Goal: Task Accomplishment & Management: Manage account settings

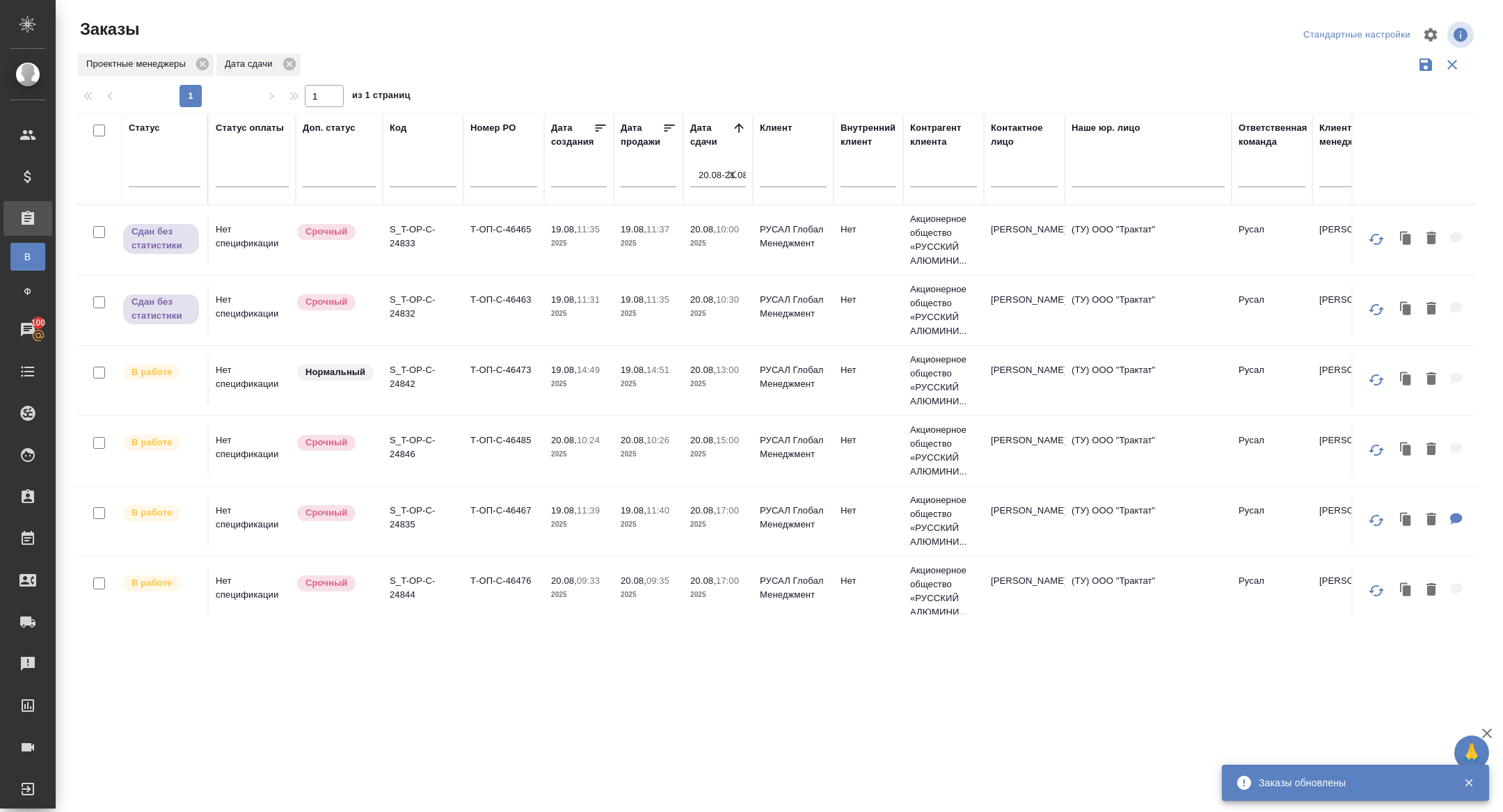
click at [415, 370] on p "S_T-OP-C-24842" at bounding box center [423, 377] width 66 height 28
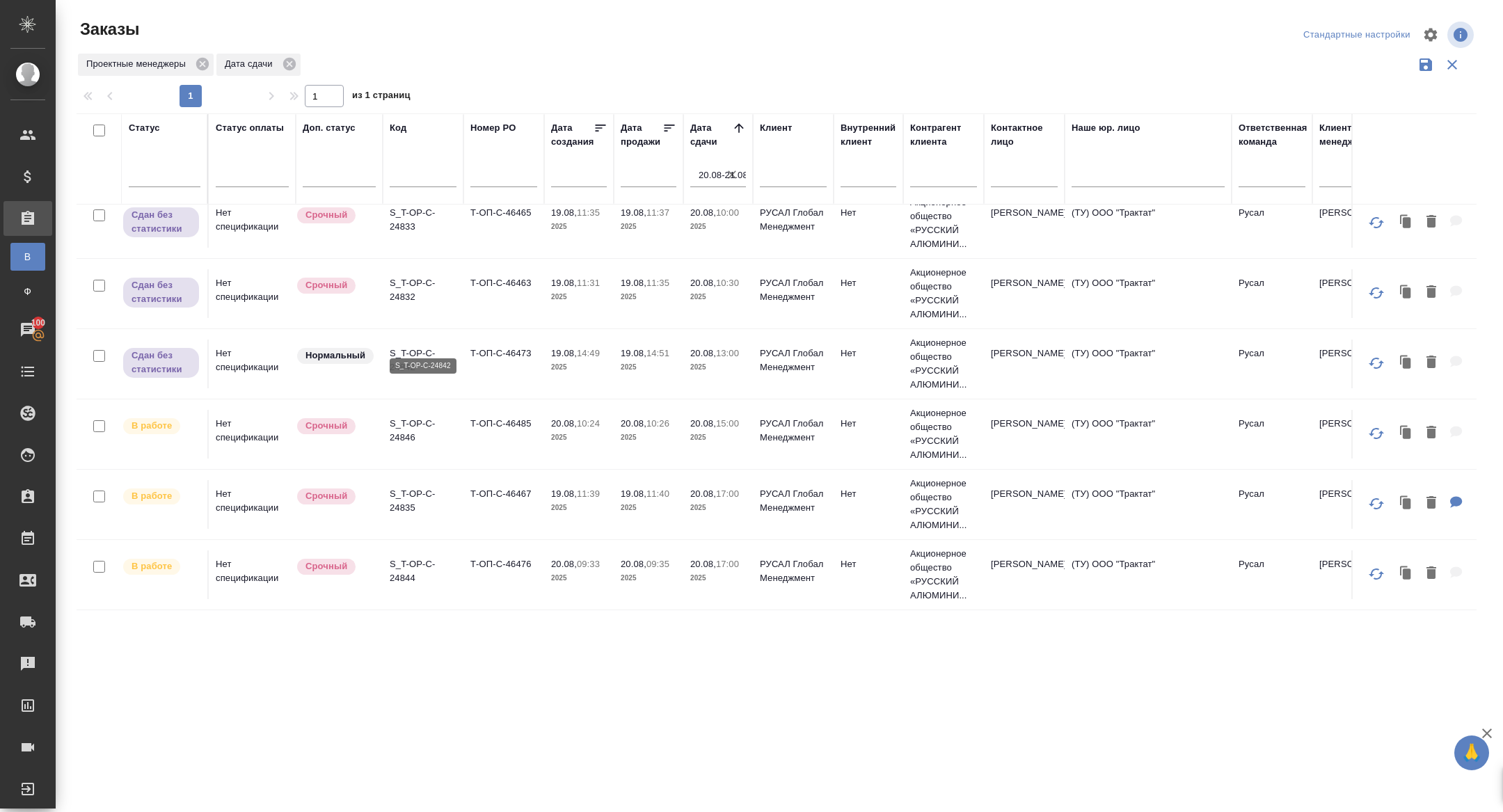
scroll to position [81, 0]
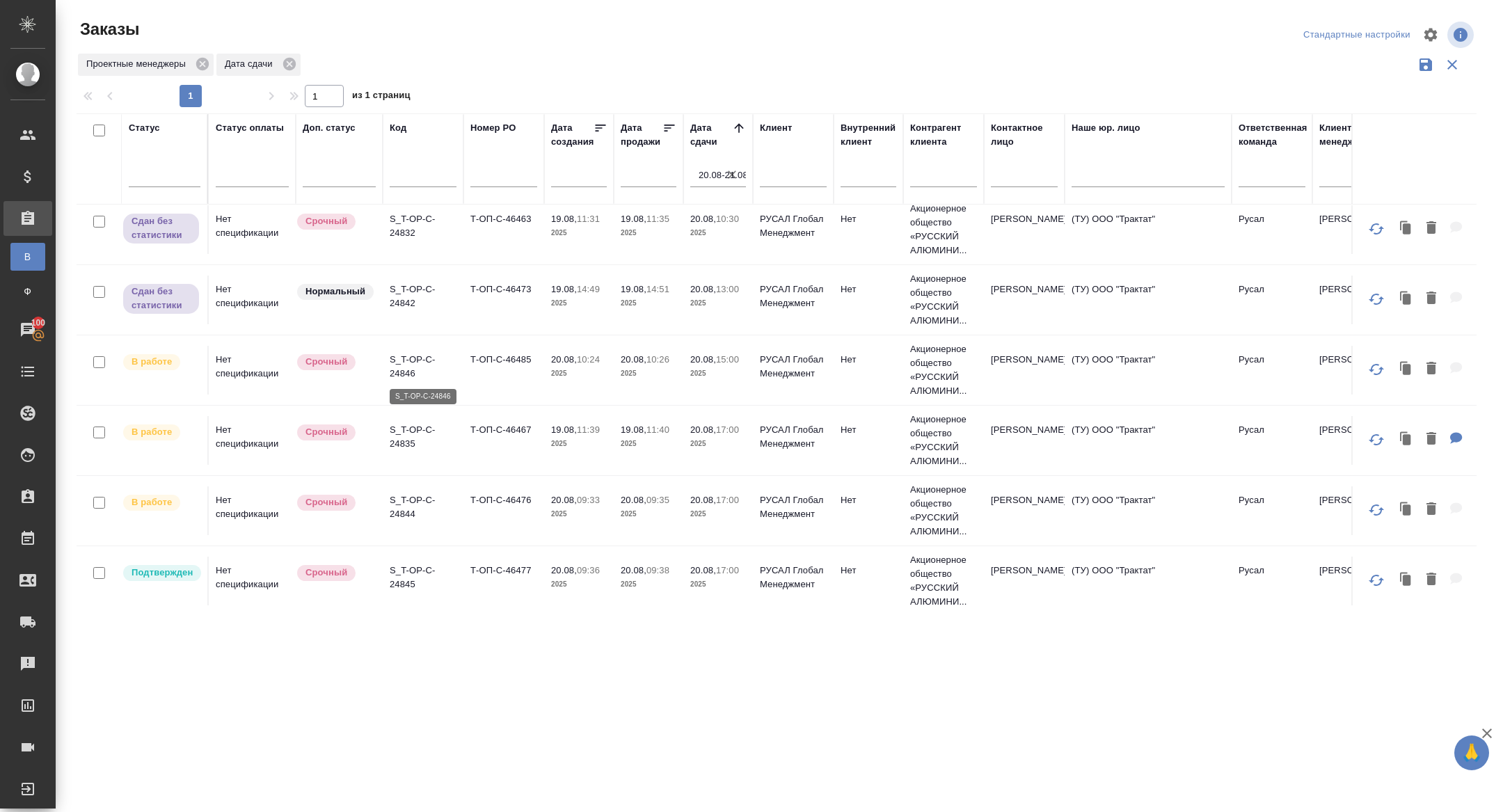
click at [408, 369] on p "S_T-OP-C-24846" at bounding box center [423, 367] width 66 height 28
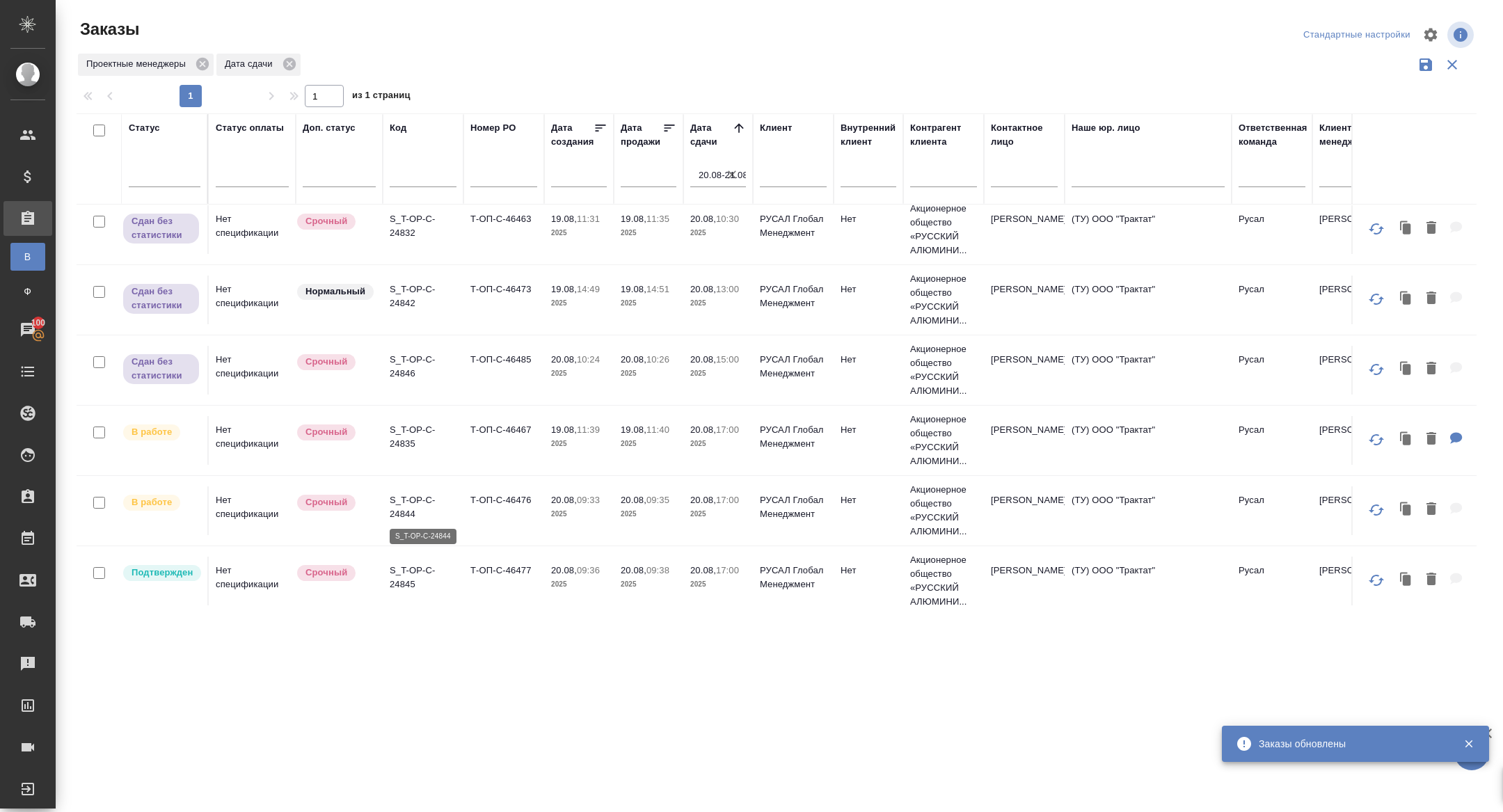
click at [399, 500] on p "S_T-OP-C-24844" at bounding box center [423, 507] width 66 height 28
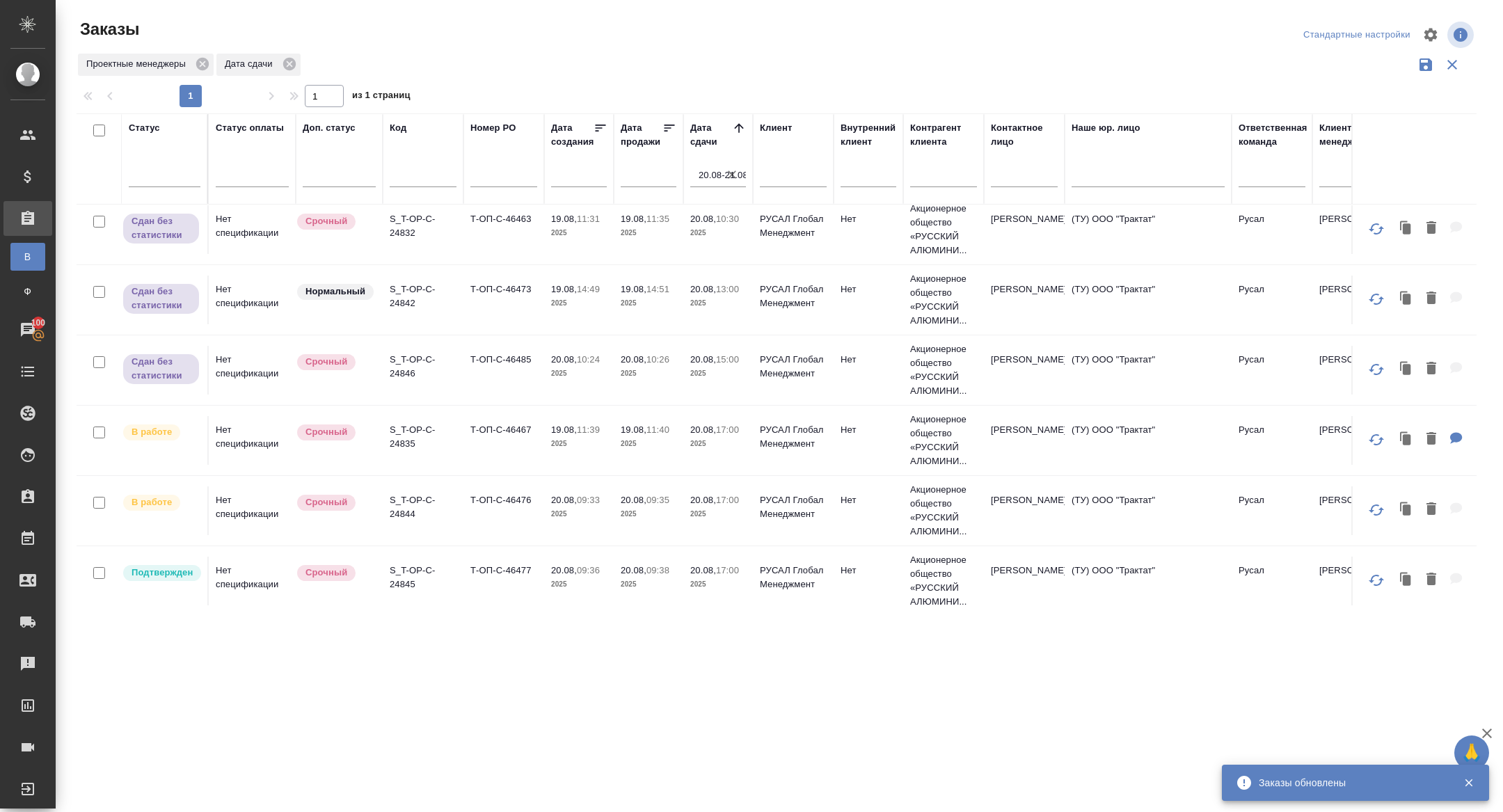
click at [405, 438] on p "S_T-OP-C-24835" at bounding box center [423, 438] width 66 height 28
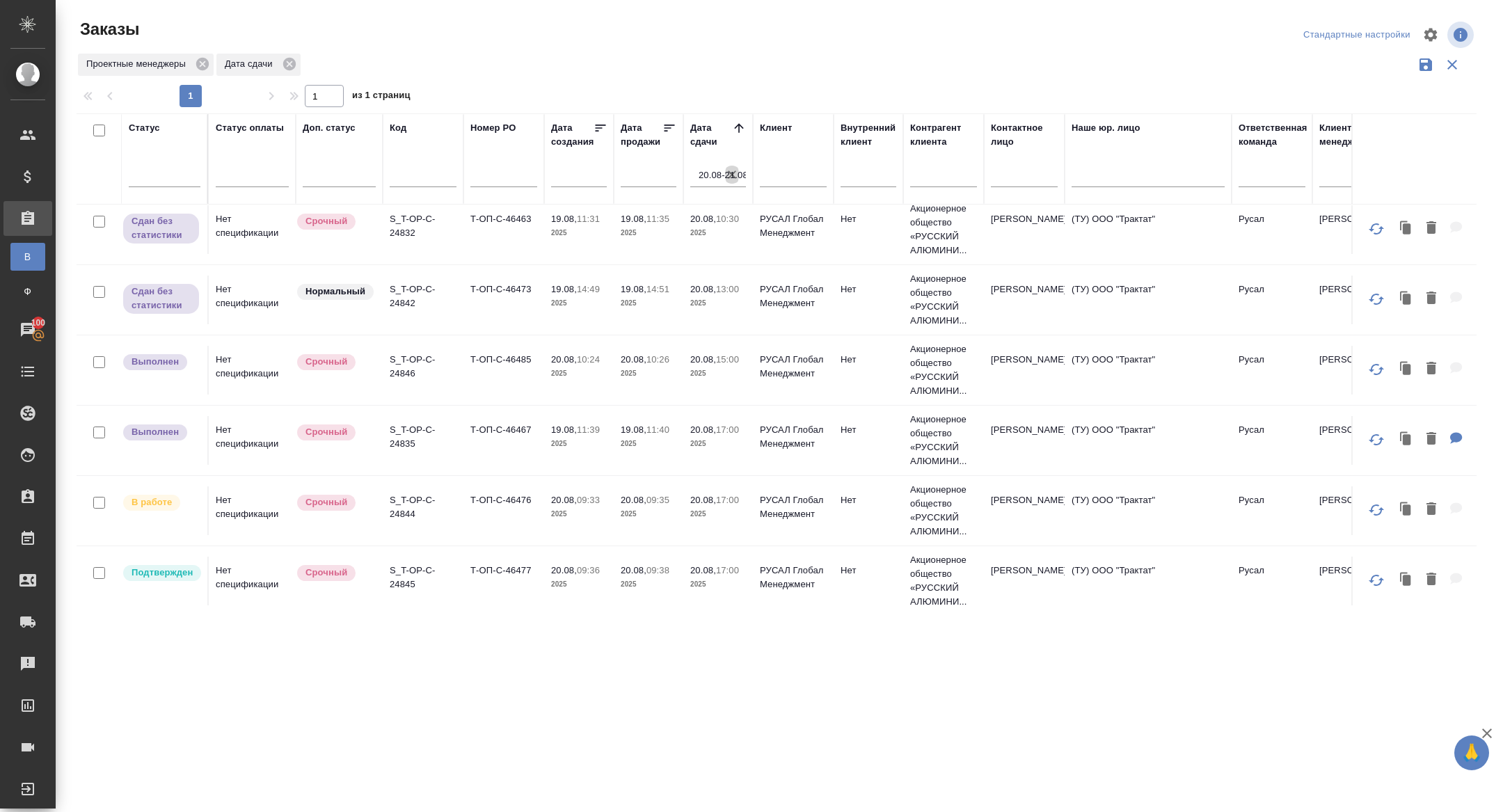
click at [732, 173] on icon "button" at bounding box center [732, 174] width 8 height 8
select select "7"
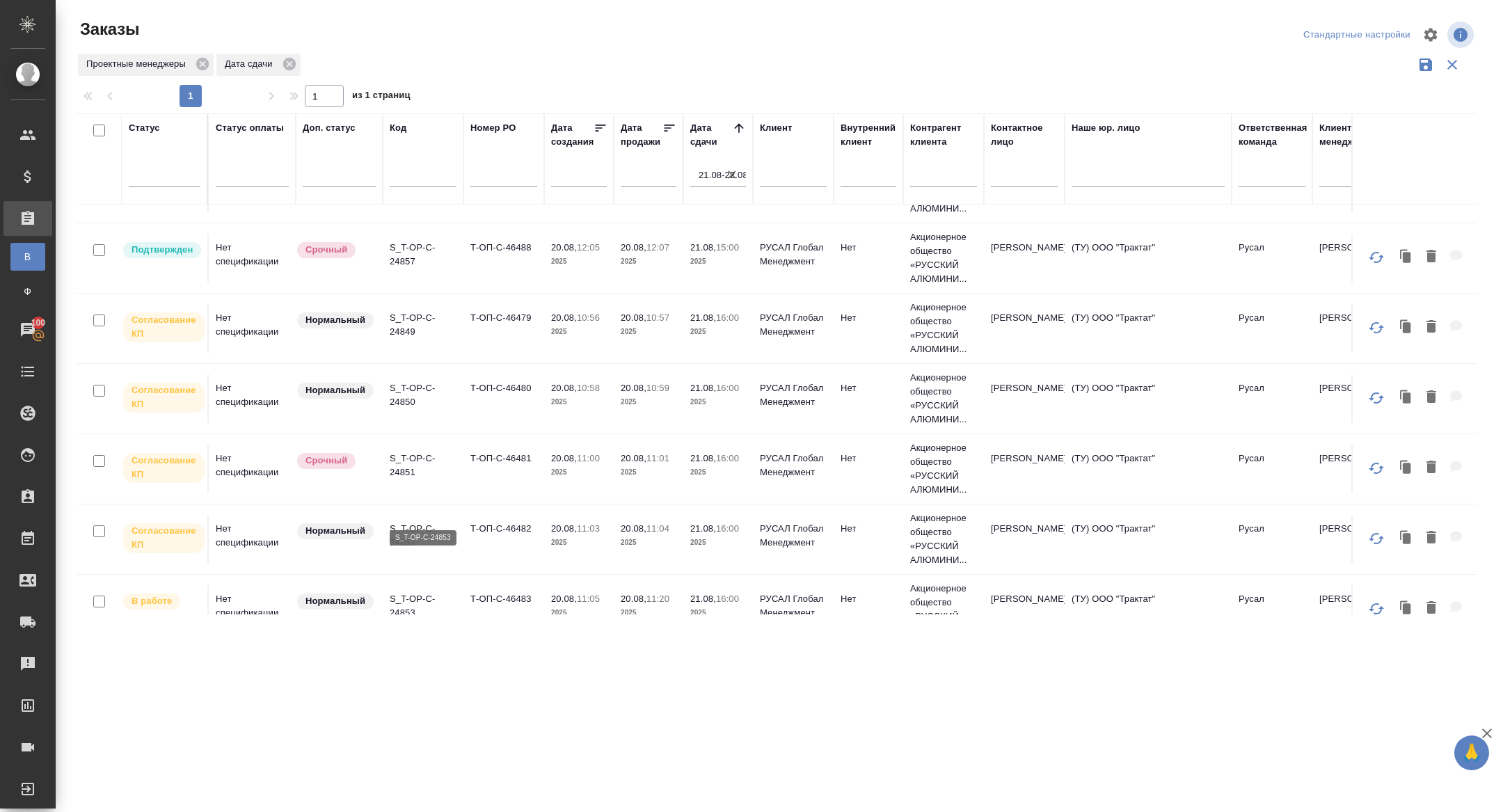
scroll to position [0, 0]
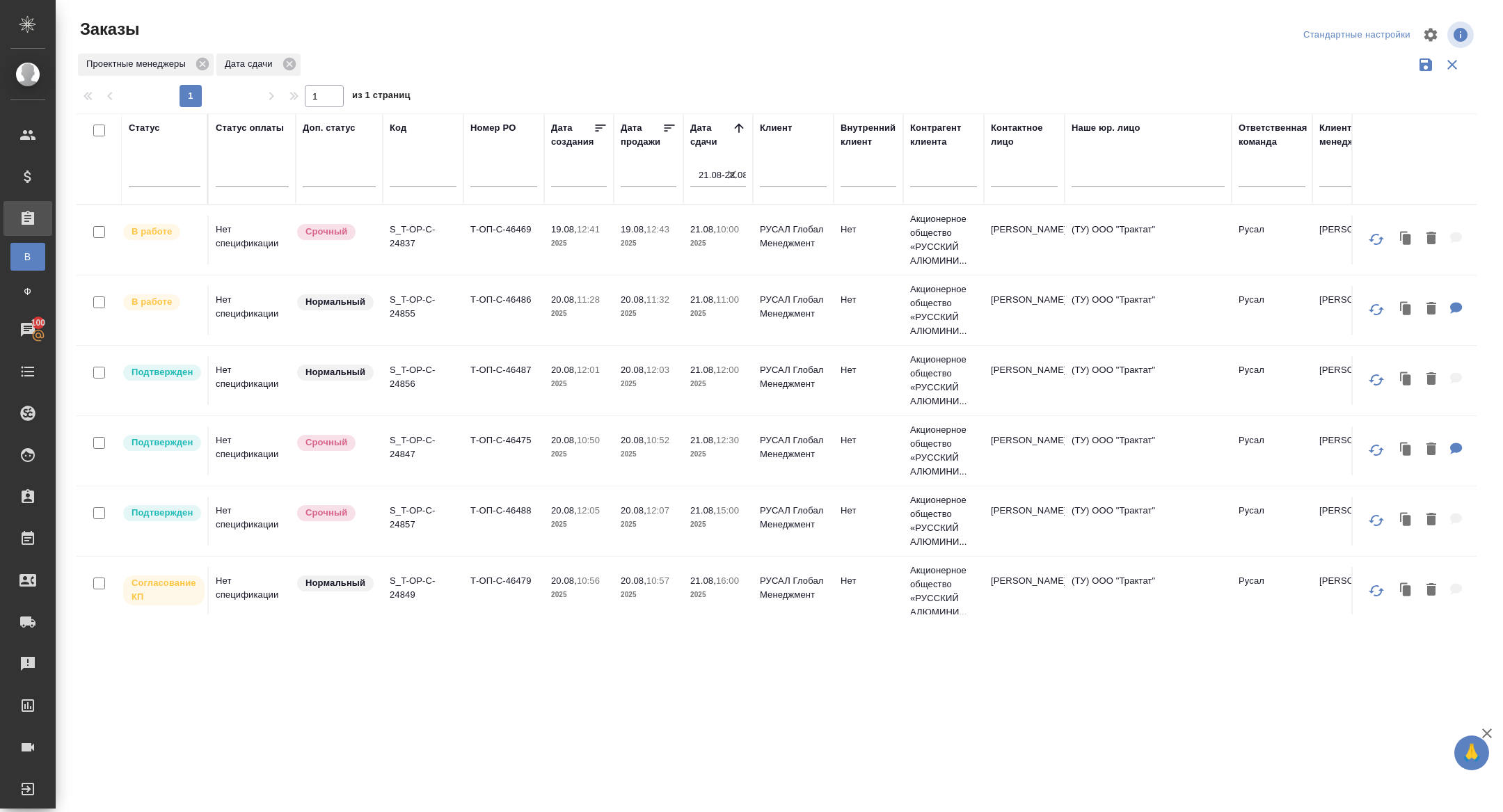
click at [402, 249] on p "S_T-OP-C-24837" at bounding box center [423, 237] width 66 height 28
click at [742, 174] on input "21.08-22.08" at bounding box center [722, 174] width 47 height 19
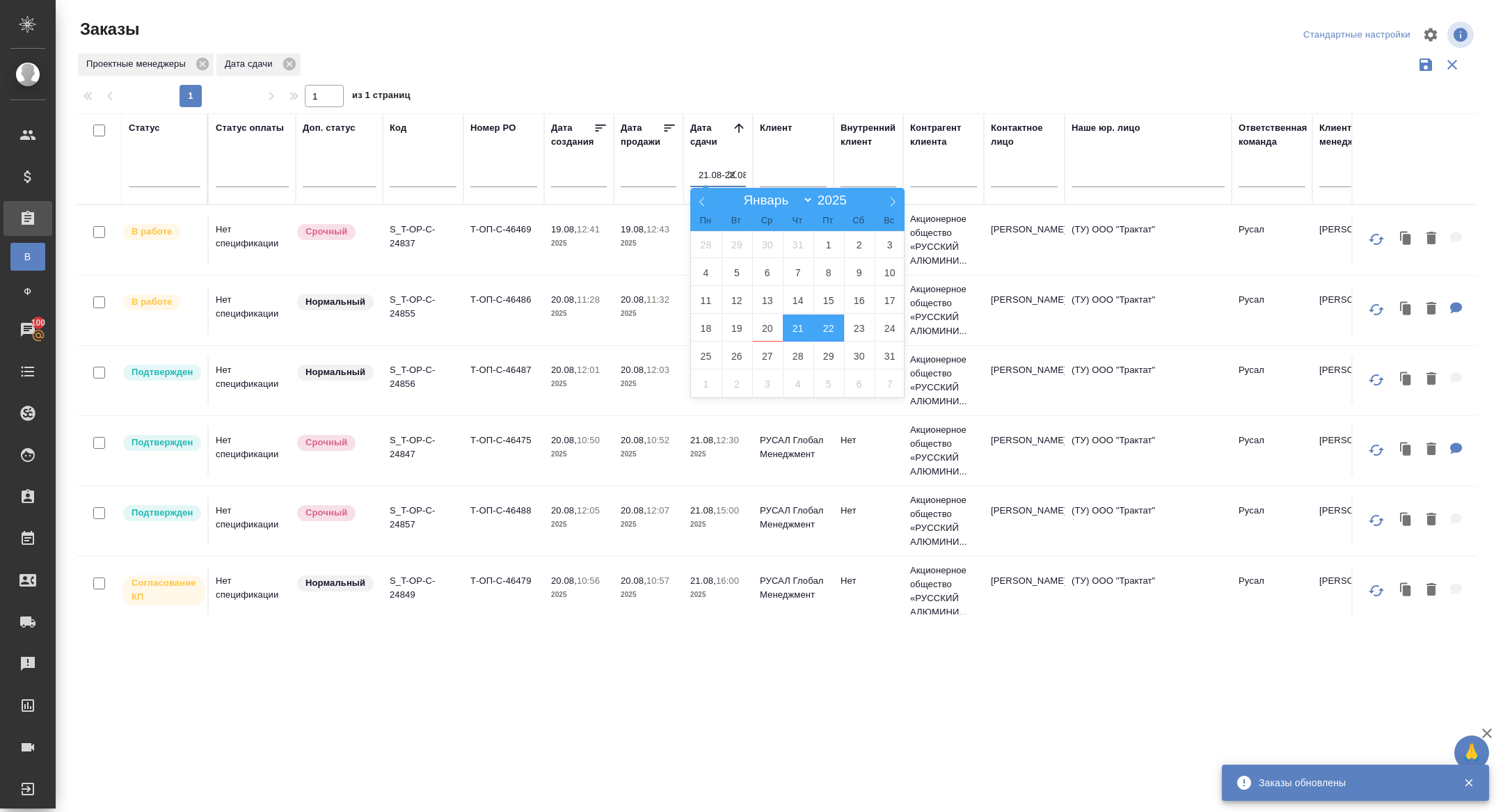
click at [733, 174] on icon "button" at bounding box center [732, 174] width 14 height 14
select select "7"
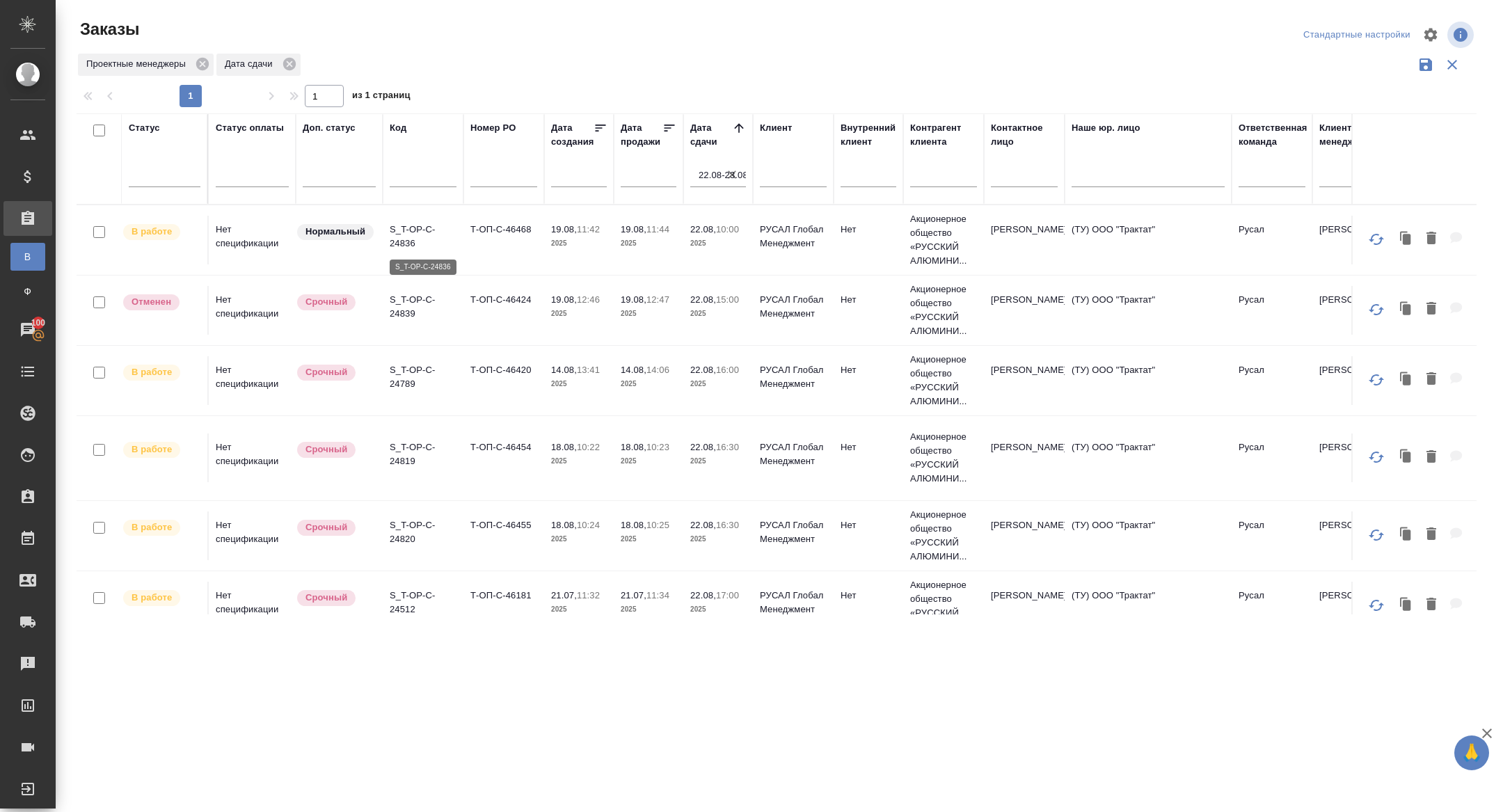
click at [404, 241] on p "S_T-OP-C-24836" at bounding box center [423, 237] width 66 height 28
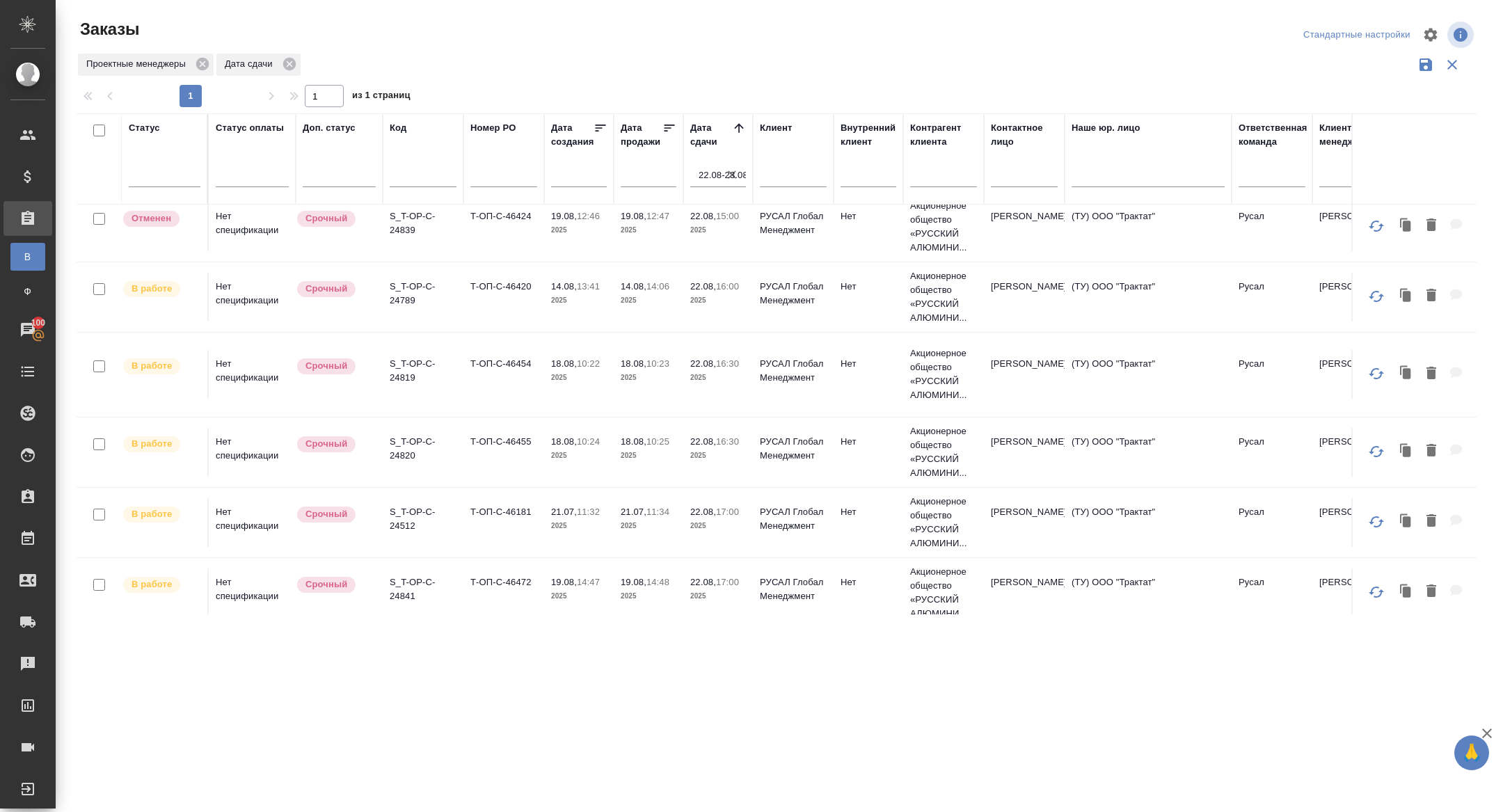
scroll to position [95, 0]
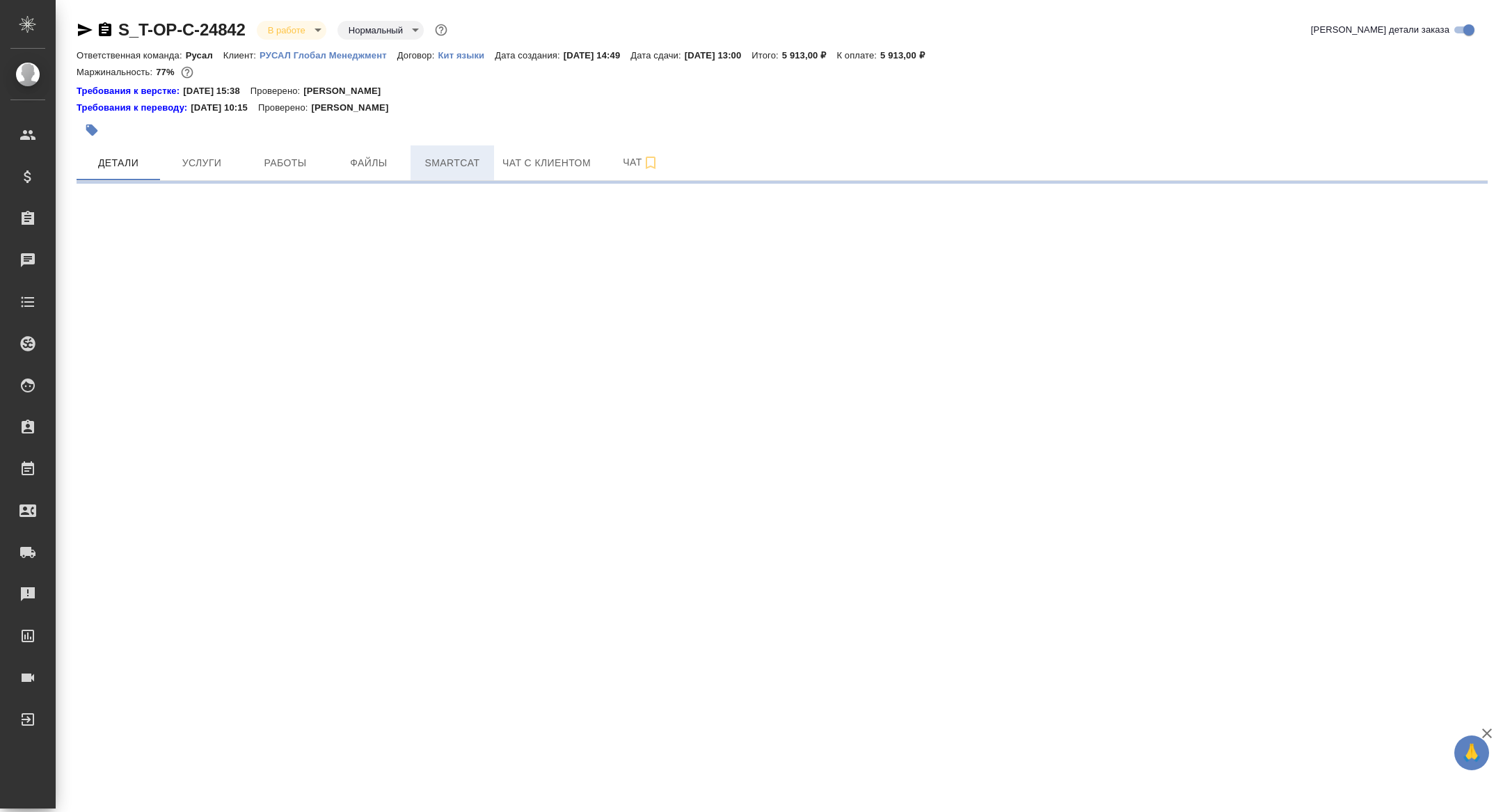
click at [441, 160] on span "Smartcat" at bounding box center [453, 163] width 66 height 17
select select "RU"
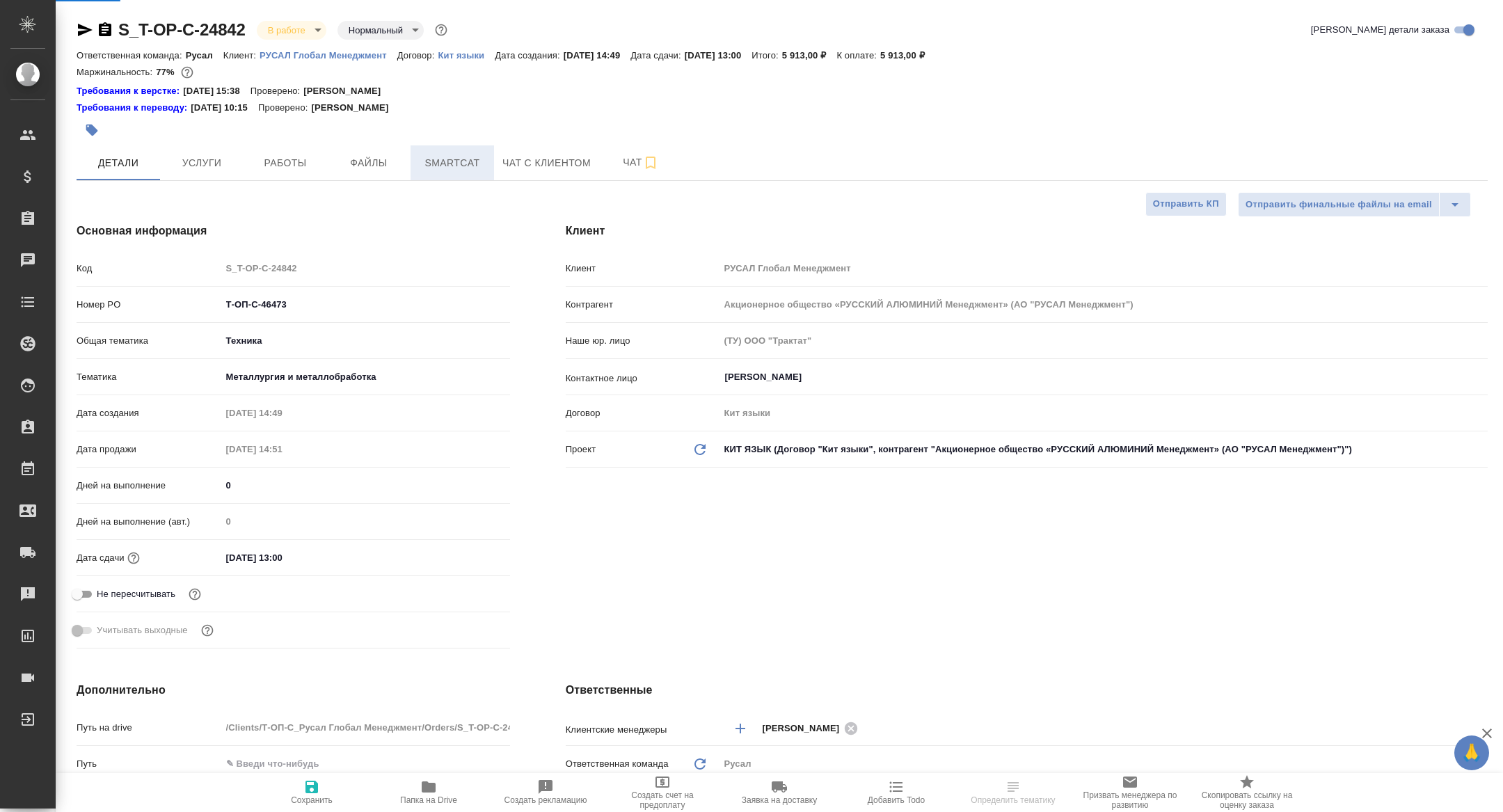
type textarea "x"
type input "Журавлева Александра"
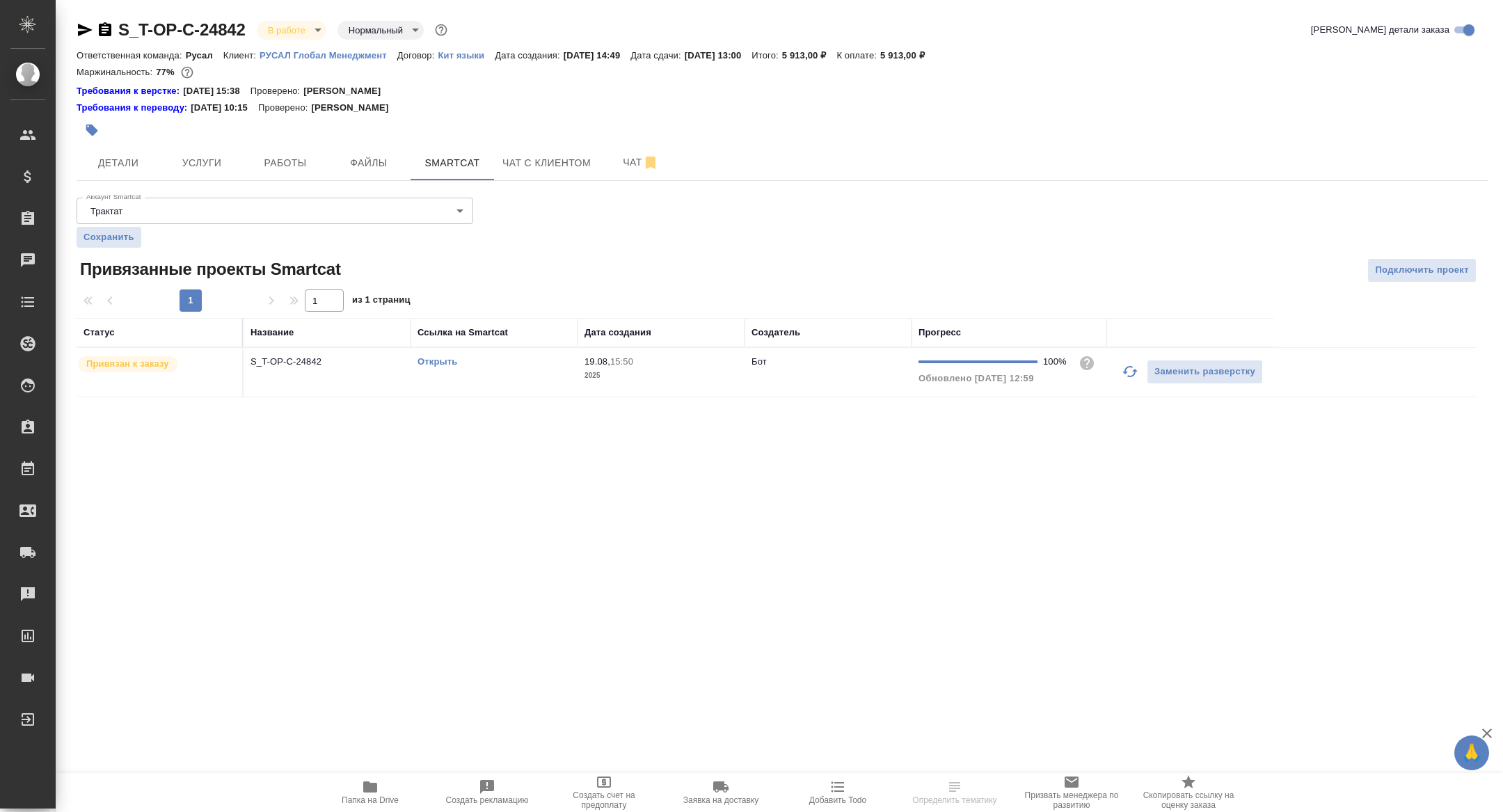
click at [384, 784] on span "Папка на Drive" at bounding box center [370, 792] width 100 height 27
click at [439, 358] on link "Открыть" at bounding box center [438, 361] width 40 height 11
click at [108, 167] on span "Детали" at bounding box center [118, 163] width 66 height 17
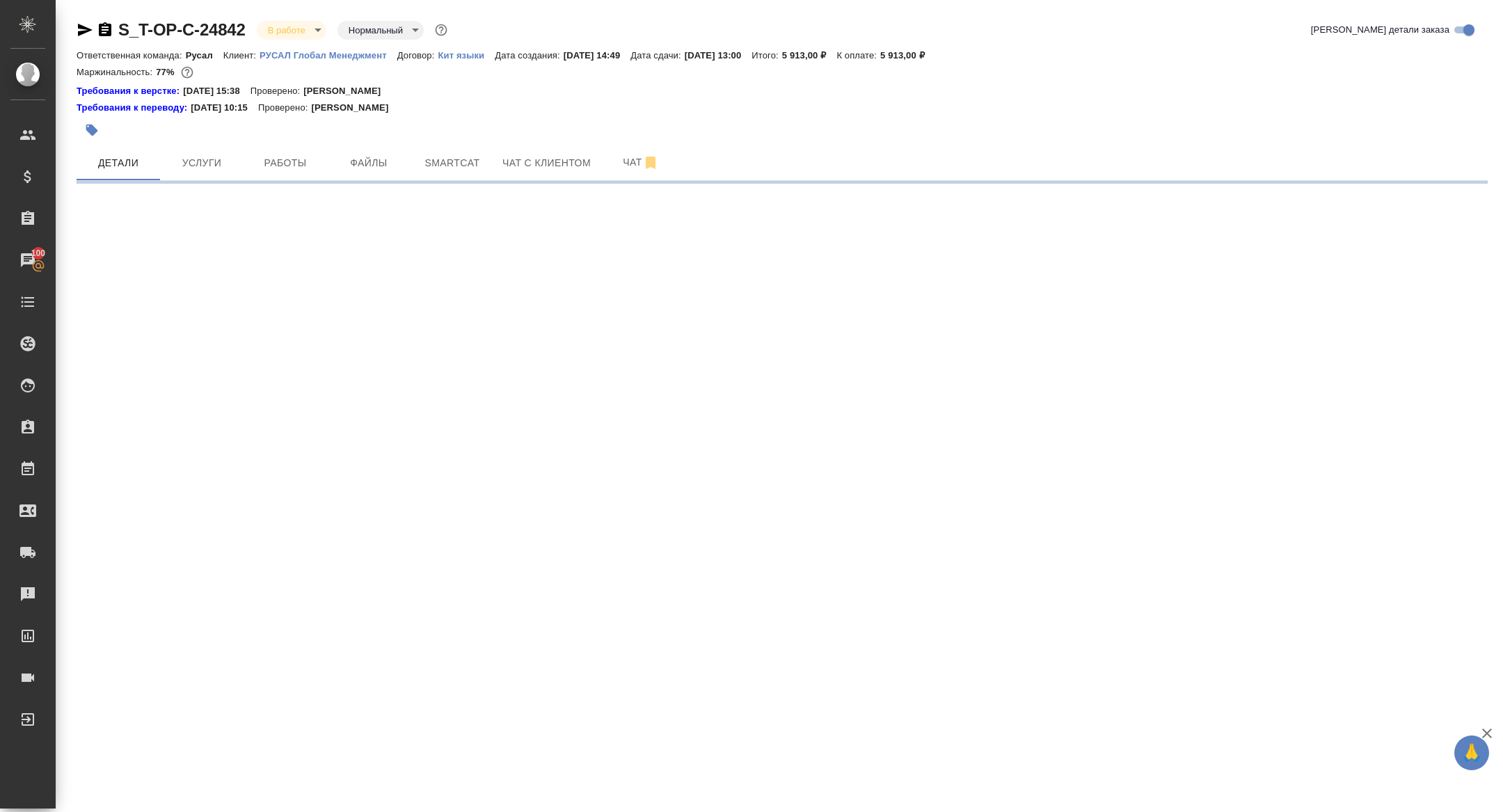
select select "RU"
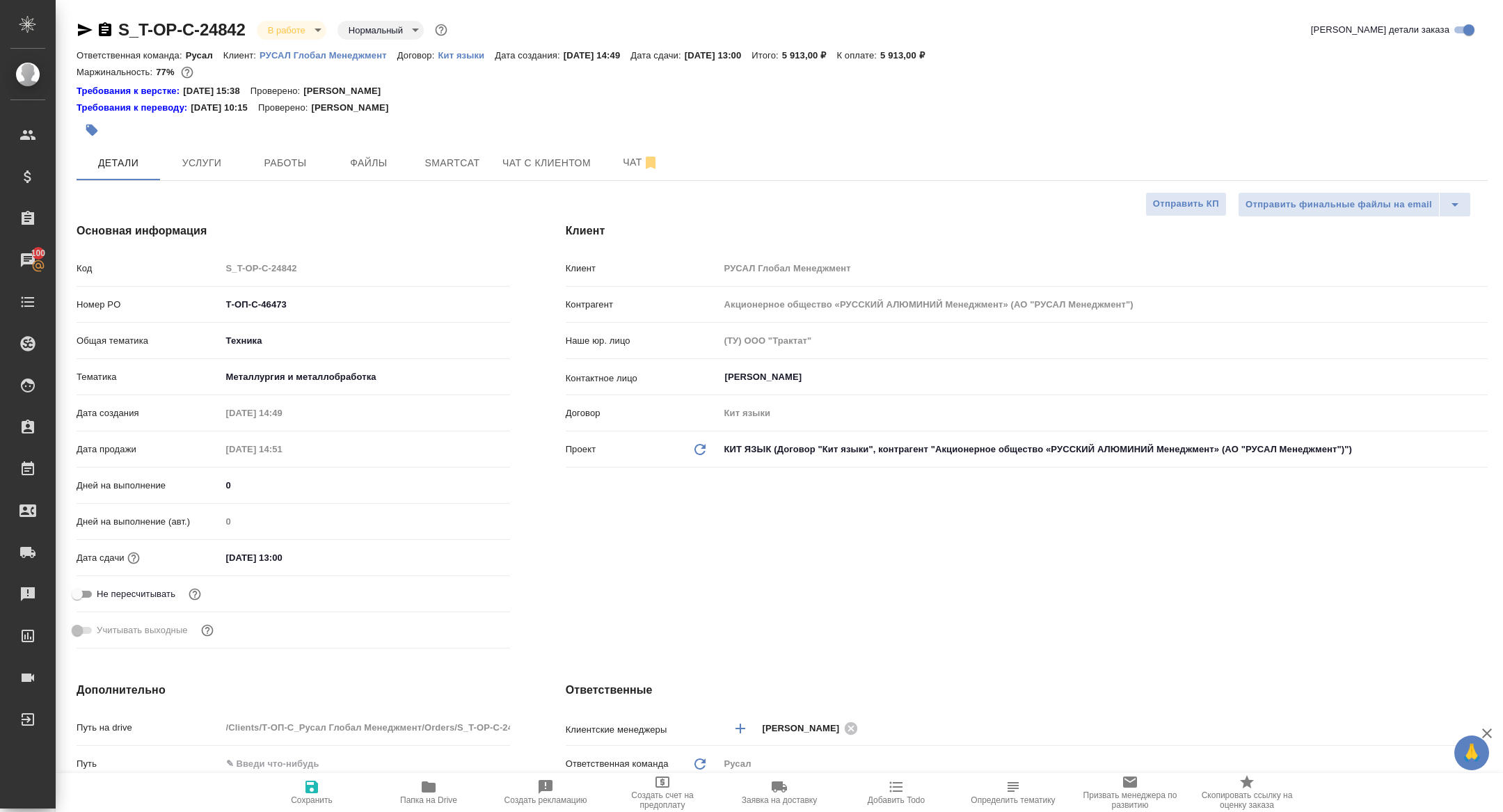
type textarea "x"
drag, startPoint x: 304, startPoint y: 306, endPoint x: 105, endPoint y: 277, distance: 201.1
click at [107, 278] on div "Код S_T-OP-C-24842 Номер PO Т-ОП-С-46473 Общая тематика Техника tech Тематика М…" at bounding box center [293, 454] width 433 height 398
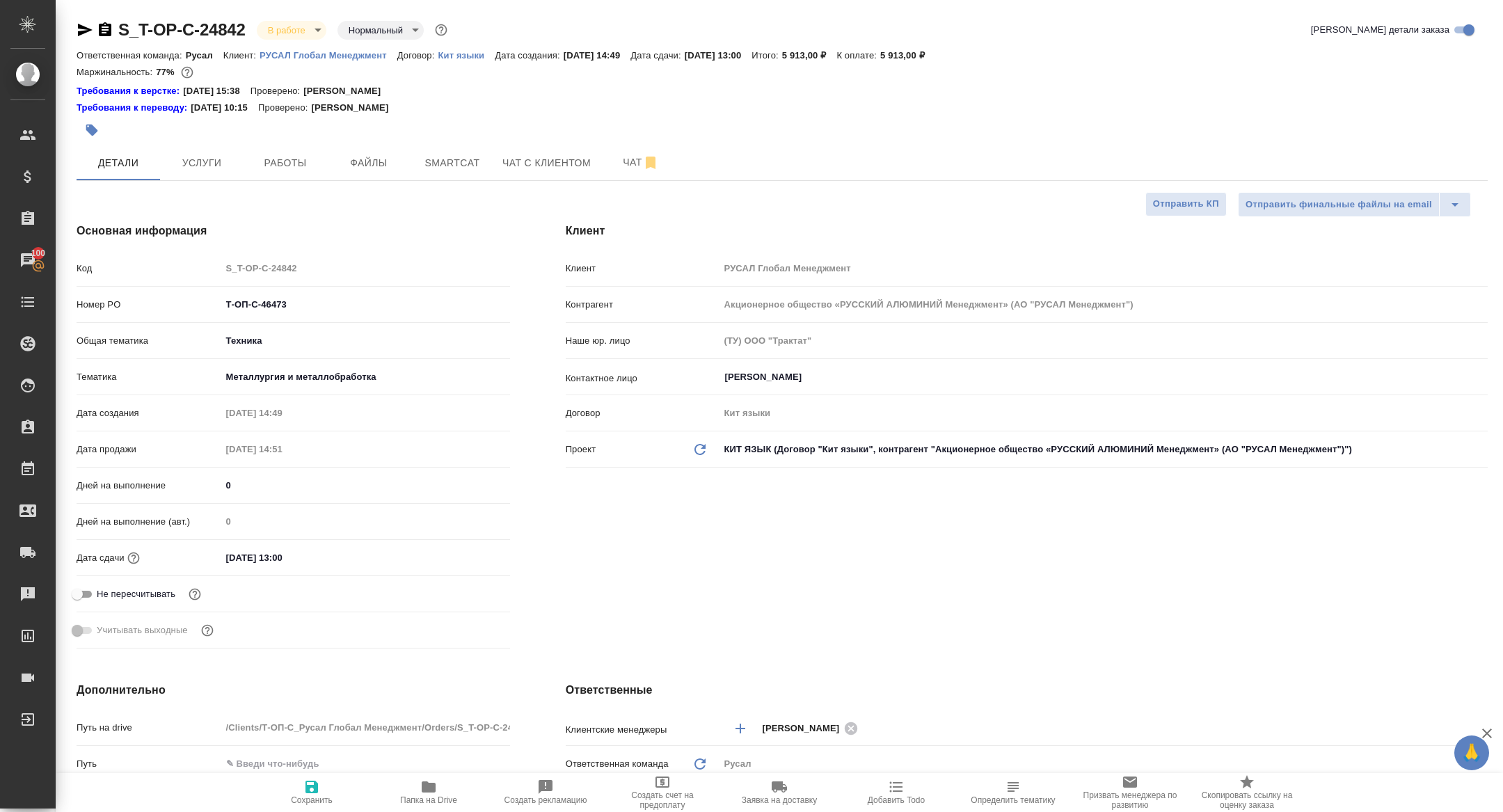
type textarea "x"
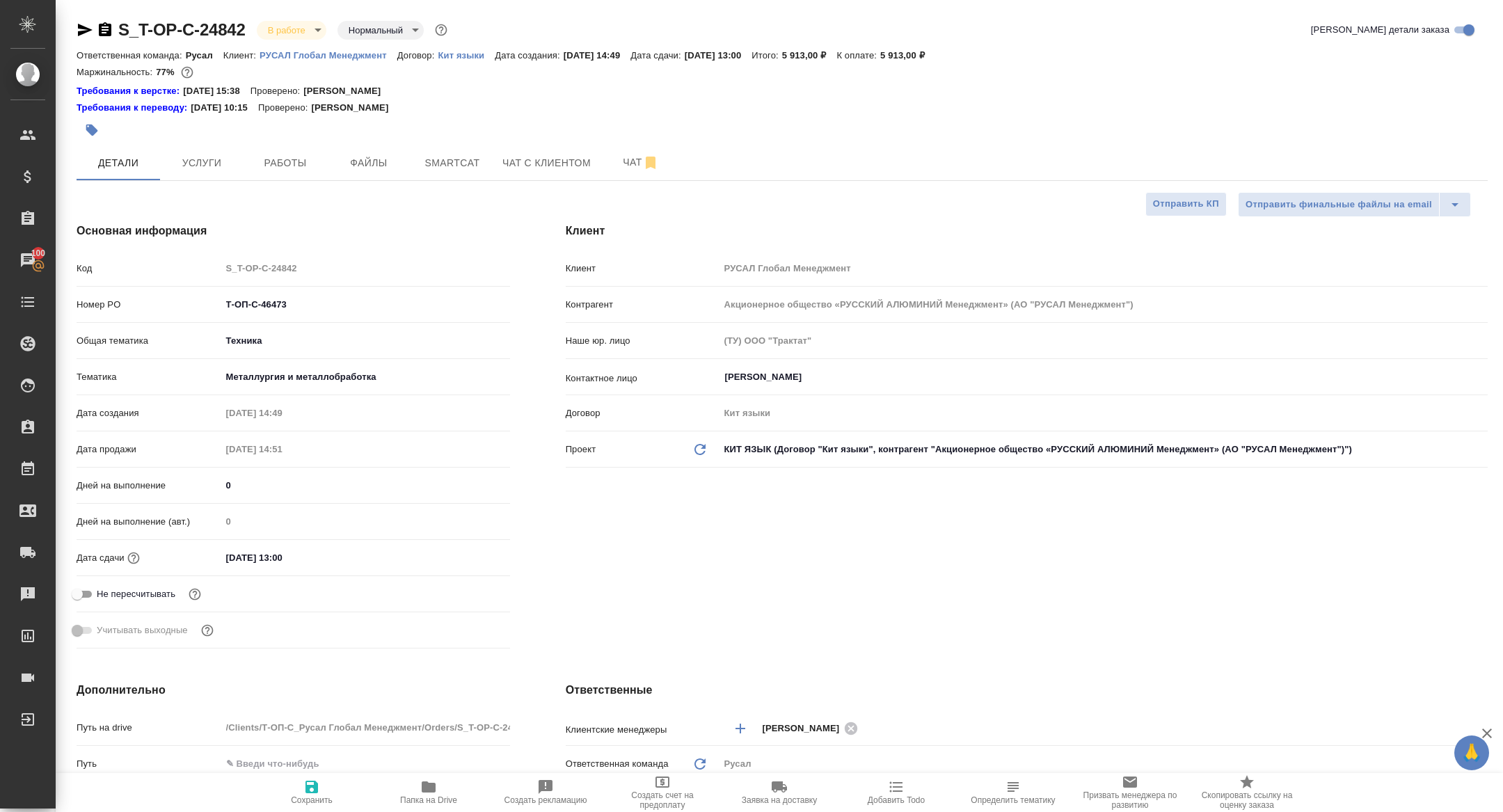
type textarea "x"
click at [285, 16] on div "S_T-OP-C-24842 В работе inProgress Нормальный normal Кратко детали заказа Ответ…" at bounding box center [782, 751] width 1427 height 1502
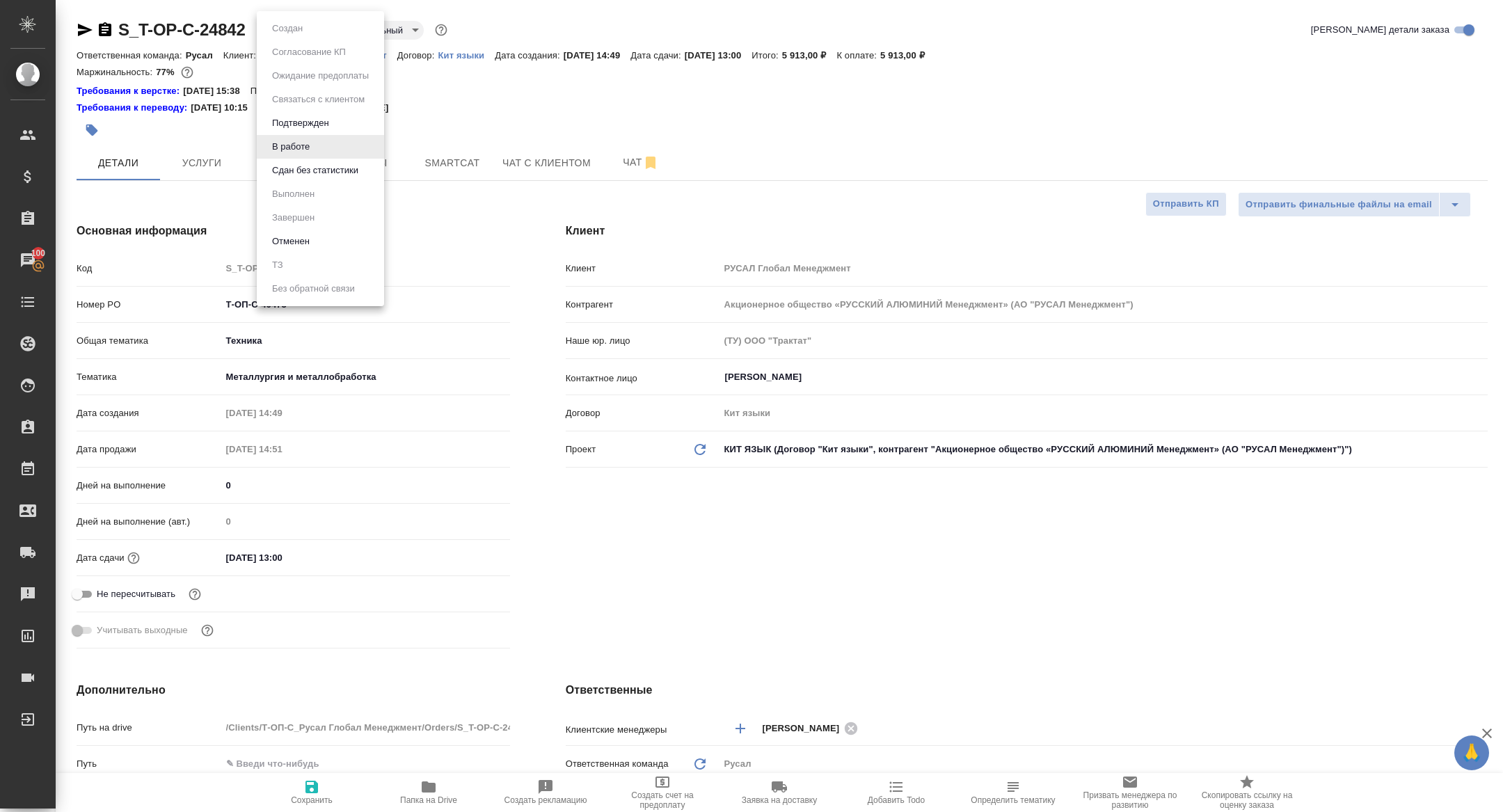
click at [285, 37] on body "🙏 .cls-1 fill:#fff; AWATERA Zhuravleva Alexandra Клиенты Спецификации Заказы 10…" at bounding box center [752, 406] width 1503 height 812
click at [303, 161] on li "Сдан без статистики" at bounding box center [320, 170] width 127 height 23
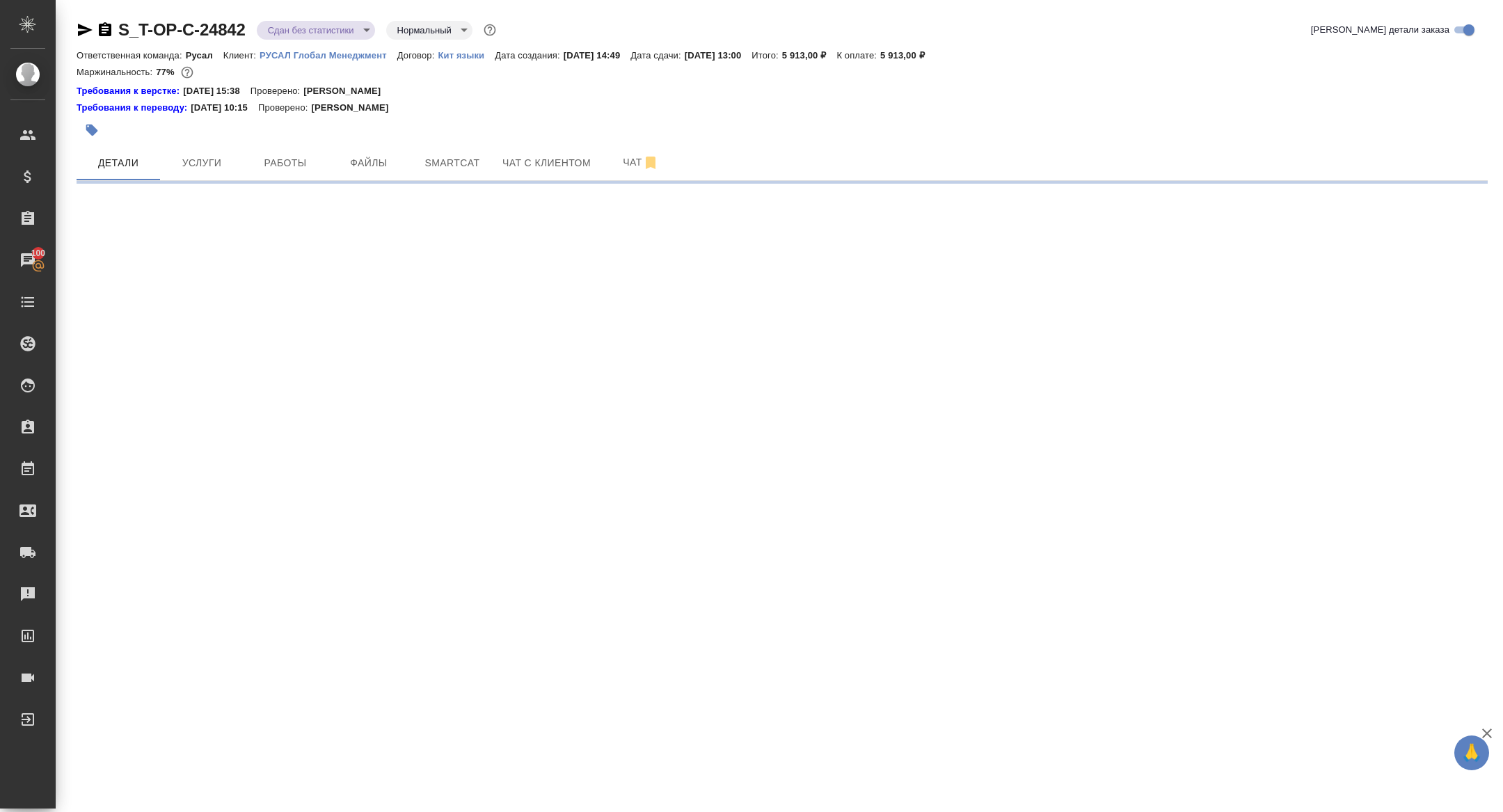
select select "RU"
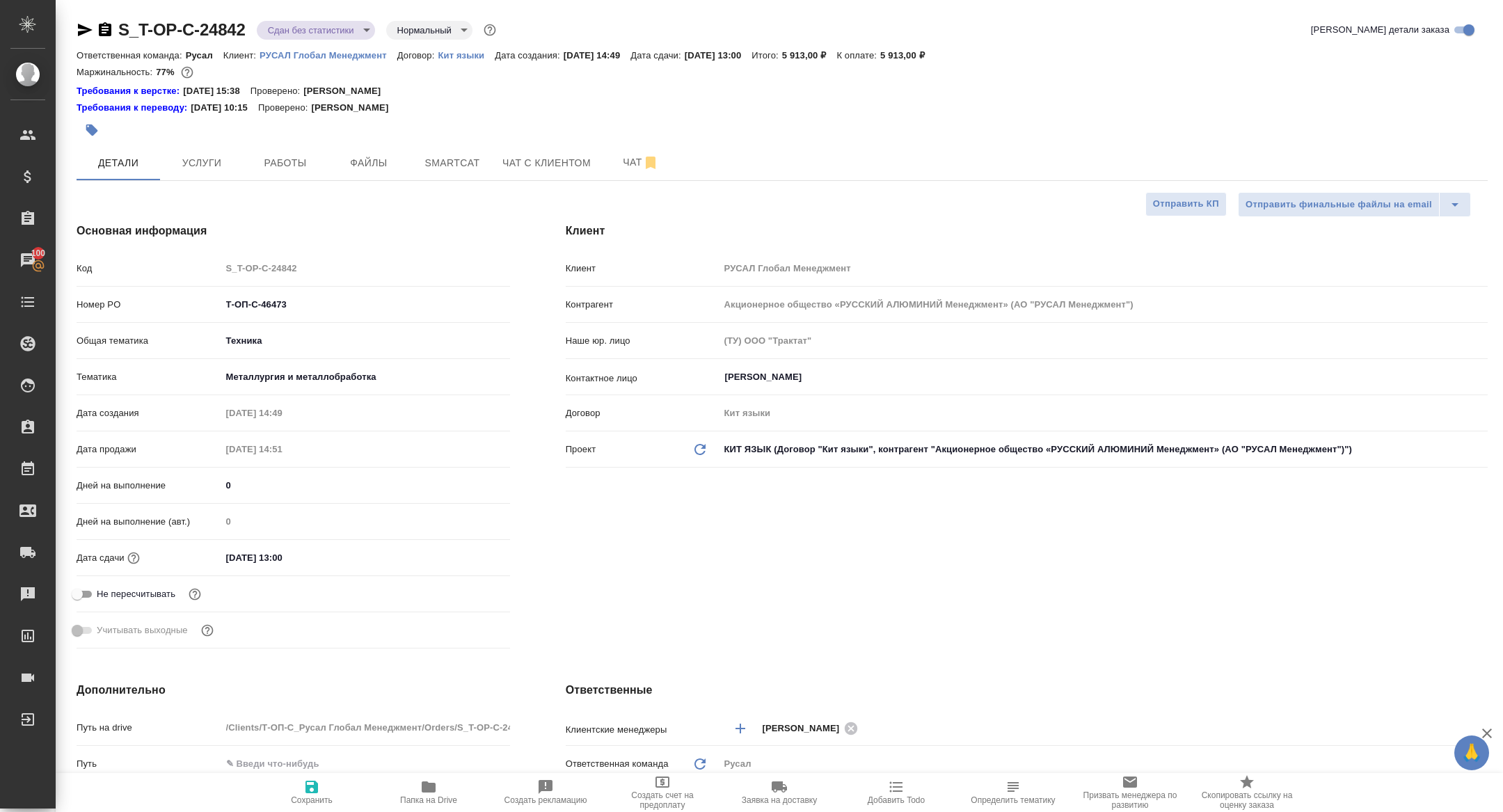
type textarea "x"
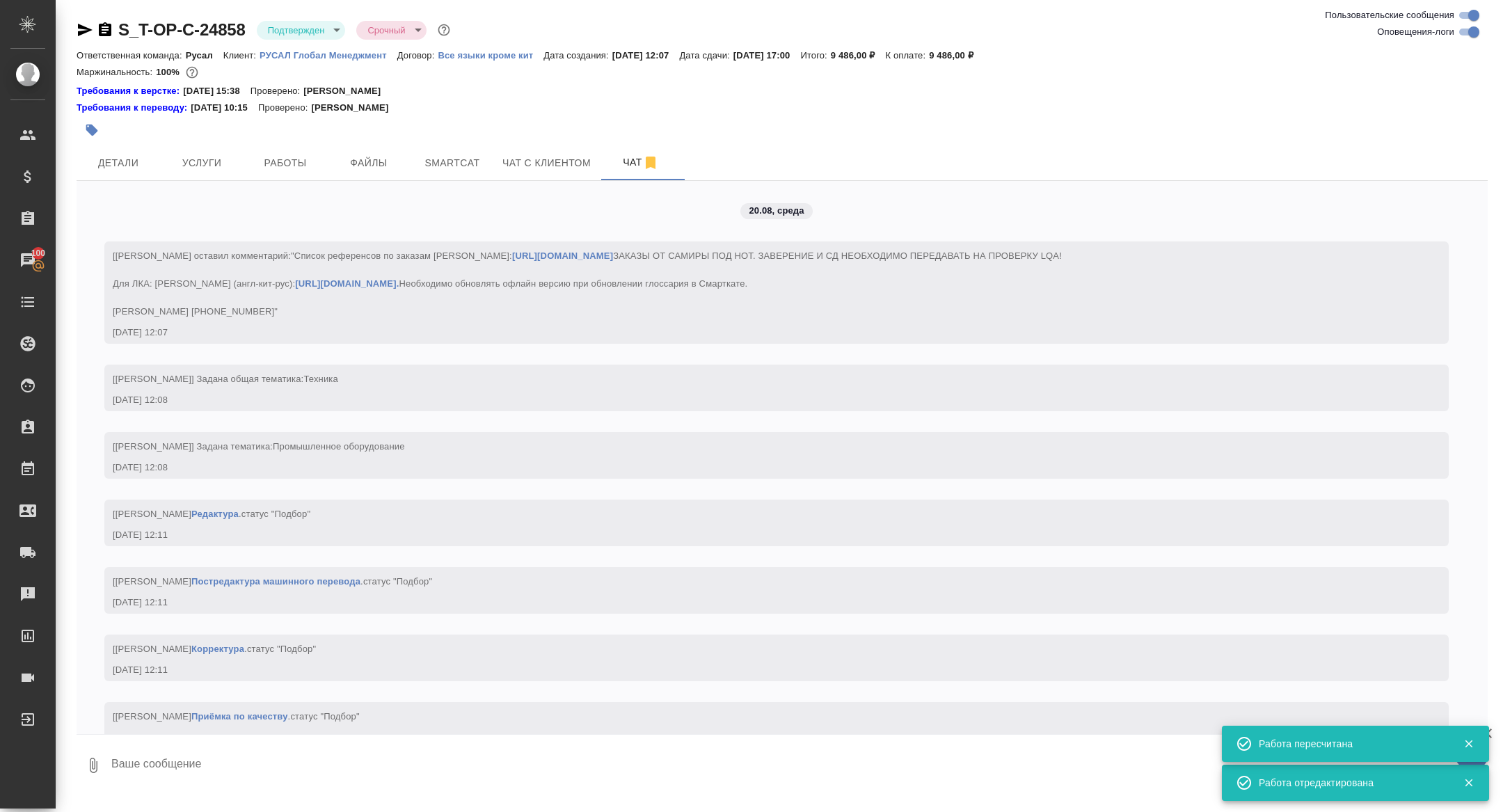
scroll to position [2323, 0]
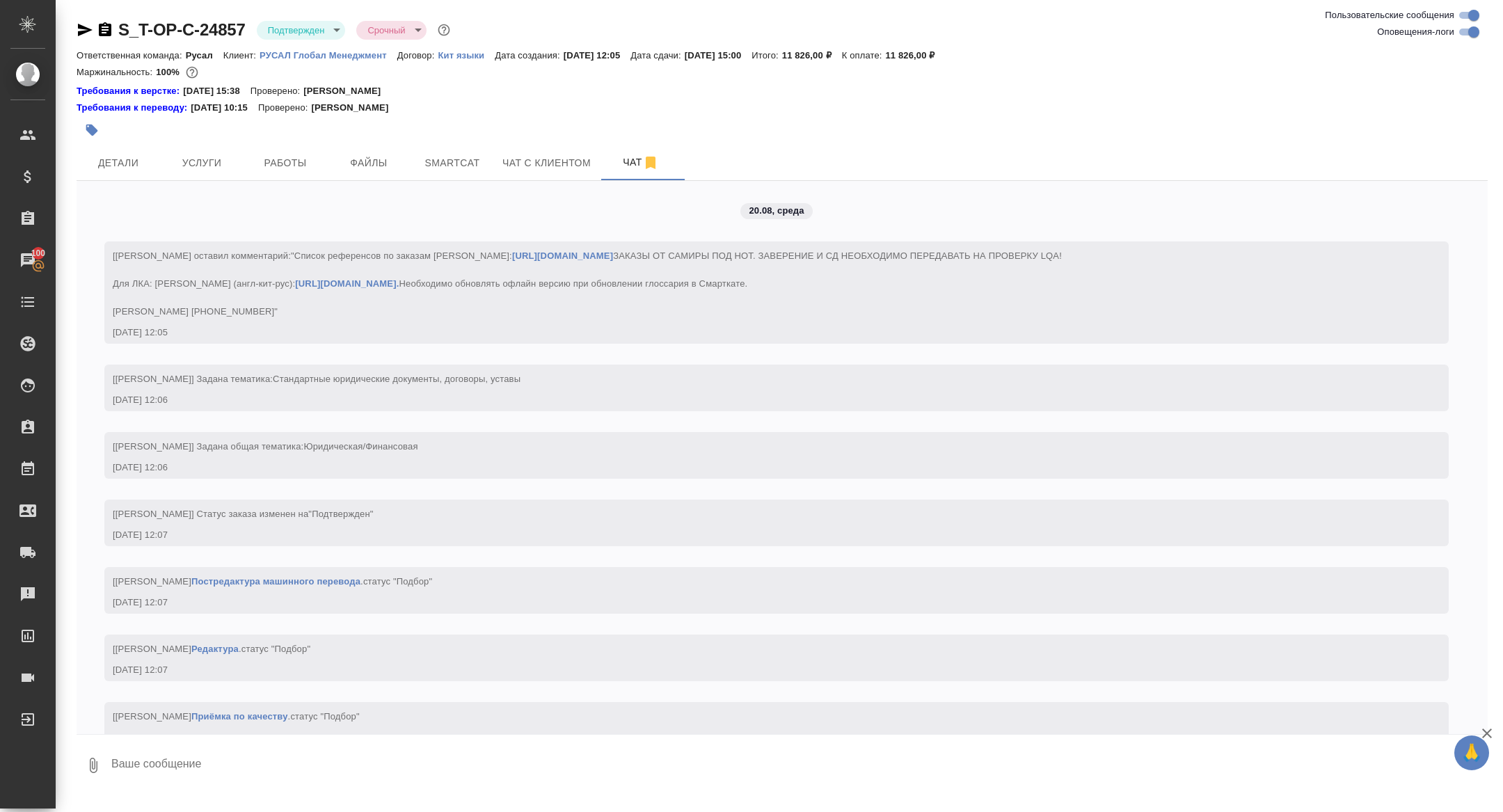
scroll to position [1172, 0]
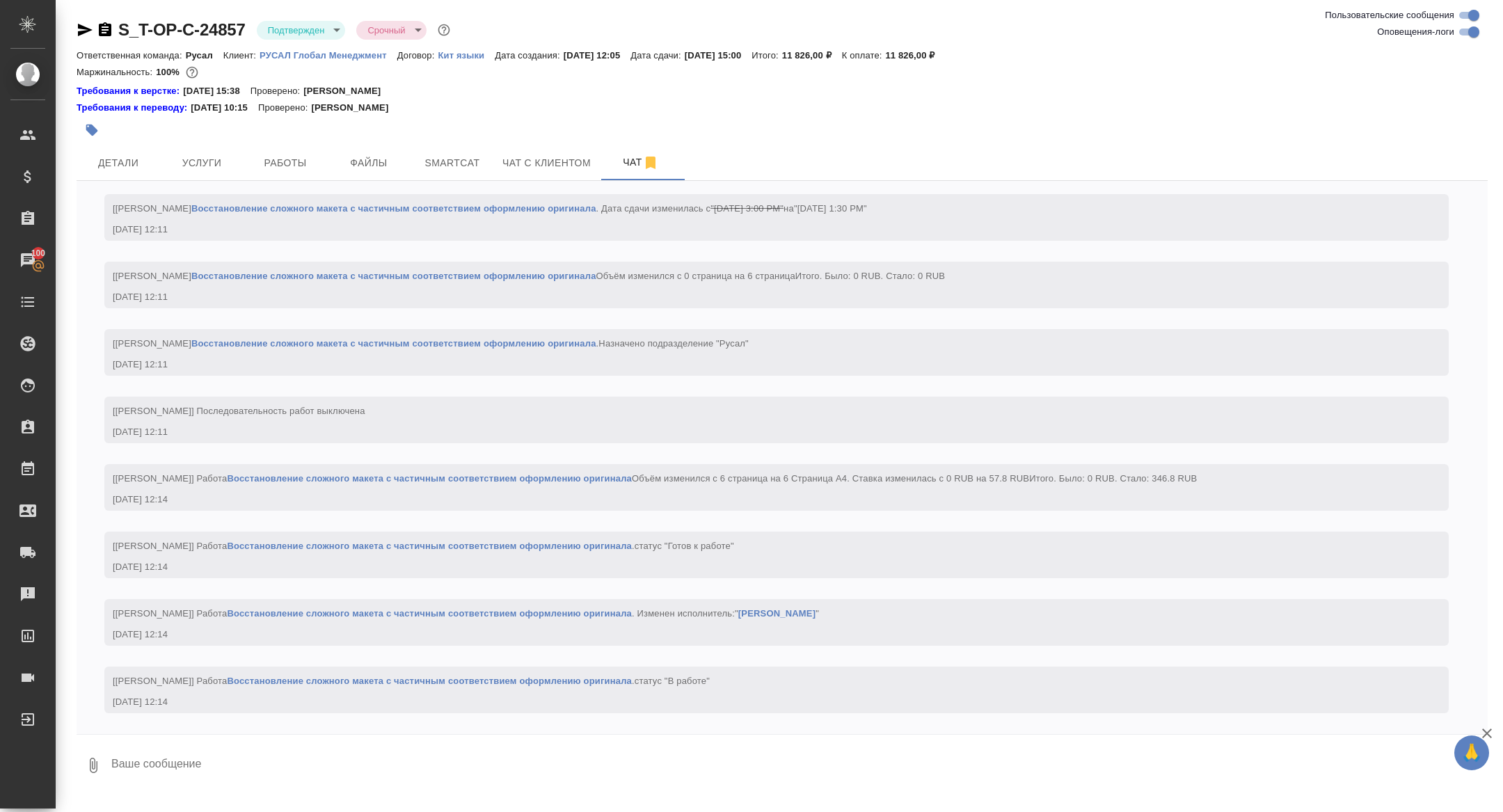
click at [79, 32] on icon "button" at bounding box center [86, 29] width 15 height 12
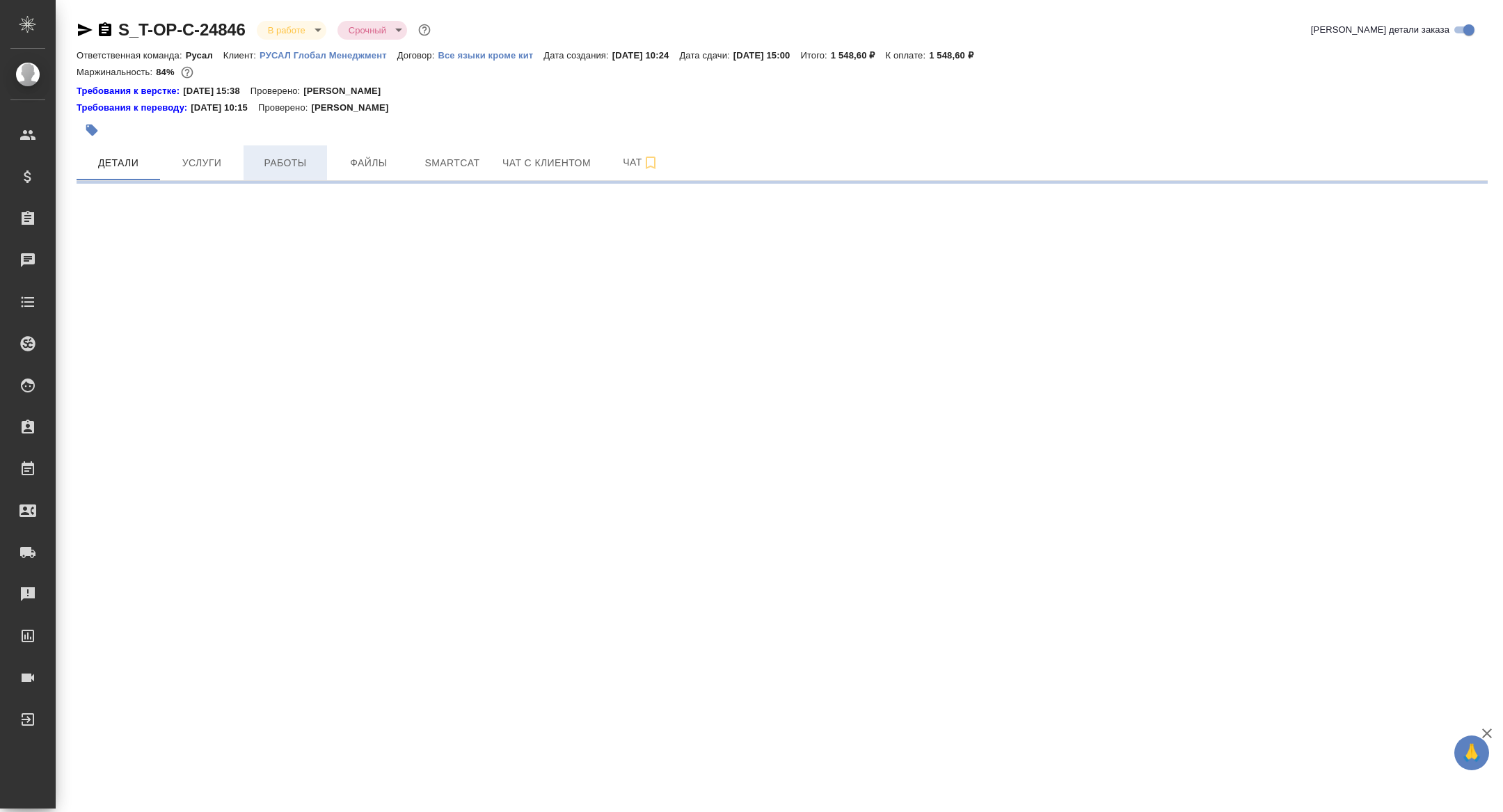
click at [296, 161] on span "Работы" at bounding box center [285, 163] width 66 height 17
select select "RU"
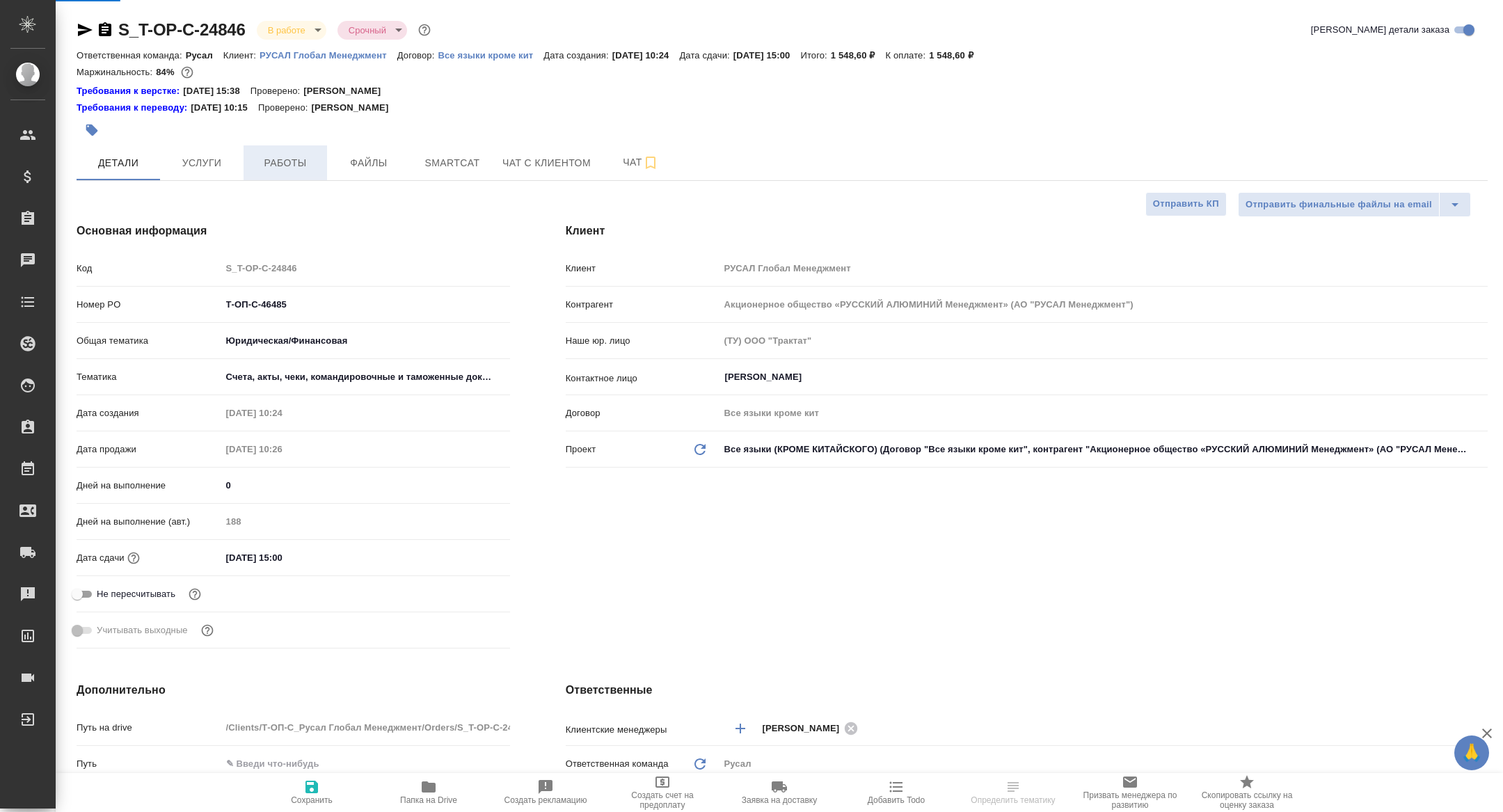
type textarea "x"
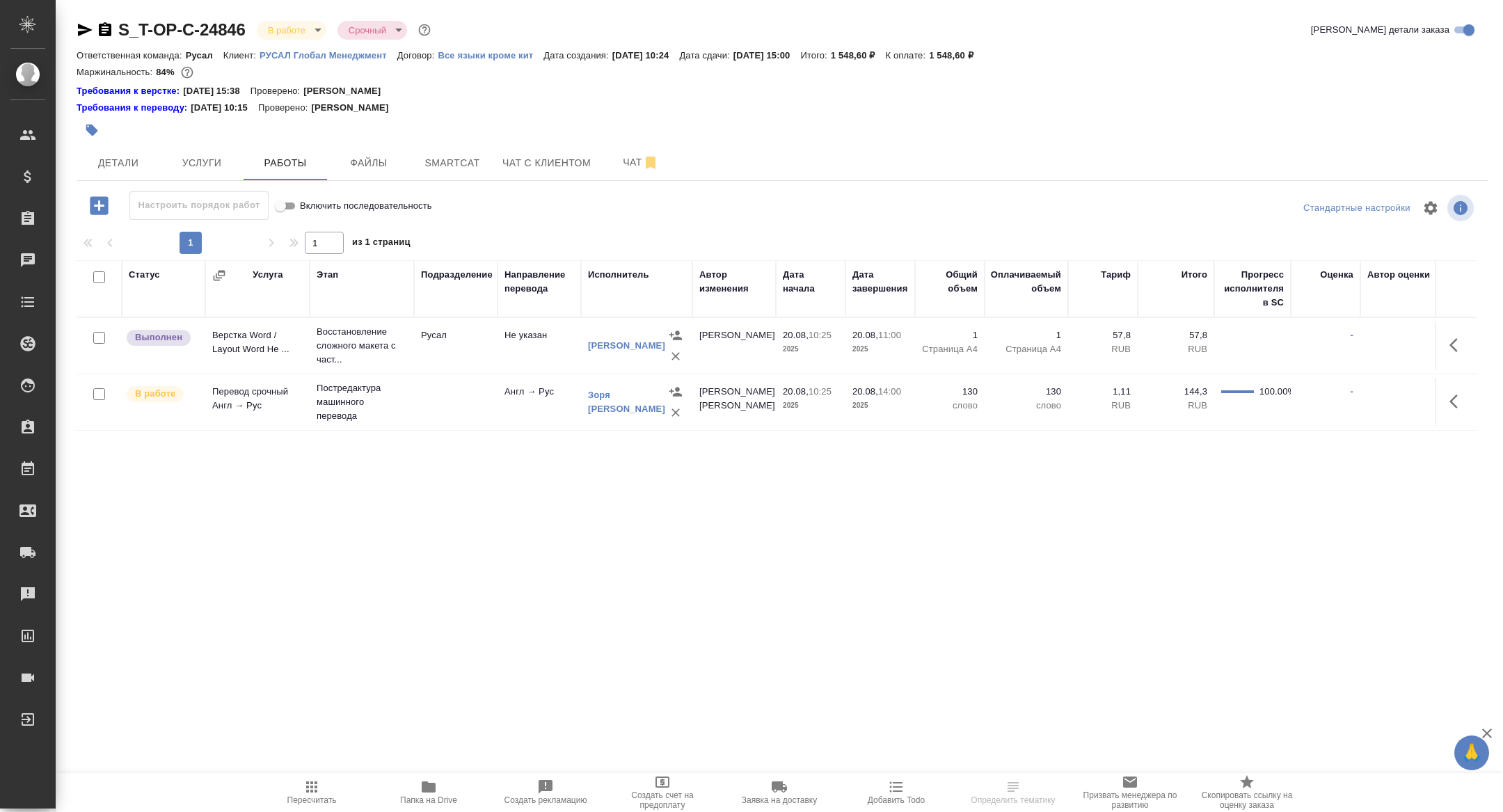
click at [445, 800] on span "Папка на Drive" at bounding box center [428, 800] width 57 height 10
click at [137, 164] on span "Детали" at bounding box center [118, 163] width 66 height 17
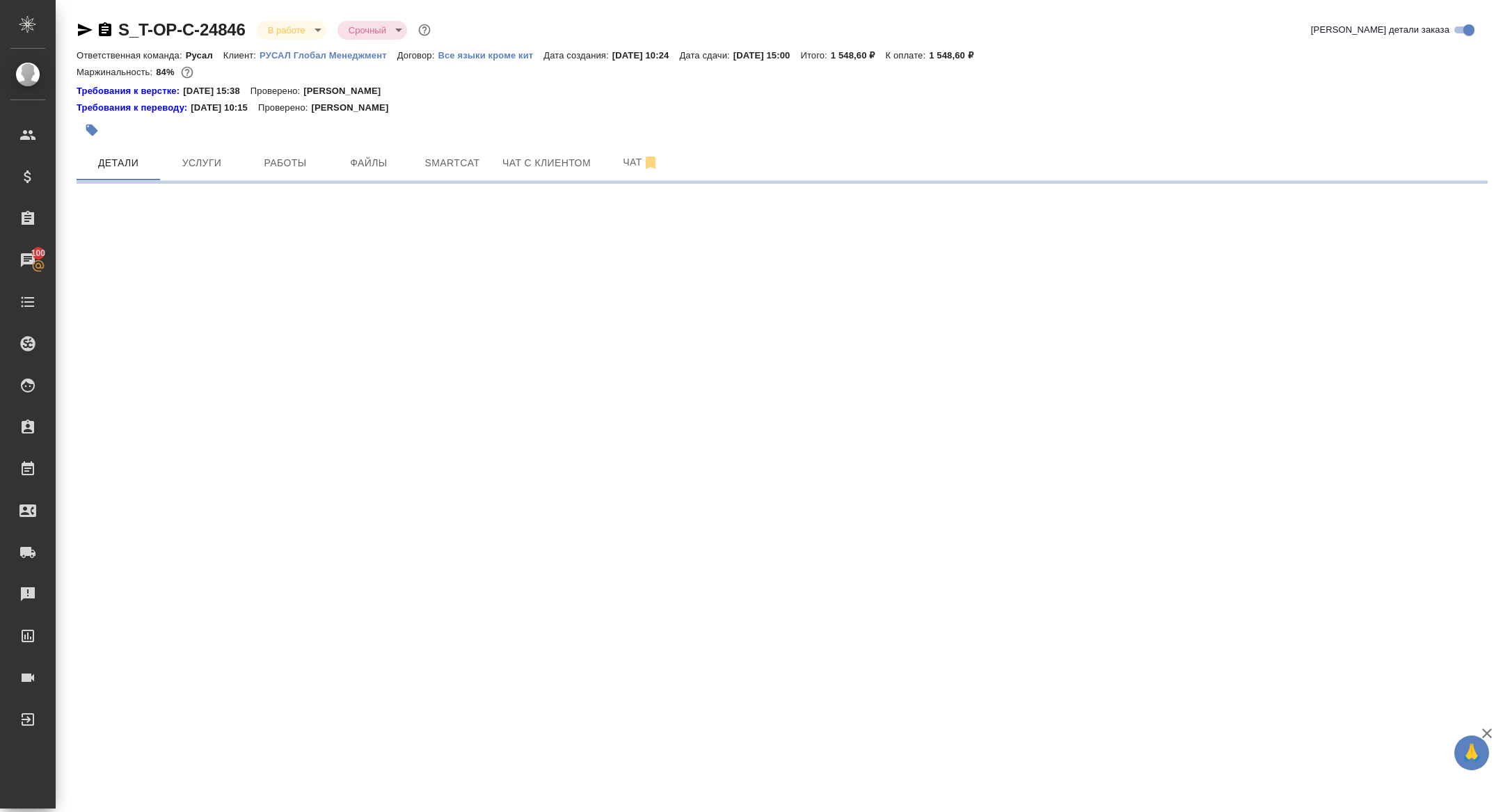
select select "RU"
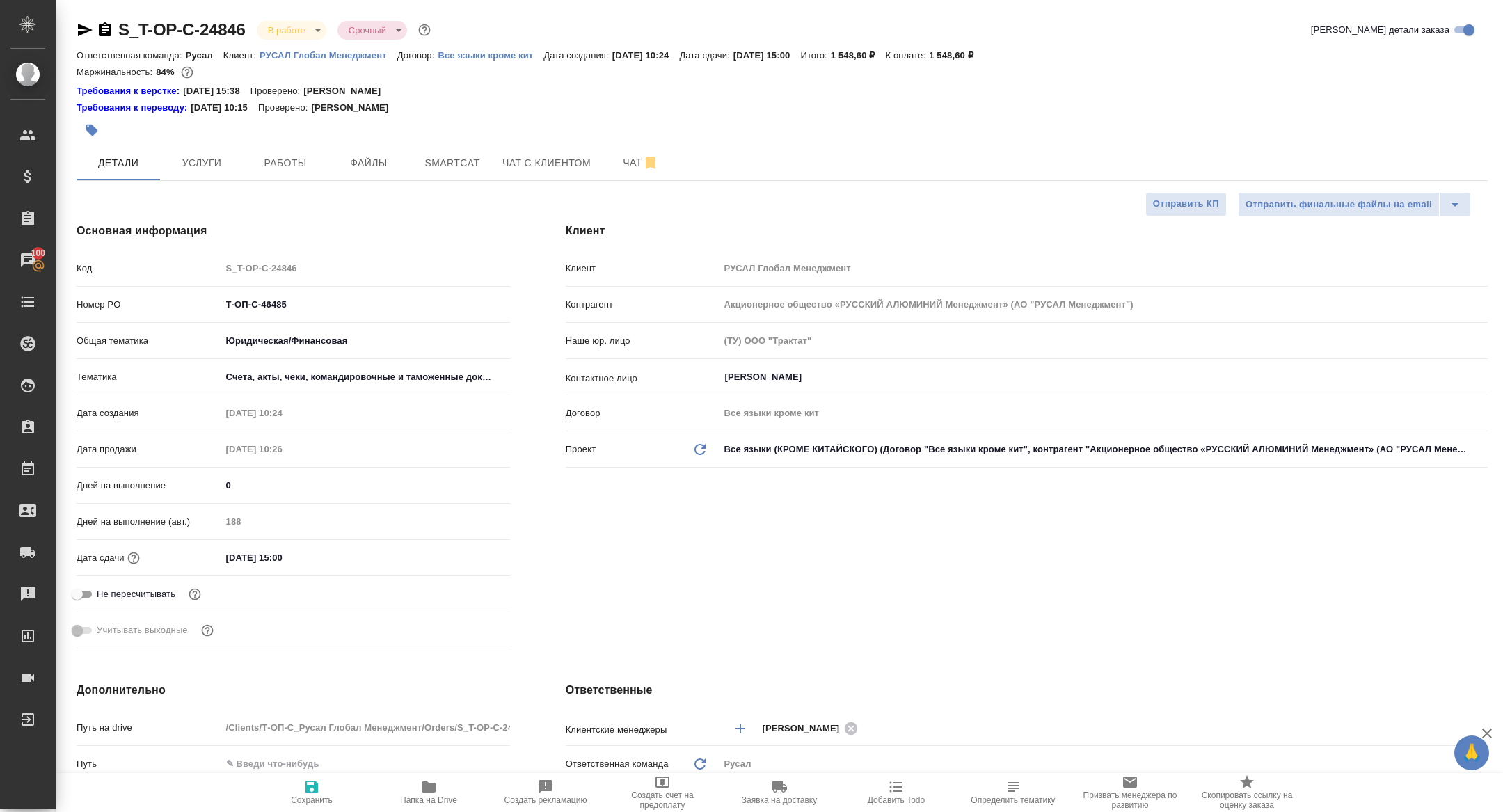
type textarea "x"
drag, startPoint x: 306, startPoint y: 306, endPoint x: 50, endPoint y: 275, distance: 257.9
click at [50, 275] on div ".cls-1 fill:#fff; AWATERA Zhuravleva Alexandra Клиенты Спецификации Заказы 100 …" at bounding box center [752, 406] width 1503 height 812
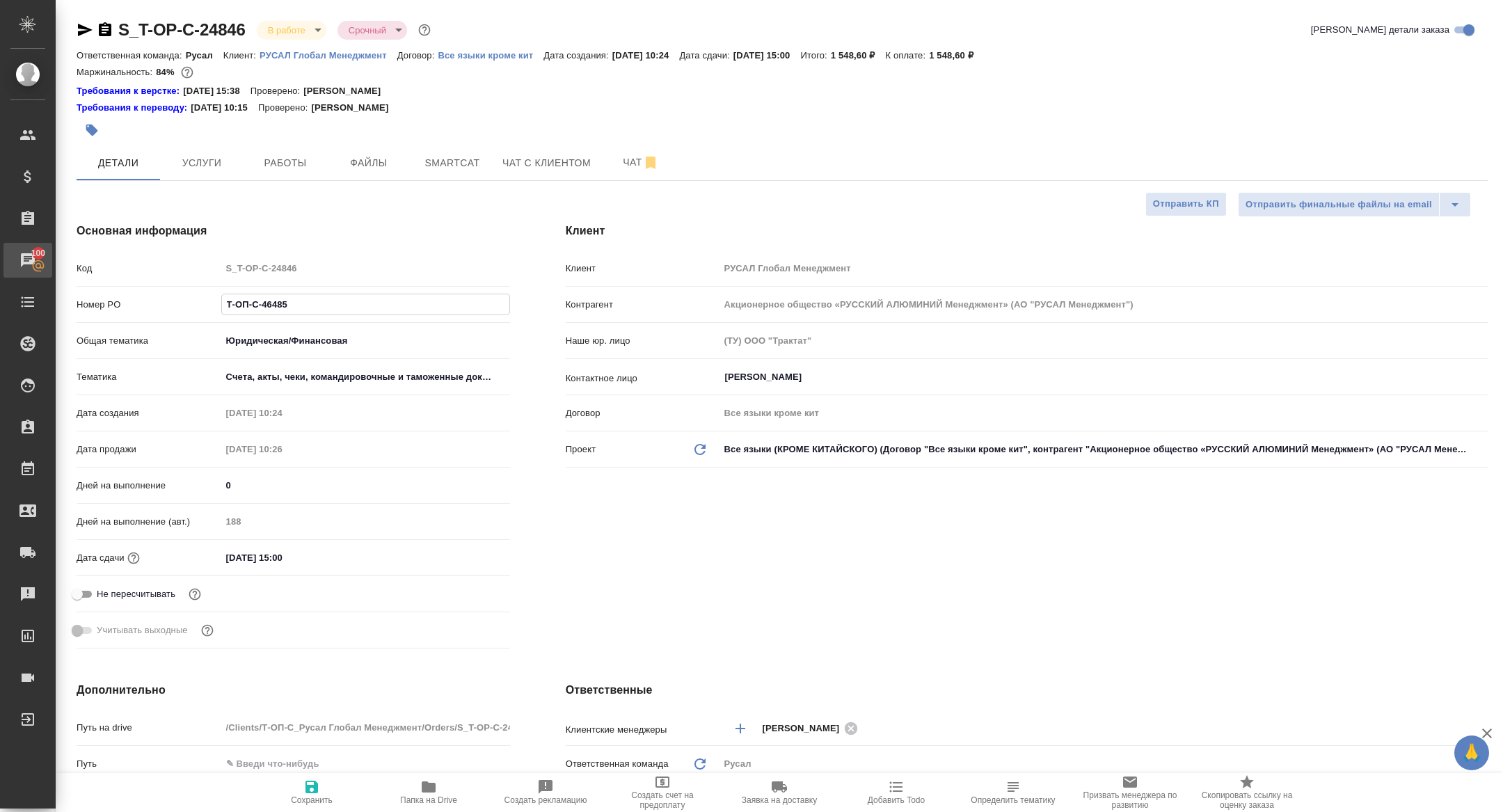
type textarea "x"
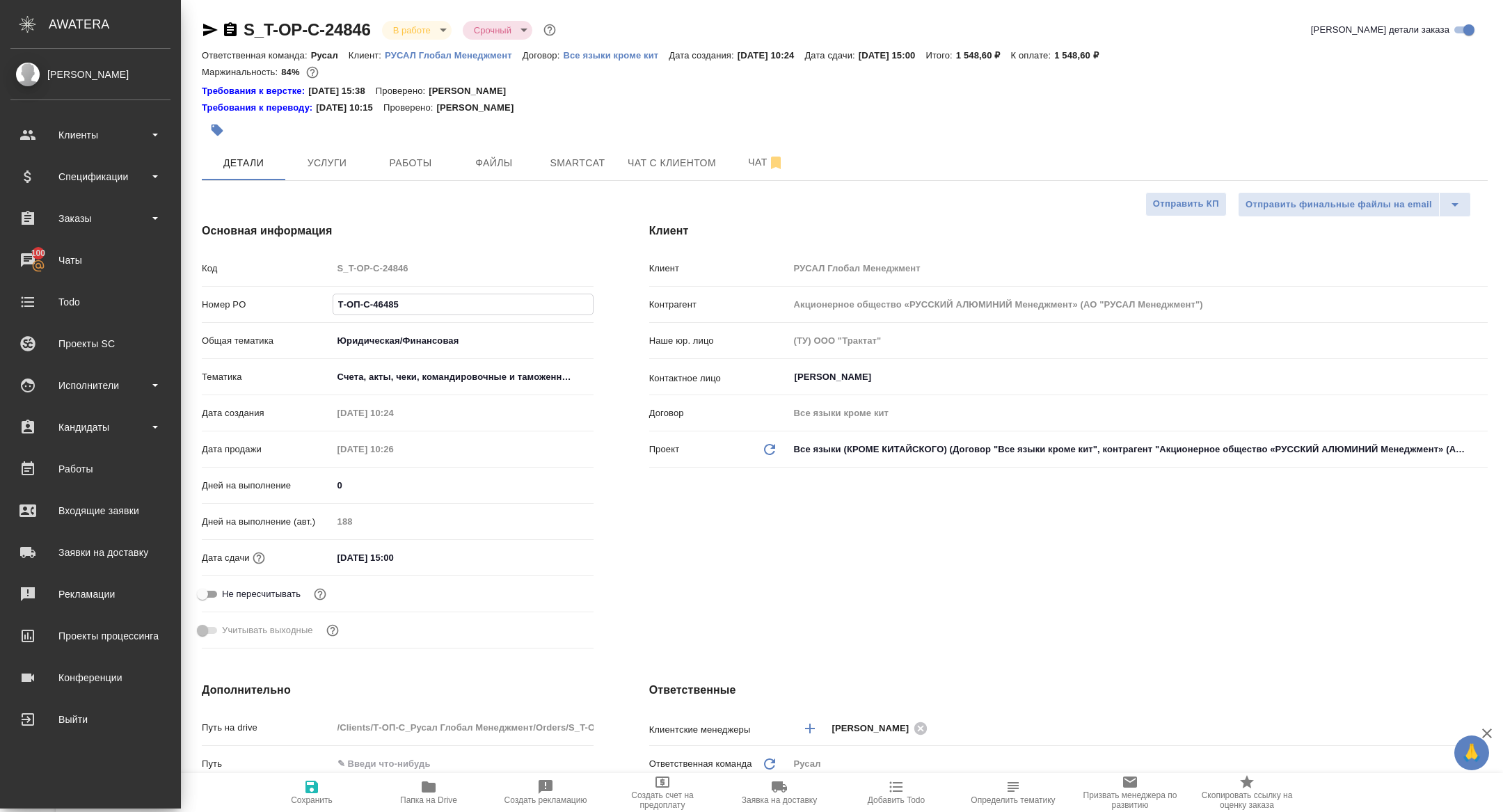
type textarea "x"
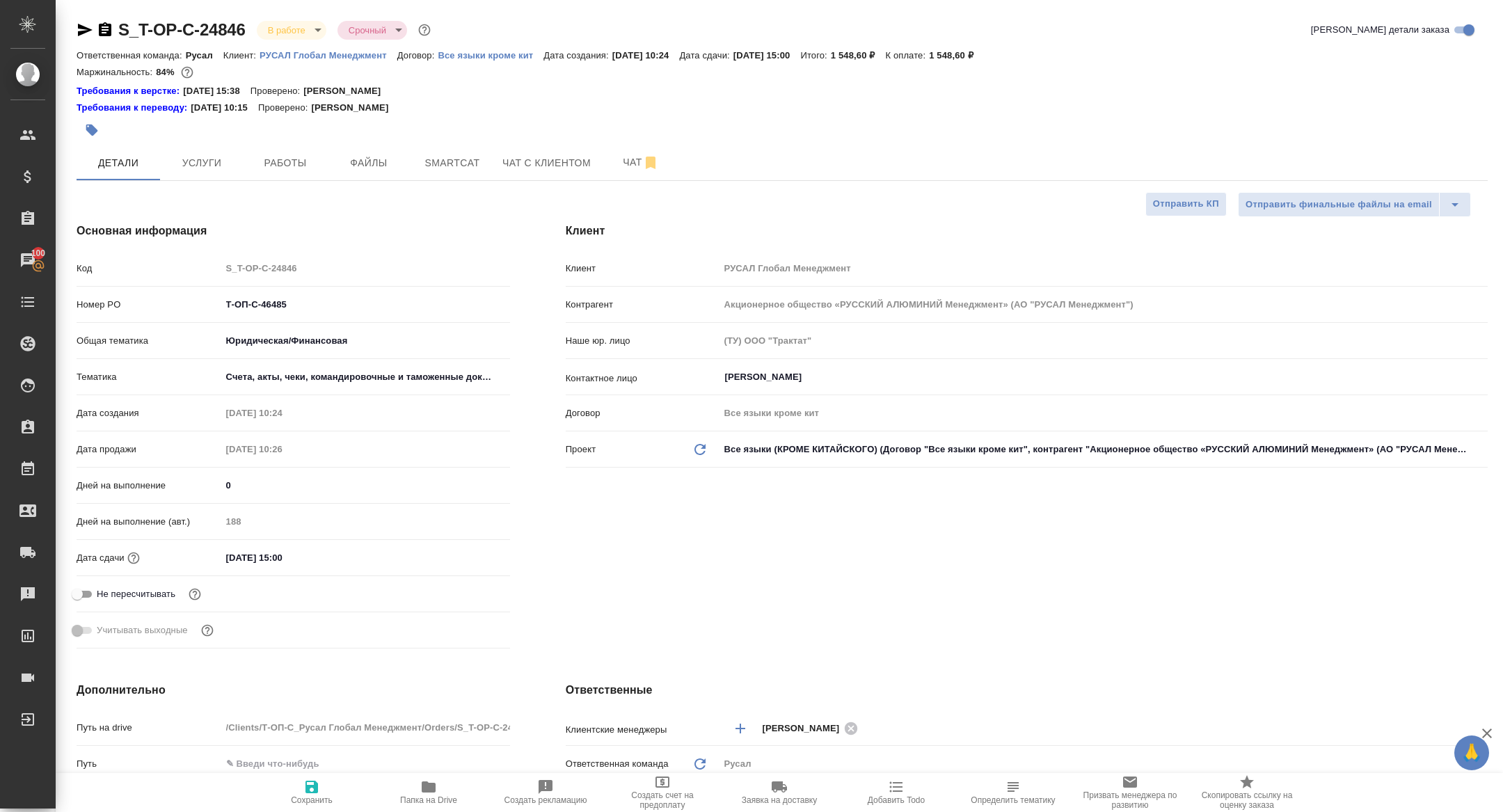
type textarea "x"
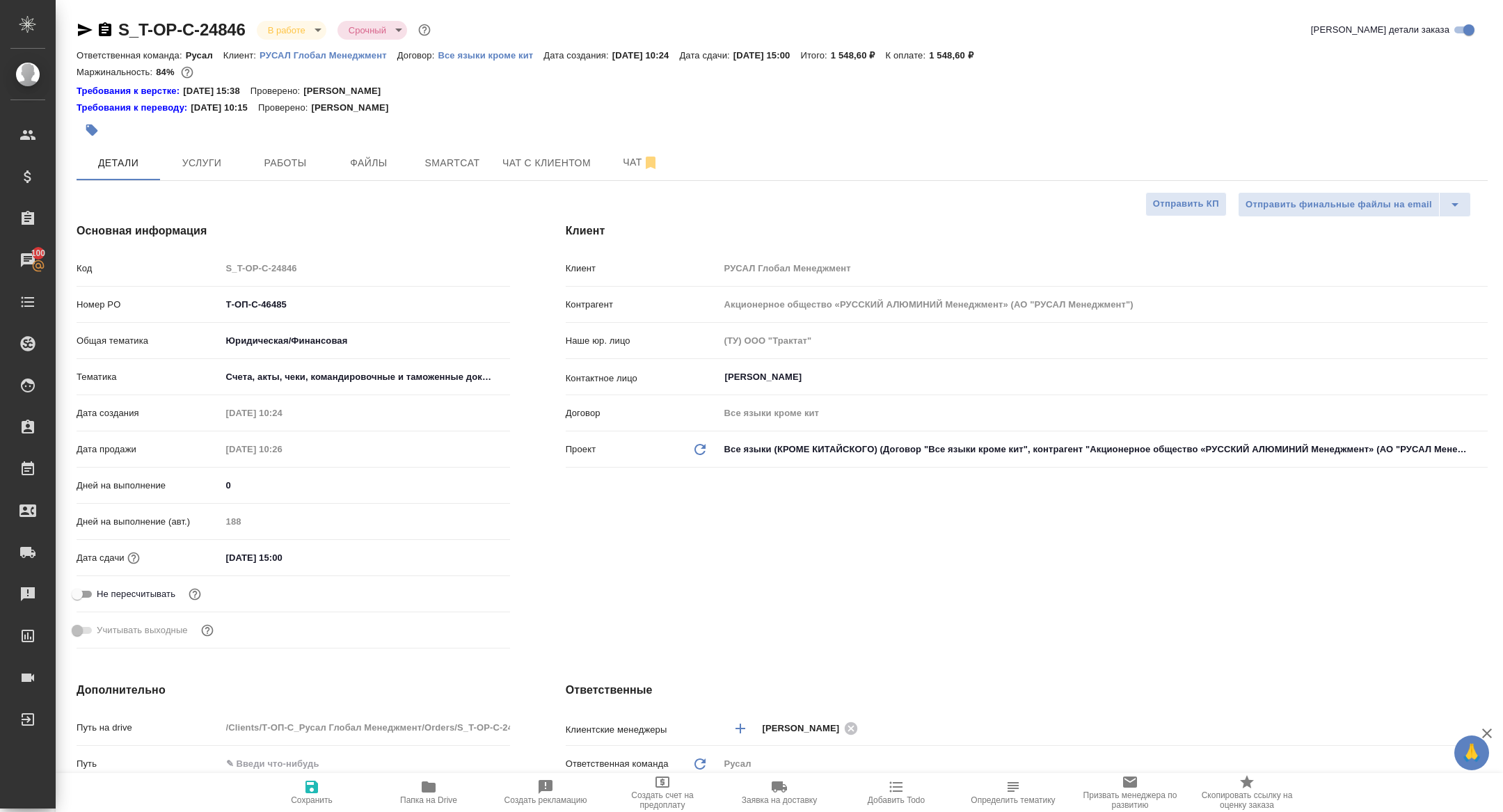
type textarea "x"
click at [449, 155] on span "Smartcat" at bounding box center [453, 163] width 66 height 17
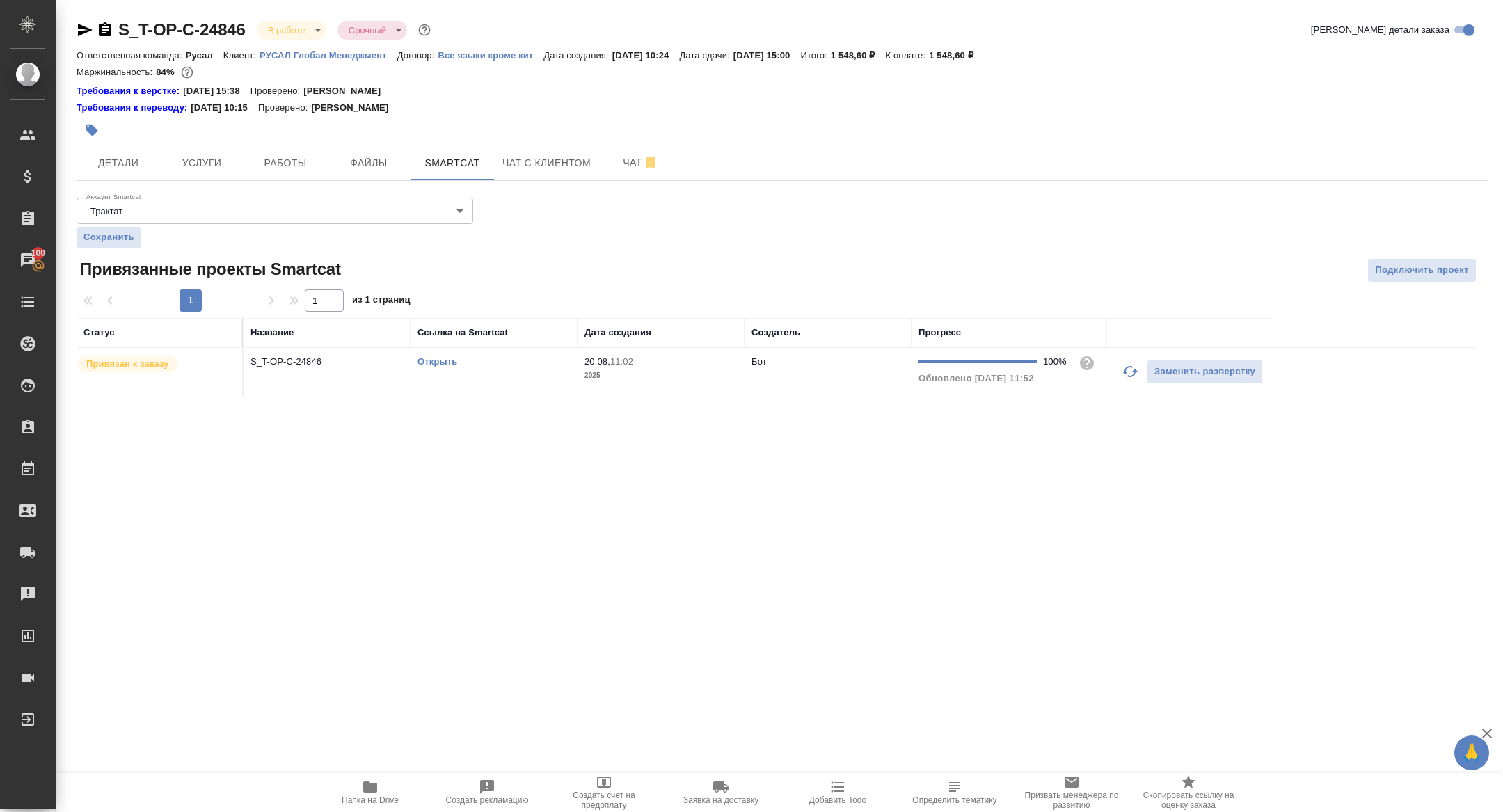
click at [285, 374] on td "S_T-OP-C-24846" at bounding box center [326, 372] width 167 height 49
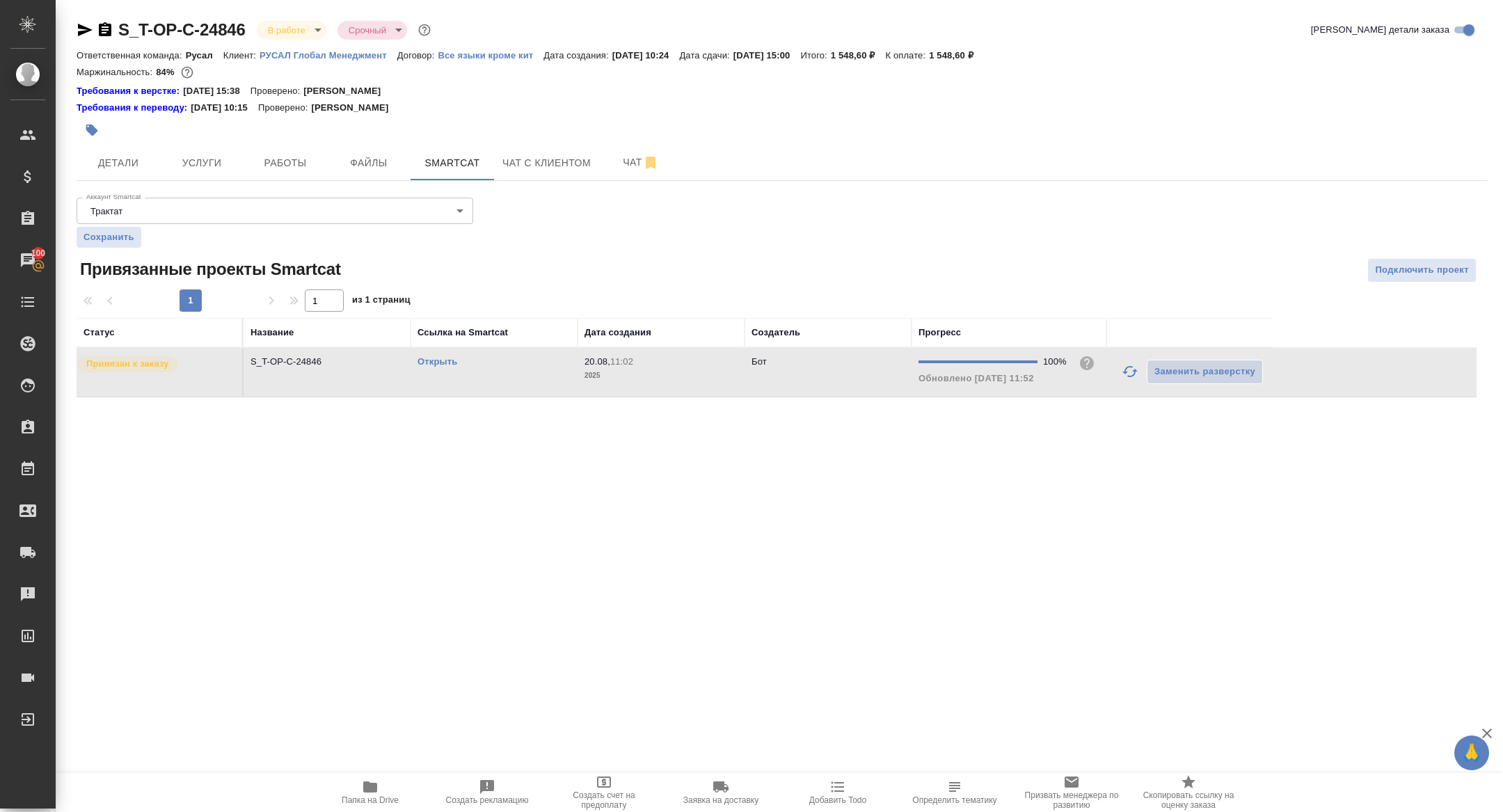
click at [295, 20] on body "🙏 .cls-1 fill:#fff; AWATERA Zhuravleva Alexandra Клиенты Спецификации Заказы 10…" at bounding box center [752, 406] width 1503 height 812
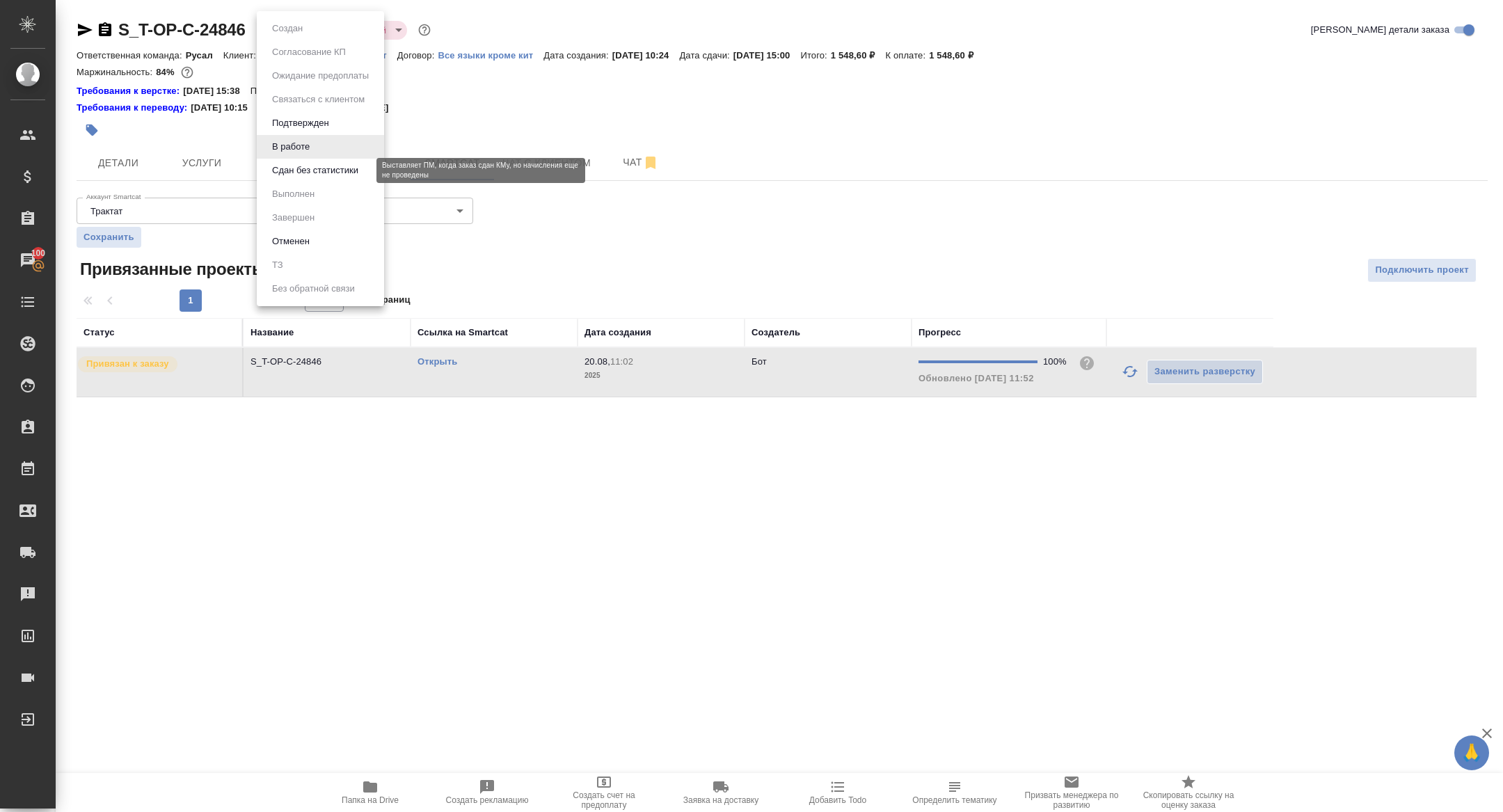
click at [323, 169] on button "Сдан без статистики" at bounding box center [316, 170] width 95 height 15
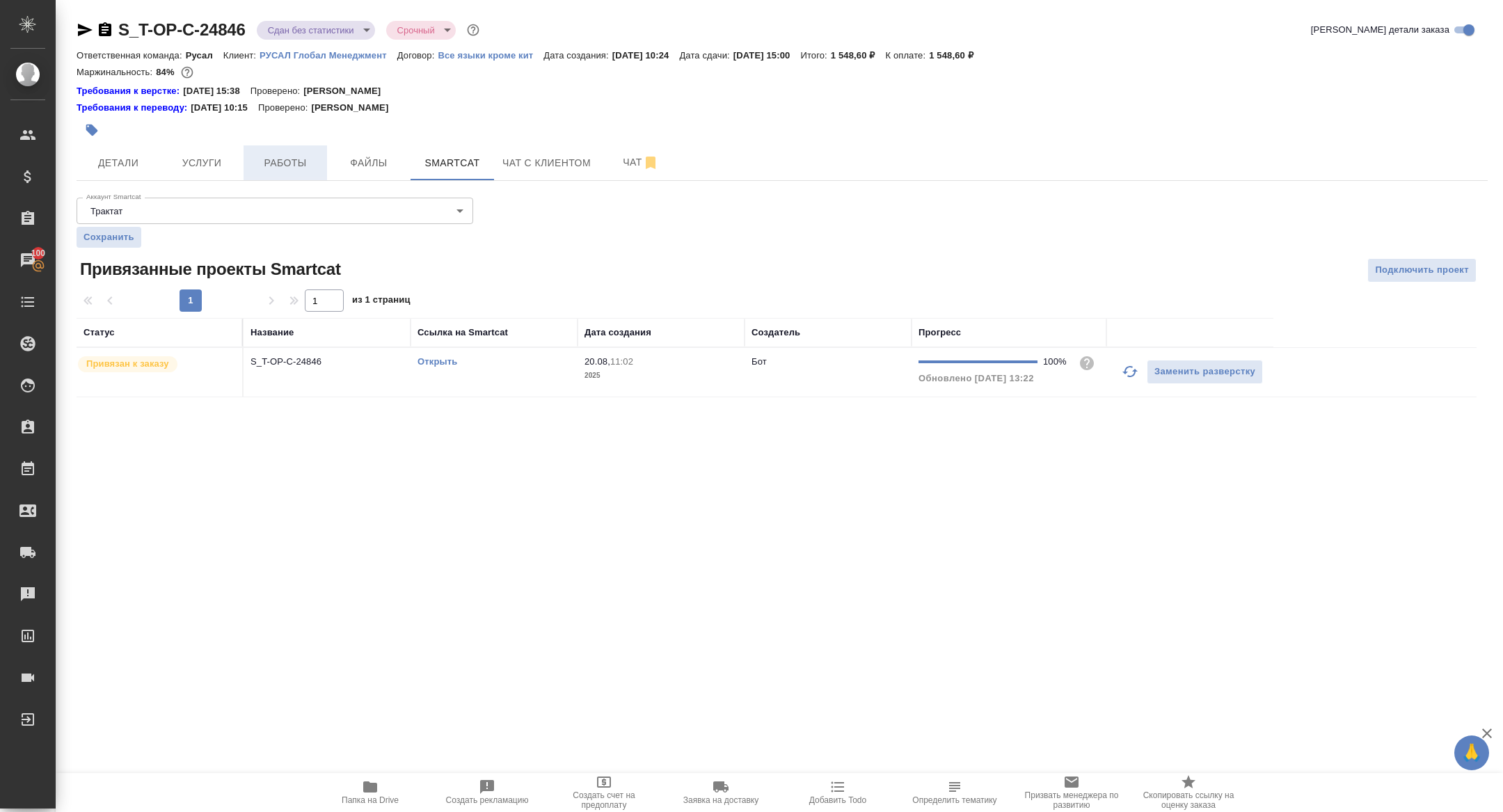
click at [286, 158] on span "Работы" at bounding box center [285, 163] width 66 height 17
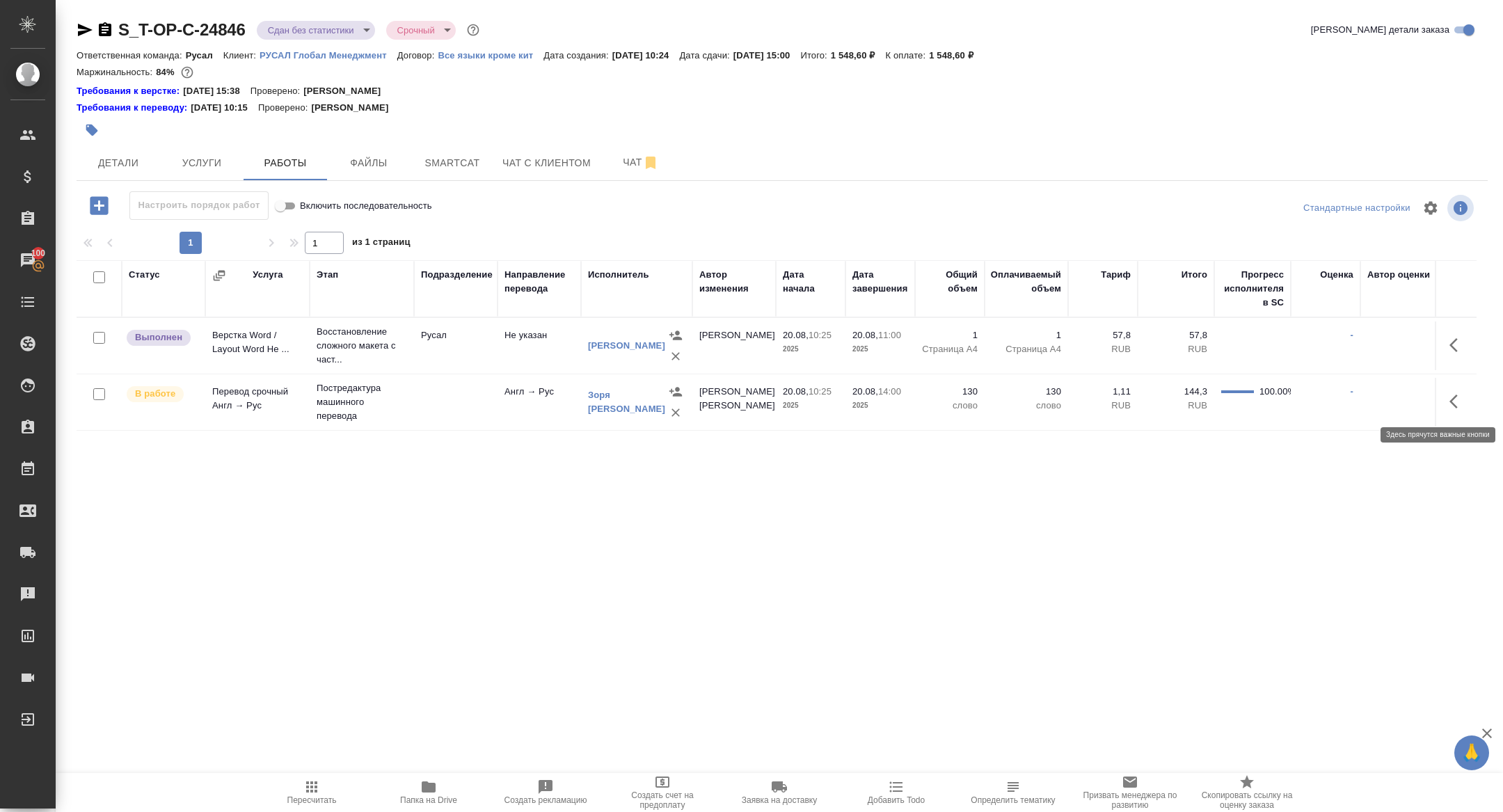
click at [1452, 389] on button "button" at bounding box center [1458, 401] width 33 height 33
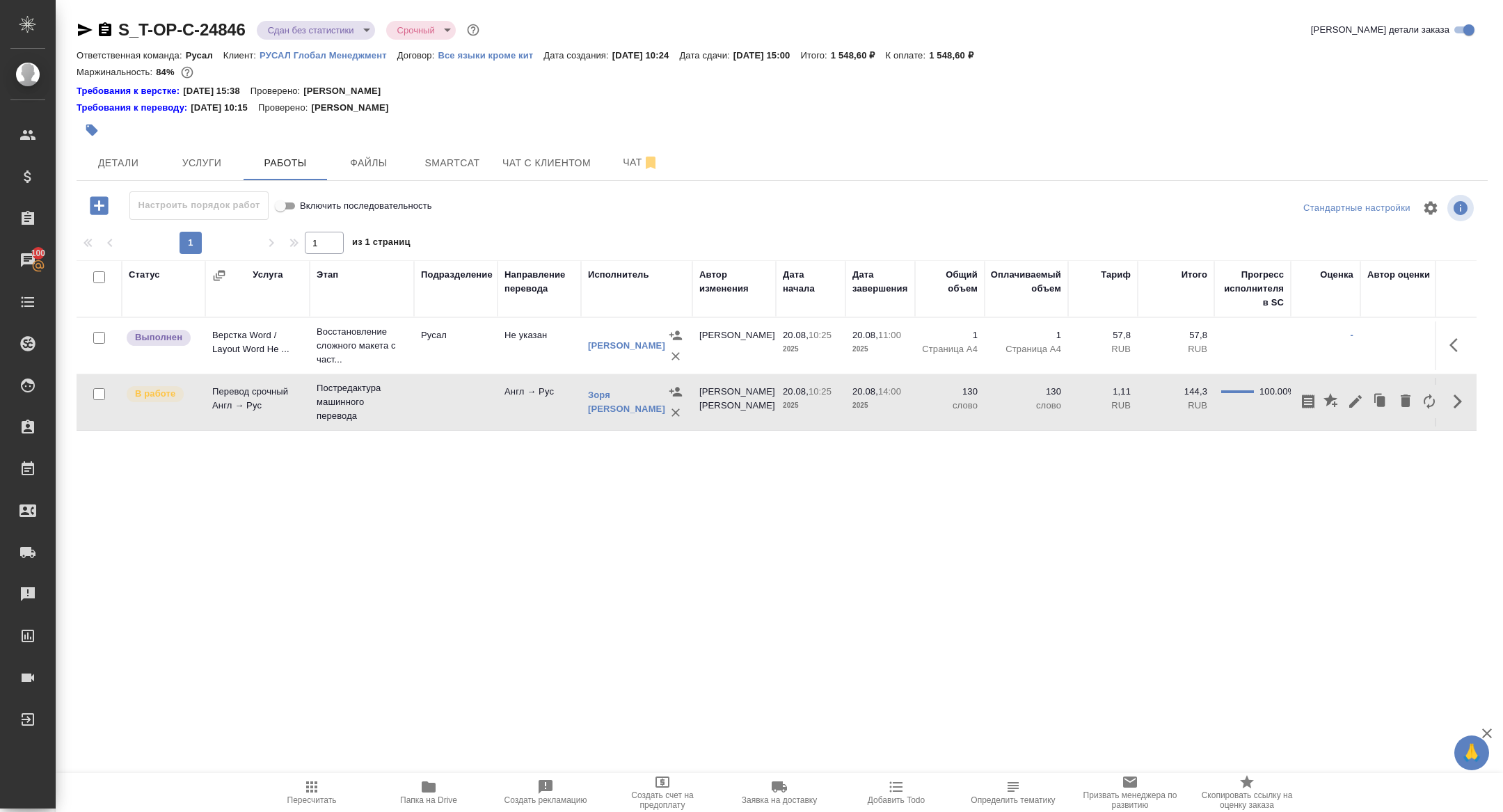
click at [1358, 402] on icon "button" at bounding box center [1356, 402] width 17 height 17
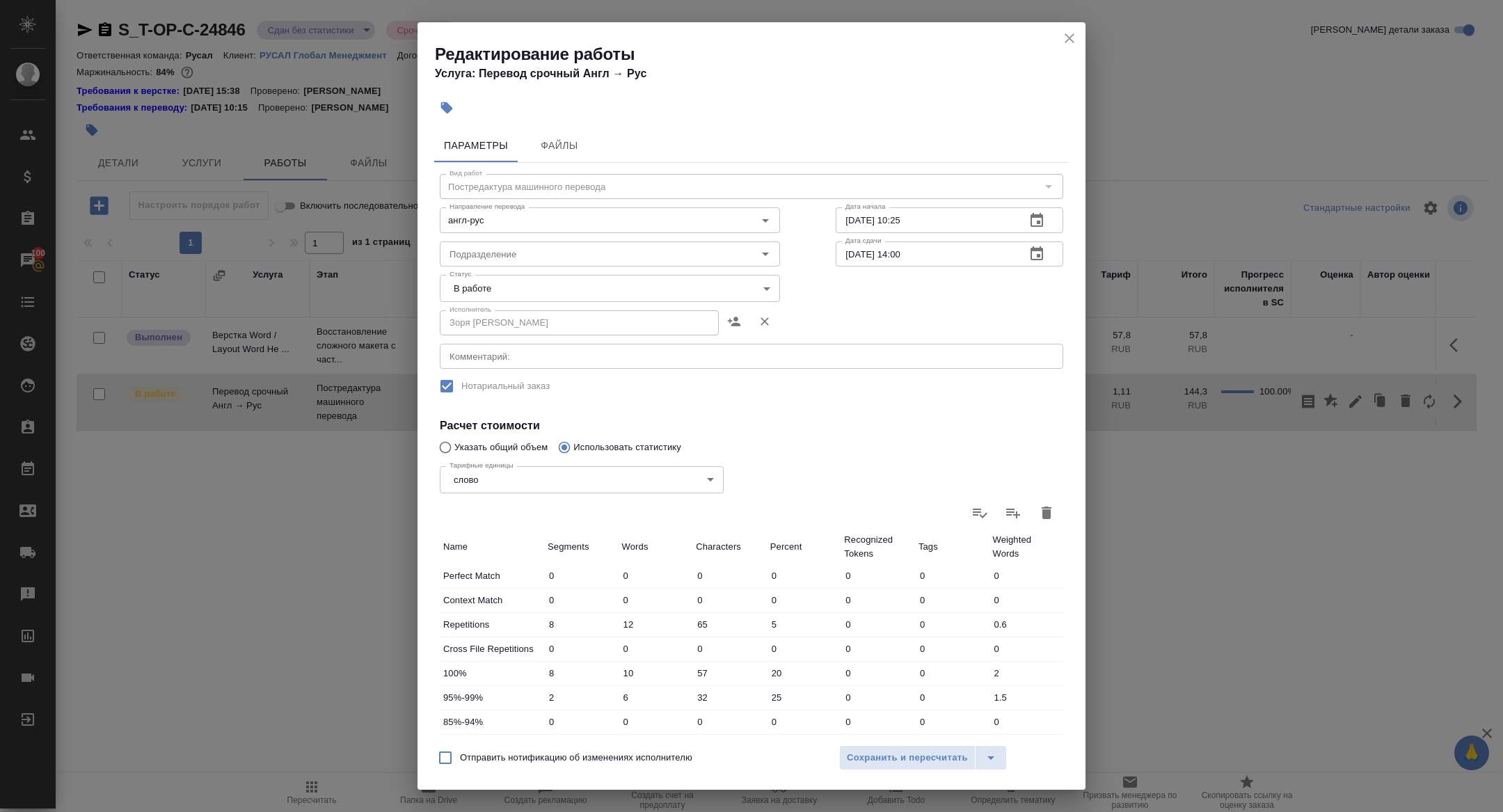
click at [490, 276] on body "🙏 .cls-1 fill:#fff; AWATERA Zhuravleva Alexandra Клиенты Спецификации Заказы 10…" at bounding box center [752, 406] width 1503 height 812
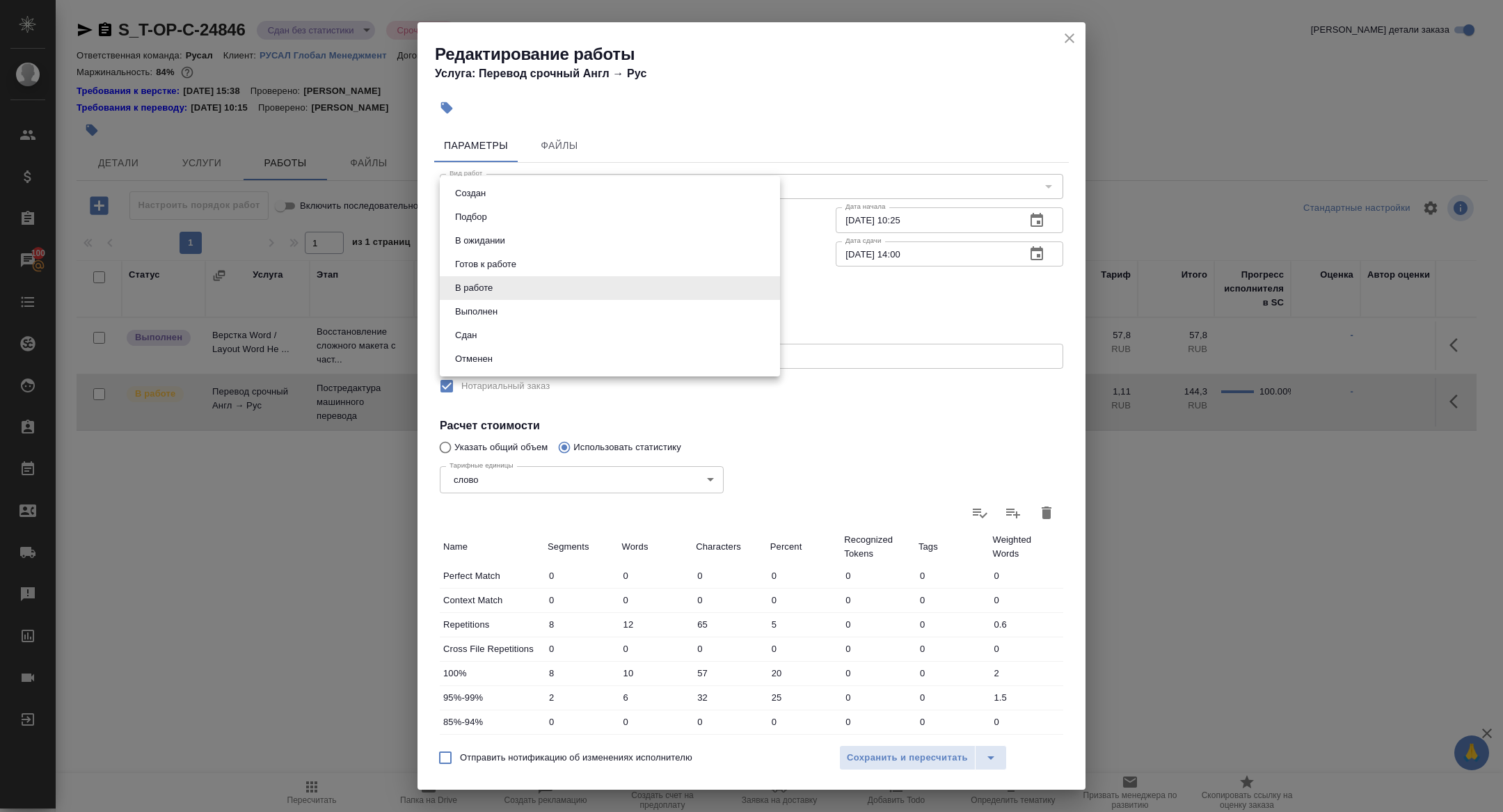
drag, startPoint x: 477, startPoint y: 331, endPoint x: 575, endPoint y: 479, distance: 177.5
click at [477, 331] on button "Сдан" at bounding box center [466, 335] width 30 height 15
type input "closed"
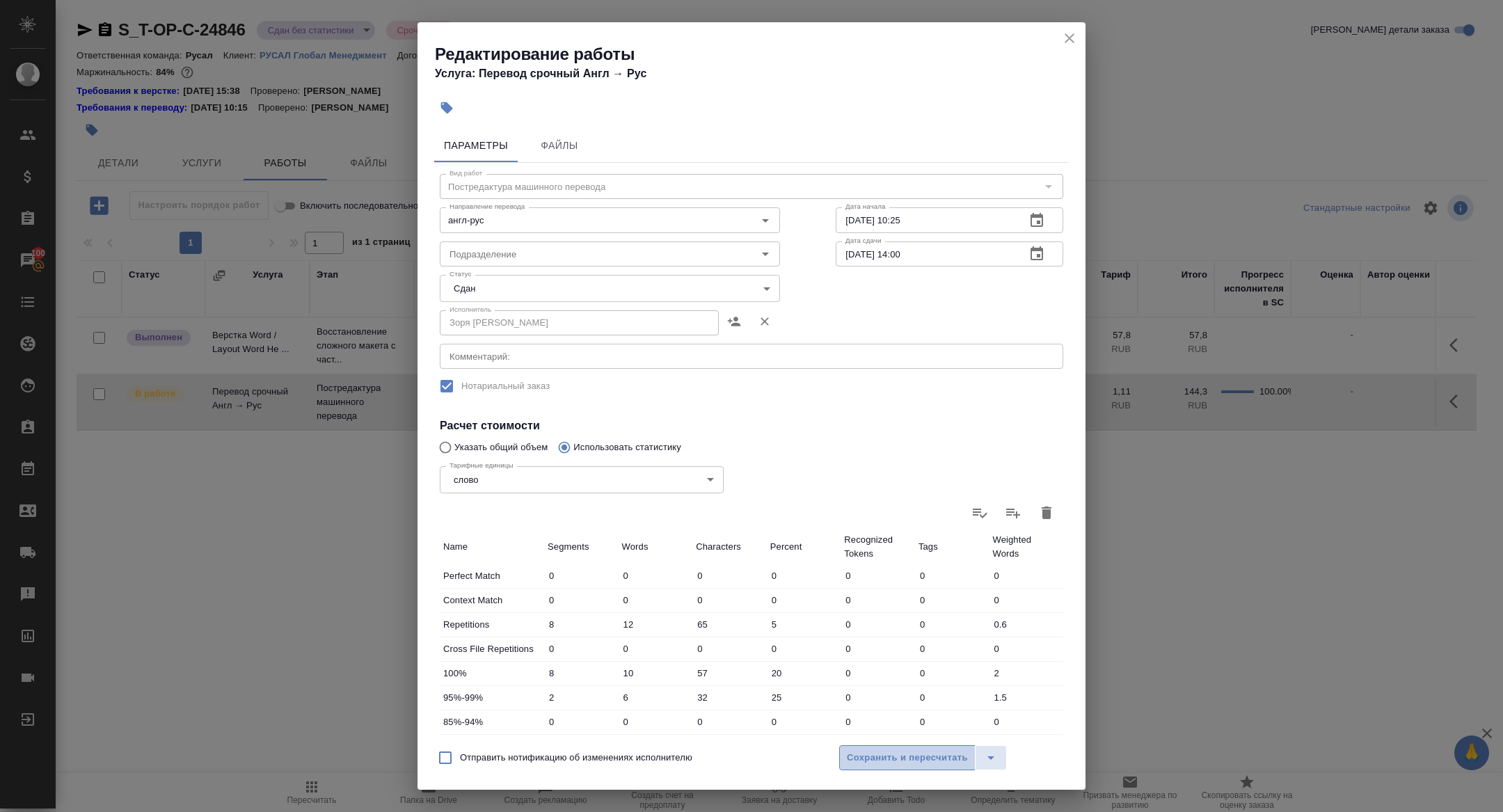
click at [849, 765] on span "Сохранить и пересчитать" at bounding box center [908, 757] width 121 height 16
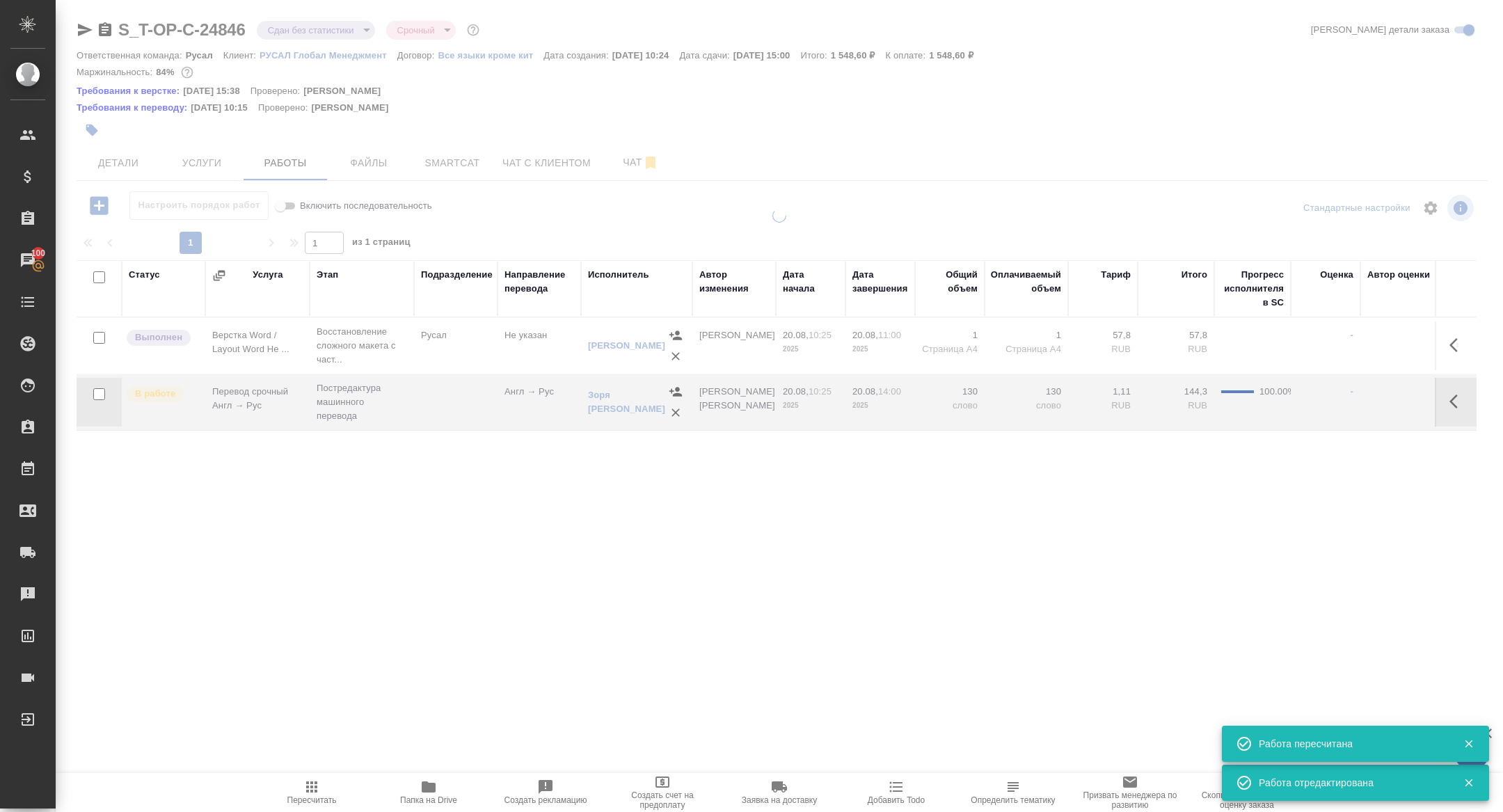
click at [1455, 340] on icon "button" at bounding box center [1454, 345] width 8 height 14
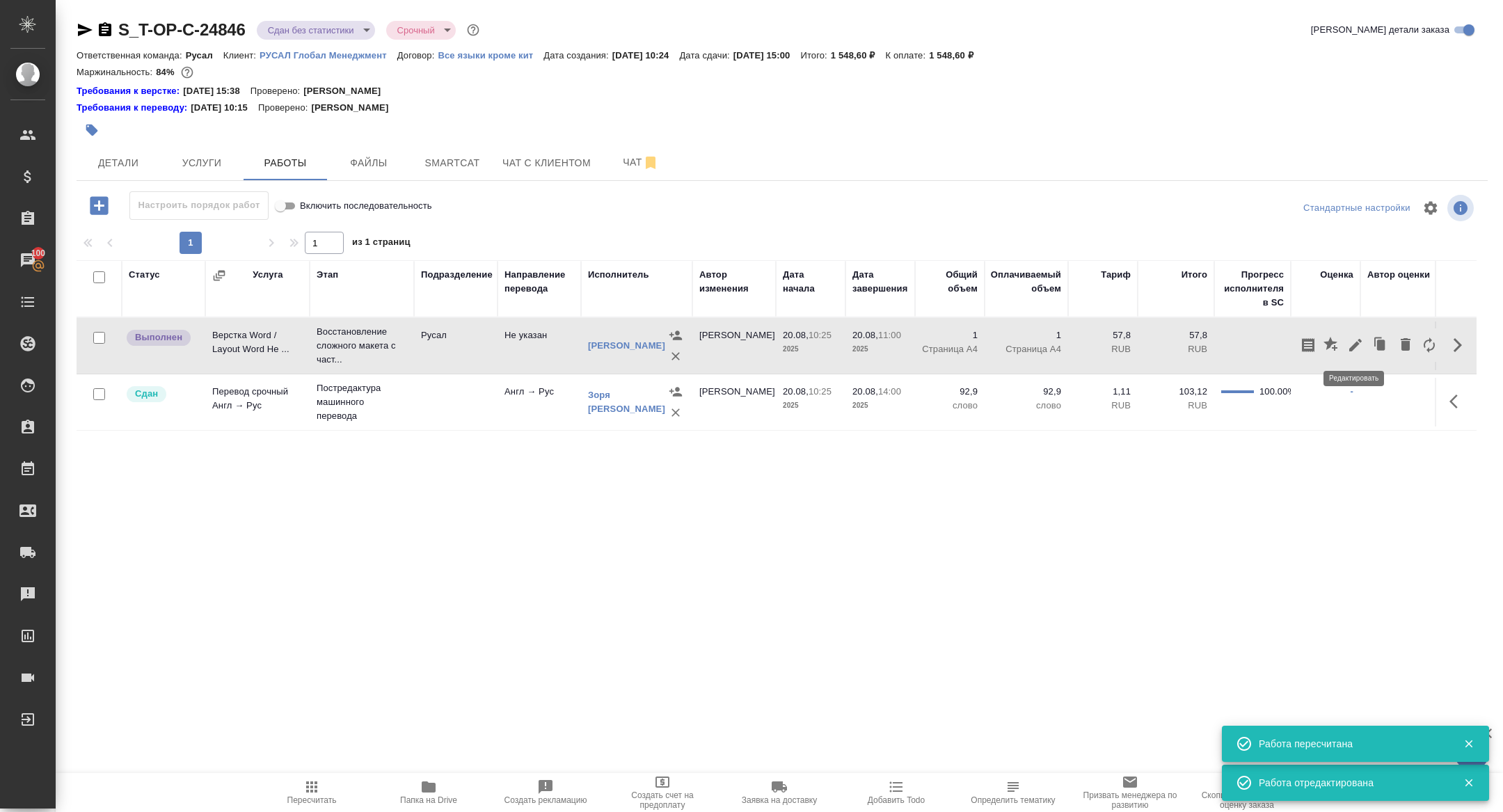
click at [1346, 344] on button "button" at bounding box center [1355, 345] width 23 height 33
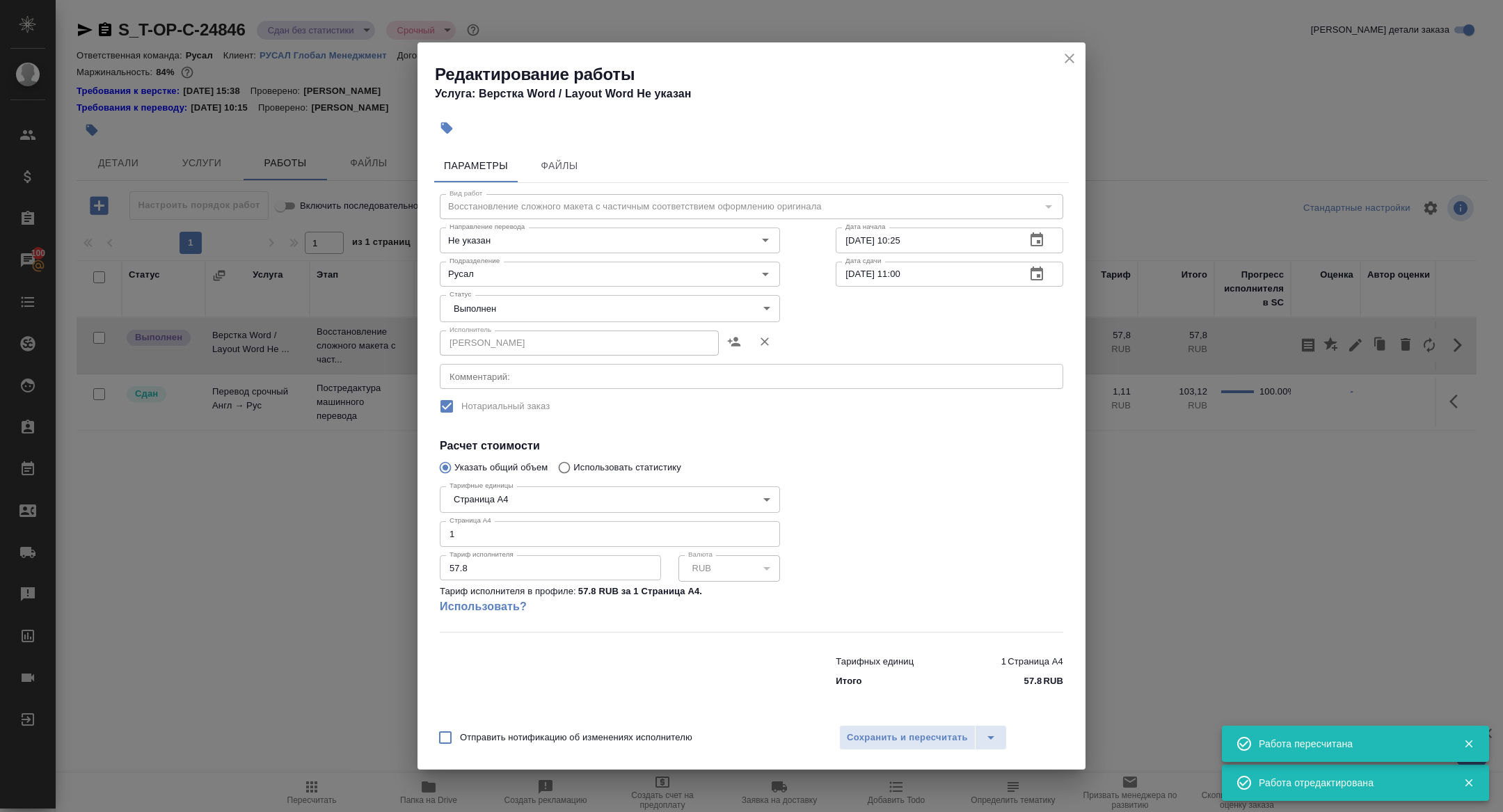
click at [480, 297] on body "🙏 .cls-1 fill:#fff; AWATERA Zhuravleva Alexandra Клиенты Спецификации Заказы 10…" at bounding box center [752, 406] width 1503 height 812
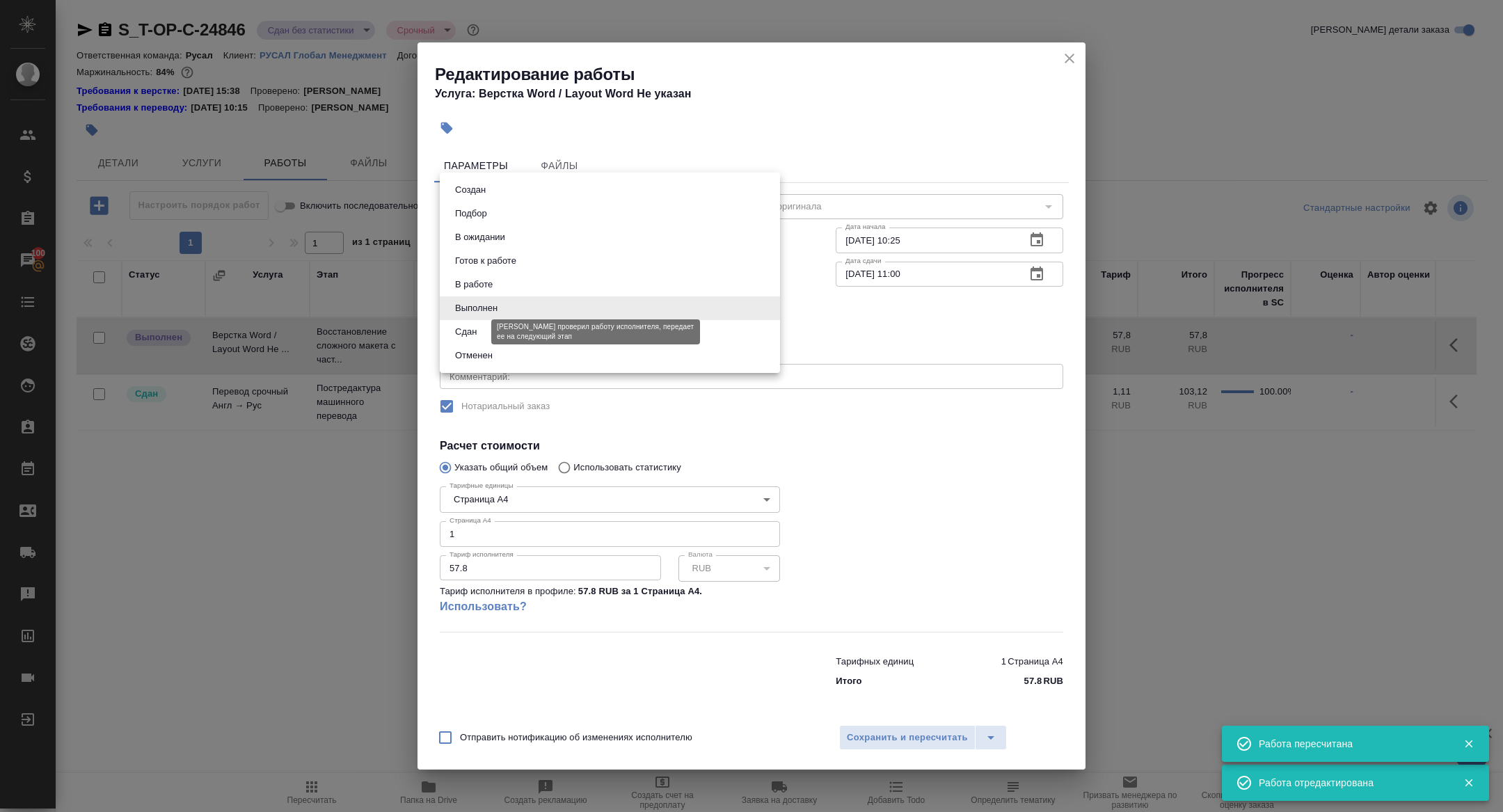
click at [472, 331] on button "Сдан" at bounding box center [466, 332] width 30 height 15
type input "closed"
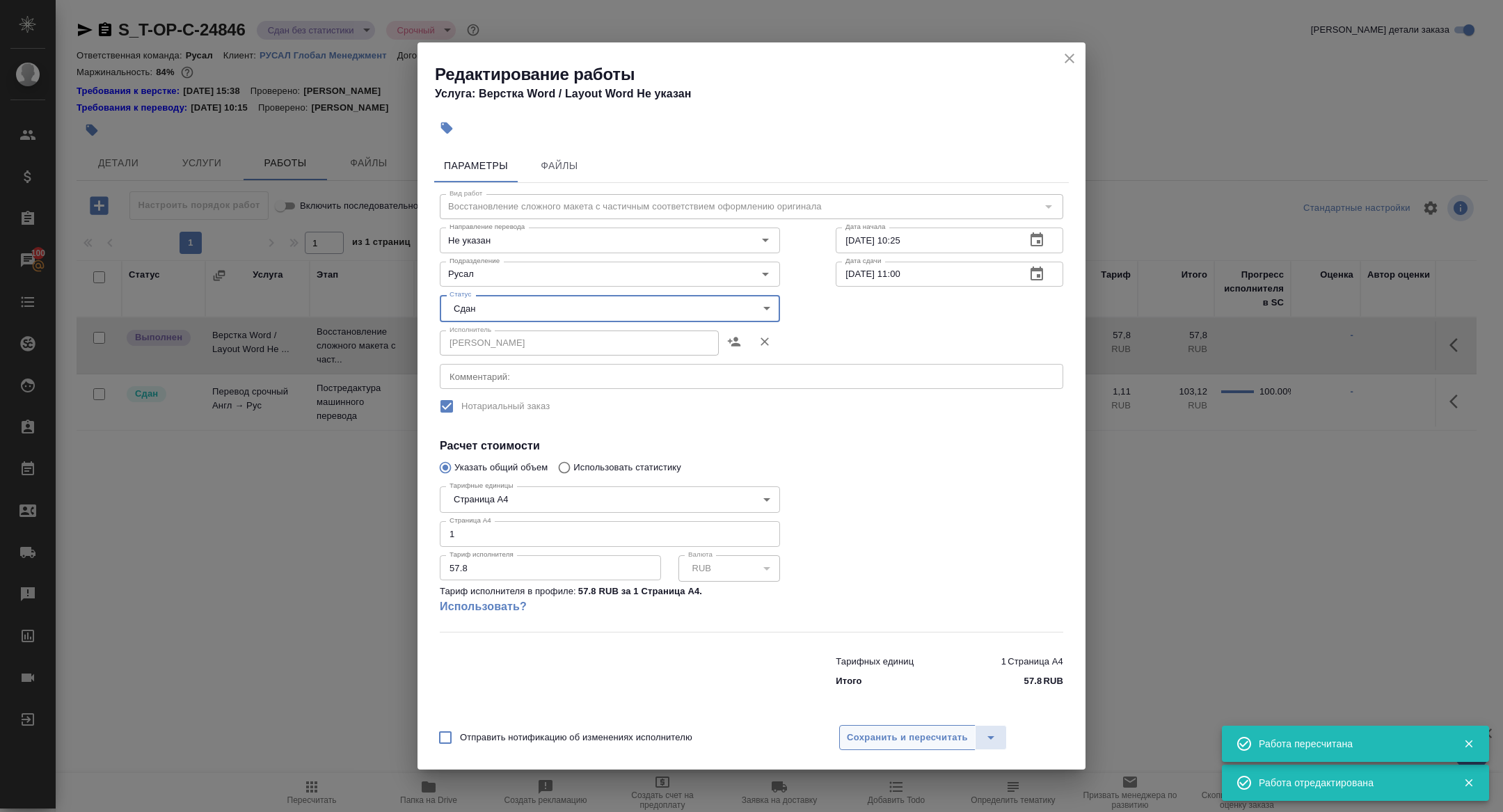
click at [858, 735] on span "Сохранить и пересчитать" at bounding box center [908, 737] width 121 height 16
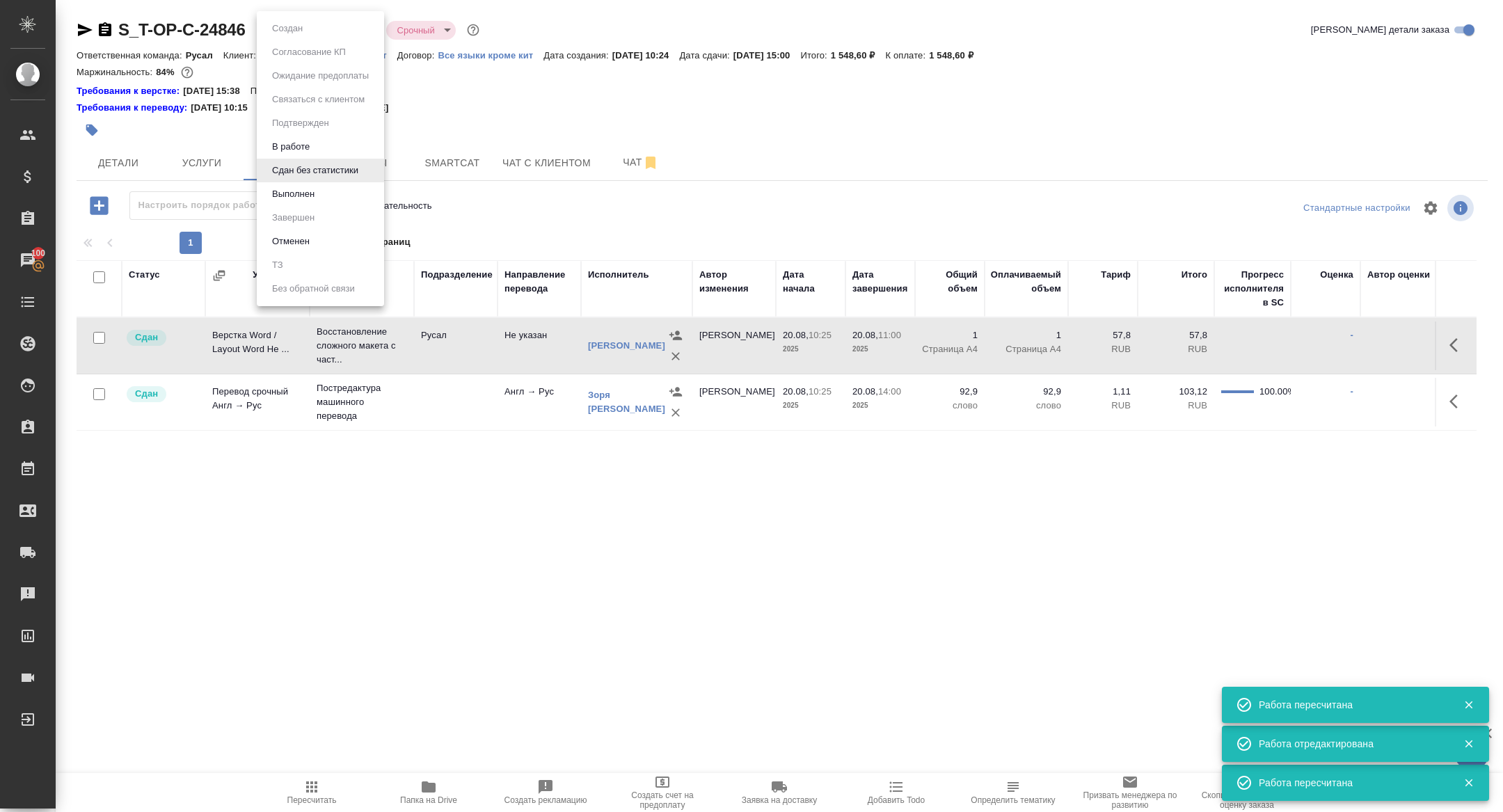
click at [301, 22] on body "🙏 .cls-1 fill:#fff; AWATERA Zhuravleva Alexandra Клиенты Спецификации Заказы 10…" at bounding box center [752, 406] width 1503 height 812
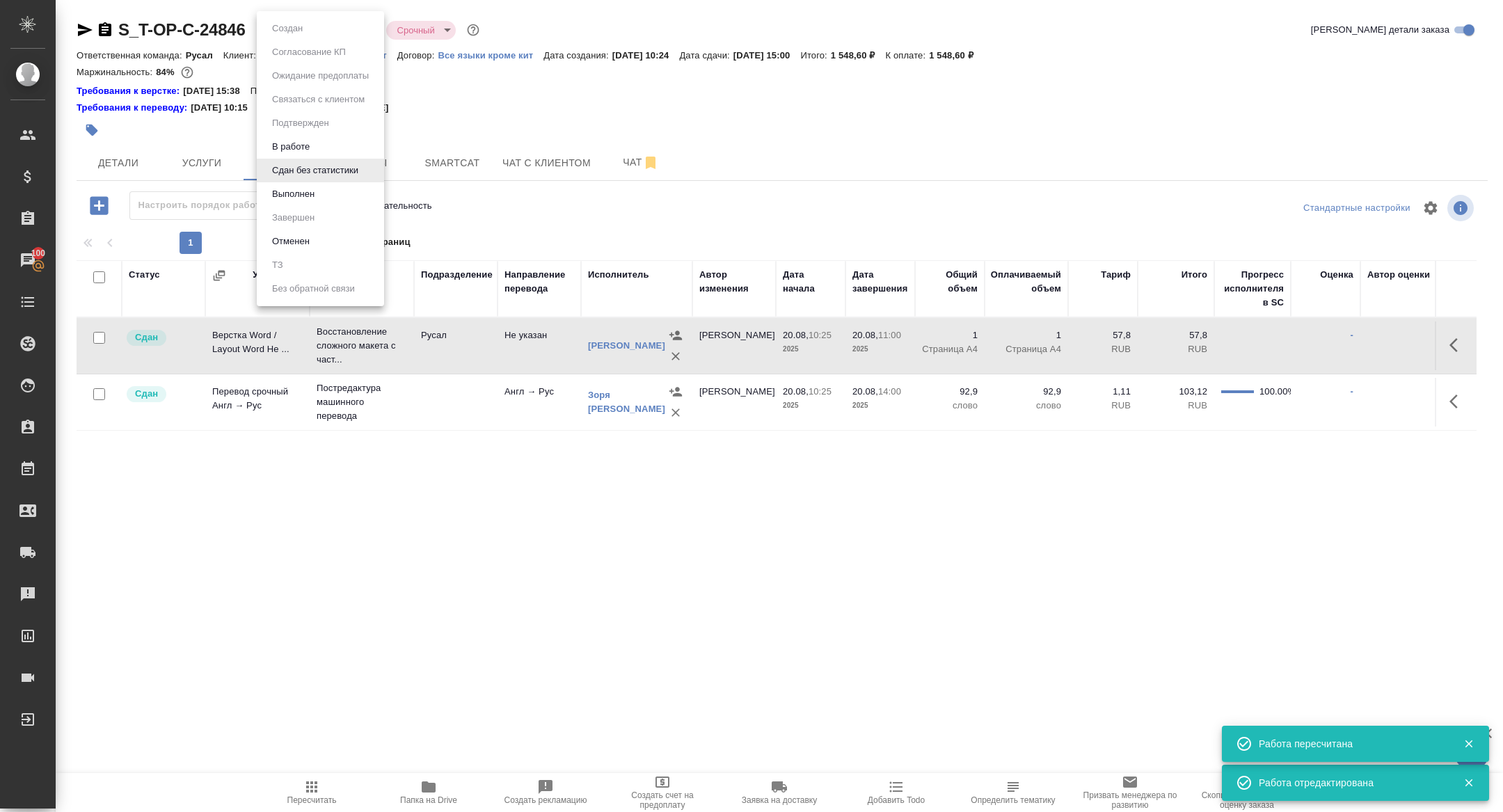
click at [296, 37] on button "Выполнен" at bounding box center [287, 28] width 39 height 15
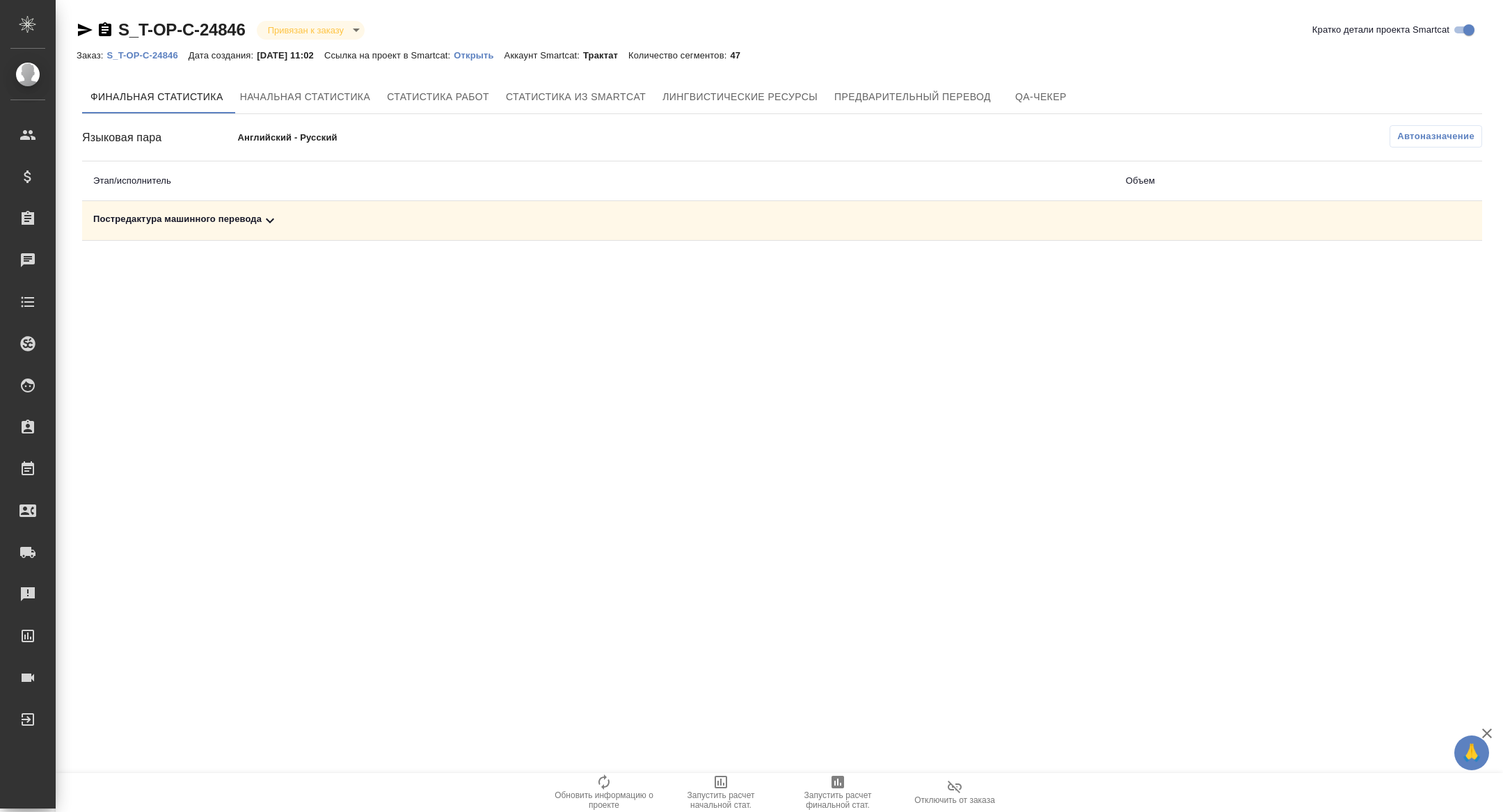
click at [303, 227] on div "Постредактура машинного перевода" at bounding box center [598, 221] width 1011 height 17
click at [1421, 267] on icon "button" at bounding box center [1422, 269] width 14 height 12
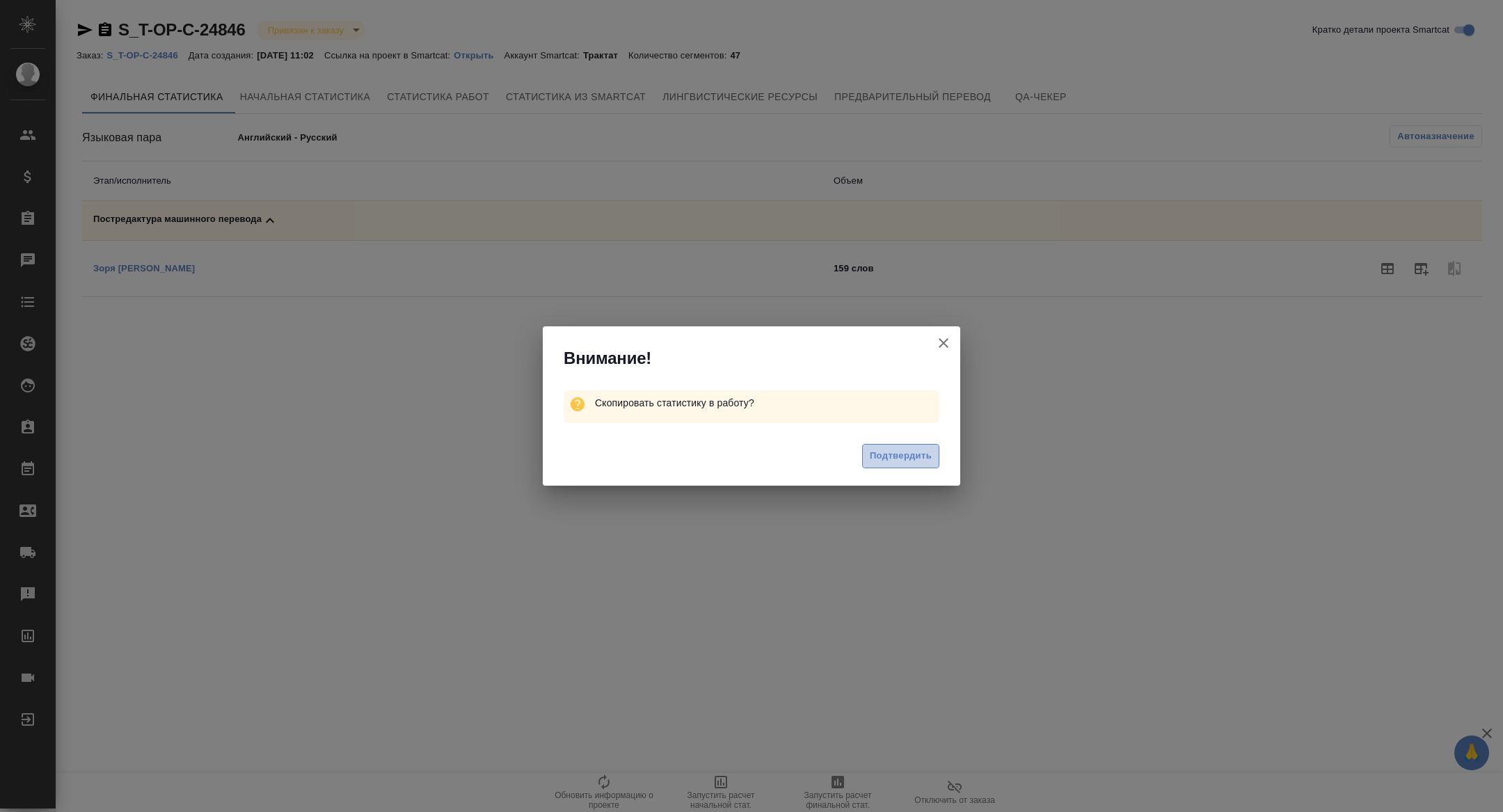
click at [913, 449] on span "Подтвердить" at bounding box center [901, 456] width 62 height 16
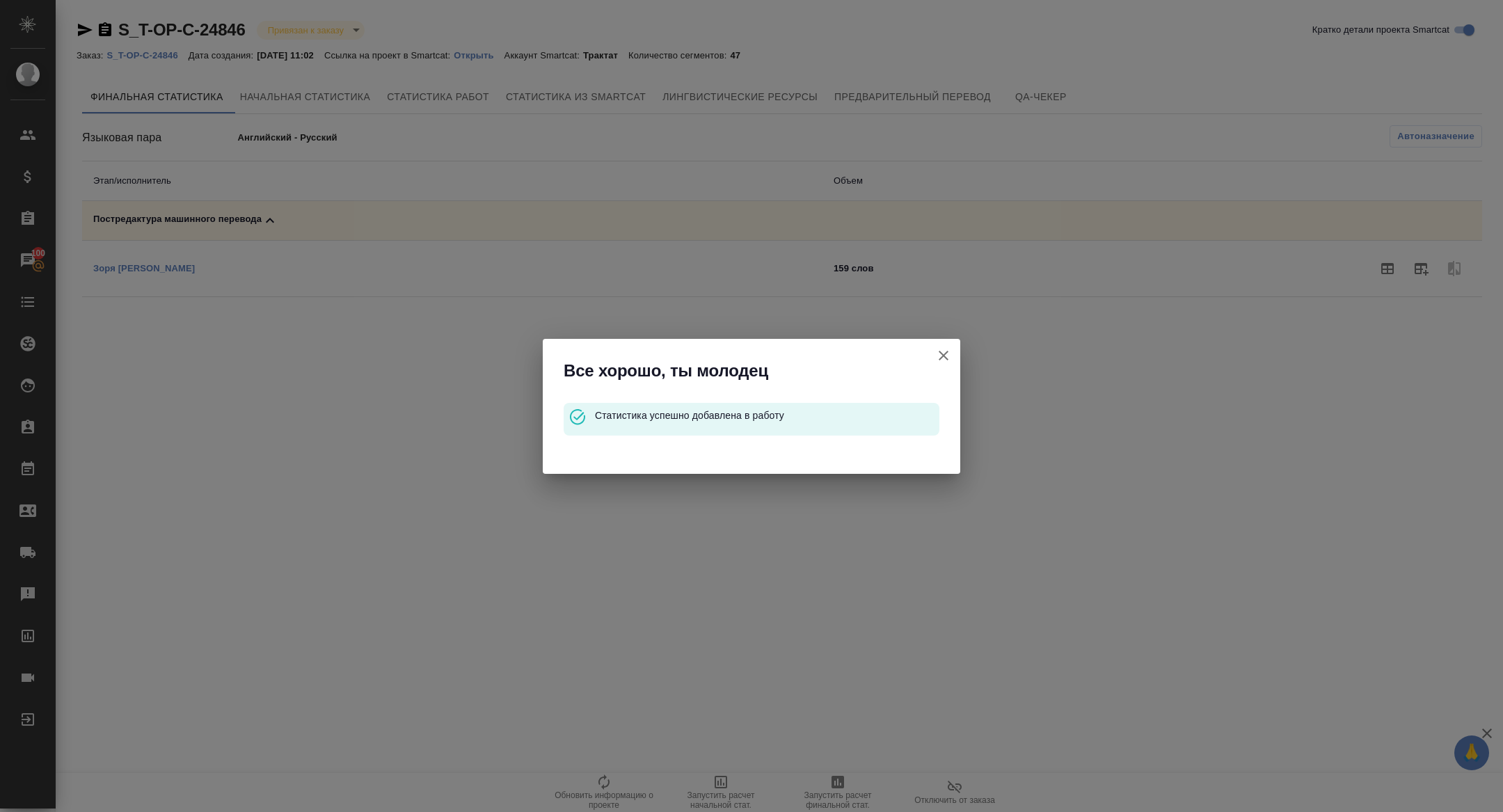
click at [940, 355] on icon "button" at bounding box center [943, 355] width 17 height 17
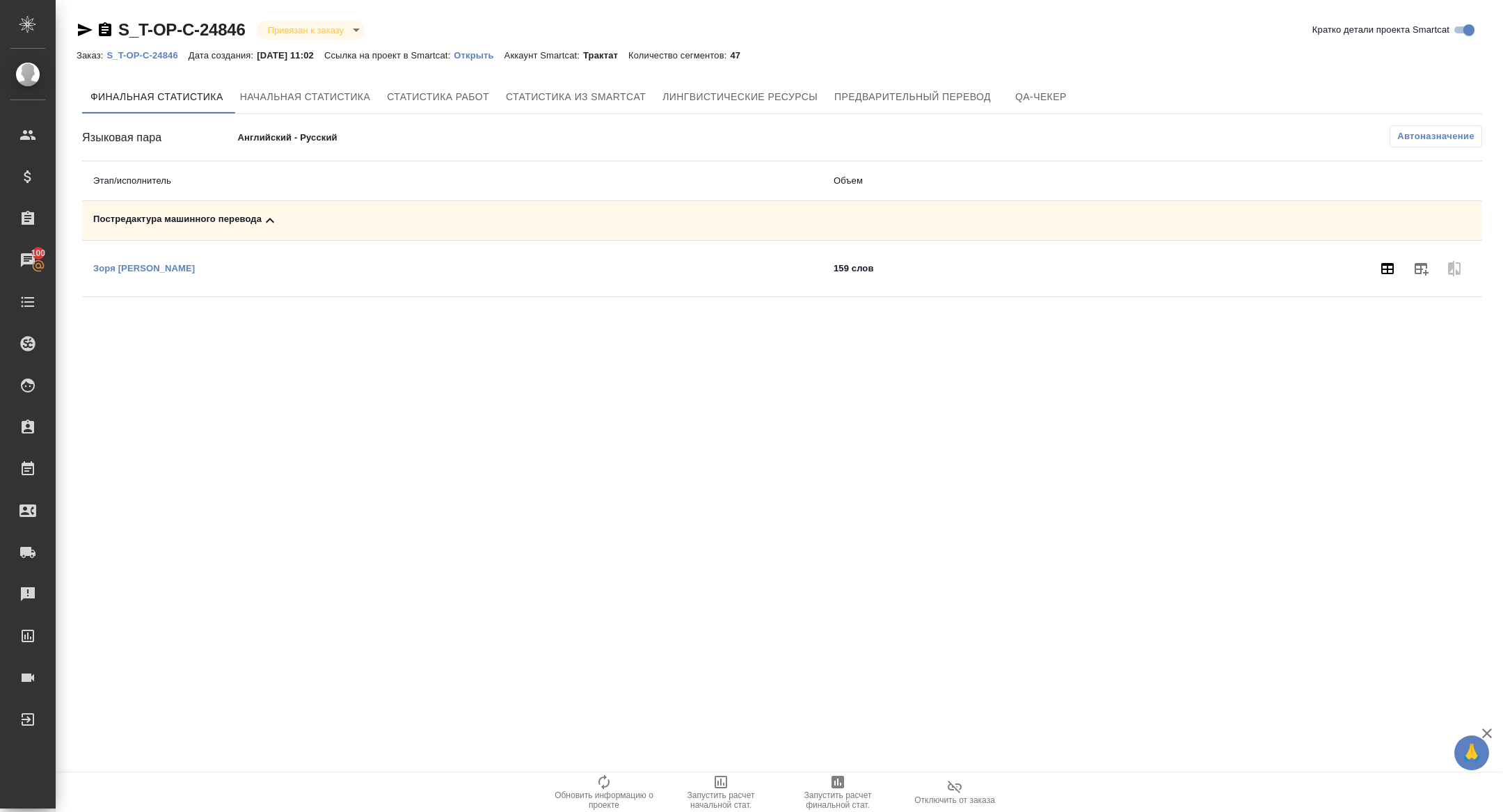
click at [1389, 263] on icon "button" at bounding box center [1388, 268] width 12 height 11
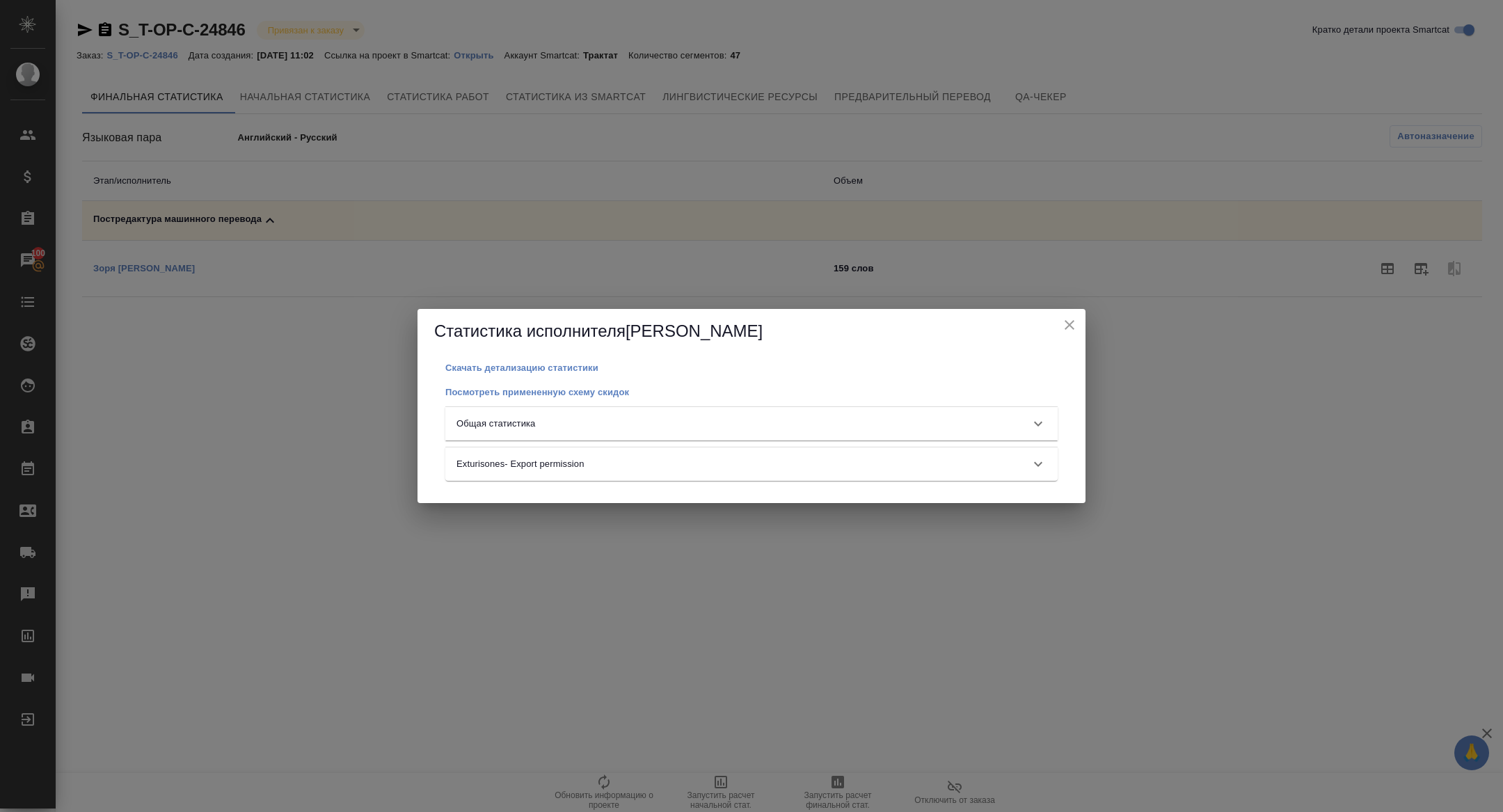
click at [756, 402] on div "Скачать детализацию статистики Посмотреть примененную схему скидок Общая статис…" at bounding box center [752, 428] width 634 height 138
click at [756, 413] on div "Общая статистика" at bounding box center [752, 423] width 613 height 33
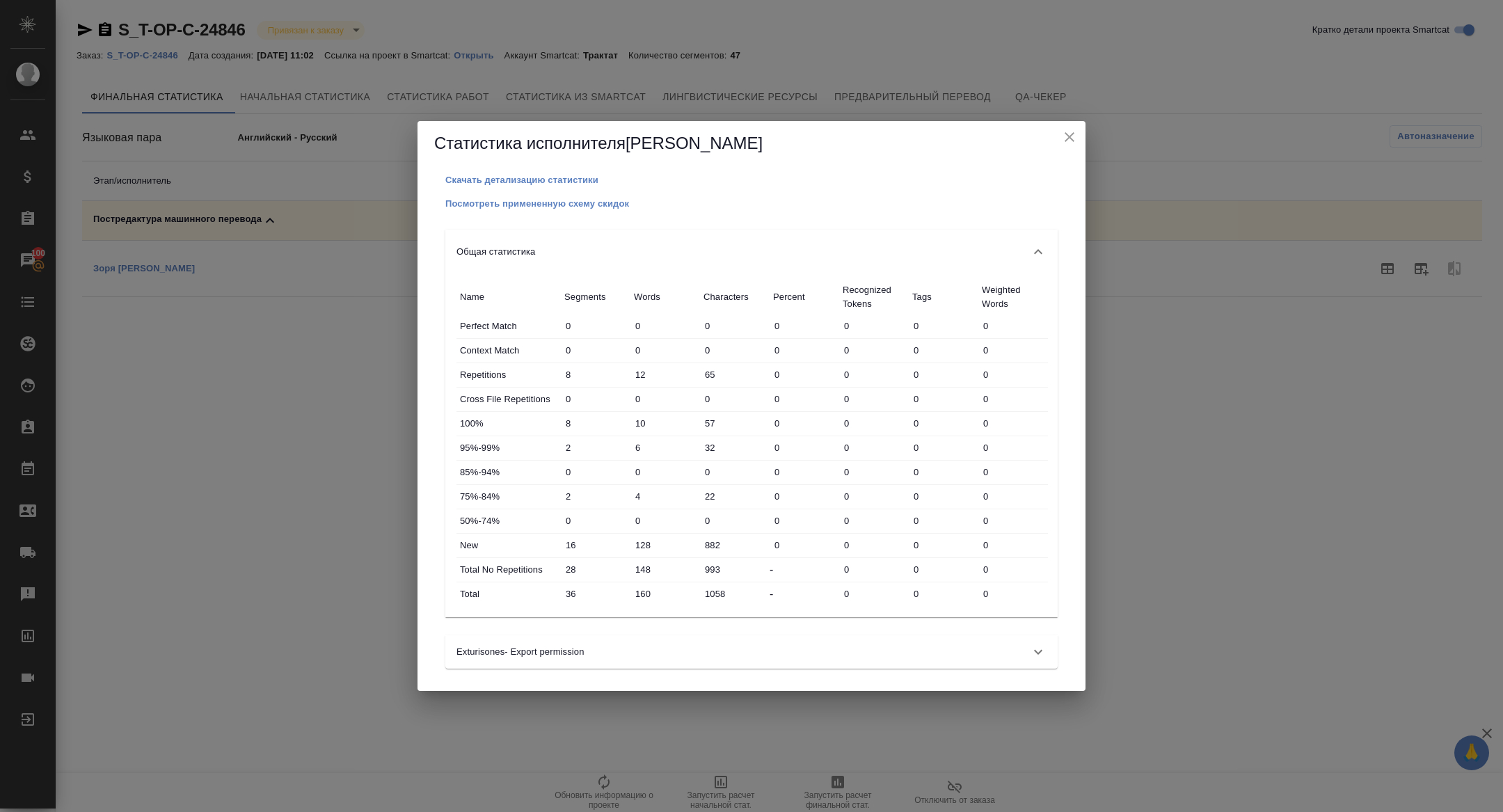
click at [1076, 133] on icon "close" at bounding box center [1070, 137] width 17 height 17
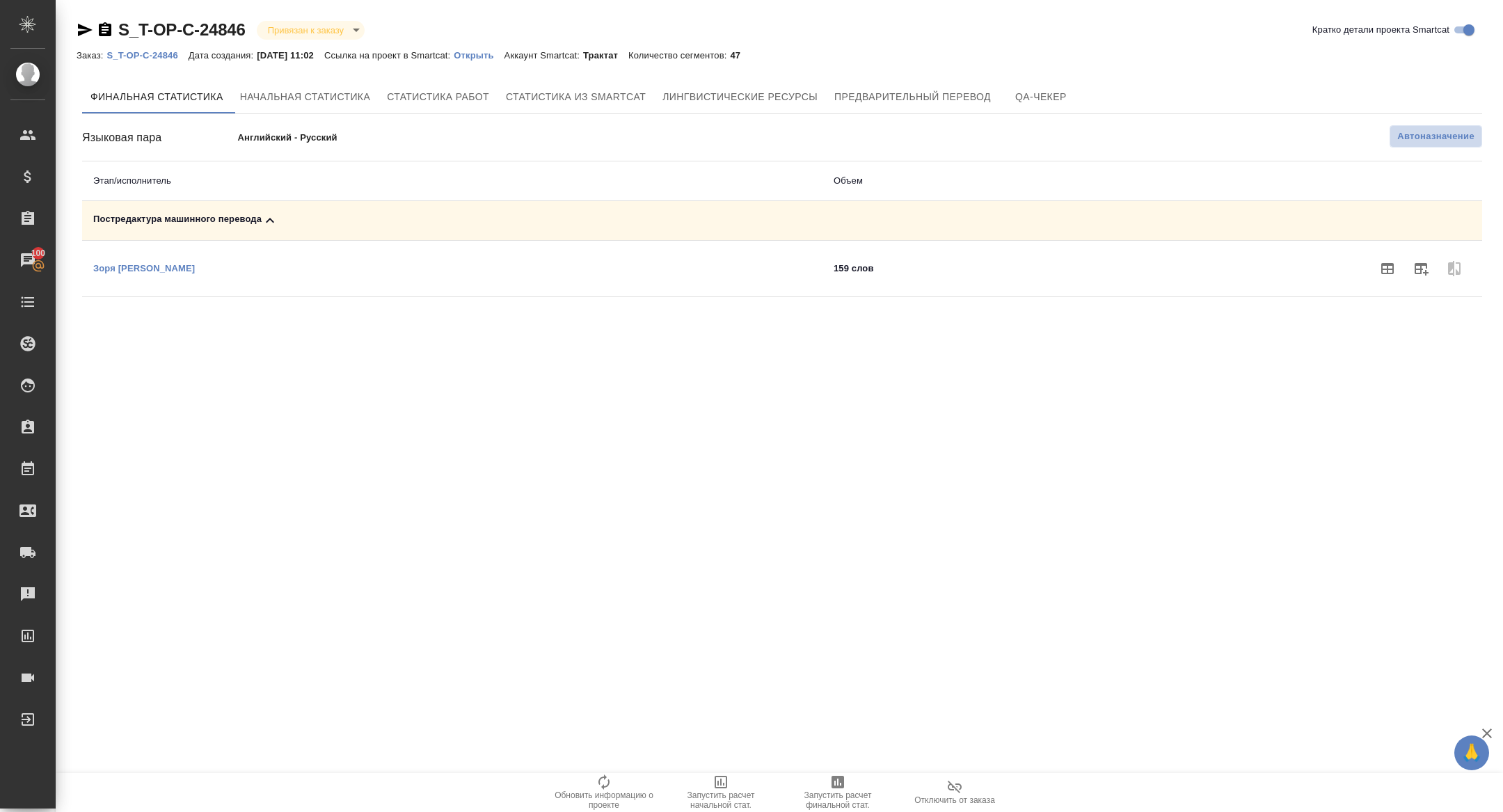
click at [1398, 136] on span "Автоназначение" at bounding box center [1436, 136] width 77 height 14
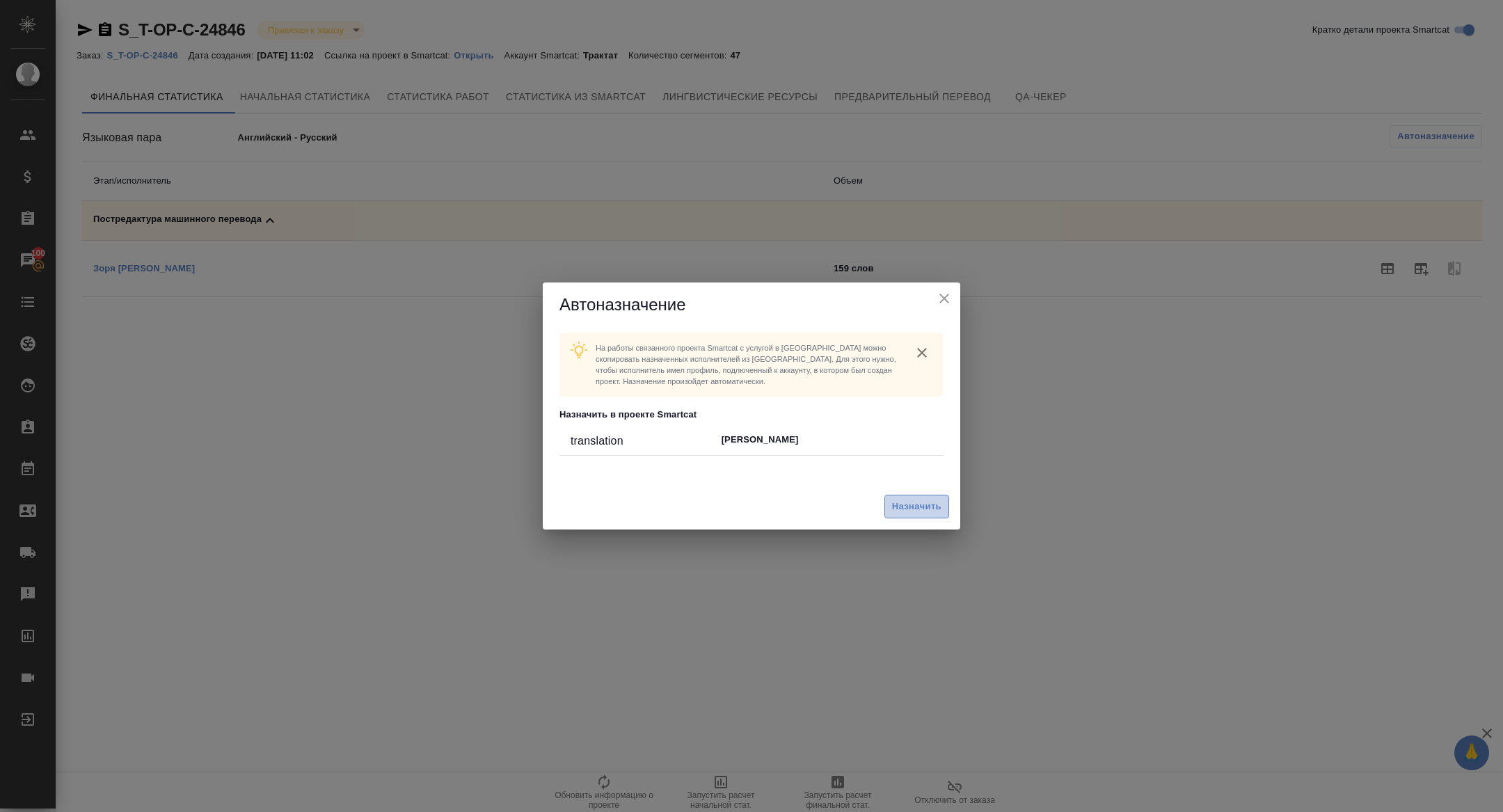
click at [918, 495] on button "Назначить" at bounding box center [917, 506] width 65 height 24
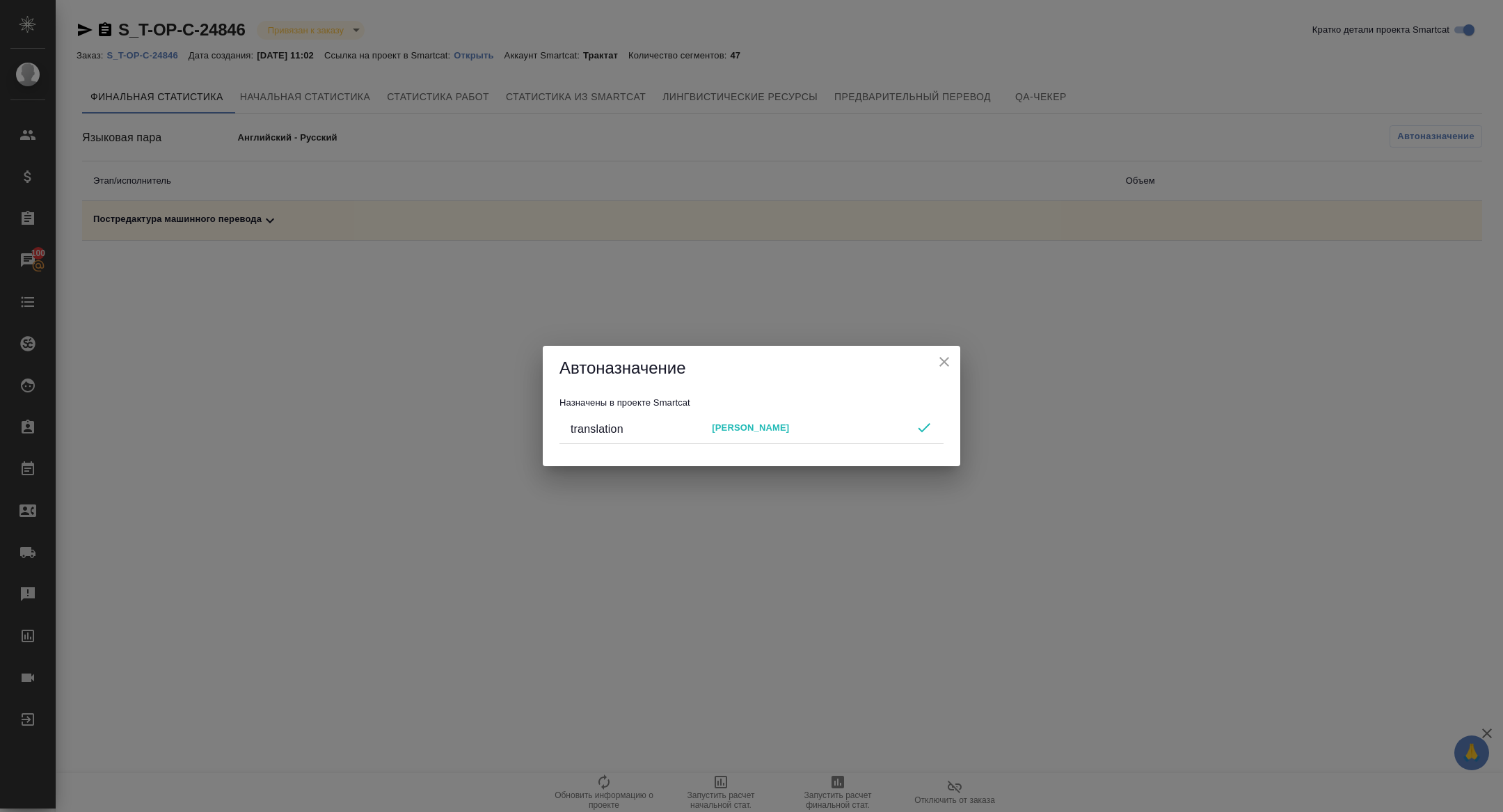
click at [846, 803] on div "Автоназначение Назначены в проекте Smartcat translation Zoria Tatiana" at bounding box center [752, 406] width 1503 height 812
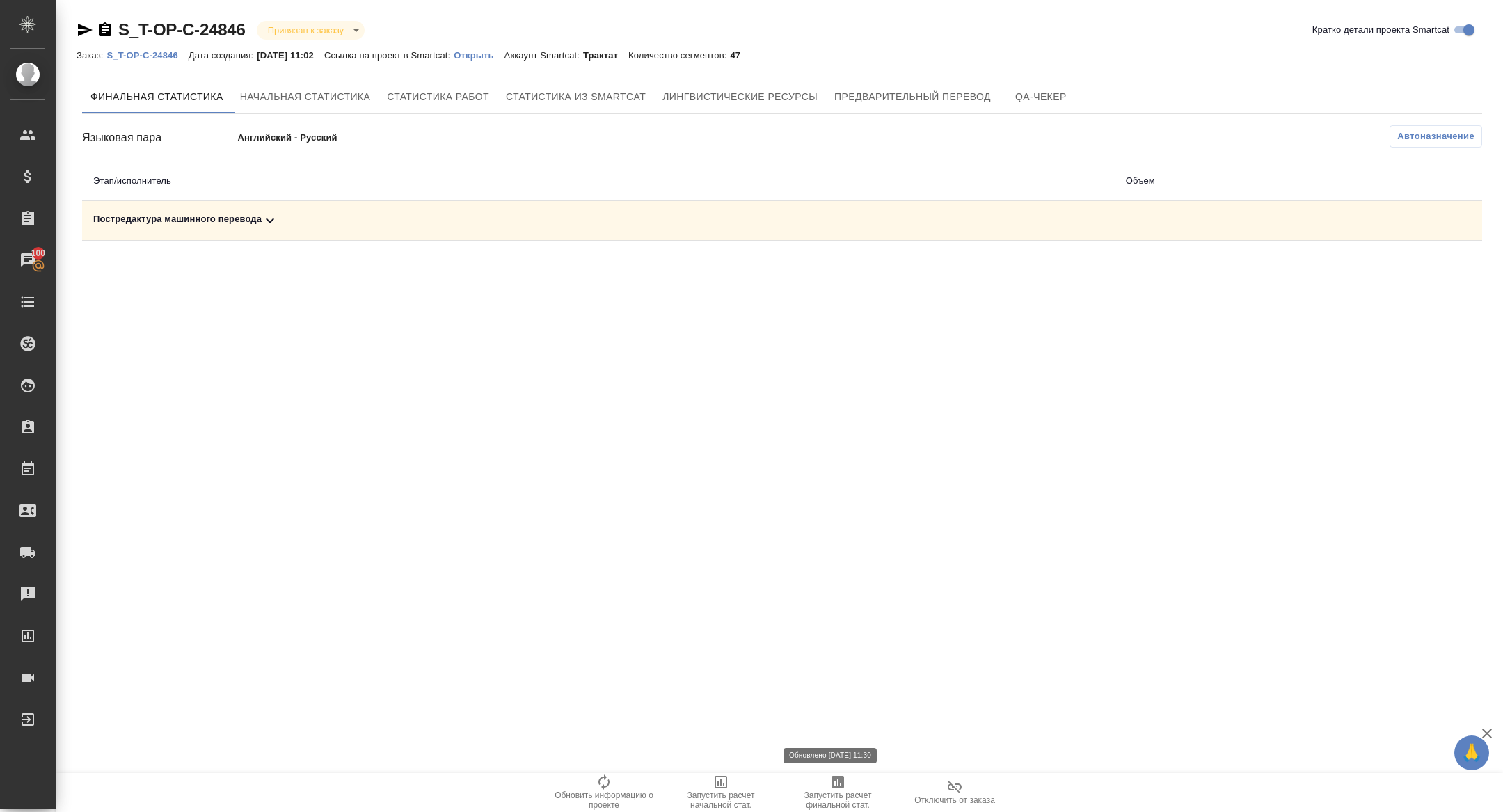
click at [835, 786] on icon "button" at bounding box center [838, 781] width 12 height 12
click at [315, 220] on div "Постредактура машинного перевода" at bounding box center [598, 221] width 1011 height 17
click at [1433, 259] on button "button" at bounding box center [1421, 268] width 33 height 33
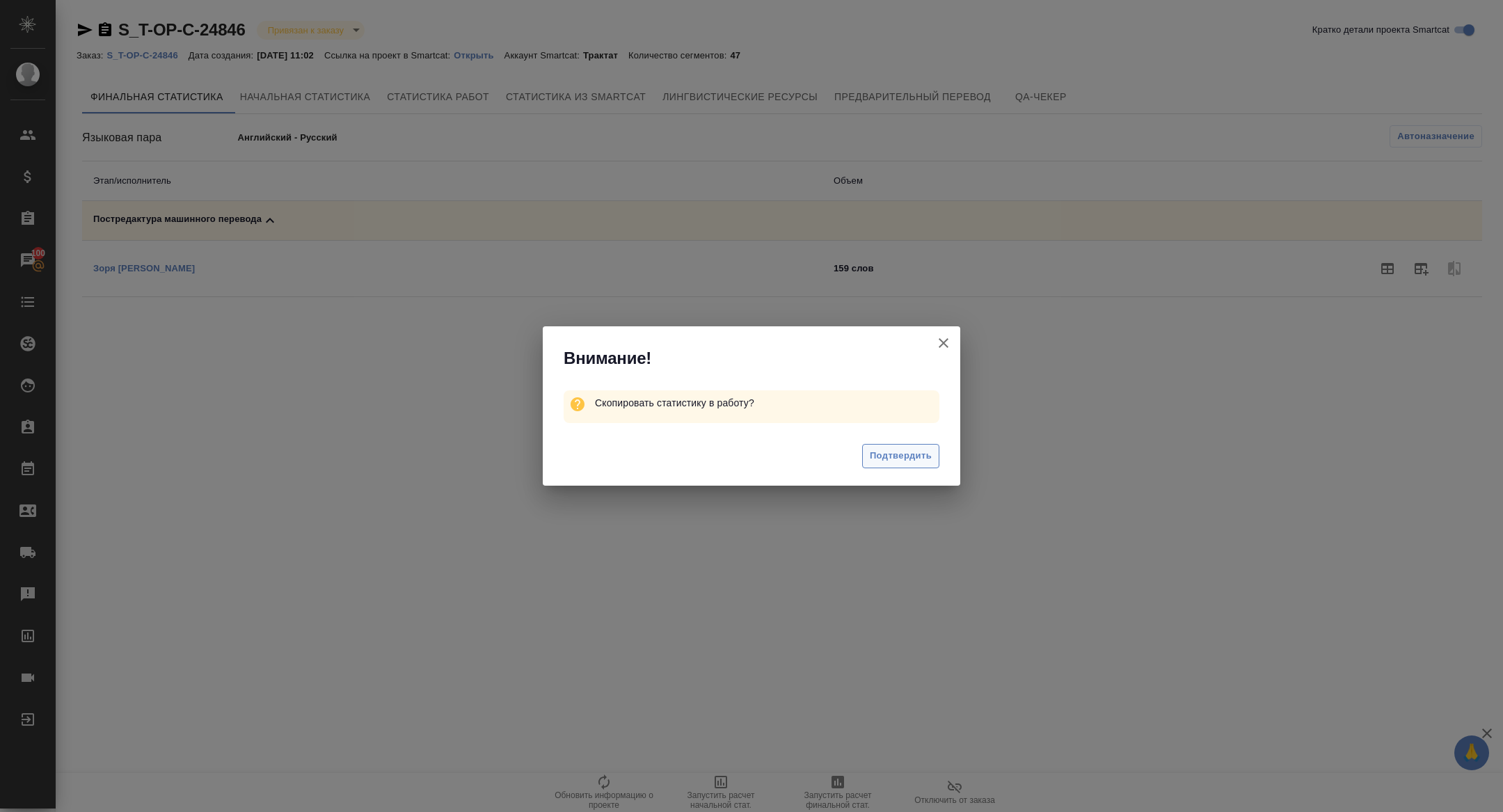
click at [878, 447] on button "Подтвердить" at bounding box center [900, 456] width 77 height 24
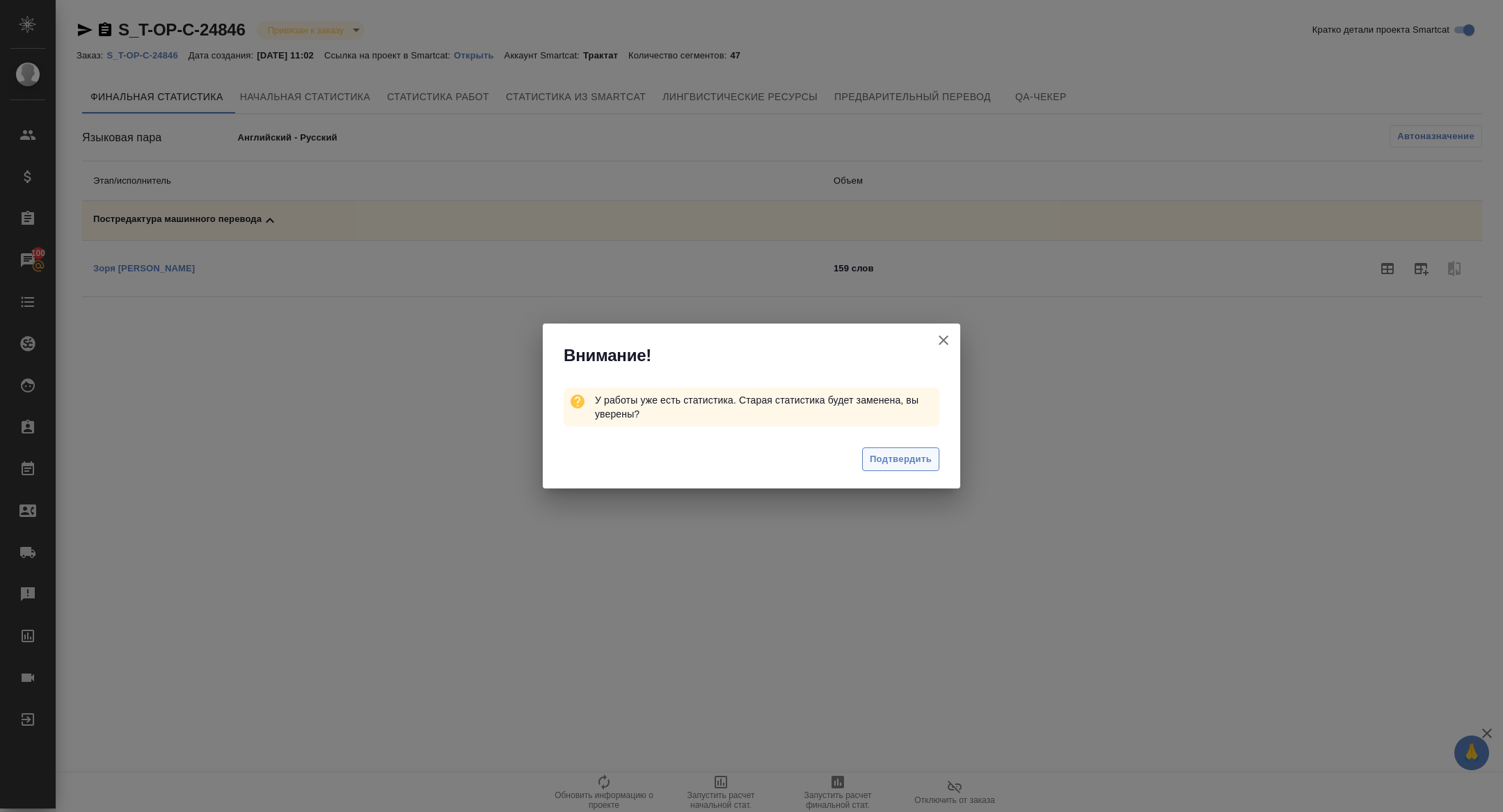
click at [908, 452] on span "Подтвердить" at bounding box center [901, 459] width 62 height 16
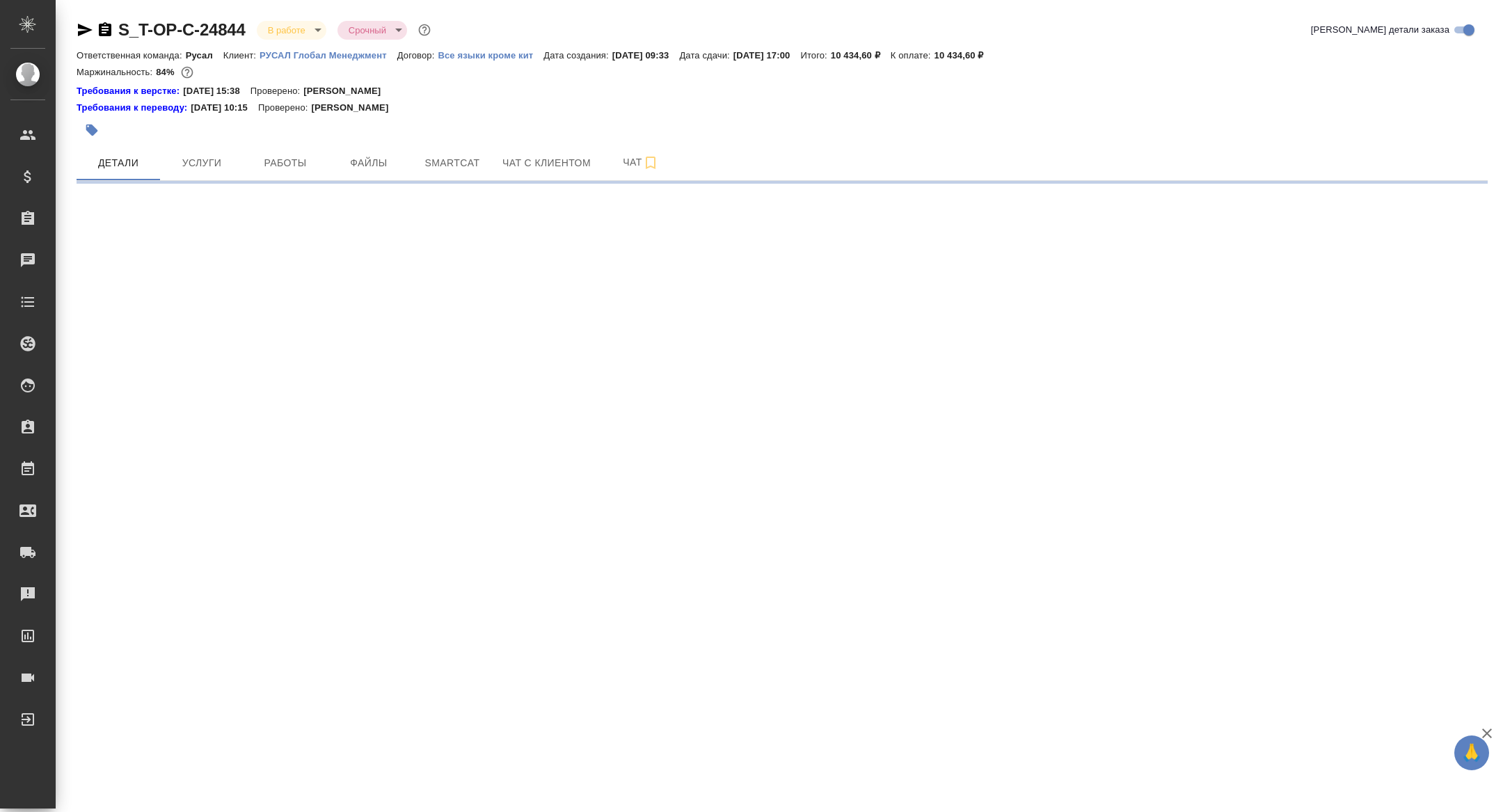
select select "RU"
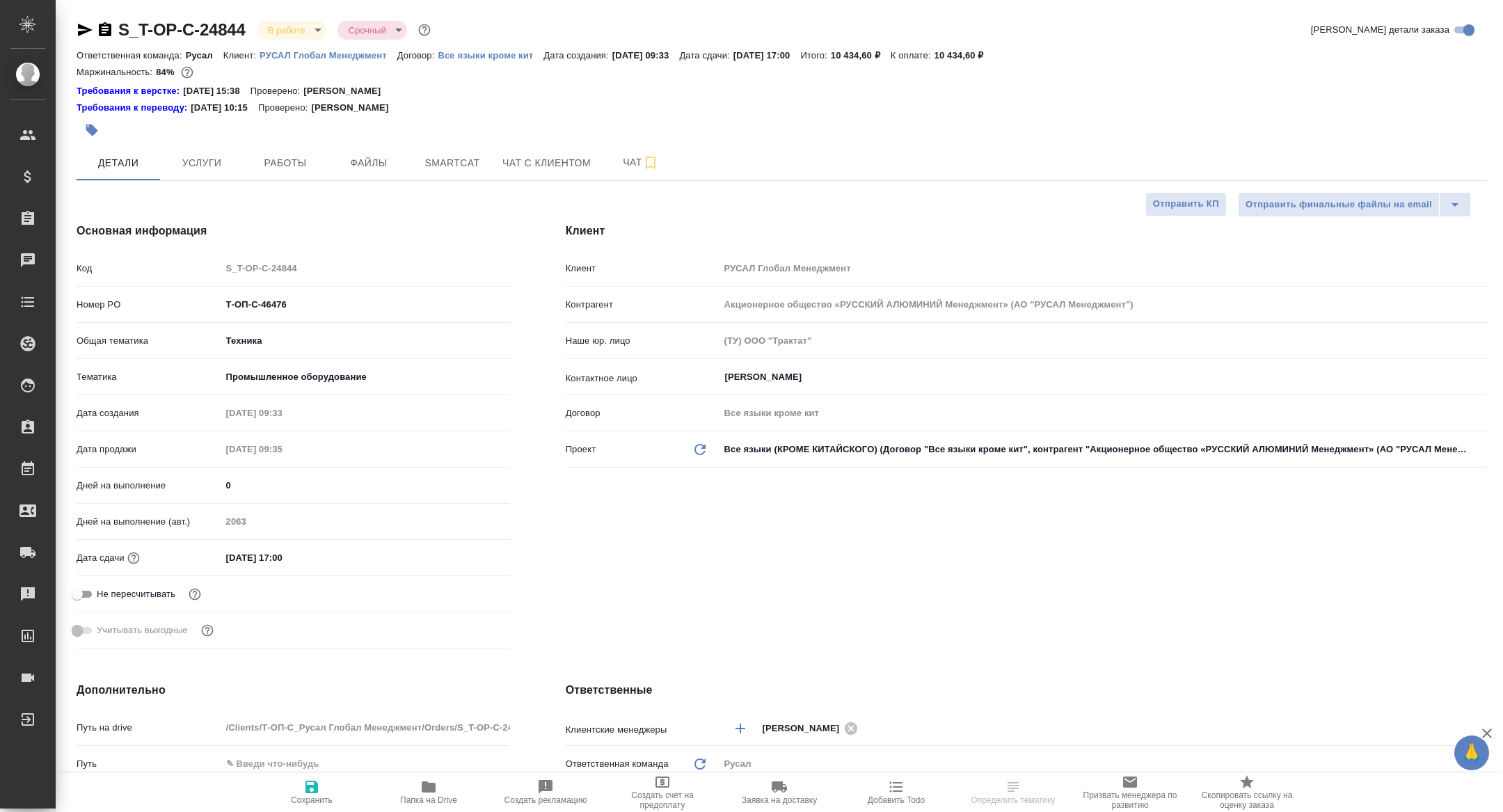
type textarea "x"
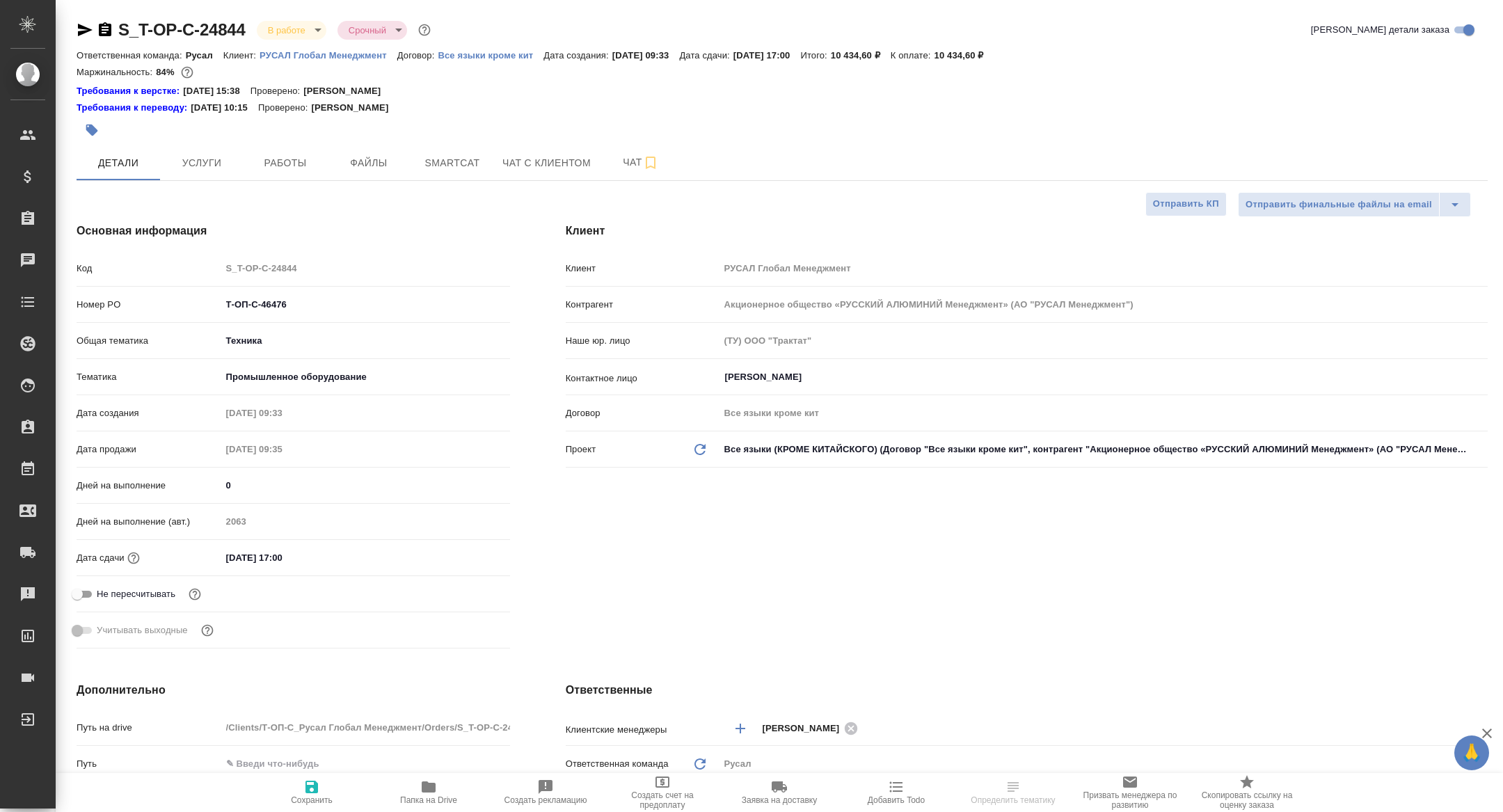
type textarea "x"
click at [443, 790] on span "Папка на Drive" at bounding box center [428, 792] width 100 height 27
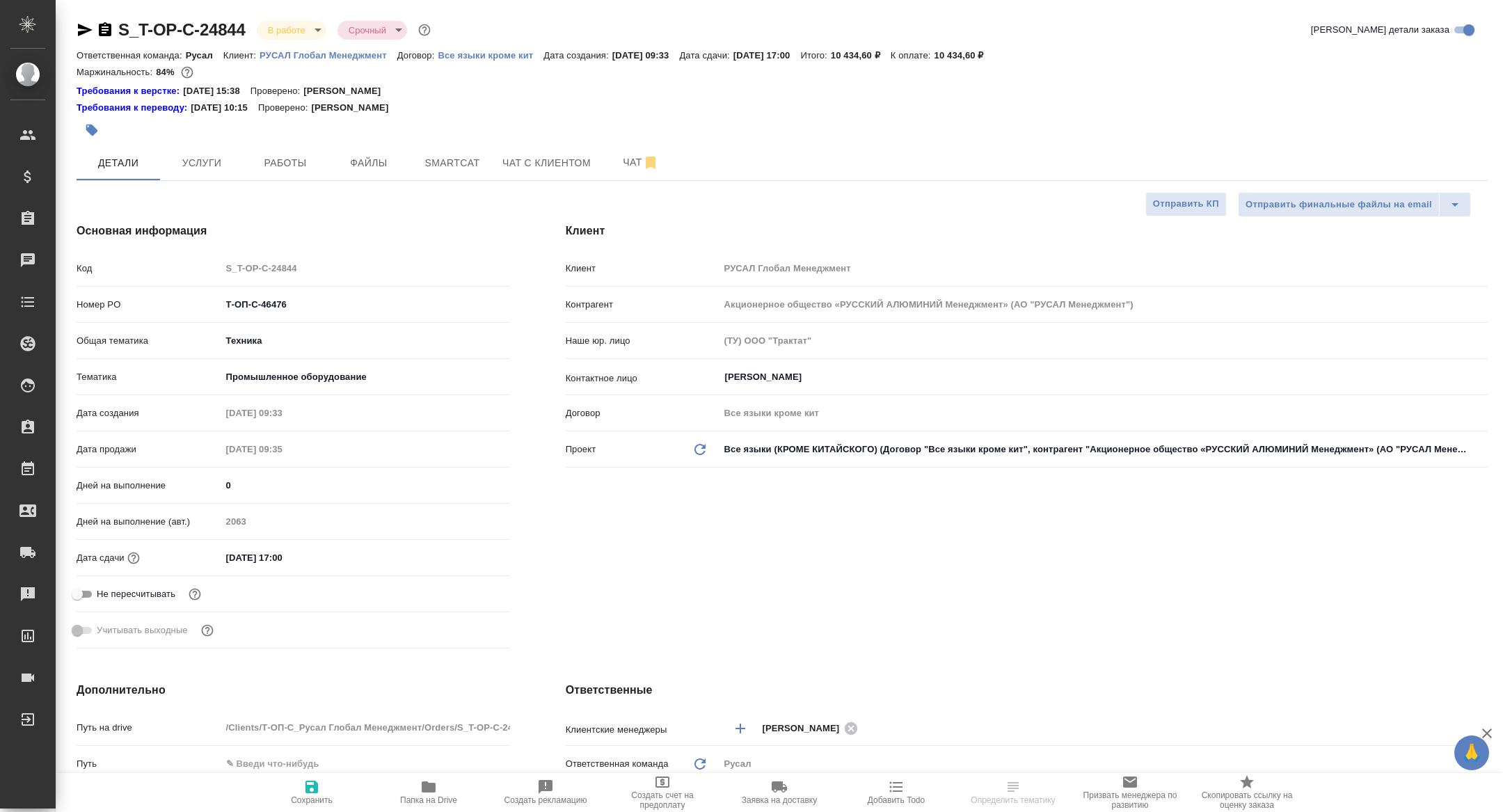
type textarea "x"
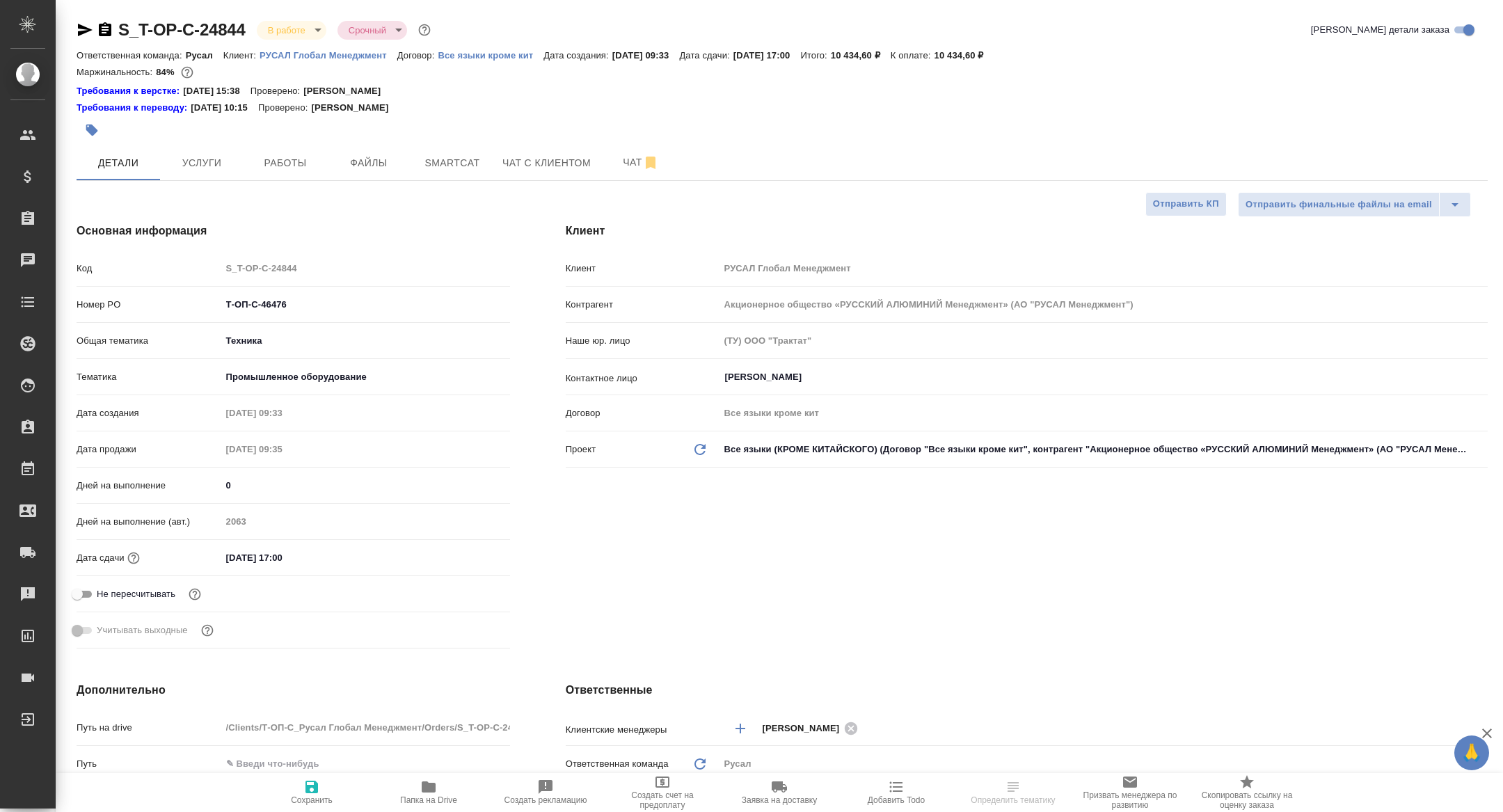
type textarea "x"
click at [438, 171] on button "Smartcat" at bounding box center [452, 163] width 84 height 35
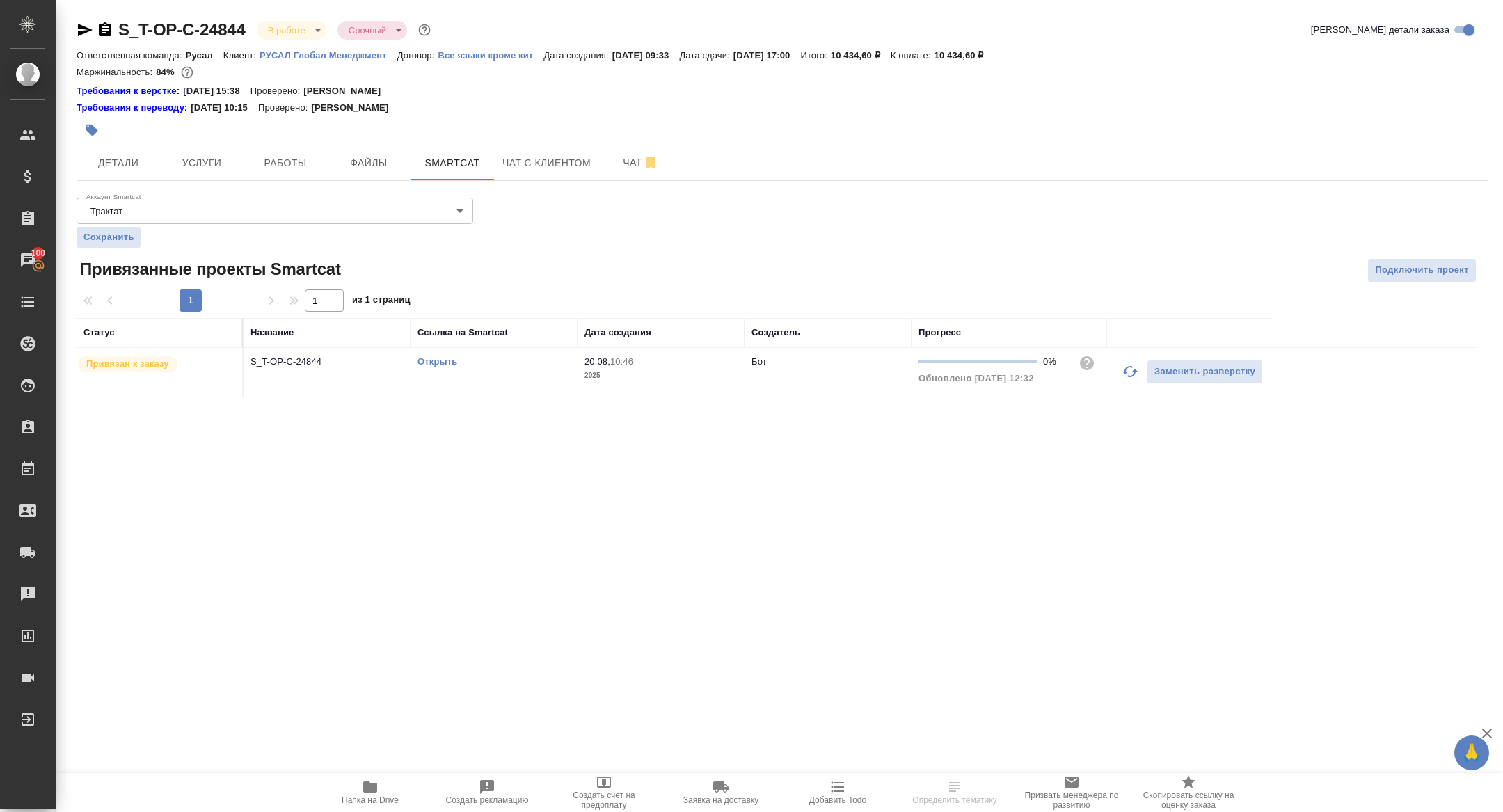
click at [443, 360] on link "Открыть" at bounding box center [438, 361] width 40 height 11
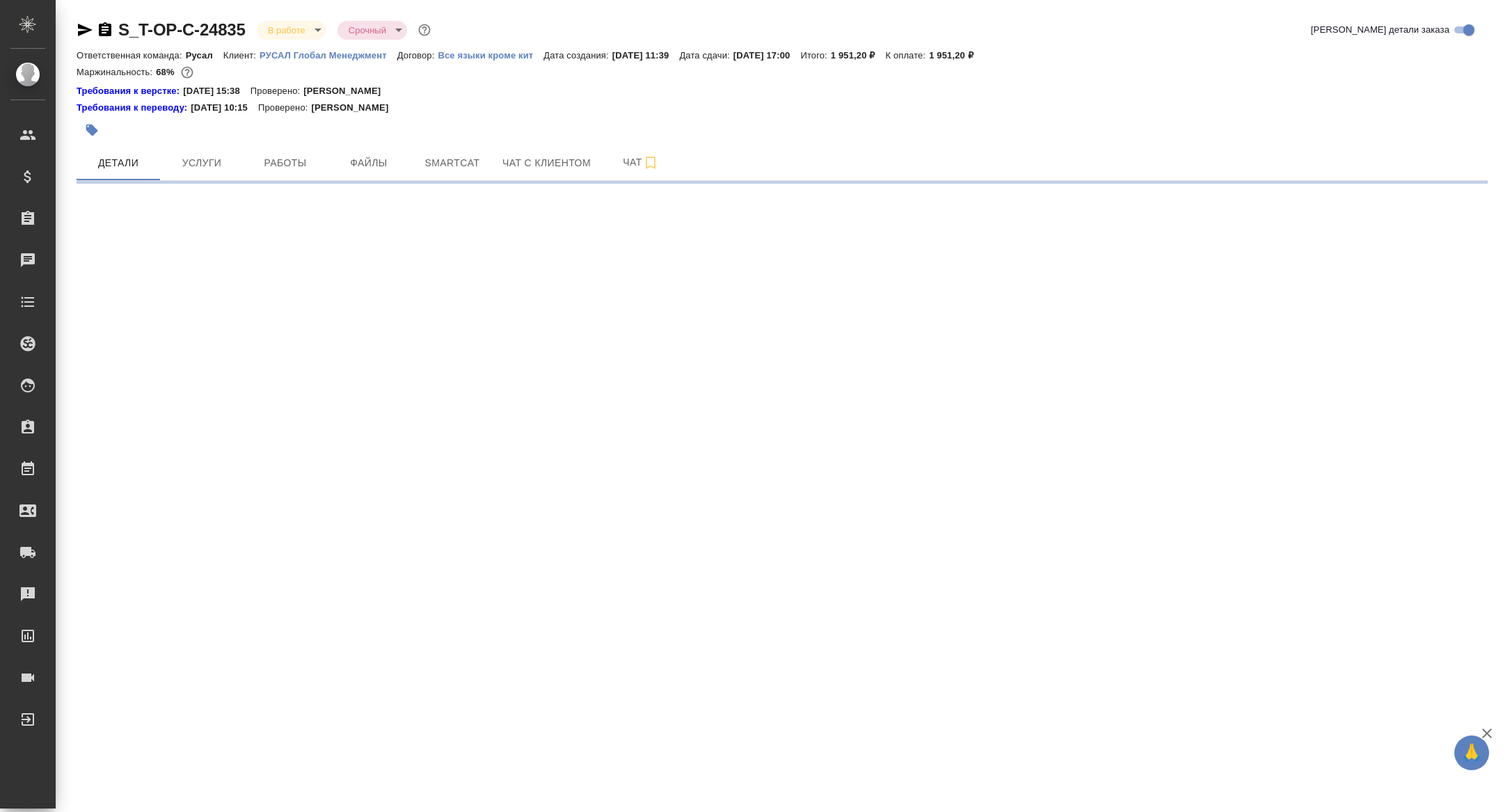
select select "RU"
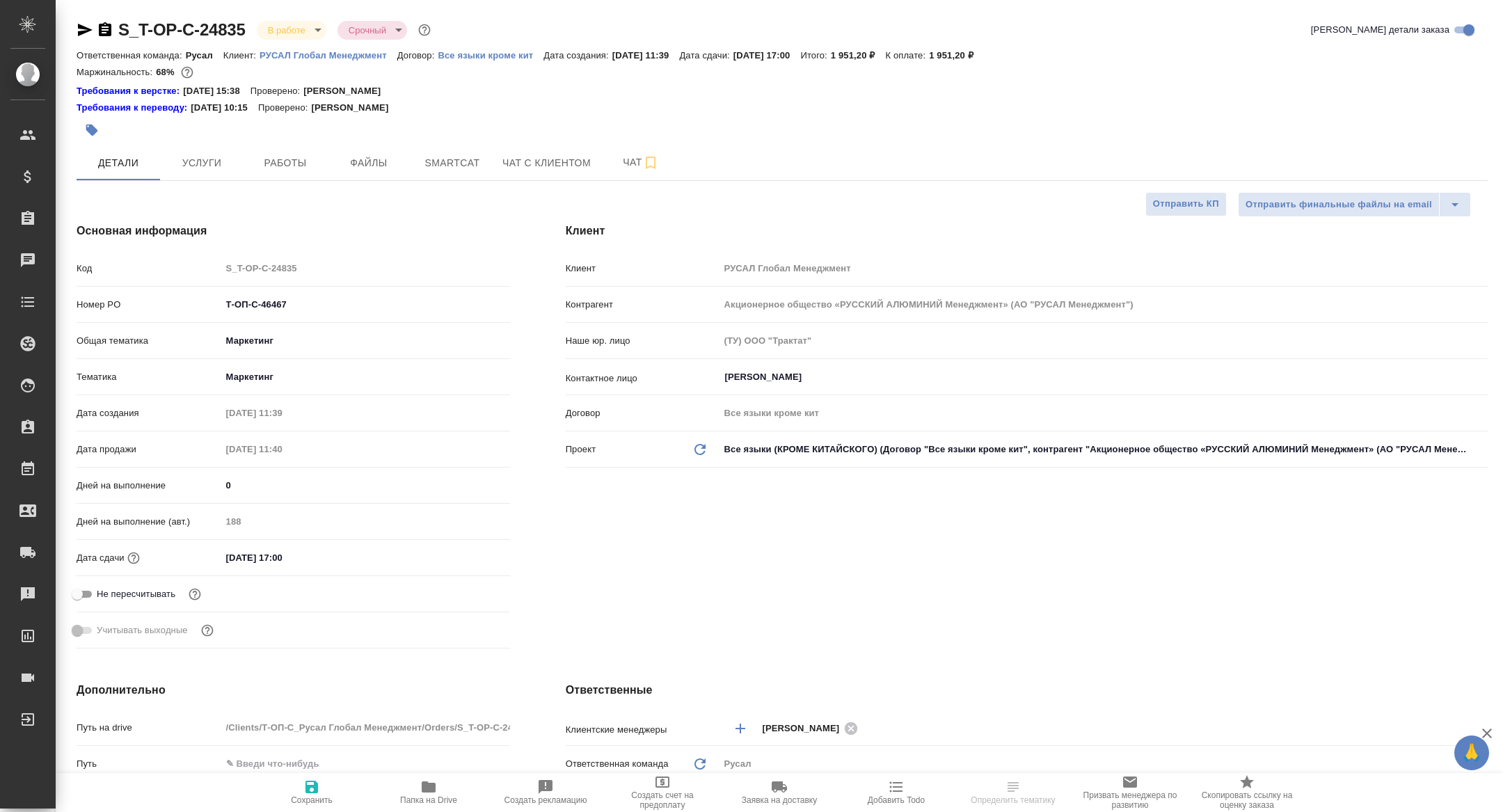
type textarea "x"
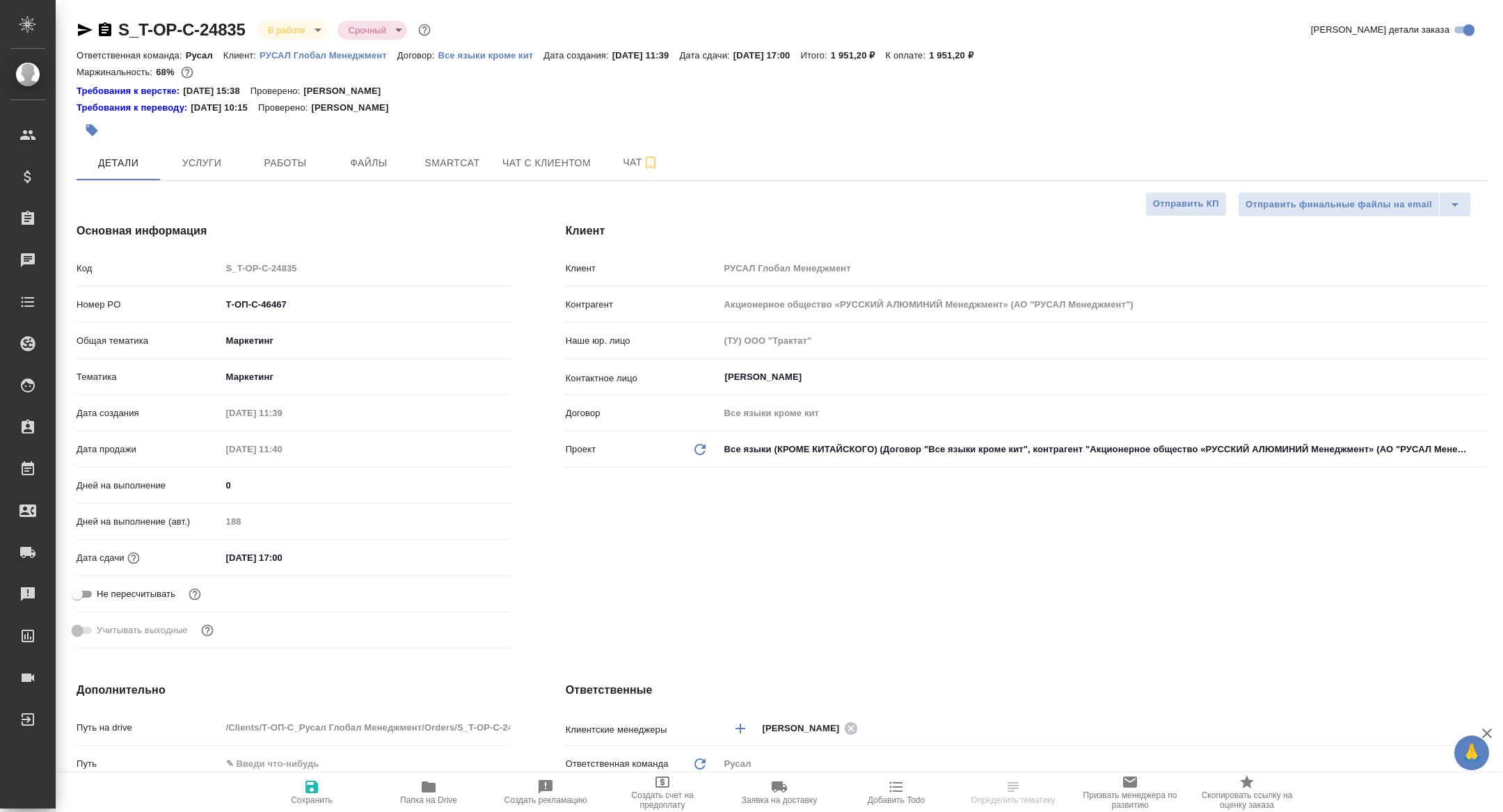
type textarea "x"
click at [414, 797] on span "Папка на Drive" at bounding box center [428, 800] width 57 height 10
type textarea "x"
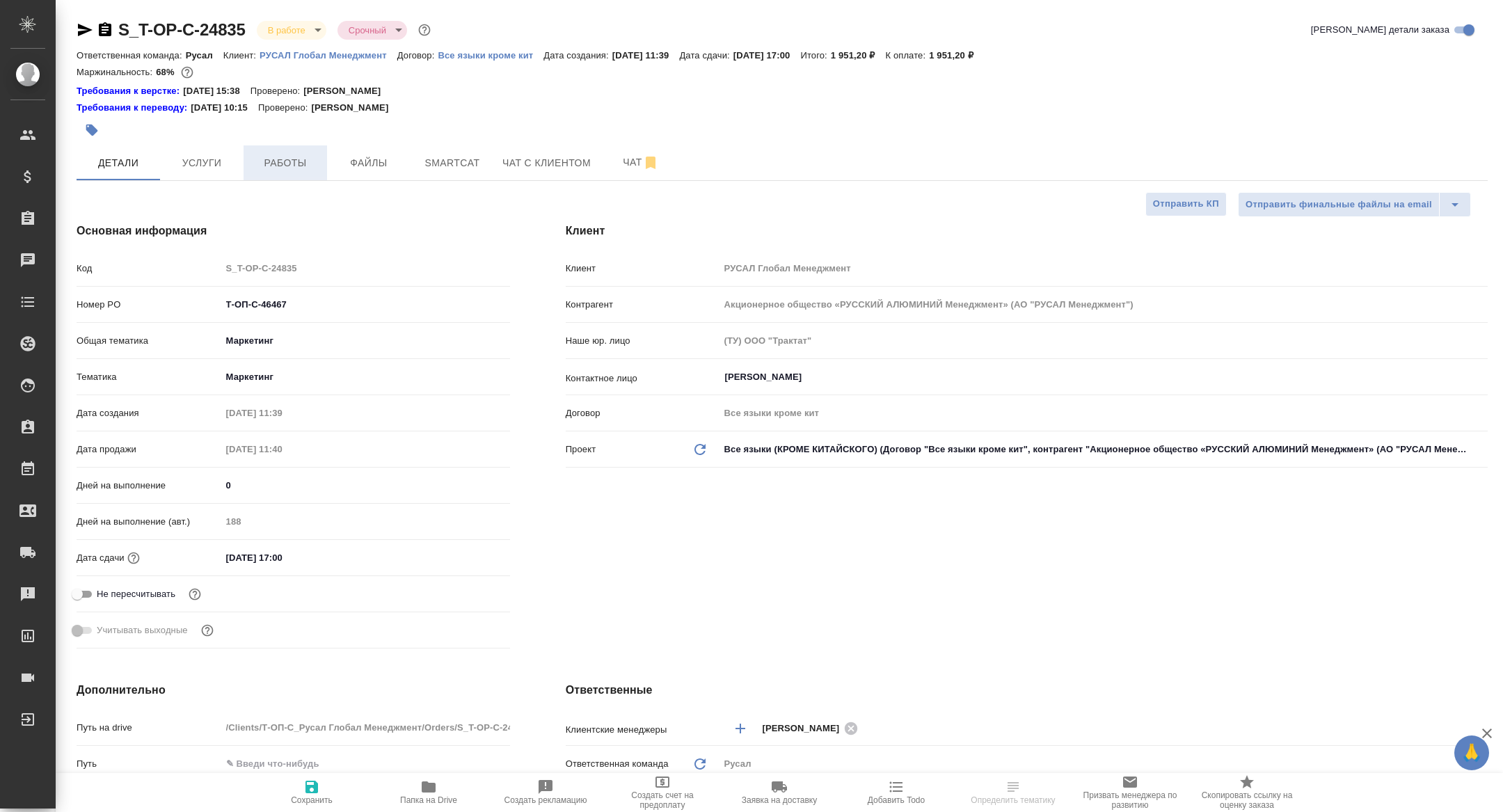
type textarea "x"
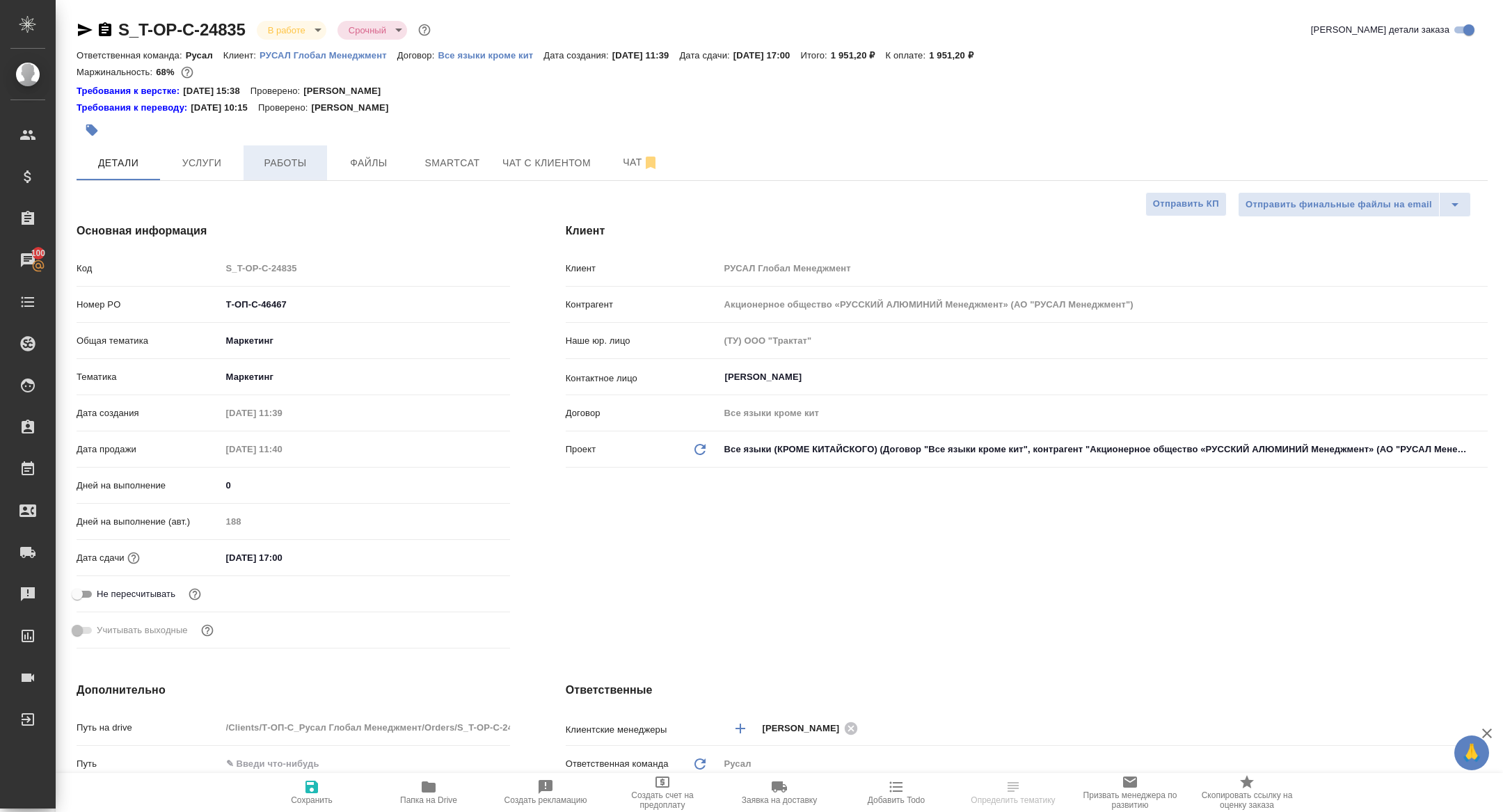
type textarea "x"
click at [479, 183] on div "S_T-OP-C-24835 В работе inProgress Срочный urgent Кратко детали заказа Ответств…" at bounding box center [782, 751] width 1427 height 1502
click at [470, 174] on button "Smartcat" at bounding box center [452, 163] width 84 height 35
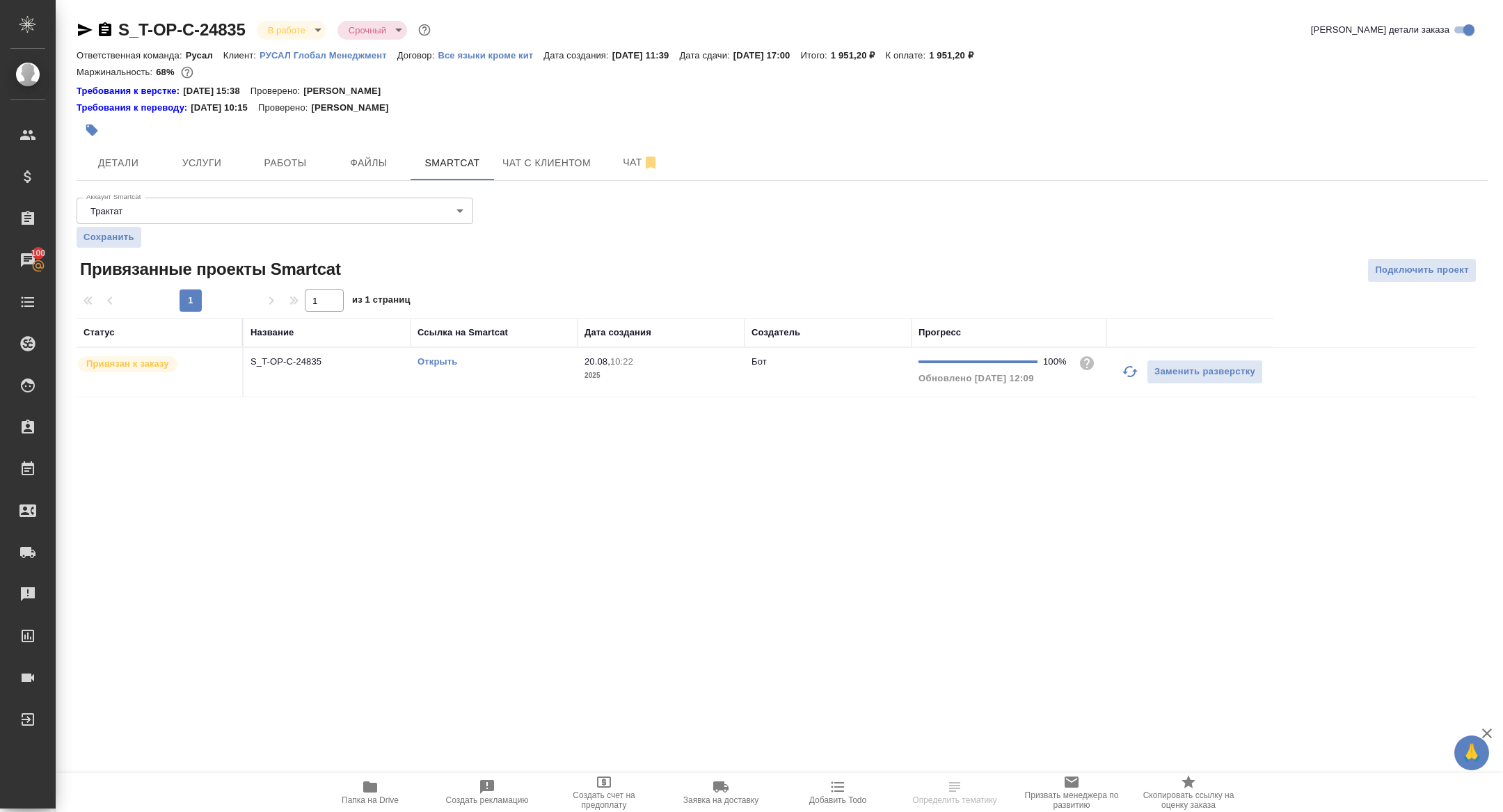
click at [439, 359] on link "Открыть" at bounding box center [438, 361] width 40 height 11
click at [131, 166] on span "Детали" at bounding box center [118, 163] width 66 height 17
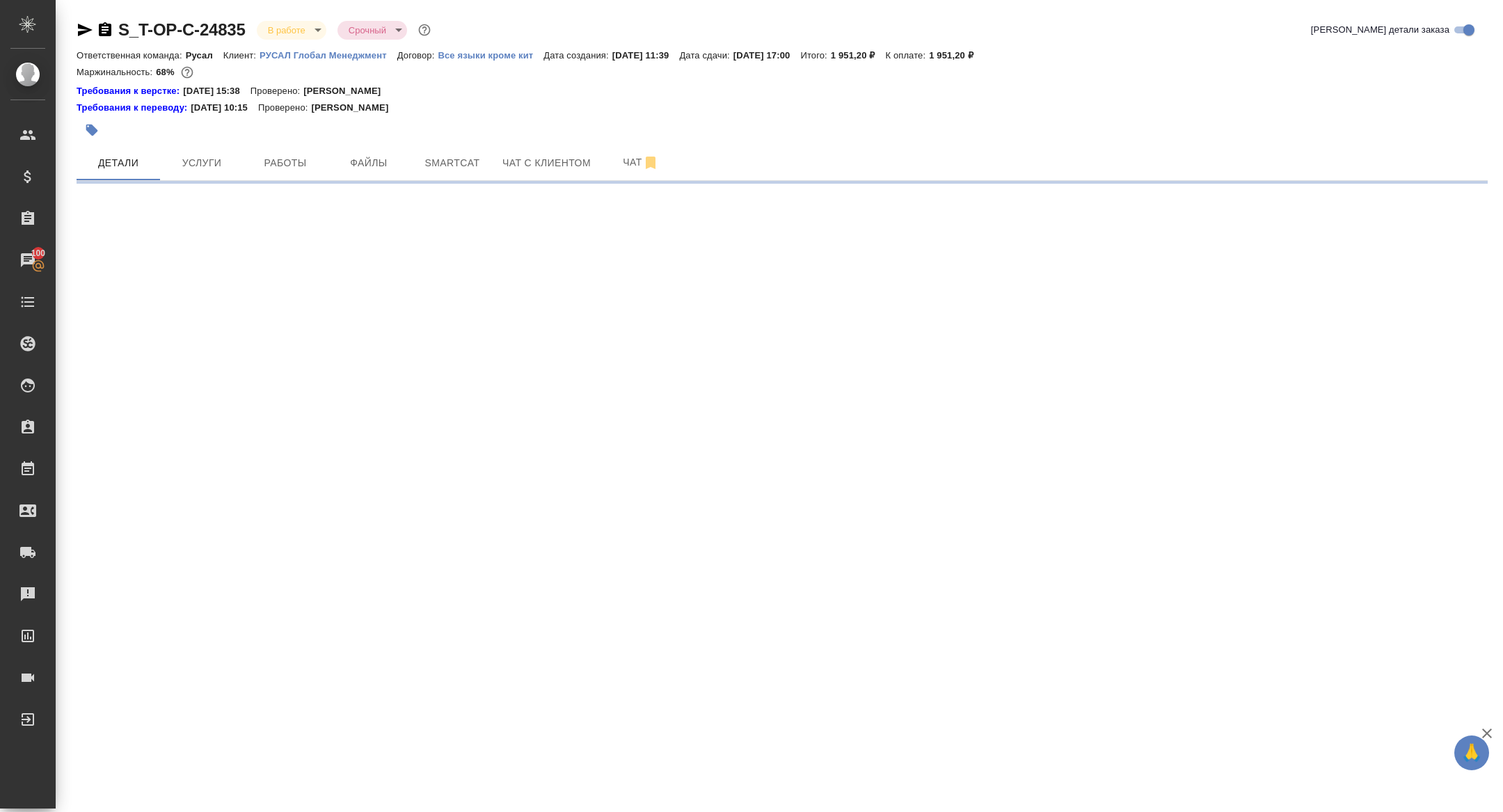
select select "RU"
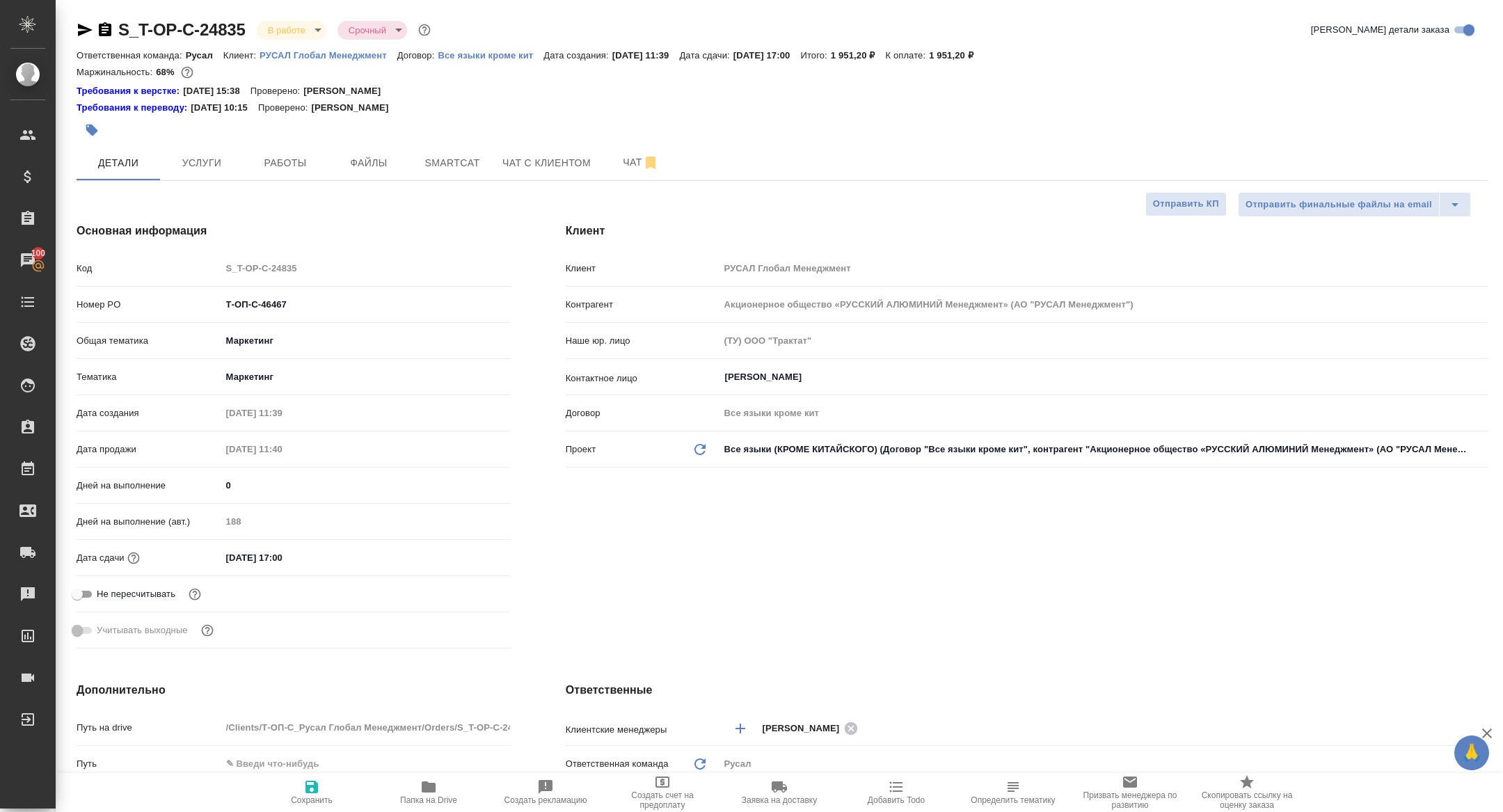
type textarea "x"
drag, startPoint x: 331, startPoint y: 306, endPoint x: 93, endPoint y: 301, distance: 238.1
click at [93, 301] on div "Номер PO Т-ОП-С-46467" at bounding box center [293, 304] width 433 height 24
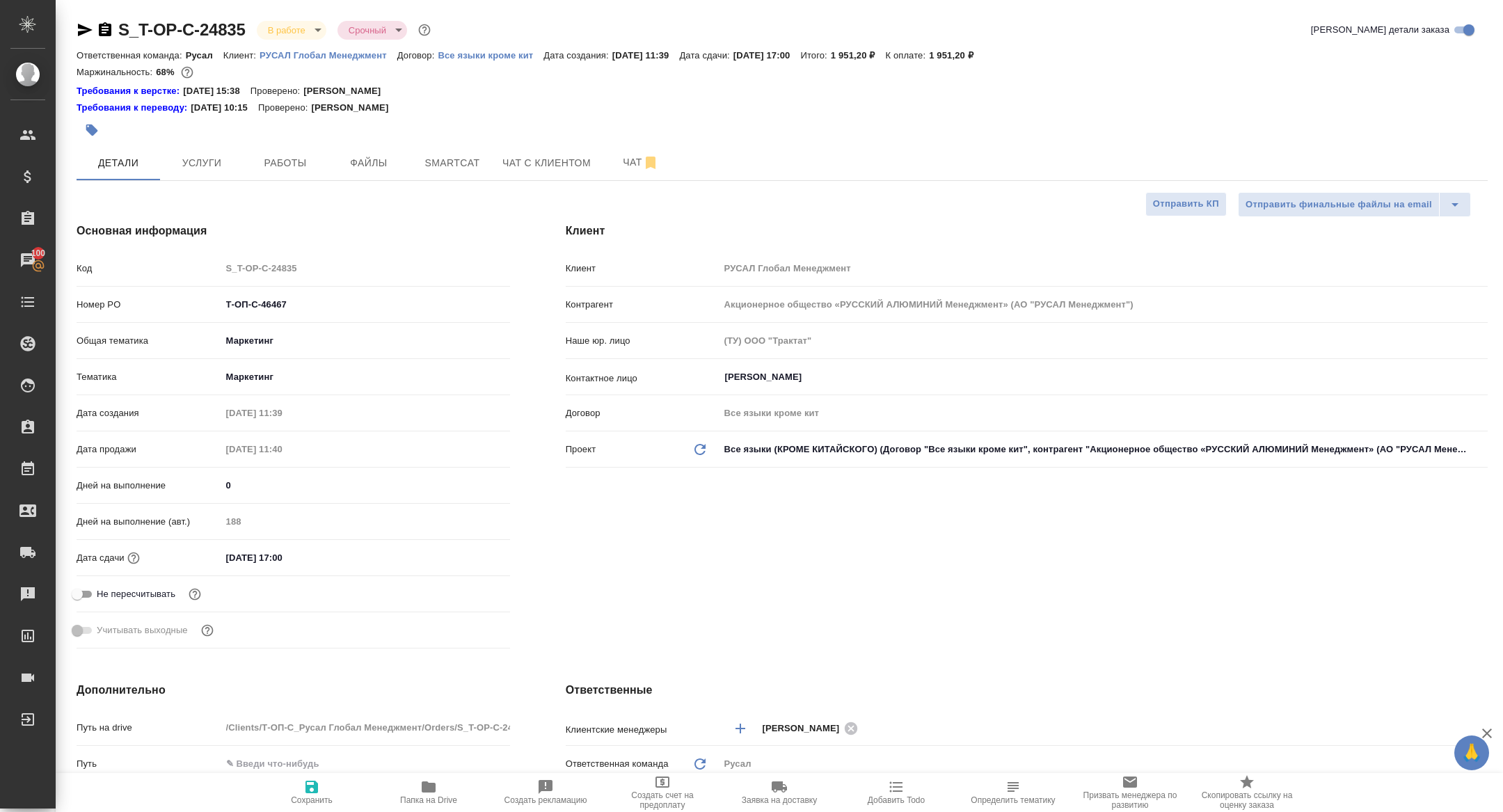
type textarea "x"
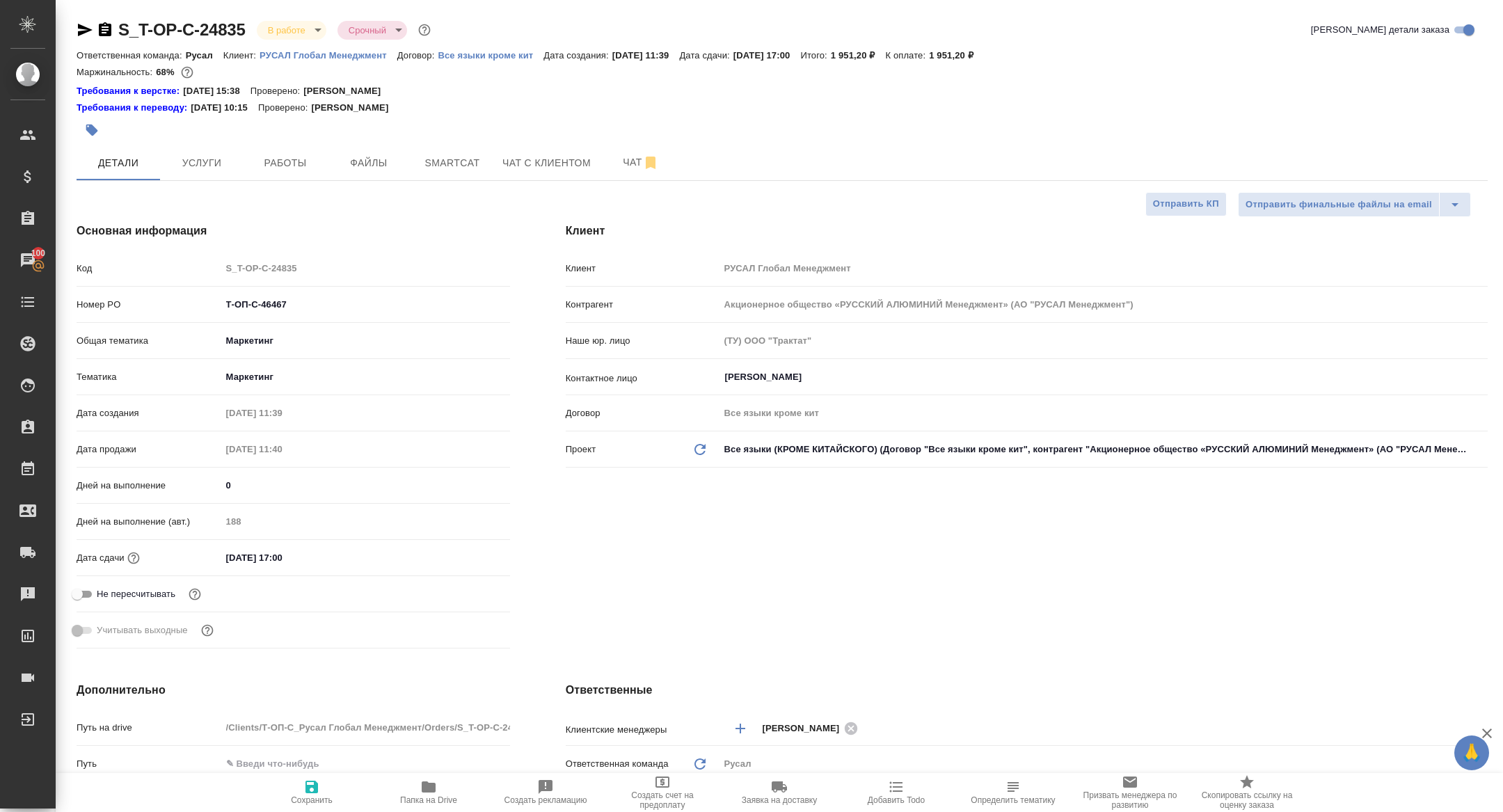
type textarea "x"
click at [278, 163] on span "Работы" at bounding box center [285, 163] width 66 height 17
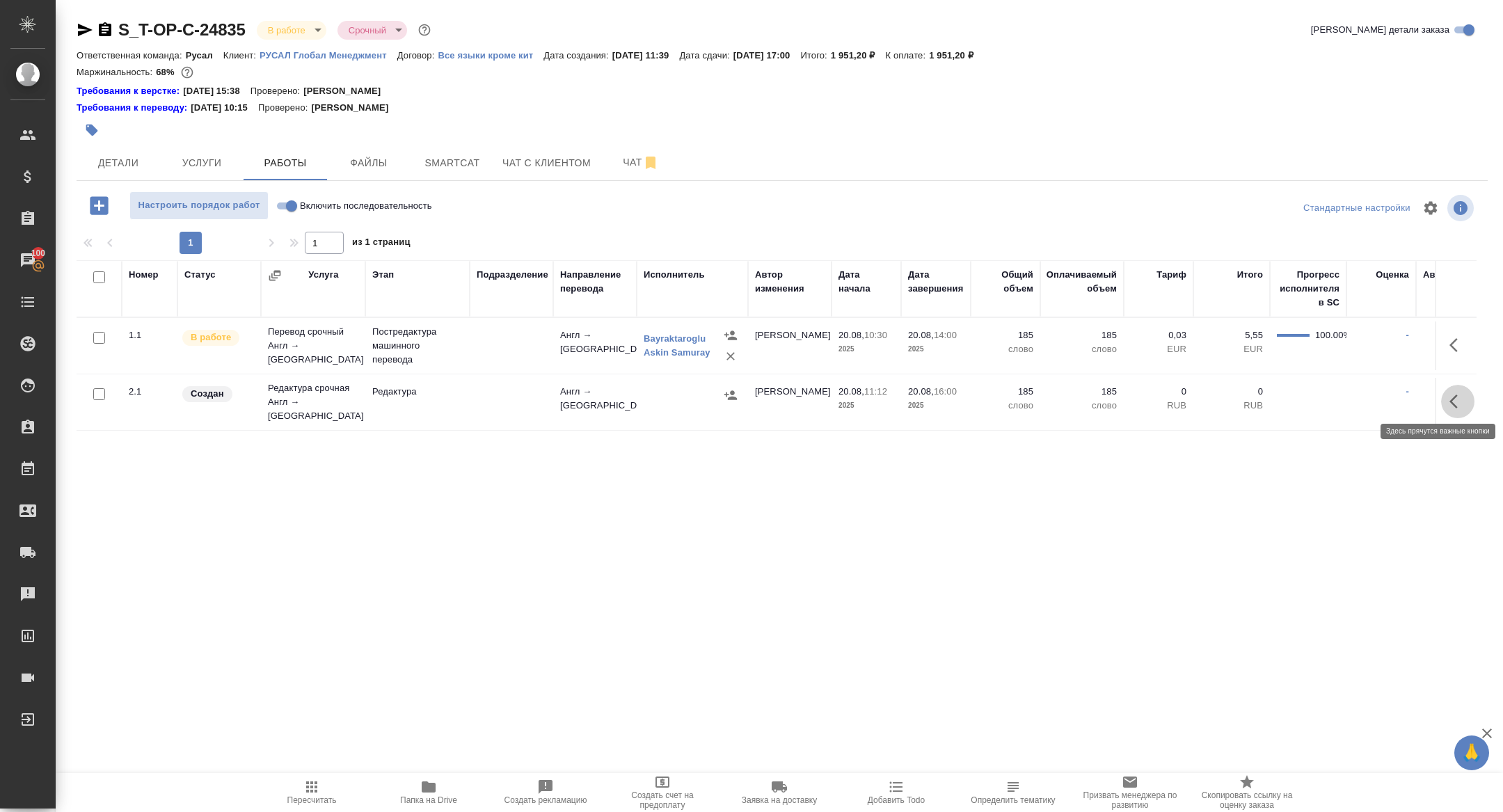
click at [1467, 393] on button "button" at bounding box center [1458, 401] width 33 height 33
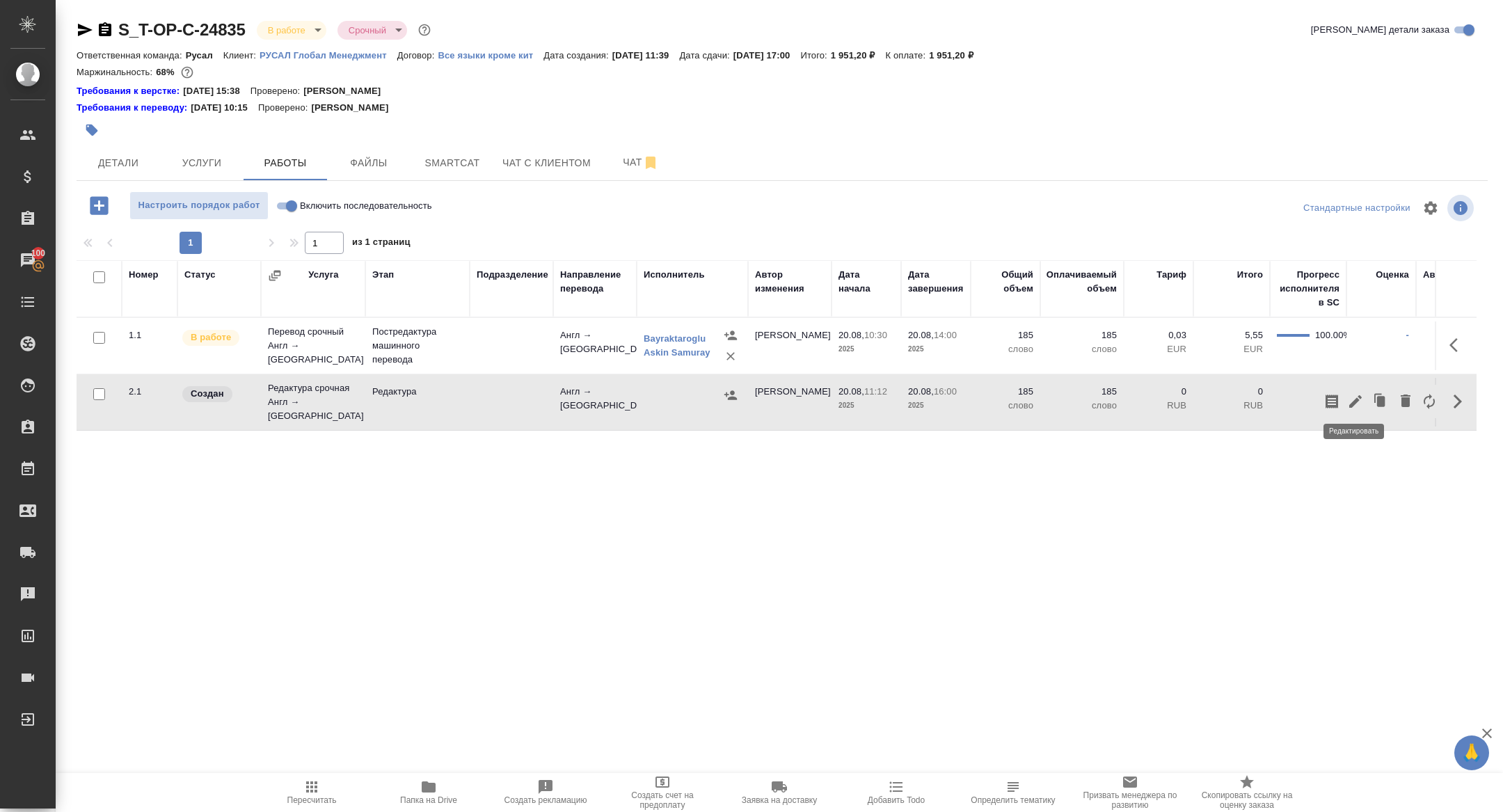
click at [1358, 394] on icon "button" at bounding box center [1356, 402] width 17 height 17
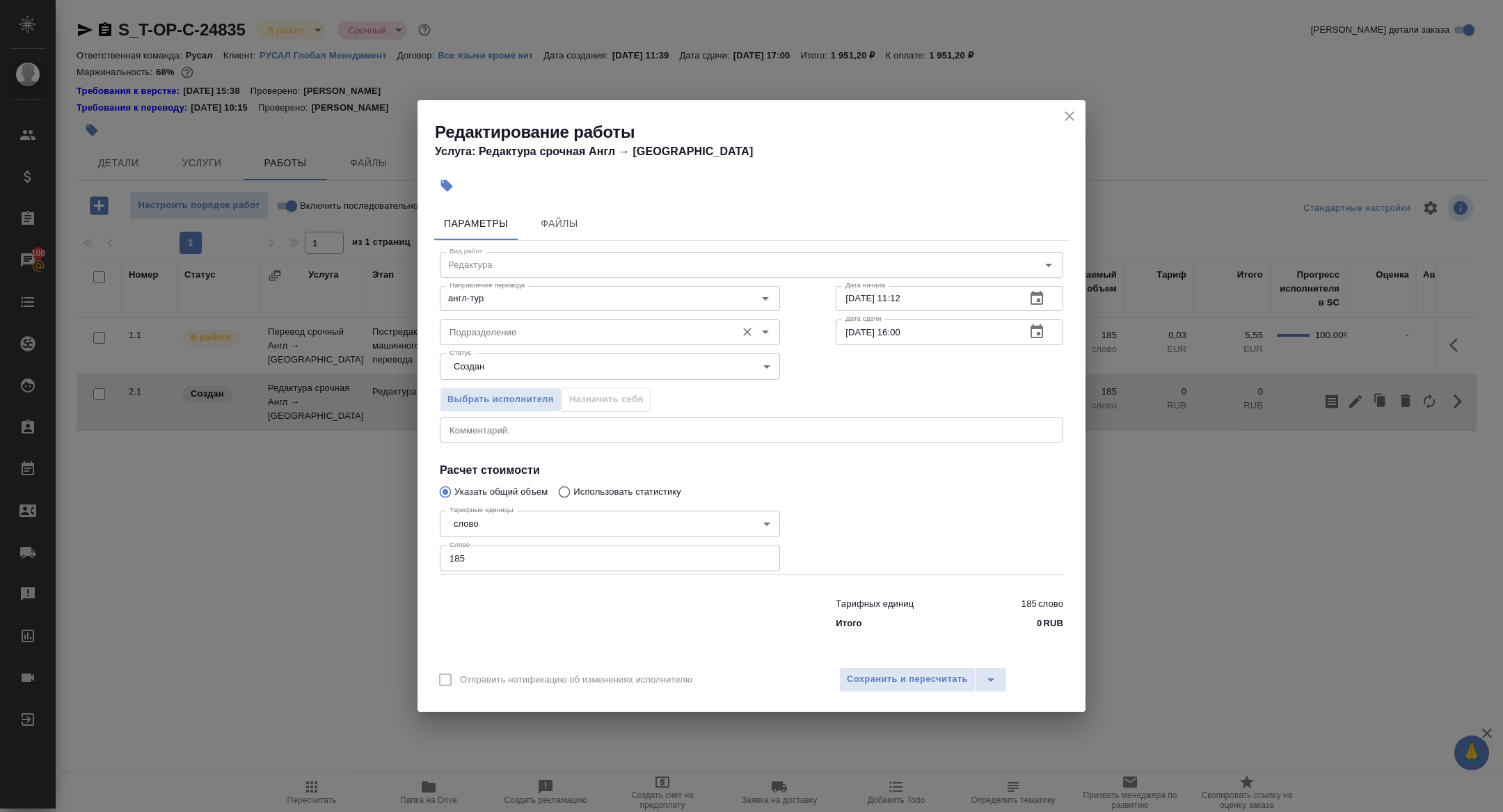
click at [526, 326] on input "Подразделение" at bounding box center [587, 332] width 286 height 17
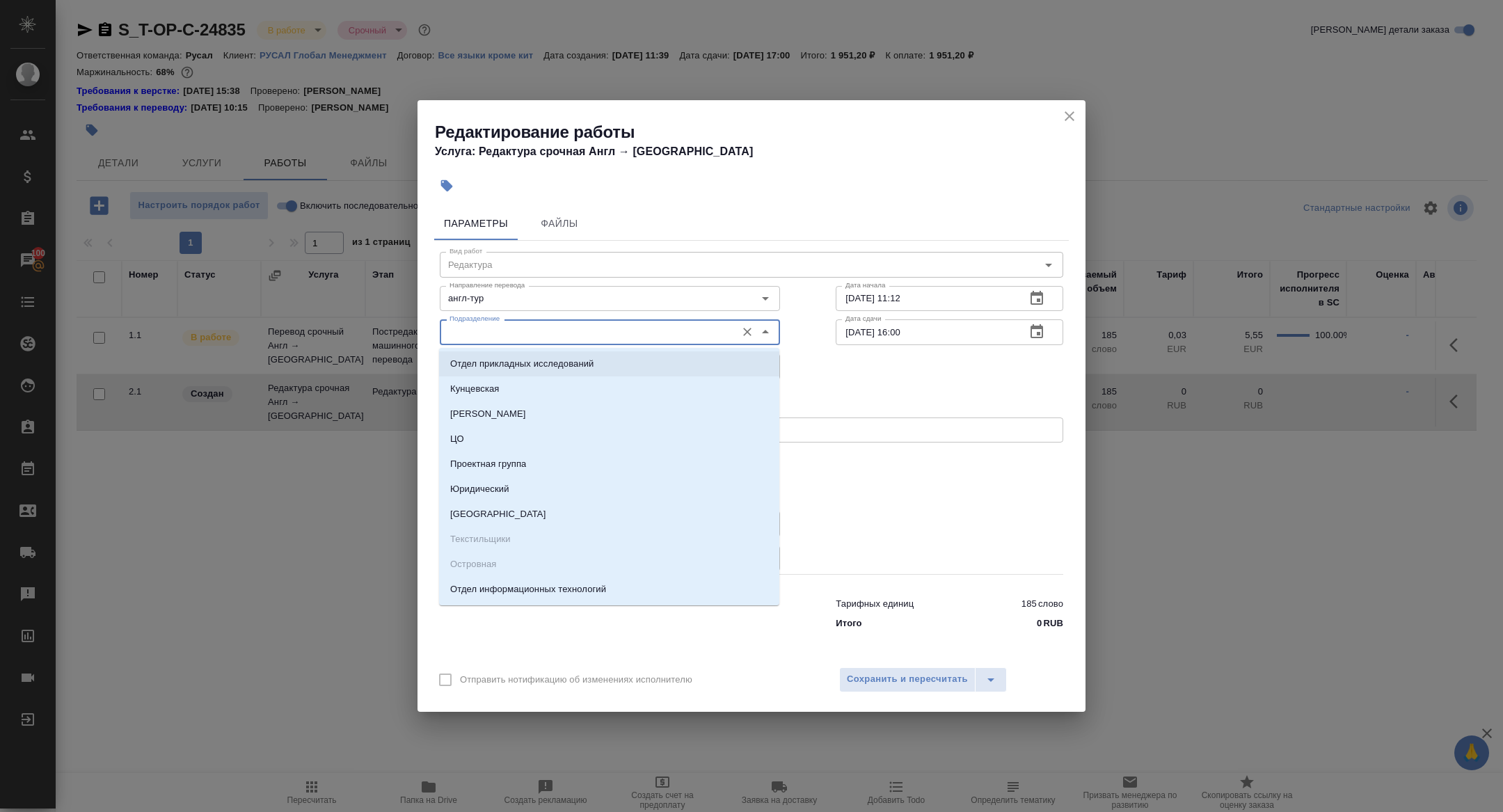
click at [505, 257] on div "Направление перевода англ-тур Направление перевода" at bounding box center [610, 296] width 396 height 89
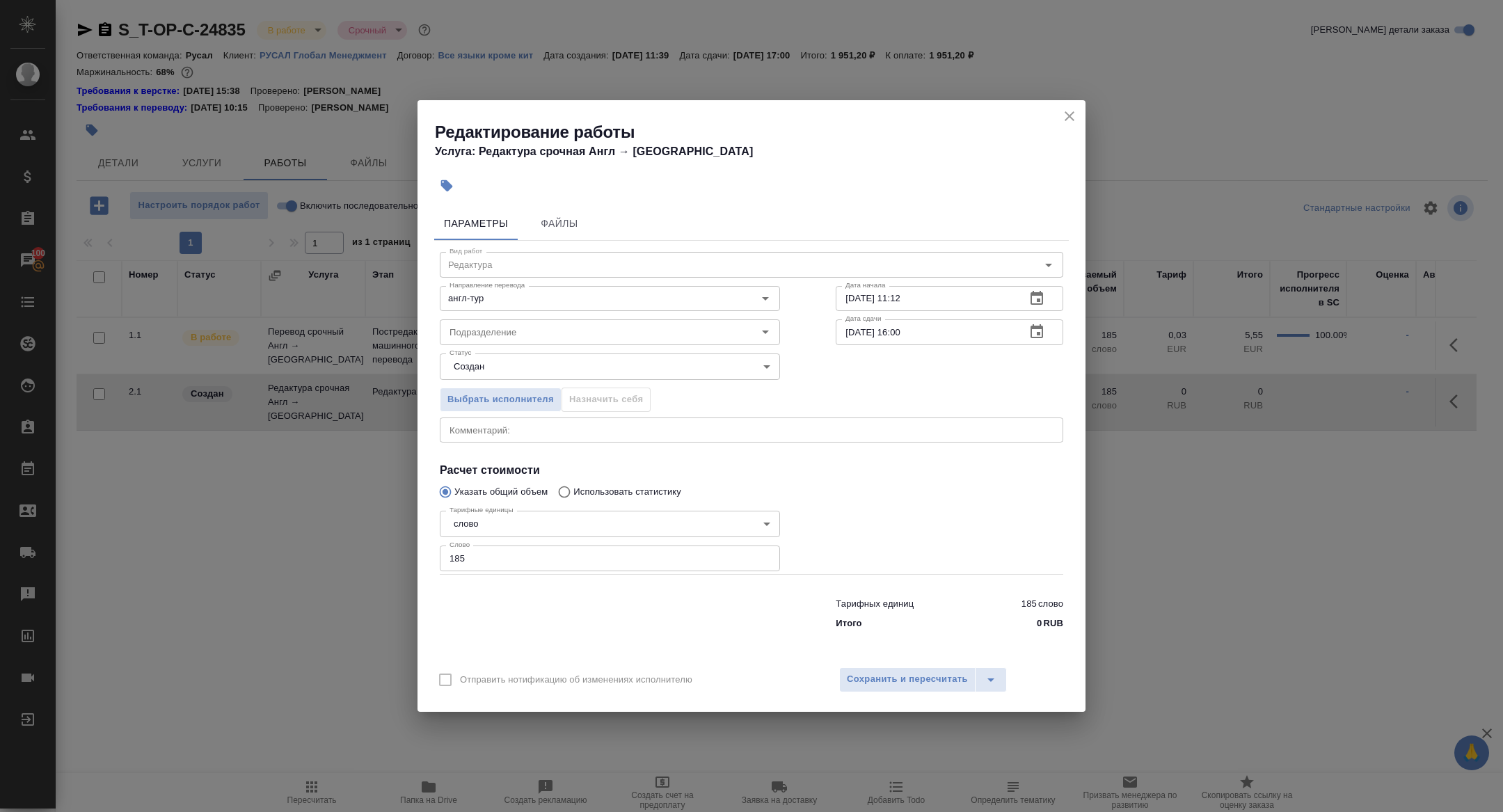
click at [503, 365] on body "🙏 .cls-1 fill:#fff; AWATERA Zhuravleva Alexandra Клиенты Спецификации Заказы 10…" at bounding box center [752, 406] width 1503 height 812
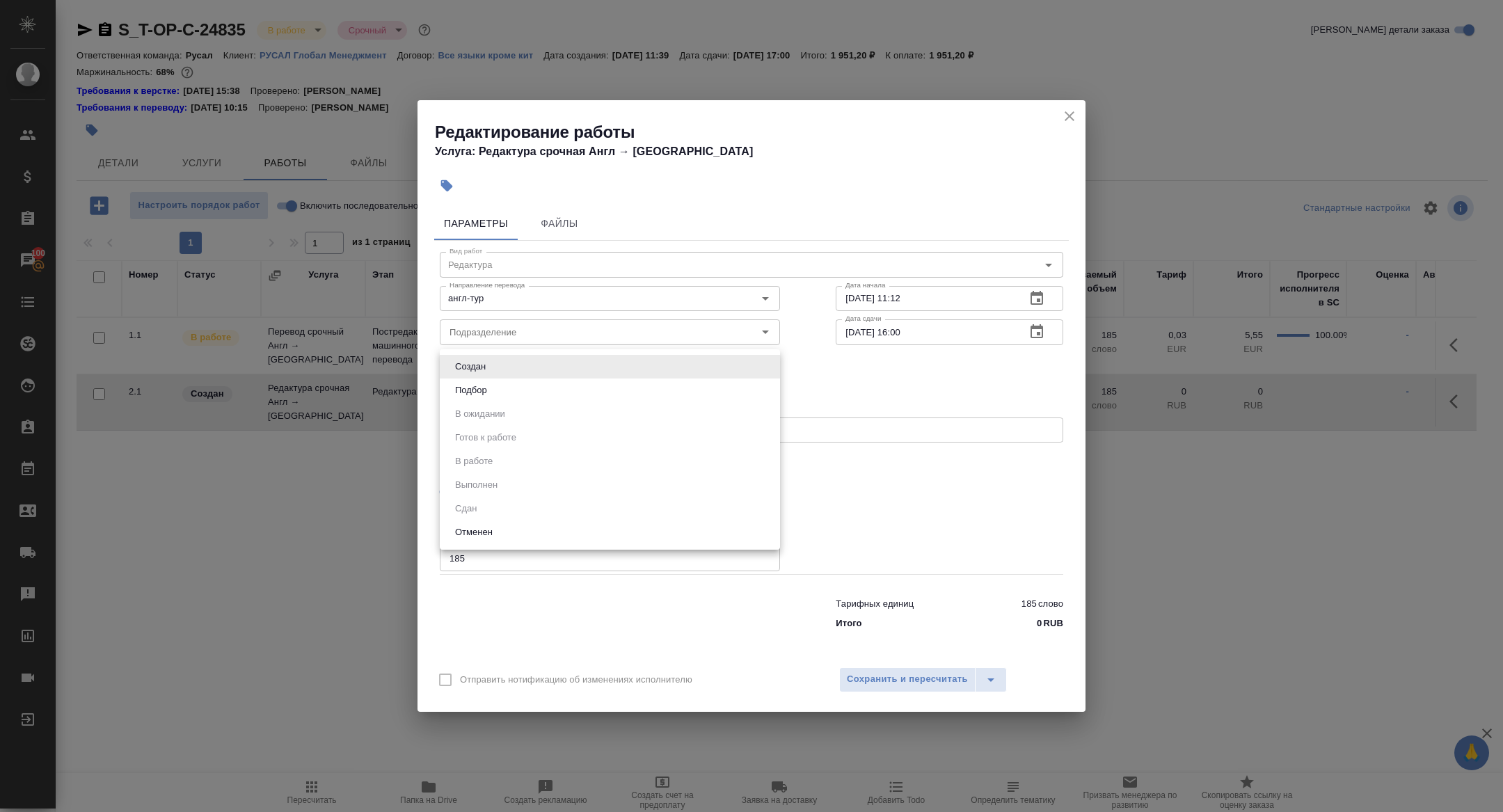
click at [629, 231] on div at bounding box center [752, 406] width 1503 height 812
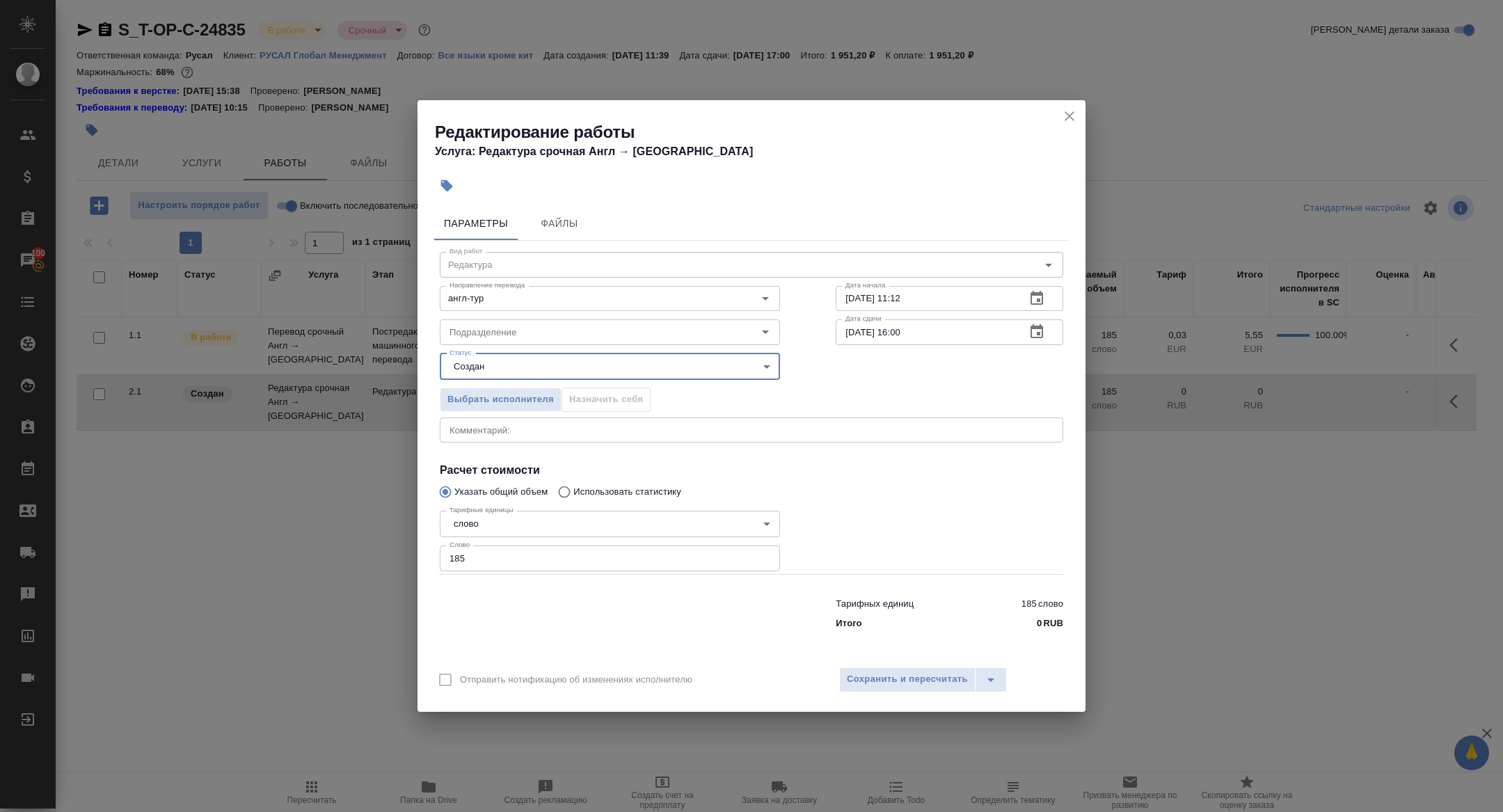
click at [1065, 125] on button "close" at bounding box center [1070, 115] width 21 height 21
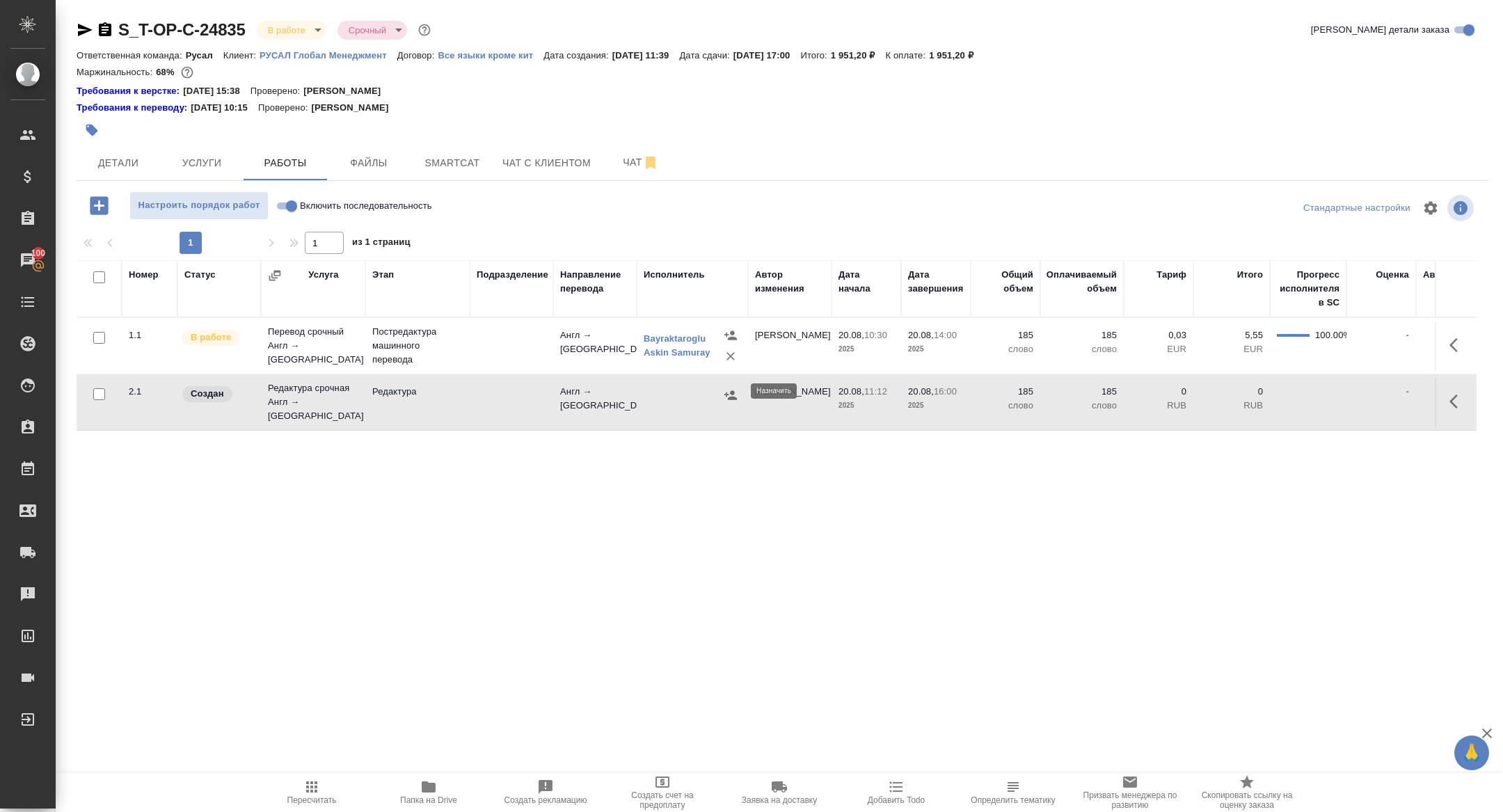
click at [733, 394] on icon "button" at bounding box center [730, 394] width 12 height 9
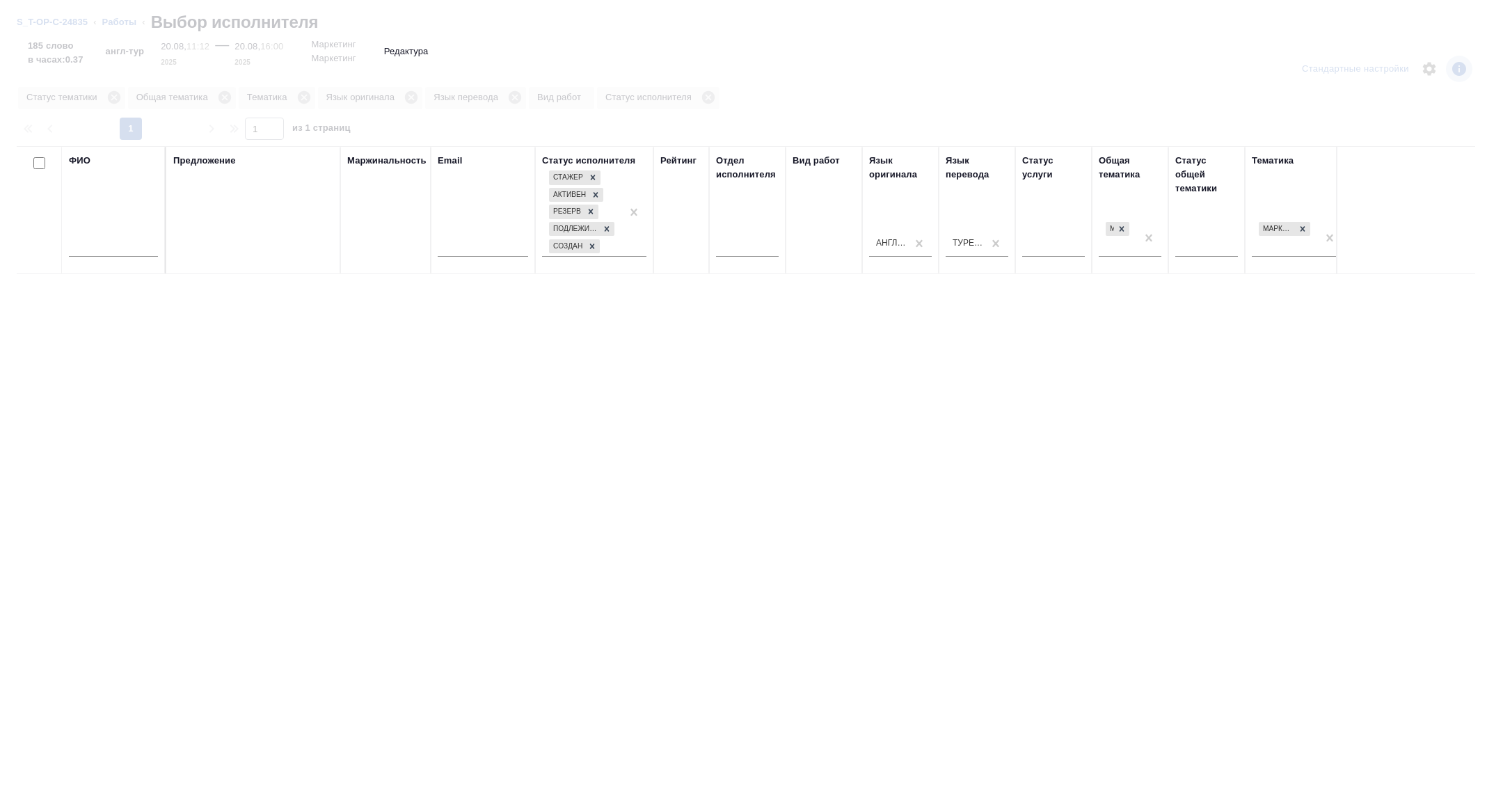
click at [123, 244] on div "ФИО" at bounding box center [113, 210] width 89 height 113
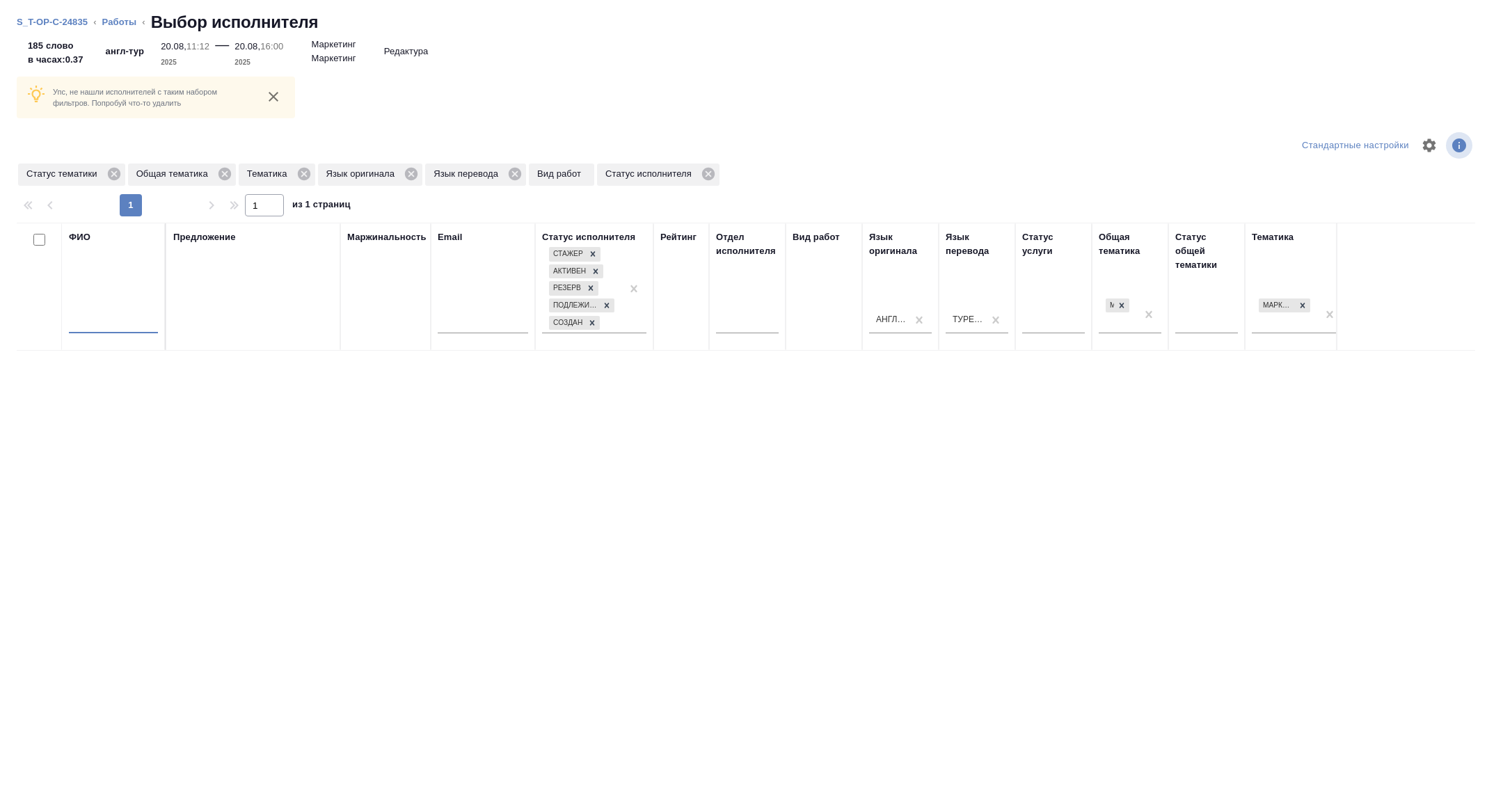
click at [105, 329] on input "text" at bounding box center [113, 325] width 89 height 17
type input "c"
type input "сабина"
click at [112, 179] on icon at bounding box center [114, 174] width 15 height 15
click at [200, 170] on icon at bounding box center [193, 174] width 12 height 12
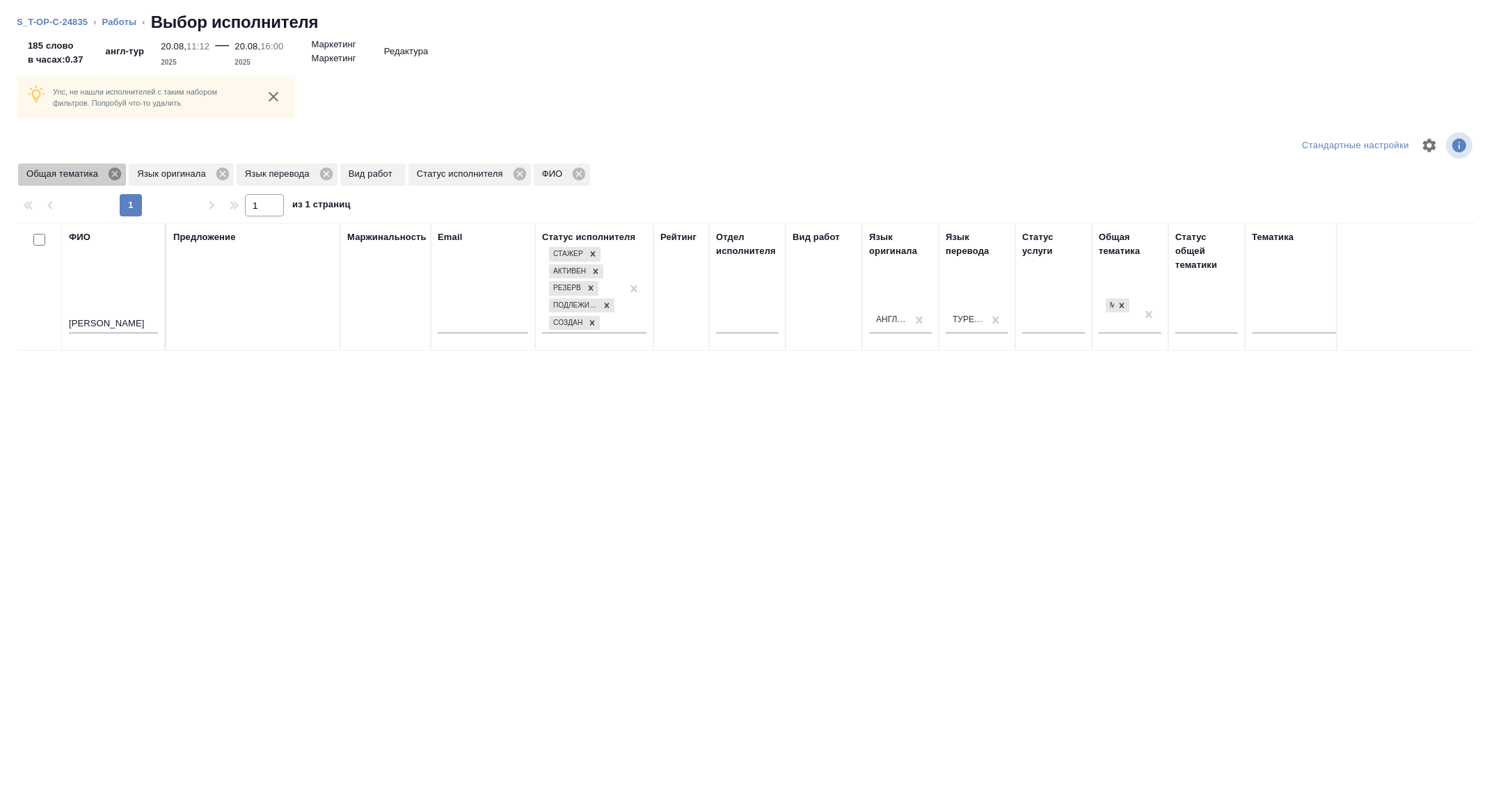
click at [115, 174] on icon at bounding box center [115, 174] width 15 height 15
click at [112, 168] on icon at bounding box center [111, 174] width 12 height 12
click at [112, 170] on icon at bounding box center [107, 174] width 12 height 12
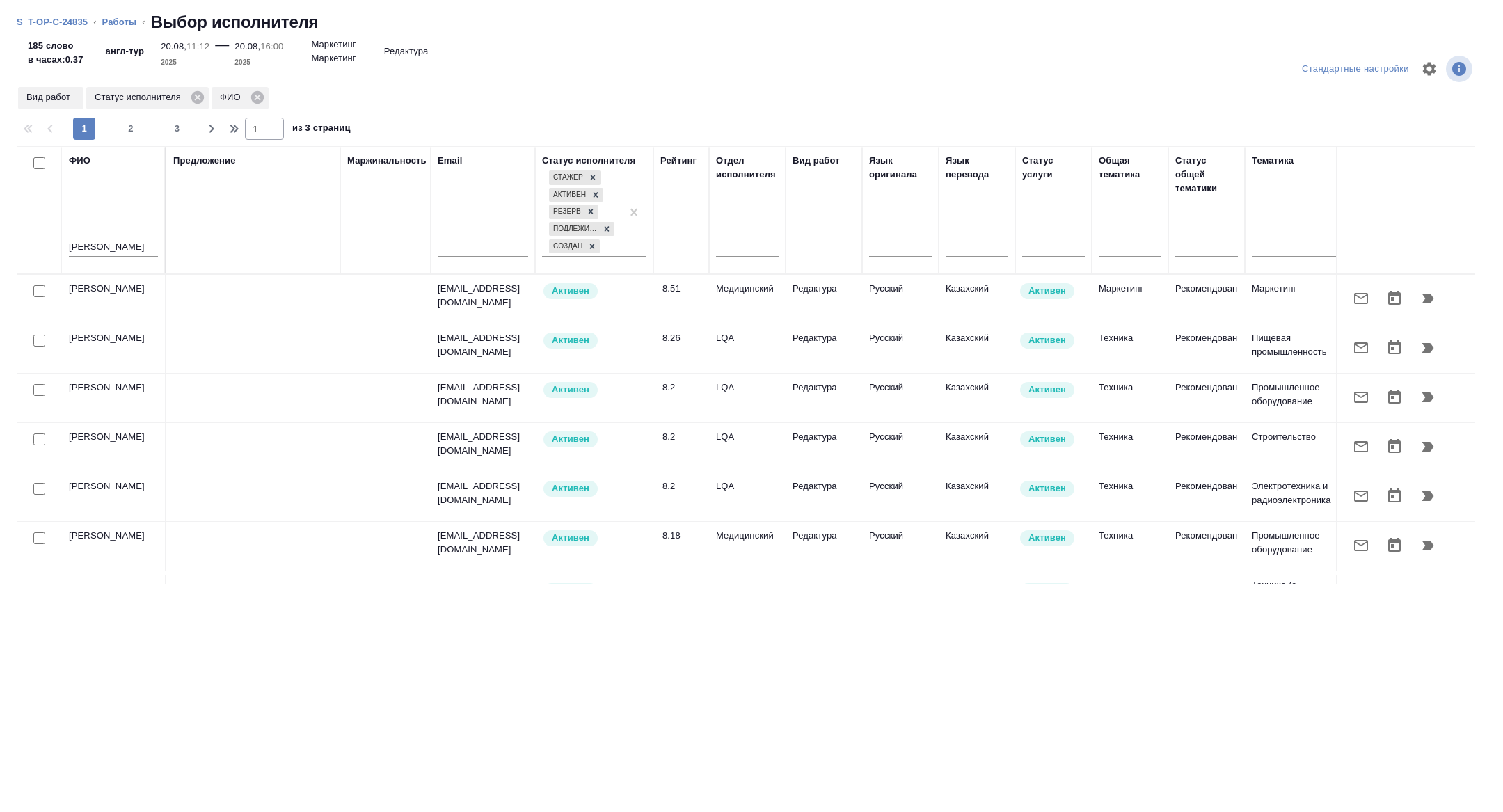
click at [1421, 302] on icon "button" at bounding box center [1428, 298] width 17 height 17
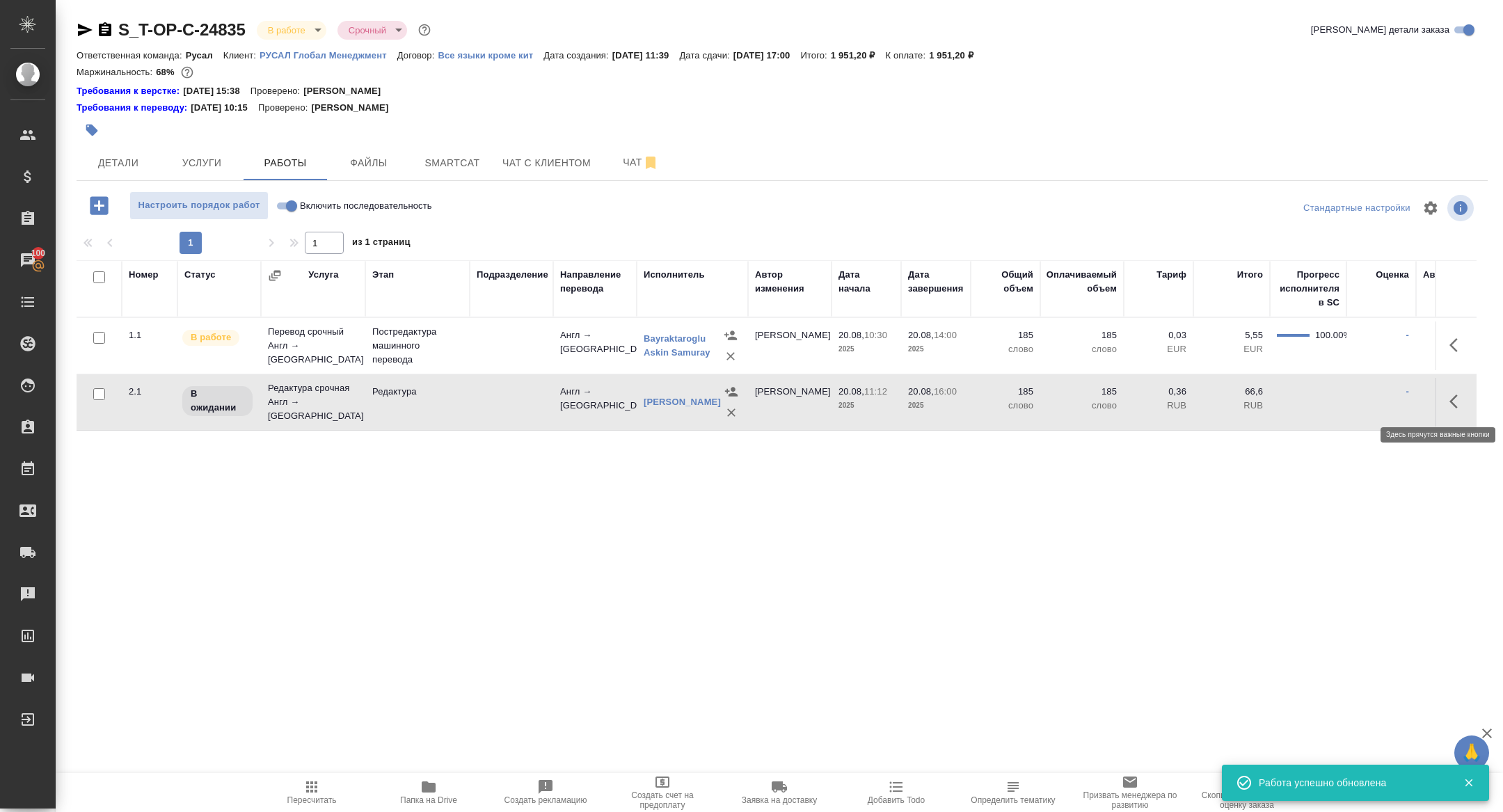
click at [1465, 404] on icon "button" at bounding box center [1458, 402] width 17 height 17
click at [1356, 401] on icon "button" at bounding box center [1355, 401] width 12 height 12
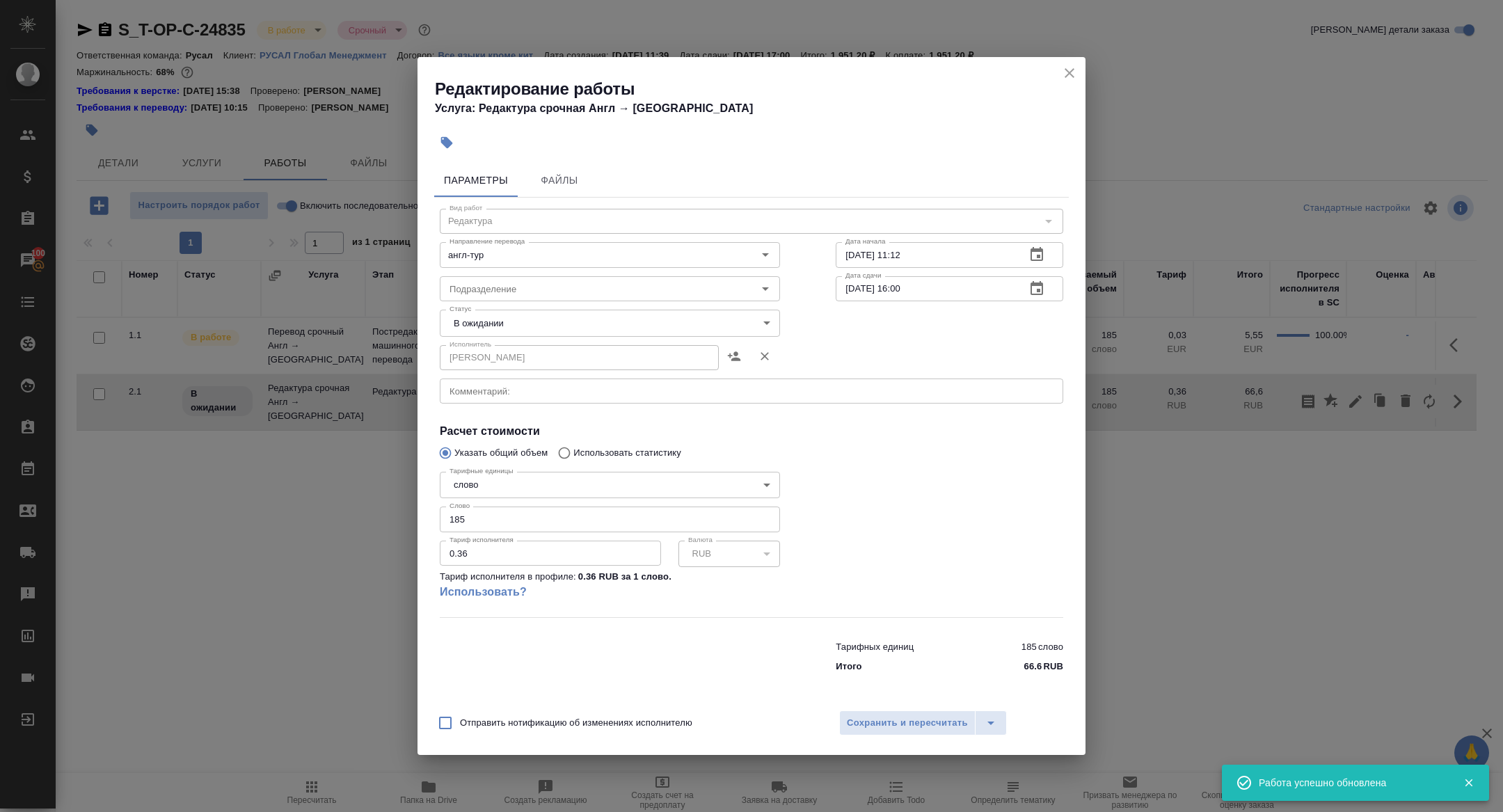
click at [508, 311] on body "🙏 .cls-1 fill:#fff; AWATERA Zhuravleva Alexandra Клиенты Спецификации Заказы 10…" at bounding box center [752, 406] width 1503 height 812
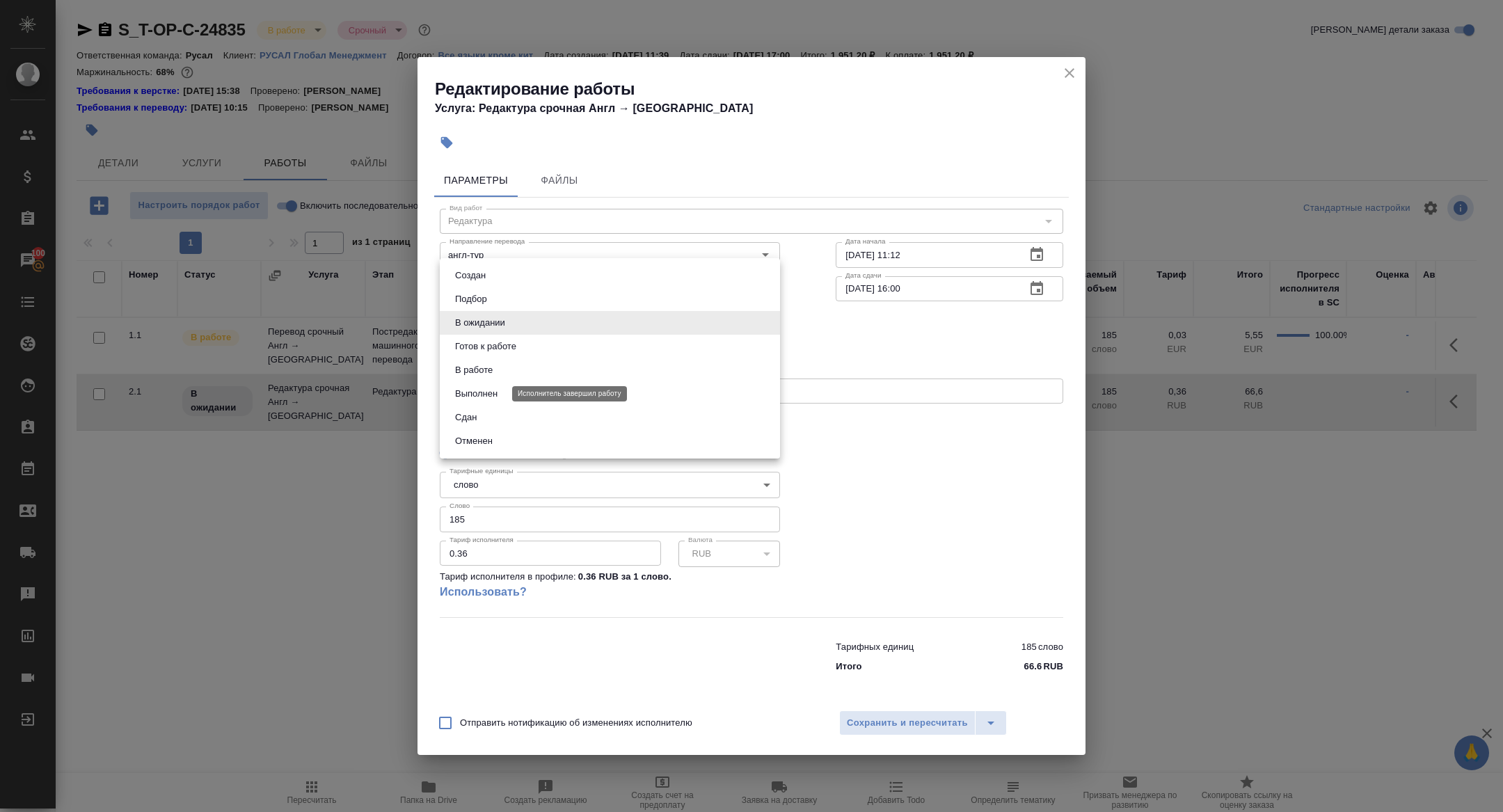
click at [484, 408] on li "Сдан" at bounding box center [610, 418] width 340 height 23
type input "closed"
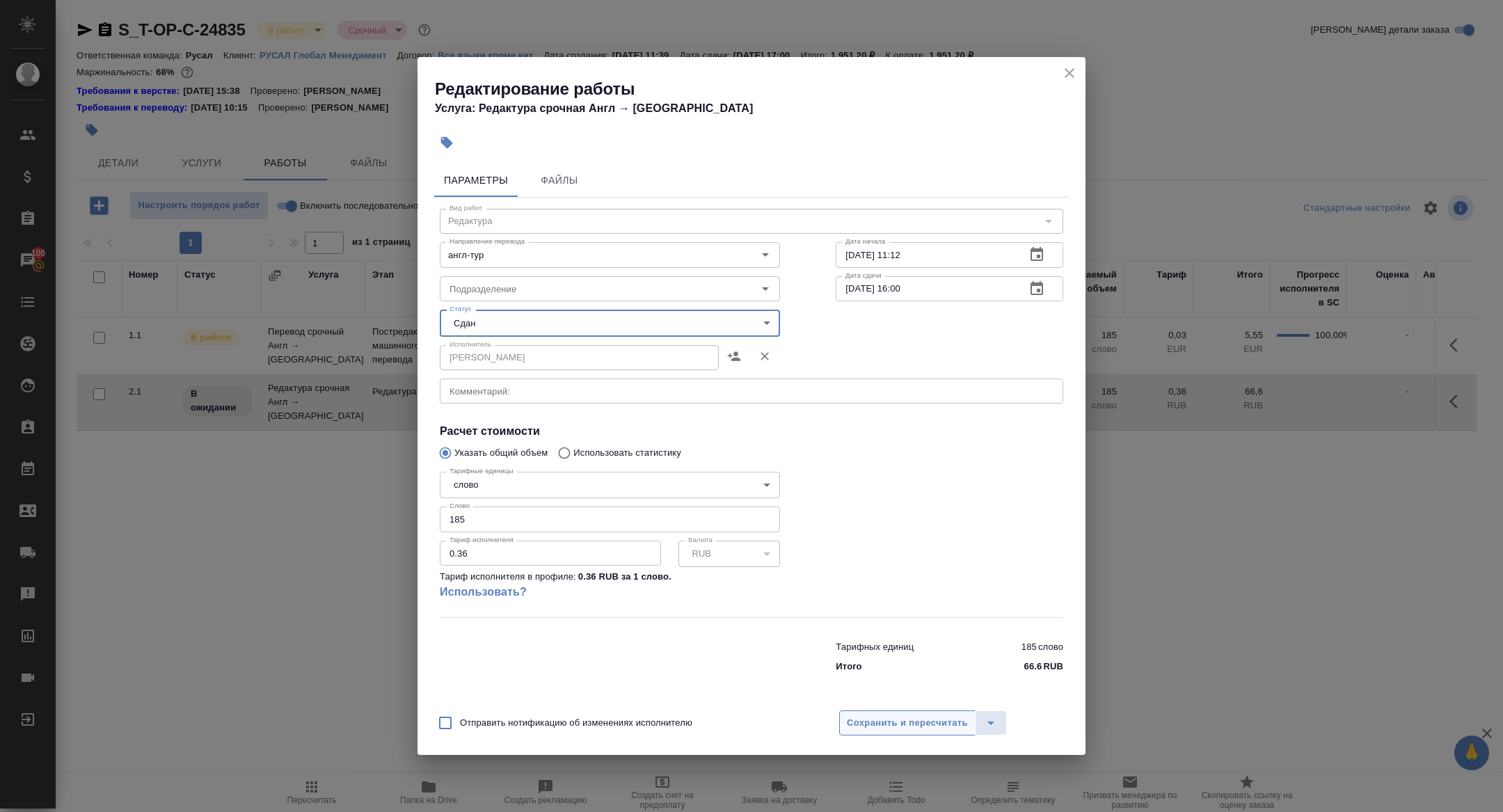
click at [879, 724] on span "Сохранить и пересчитать" at bounding box center [908, 723] width 121 height 16
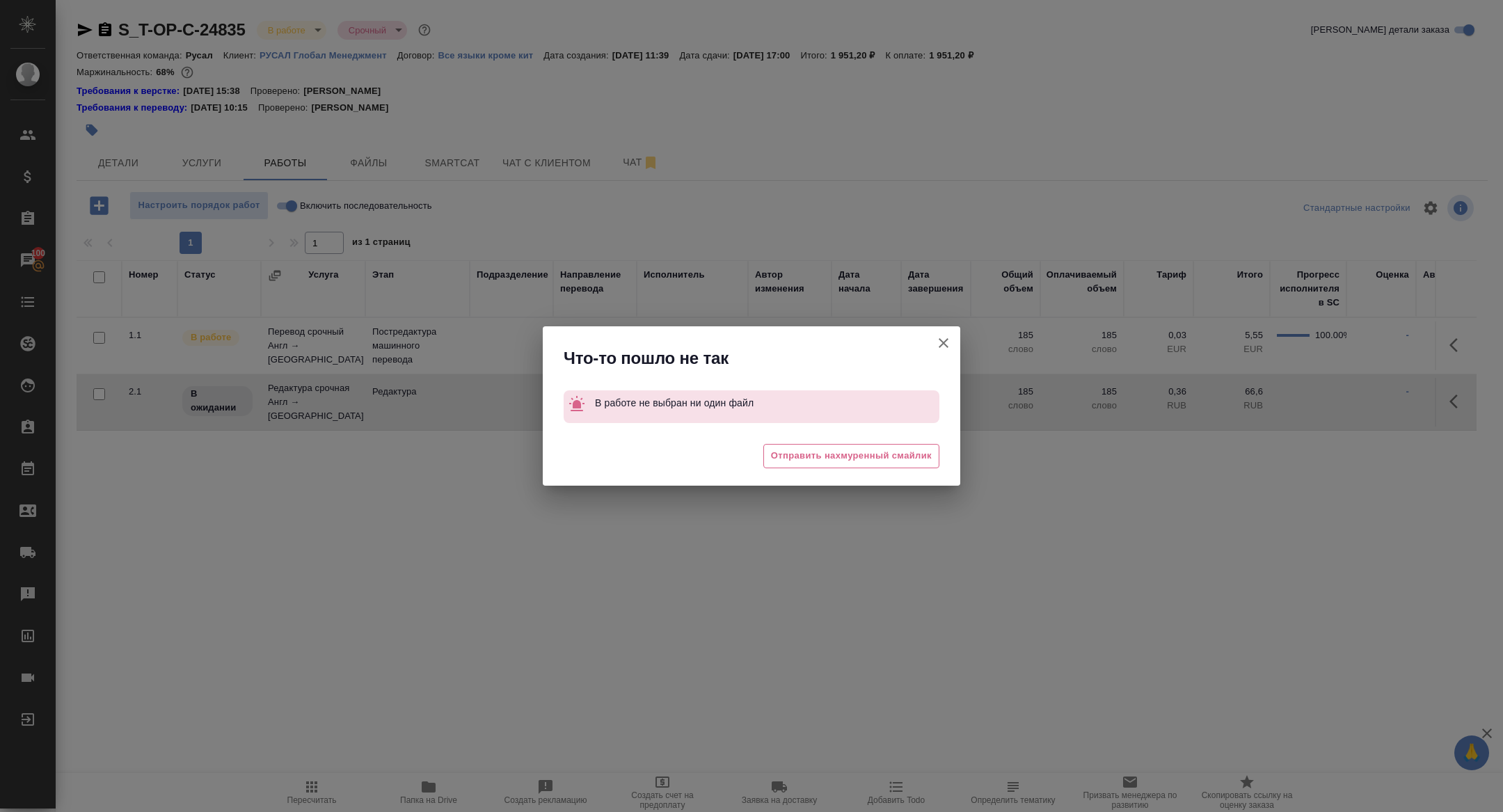
click at [942, 340] on icon "button" at bounding box center [943, 343] width 17 height 17
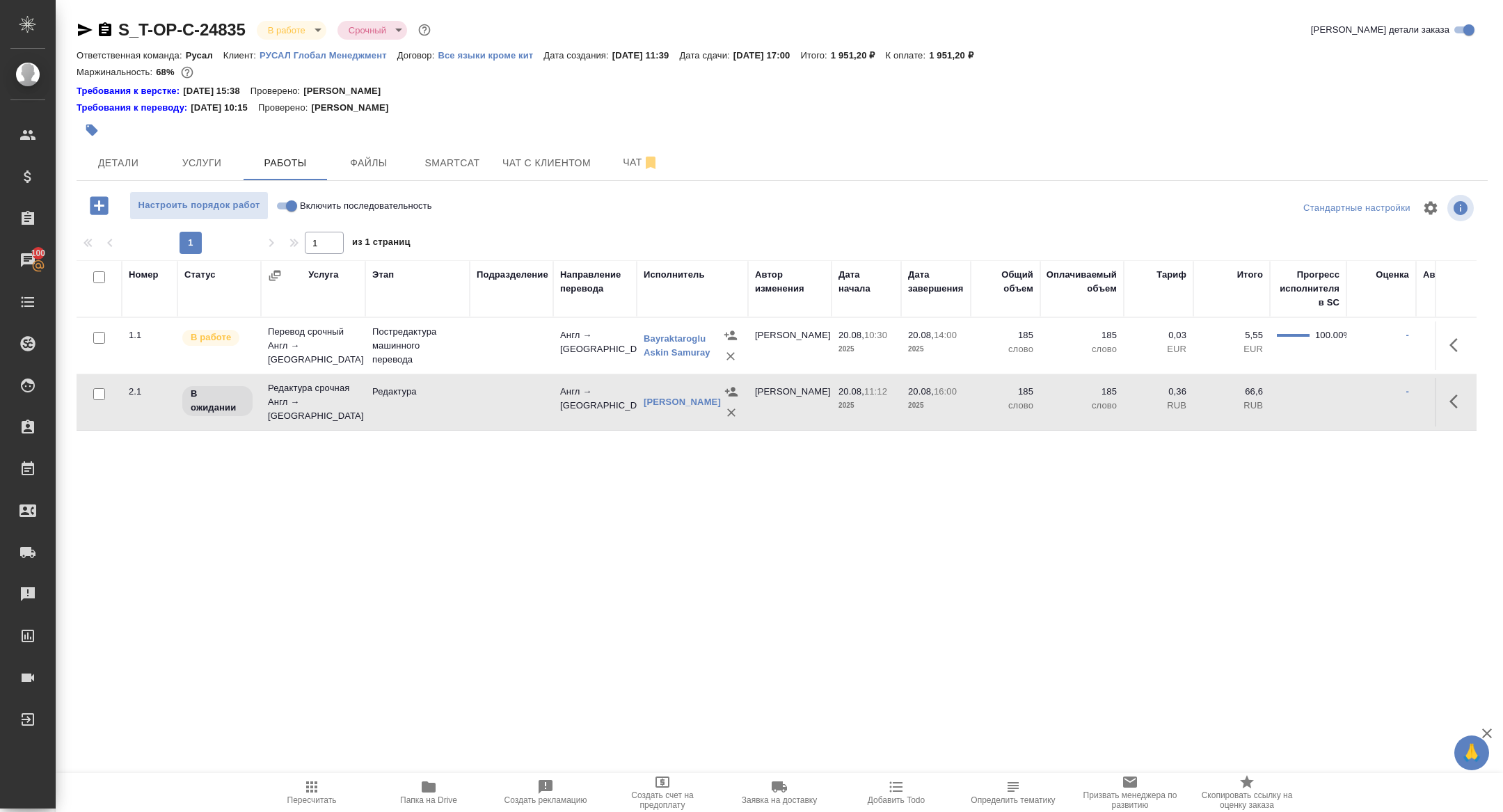
click at [282, 204] on input "Включить последовательность" at bounding box center [291, 206] width 50 height 17
checkbox input "true"
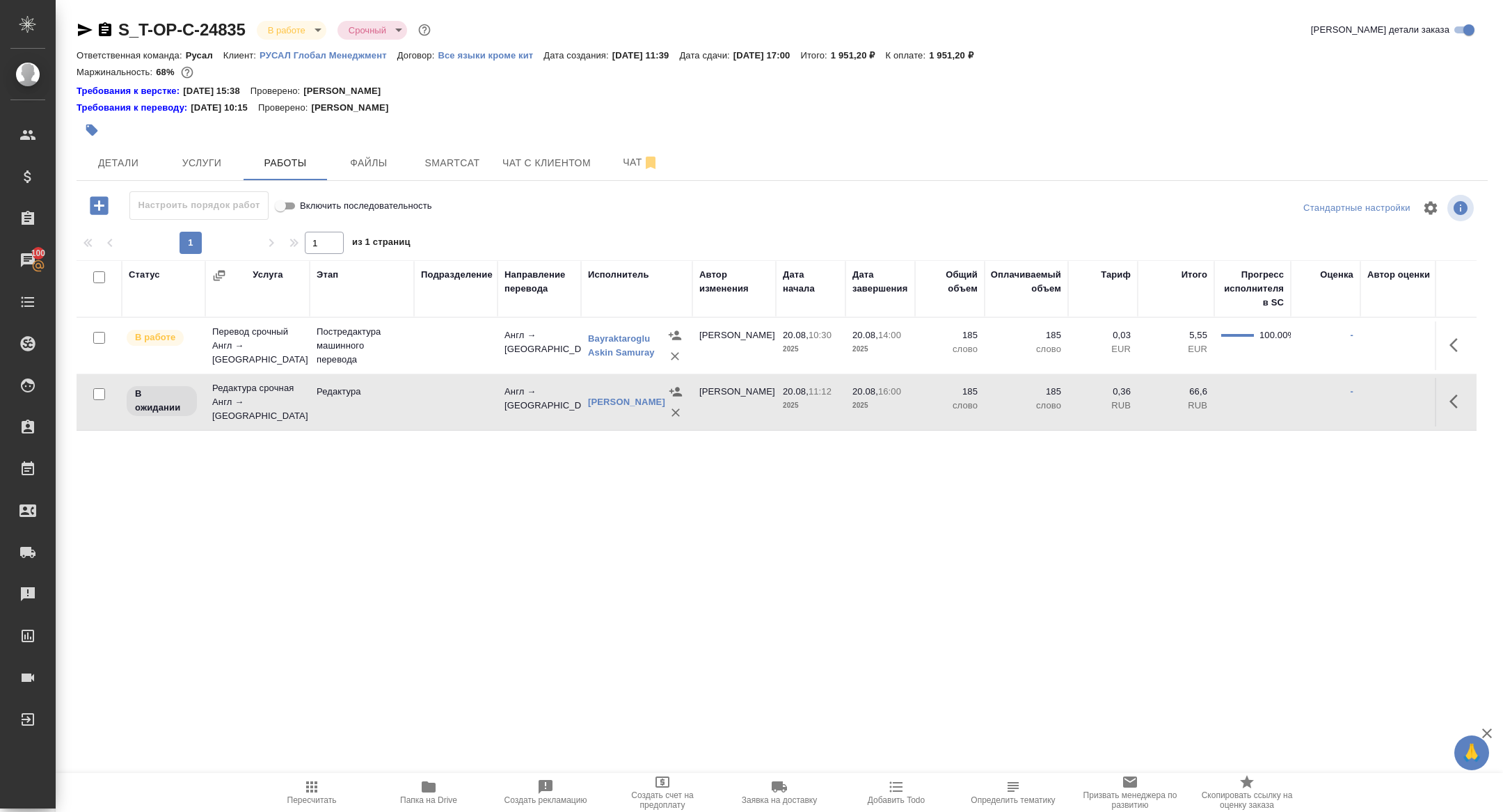
click at [1452, 350] on icon "button" at bounding box center [1458, 345] width 17 height 17
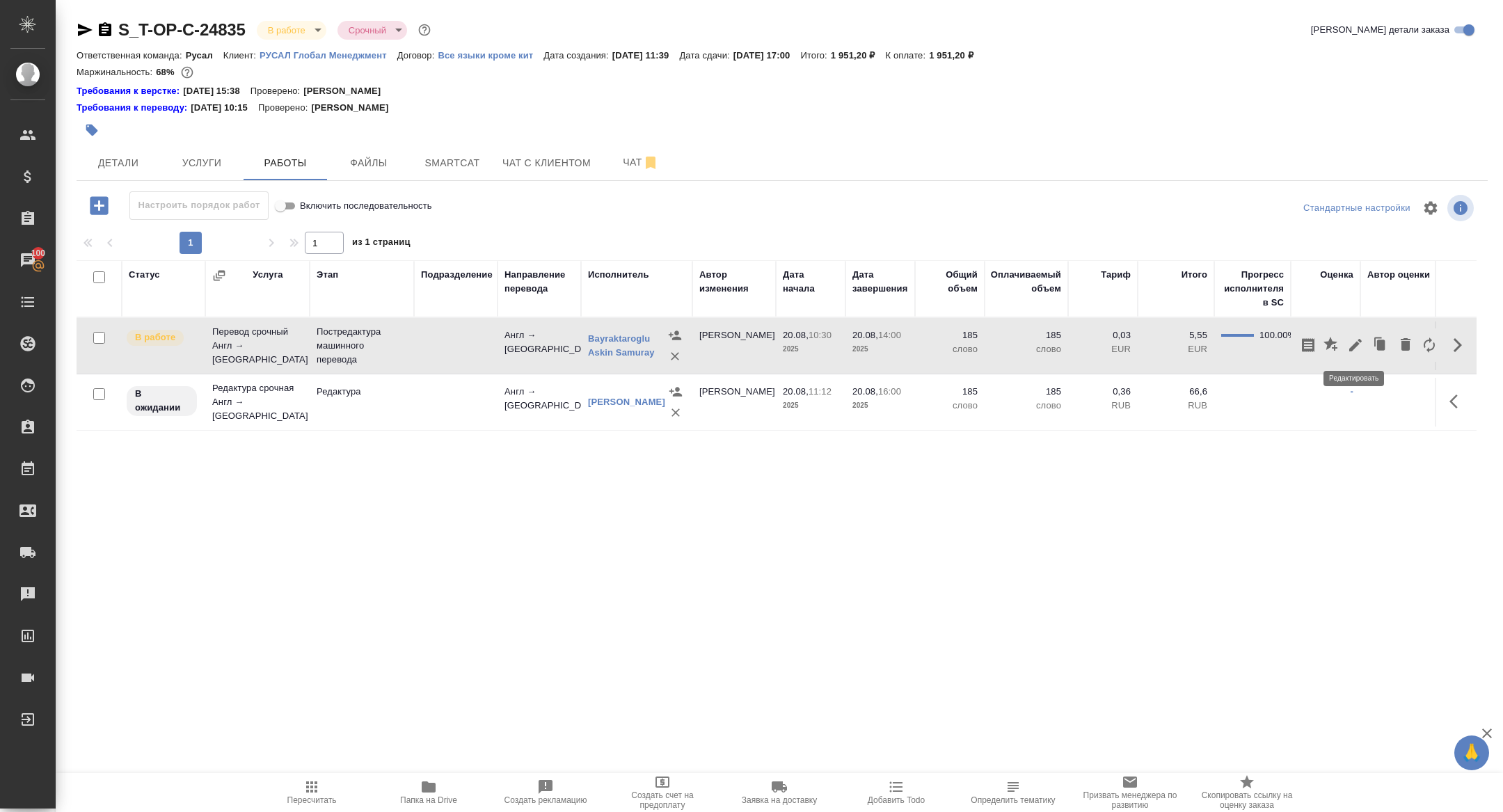
click at [1356, 348] on icon "button" at bounding box center [1356, 345] width 17 height 17
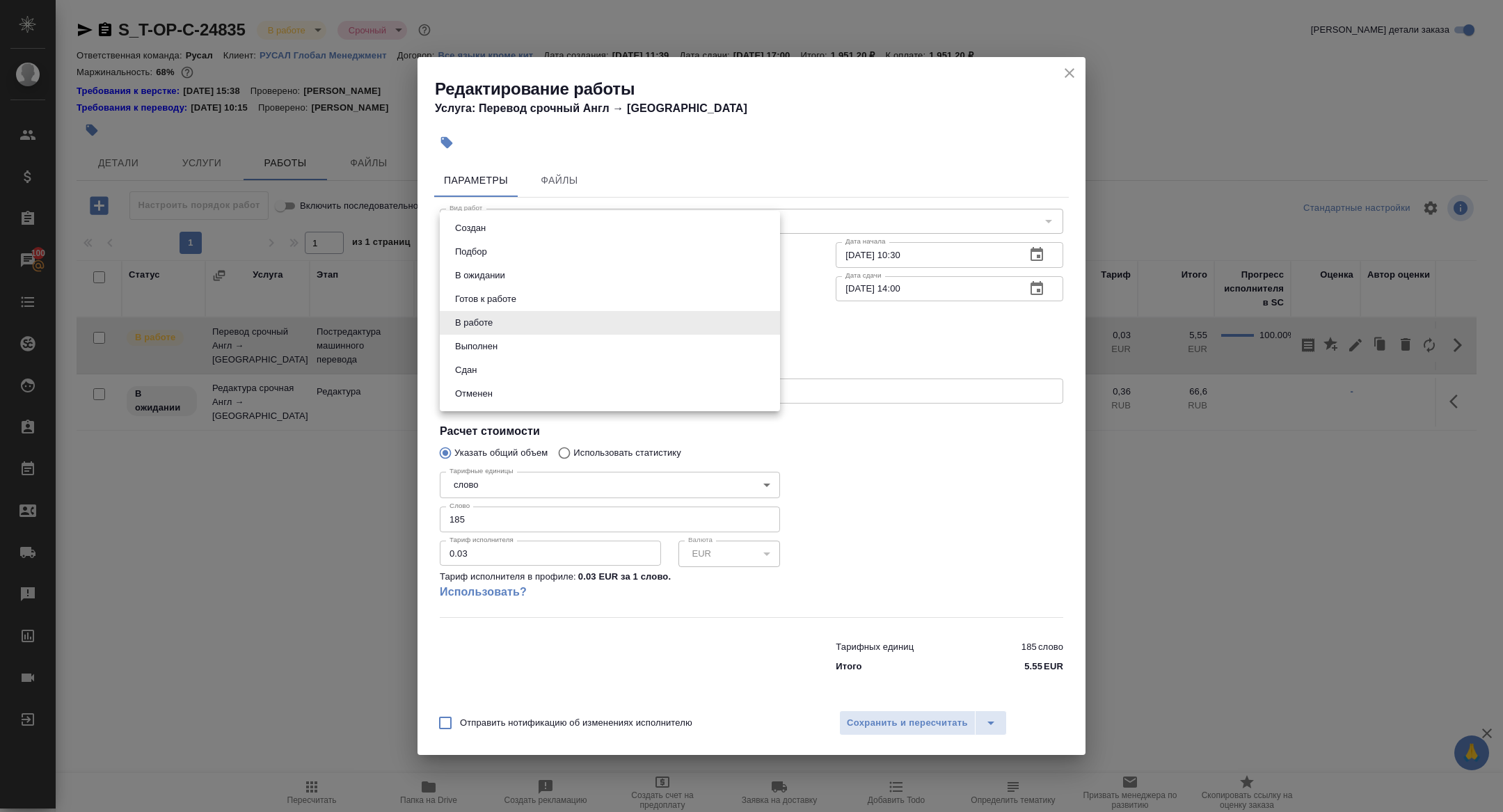
click at [518, 317] on body "🙏 .cls-1 fill:#fff; AWATERA Zhuravleva Alexandra Клиенты Спецификации Заказы 10…" at bounding box center [752, 406] width 1503 height 812
click at [483, 380] on li "Сдан" at bounding box center [610, 370] width 340 height 23
type input "closed"
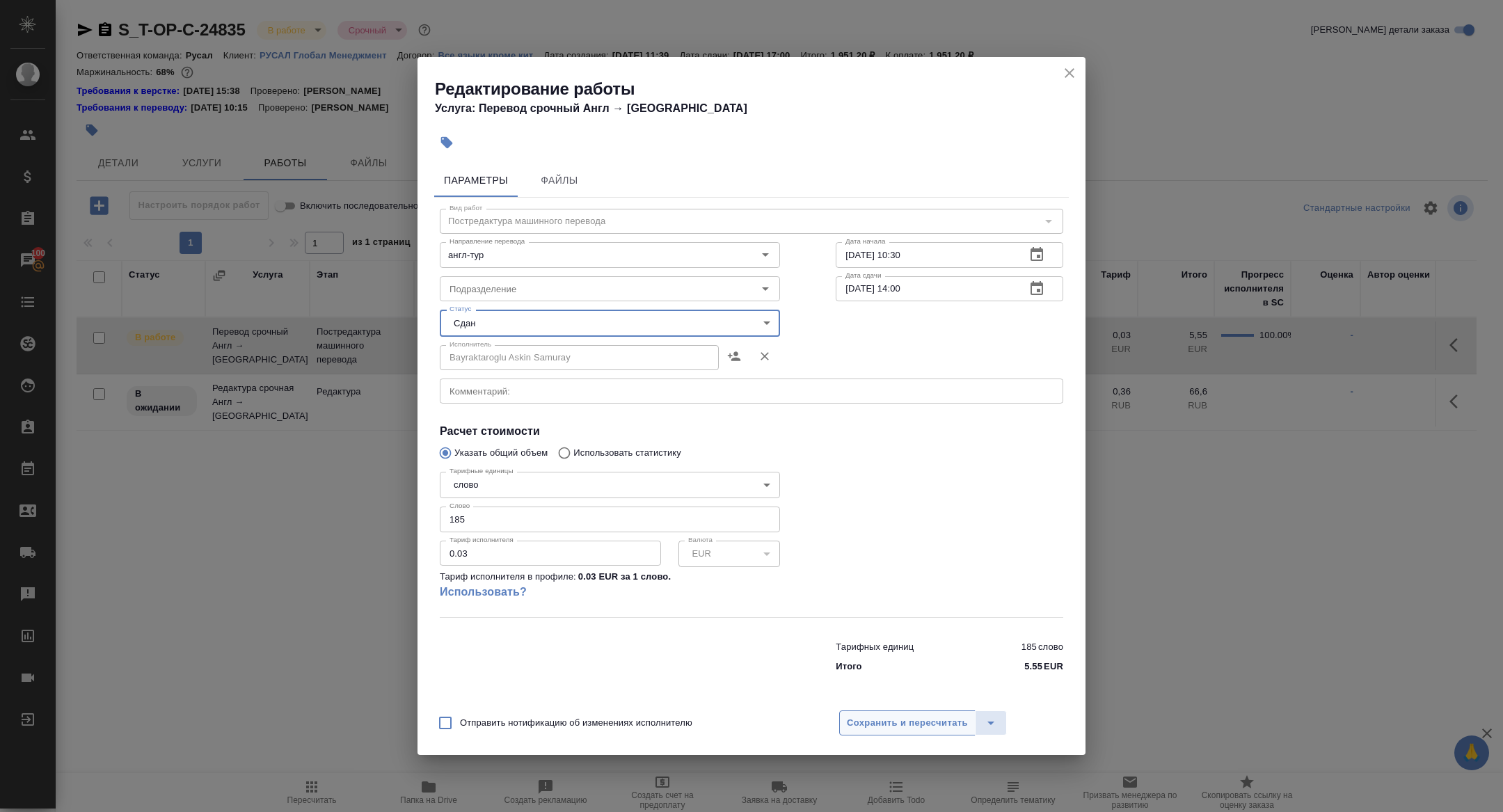
click at [874, 722] on span "Сохранить и пересчитать" at bounding box center [908, 723] width 121 height 16
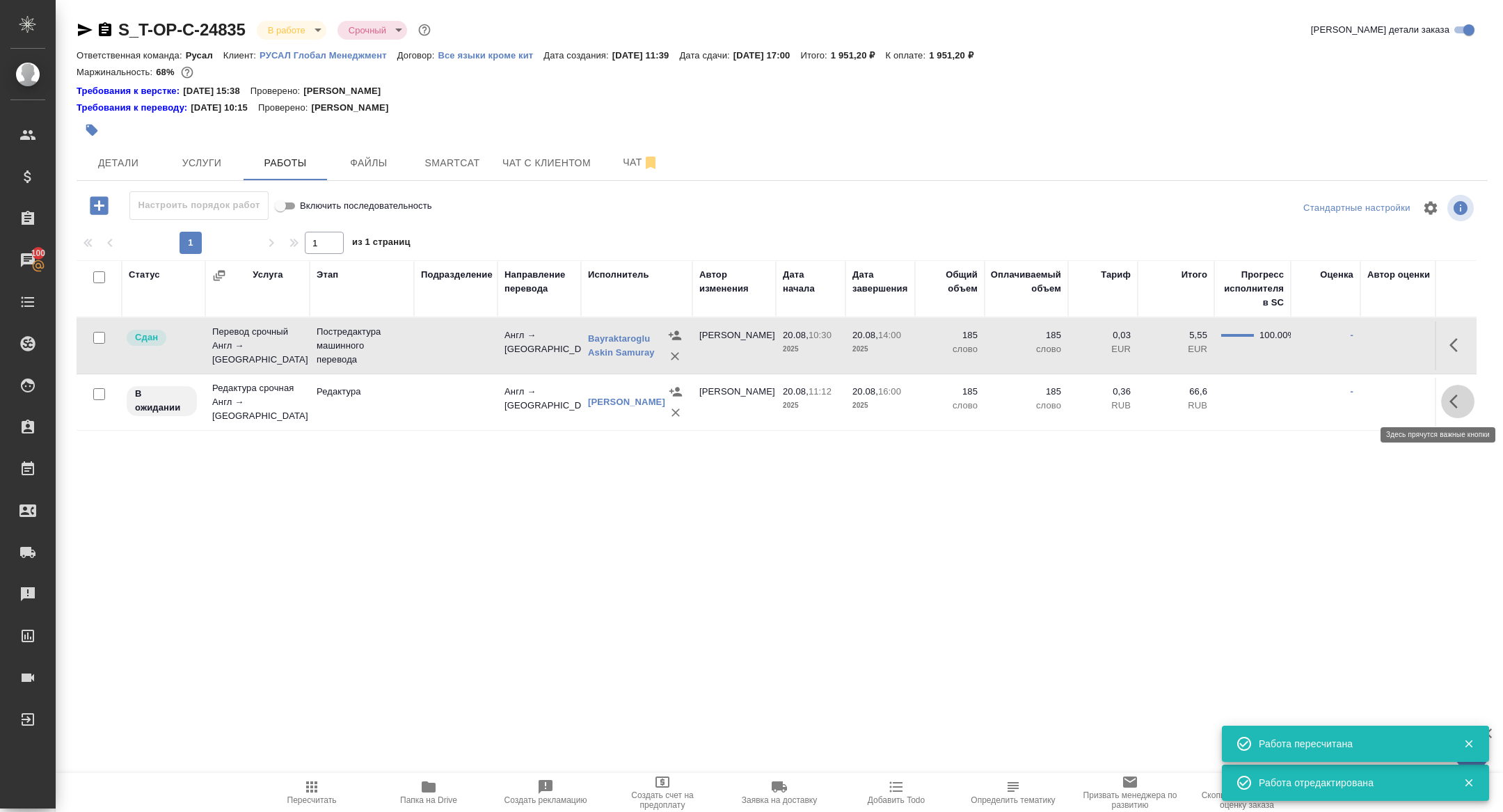
click at [1452, 399] on icon "button" at bounding box center [1458, 402] width 17 height 17
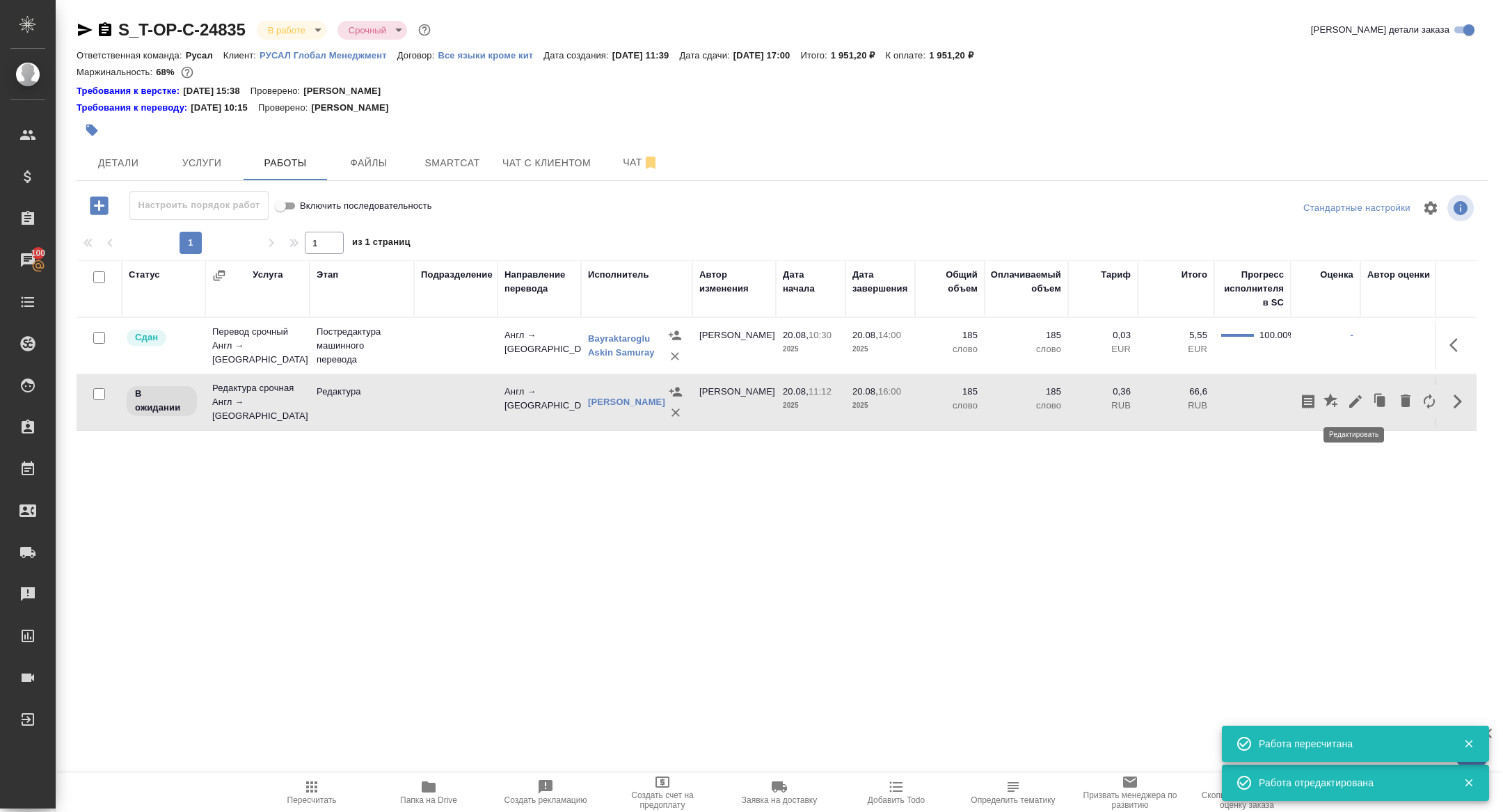
click at [1354, 401] on icon "button" at bounding box center [1355, 401] width 12 height 12
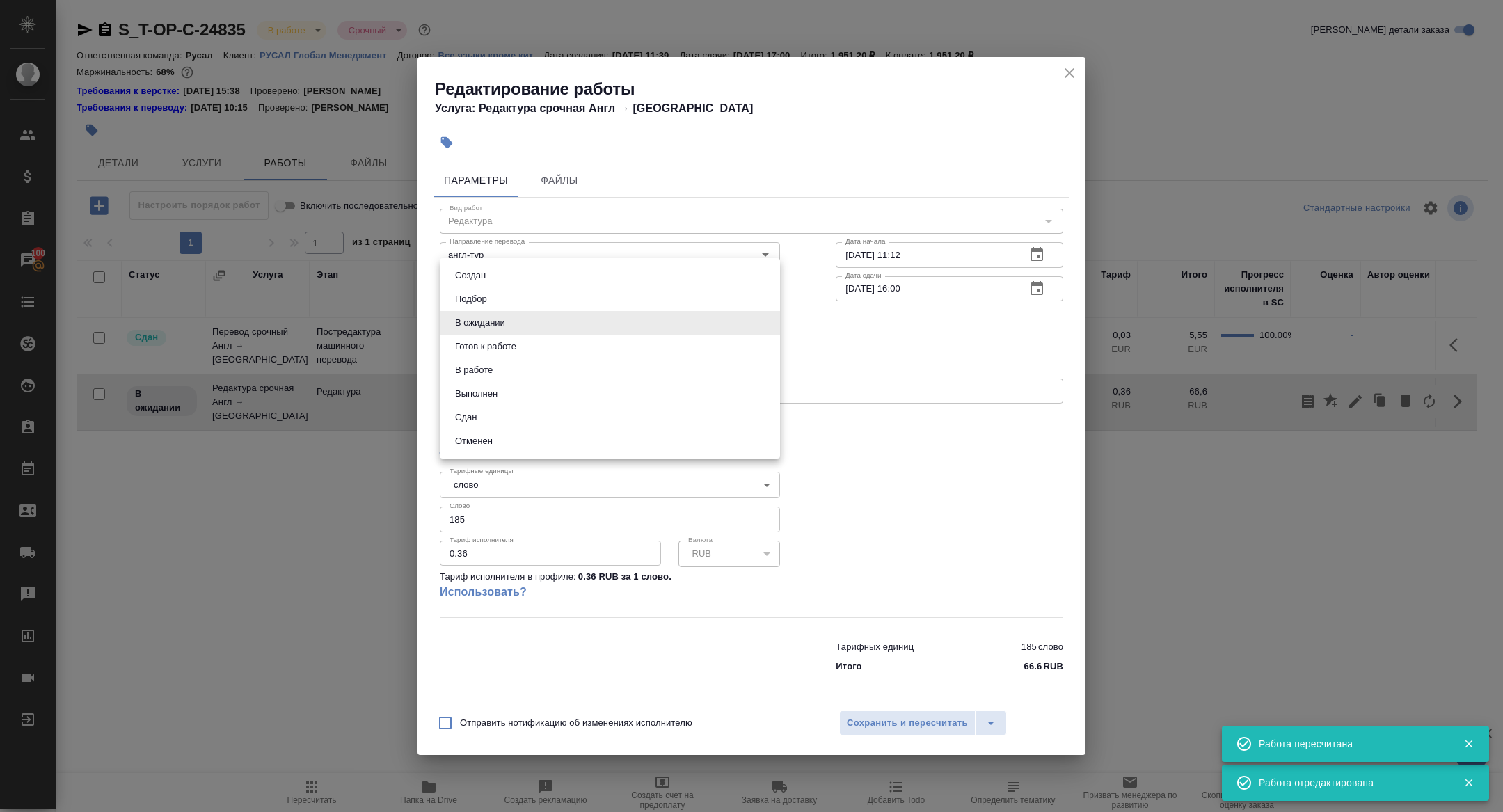
click at [515, 317] on body "🙏 .cls-1 fill:#fff; AWATERA Zhuravleva Alexandra Клиенты Спецификации Заказы 10…" at bounding box center [752, 406] width 1503 height 812
click at [487, 422] on li "Сдан" at bounding box center [610, 418] width 340 height 23
type input "closed"
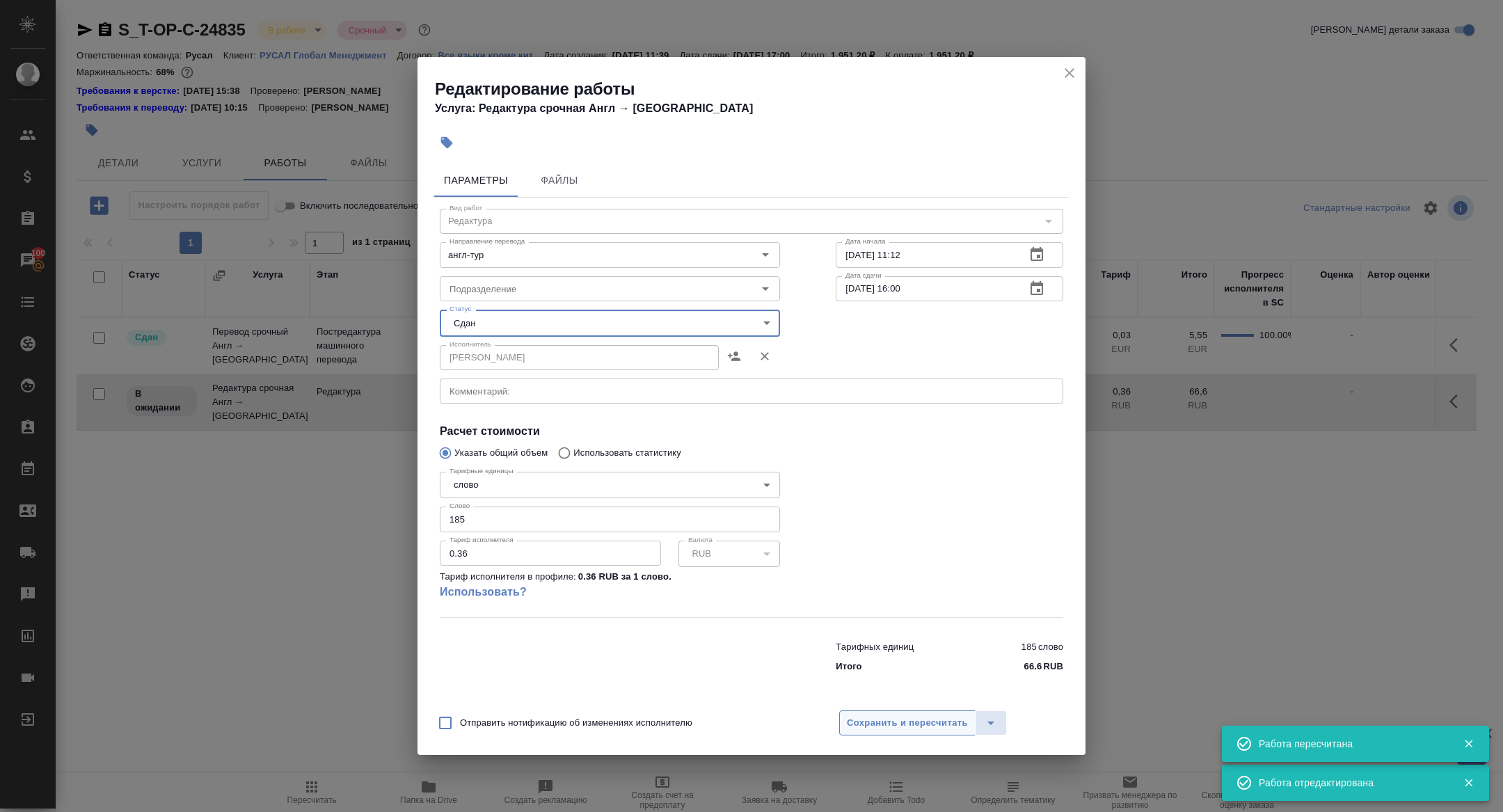
click at [866, 724] on span "Сохранить и пересчитать" at bounding box center [908, 723] width 121 height 16
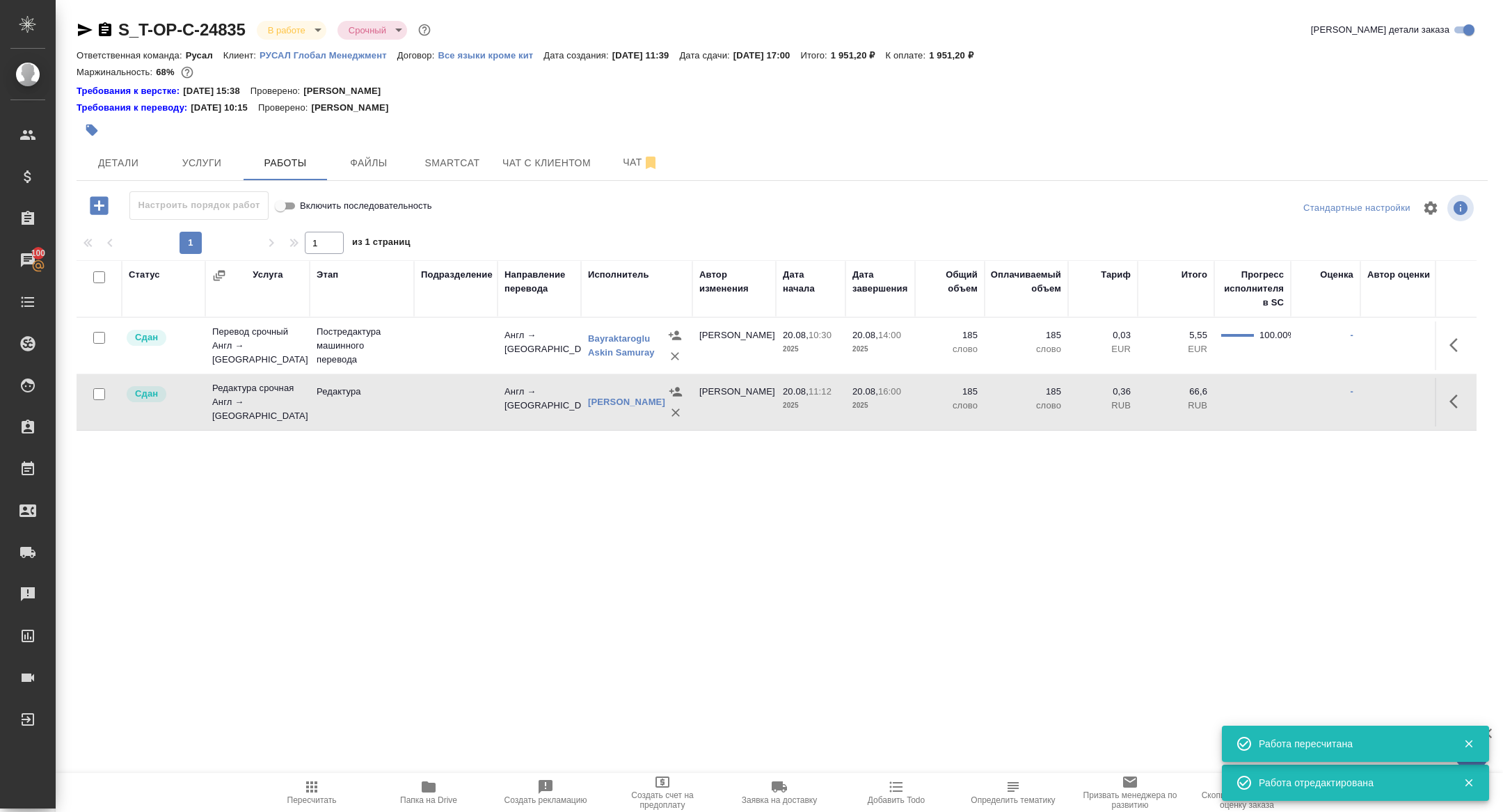
click at [282, 31] on body "🙏 .cls-1 fill:#fff; AWATERA Zhuravleva Alexandra Клиенты Спецификации Заказы 10…" at bounding box center [752, 406] width 1503 height 812
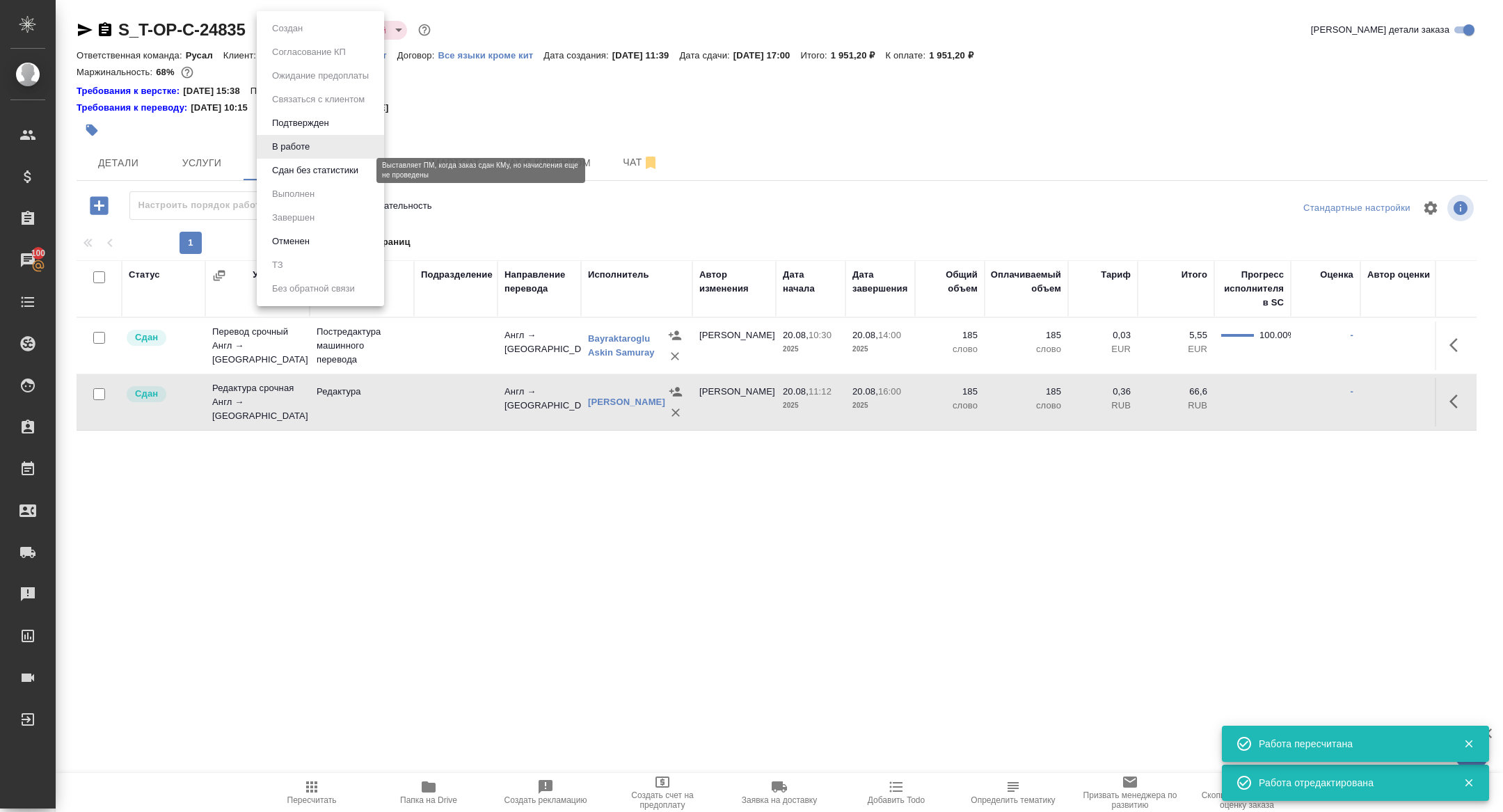
click at [282, 166] on button "Сдан без статистики" at bounding box center [316, 170] width 95 height 15
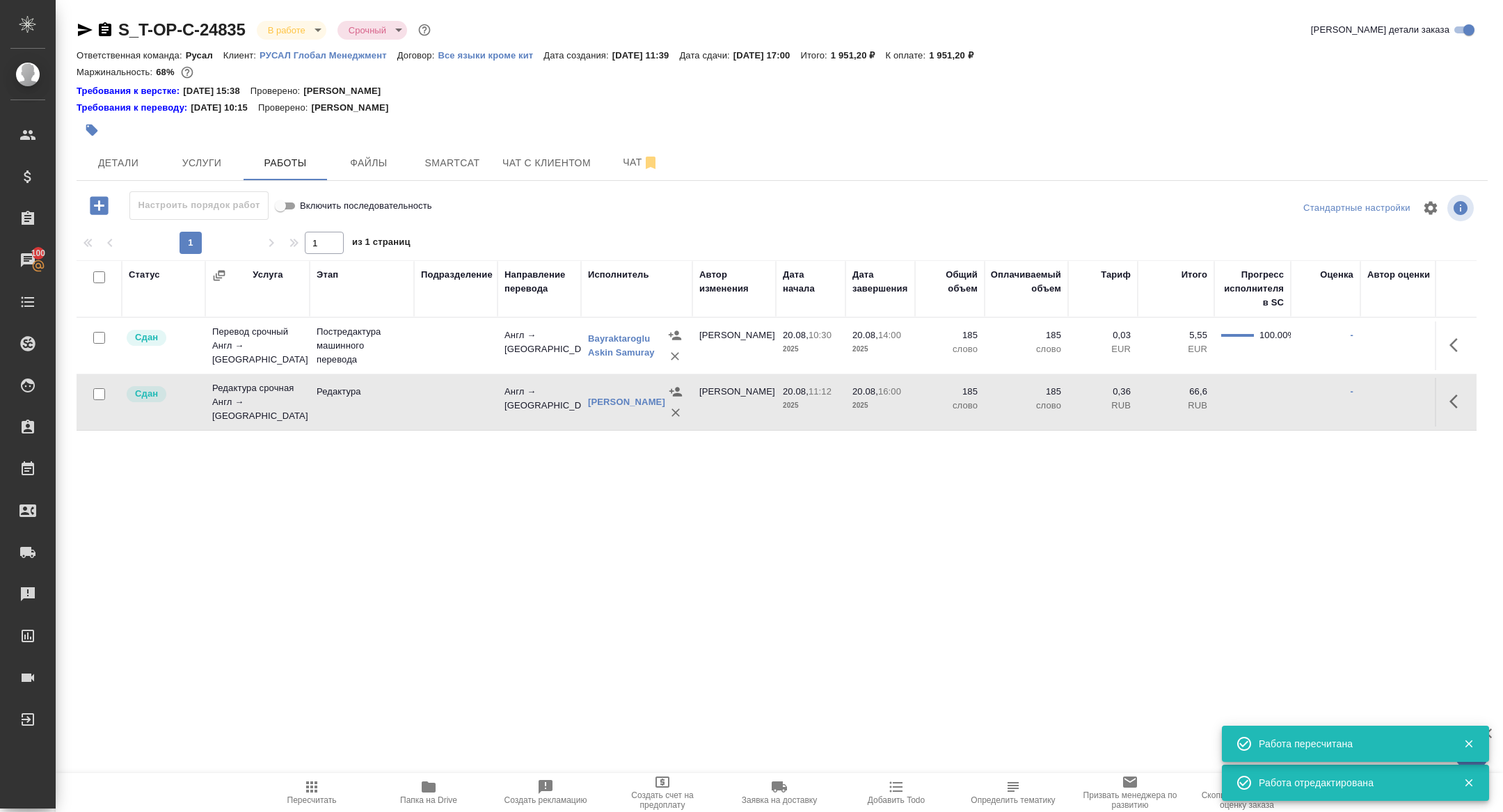
click at [278, 28] on body "🙏 .cls-1 fill:#fff; AWATERA Zhuravleva Alexandra Клиенты Спецификации Заказы 10…" at bounding box center [752, 406] width 1503 height 812
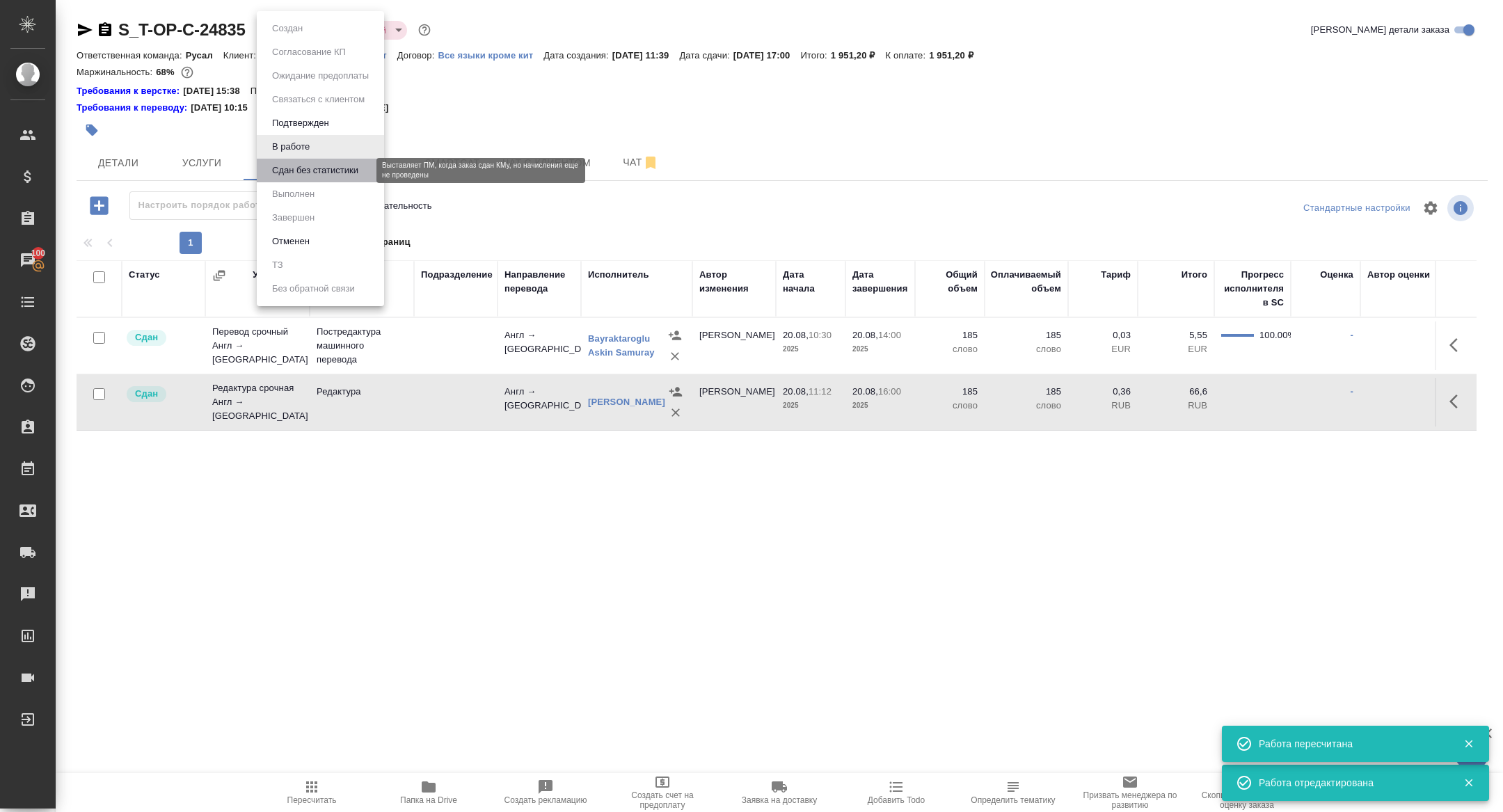
click at [298, 173] on button "Сдан без статистики" at bounding box center [316, 170] width 95 height 15
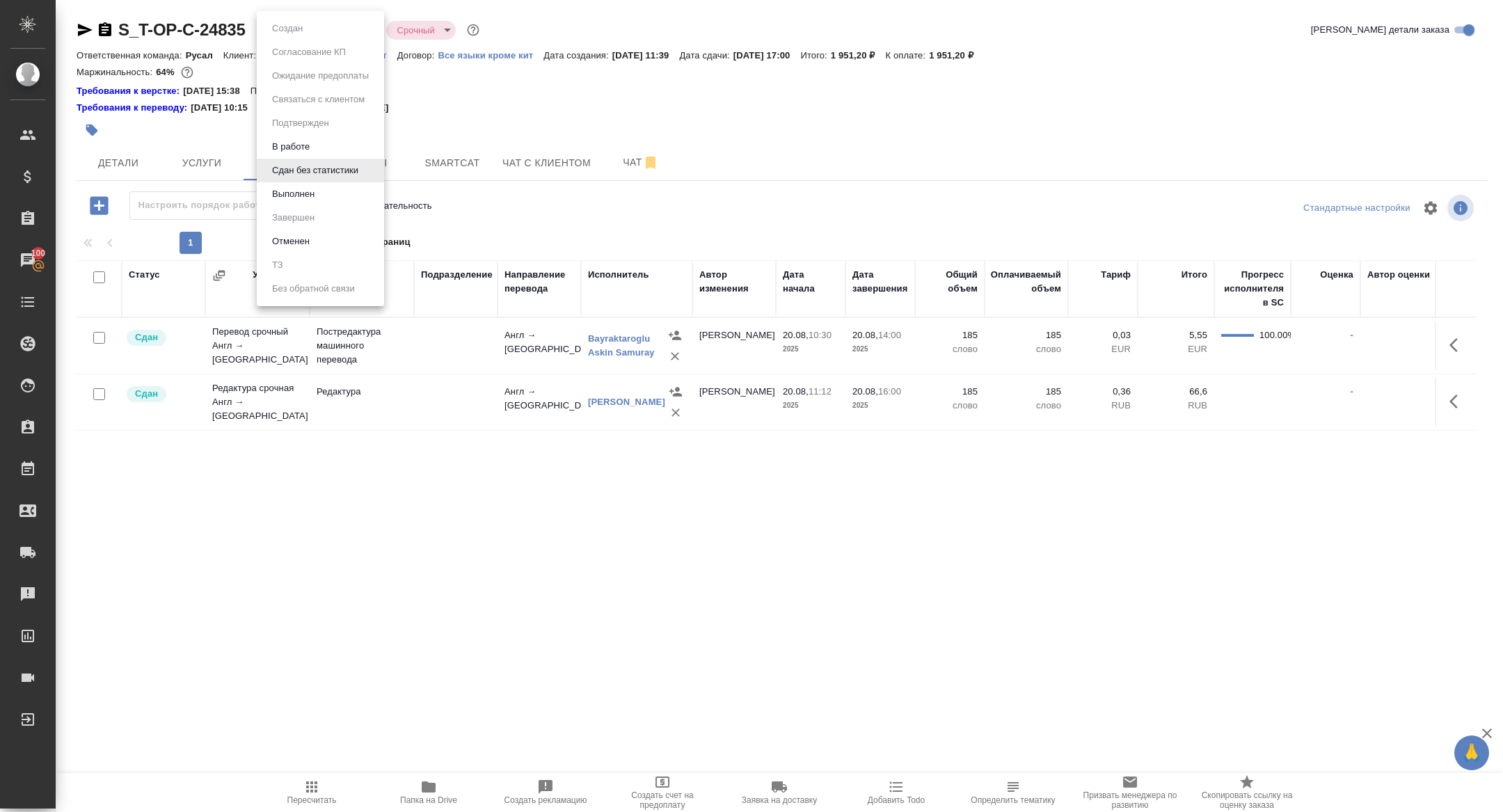
click at [278, 32] on body "🙏 .cls-1 fill:#fff; AWATERA Zhuravleva Alexandra Клиенты Спецификации Заказы 10…" at bounding box center [752, 406] width 1503 height 812
click at [291, 192] on button "Выполнен" at bounding box center [293, 194] width 51 height 15
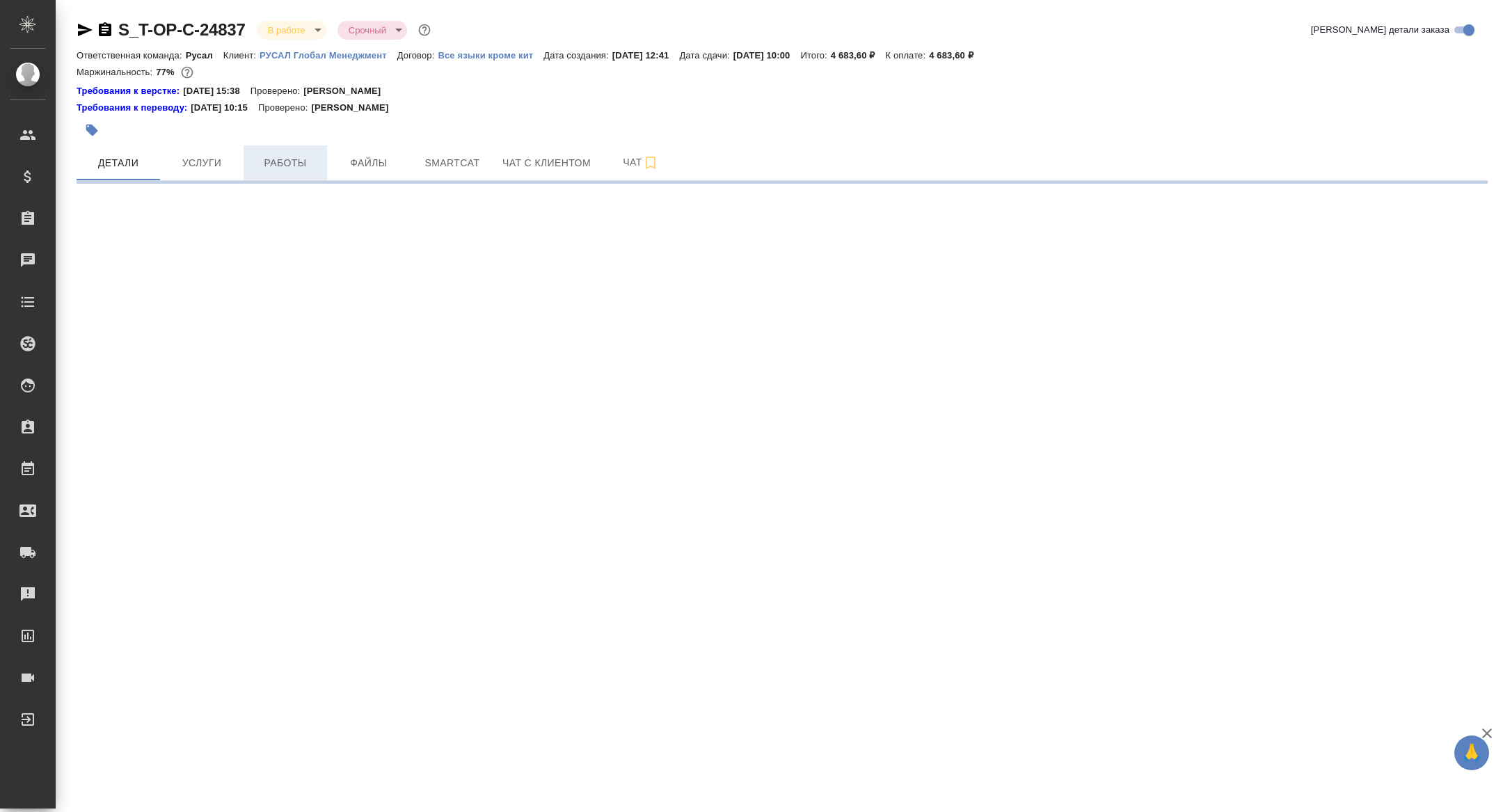
click at [287, 163] on span "Работы" at bounding box center [285, 163] width 66 height 17
select select "RU"
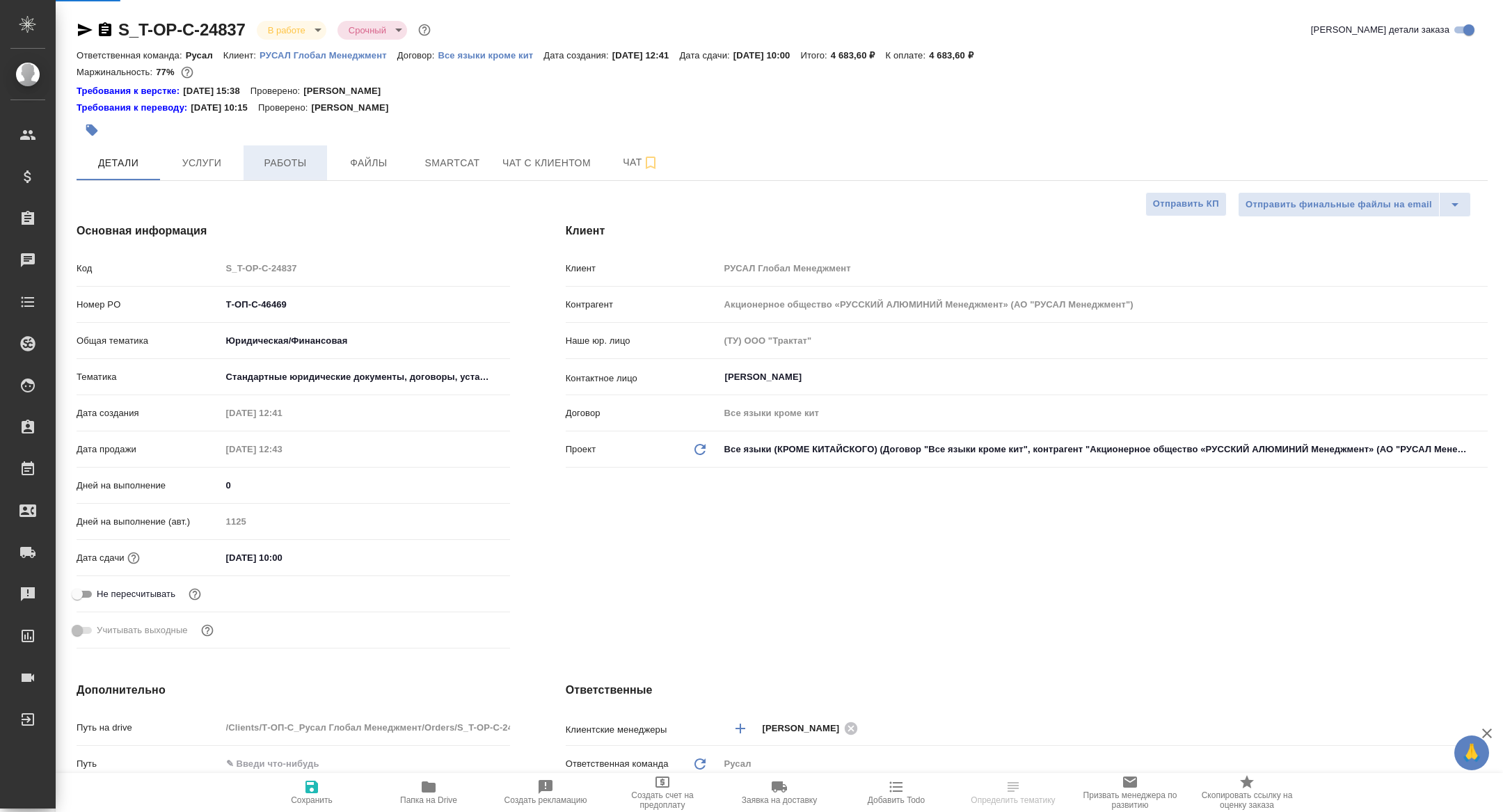
type textarea "x"
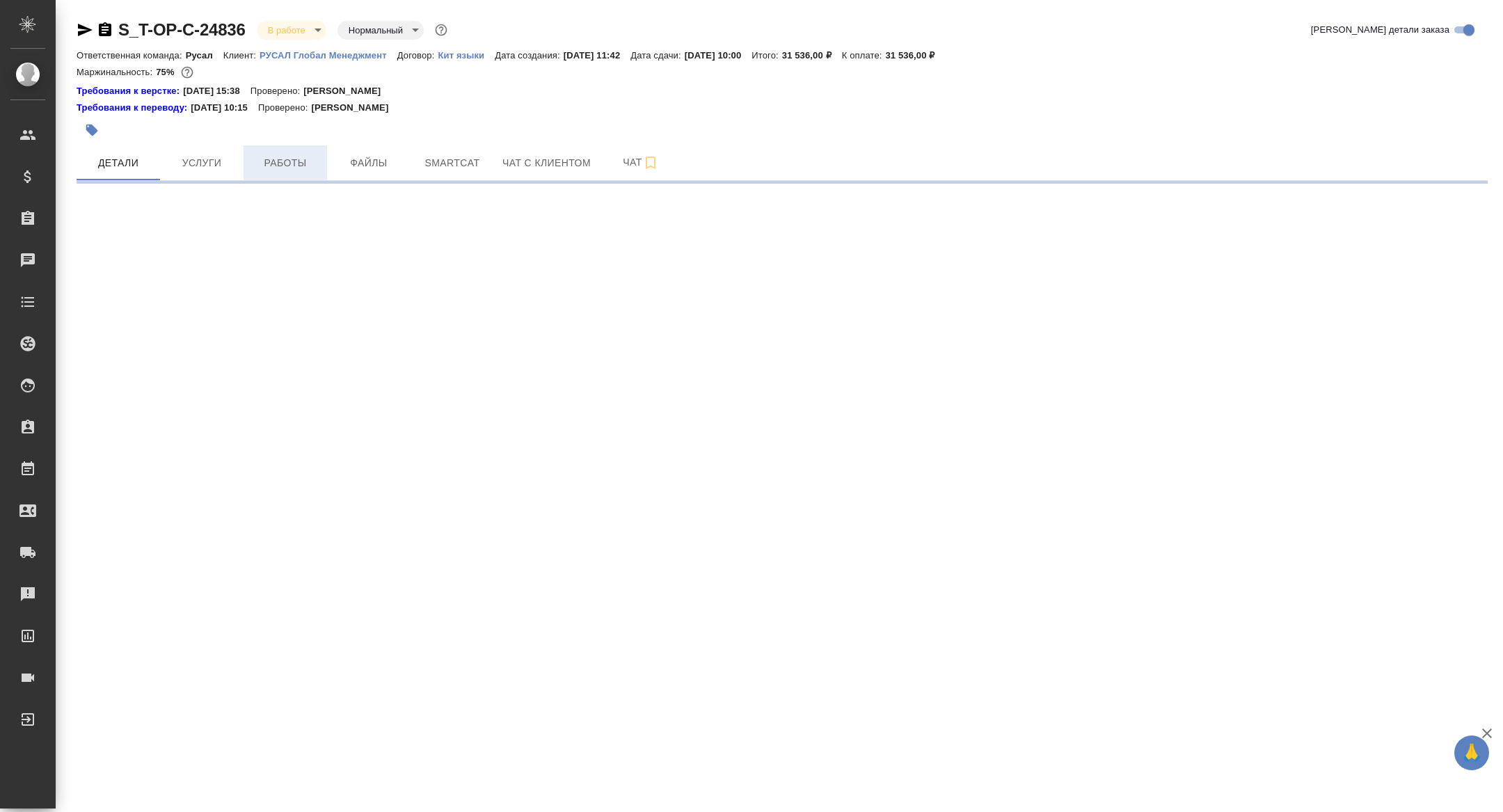
click at [286, 162] on span "Работы" at bounding box center [285, 163] width 66 height 17
select select "RU"
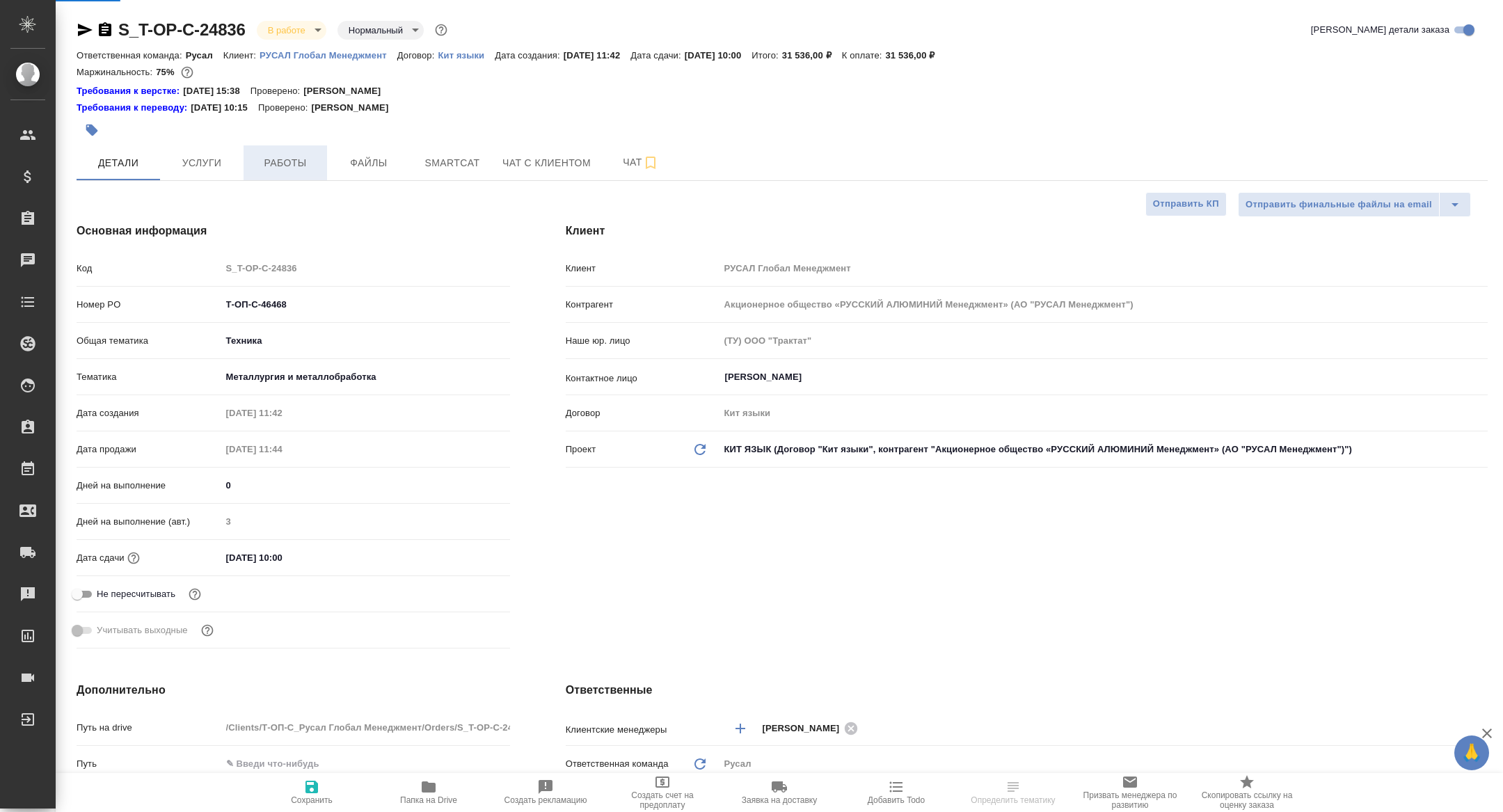
type textarea "x"
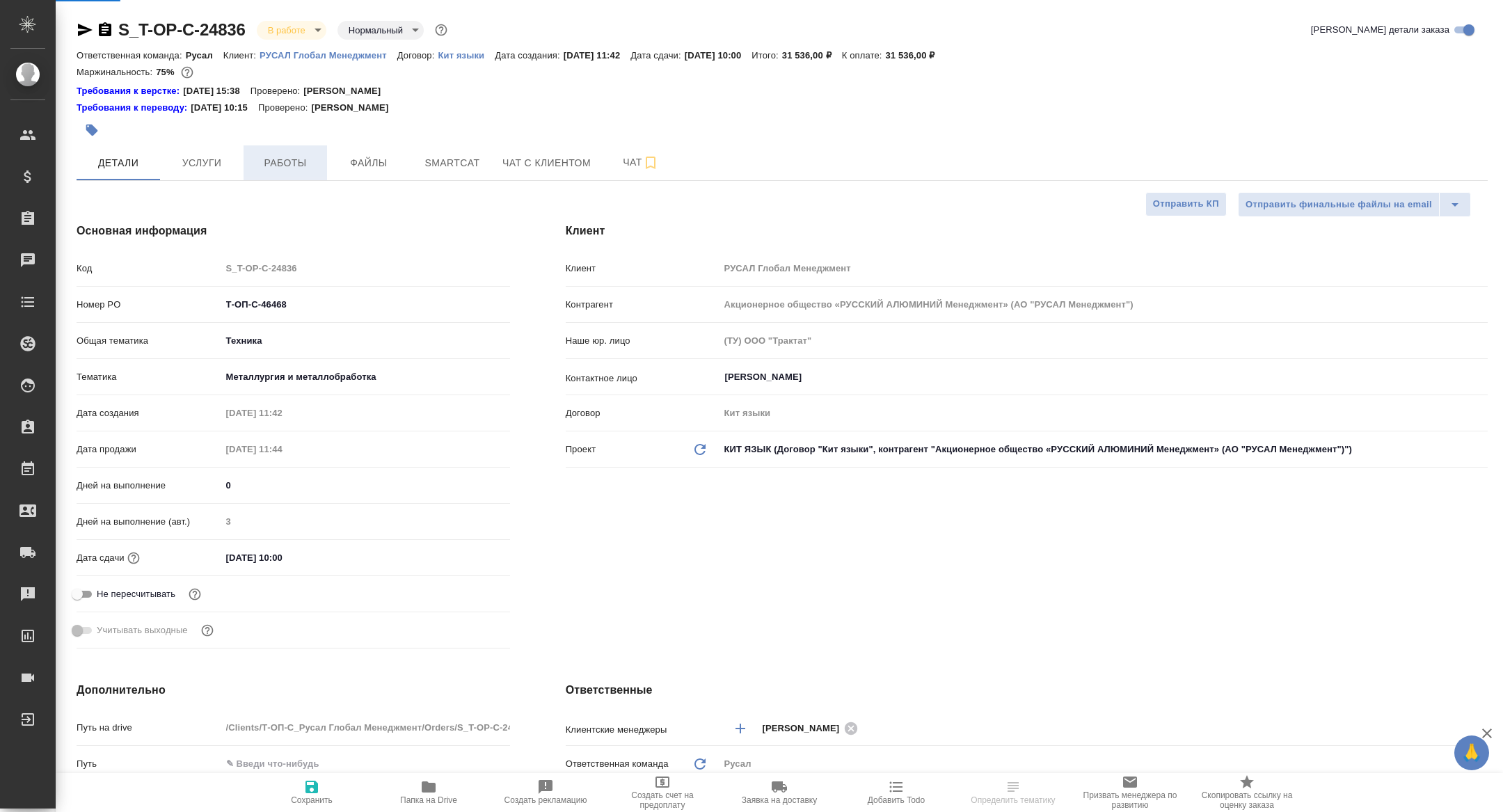
type textarea "x"
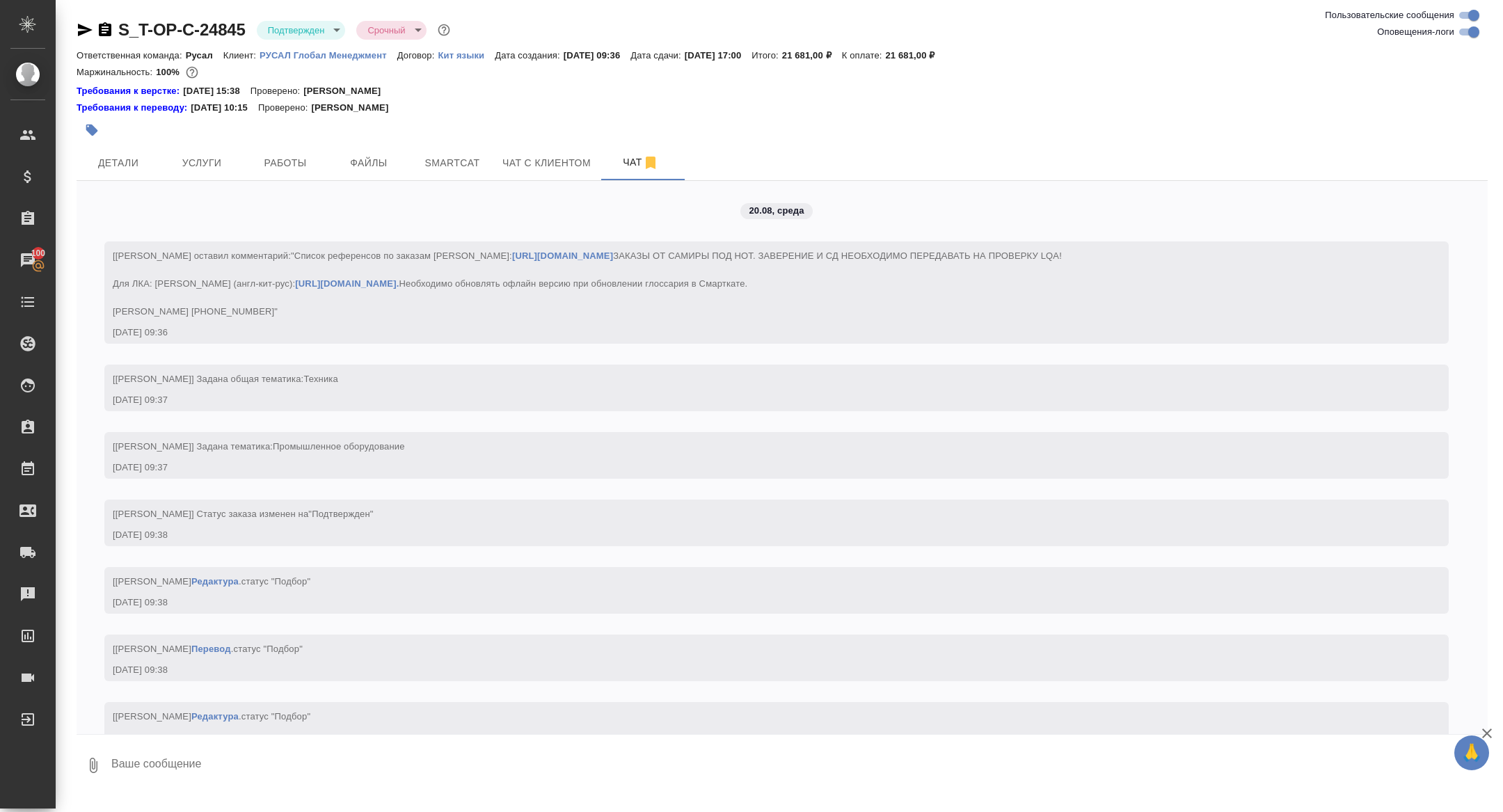
scroll to position [2388, 0]
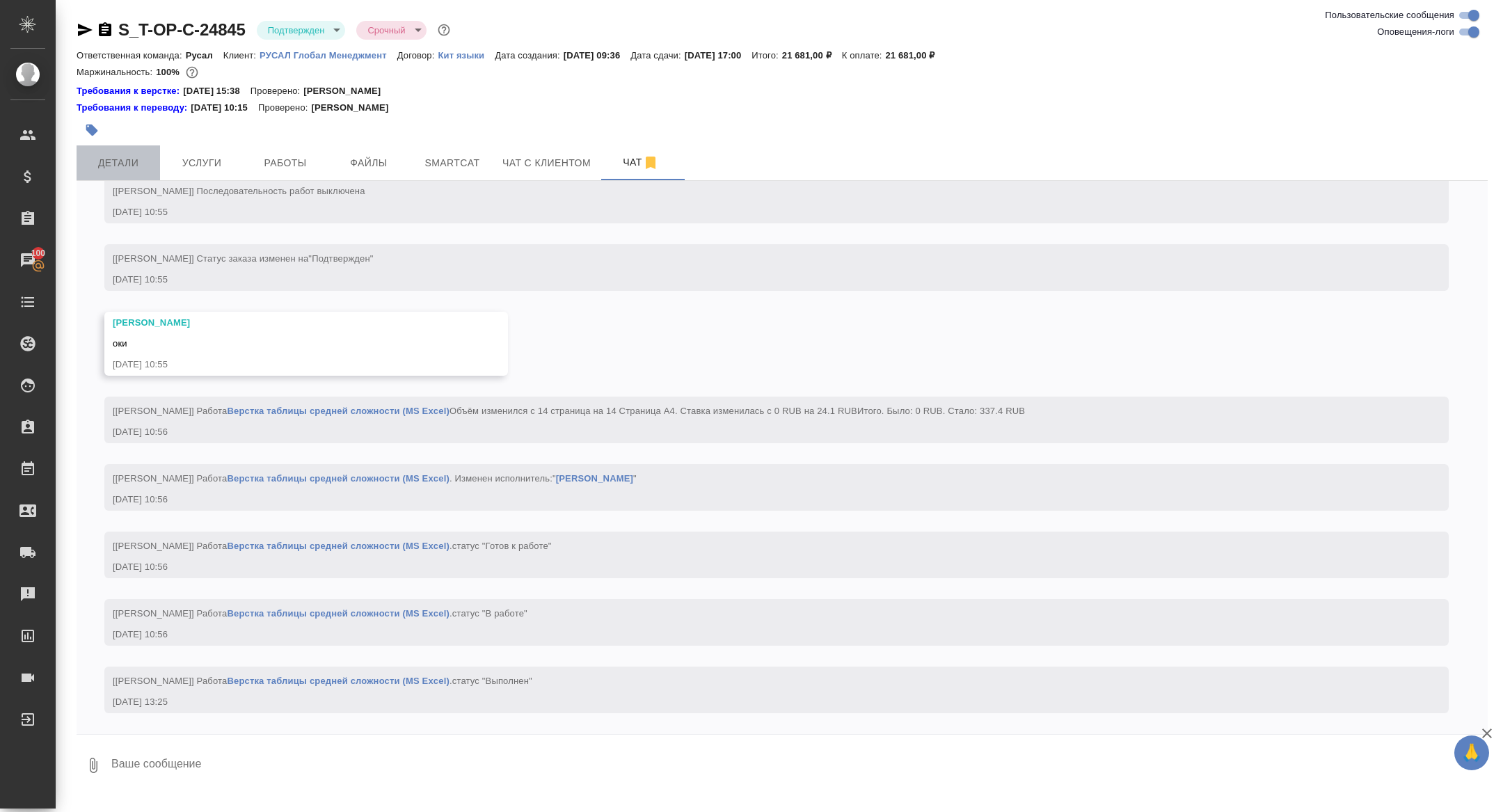
click at [105, 177] on button "Детали" at bounding box center [118, 163] width 84 height 35
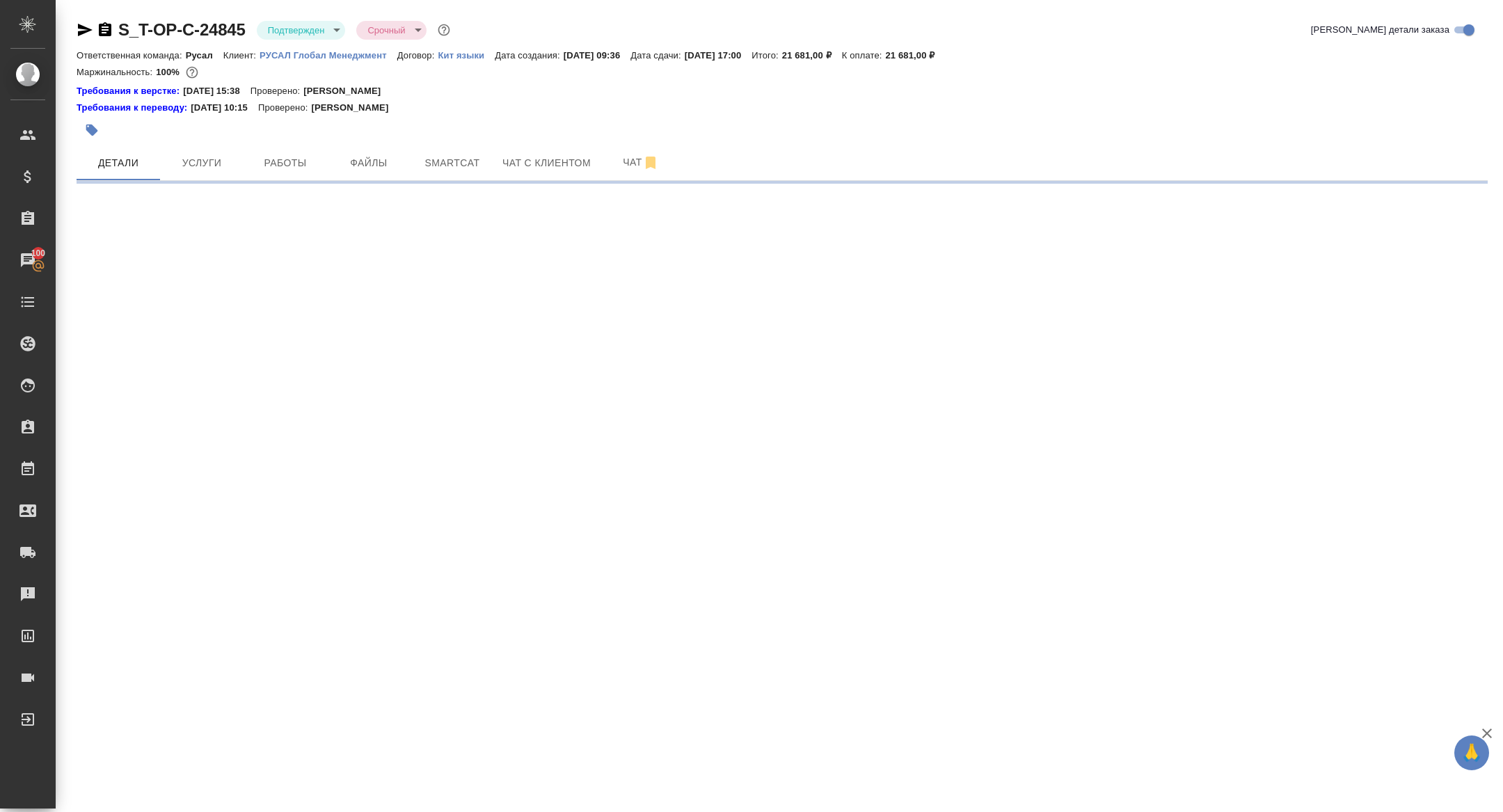
select select "RU"
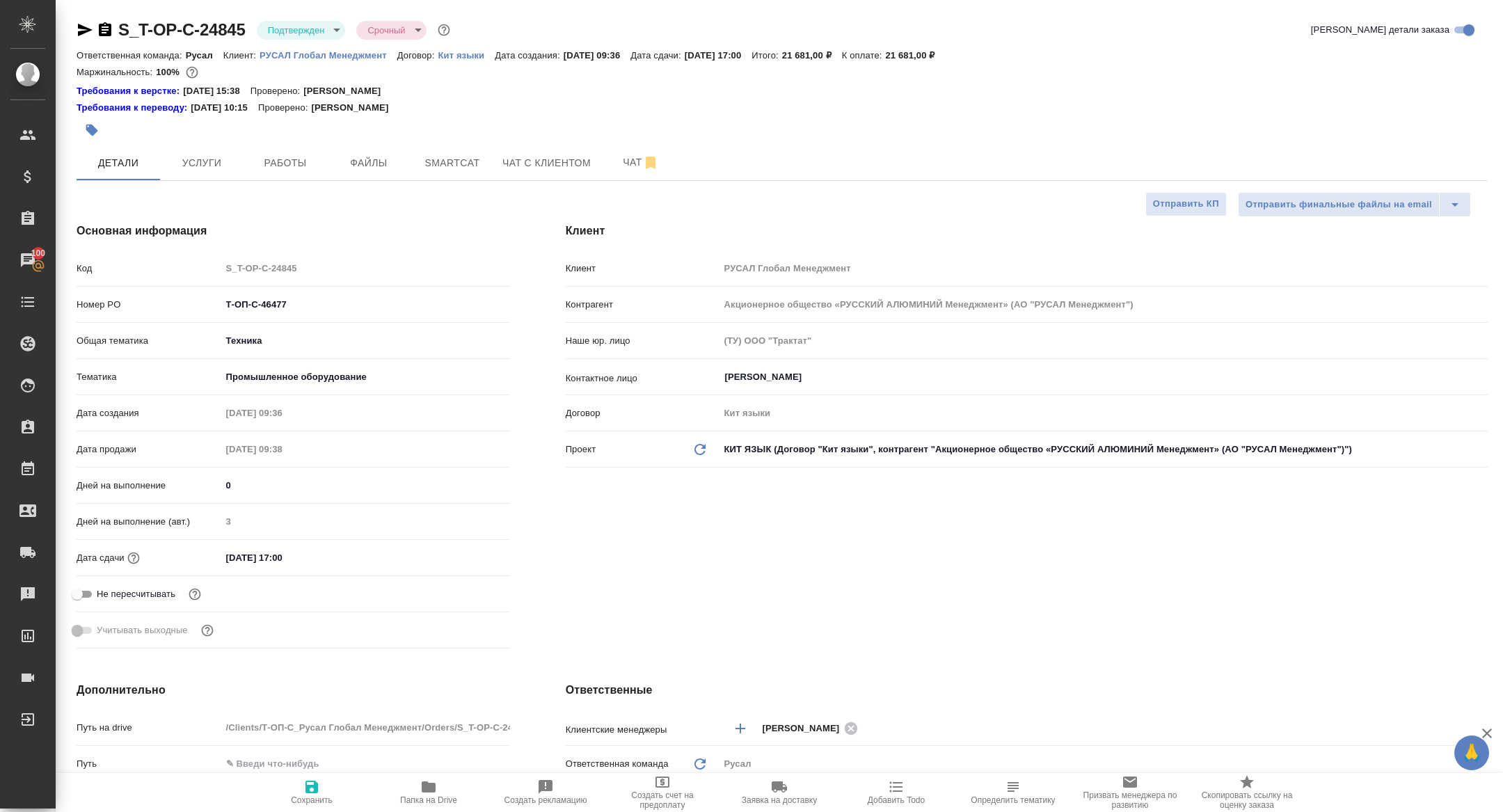
type textarea "x"
click at [425, 799] on span "Папка на Drive" at bounding box center [428, 800] width 57 height 10
type textarea "x"
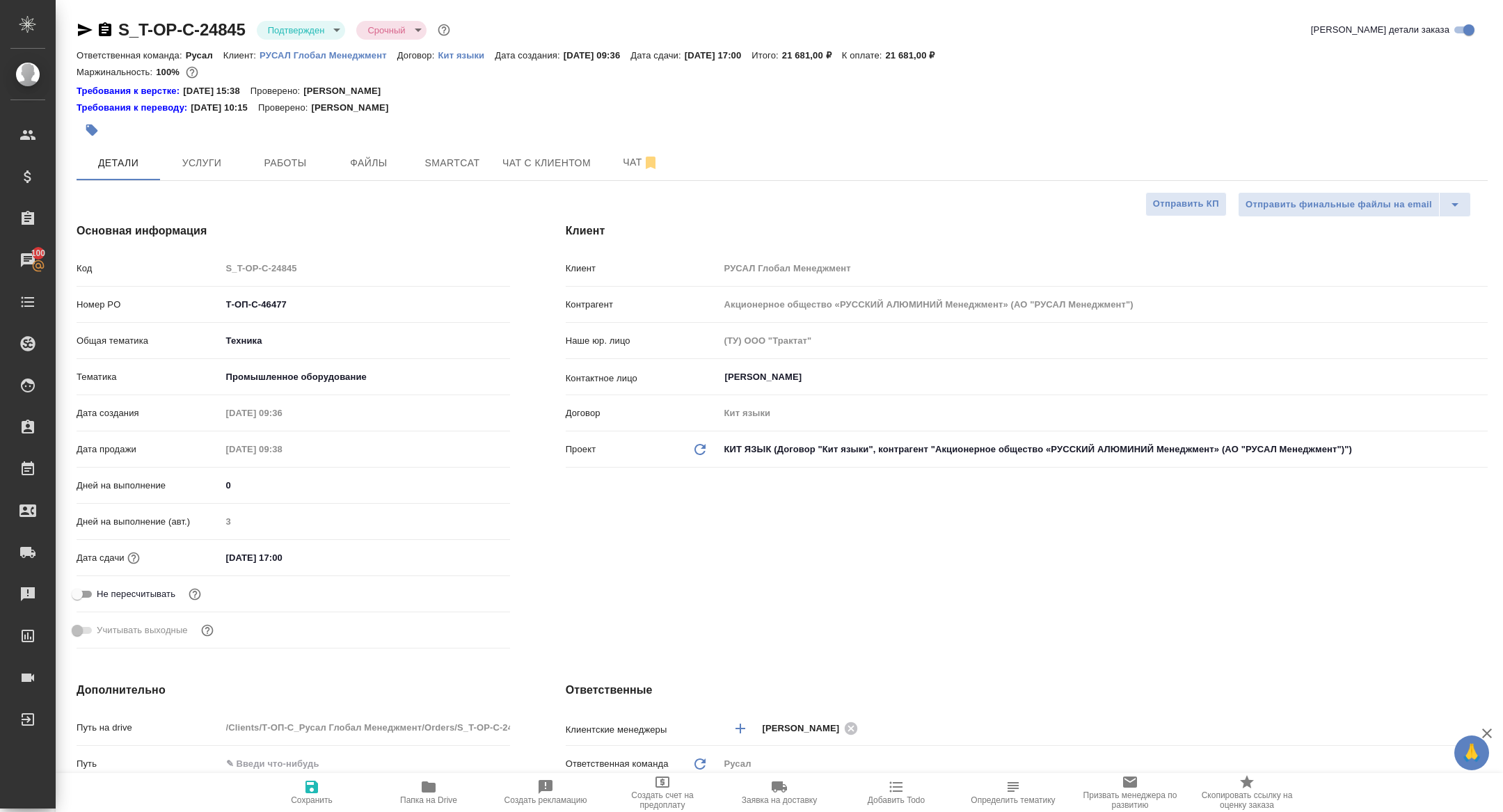
type textarea "x"
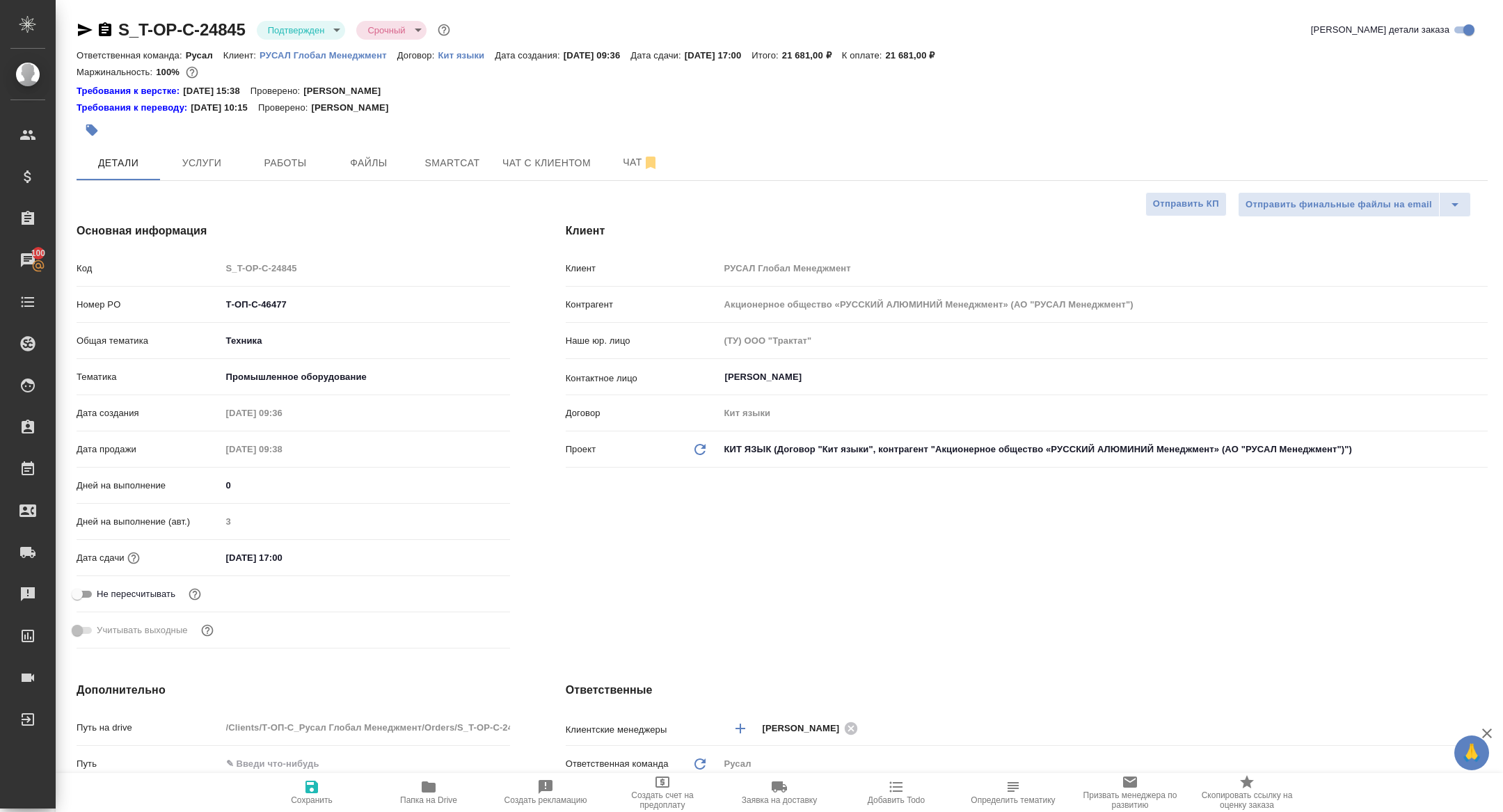
type textarea "x"
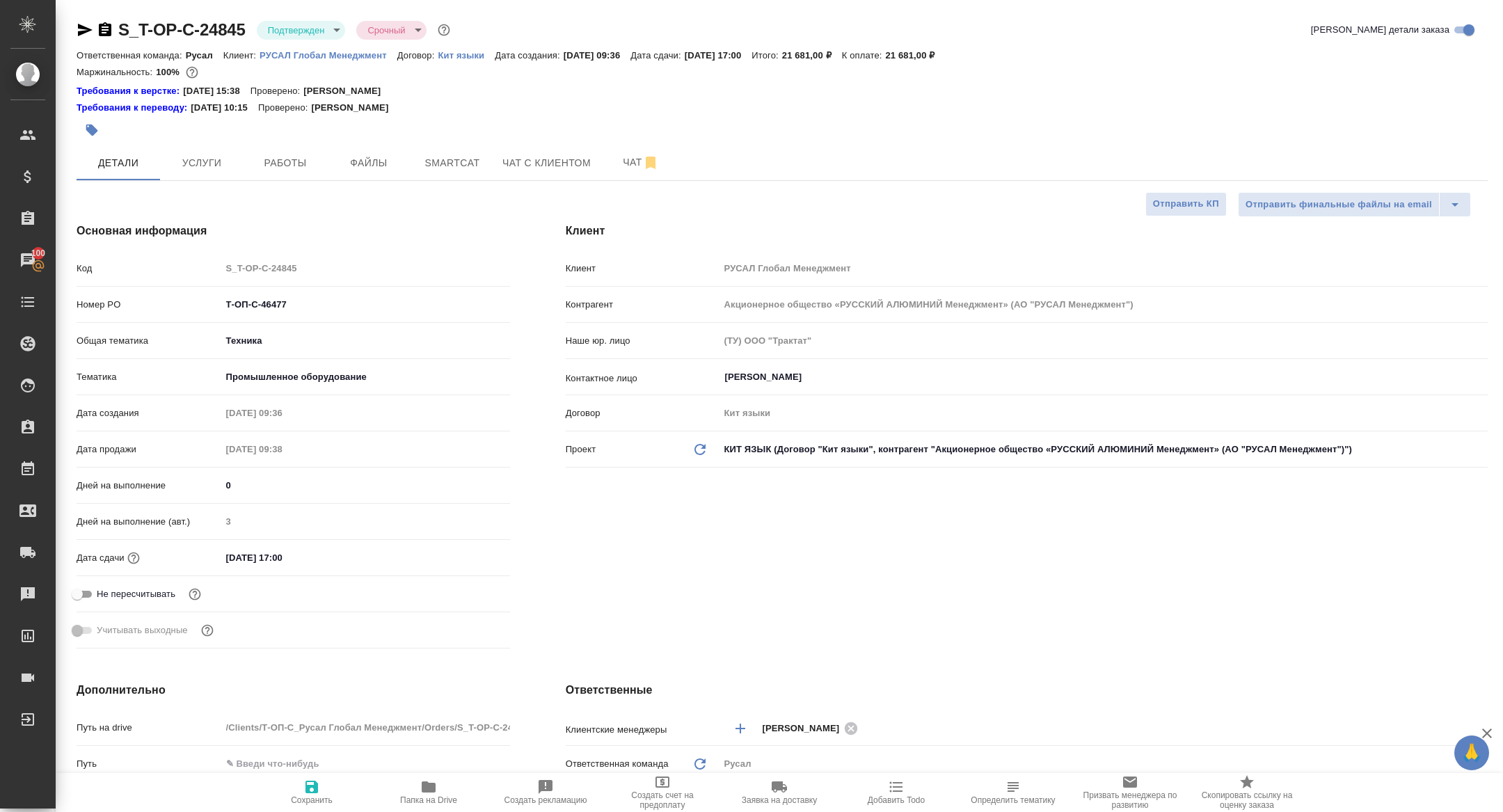
type textarea "x"
click at [111, 30] on icon "button" at bounding box center [105, 30] width 17 height 17
type textarea "x"
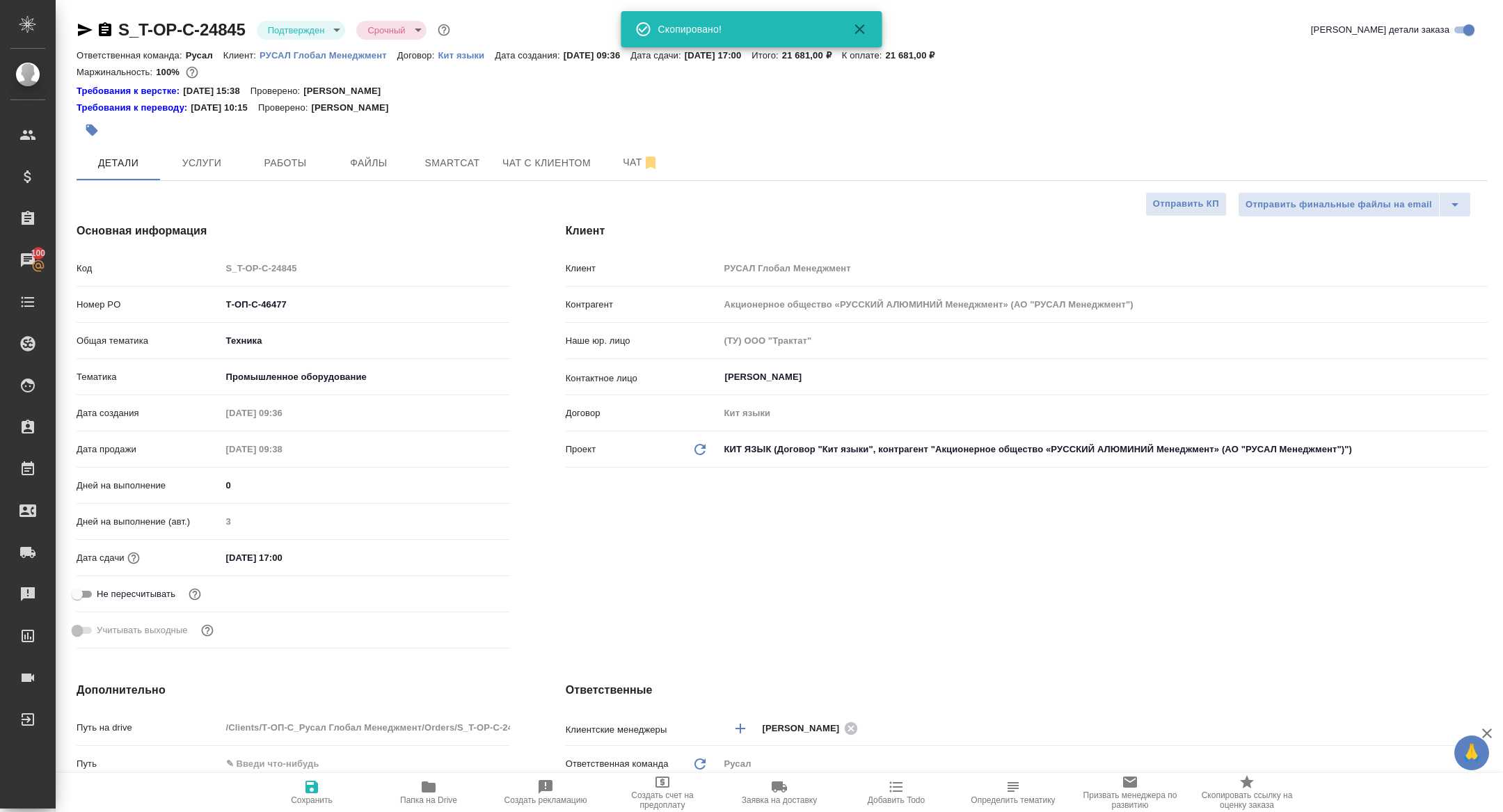
type textarea "x"
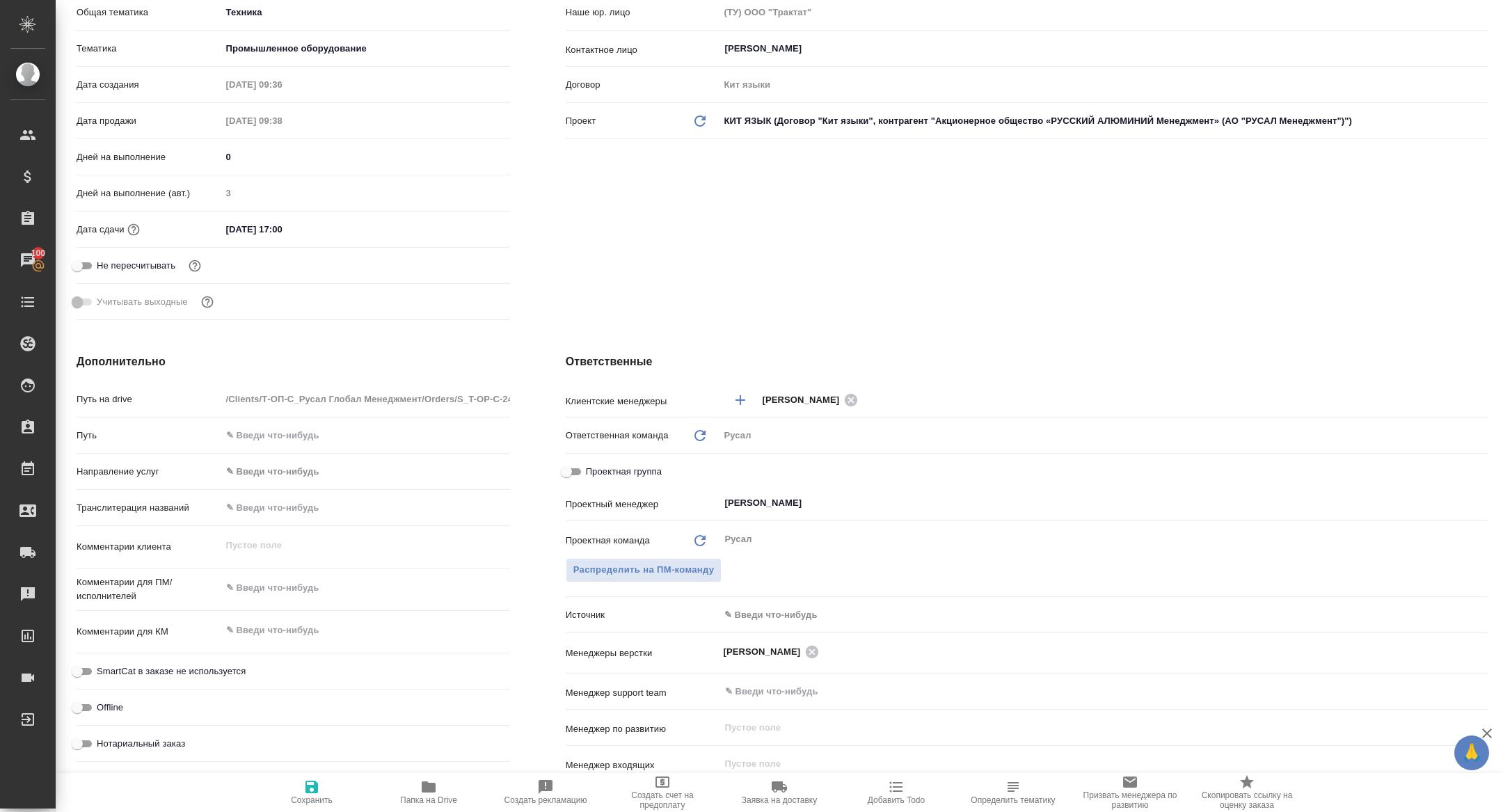
scroll to position [338, 0]
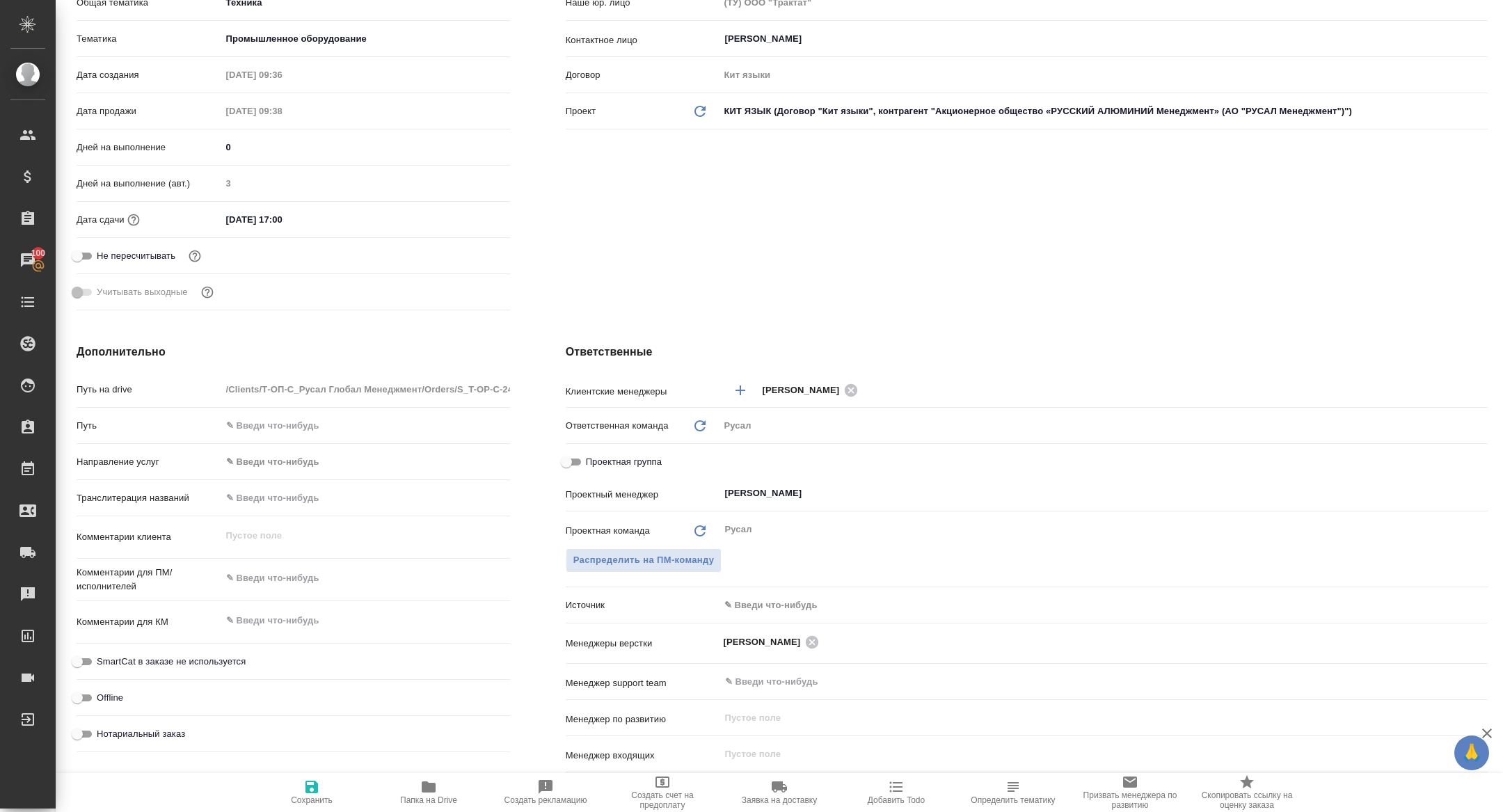
type textarea "x"
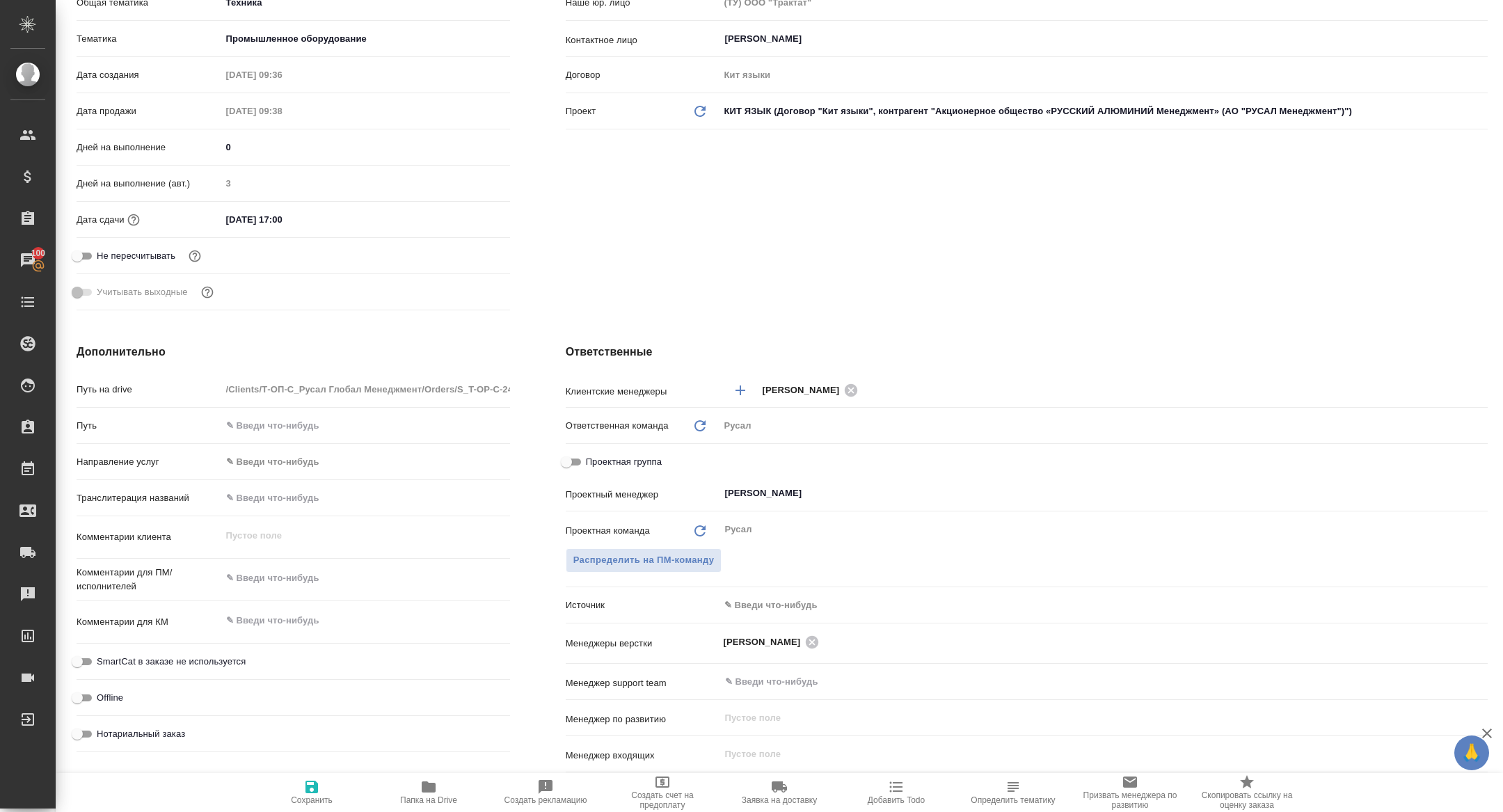
type textarea "x"
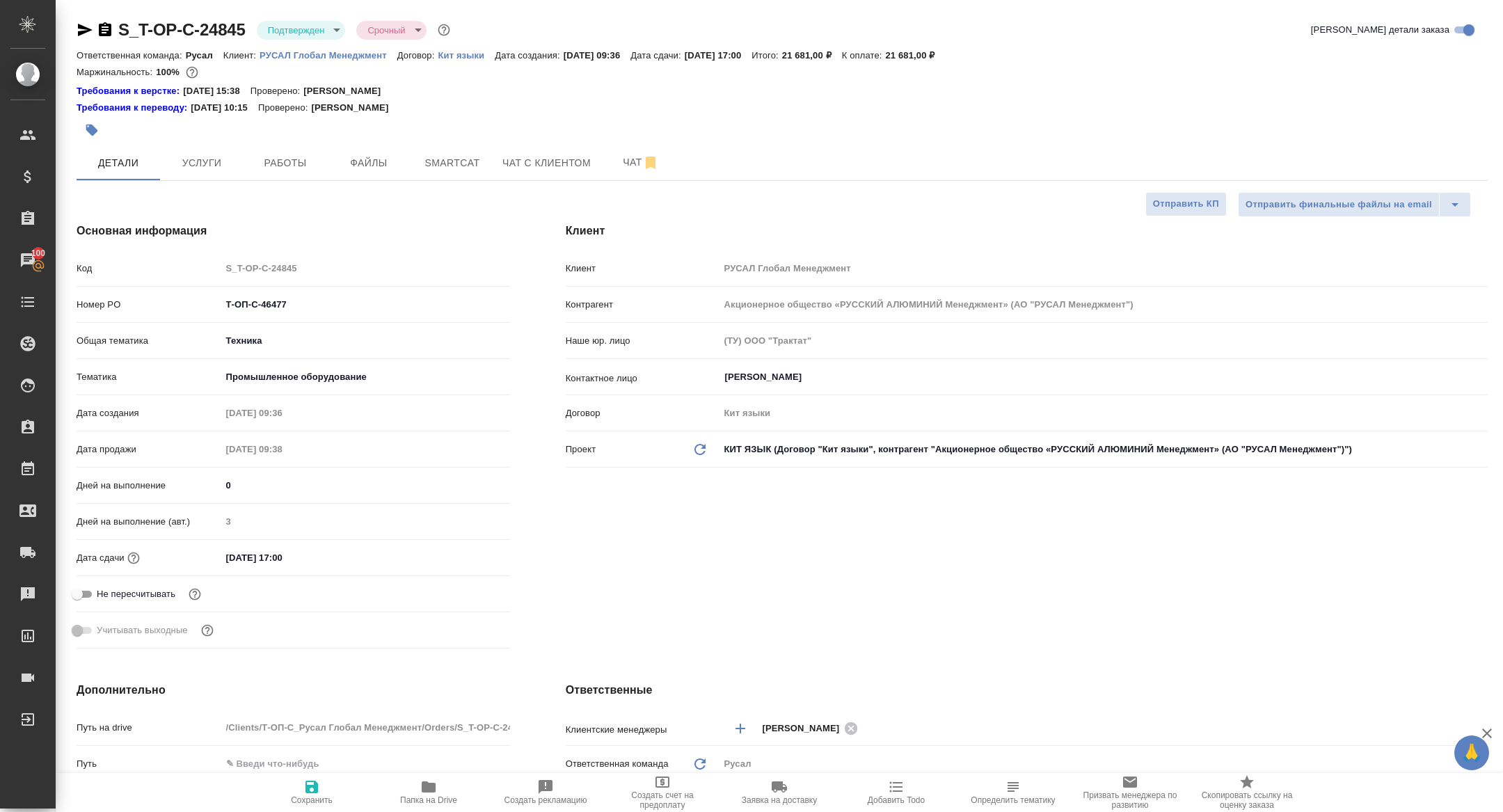
type textarea "x"
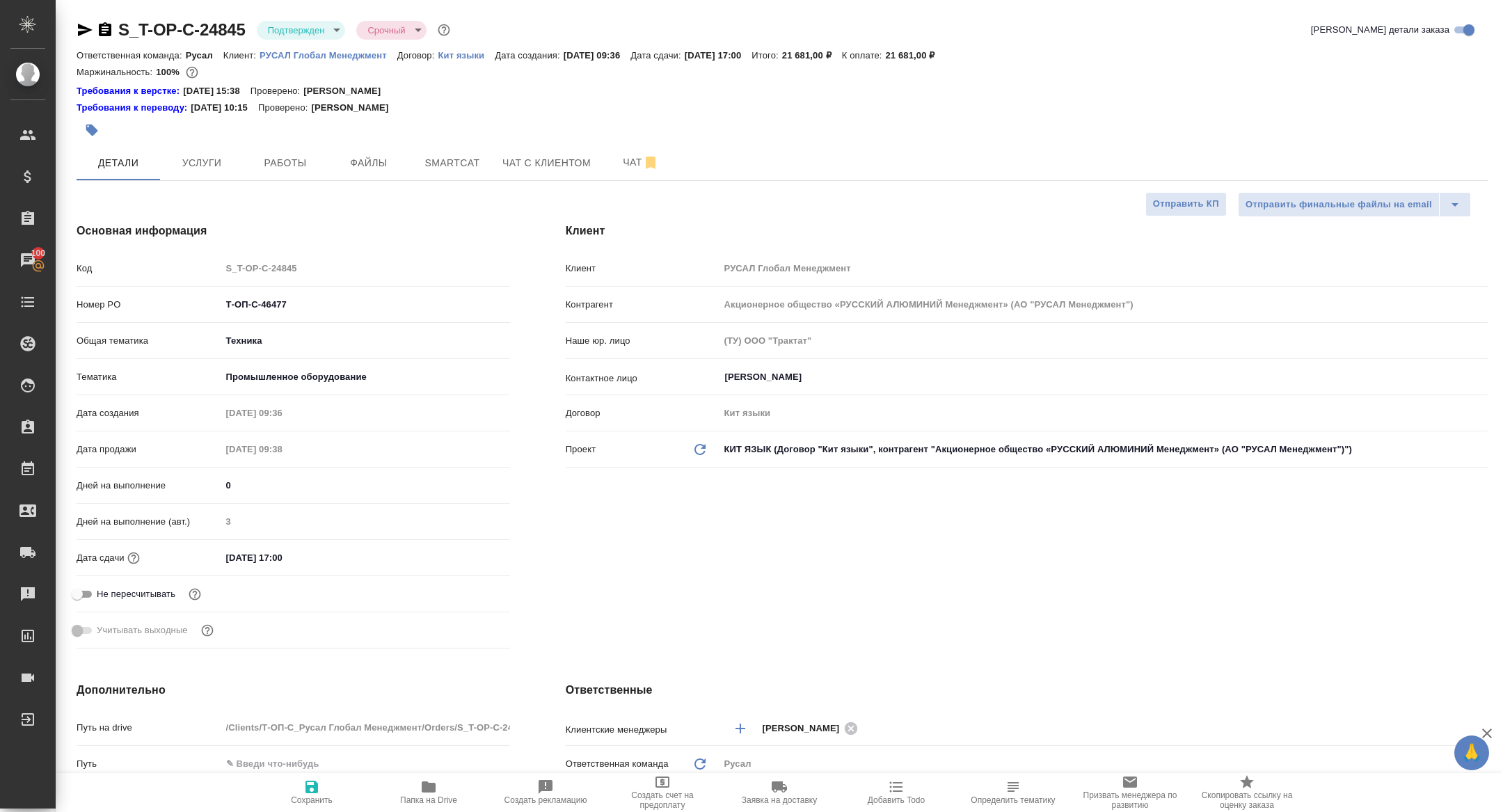
type textarea "x"
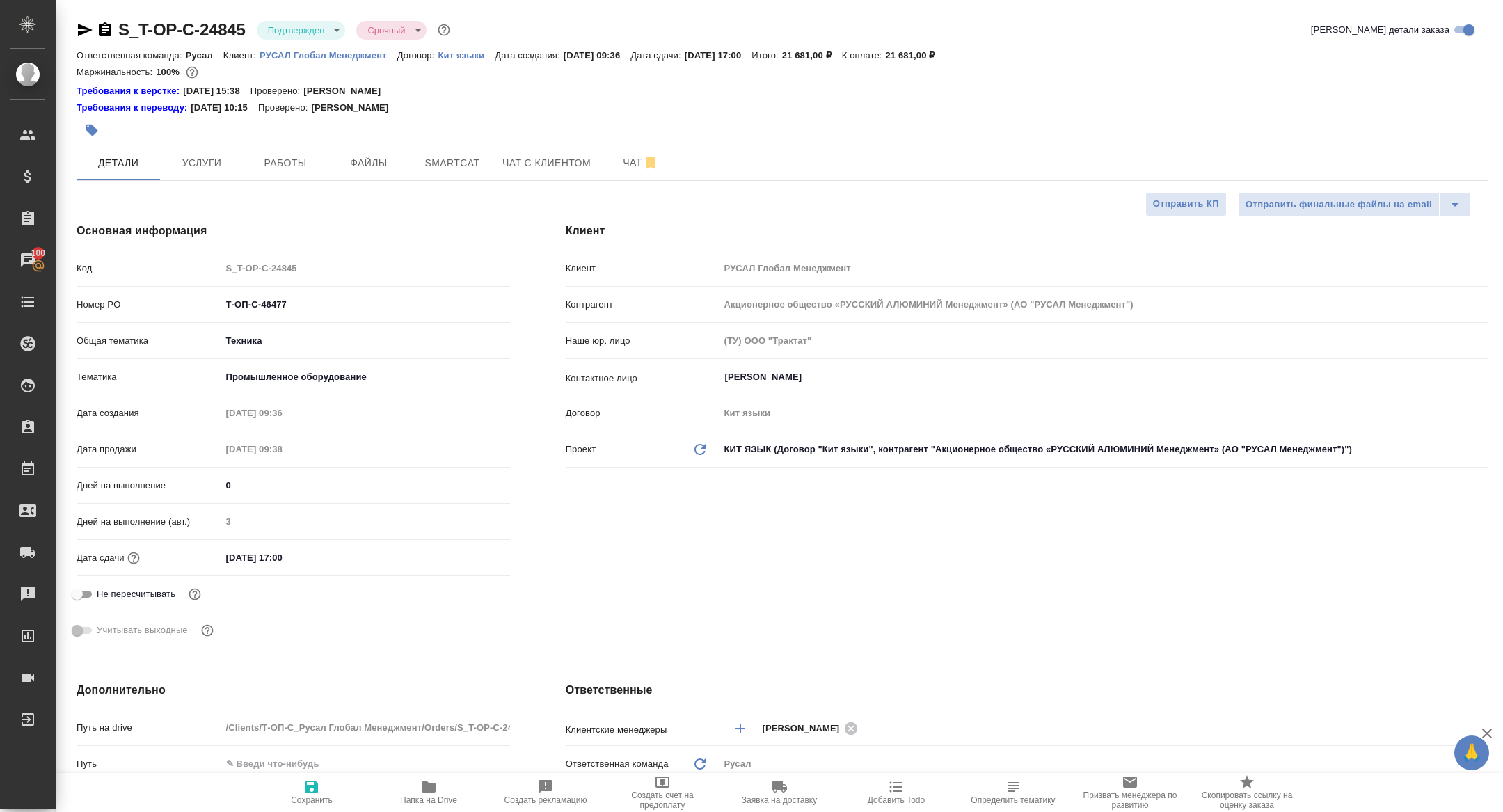
type textarea "x"
click at [78, 32] on icon "button" at bounding box center [86, 29] width 15 height 12
type textarea "x"
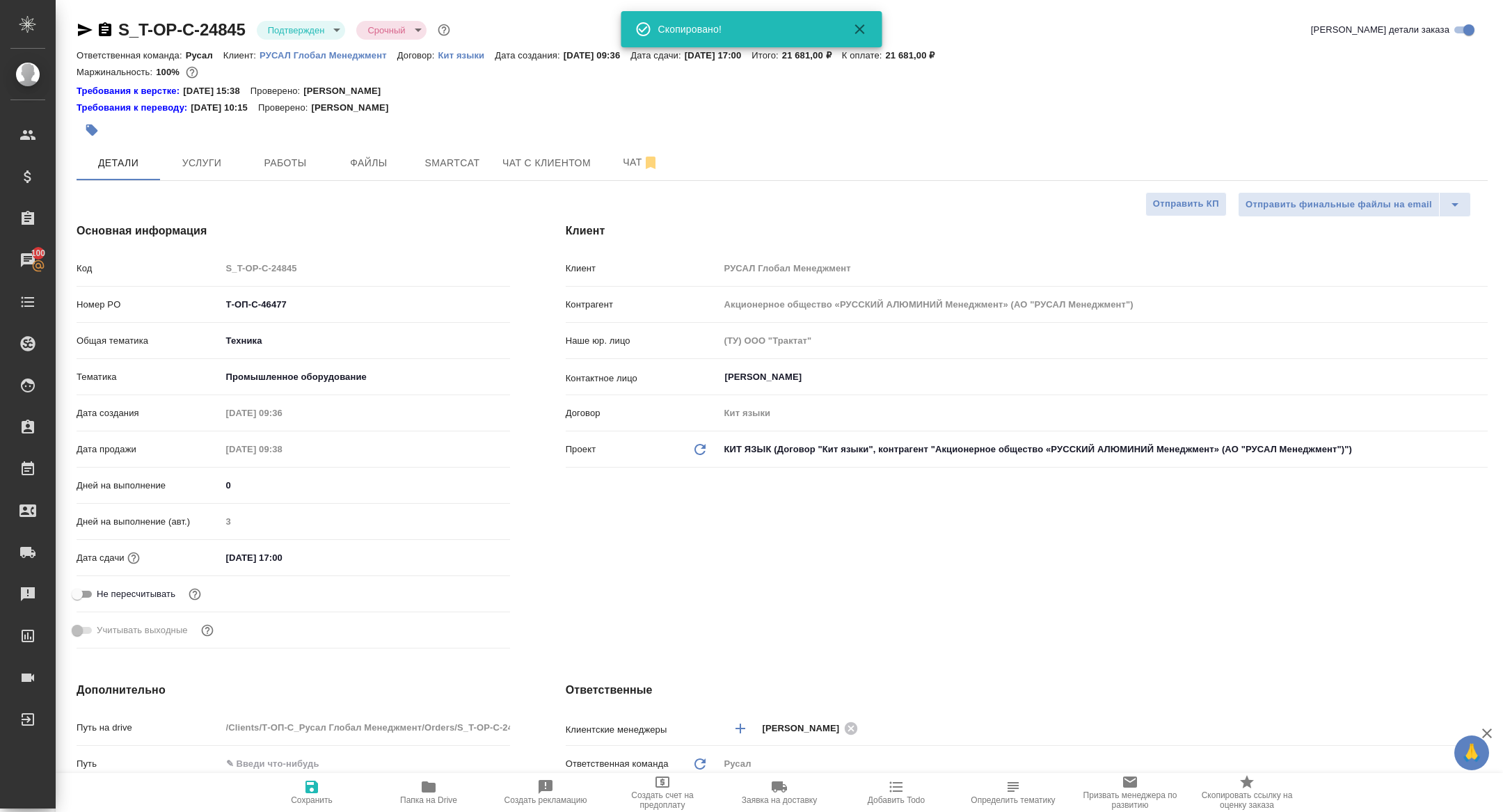
type textarea "x"
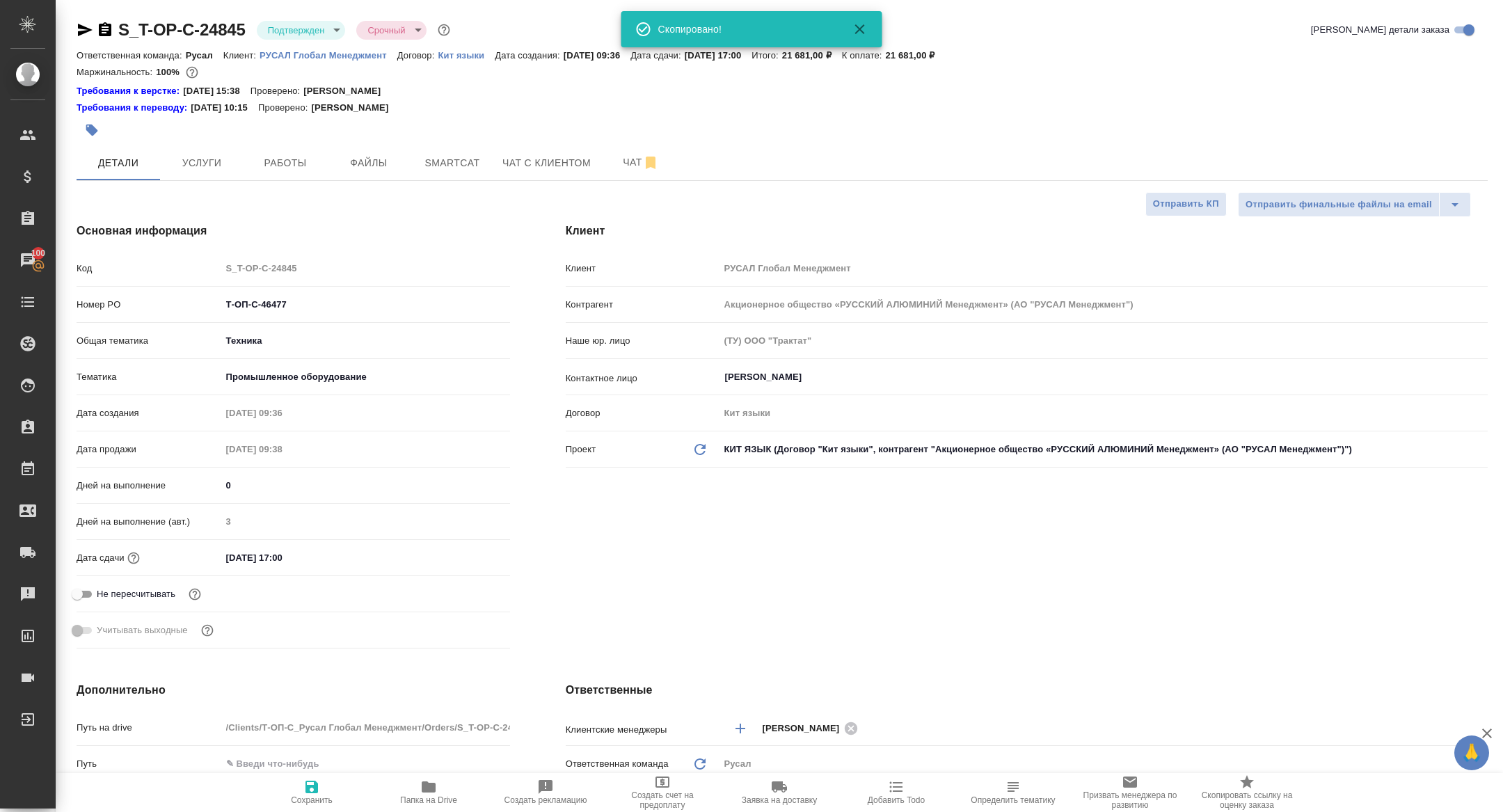
type textarea "x"
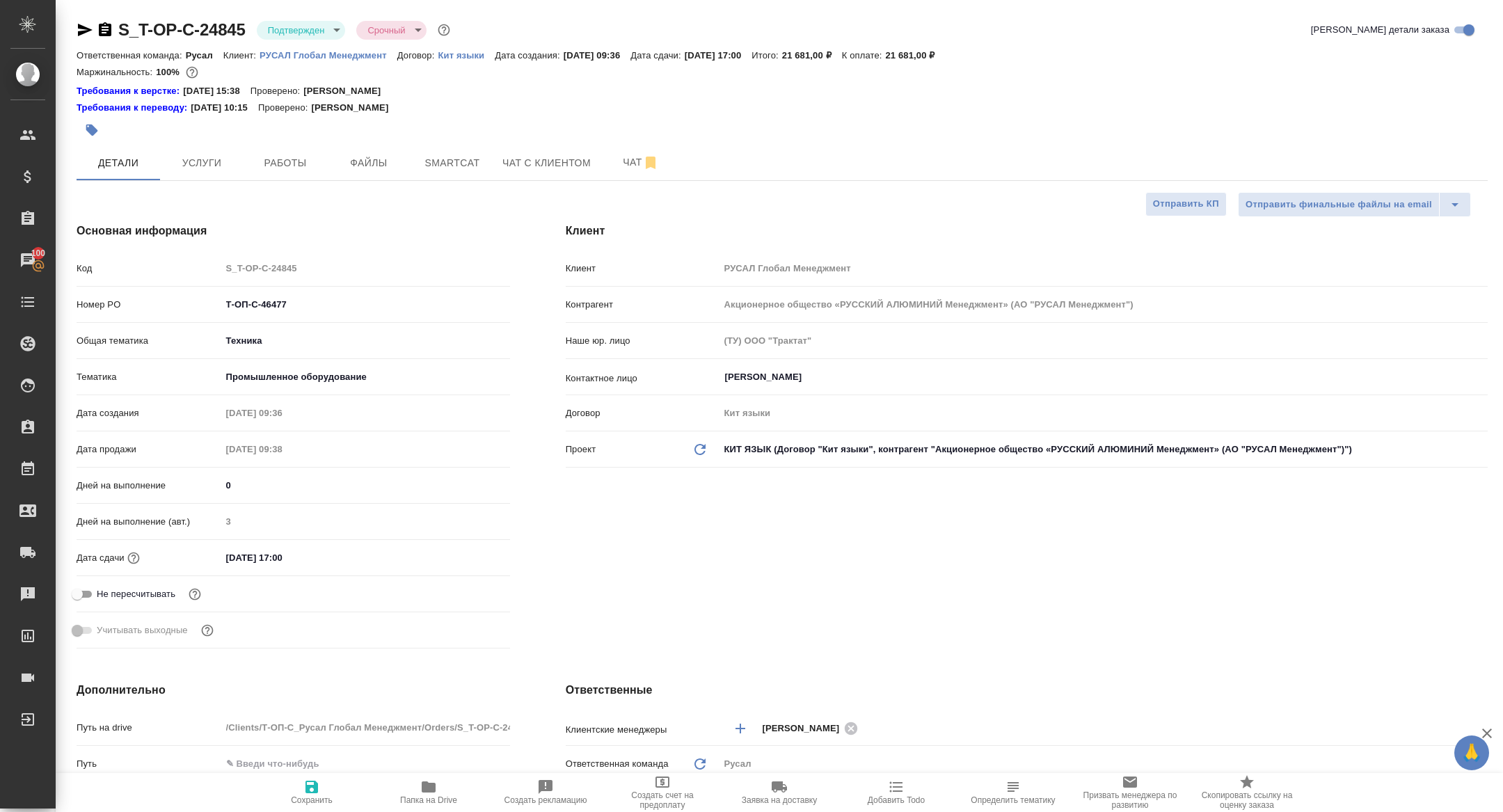
type textarea "x"
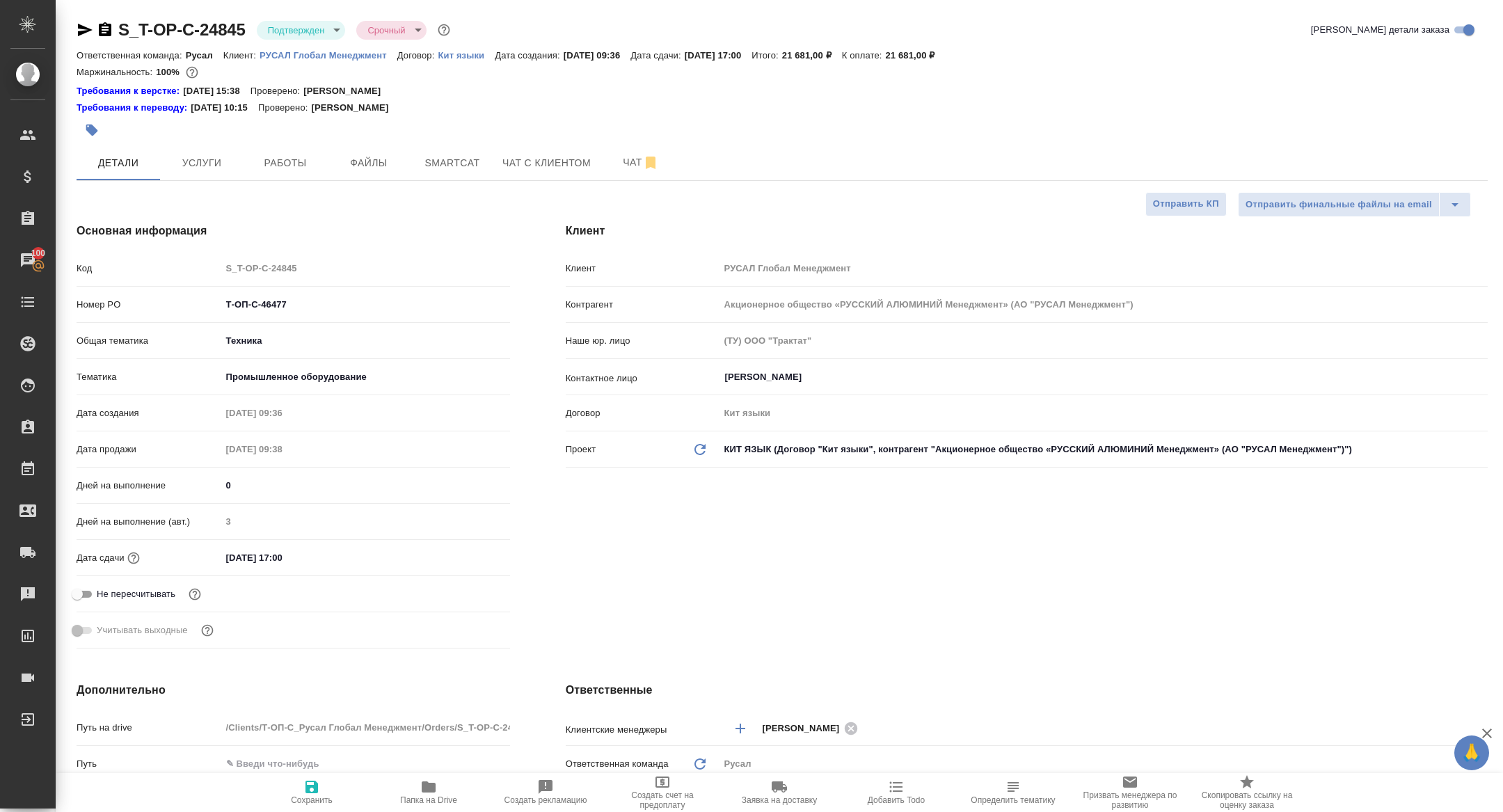
type textarea "x"
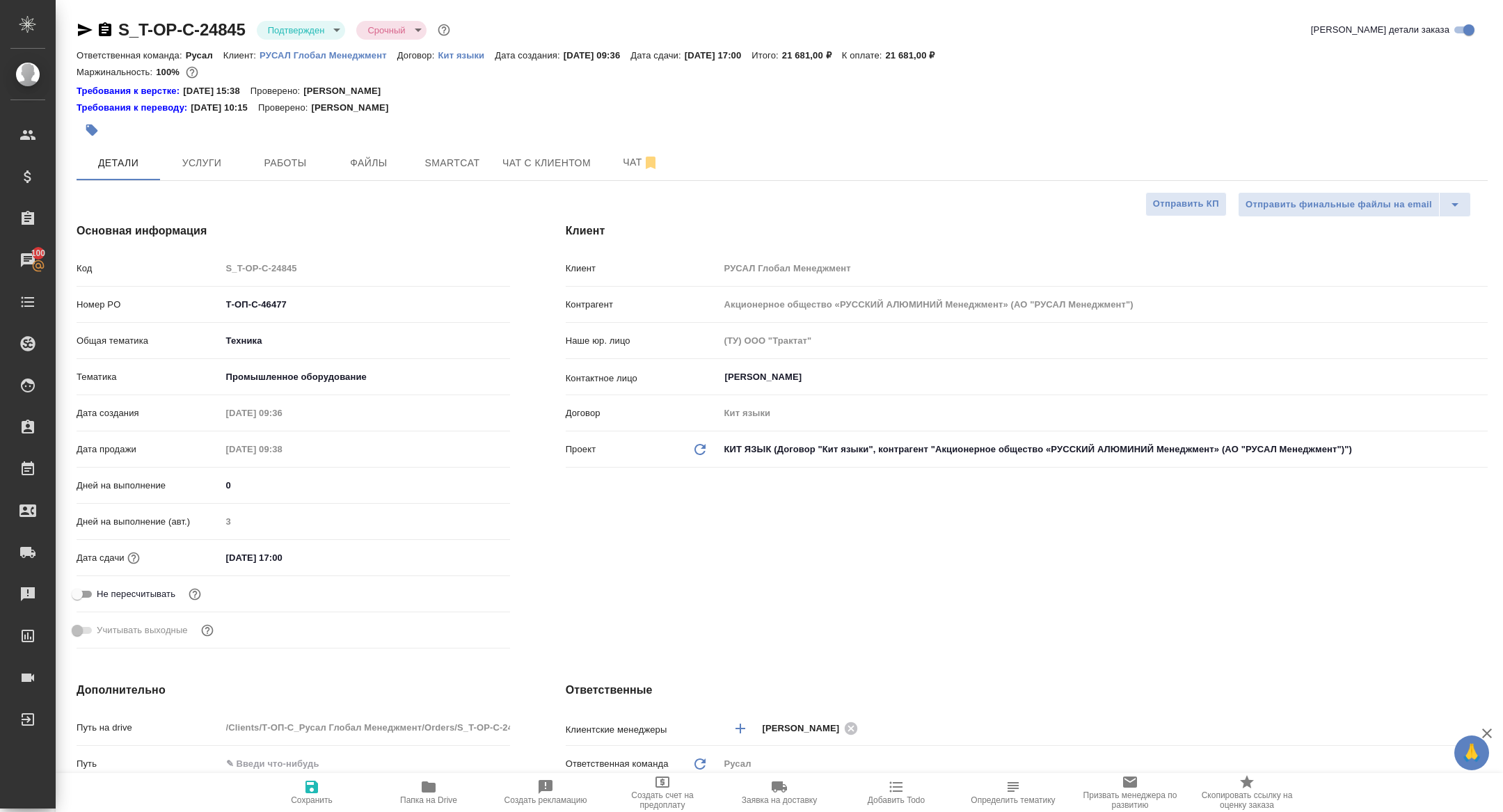
type textarea "x"
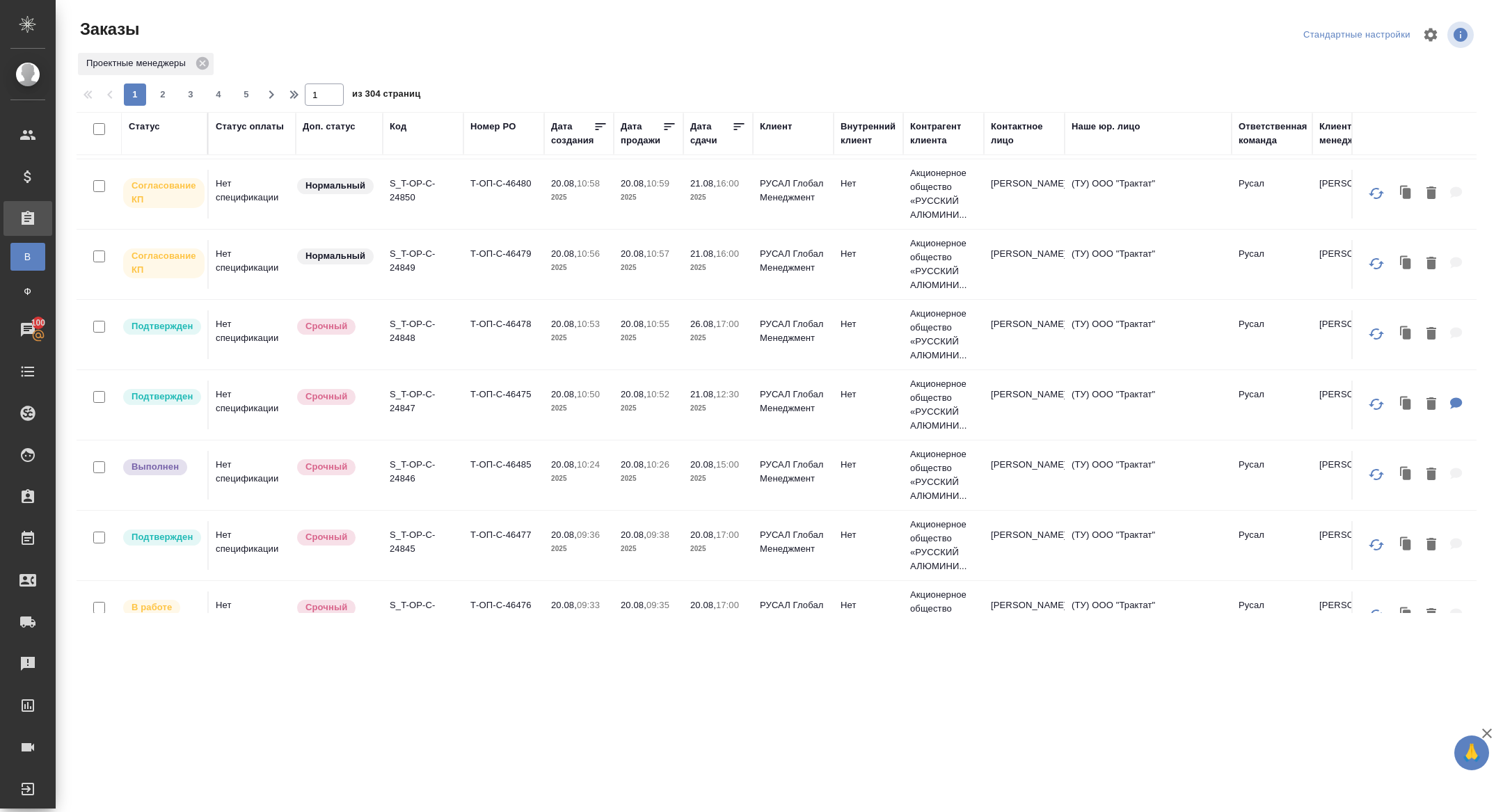
scroll to position [495, 0]
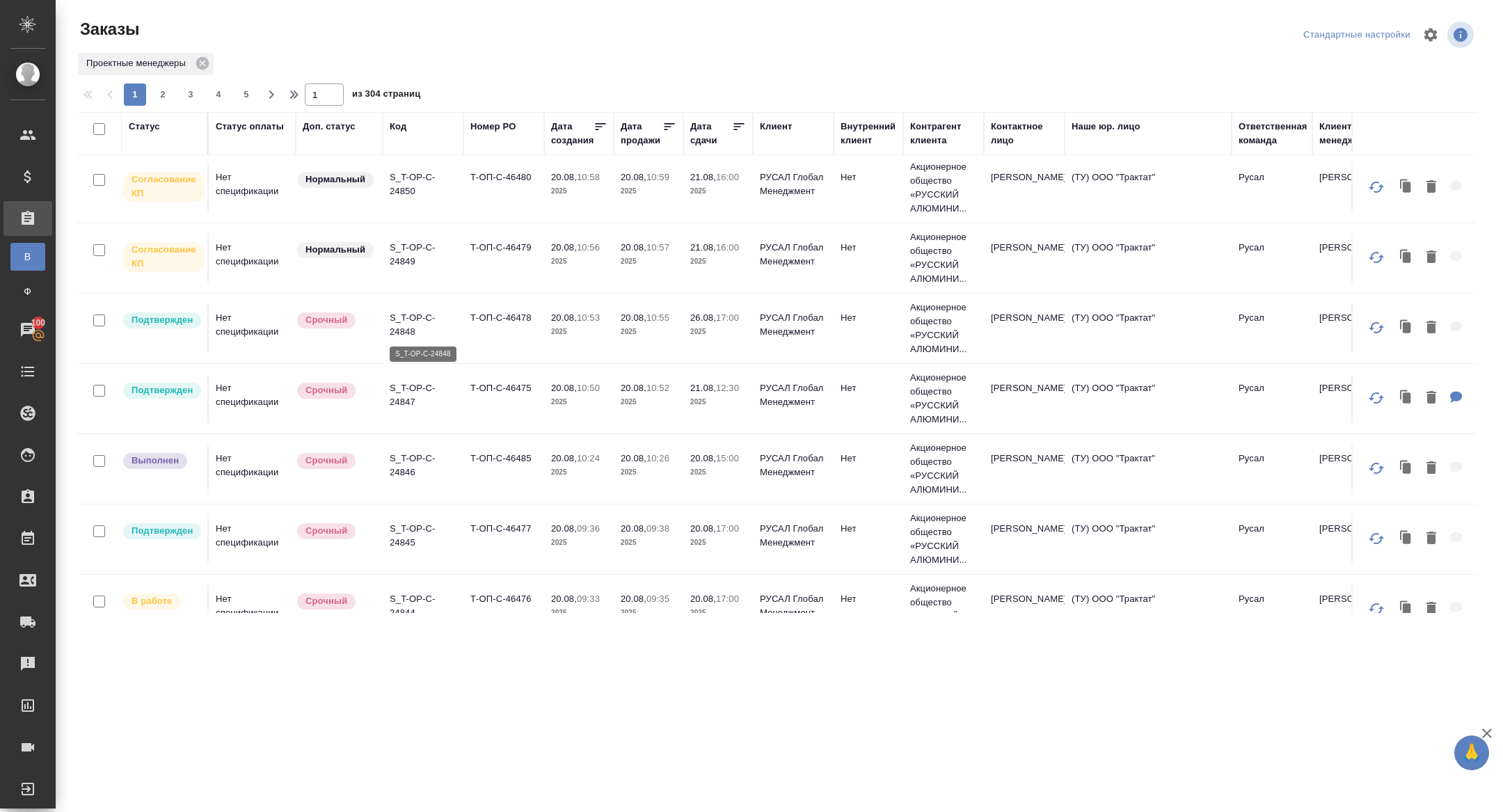
click at [409, 330] on p "S_T-OP-C-24848" at bounding box center [423, 325] width 66 height 28
click at [411, 394] on p "S_T-OP-C-24847" at bounding box center [423, 395] width 66 height 28
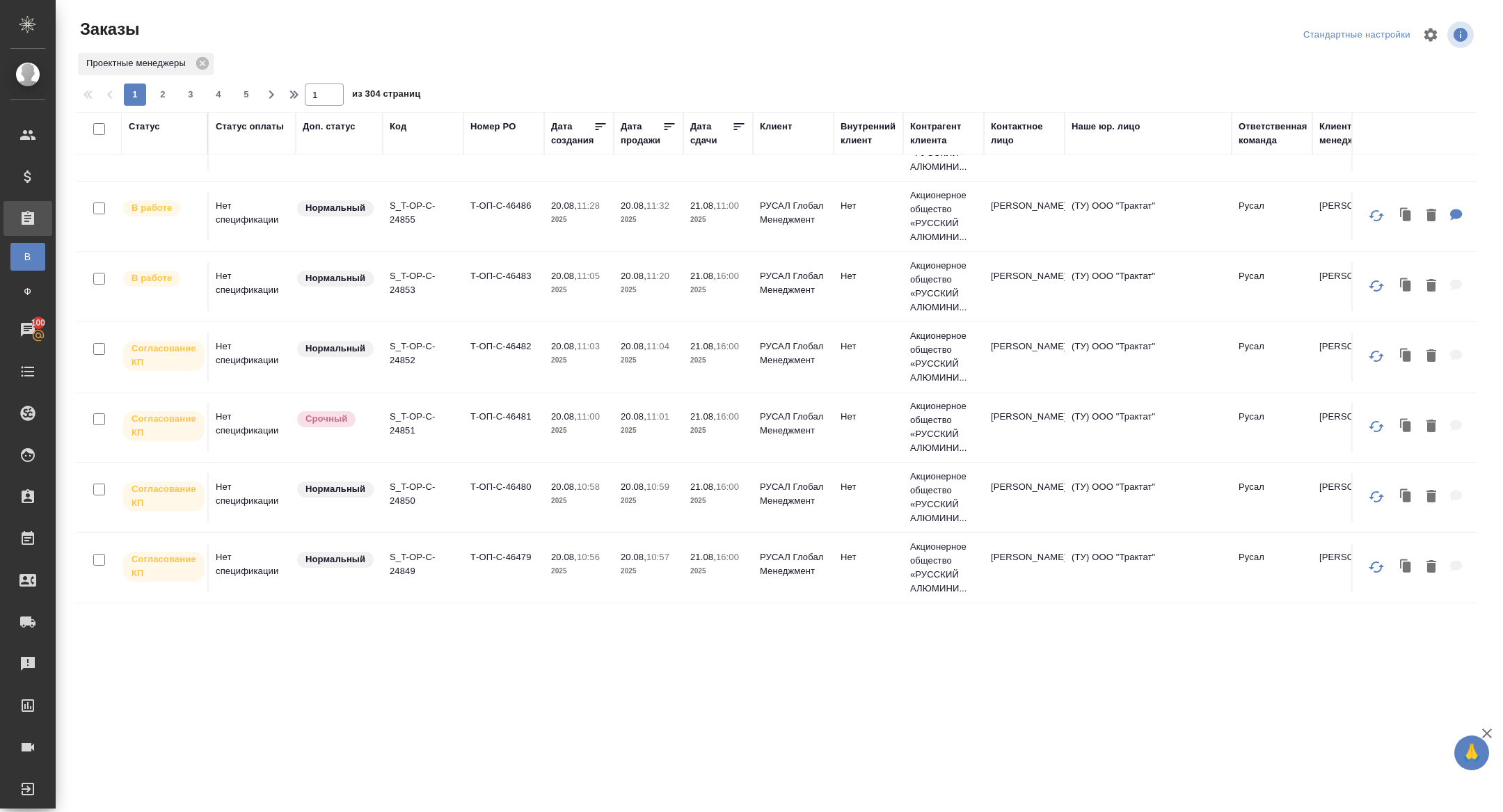
scroll to position [0, 0]
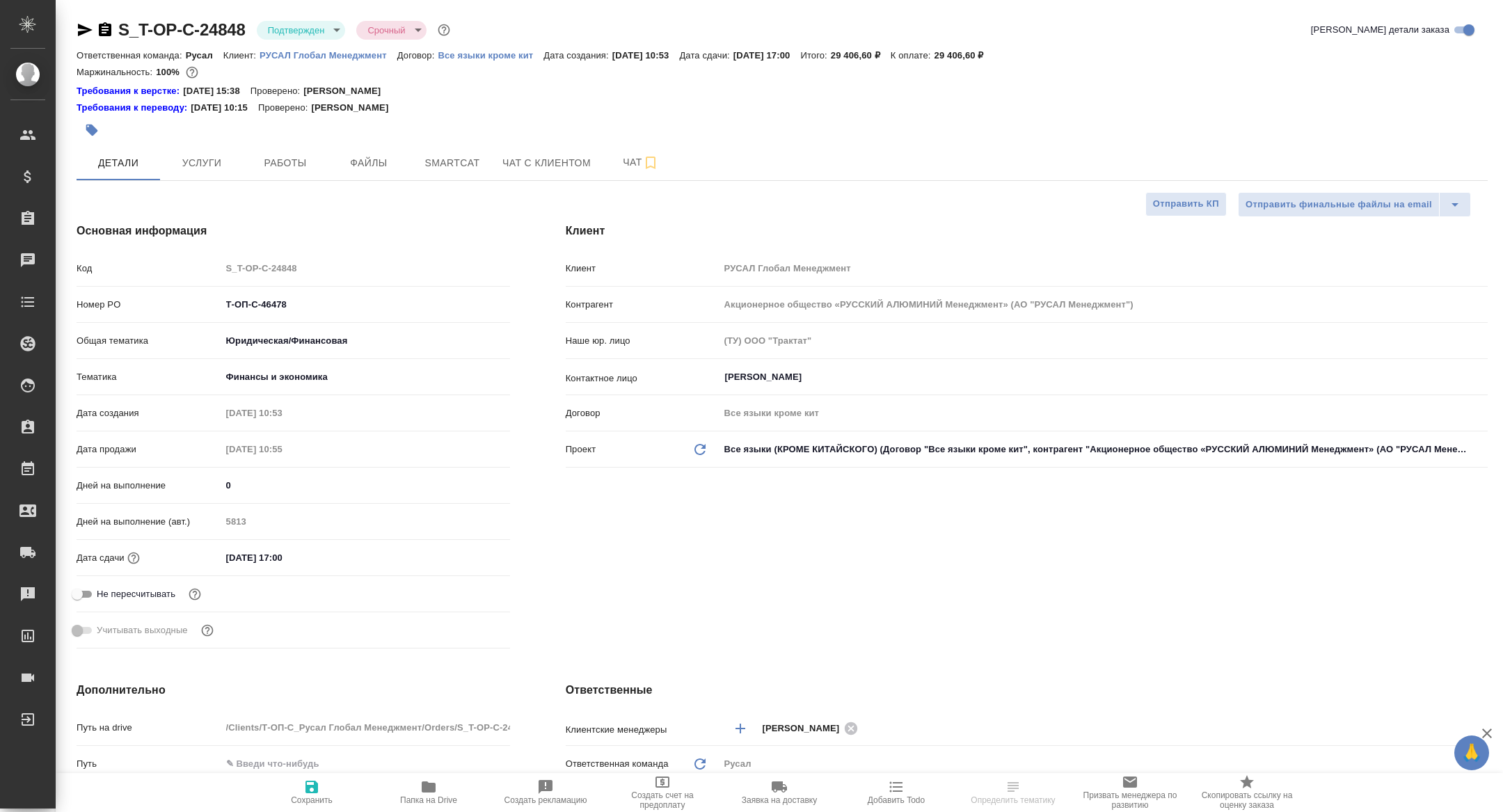
select select "RU"
click at [327, 145] on button "Файлы" at bounding box center [369, 163] width 84 height 35
click at [272, 172] on button "Работы" at bounding box center [285, 163] width 84 height 35
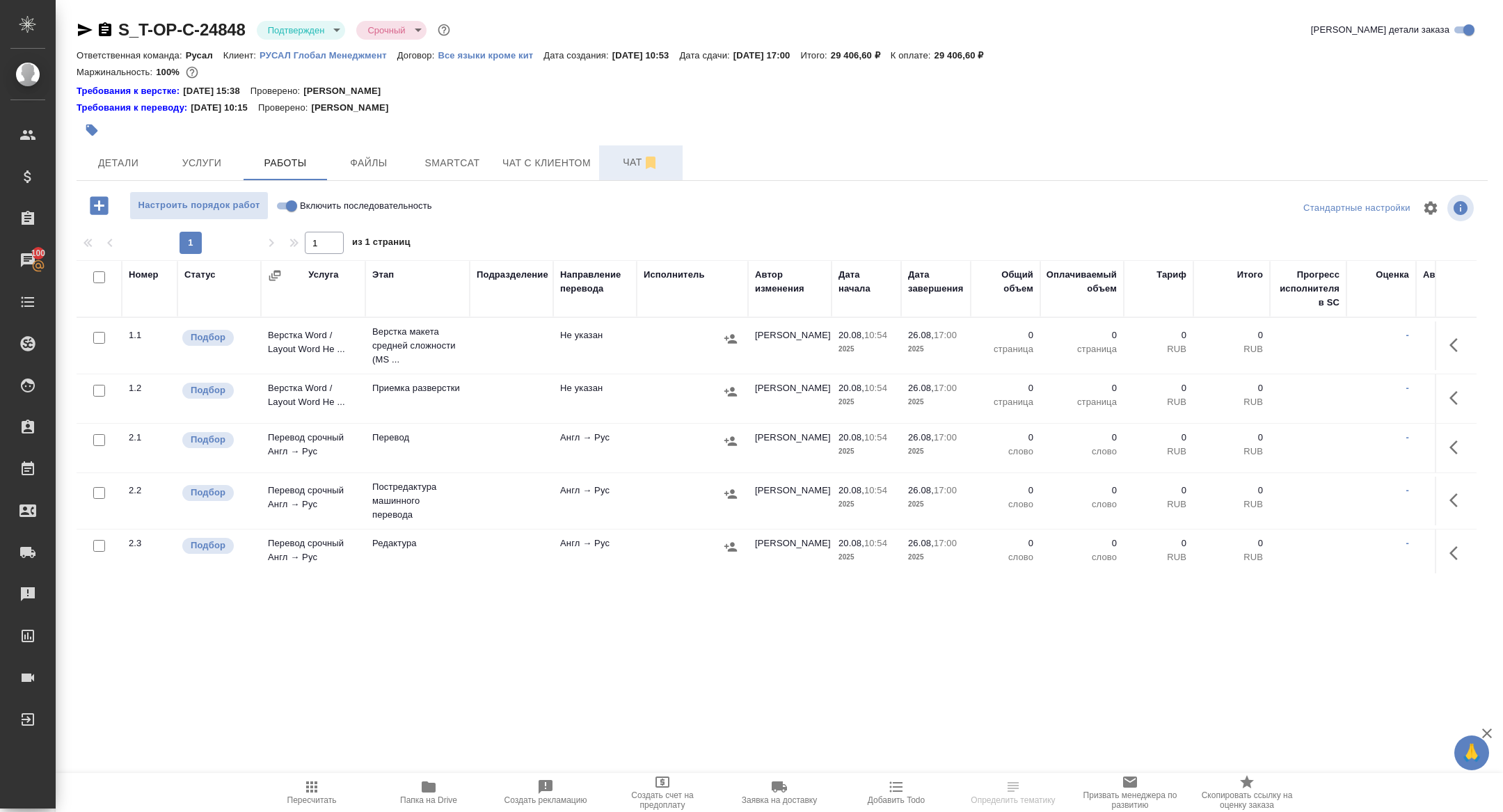
click at [624, 169] on span "Чат" at bounding box center [641, 162] width 66 height 17
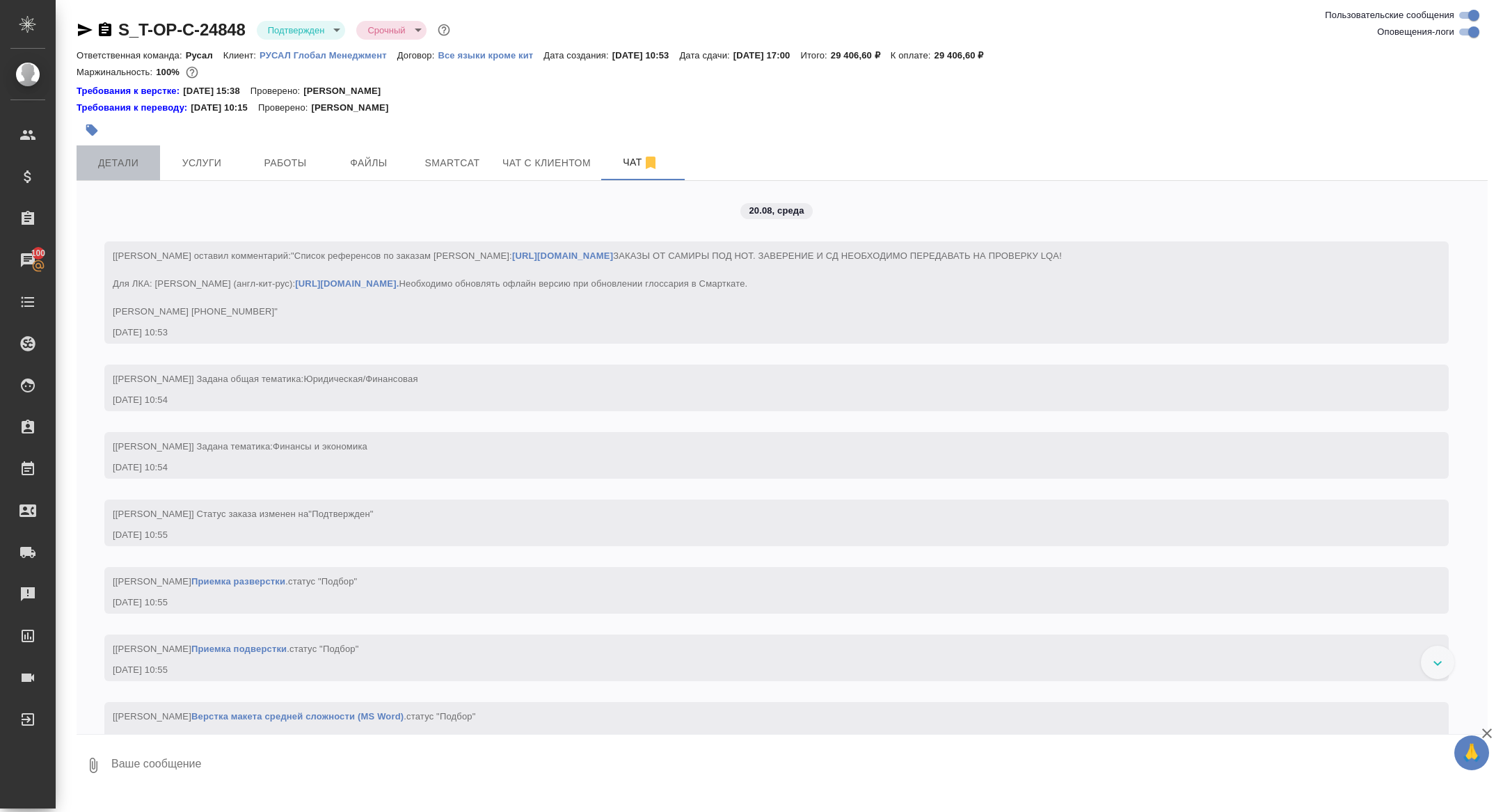
click at [119, 168] on span "Детали" at bounding box center [118, 163] width 66 height 17
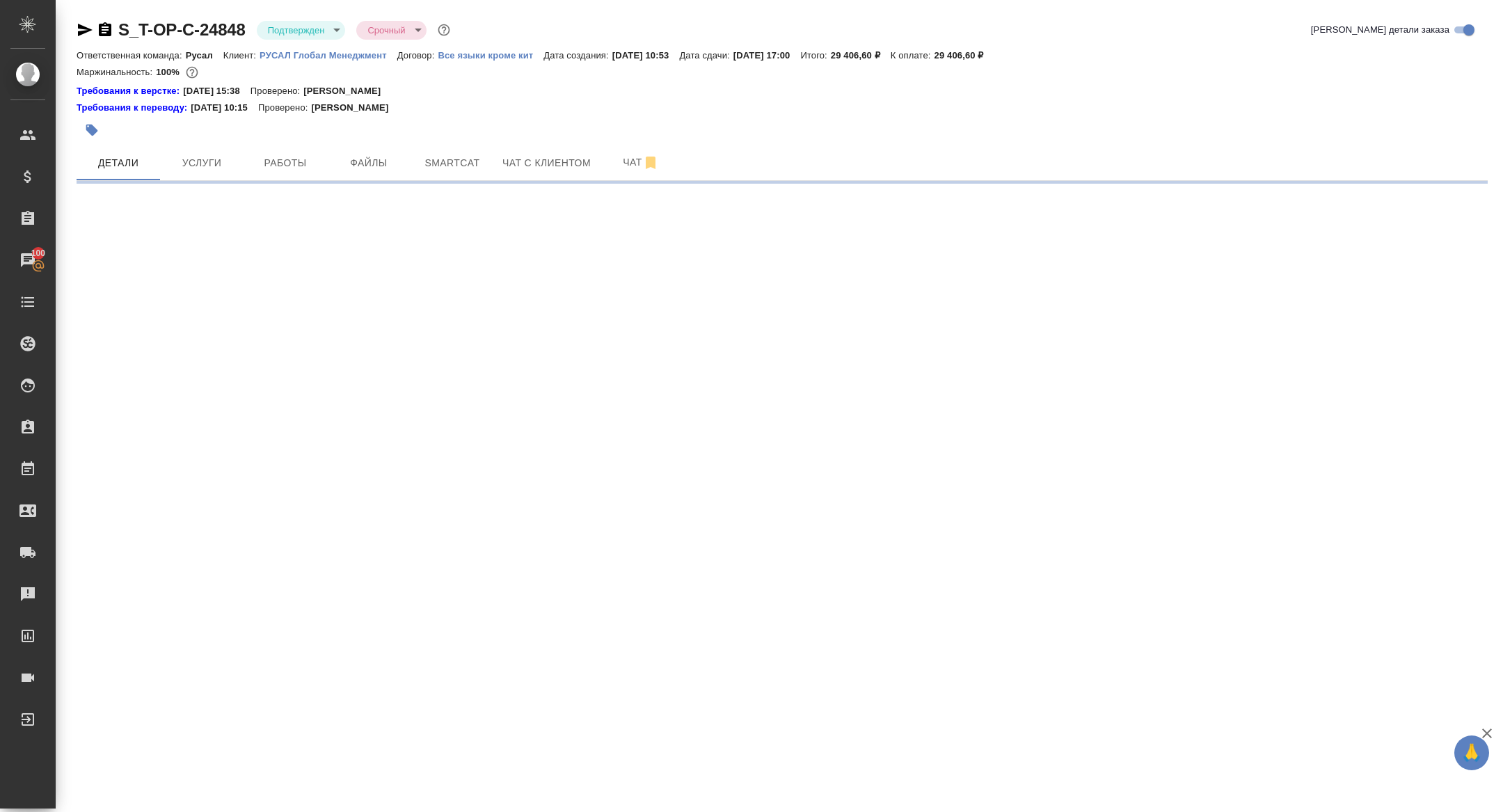
select select "RU"
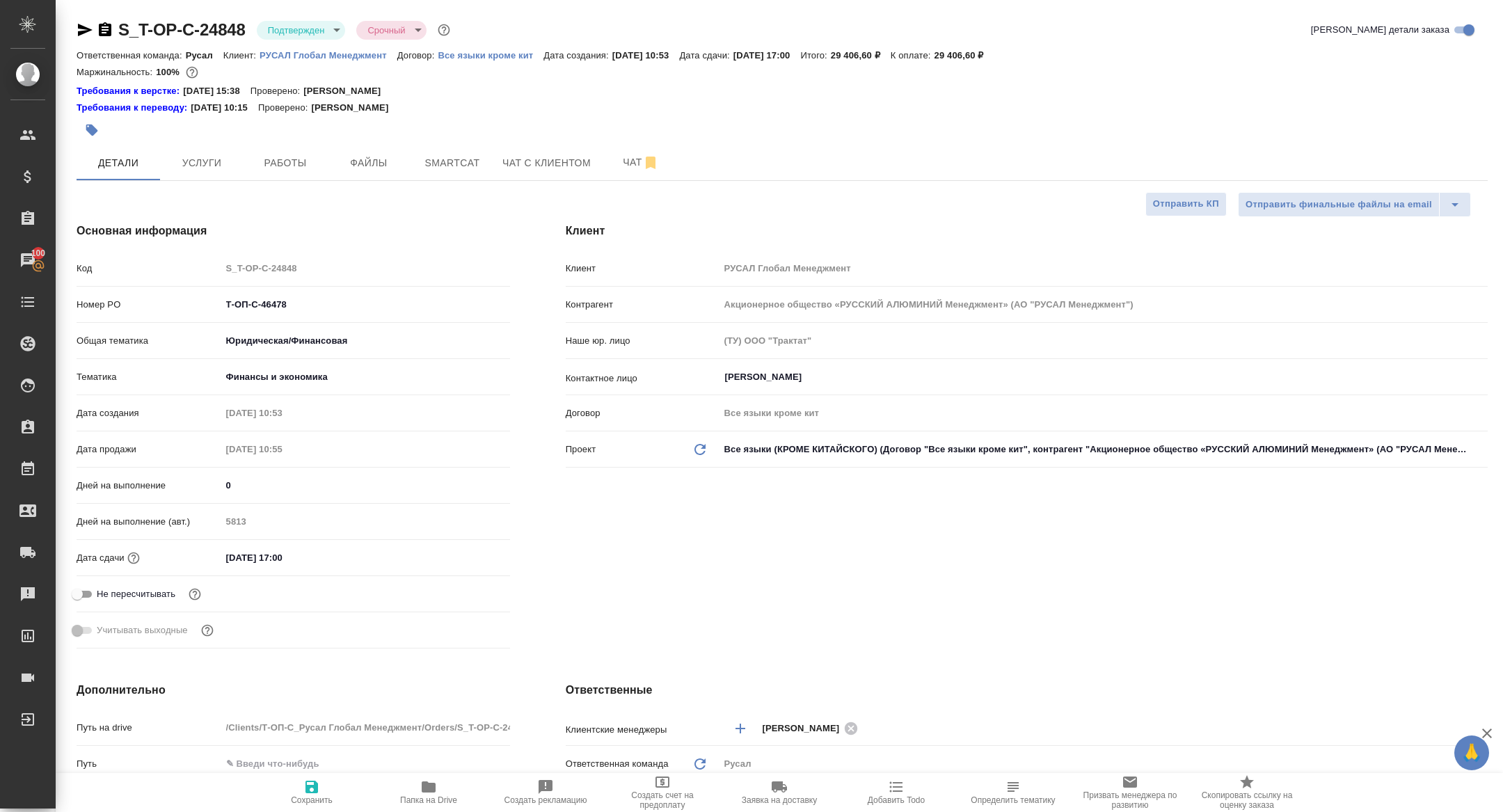
type textarea "x"
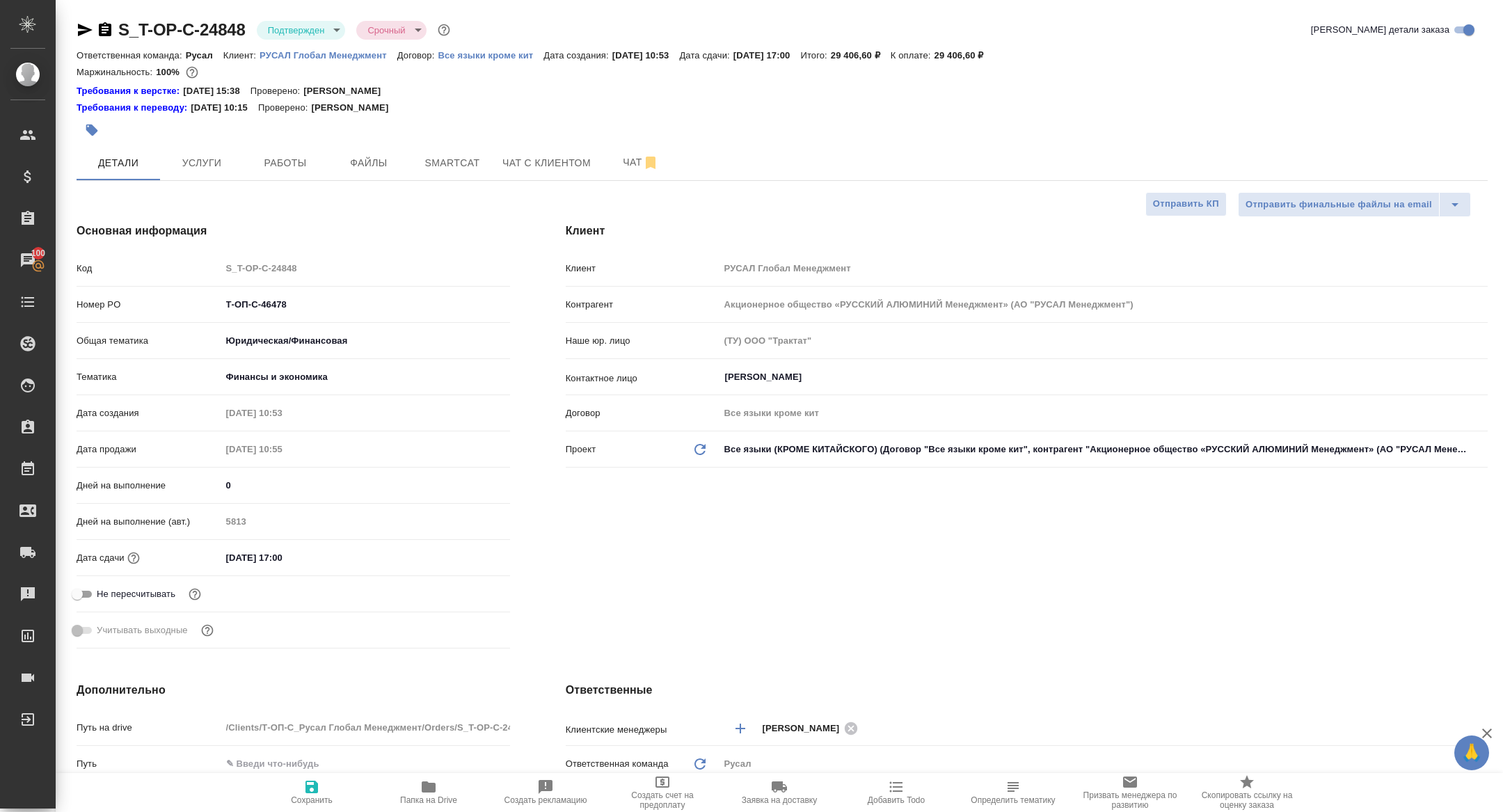
type textarea "x"
click at [428, 795] on span "Папка на Drive" at bounding box center [428, 800] width 57 height 10
type textarea "x"
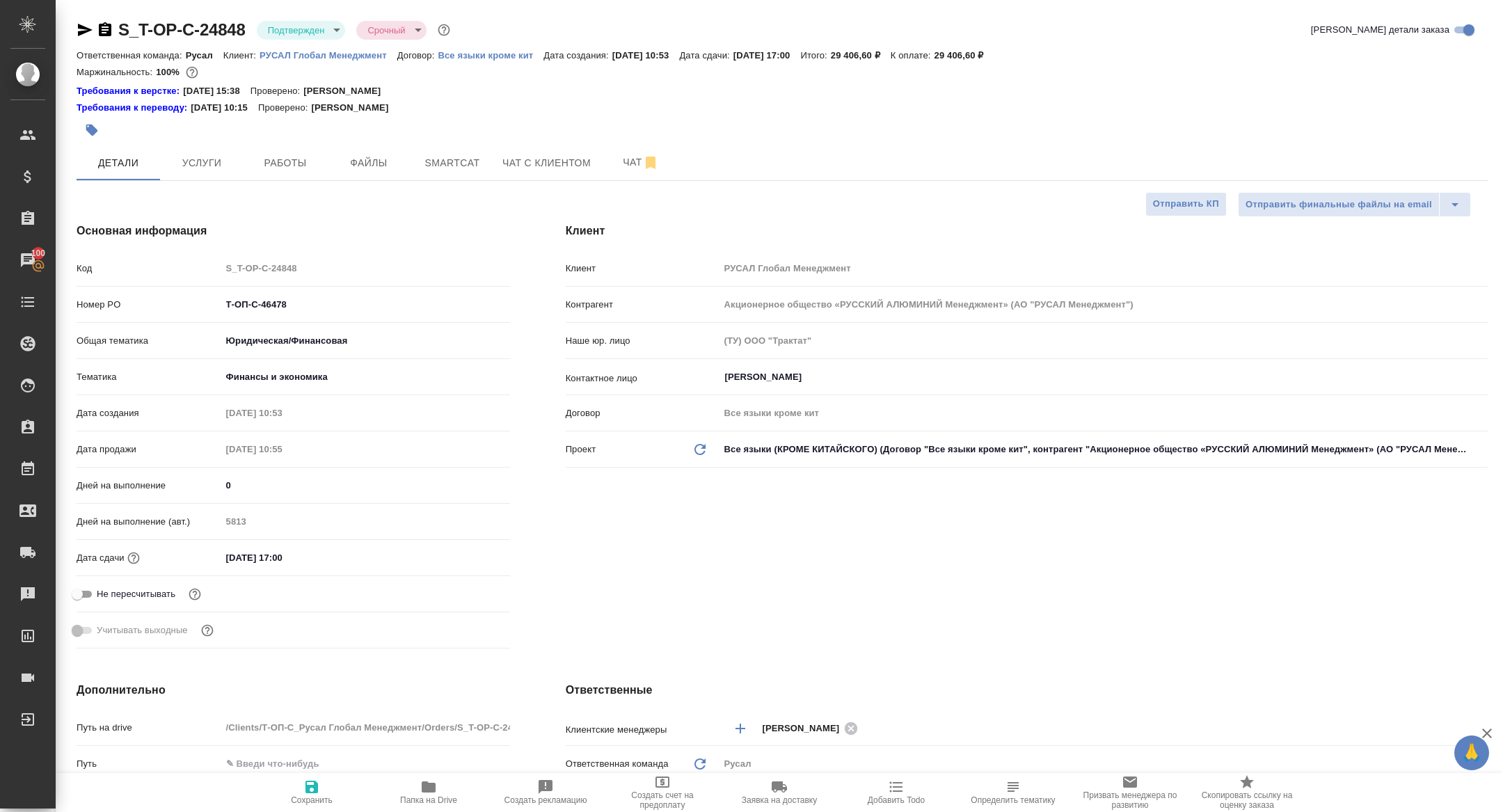
type textarea "x"
click at [314, 32] on body "🙏 .cls-1 fill:#fff; AWATERA [PERSON_NAME] Спецификации Заказы 100 Чаты Todo Про…" at bounding box center [752, 406] width 1503 height 812
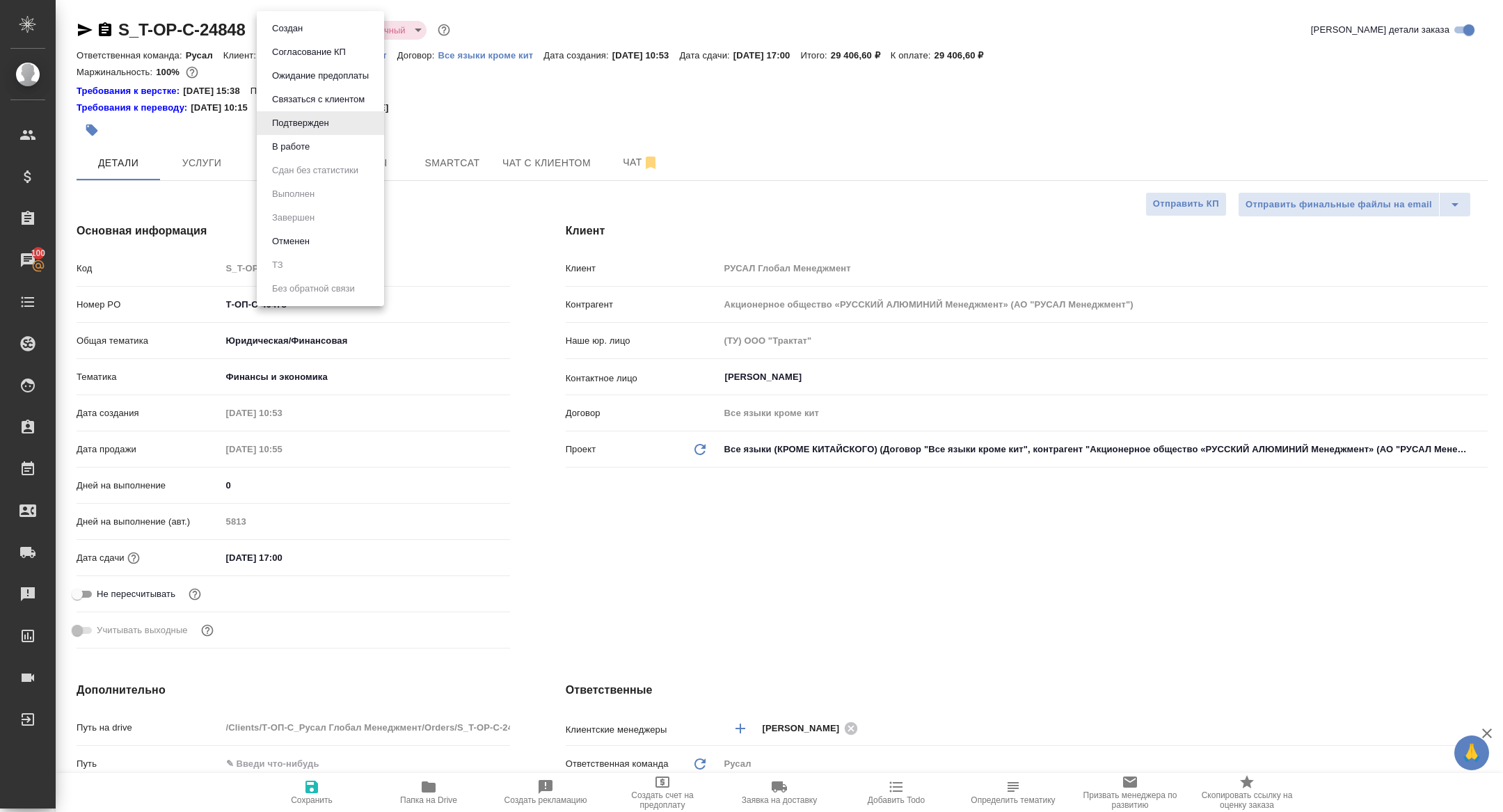
click at [307, 27] on button "Создан" at bounding box center [287, 28] width 39 height 15
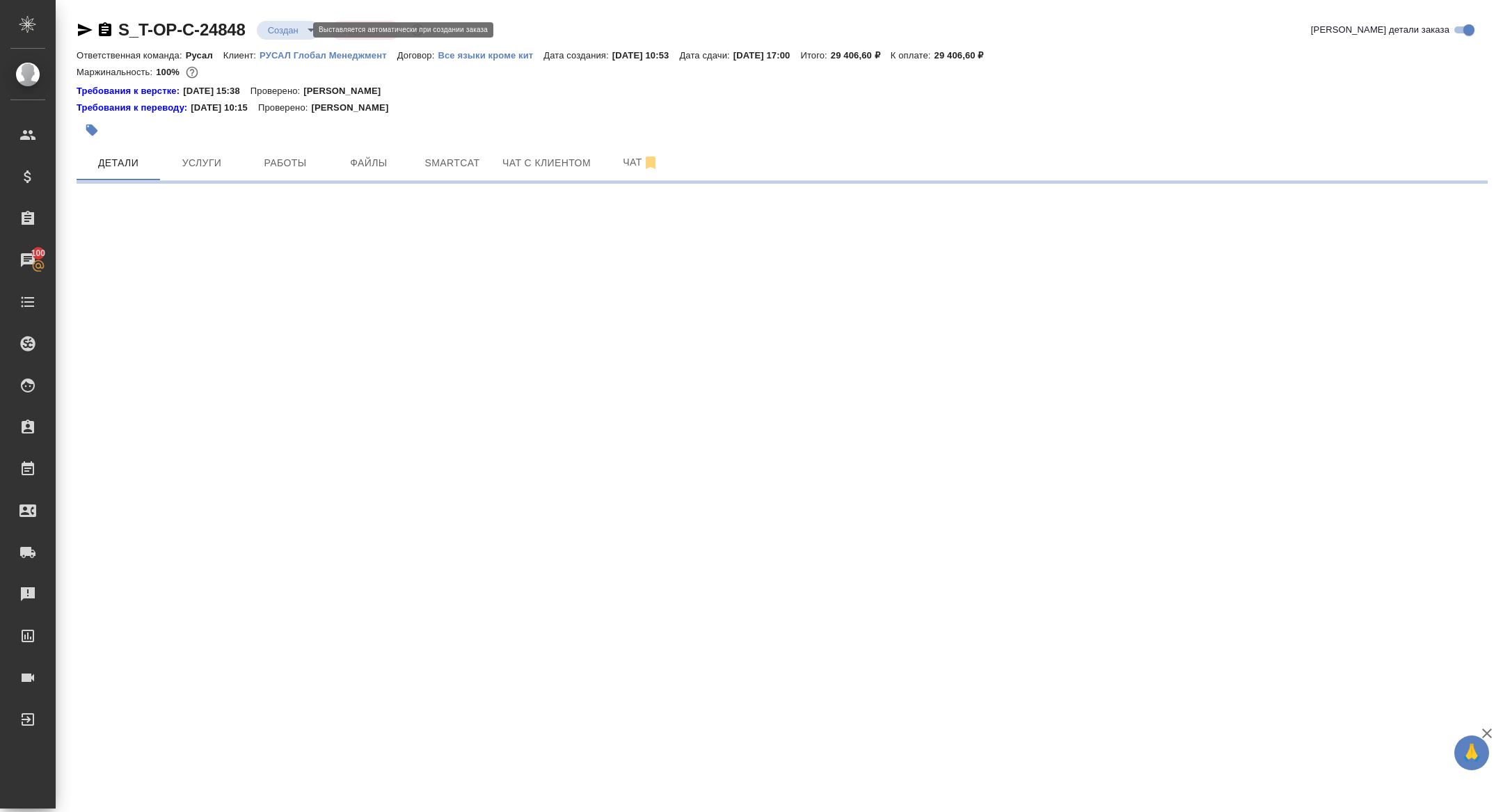
click at [299, 27] on body "🙏 .cls-1 fill:#fff; AWATERA [PERSON_NAME] Спецификации Заказы 100 Чаты Todo Про…" at bounding box center [752, 406] width 1503 height 812
select select "RU"
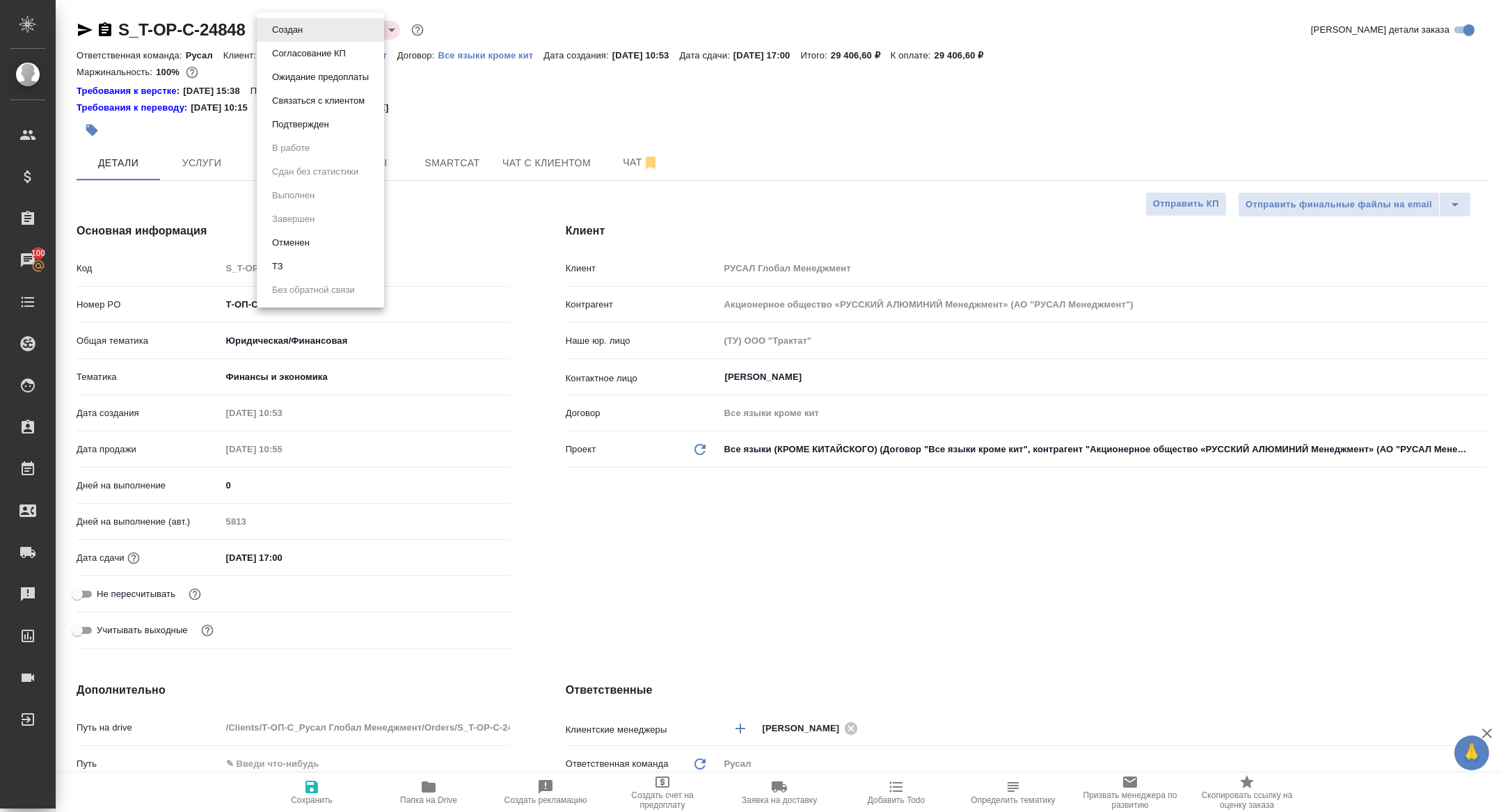
type textarea "x"
click at [297, 257] on li "ТЗ" at bounding box center [320, 267] width 127 height 23
type textarea "x"
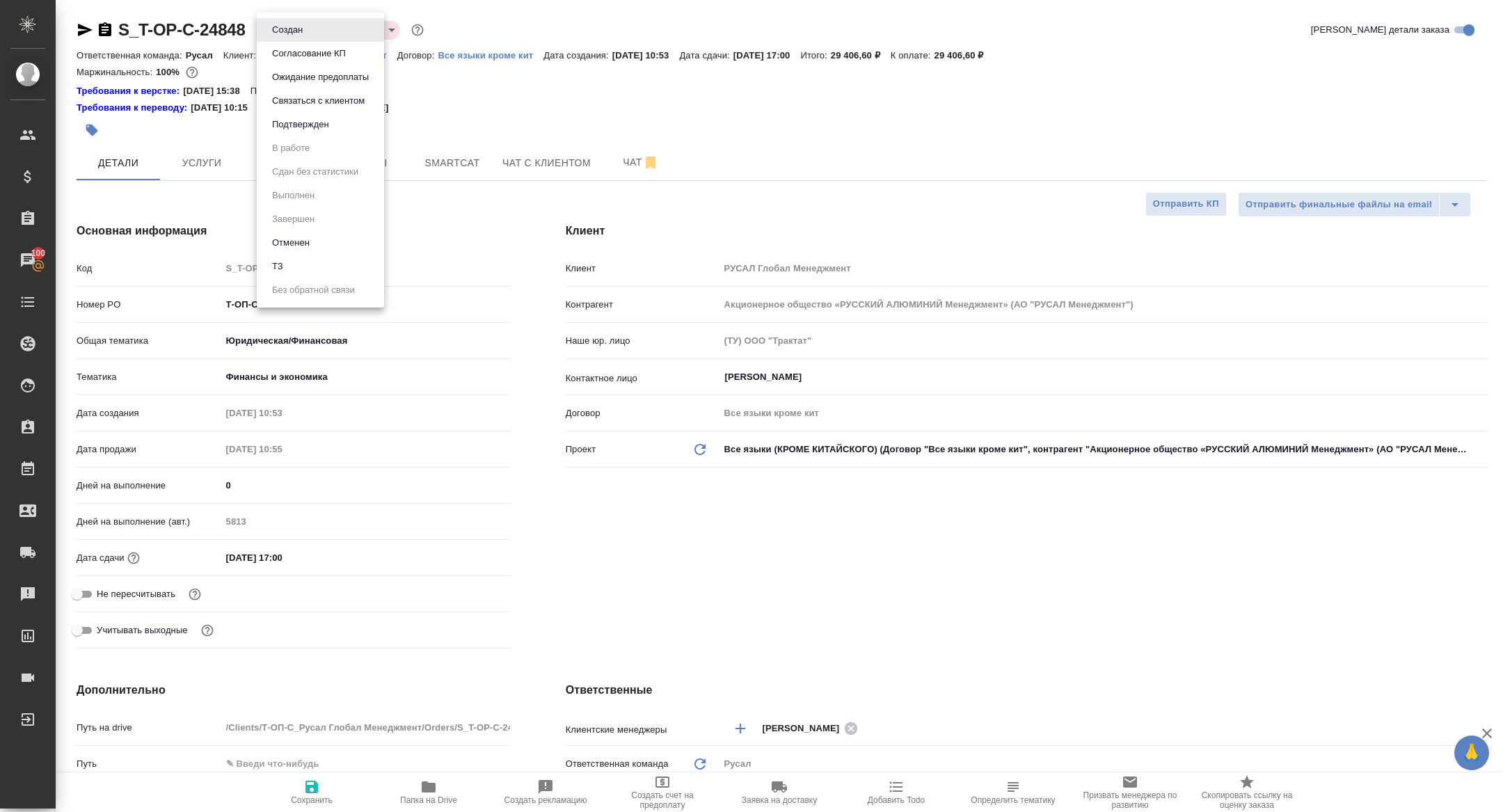
type textarea "x"
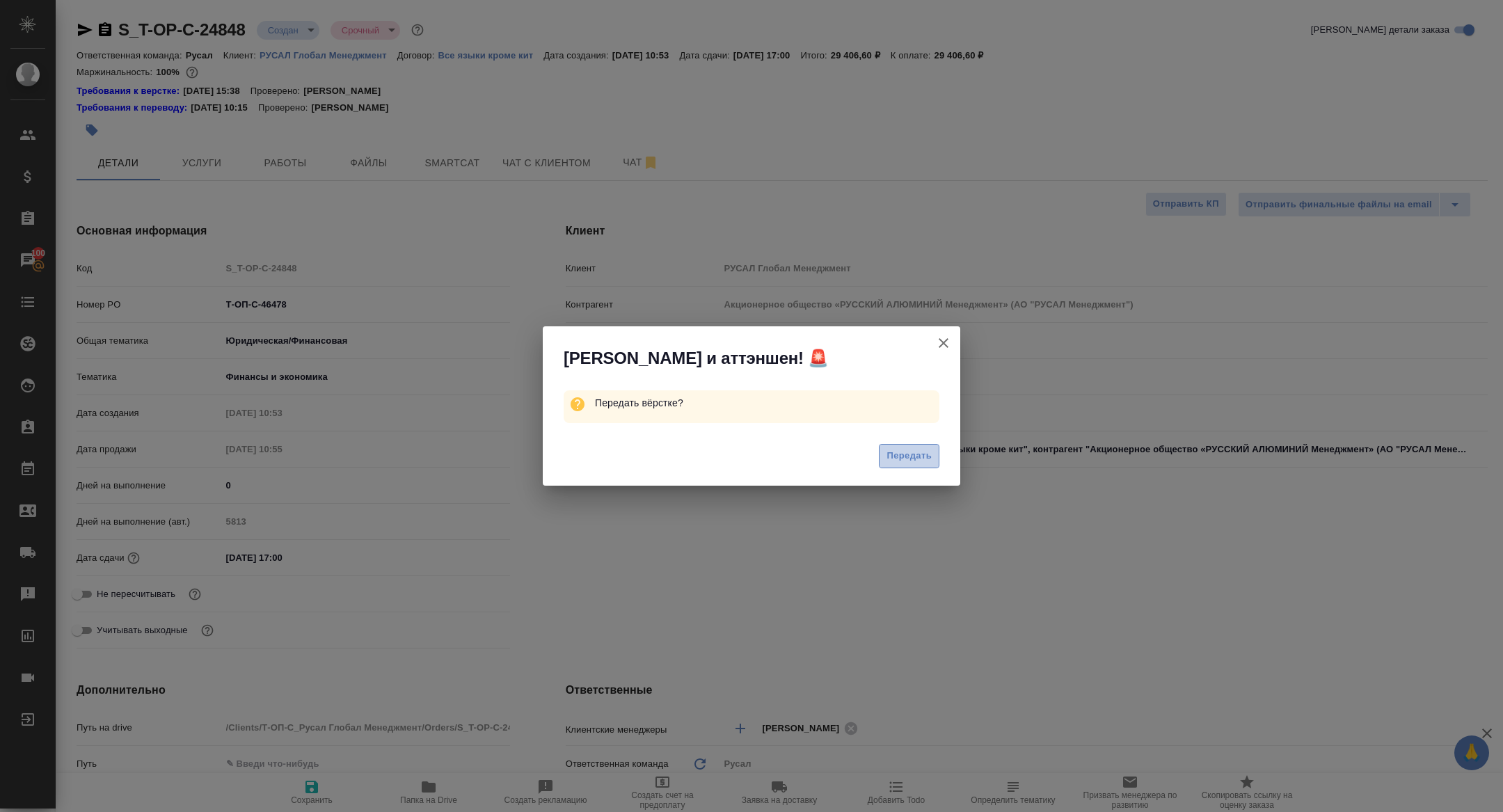
click at [905, 453] on span "Передать" at bounding box center [909, 456] width 45 height 16
type textarea "x"
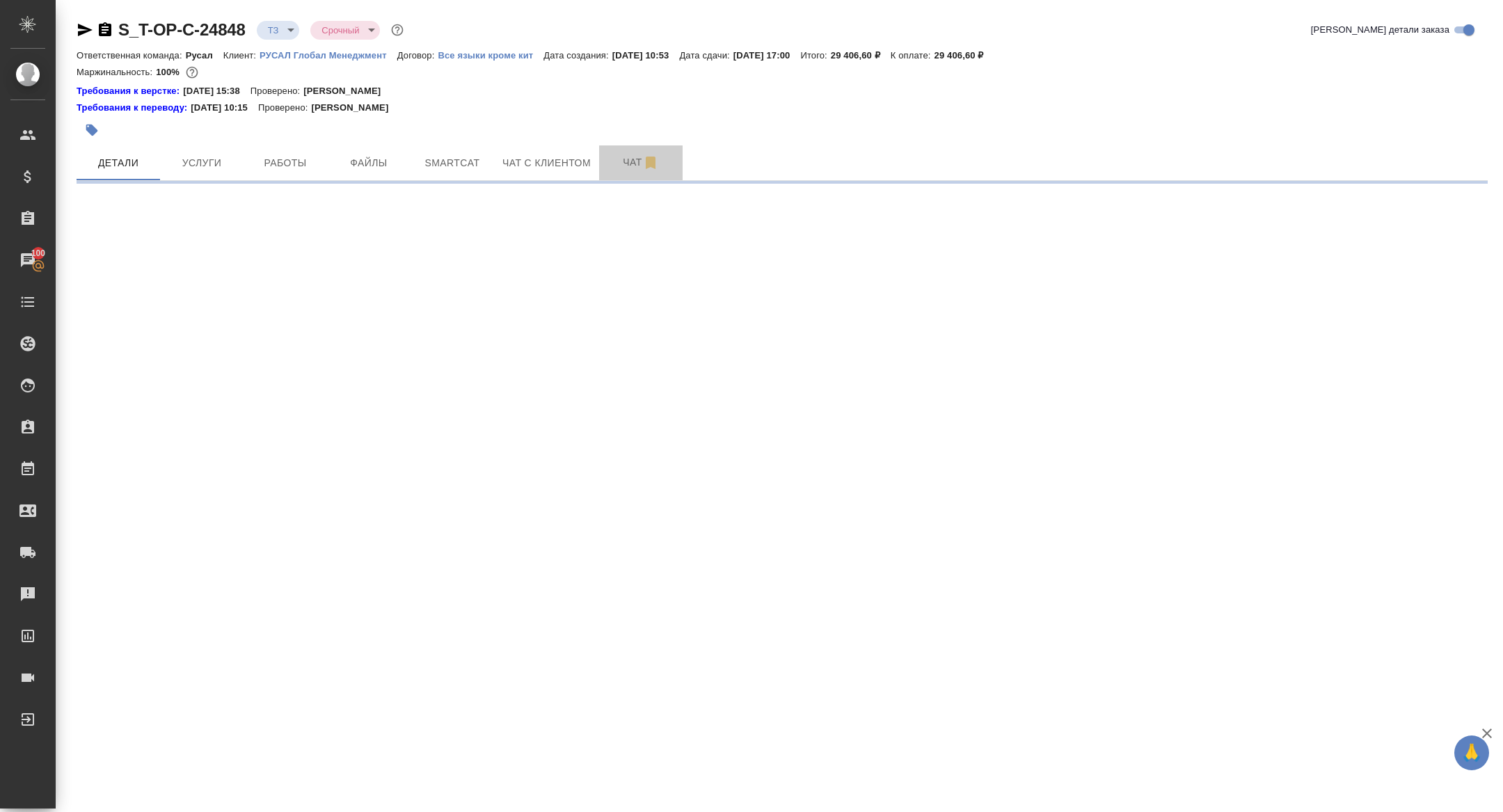
click at [630, 171] on button "Чат" at bounding box center [641, 163] width 84 height 35
select select "RU"
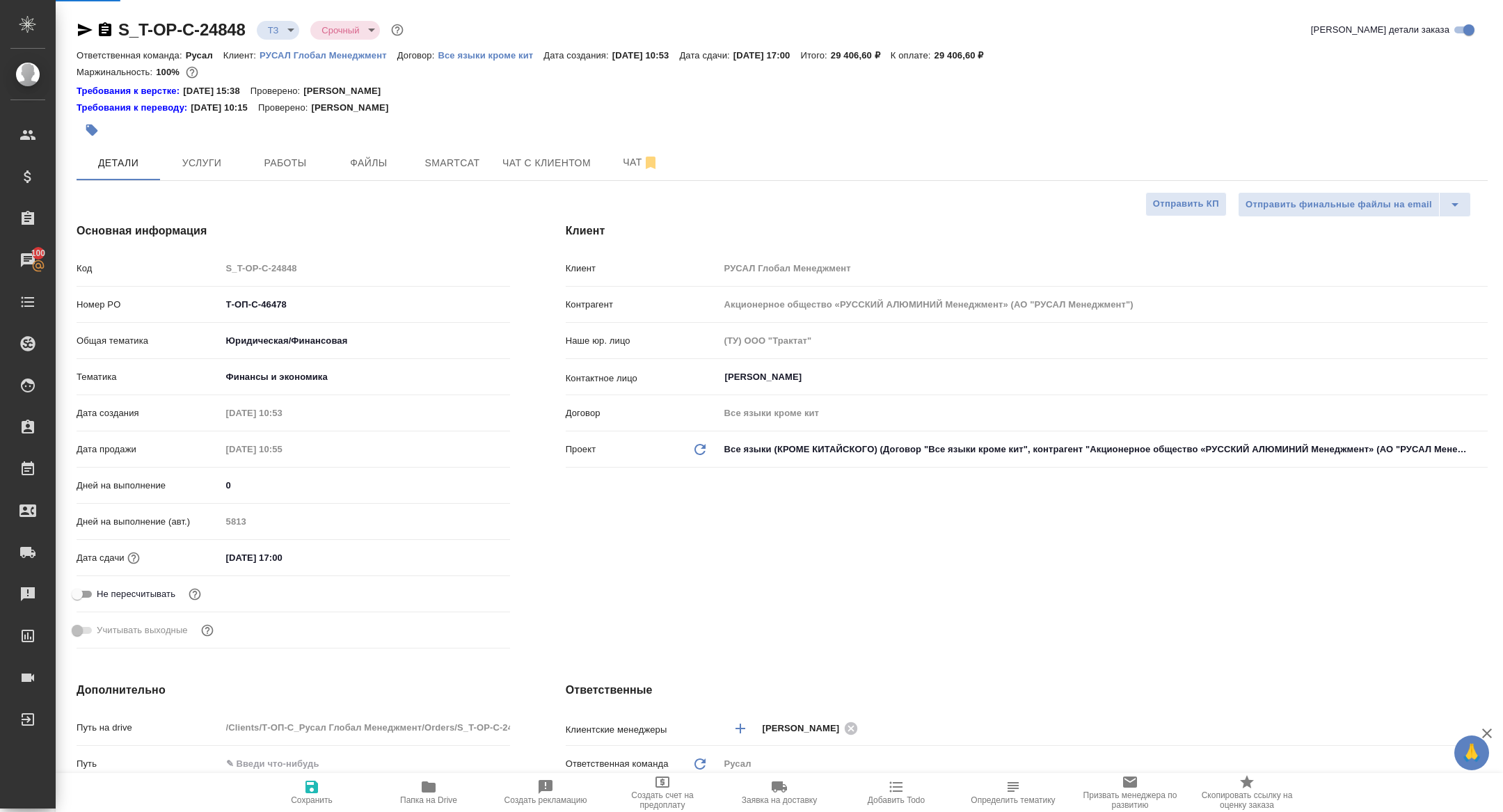
type textarea "x"
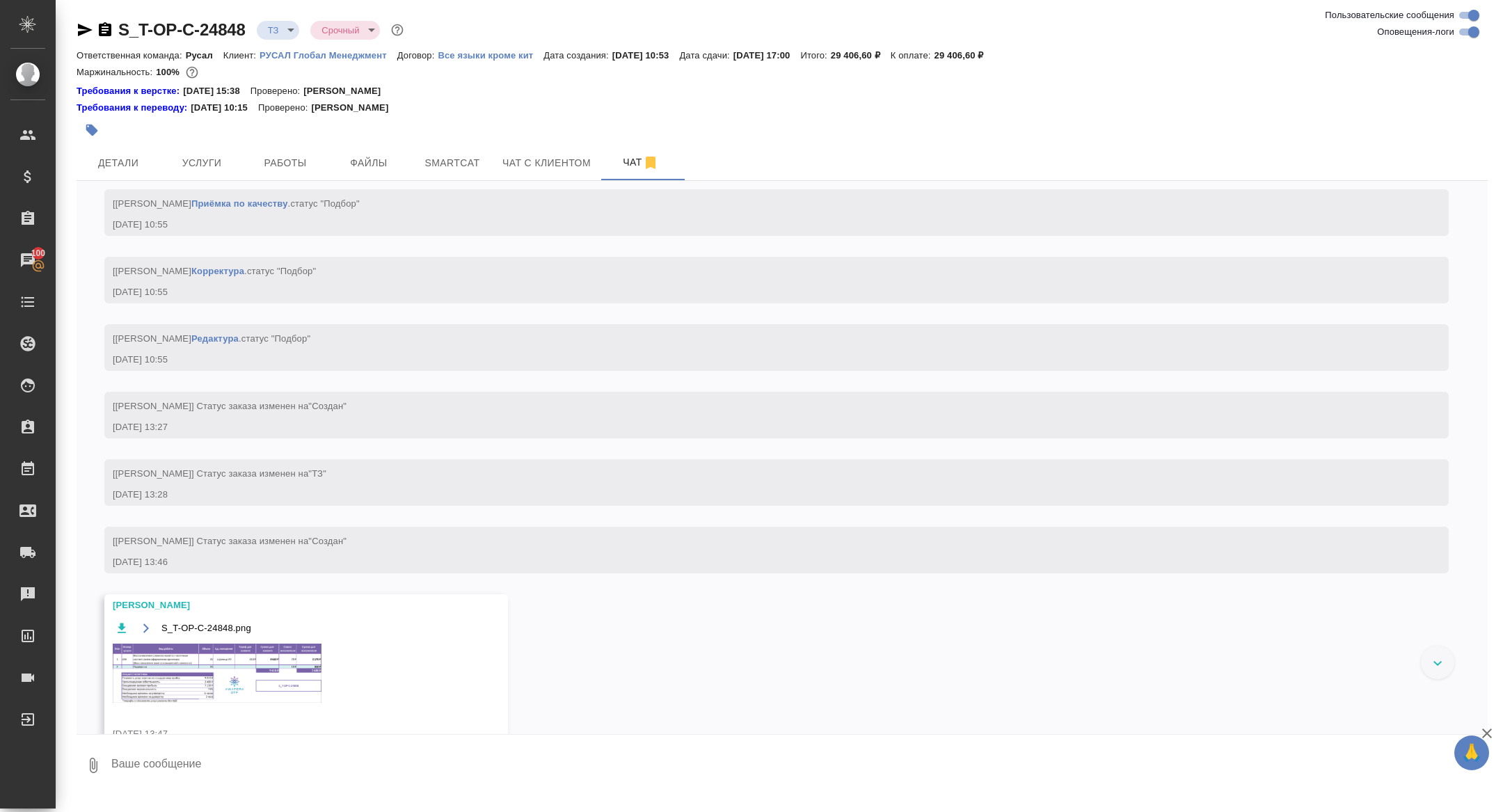
scroll to position [910, 0]
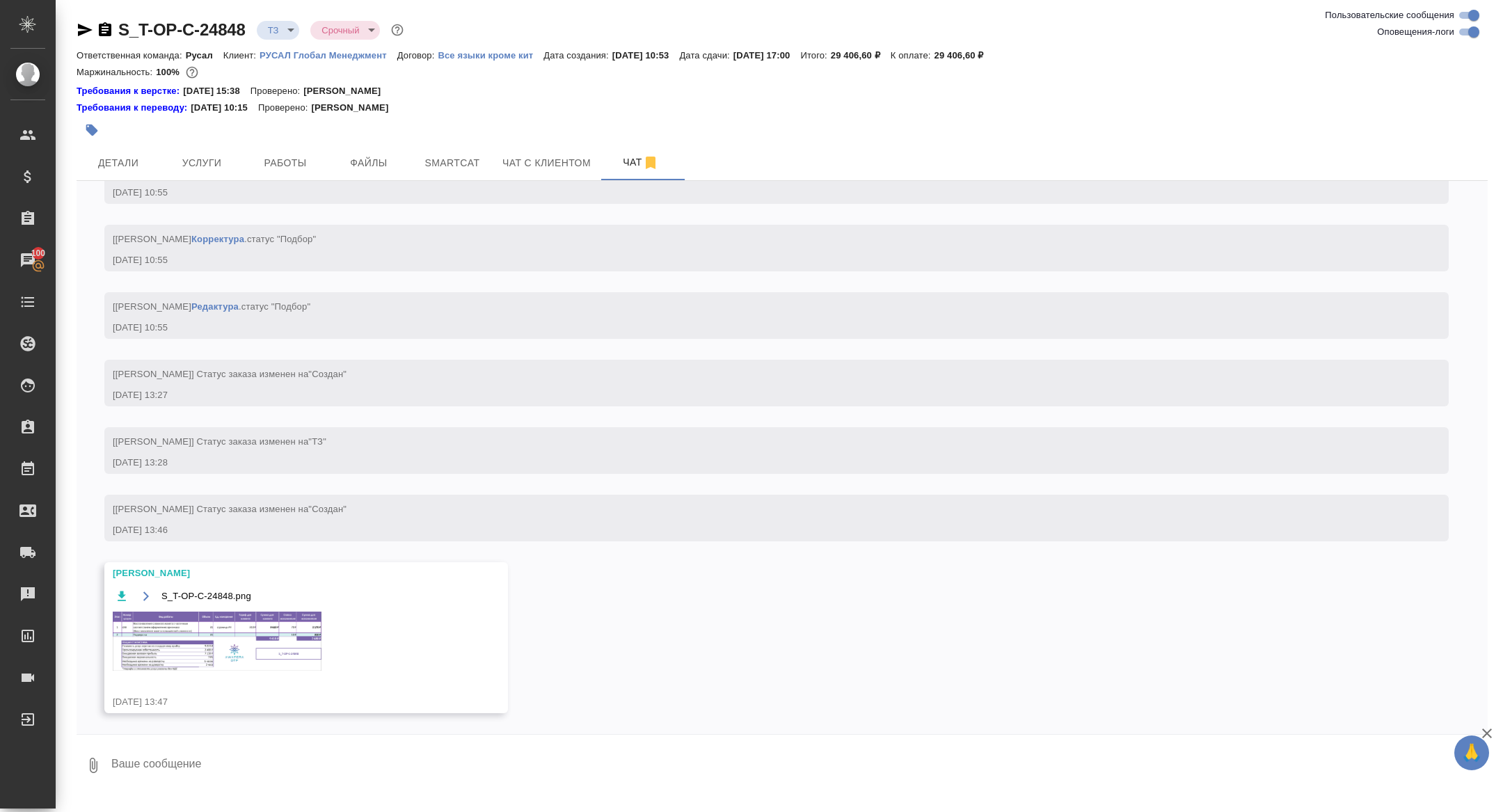
click at [242, 634] on img at bounding box center [217, 641] width 208 height 59
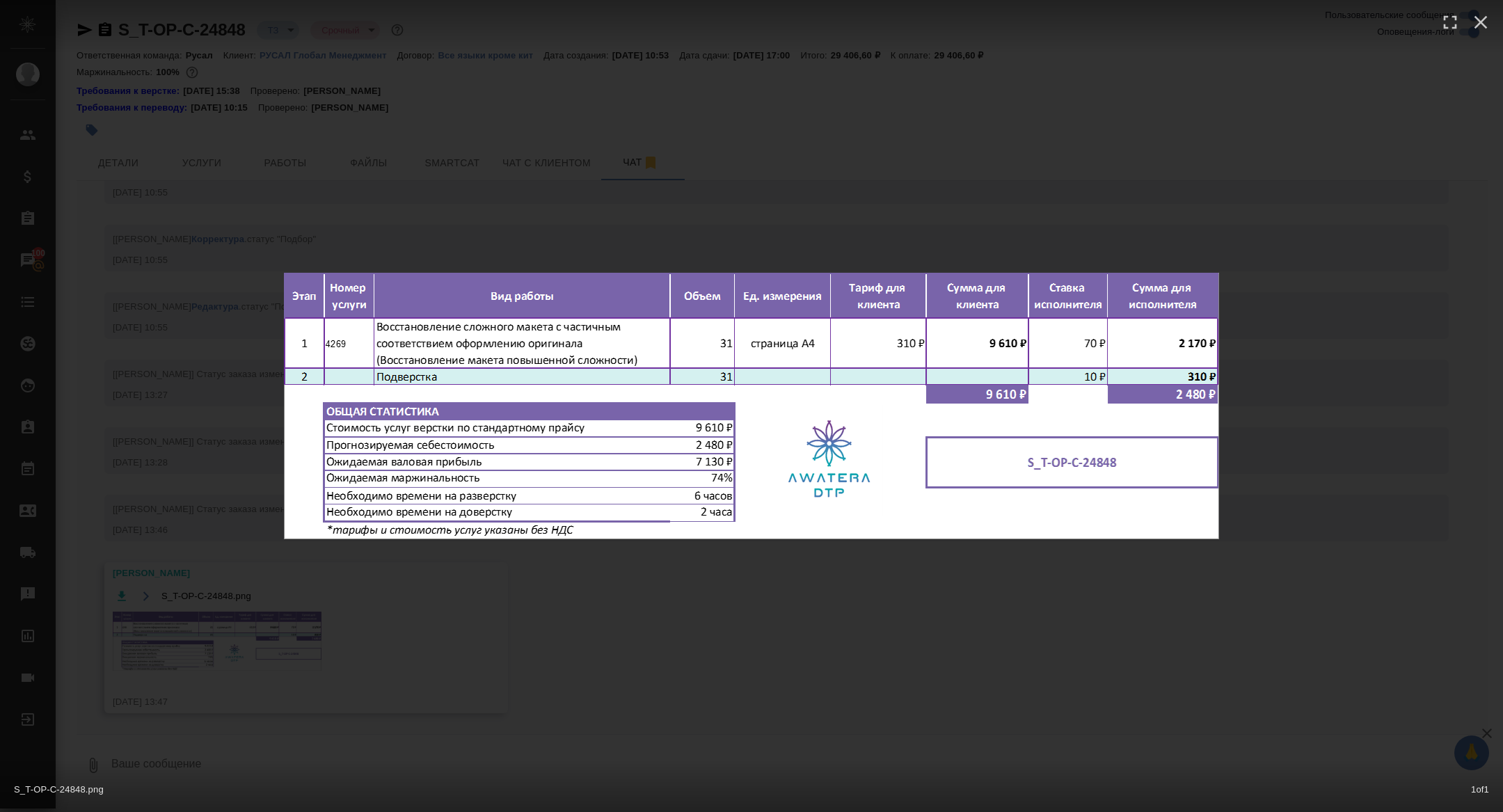
click at [246, 597] on div "S_T-OP-C-24848.png 1 of 1" at bounding box center [752, 406] width 1503 height 812
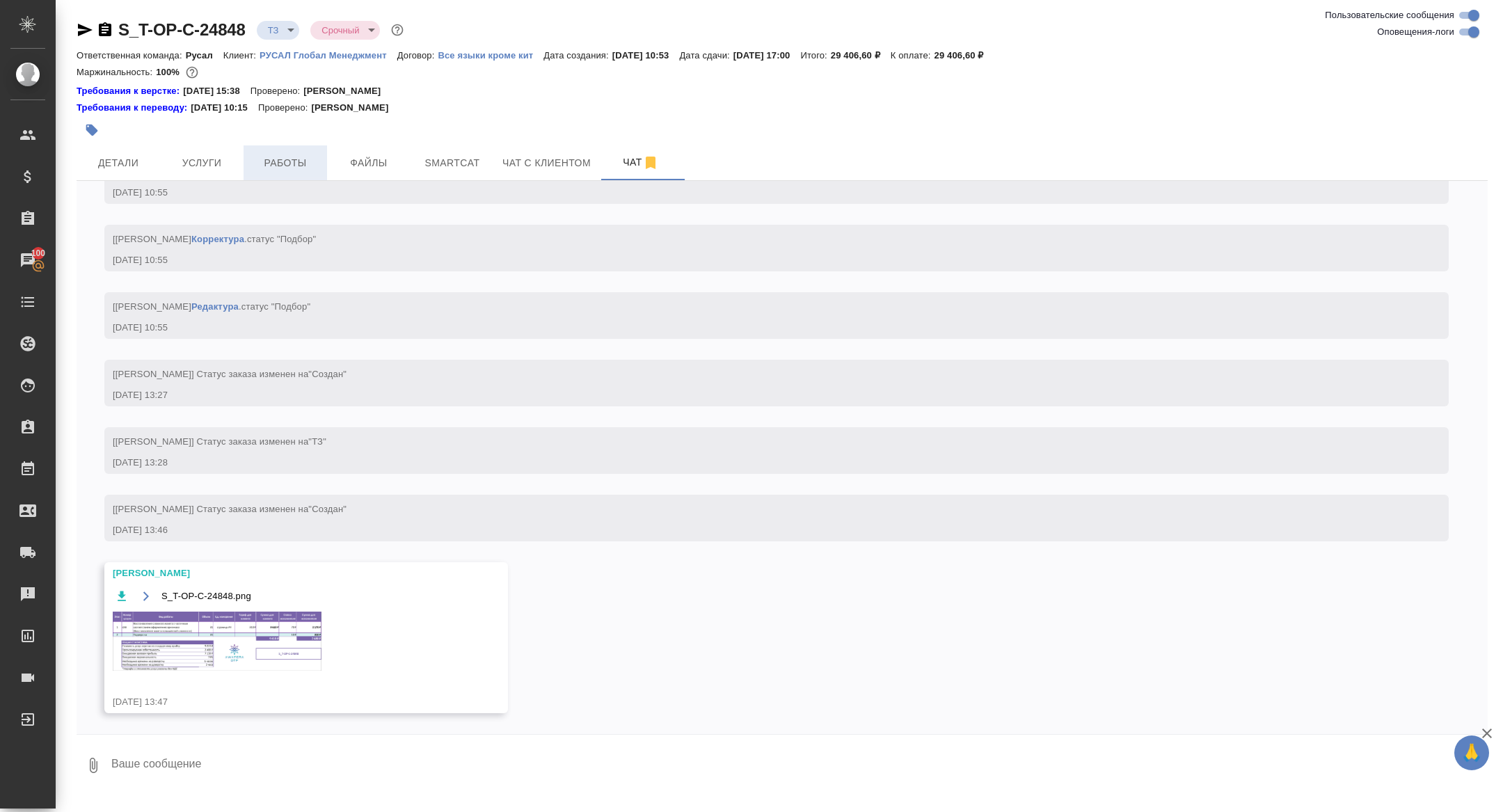
click at [296, 157] on span "Работы" at bounding box center [285, 163] width 66 height 17
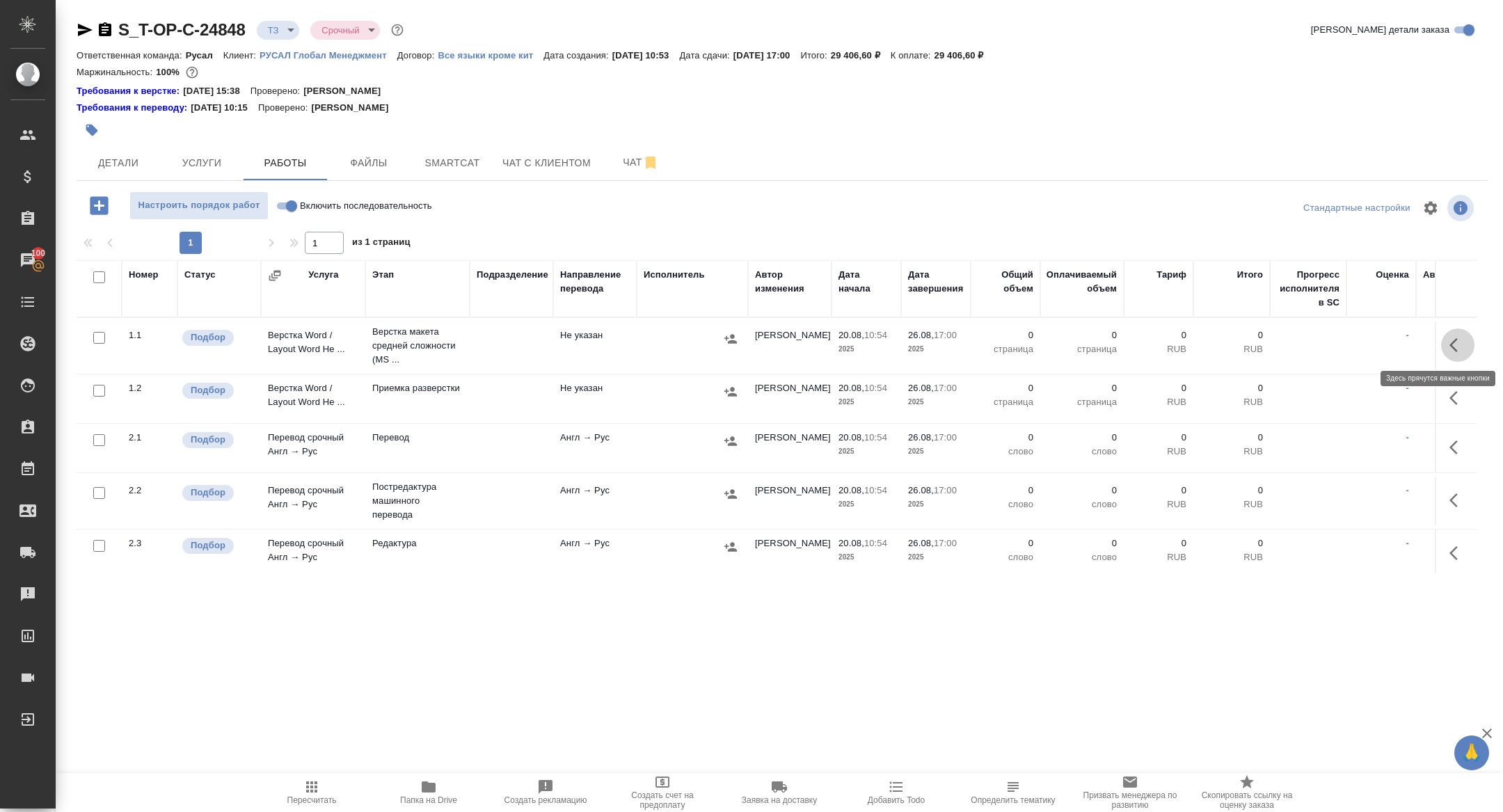
click at [1449, 346] on button "button" at bounding box center [1458, 345] width 33 height 33
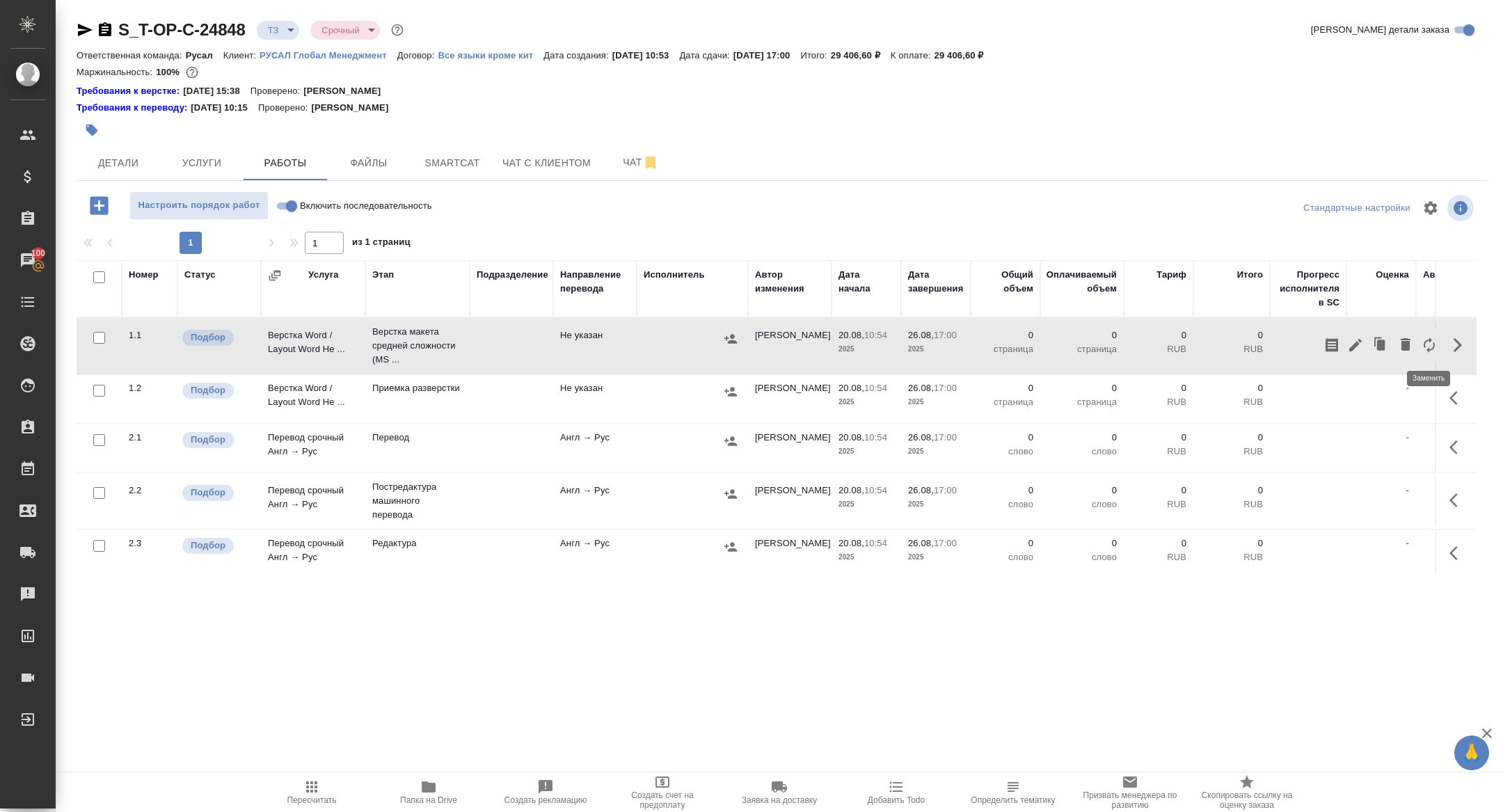
click at [1426, 346] on icon "button" at bounding box center [1429, 345] width 17 height 17
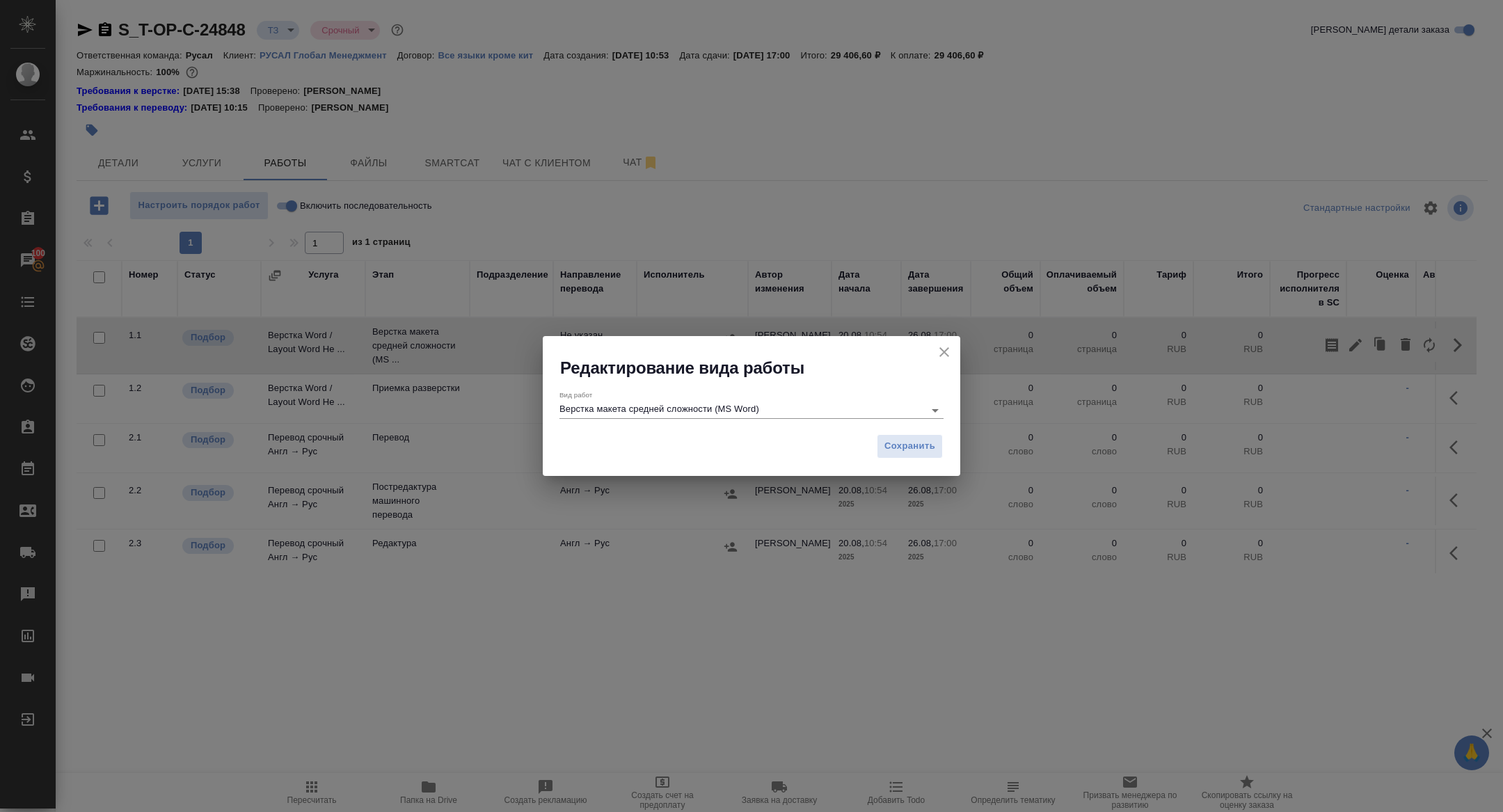
click at [621, 411] on input "Верстка макета средней сложности (MS Word)" at bounding box center [738, 410] width 358 height 17
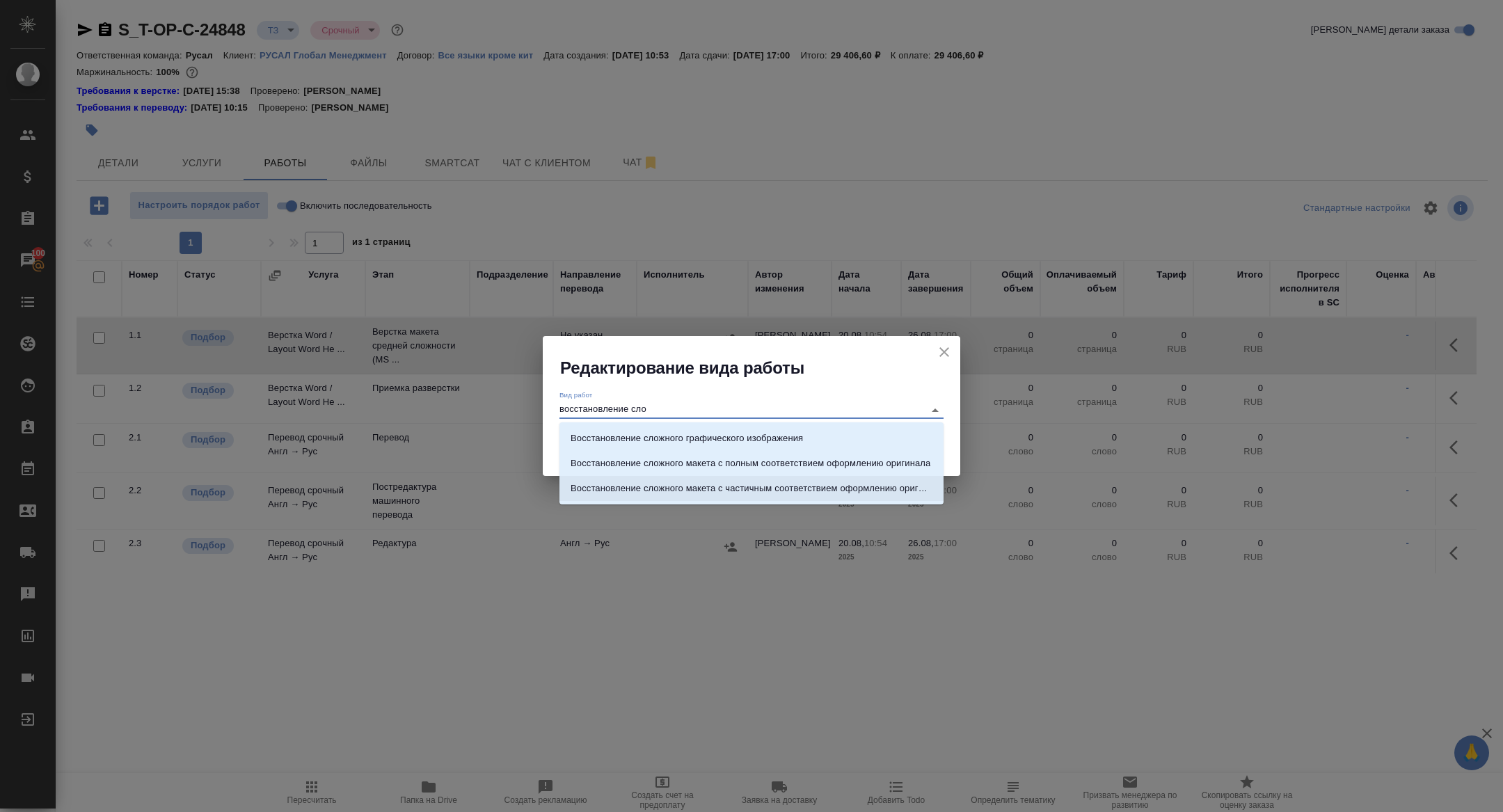
click at [707, 489] on p "Восстановление сложного макета с частичным соответствием оформлению оригинала" at bounding box center [752, 488] width 362 height 14
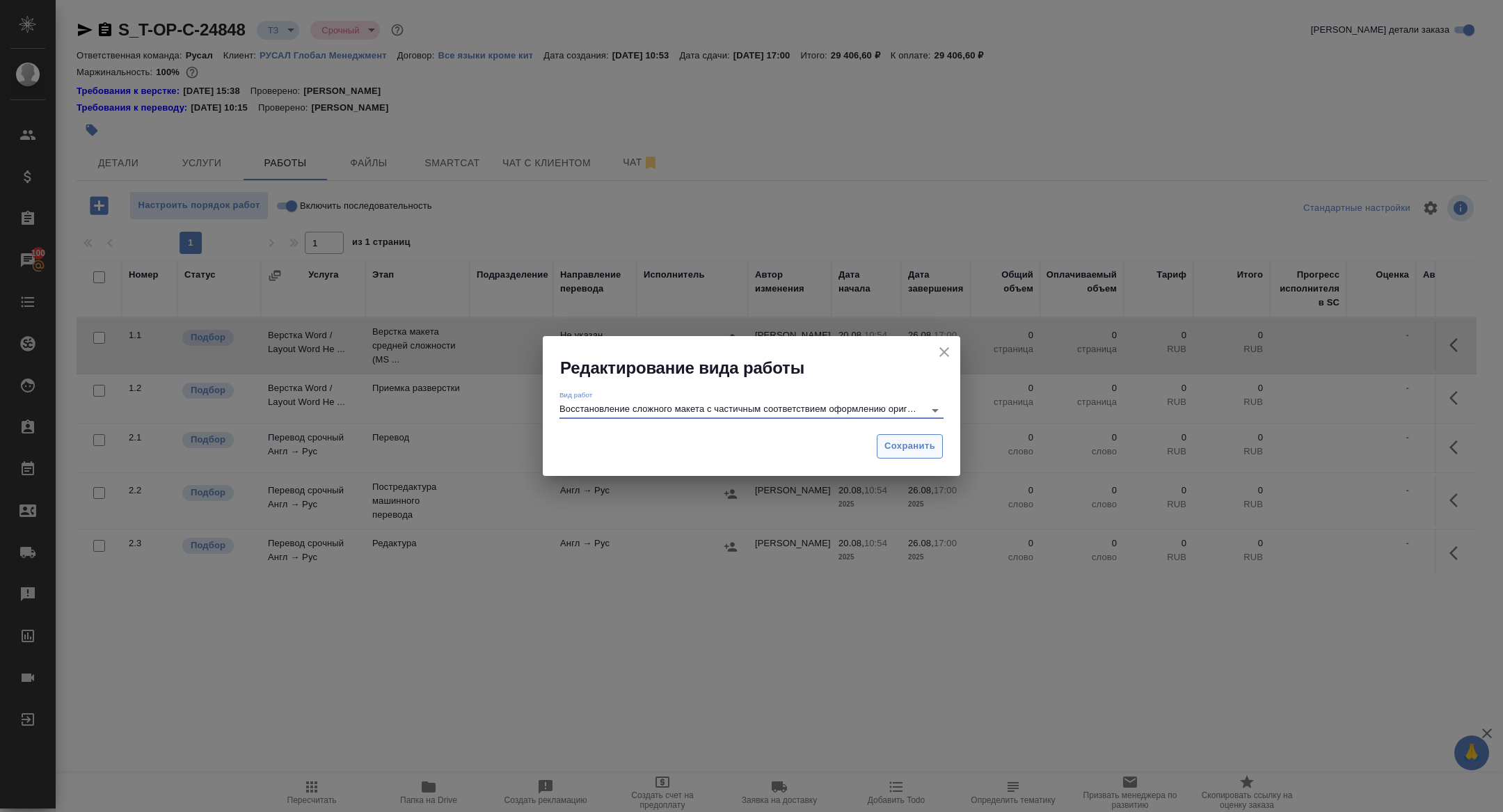
type input "Восстановление сложного макета с частичным соответствием оформлению оригинала"
click at [898, 450] on span "Сохранить" at bounding box center [909, 446] width 51 height 16
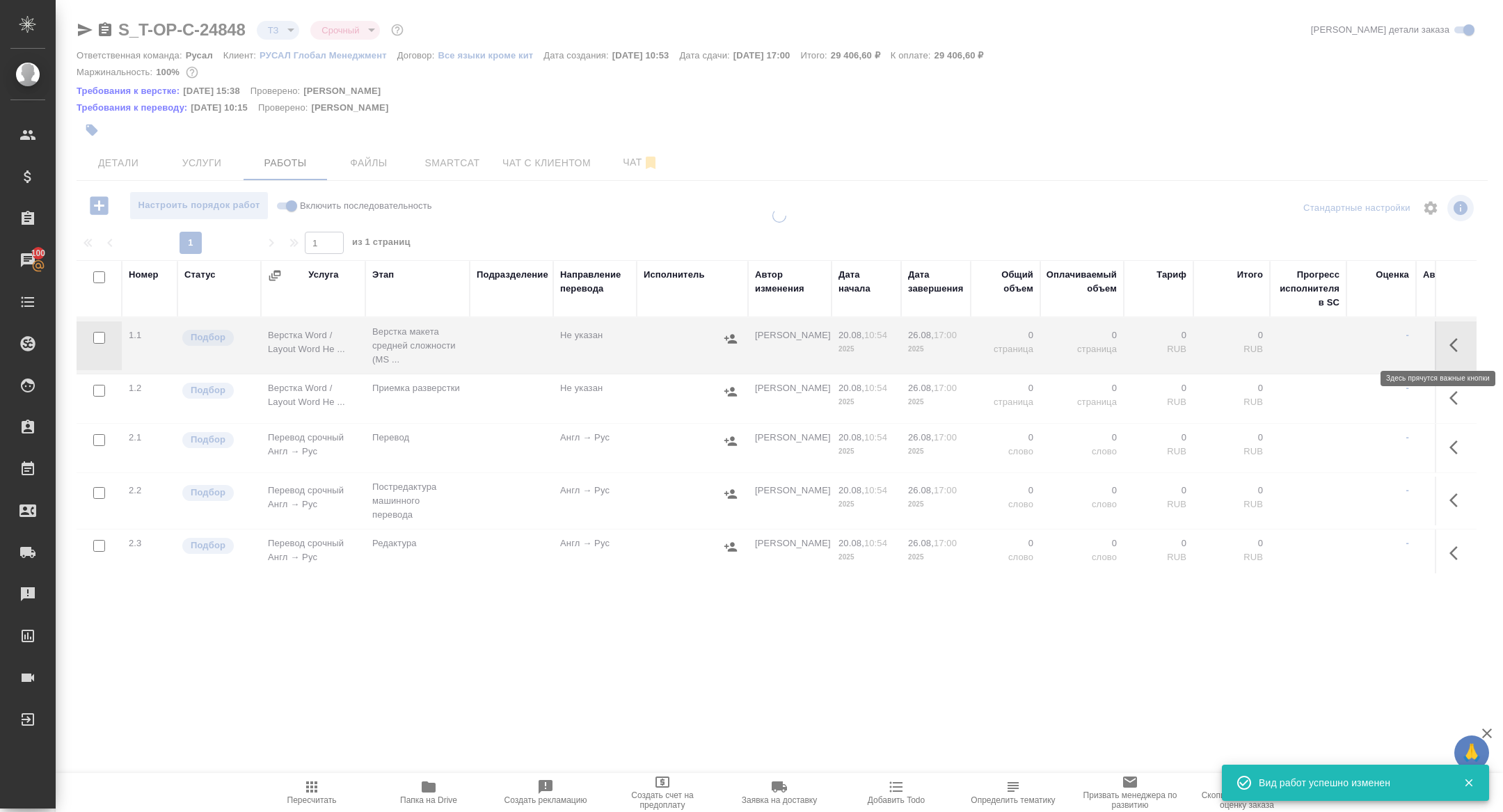
type input "new"
click at [1451, 346] on icon "button" at bounding box center [1454, 345] width 8 height 14
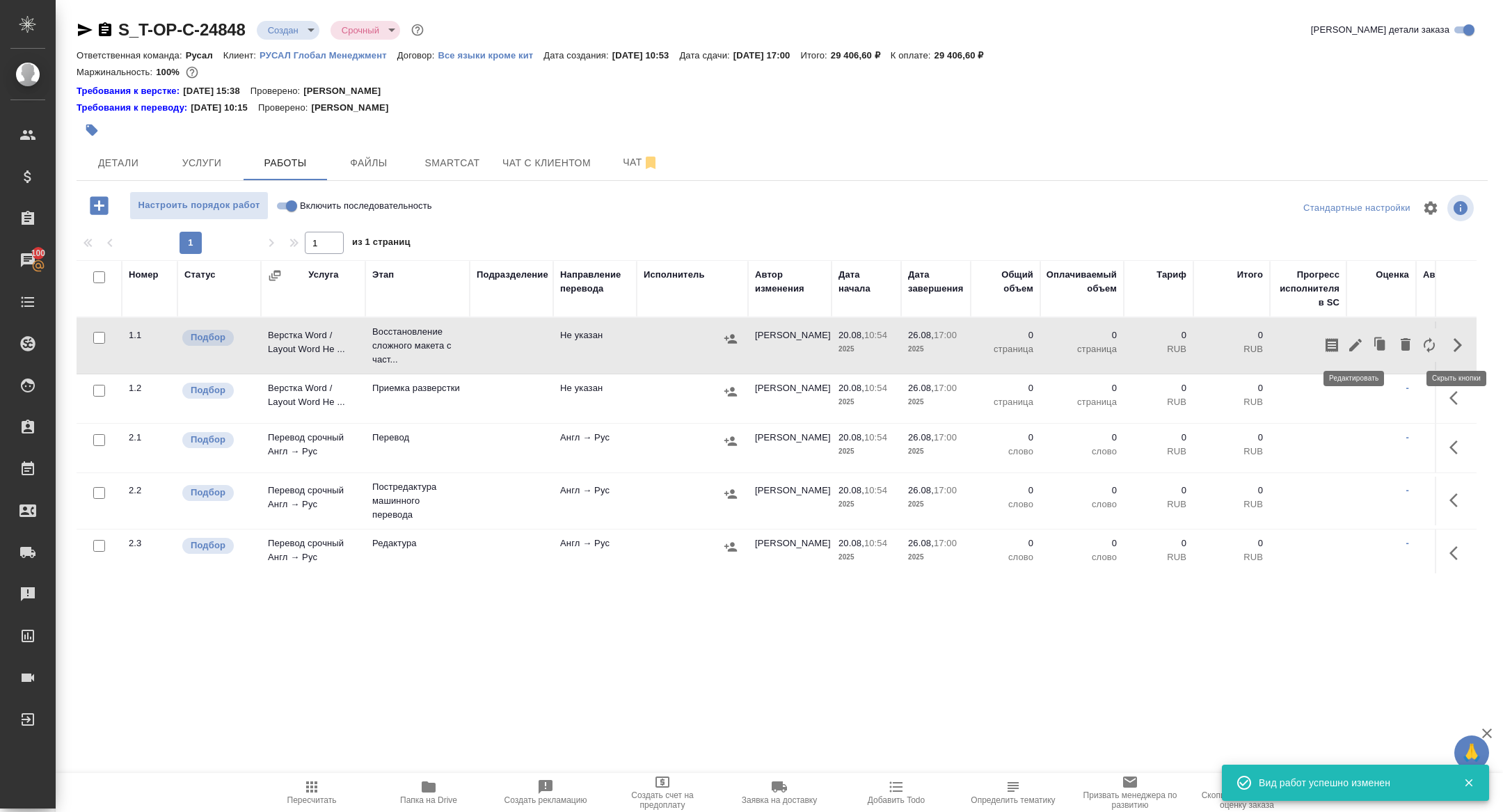
click at [1352, 344] on icon "button" at bounding box center [1356, 345] width 17 height 17
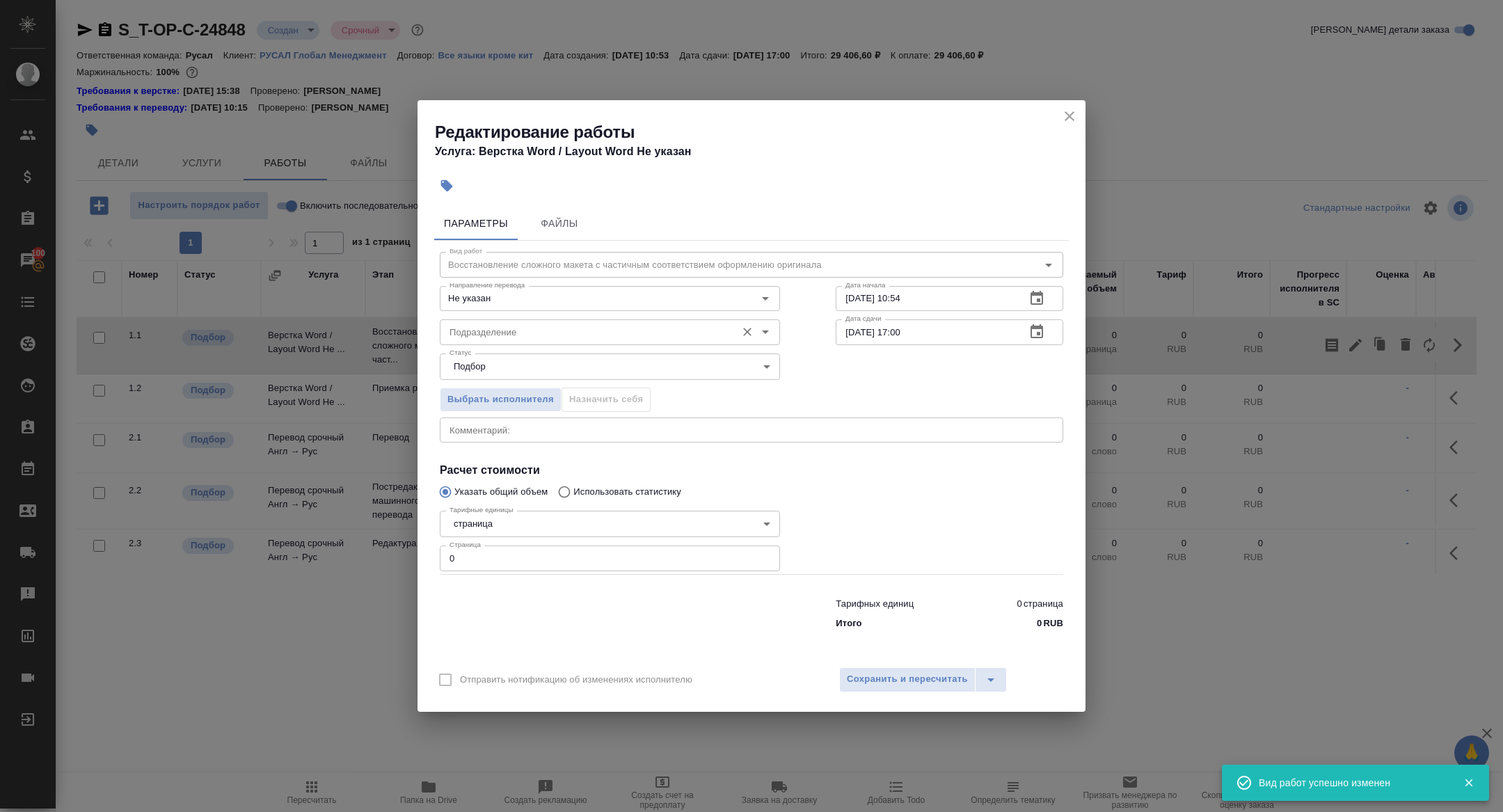
click at [574, 335] on input "Подразделение" at bounding box center [587, 332] width 286 height 17
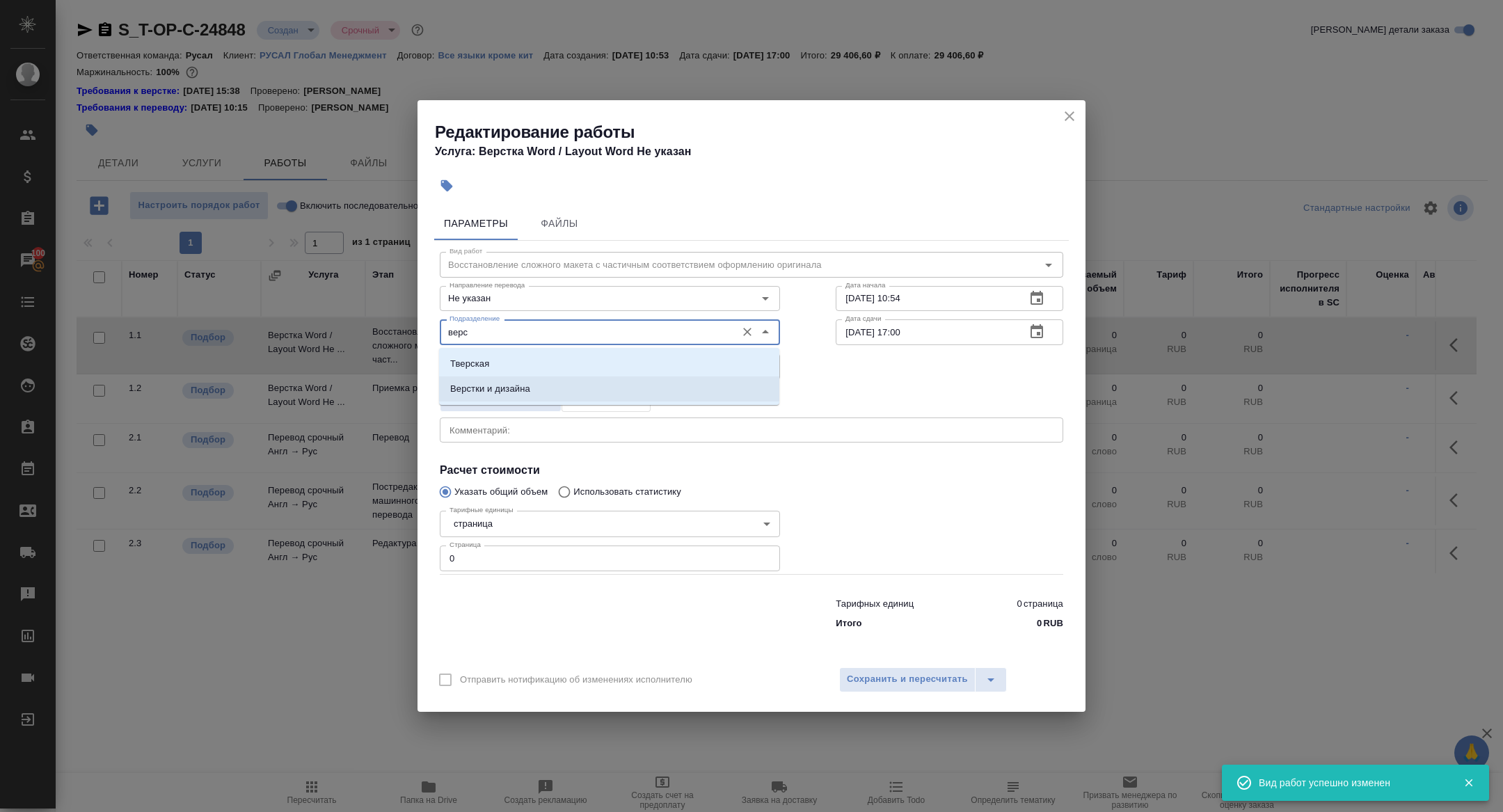
click at [572, 387] on li "Верстки и дизайна" at bounding box center [610, 389] width 340 height 25
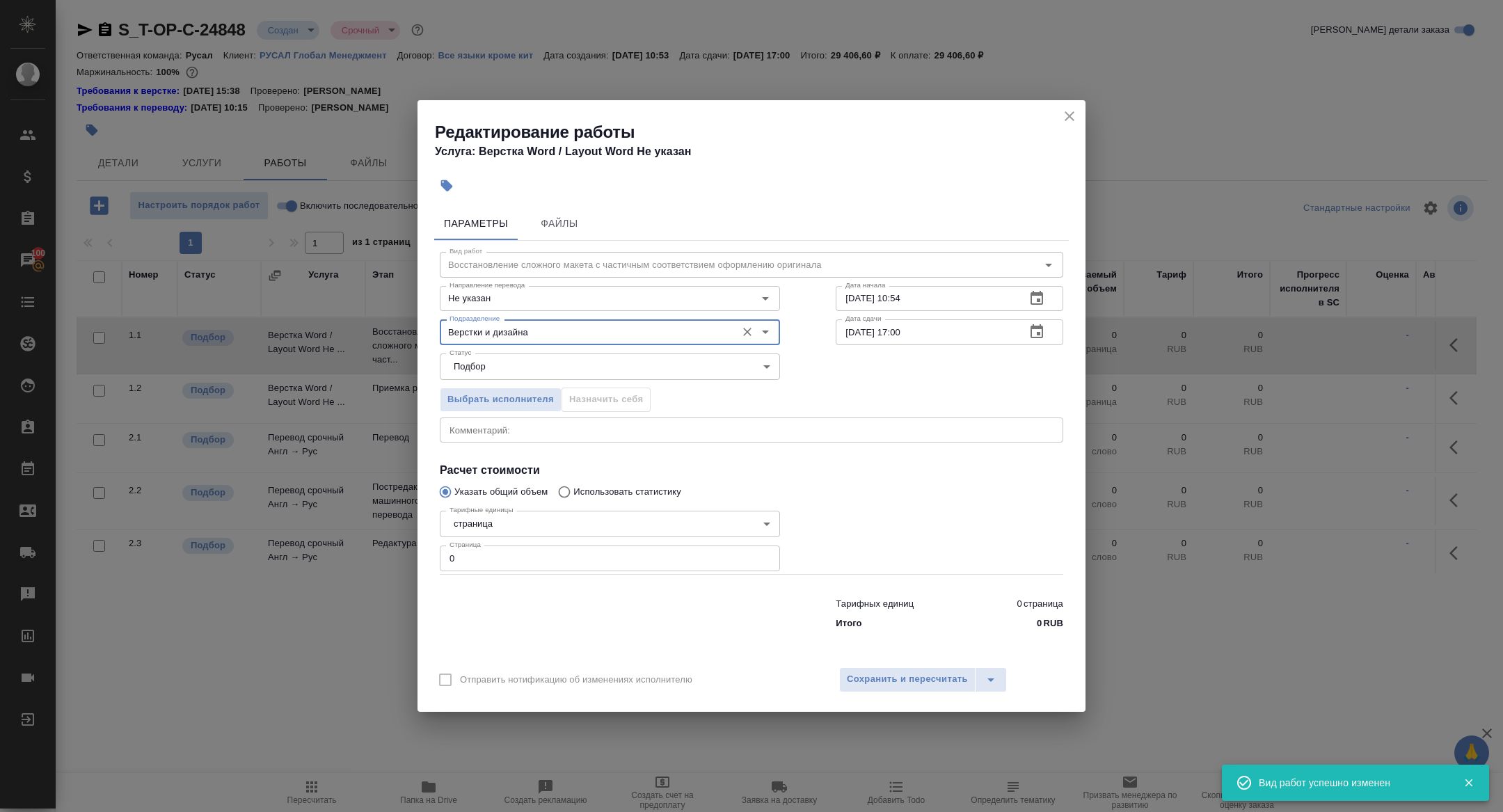
type input "Верстки и дизайна"
click at [505, 358] on body "🙏 .cls-1 fill:#fff; AWATERA Zhuravleva Alexandra Клиенты Спецификации Заказы 10…" at bounding box center [752, 406] width 1503 height 812
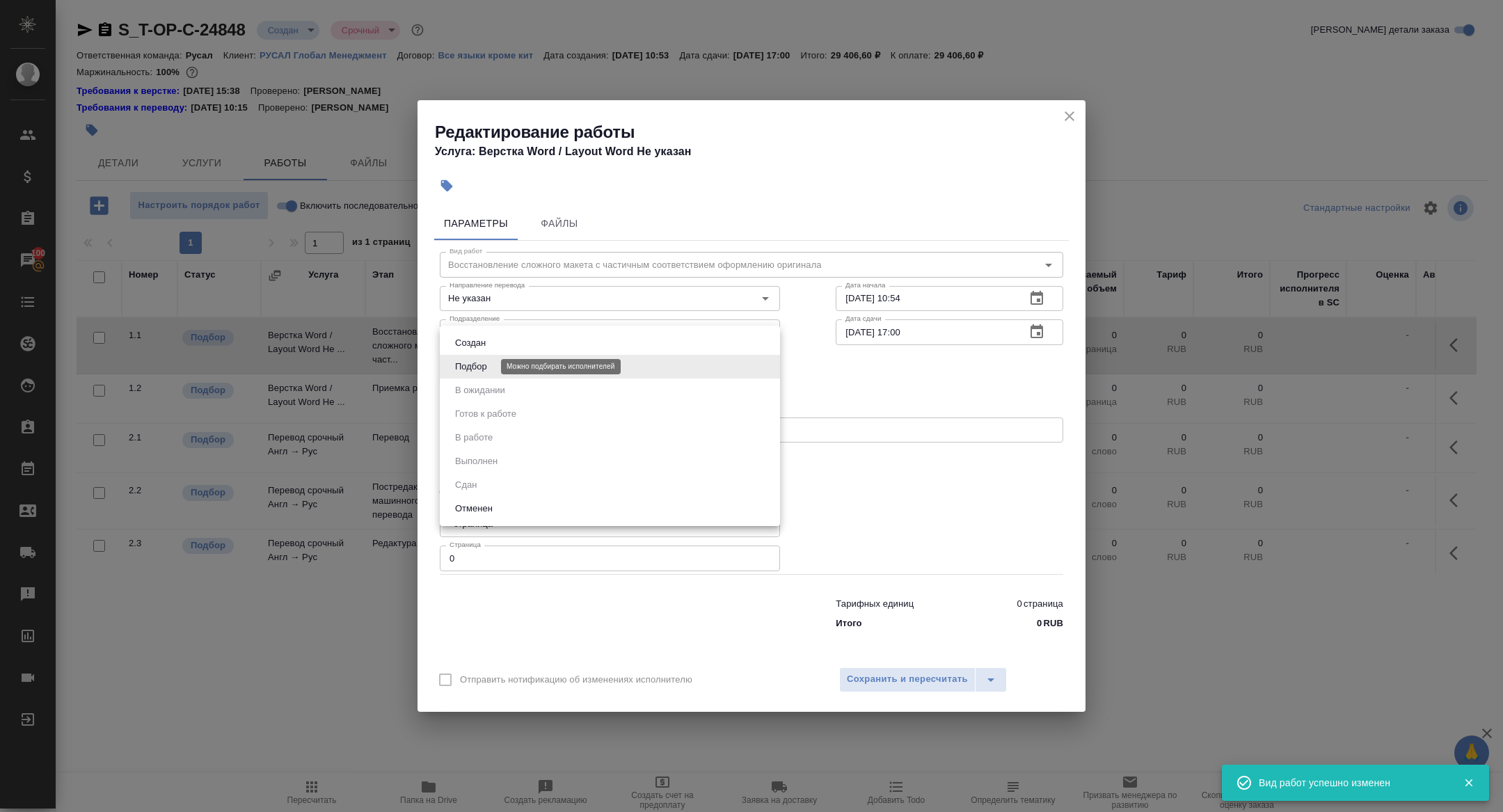
click at [470, 369] on button "Подбор" at bounding box center [471, 366] width 41 height 15
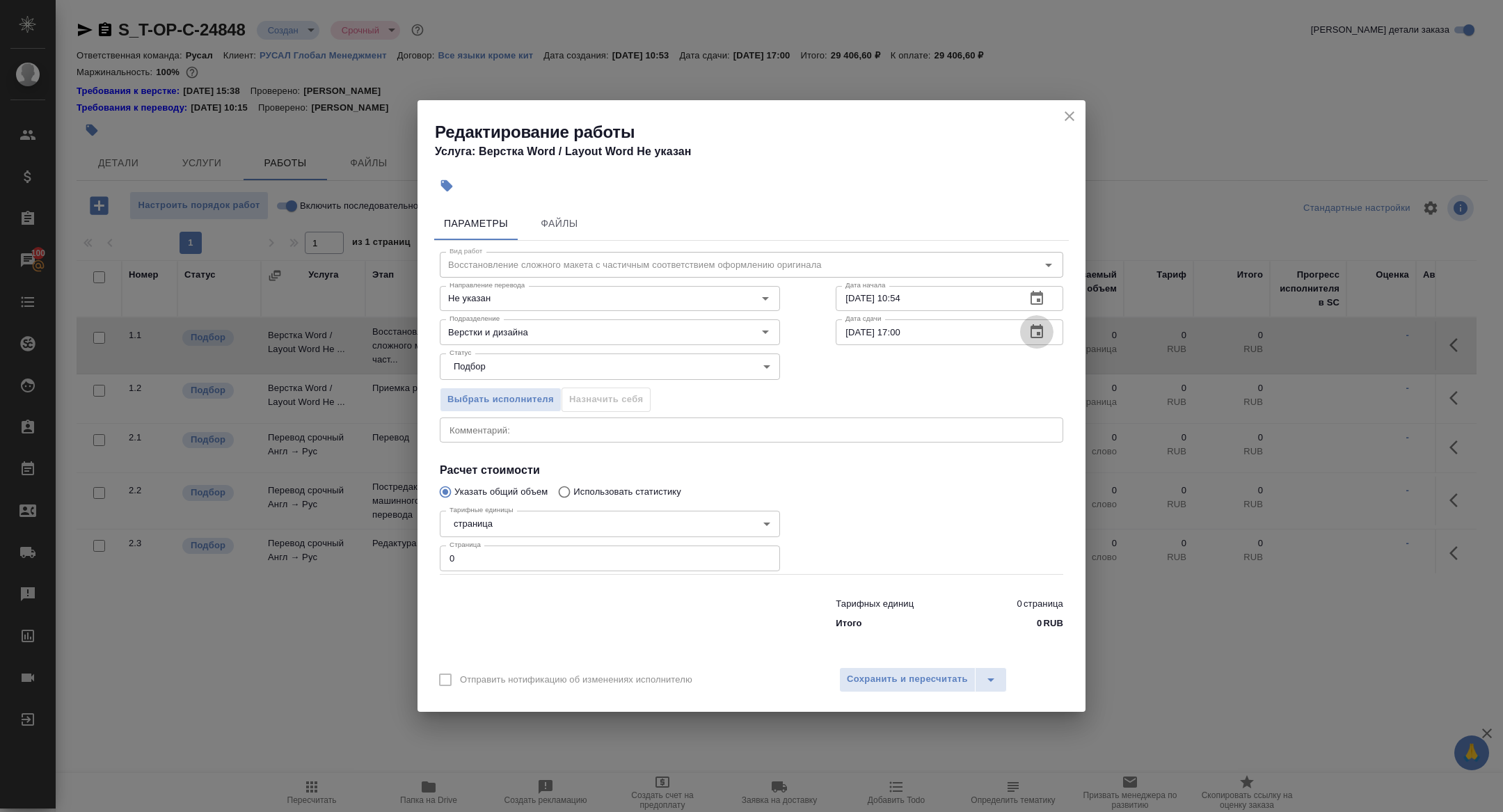
click at [1040, 327] on icon "button" at bounding box center [1036, 331] width 12 height 14
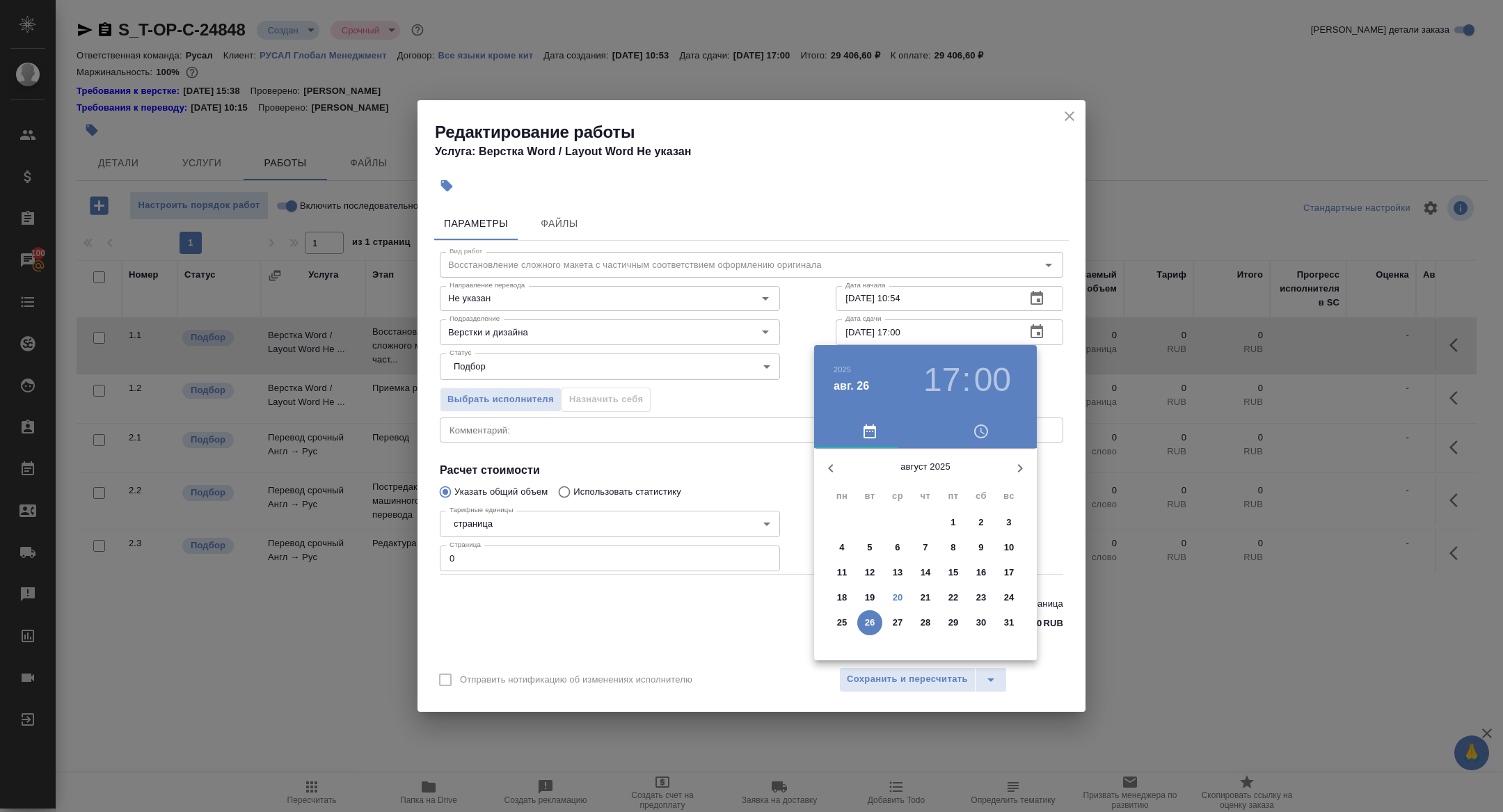
click at [900, 600] on p "20" at bounding box center [898, 598] width 11 height 14
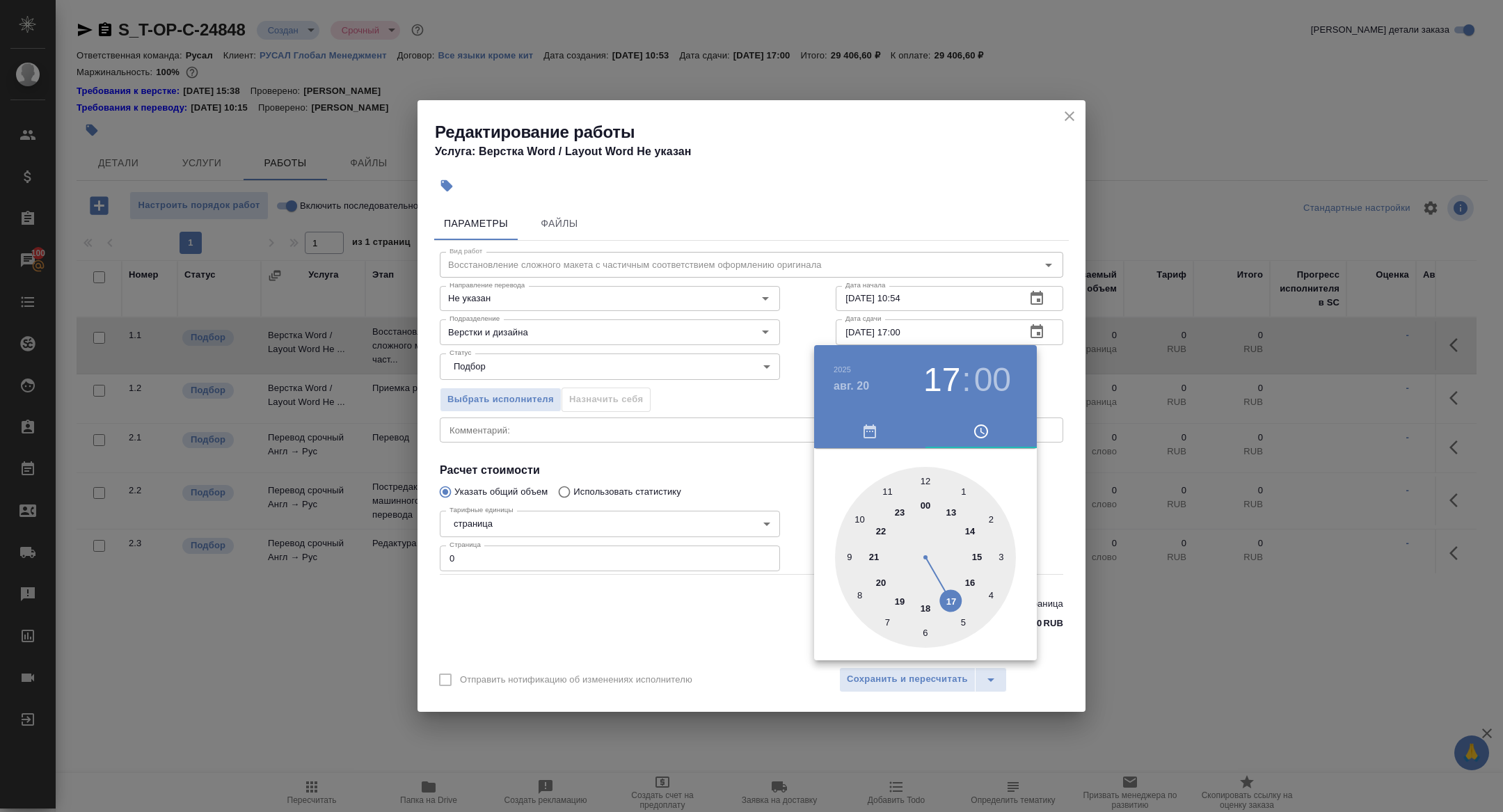
click at [968, 531] on div at bounding box center [926, 557] width 181 height 181
click at [938, 375] on h3 "14" at bounding box center [942, 379] width 37 height 39
click at [863, 380] on h4 "авг. 20" at bounding box center [852, 386] width 37 height 17
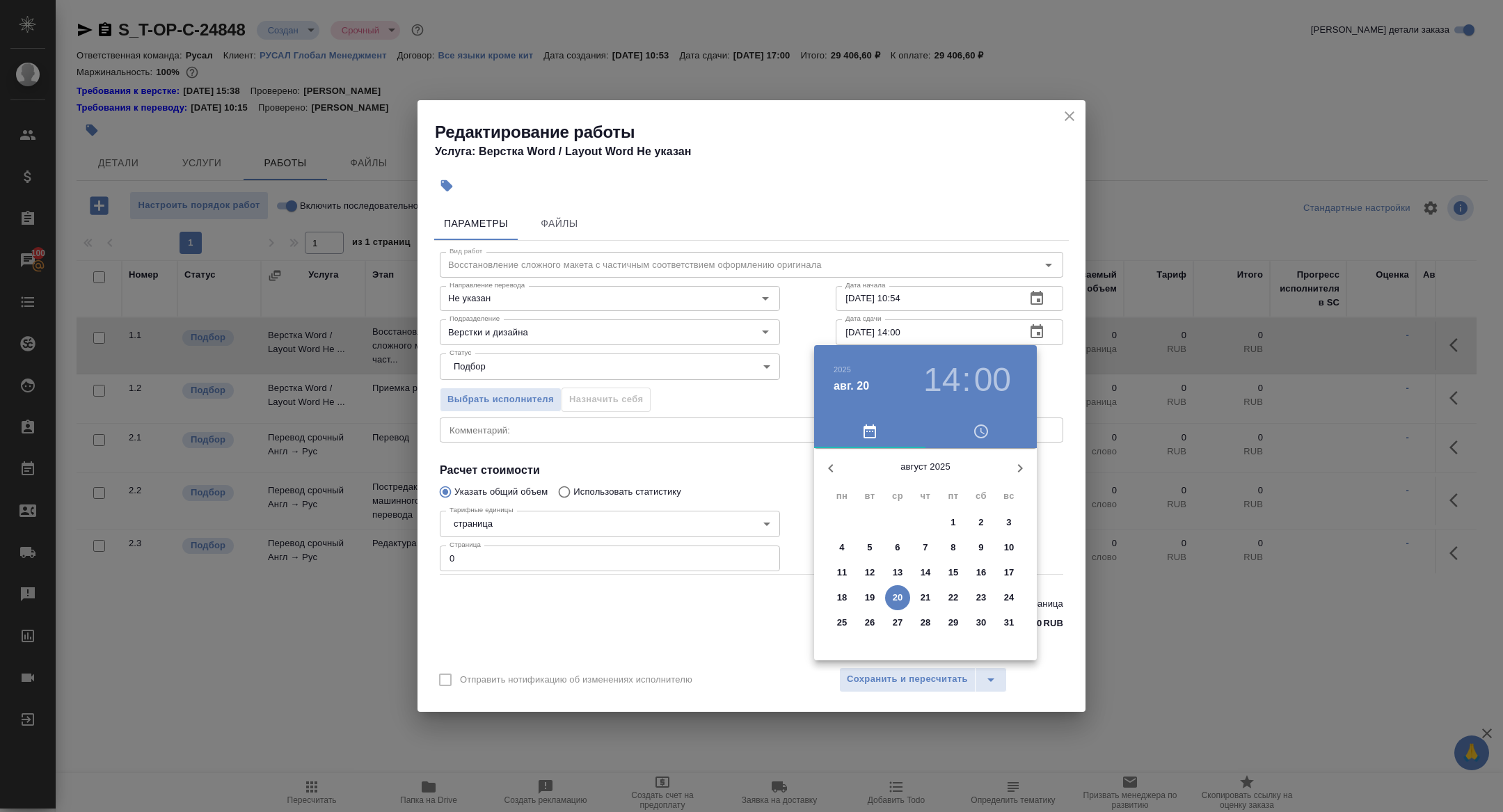
click at [923, 596] on p "21" at bounding box center [926, 598] width 11 height 14
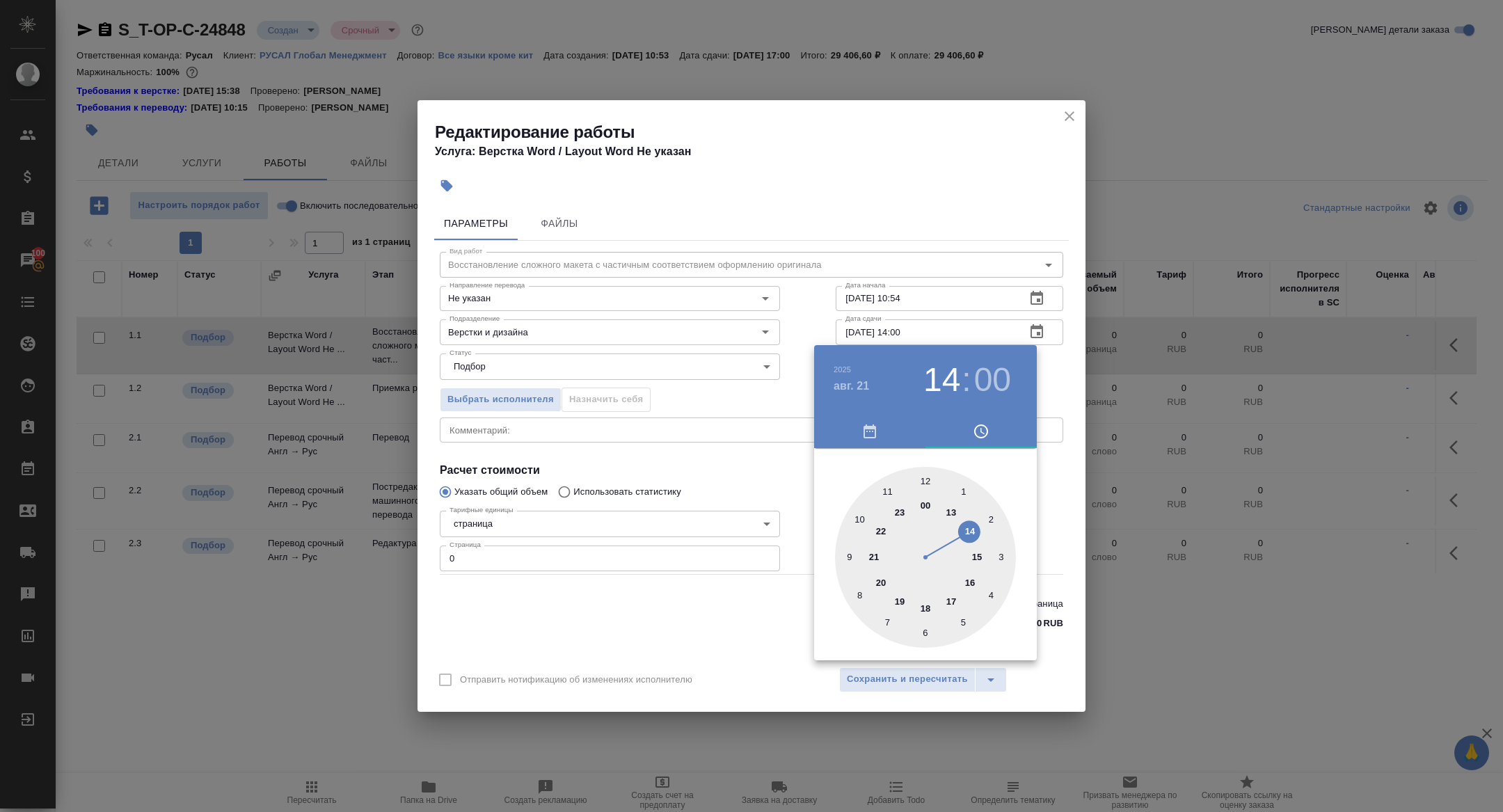
type input "21.08.2025 09:00"
click at [856, 548] on div at bounding box center [926, 557] width 181 height 181
click at [709, 413] on div at bounding box center [752, 406] width 1503 height 812
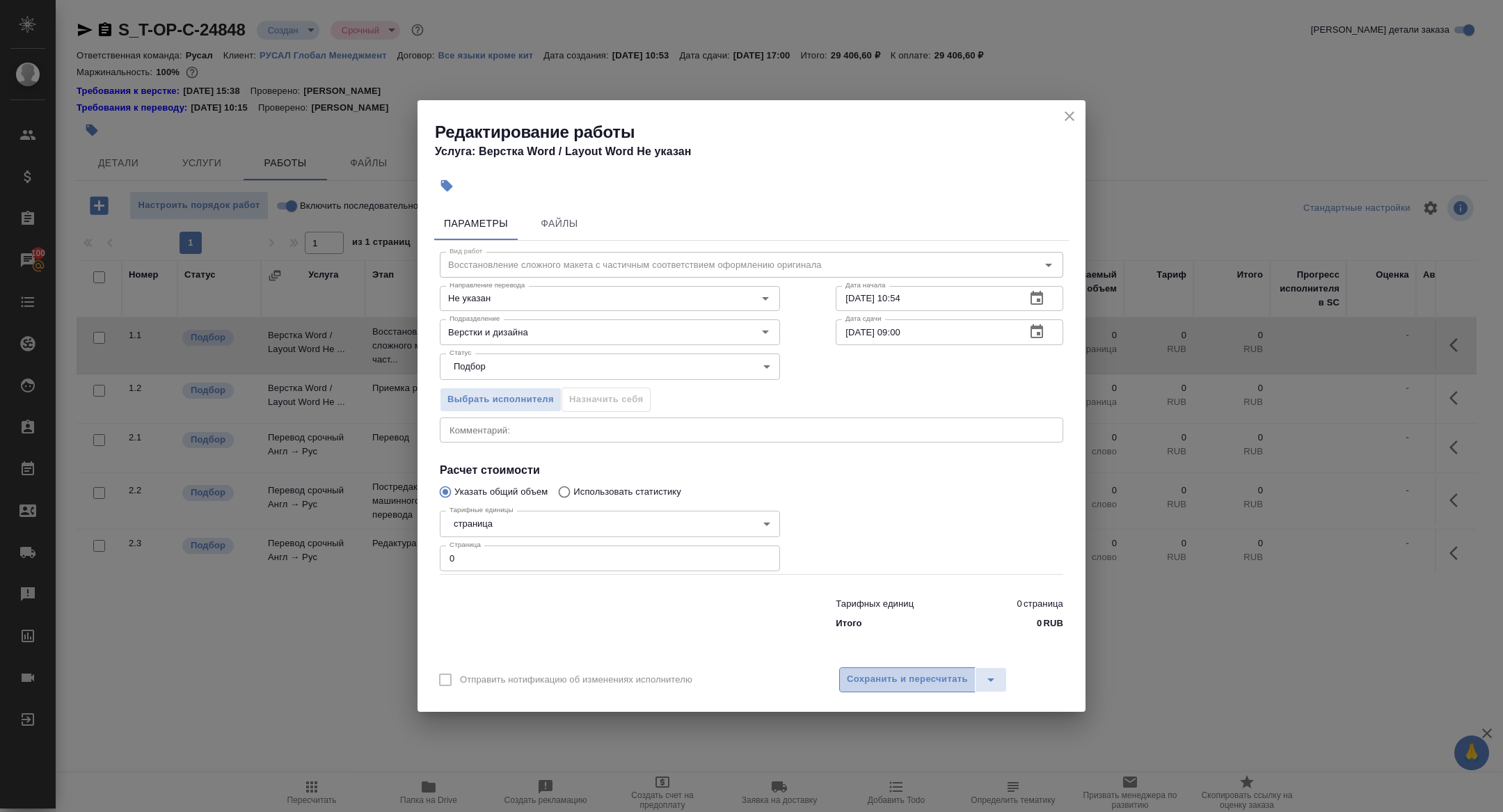
click at [891, 685] on span "Сохранить и пересчитать" at bounding box center [908, 679] width 121 height 16
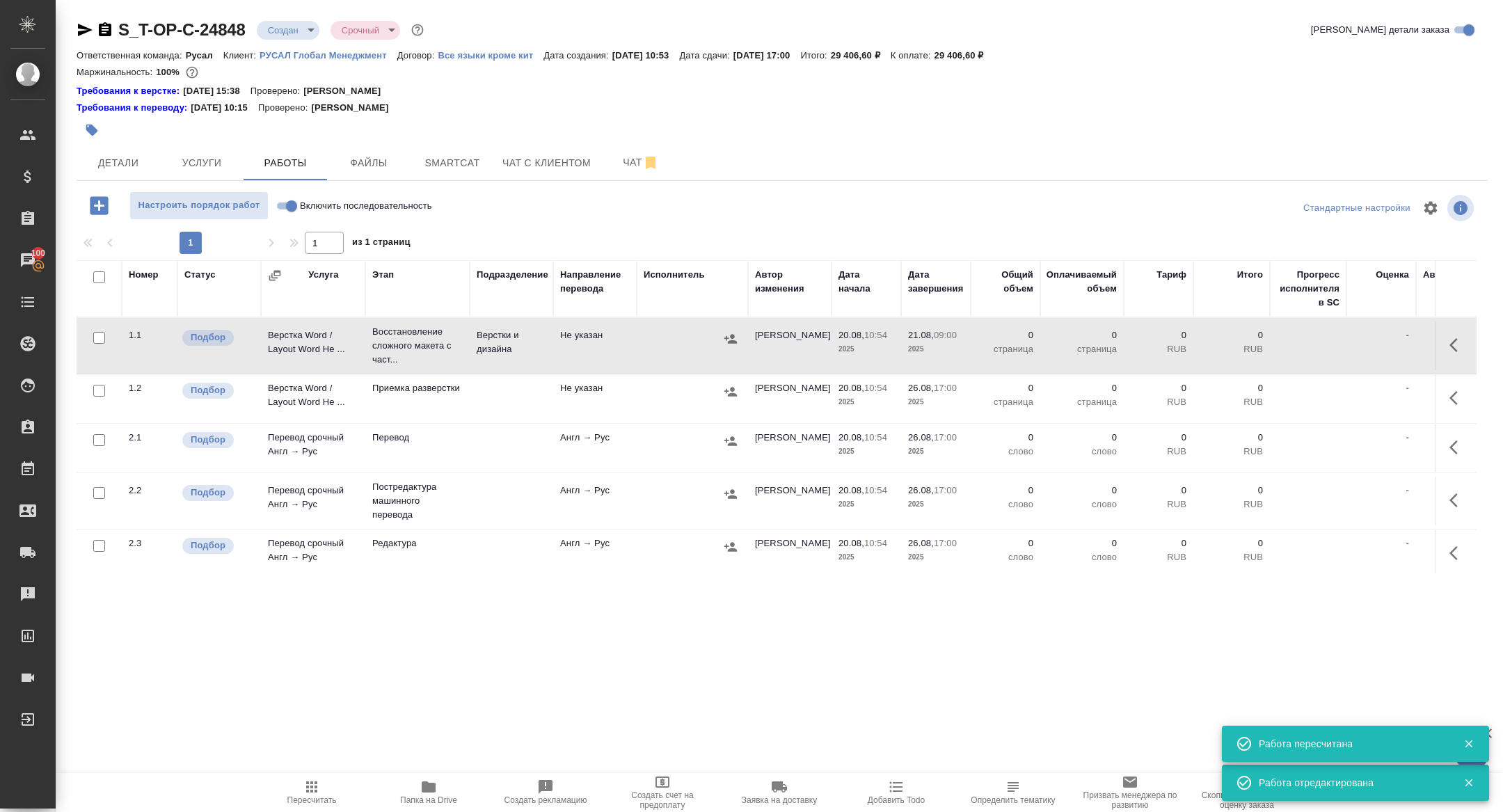
click at [285, 27] on body "🙏 .cls-1 fill:#fff; AWATERA Zhuravleva Alexandra Клиенты Спецификации Заказы 10…" at bounding box center [752, 406] width 1503 height 812
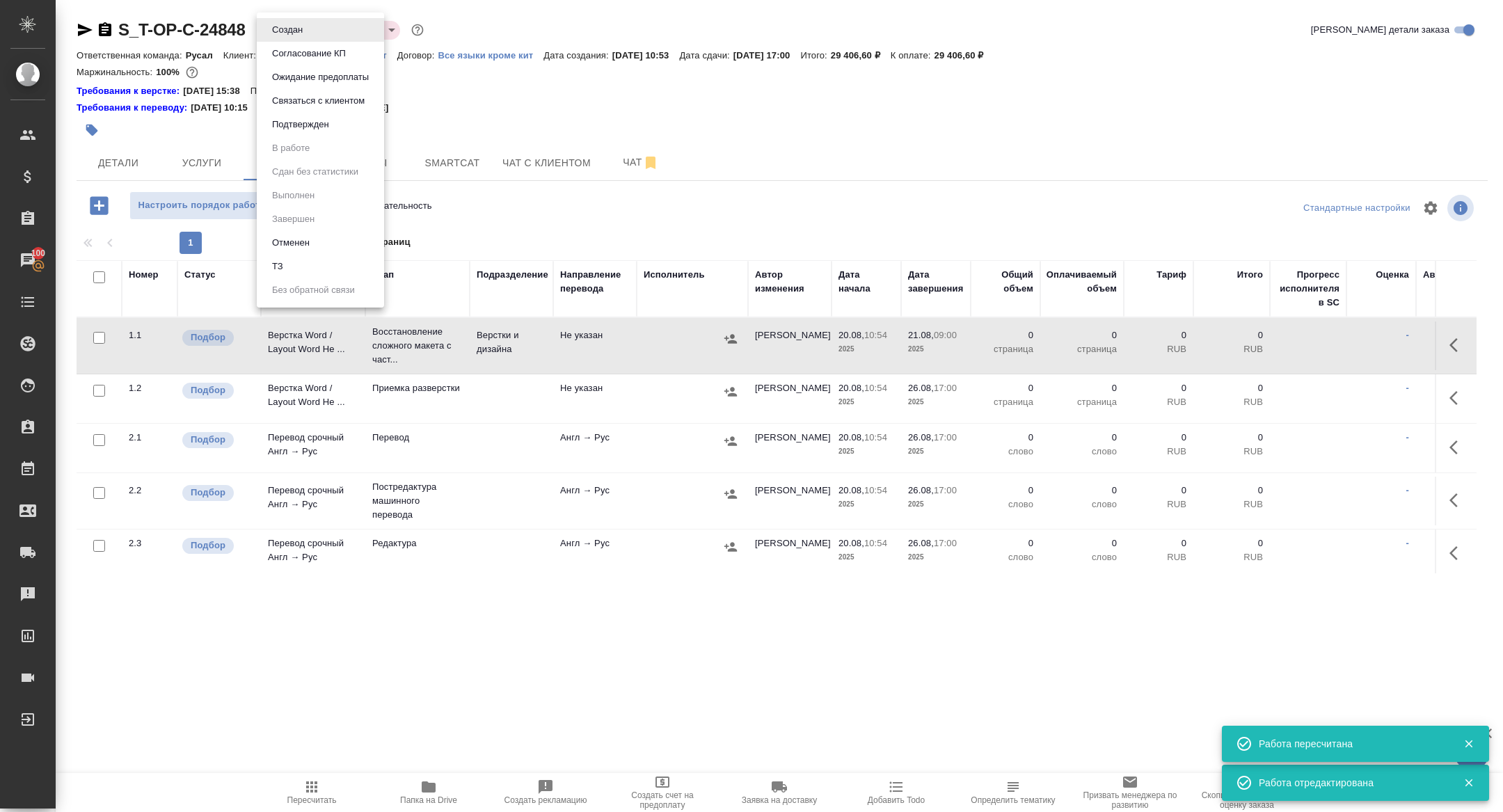
click at [299, 37] on button "Подтвержден" at bounding box center [287, 30] width 39 height 15
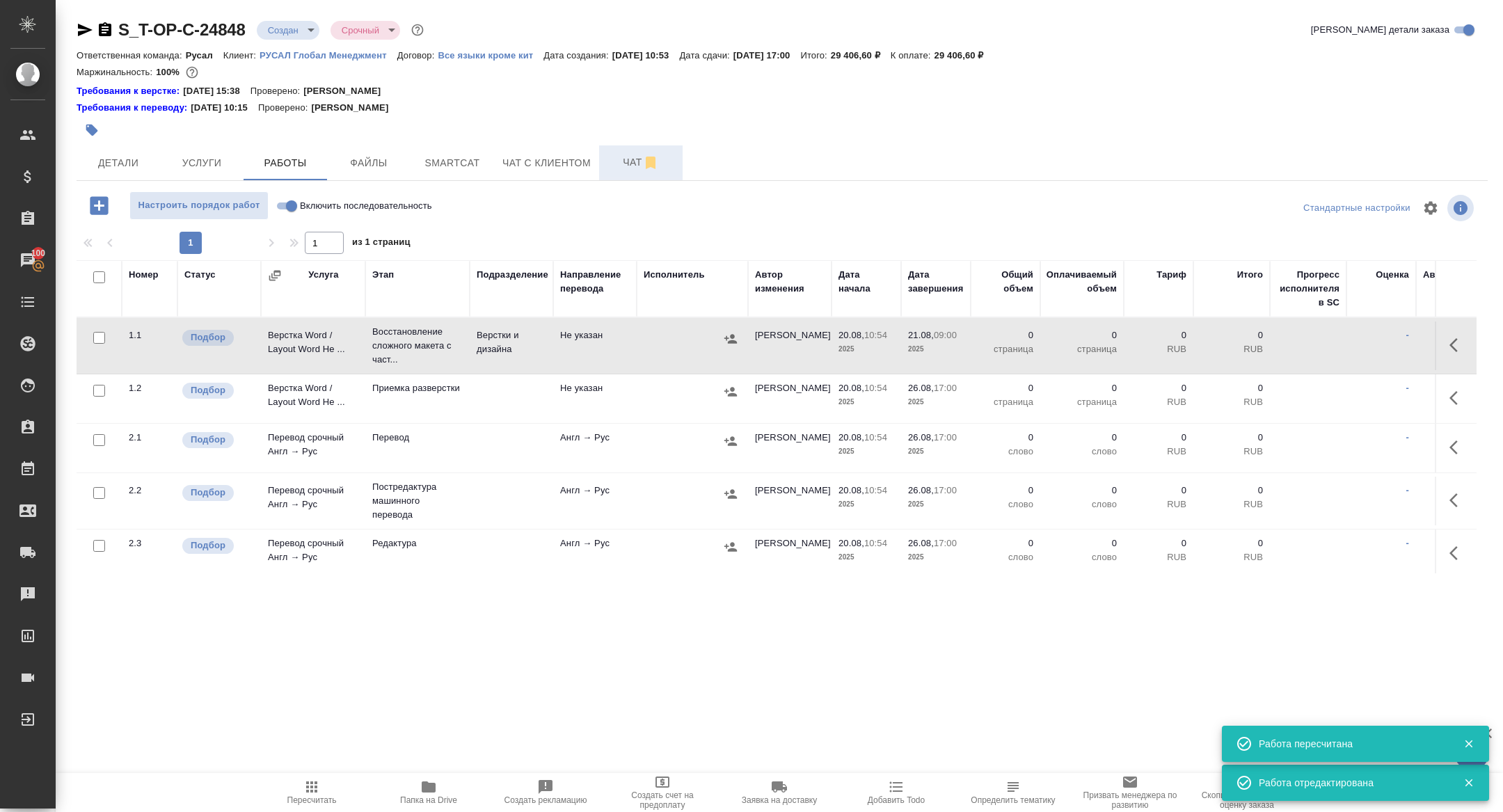
click at [623, 169] on span "Чат" at bounding box center [641, 162] width 66 height 17
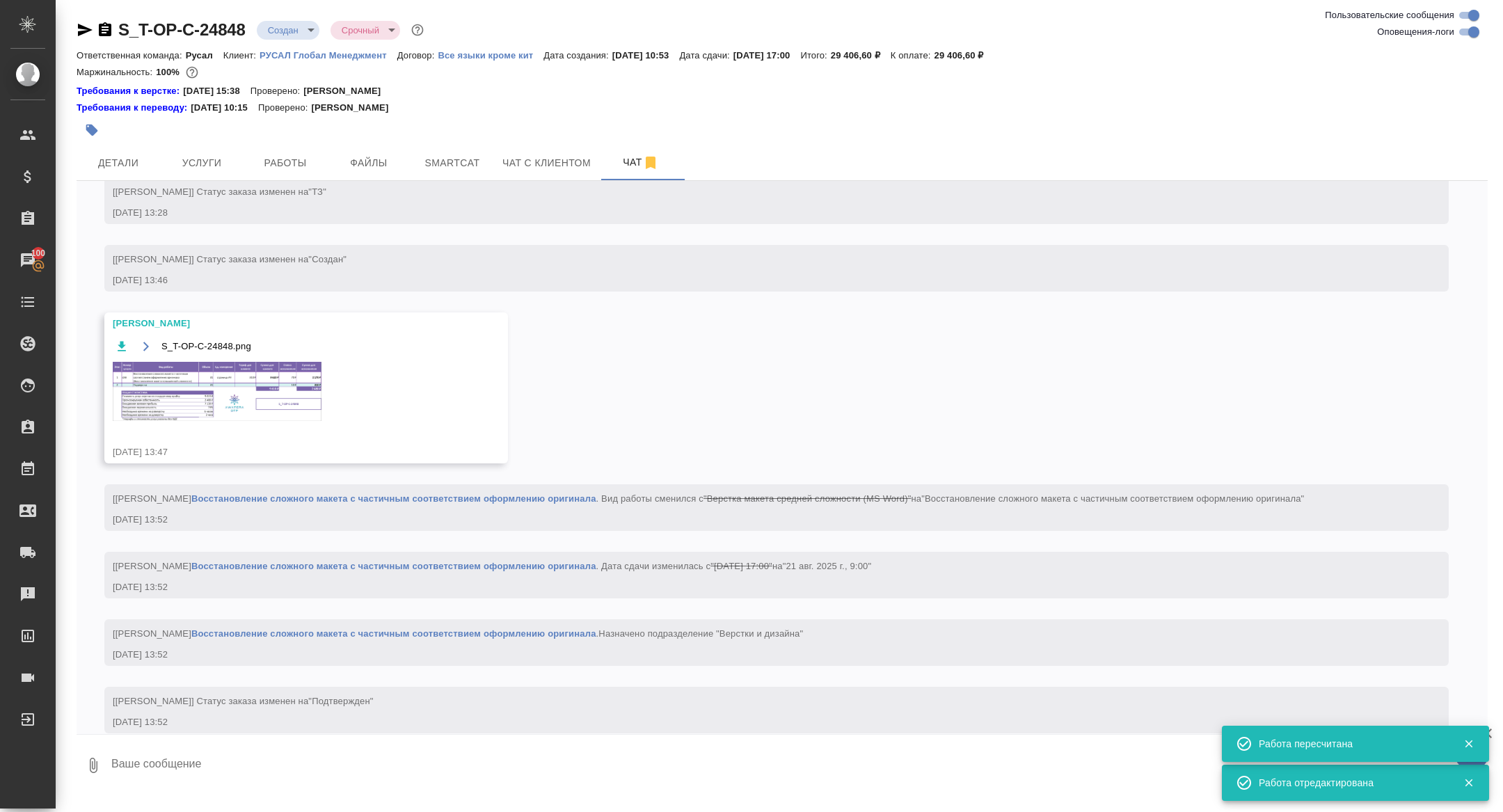
scroll to position [1180, 0]
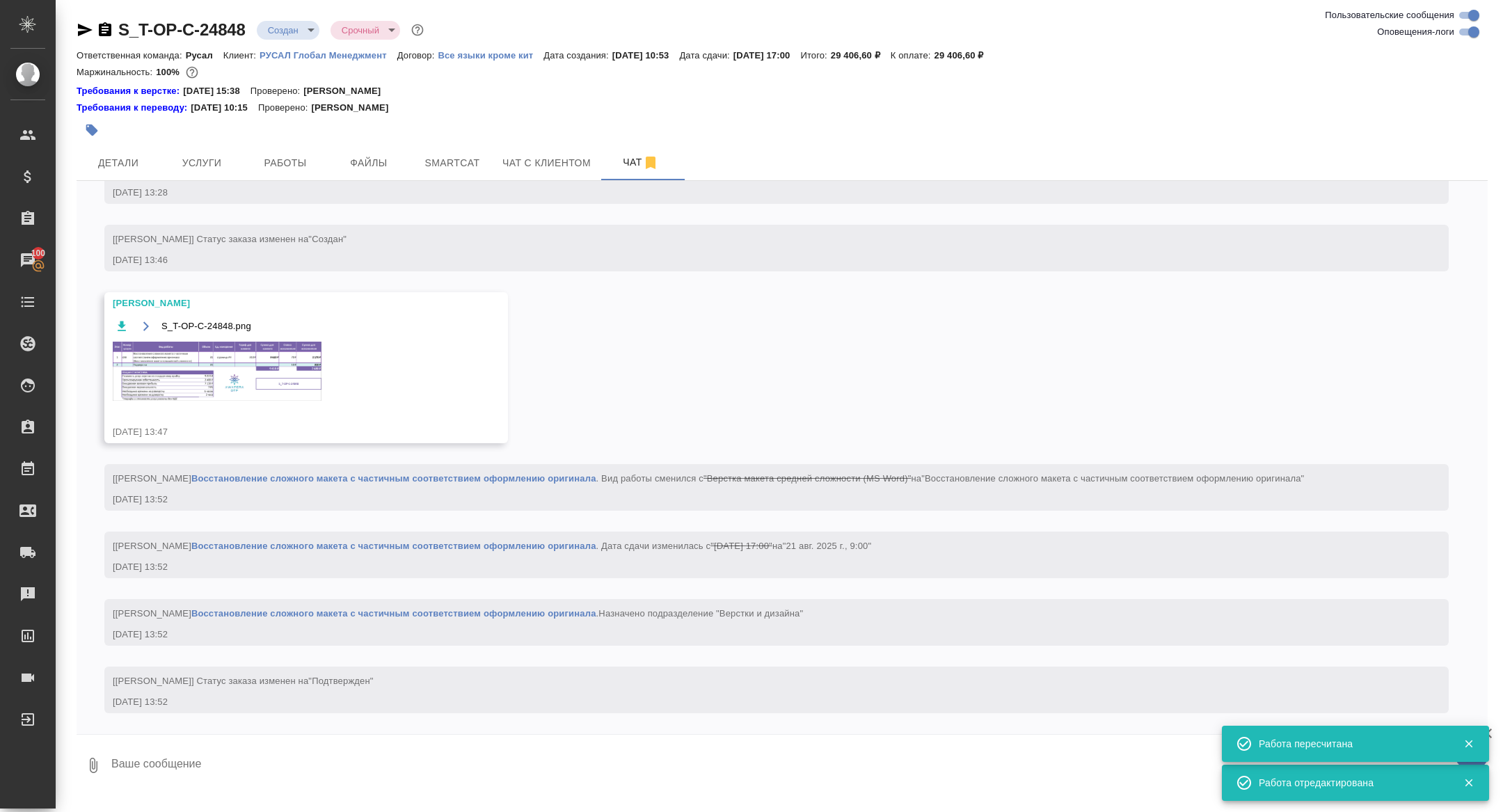
click at [247, 368] on img at bounding box center [217, 371] width 208 height 59
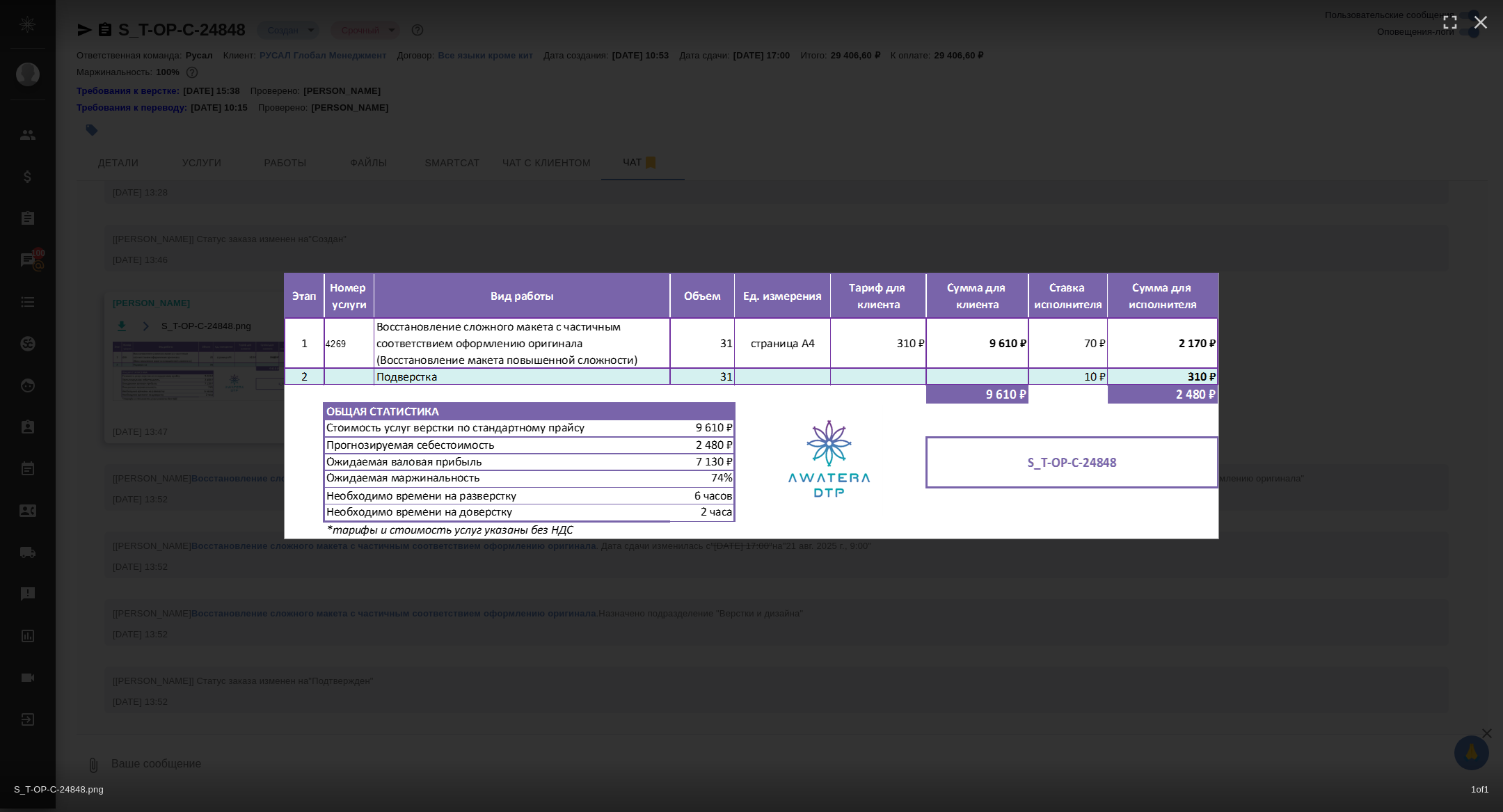
click at [197, 345] on div "S_T-OP-C-24848.png 1 of 1" at bounding box center [752, 406] width 1503 height 812
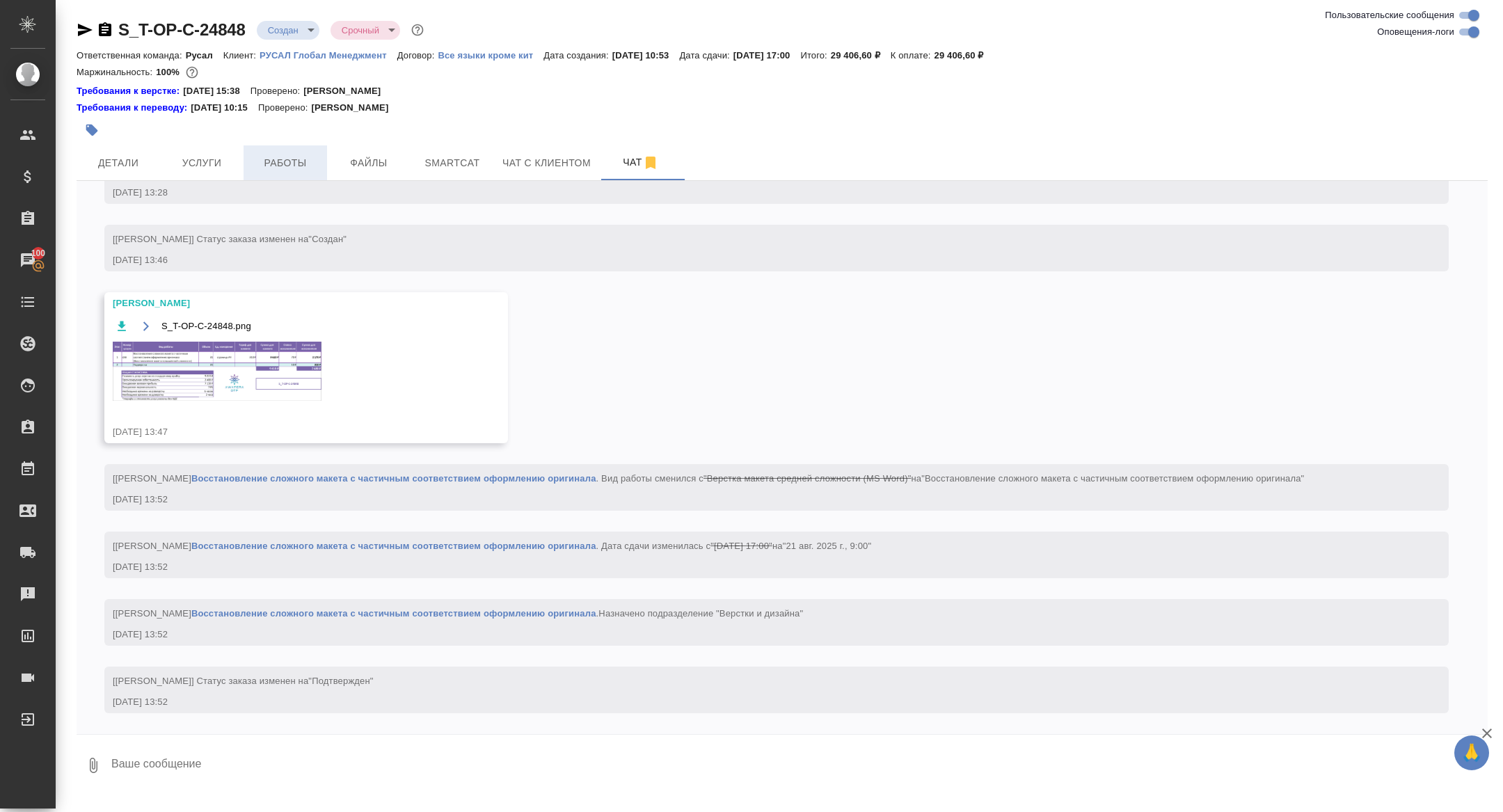
click at [293, 156] on span "Работы" at bounding box center [285, 163] width 66 height 17
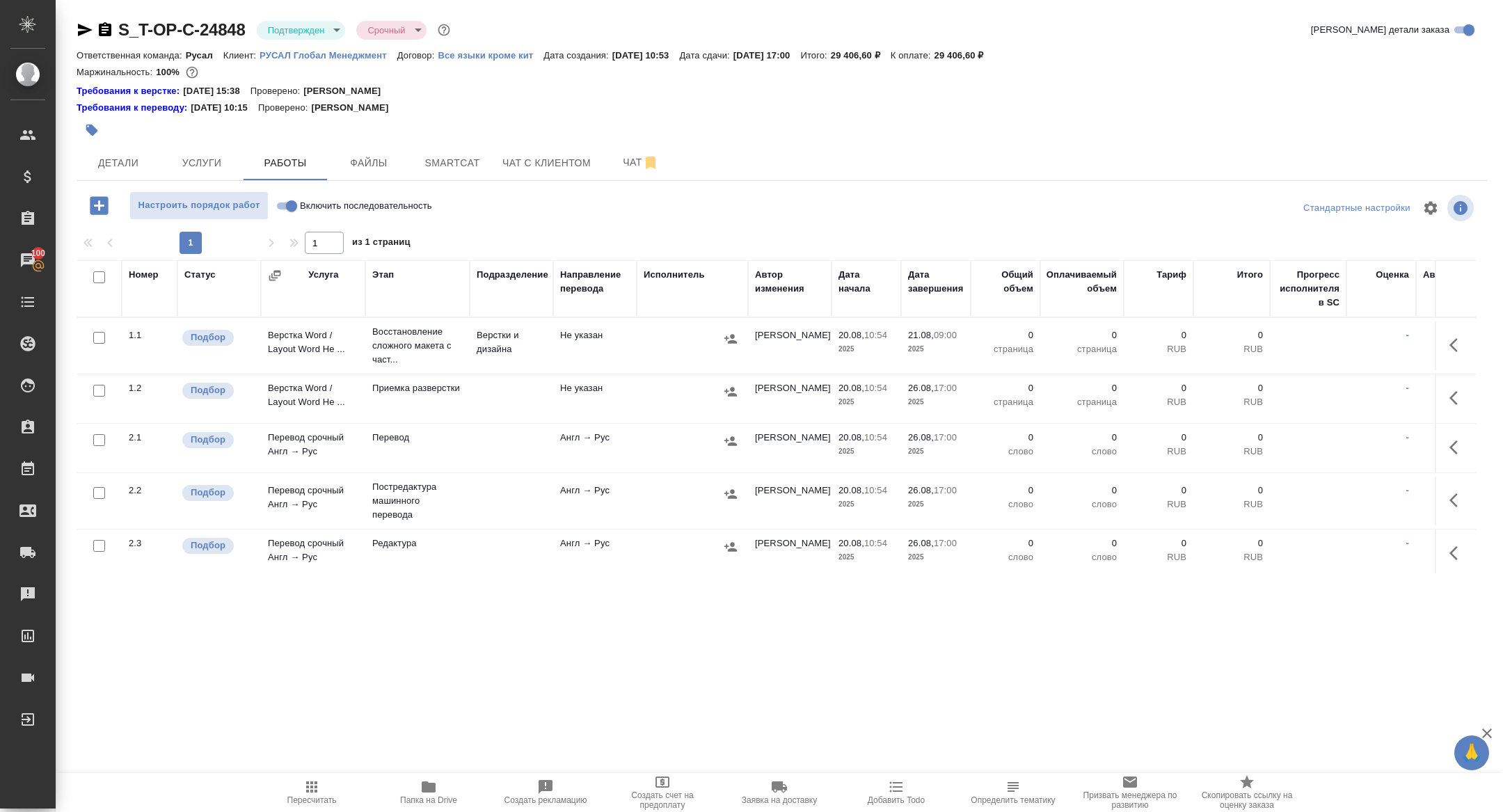
click at [1455, 350] on icon "button" at bounding box center [1458, 345] width 17 height 17
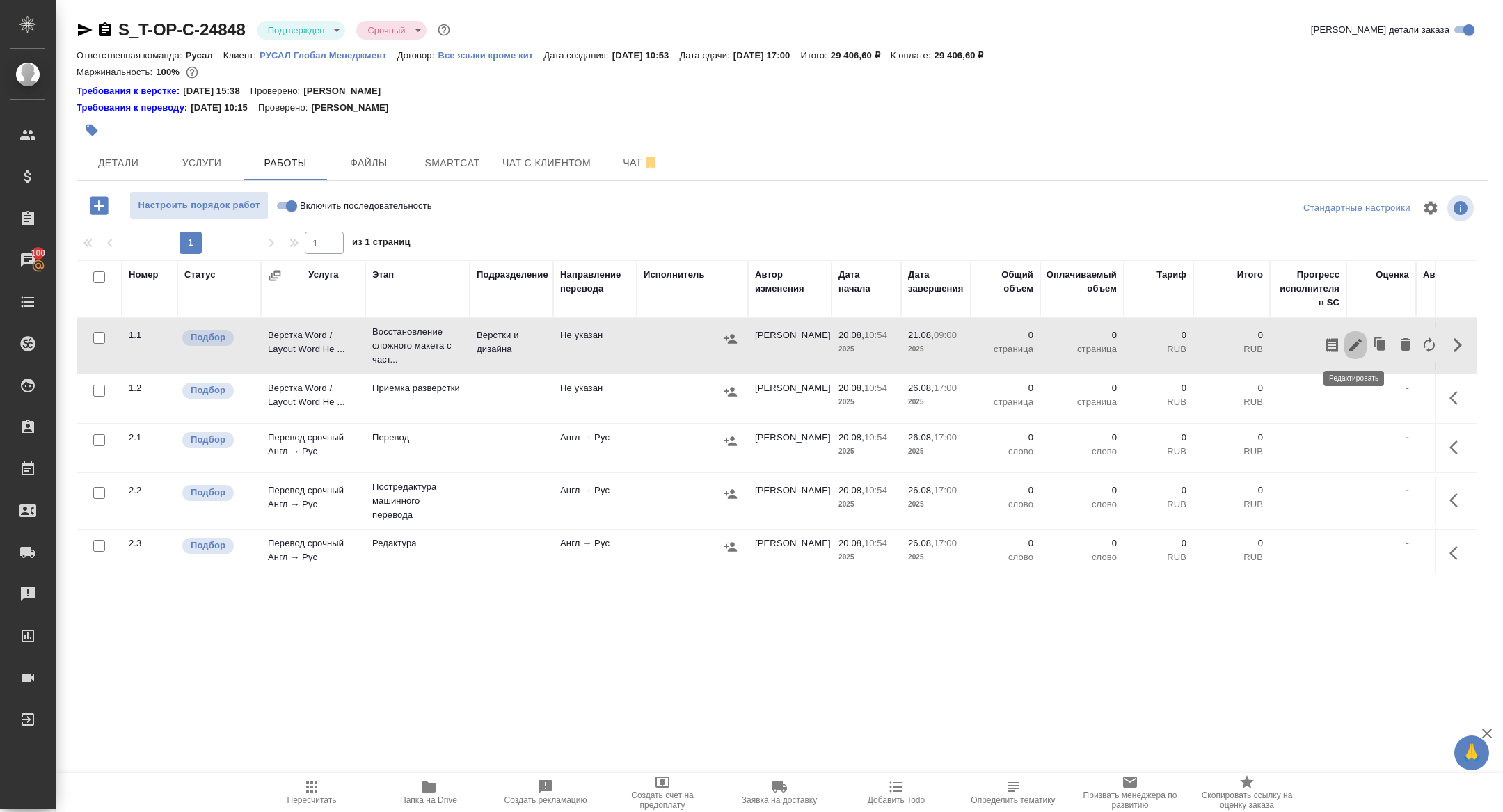
click at [1364, 340] on button "button" at bounding box center [1355, 345] width 23 height 33
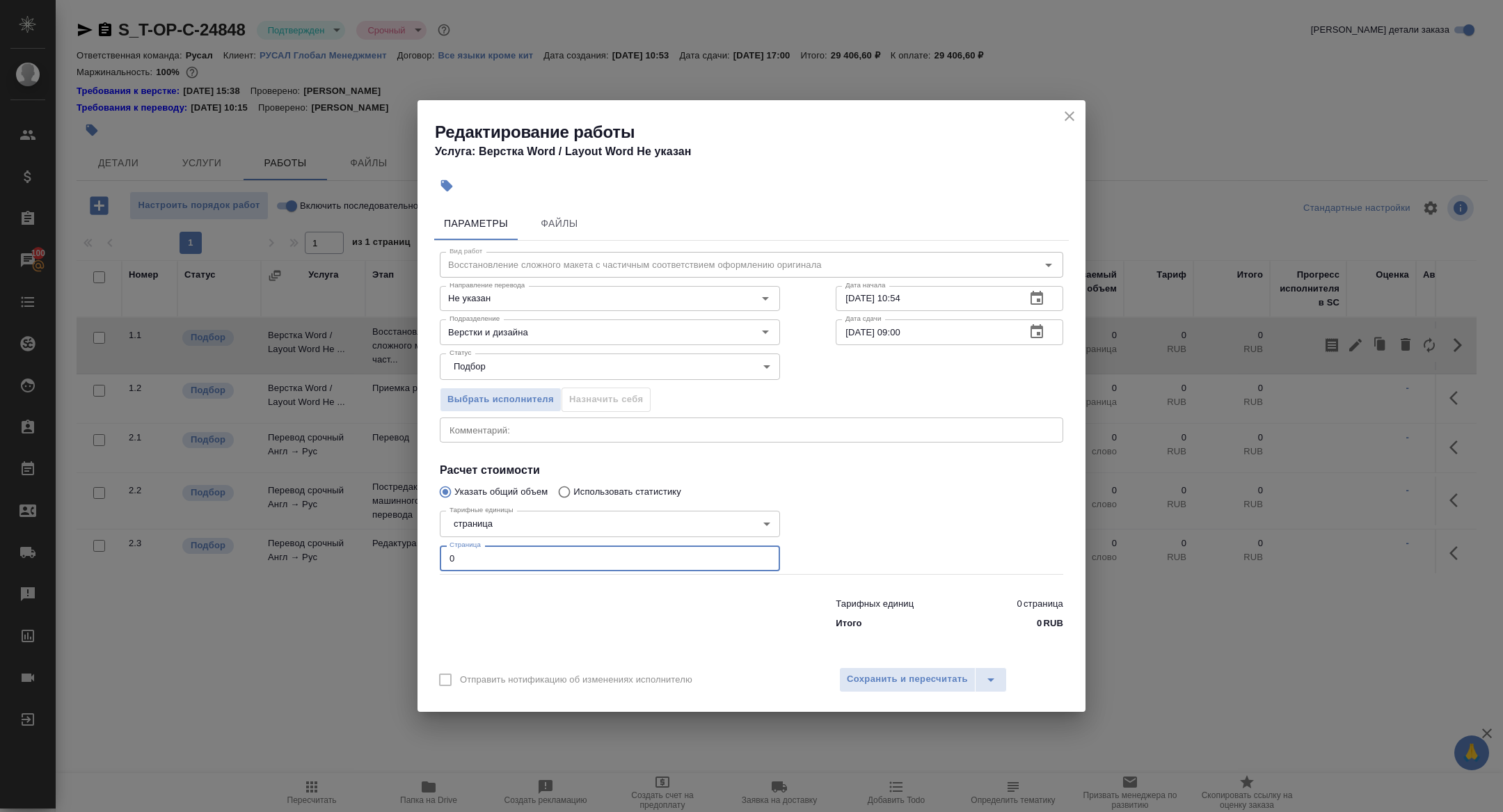
drag, startPoint x: 458, startPoint y: 567, endPoint x: 384, endPoint y: 530, distance: 82.7
click at [385, 530] on div "Редактирование работы Услуга: Верстка Word / Layout Word Не указан Параметры Фа…" at bounding box center [752, 406] width 1503 height 812
type input "31"
click at [905, 673] on span "Сохранить и пересчитать" at bounding box center [908, 679] width 121 height 16
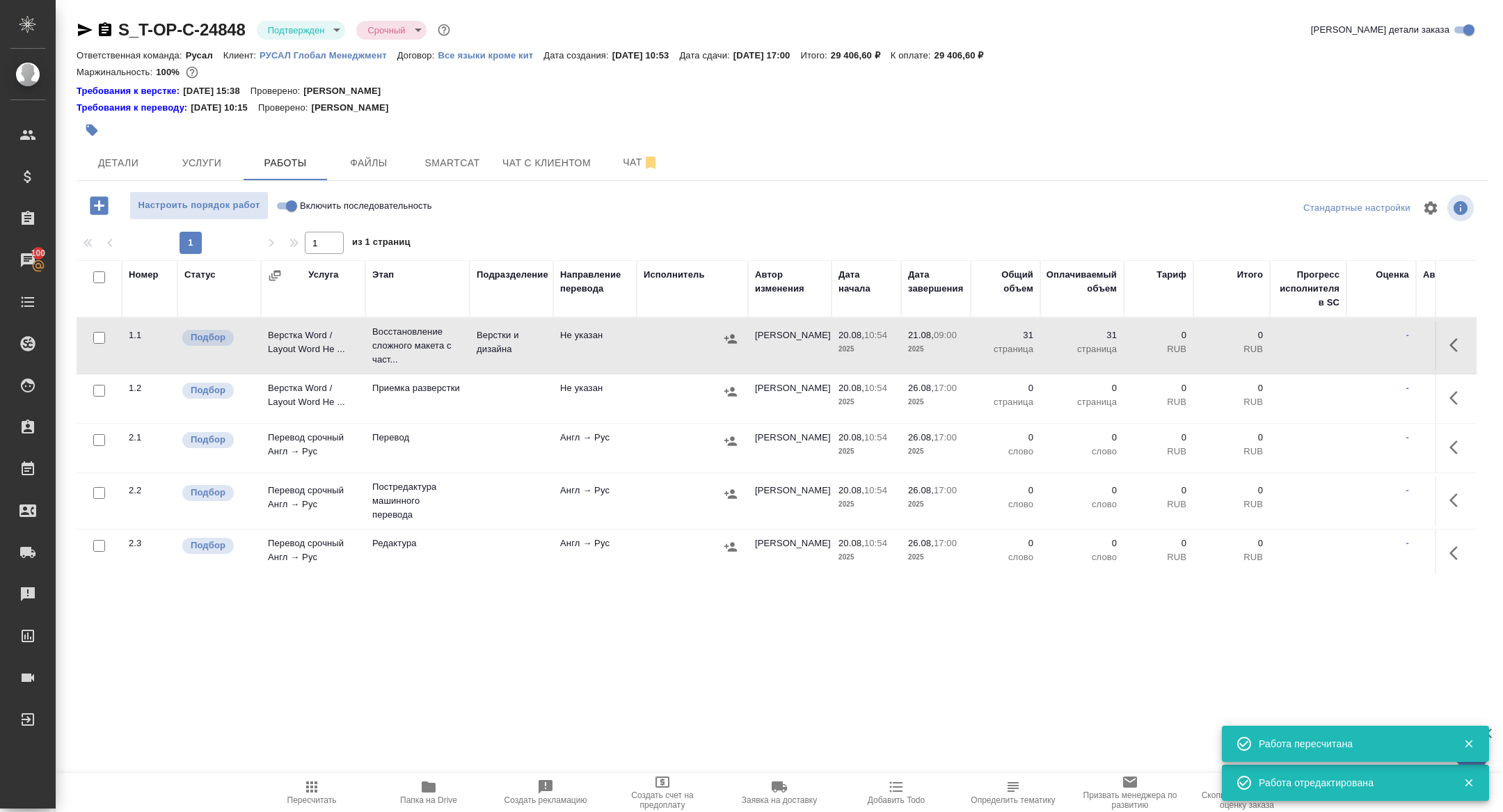
click at [286, 208] on input "Включить последовательность" at bounding box center [291, 206] width 50 height 17
checkbox input "true"
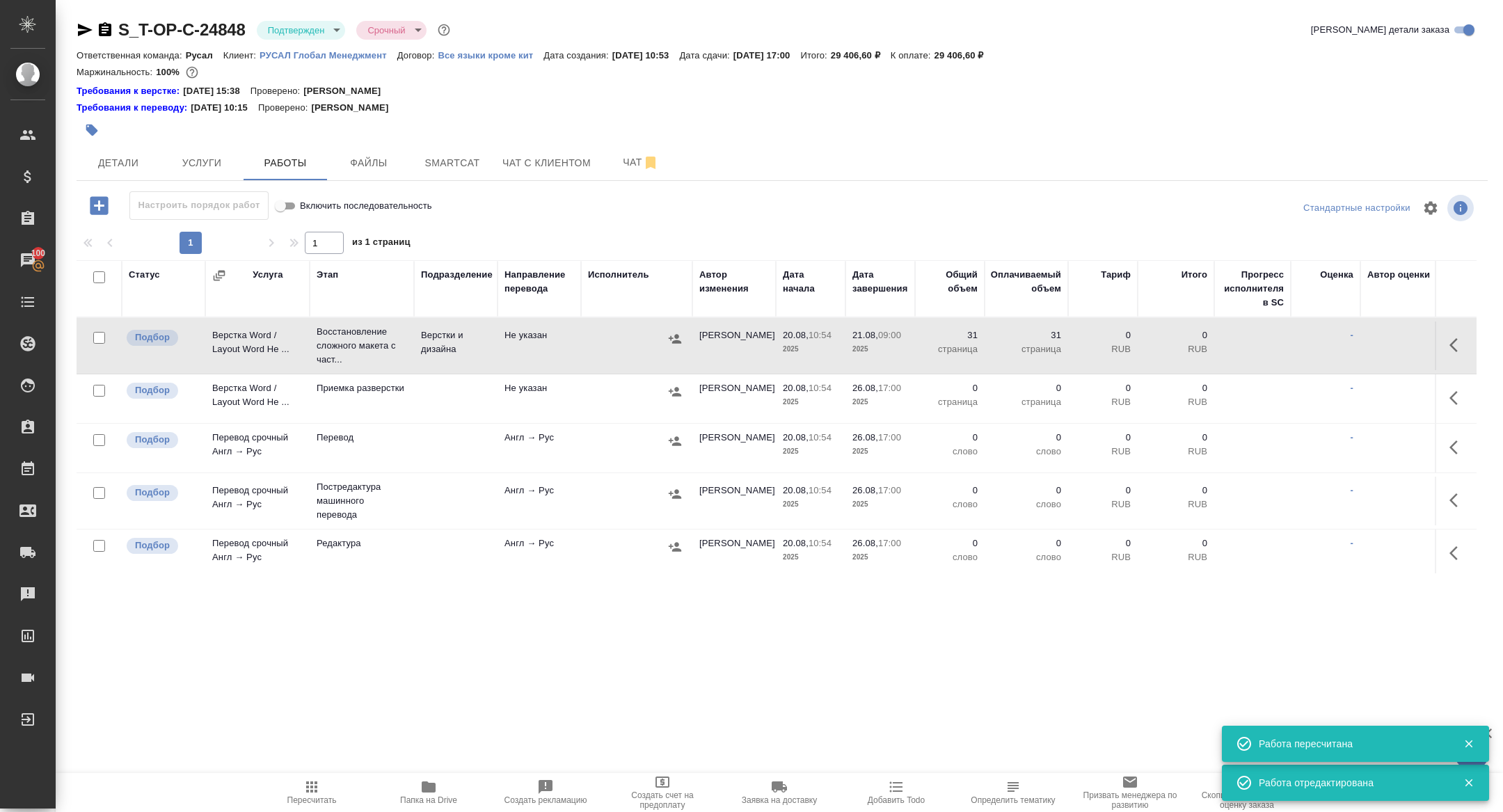
click at [84, 28] on icon "button" at bounding box center [86, 29] width 15 height 12
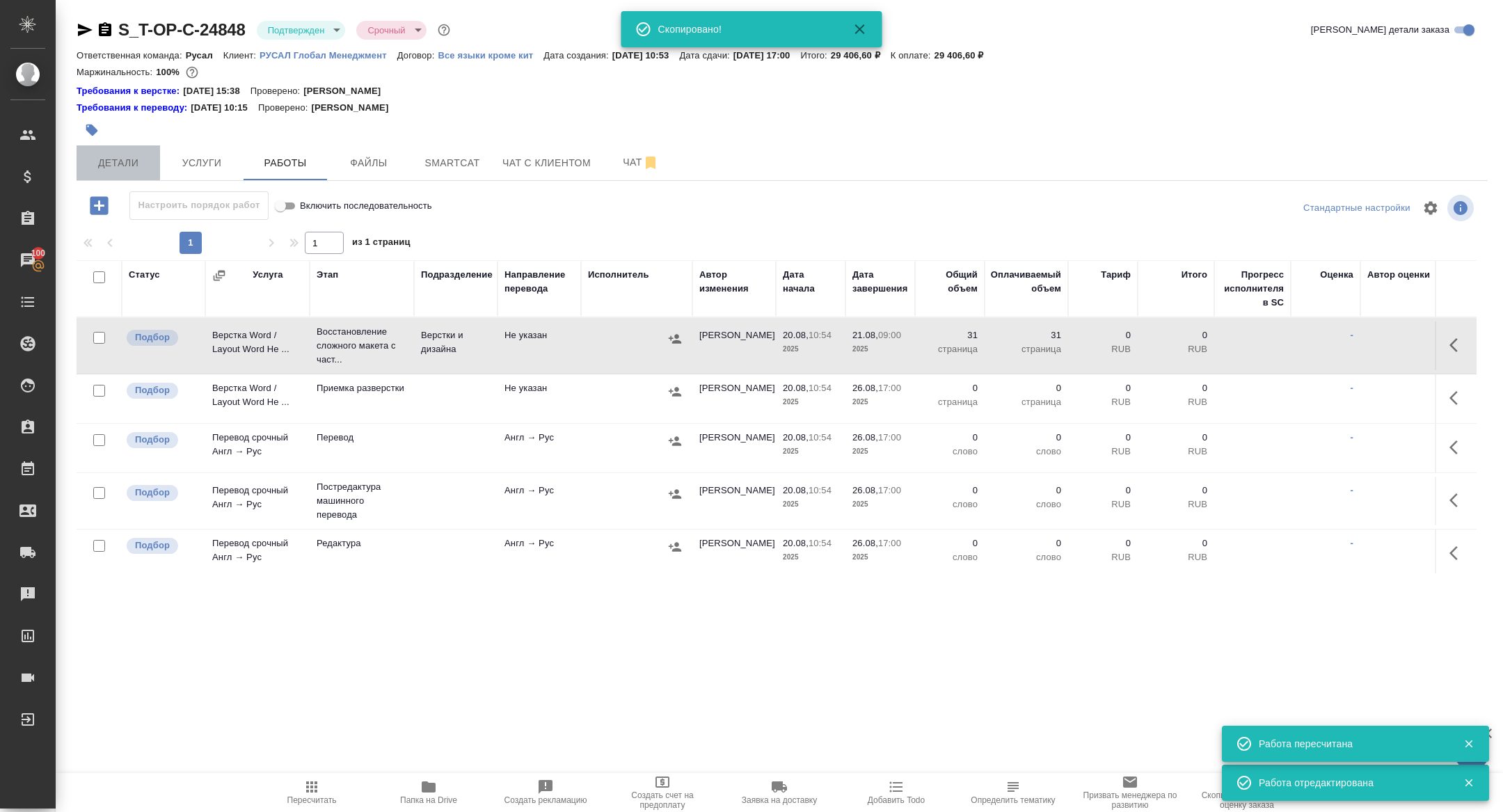
click at [121, 162] on span "Детали" at bounding box center [118, 163] width 66 height 17
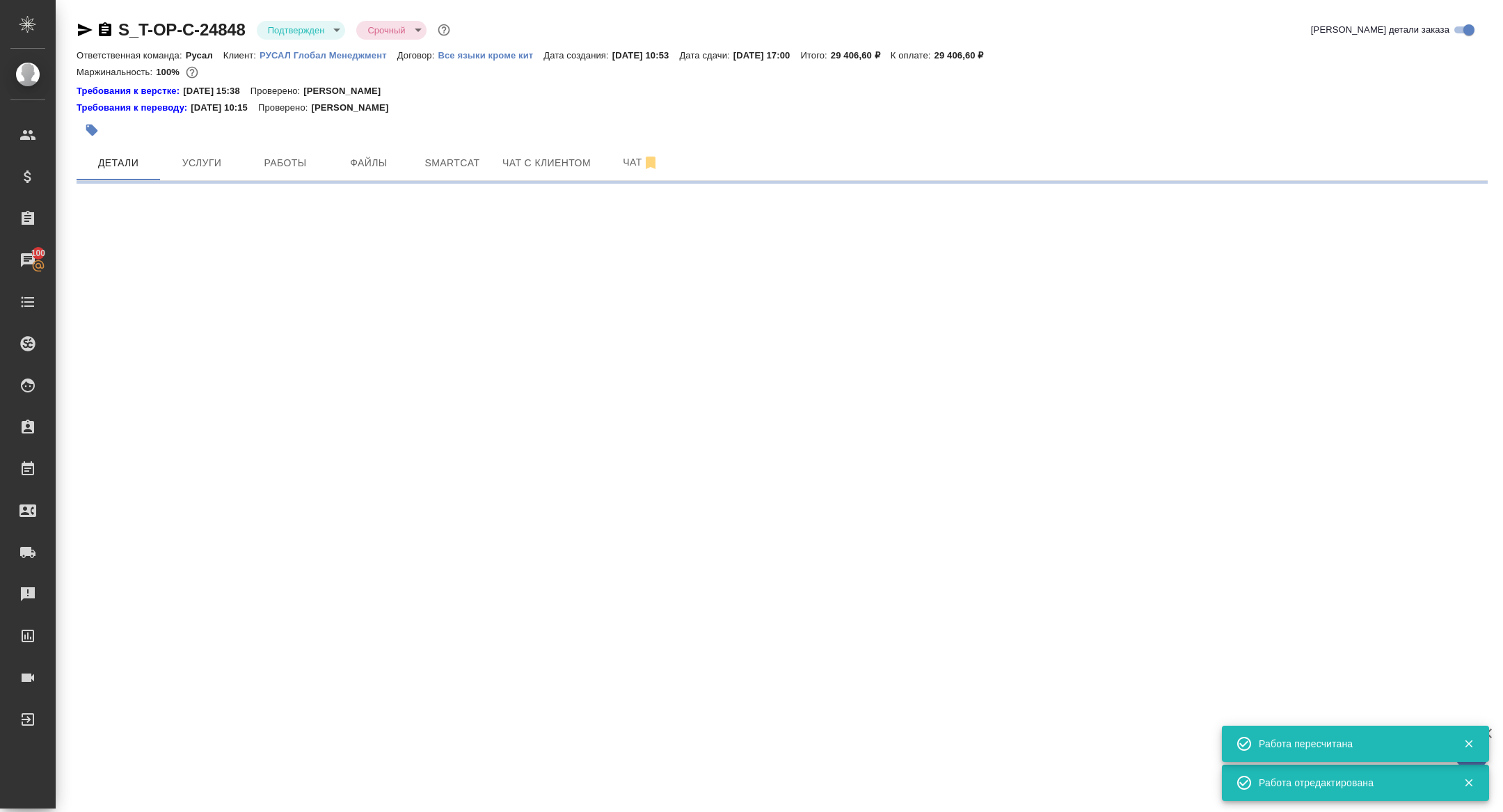
select select "RU"
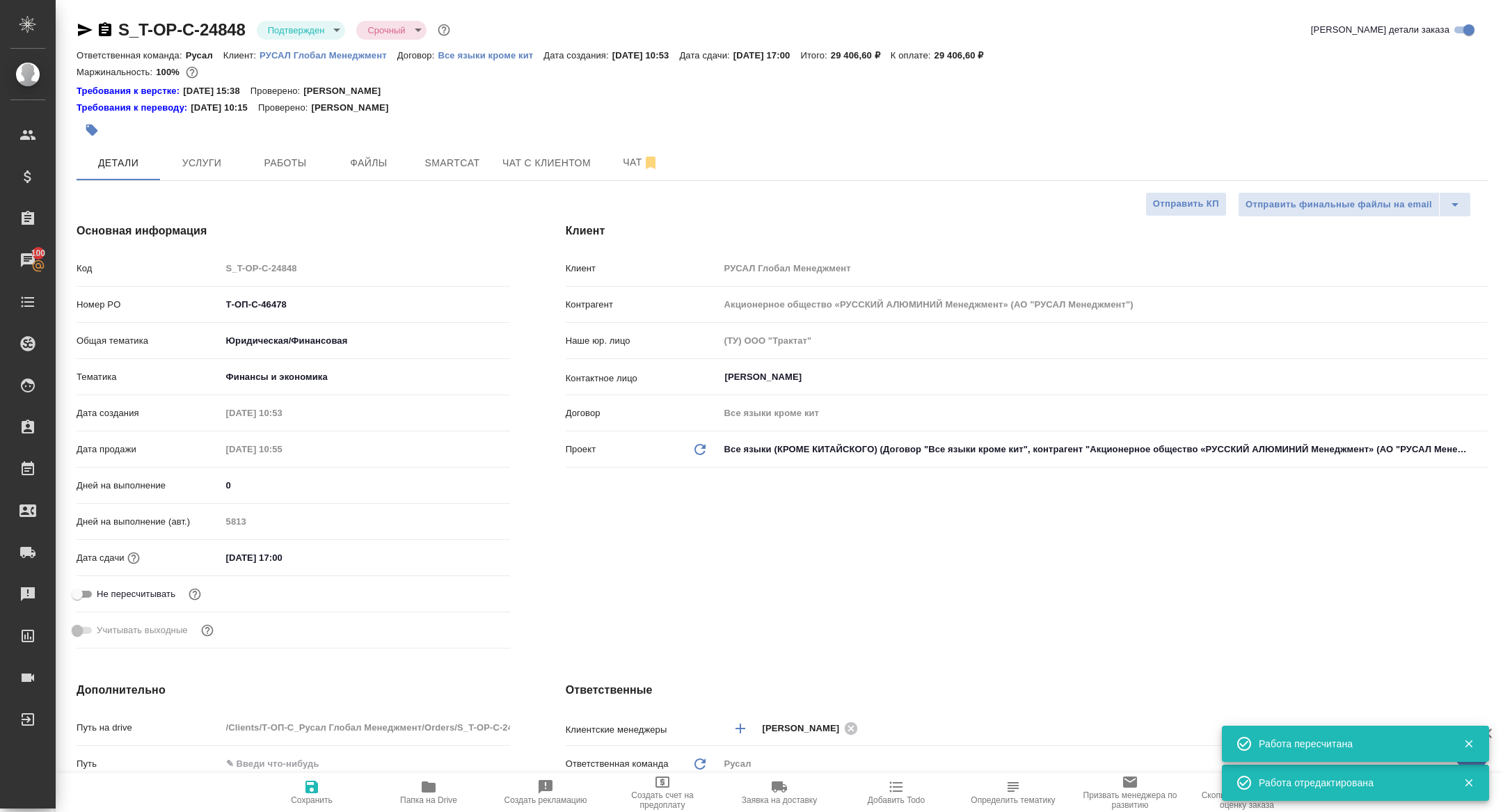
type textarea "x"
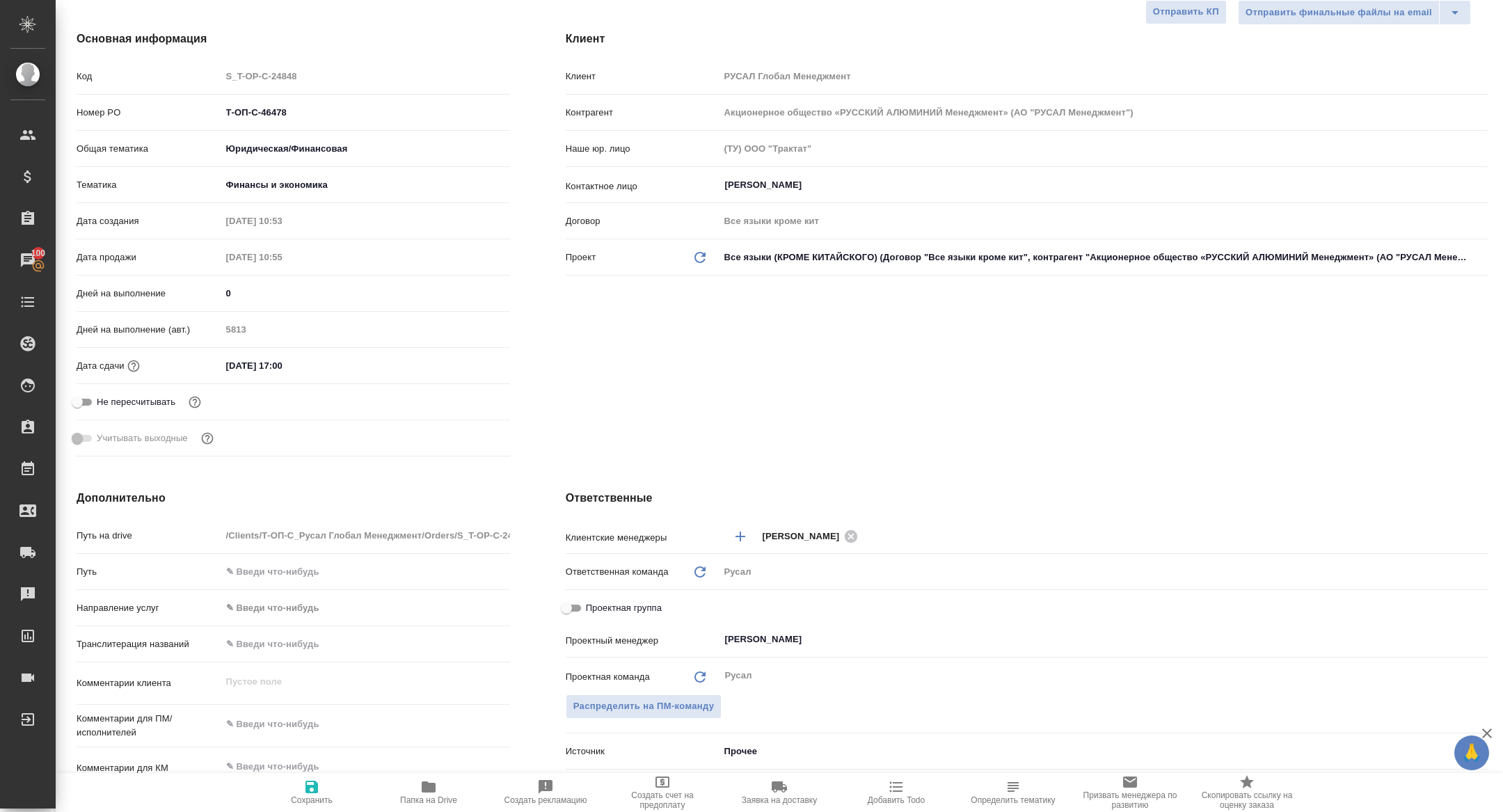
scroll to position [208, 0]
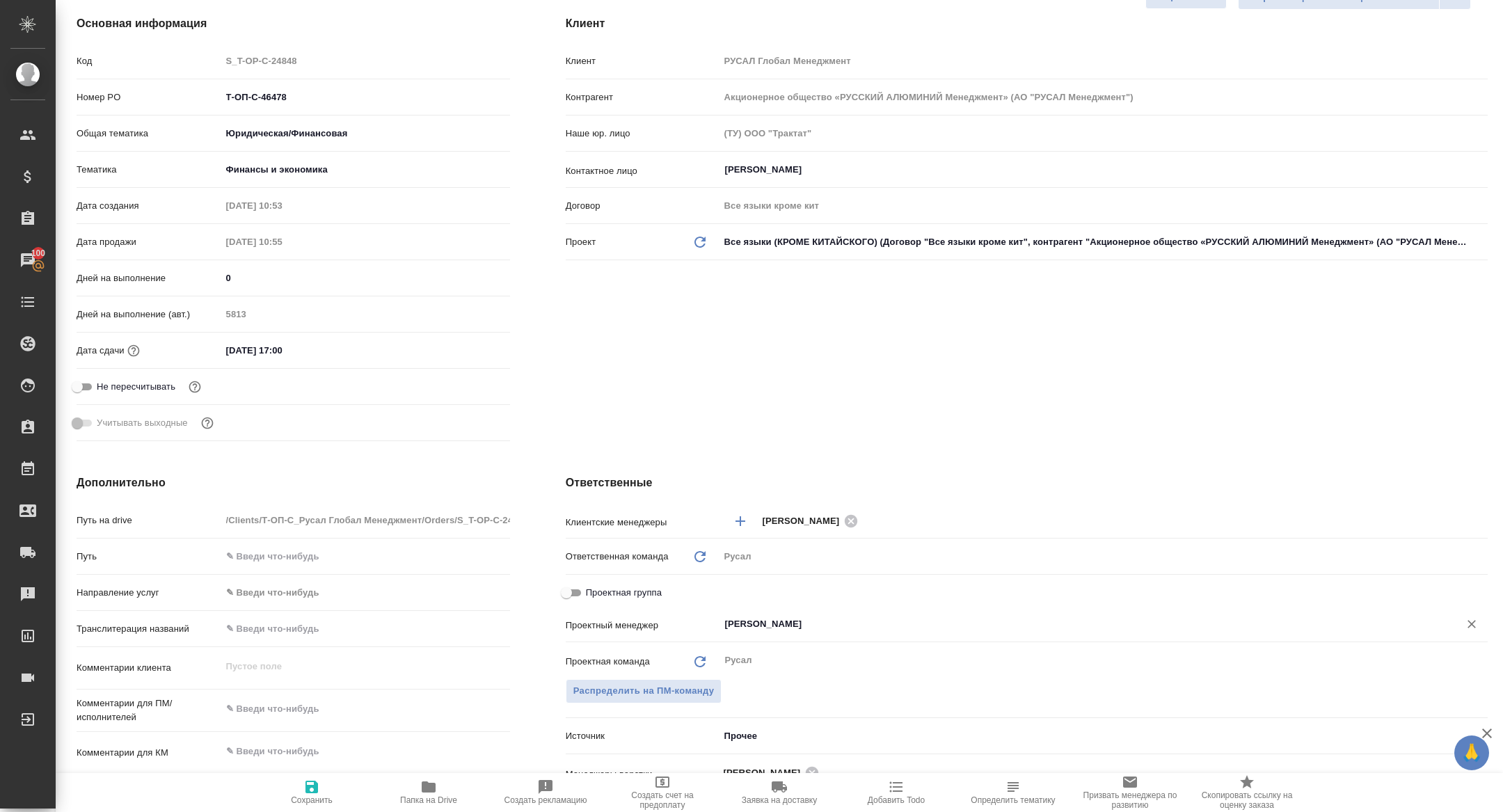
click at [850, 636] on div "Журавлева Александра ​" at bounding box center [1104, 626] width 768 height 28
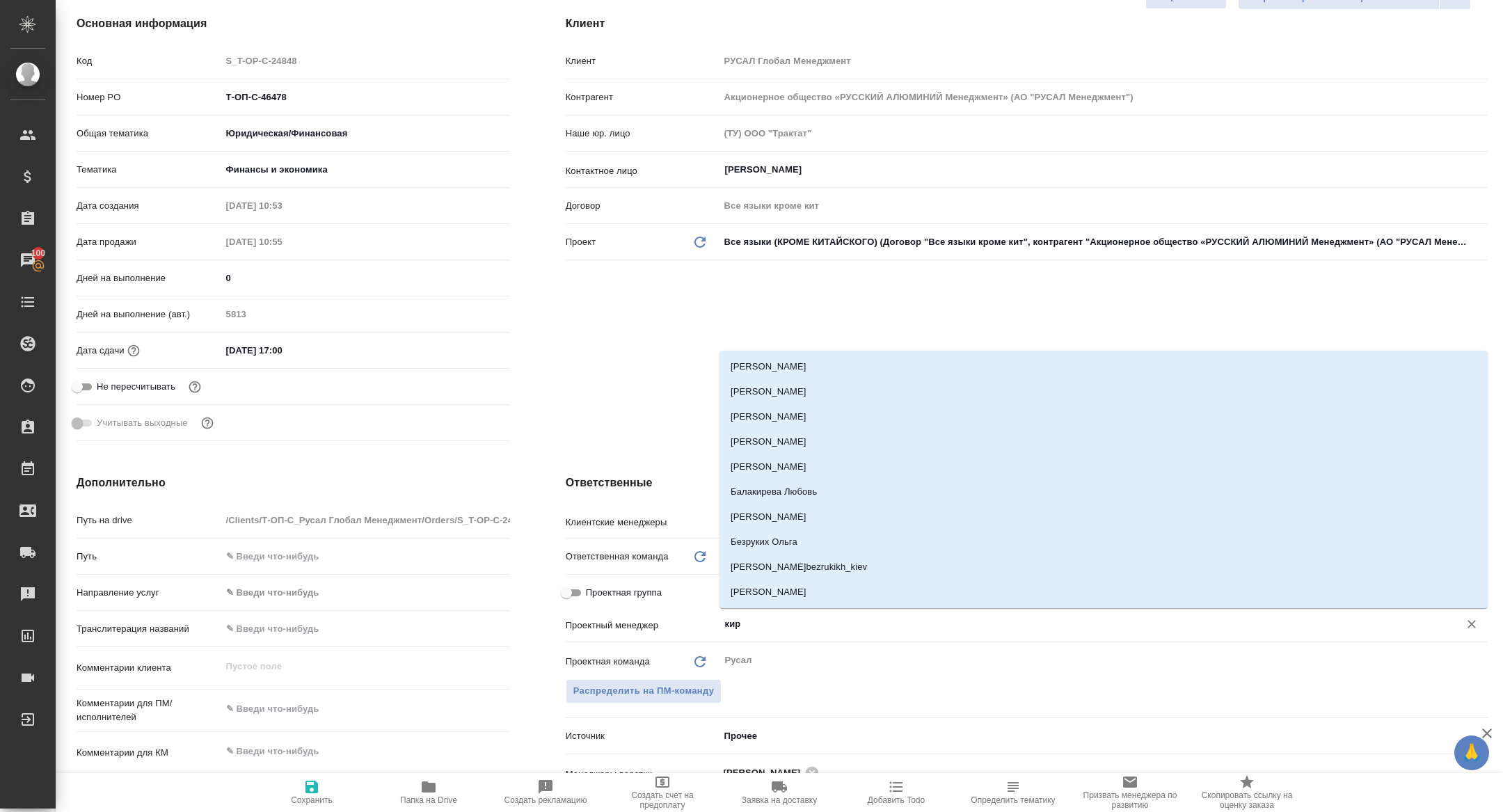
type input "кири"
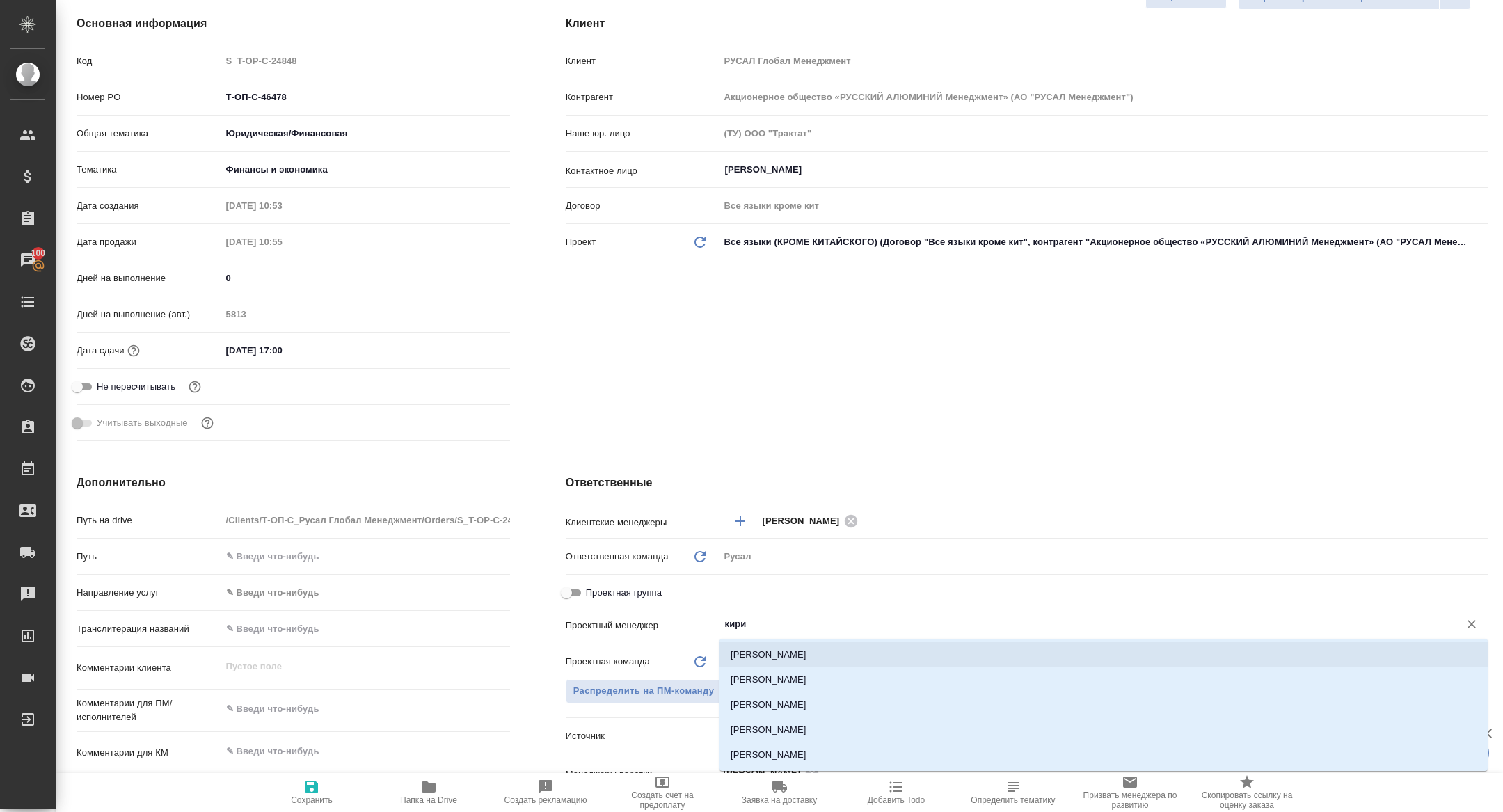
click at [823, 658] on li "Авдеенко Кирилл" at bounding box center [1104, 655] width 768 height 25
type textarea "x"
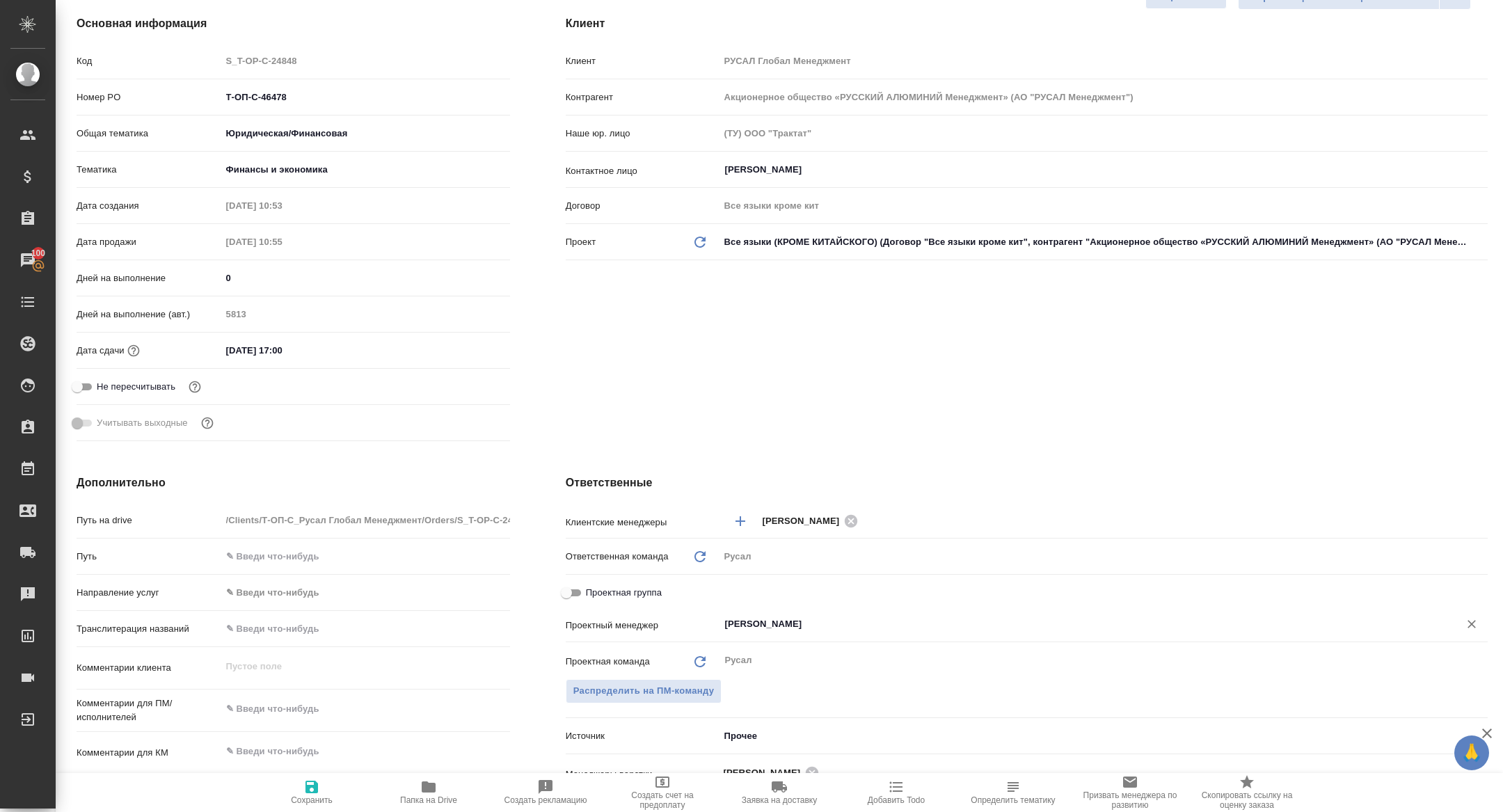
type input "Авдеенко Кирилл"
click at [340, 788] on span "Сохранить" at bounding box center [311, 792] width 100 height 27
type textarea "x"
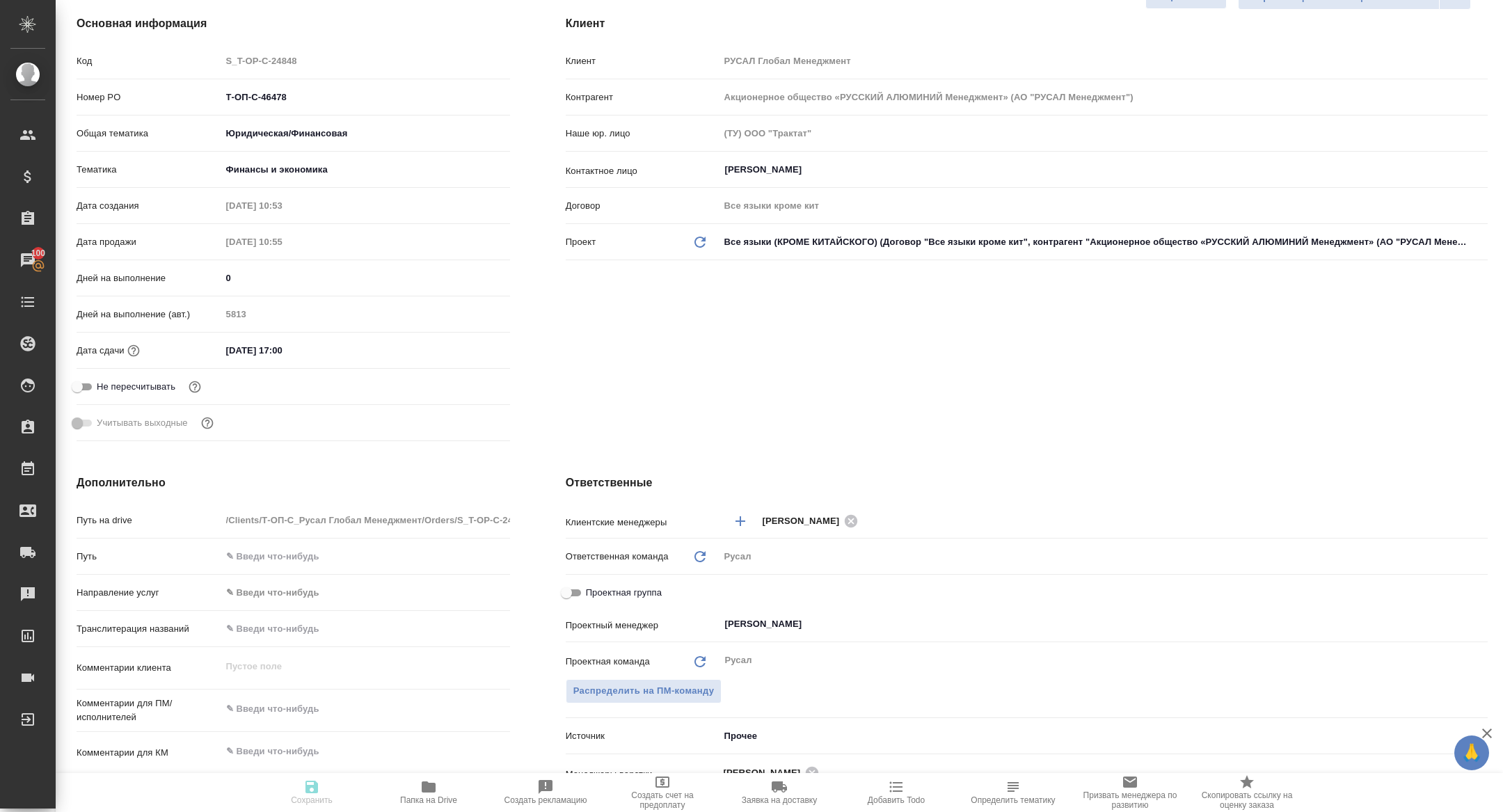
type textarea "x"
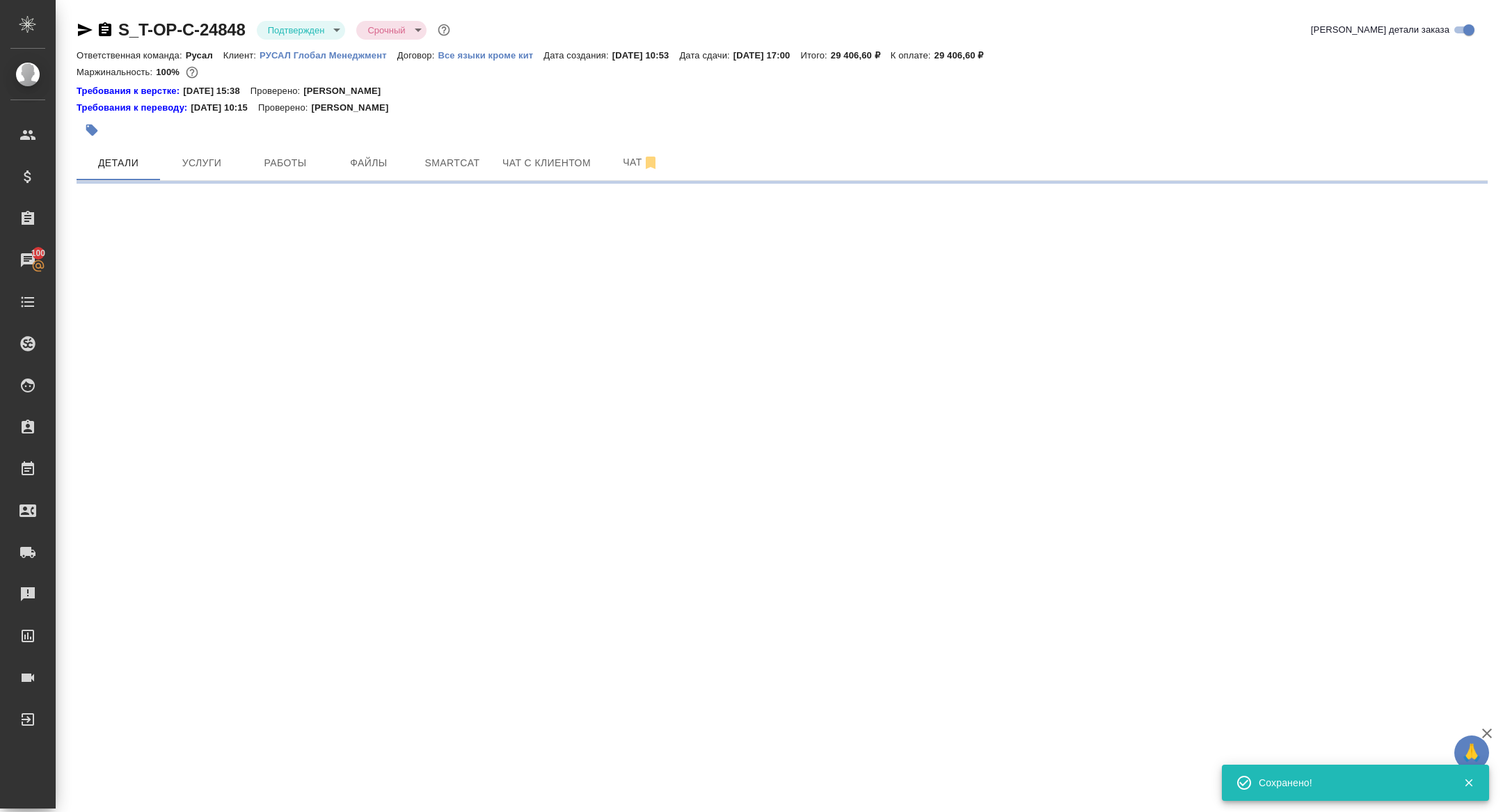
select select "RU"
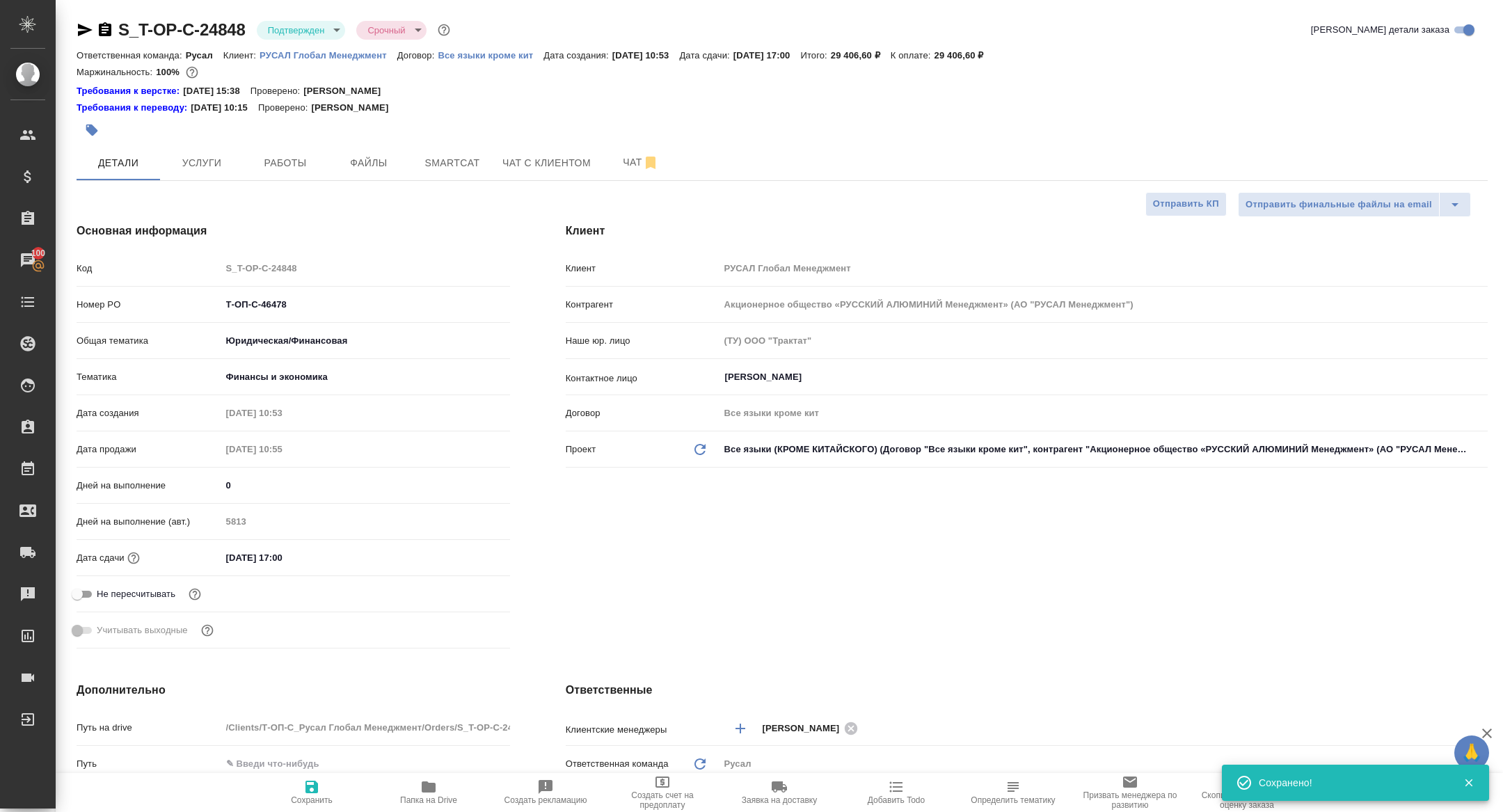
type textarea "x"
click at [641, 149] on button "Чат" at bounding box center [641, 163] width 84 height 35
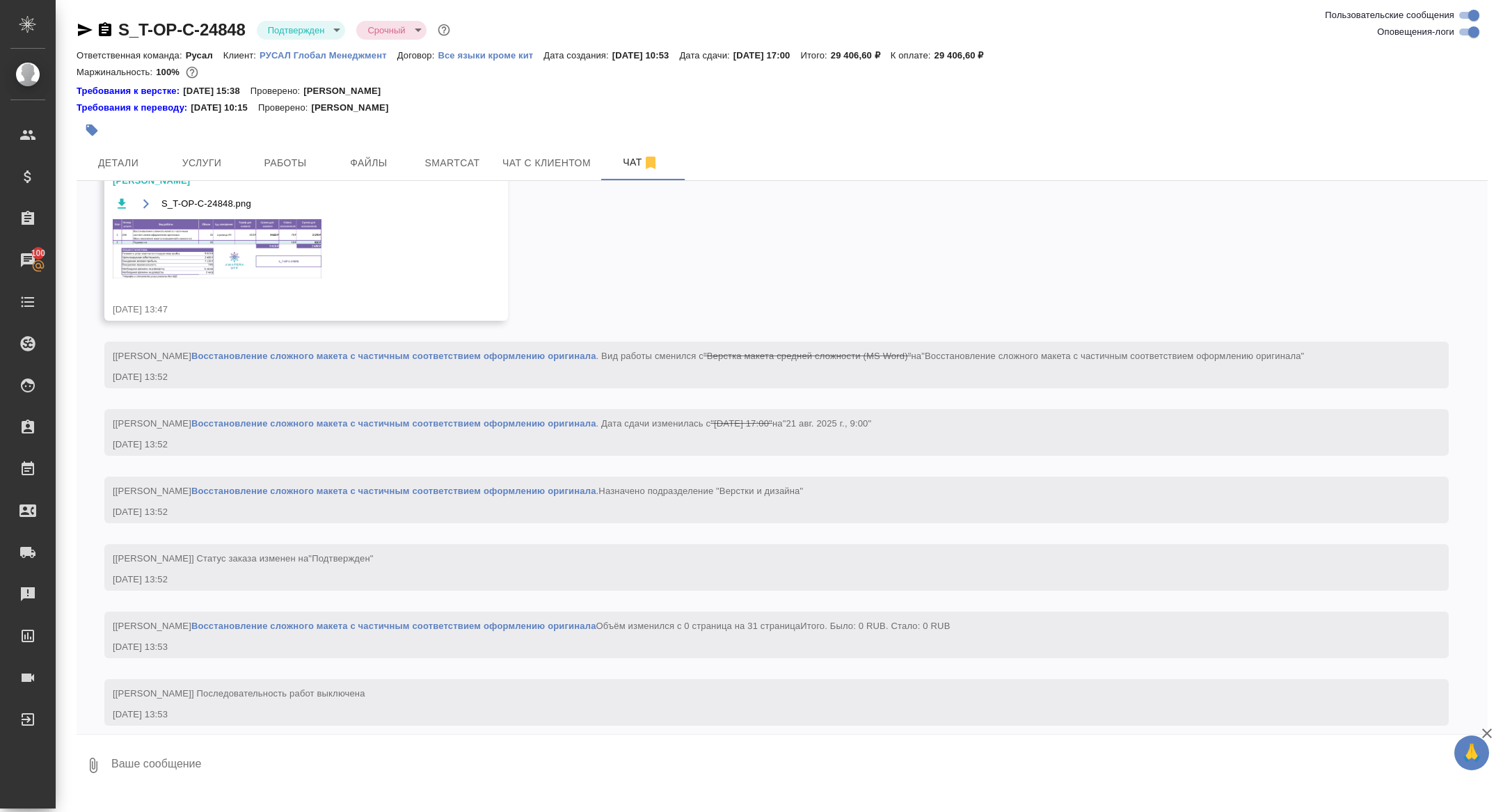
scroll to position [1329, 0]
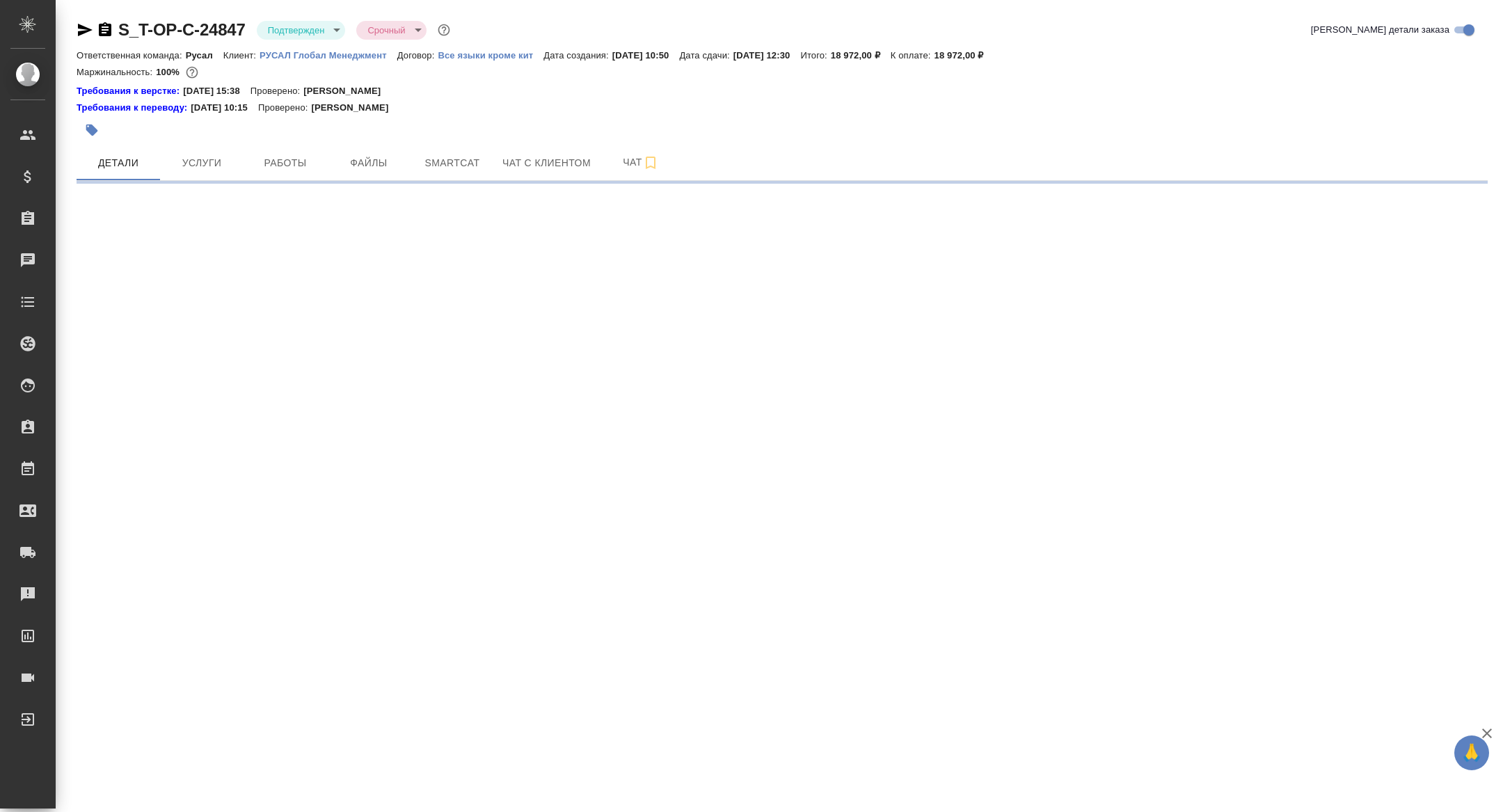
select select "RU"
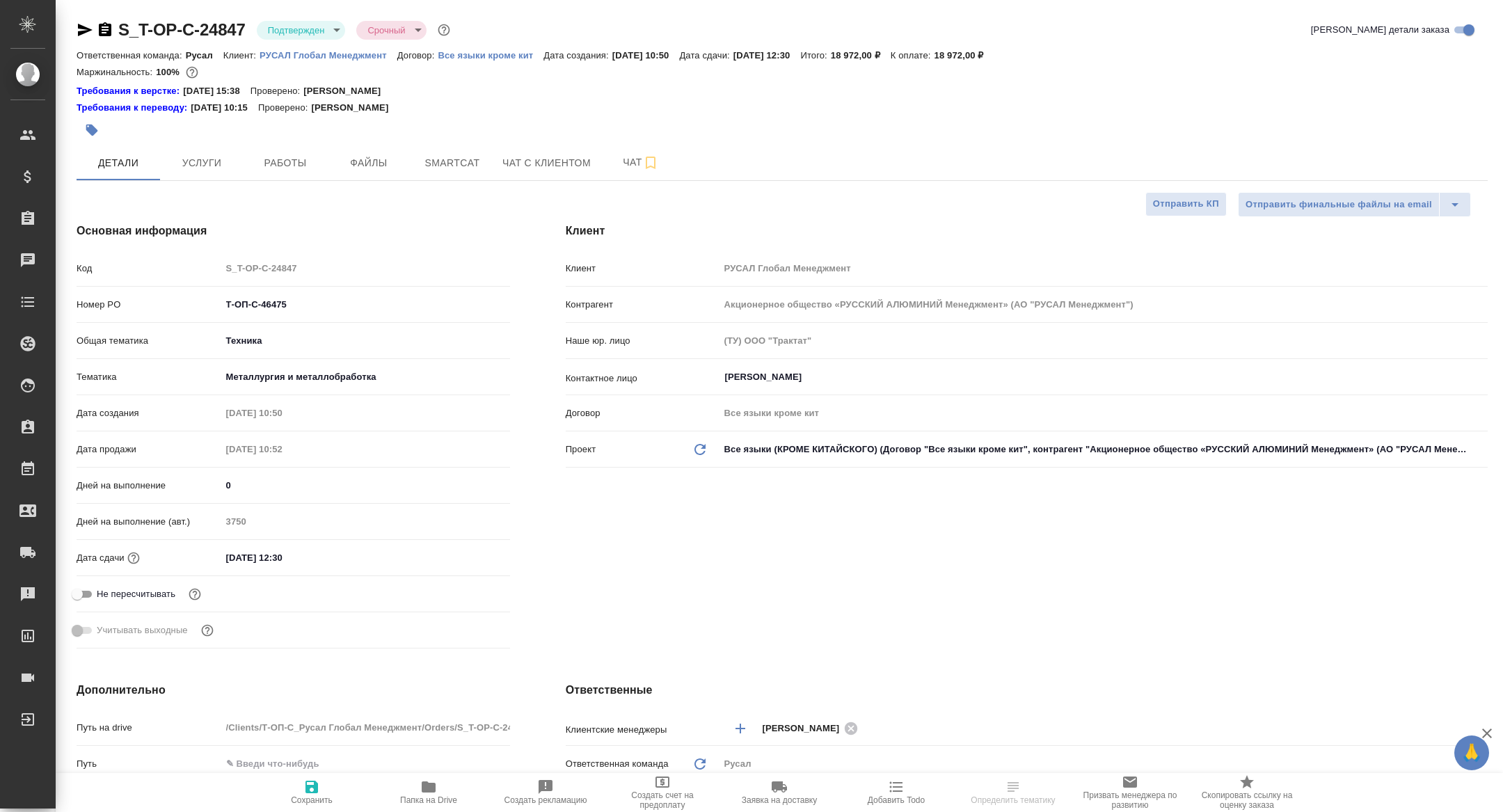
type textarea "x"
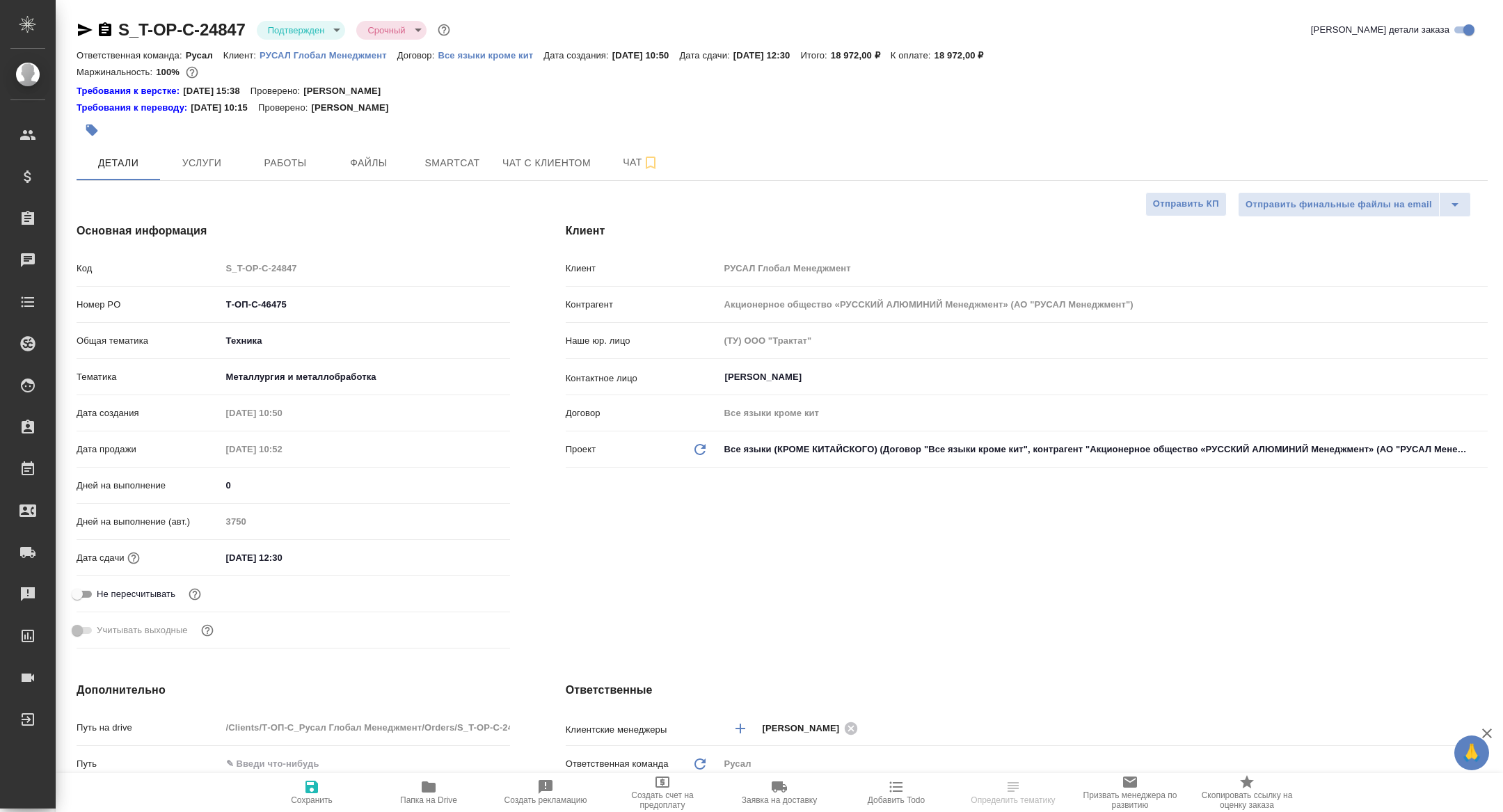
type textarea "x"
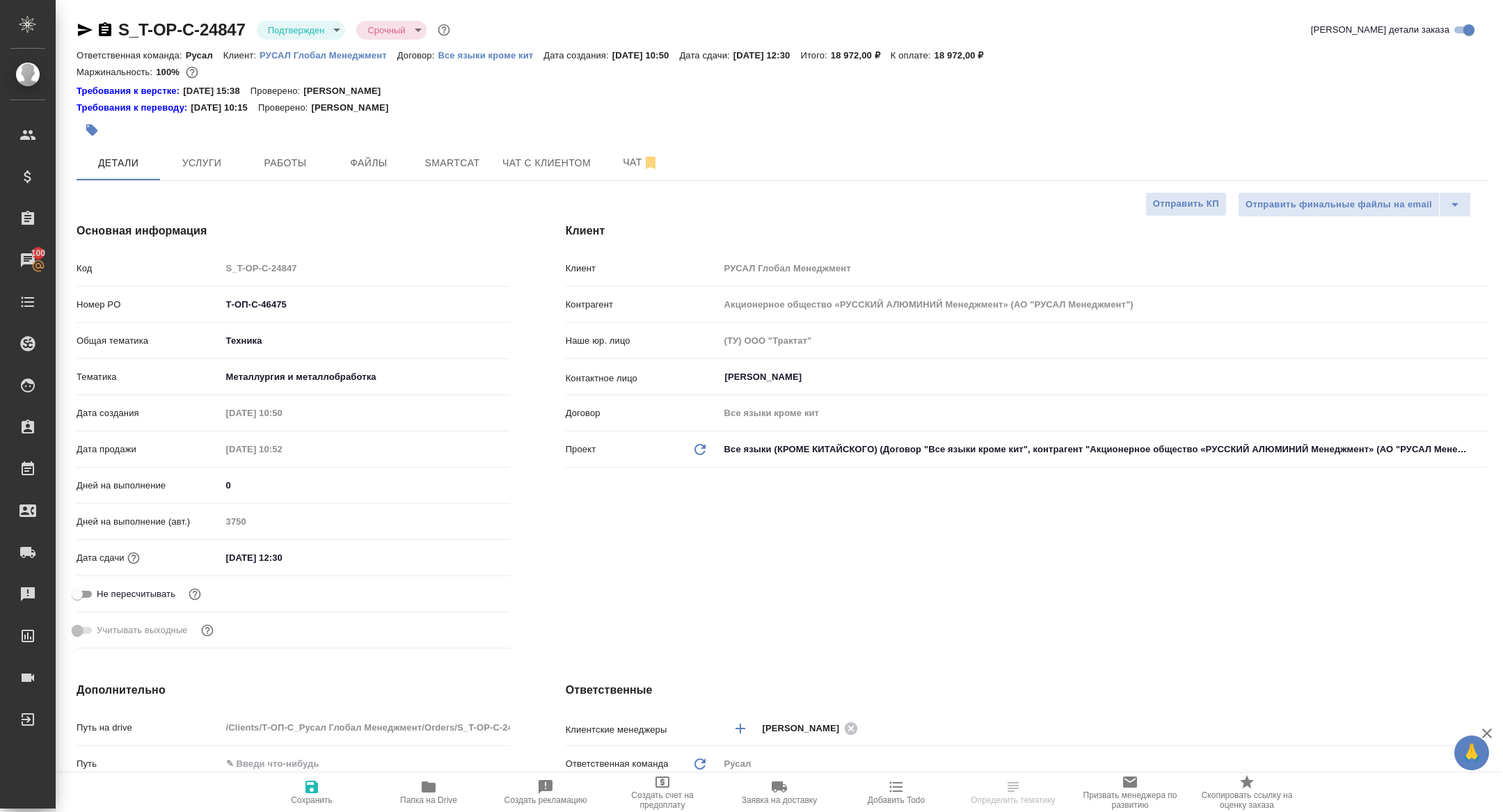
type textarea "x"
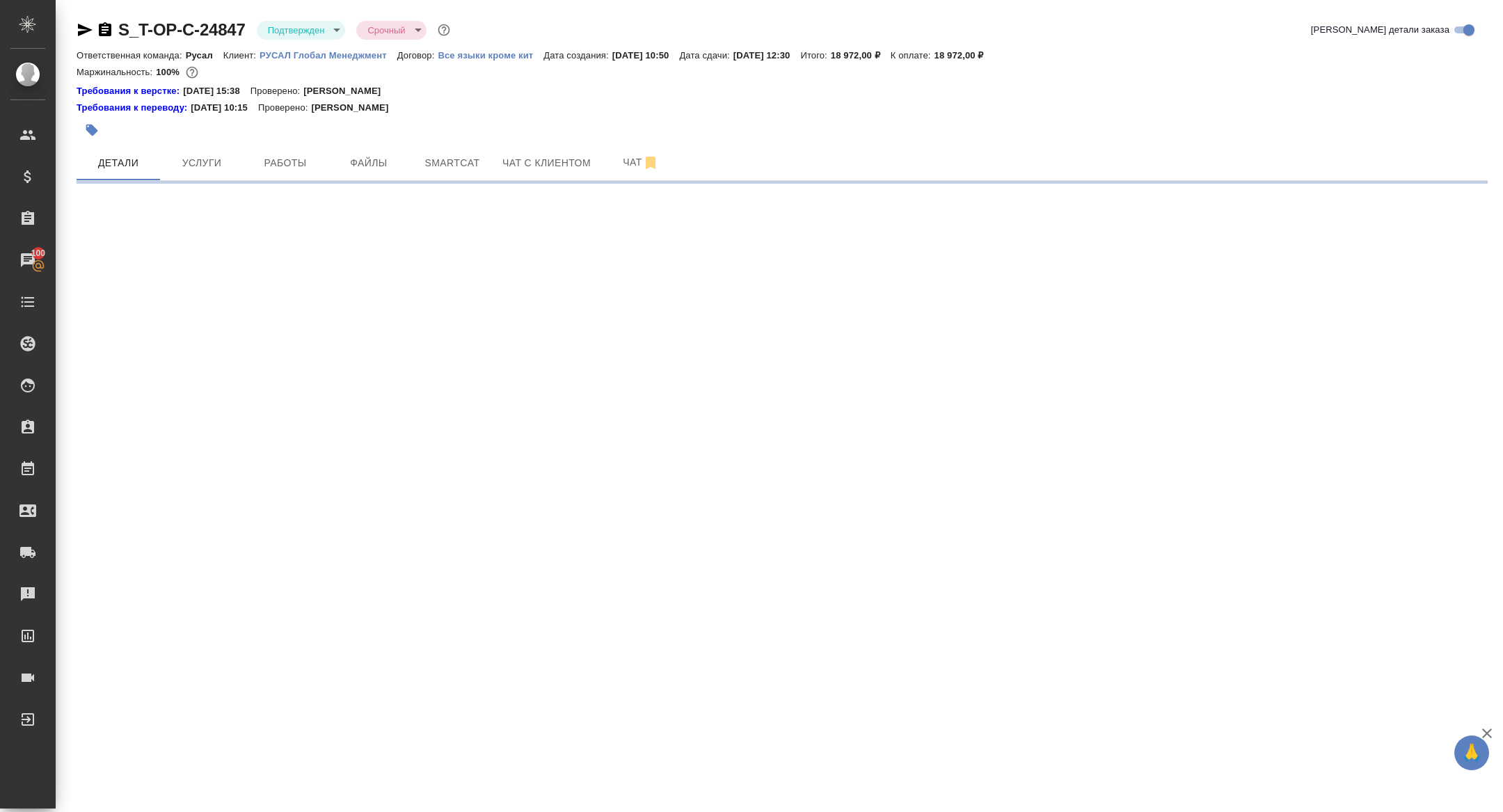
select select "RU"
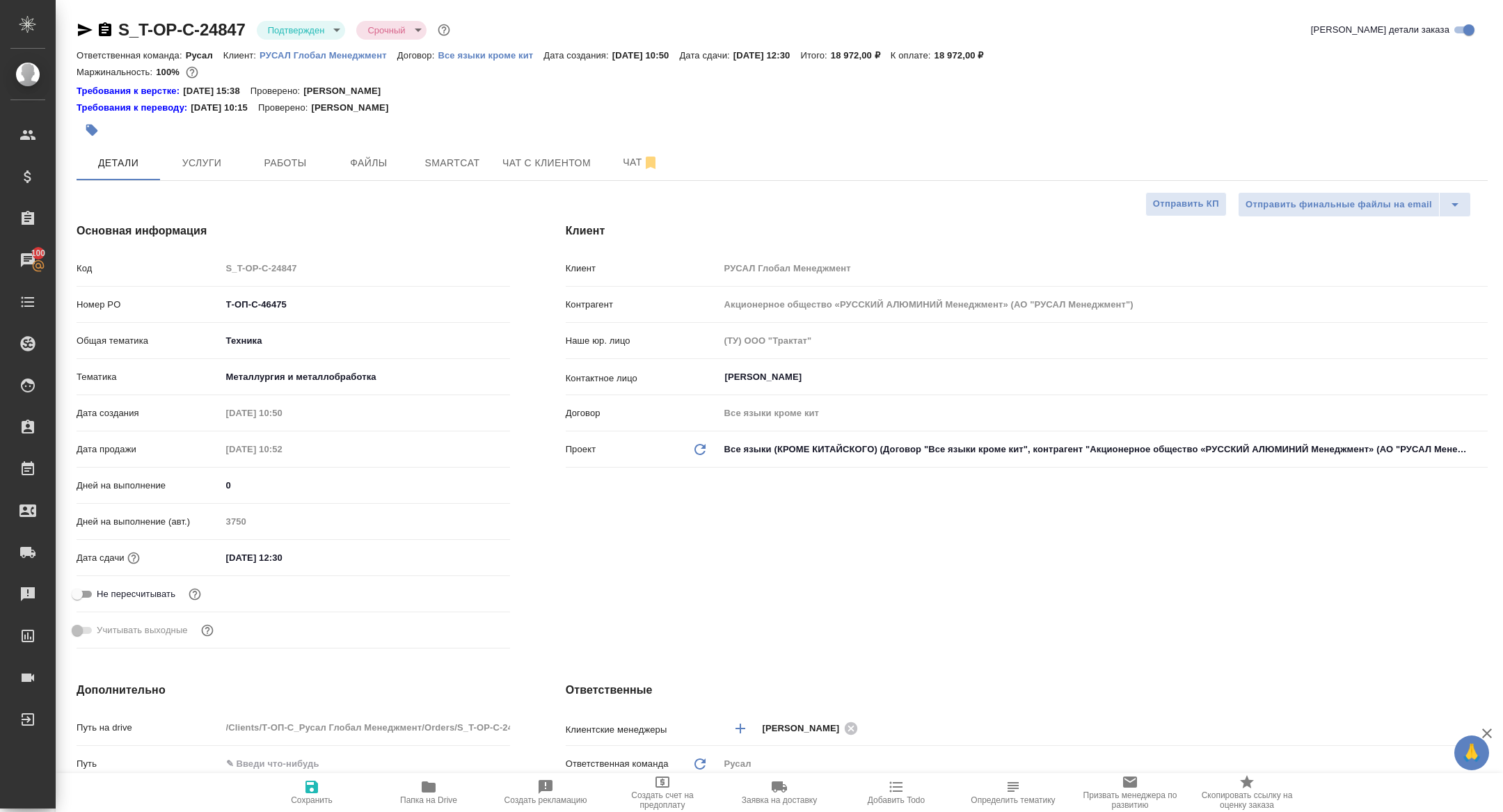
type textarea "x"
click at [423, 796] on span "Папка на Drive" at bounding box center [428, 800] width 57 height 10
type textarea "x"
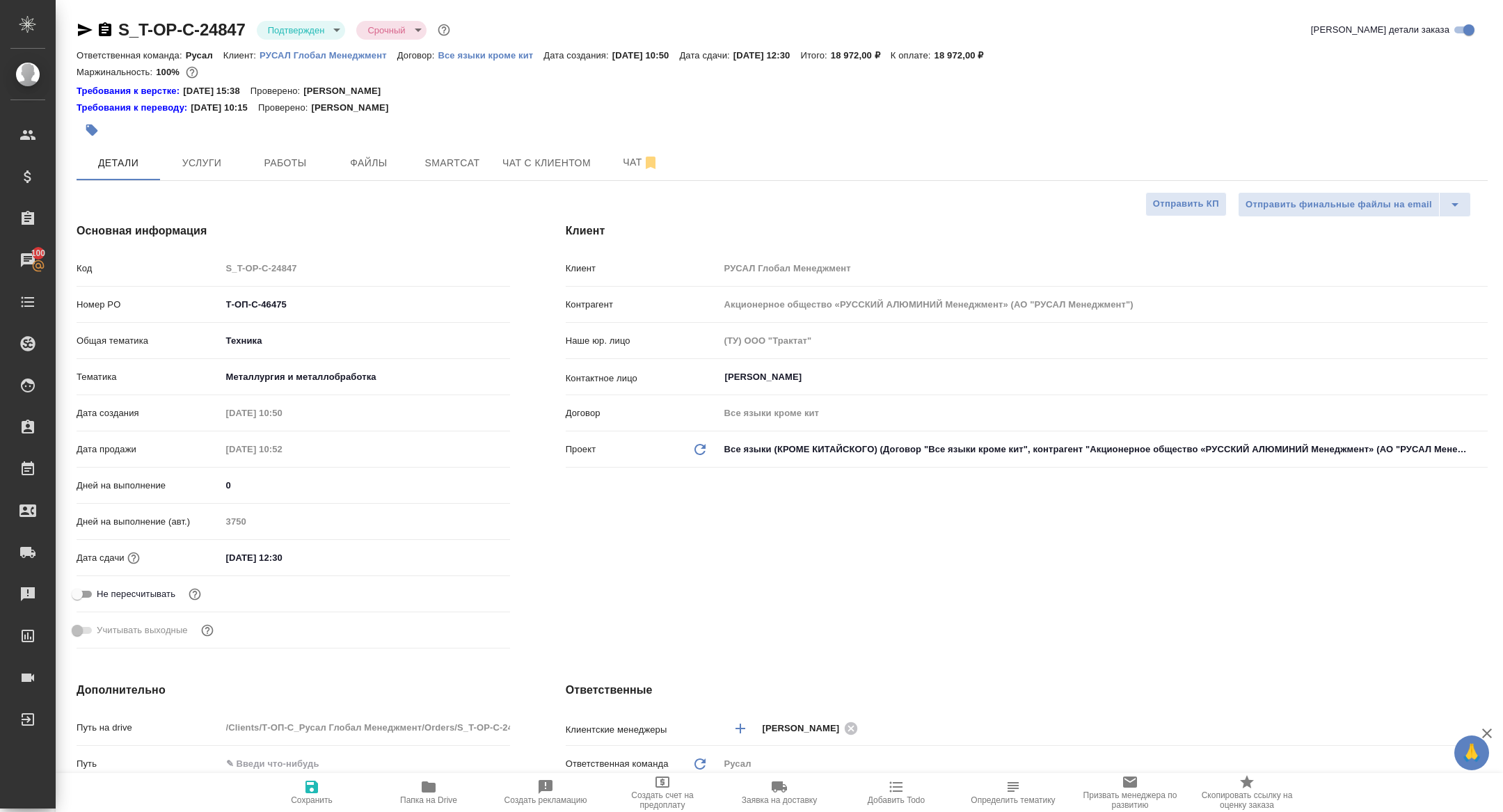
type textarea "x"
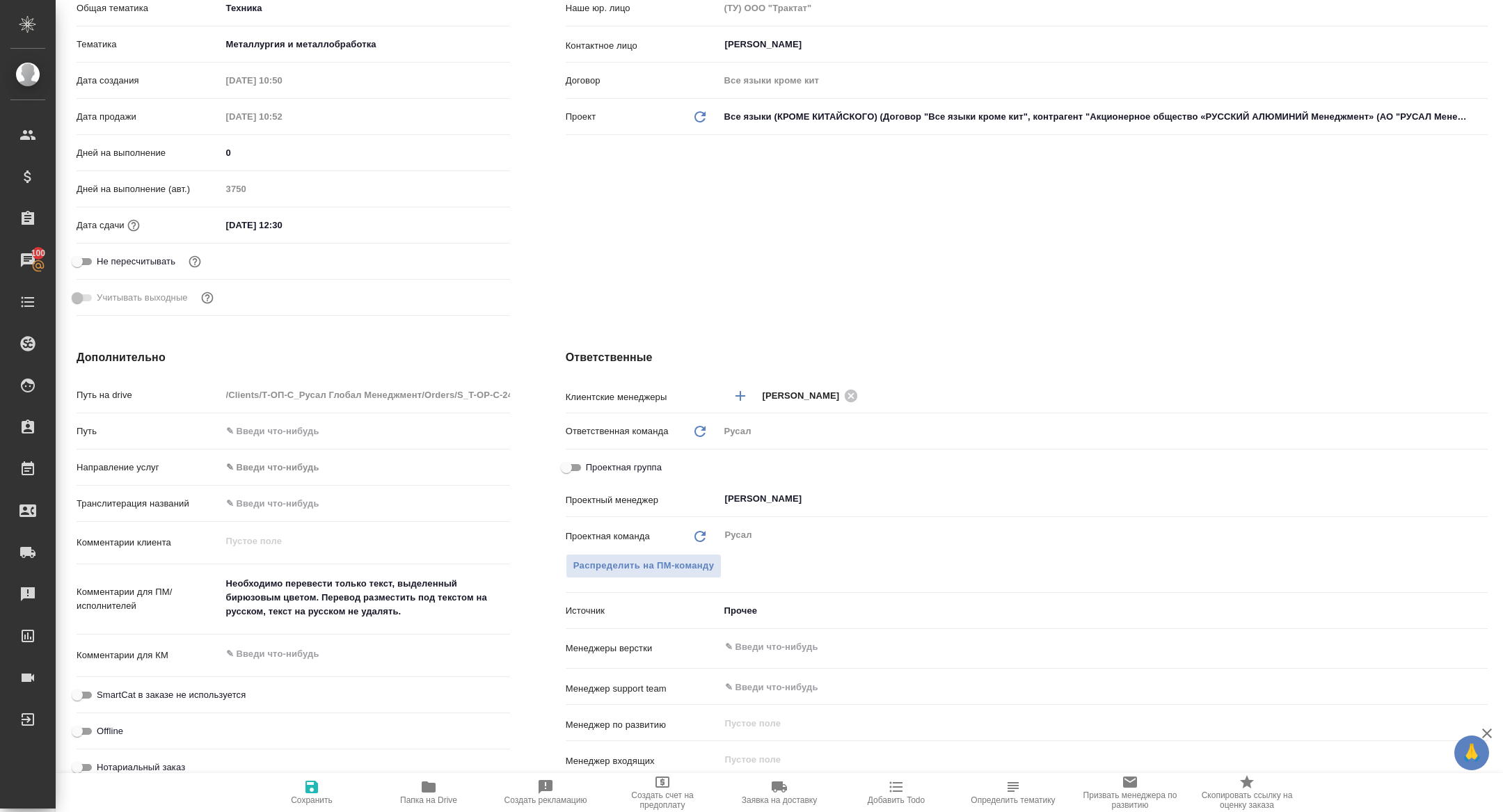
scroll to position [335, 0]
type textarea "x"
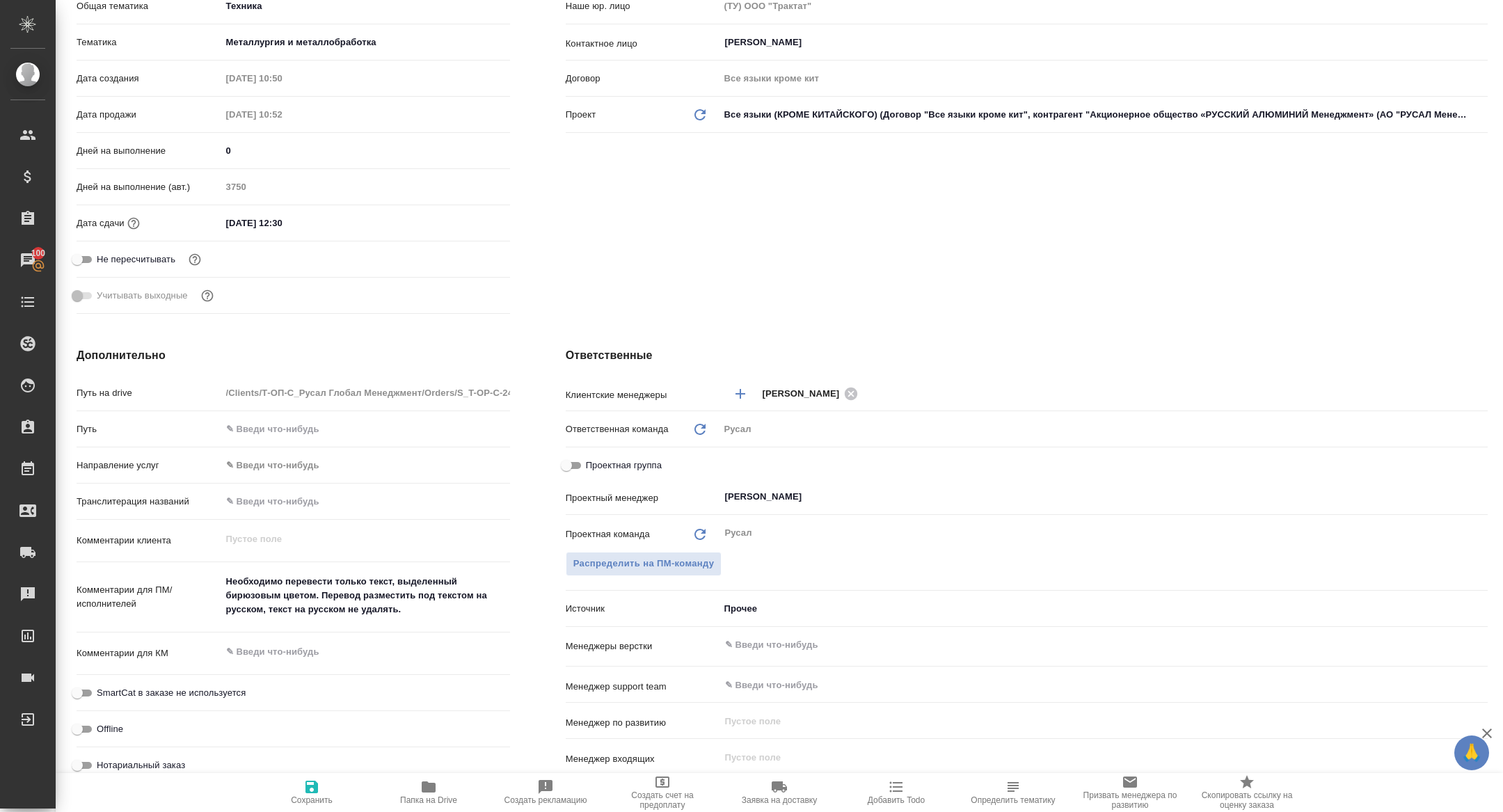
type textarea "x"
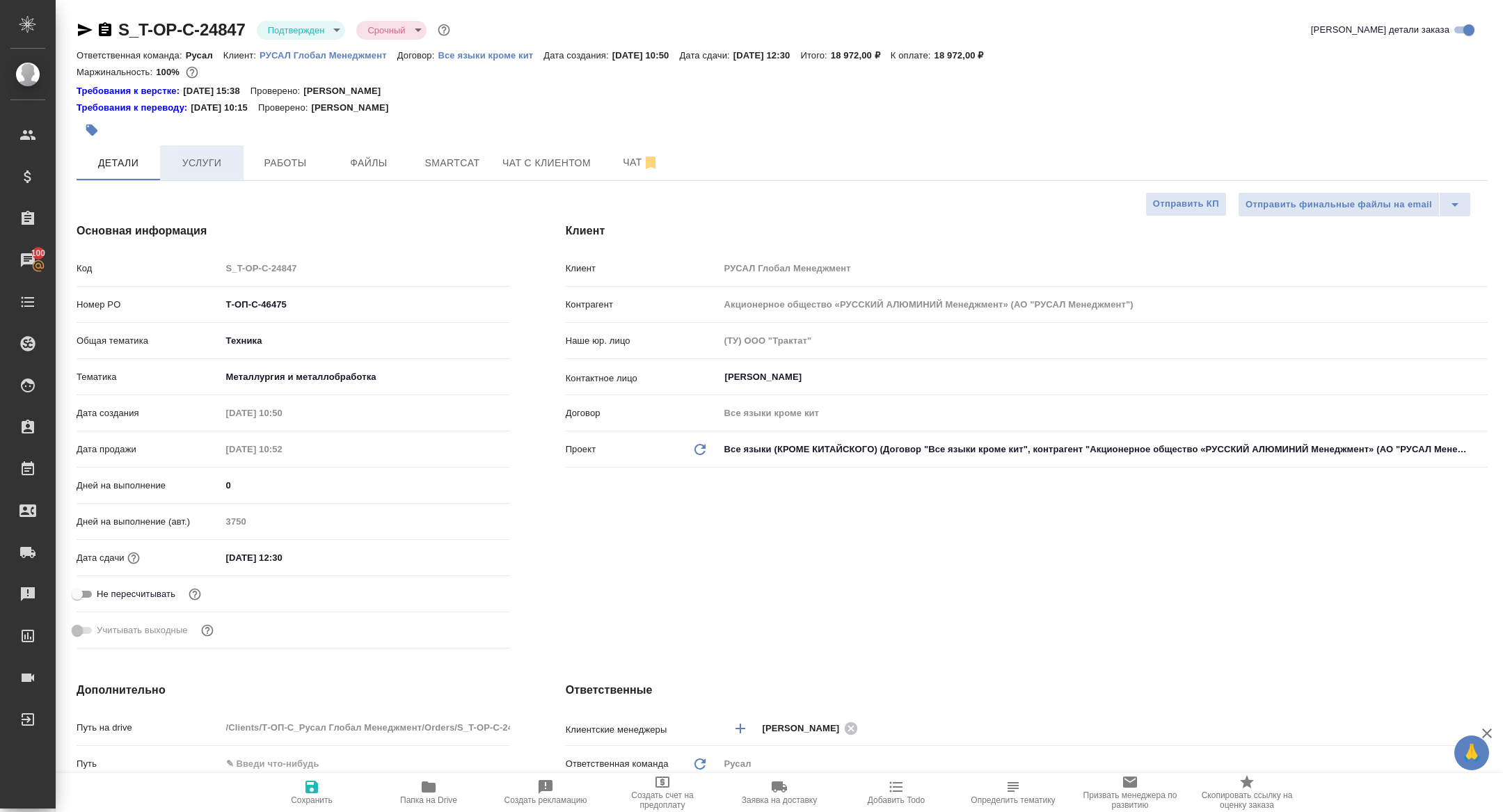
click at [179, 174] on button "Услуги" at bounding box center [202, 163] width 84 height 35
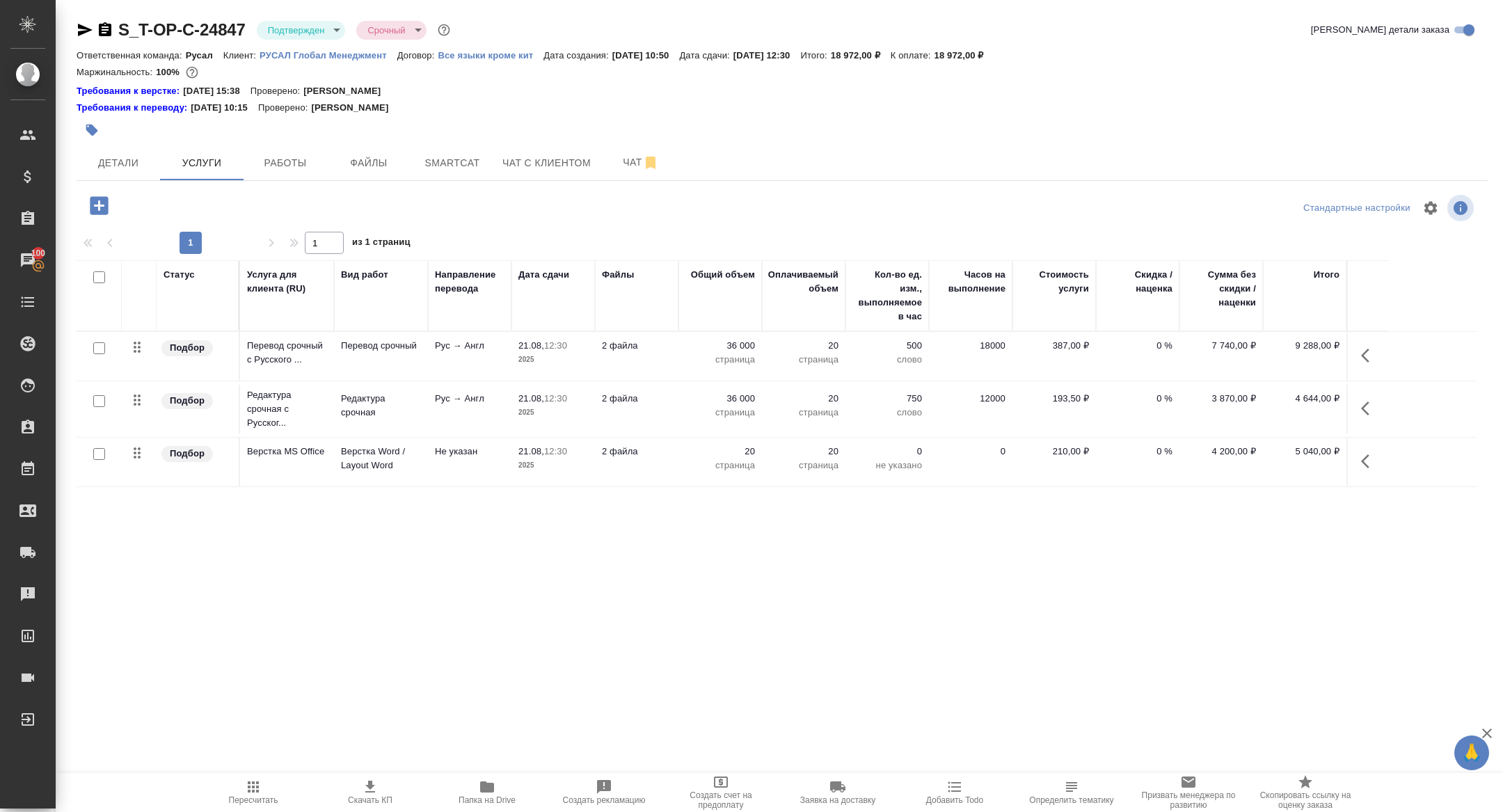
click at [273, 20] on body "🙏 .cls-1 fill:#fff; AWATERA Zhuravleva Alexandra Клиенты Спецификации Заказы 10…" at bounding box center [752, 406] width 1503 height 812
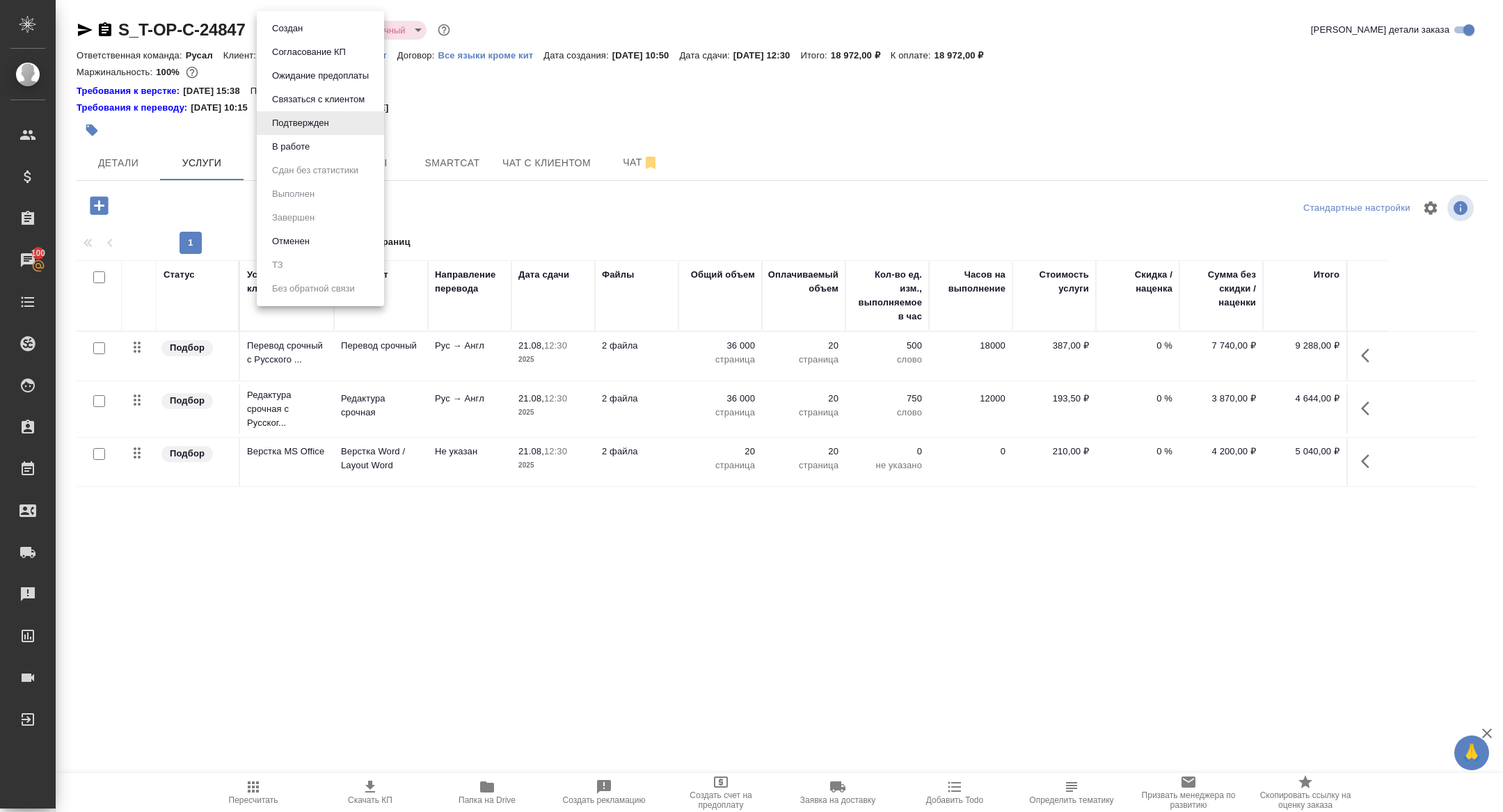
click at [289, 22] on button "Создан" at bounding box center [287, 28] width 39 height 15
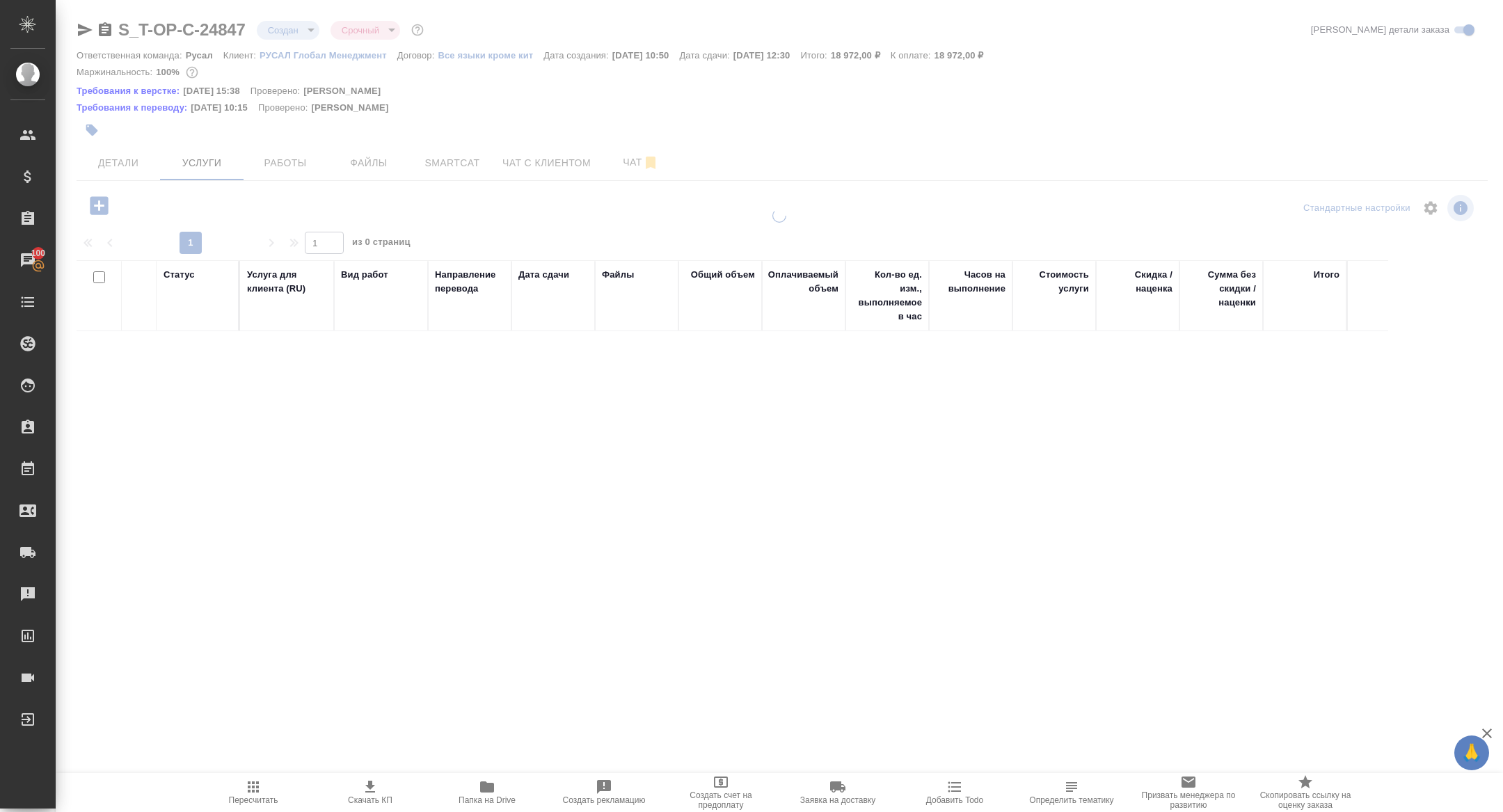
click at [278, 32] on body "🙏 .cls-1 fill:#fff; AWATERA Zhuravleva Alexandra Клиенты Спецификации Заказы 10…" at bounding box center [752, 406] width 1503 height 812
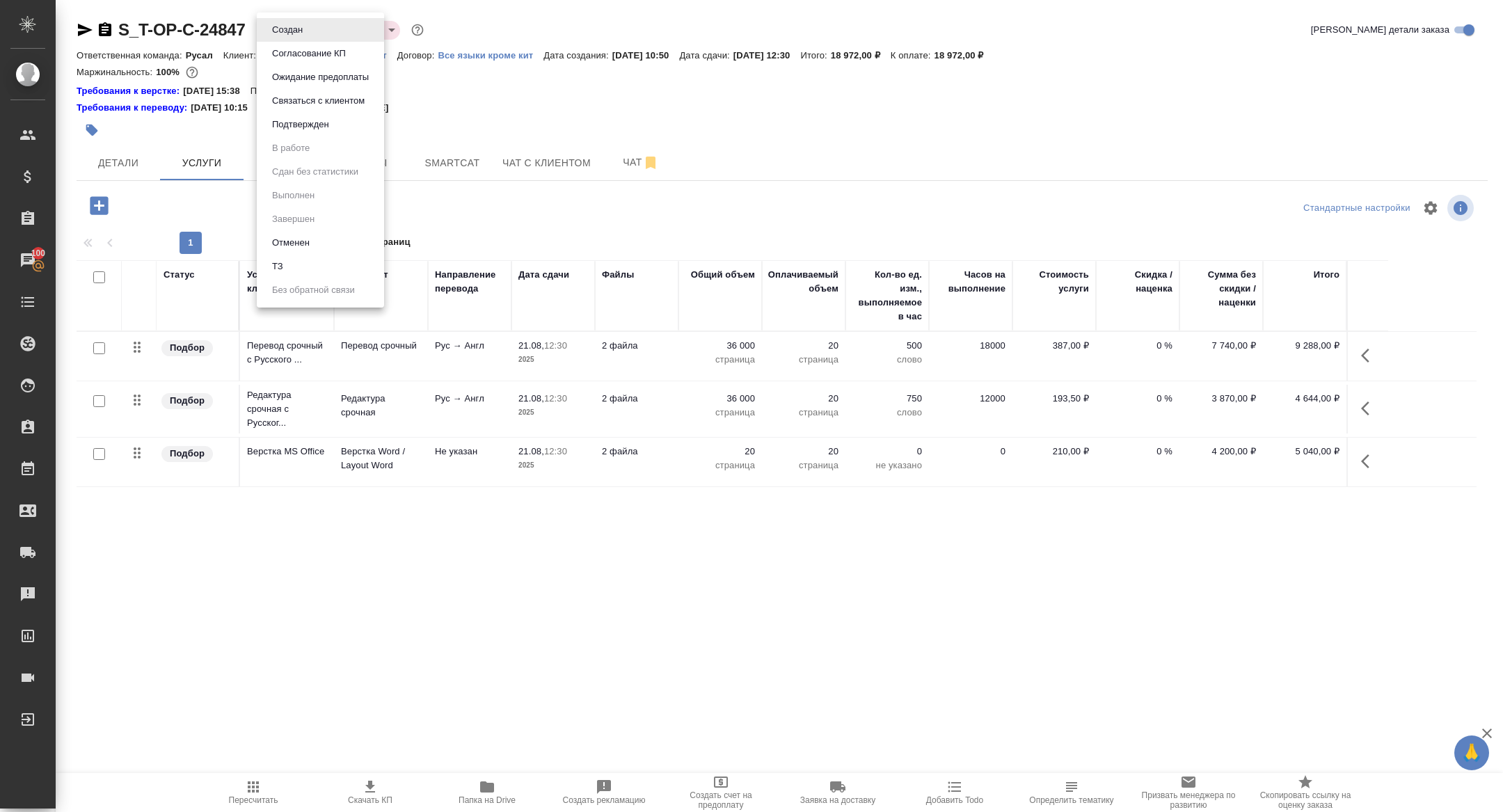
click at [279, 255] on li "ТЗ" at bounding box center [320, 267] width 127 height 23
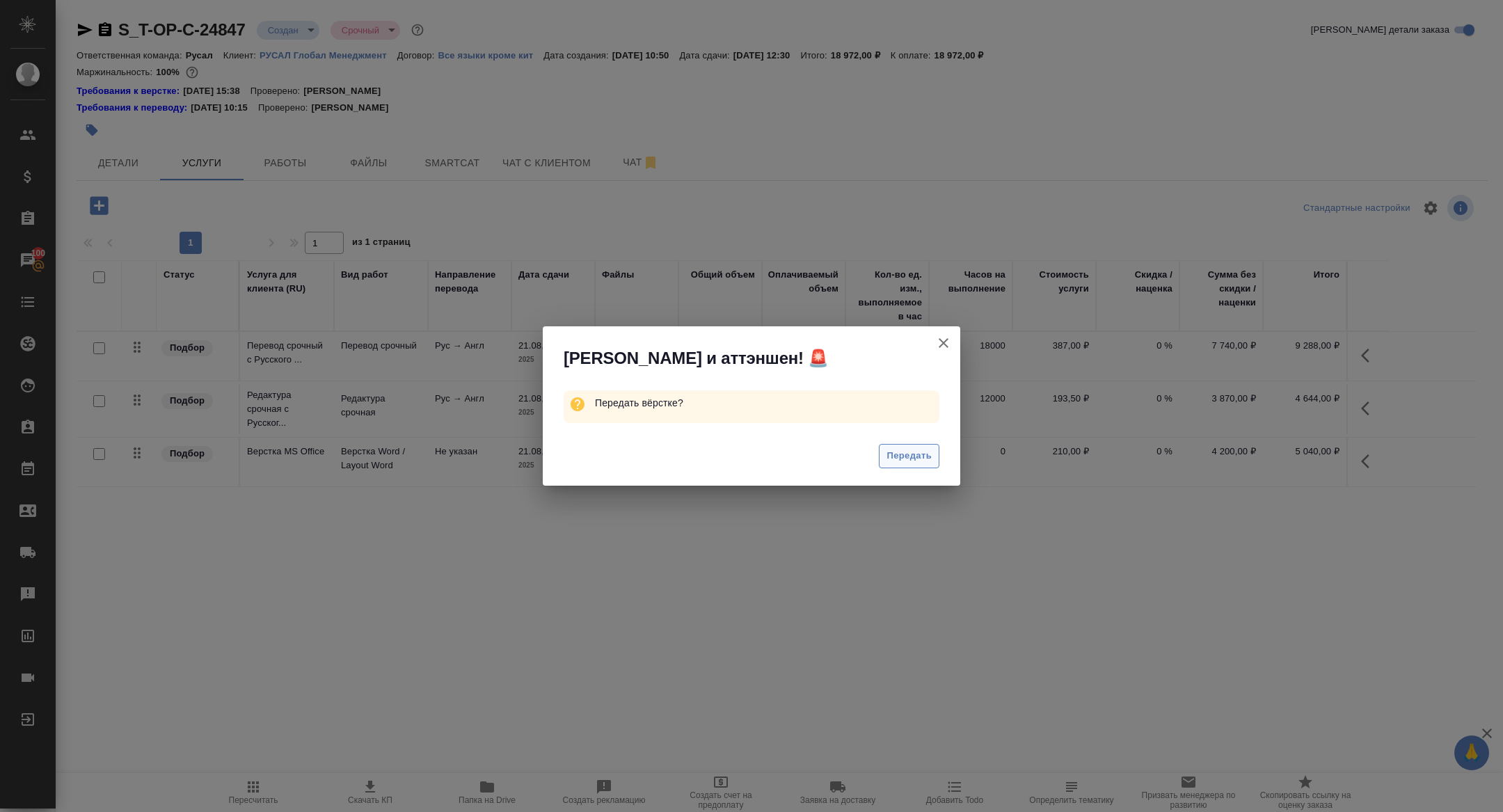
click at [911, 446] on button "Передать" at bounding box center [909, 456] width 61 height 24
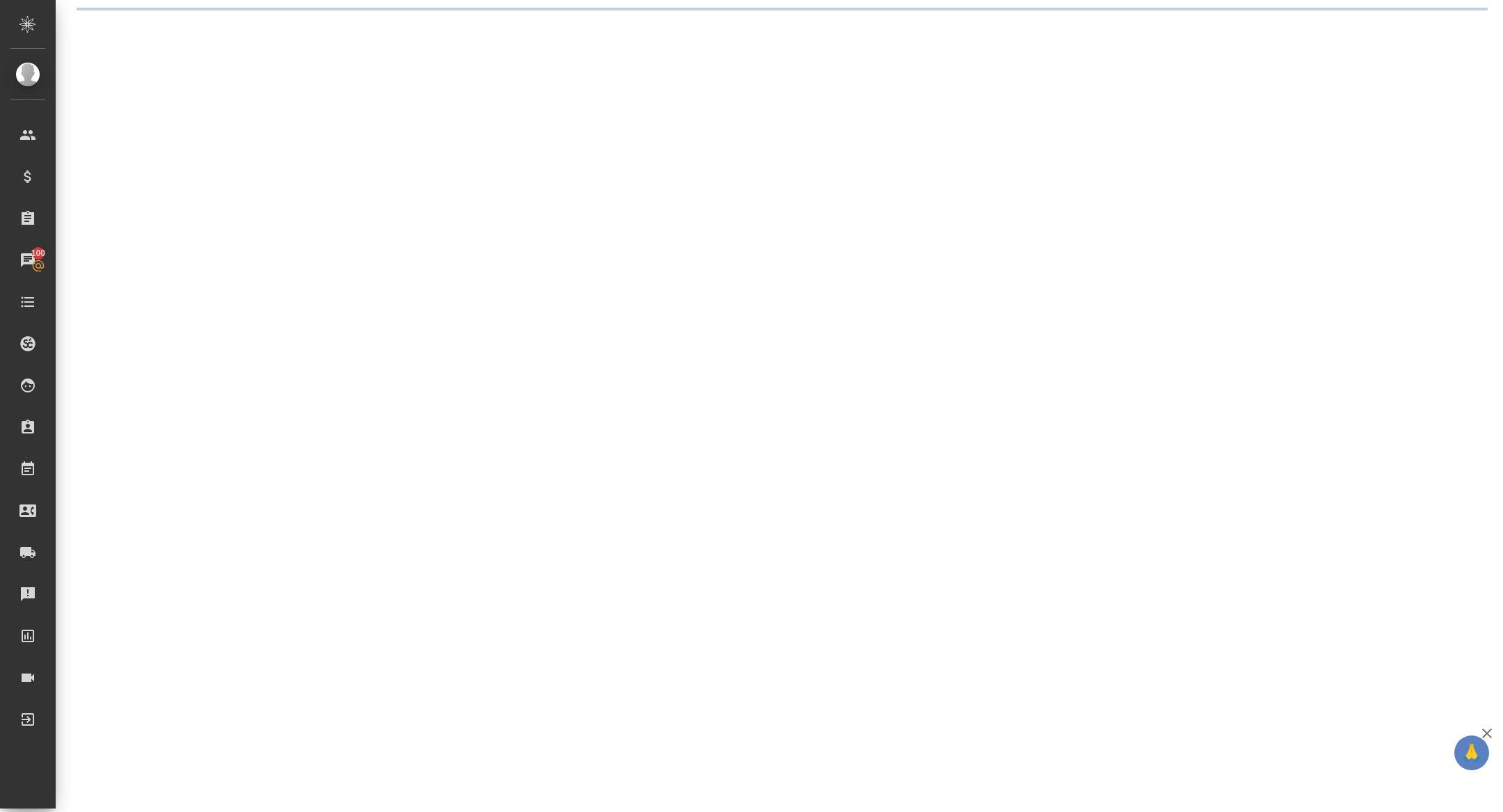
click at [610, 152] on div ".cls-1 fill:#fff; AWATERA Zhuravleva Alexandra Клиенты Спецификации Заказы 100 …" at bounding box center [752, 406] width 1503 height 812
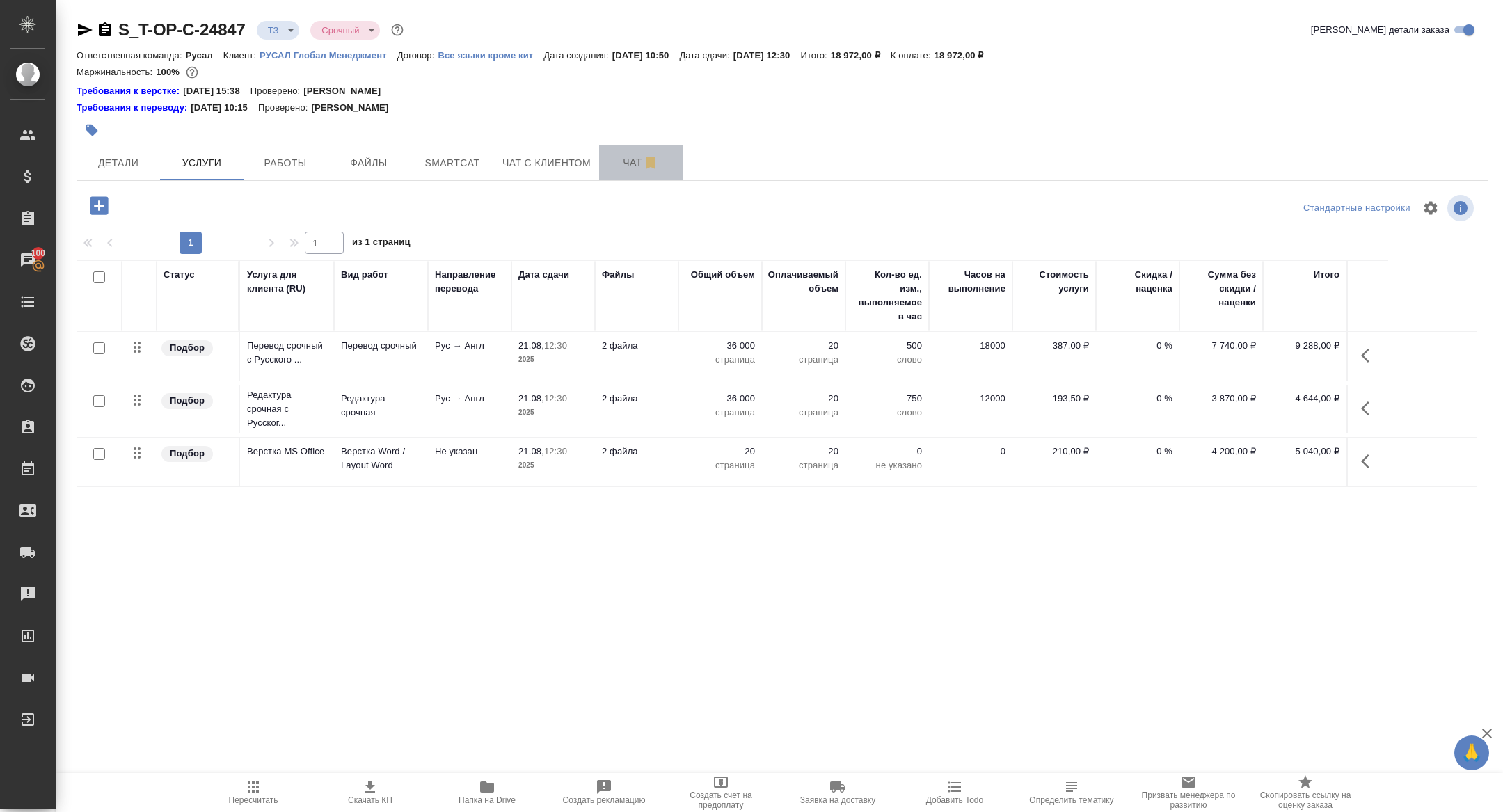
click at [625, 159] on span "Чат" at bounding box center [641, 162] width 66 height 17
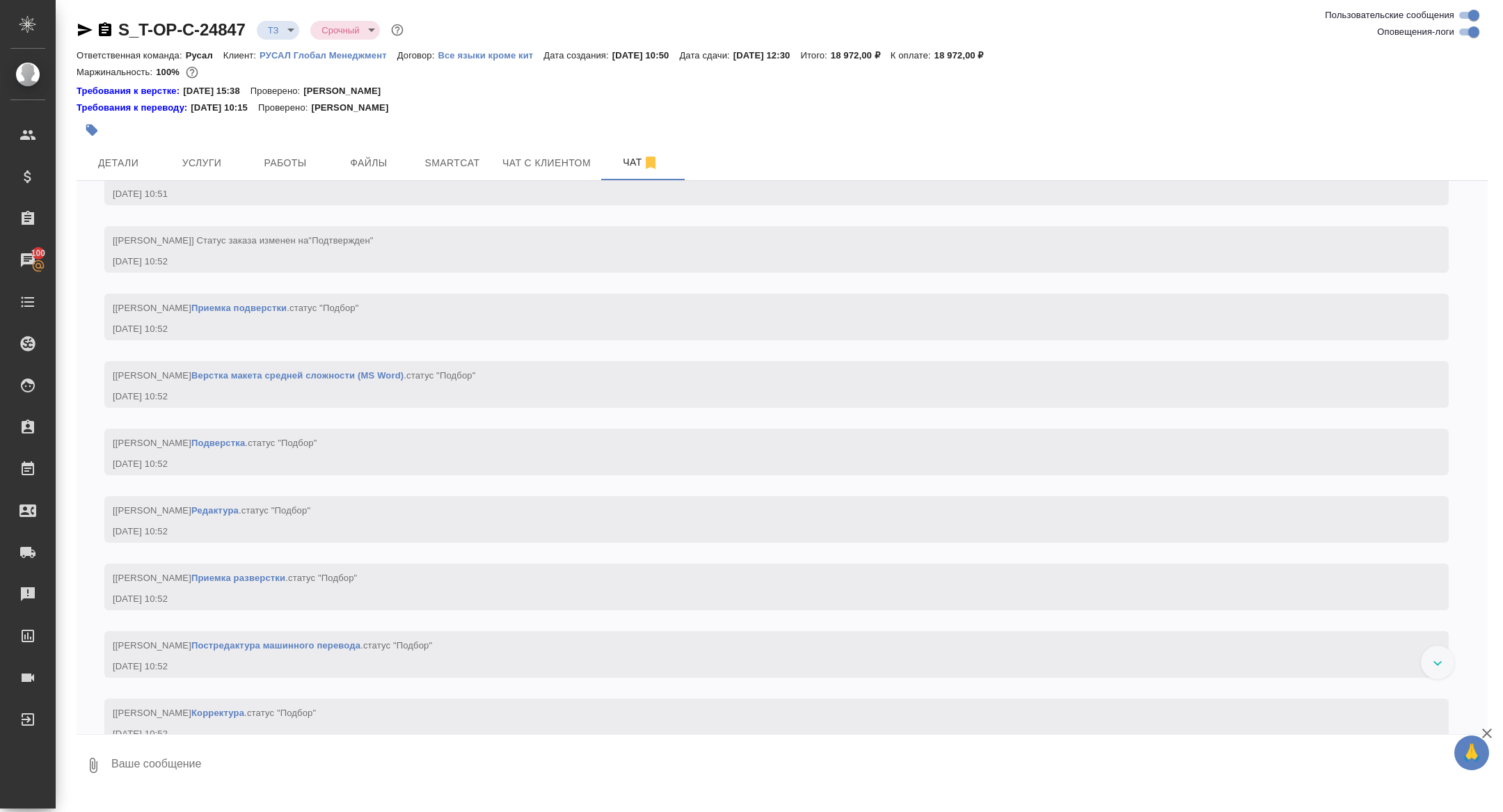
click at [196, 785] on textarea at bounding box center [798, 765] width 1378 height 47
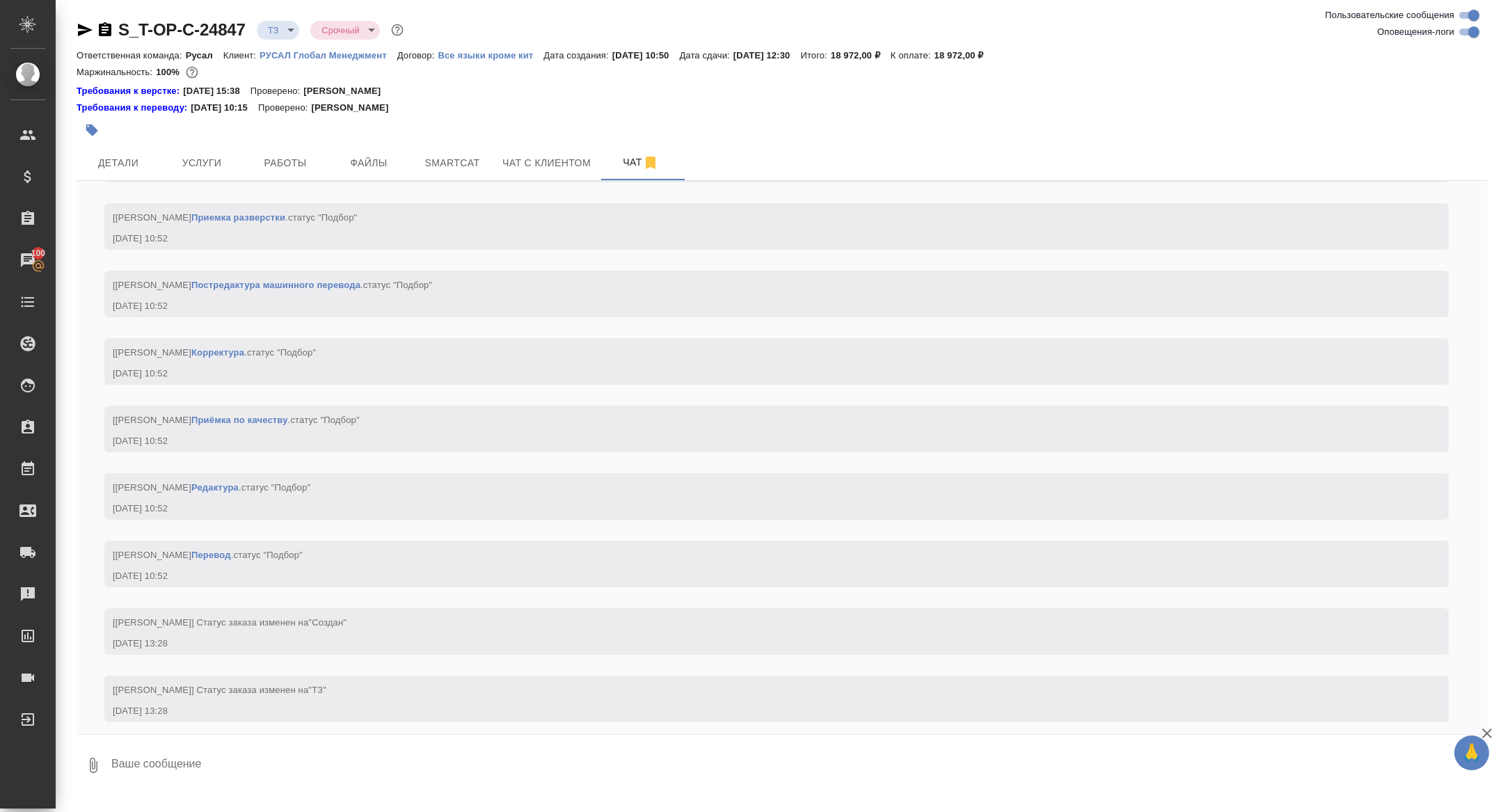
scroll to position [670, 0]
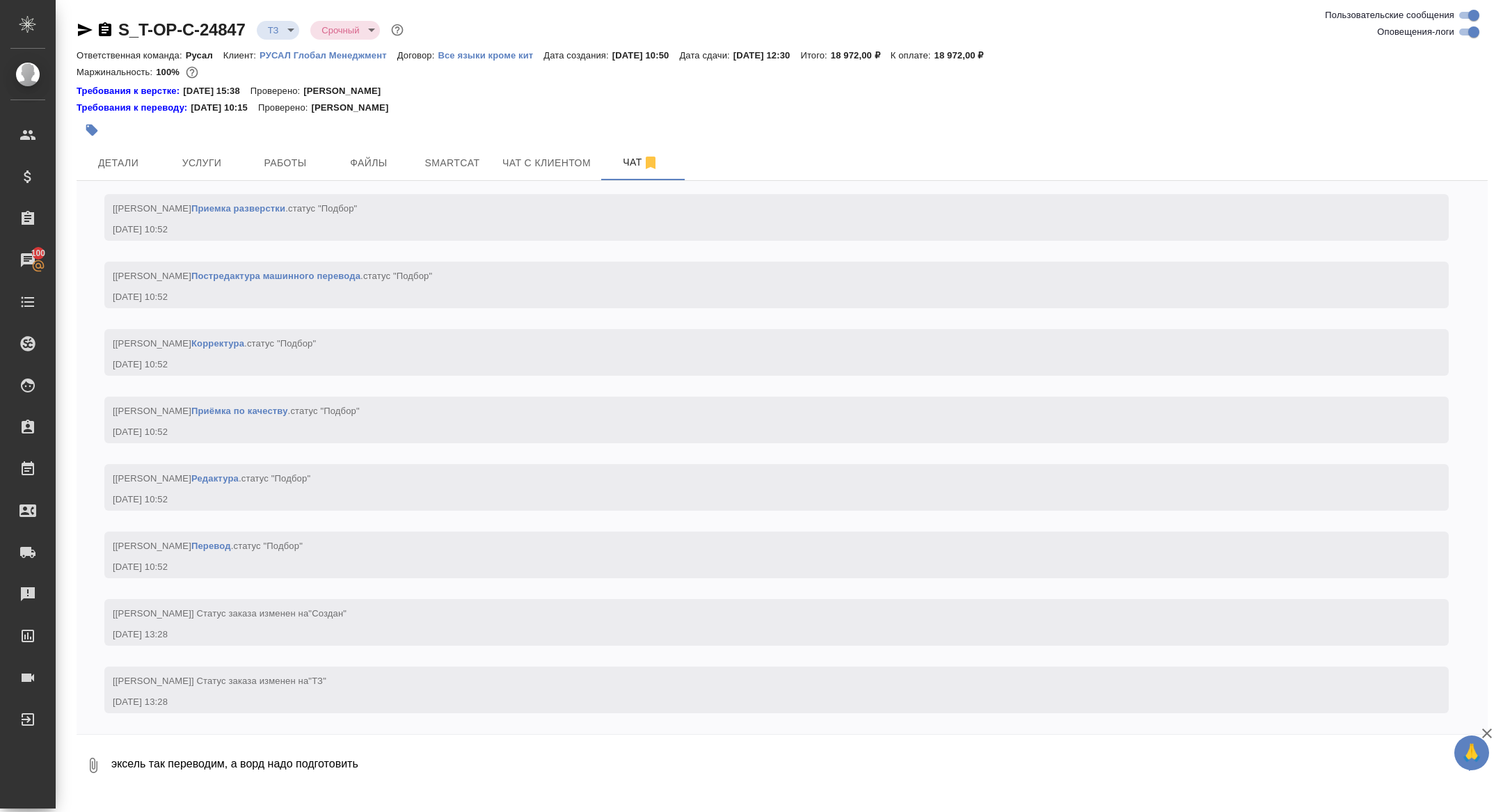
type textarea "эксель так переводим, а ворд надо подготовить"
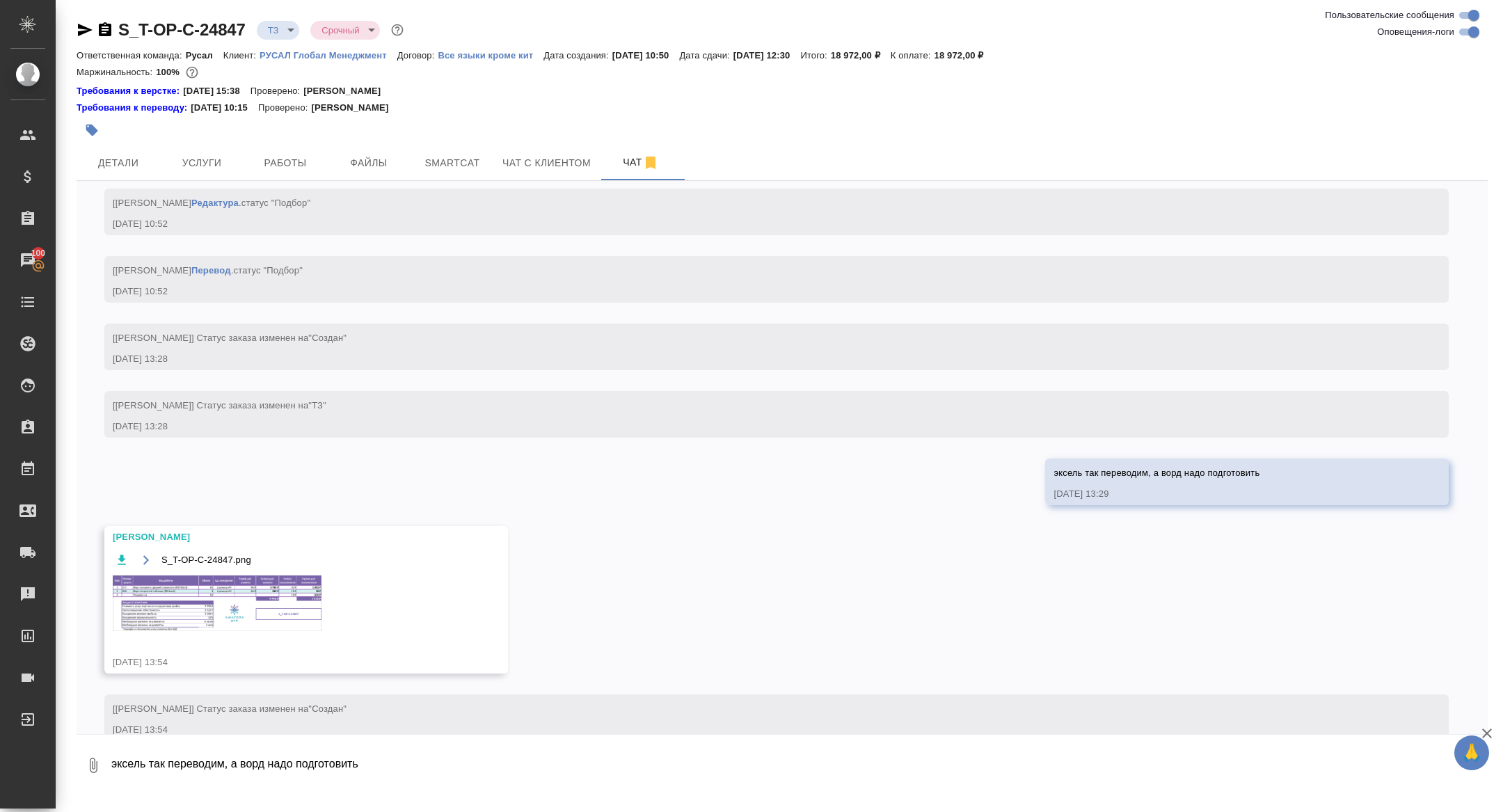
scroll to position [974, 0]
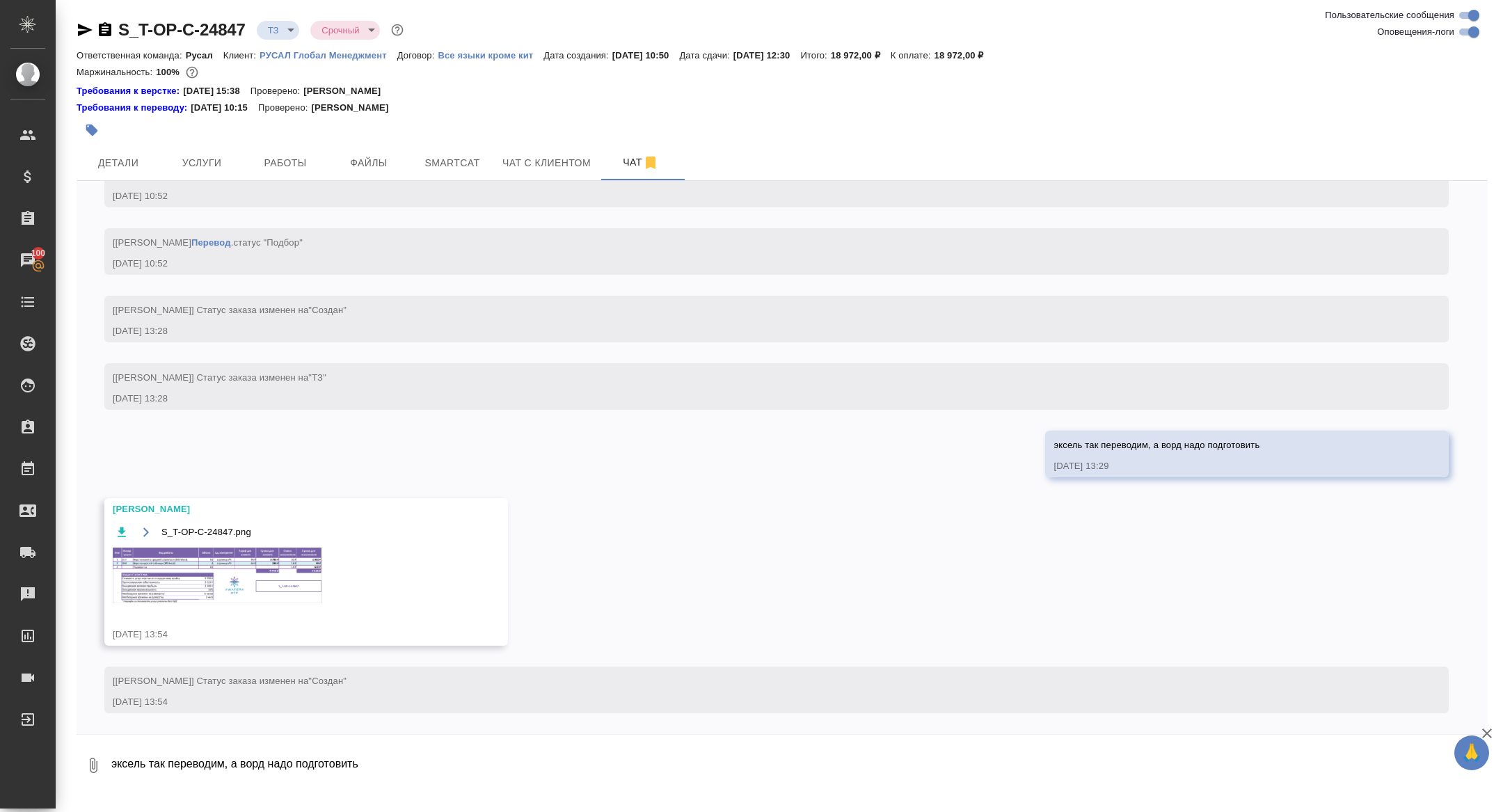
click at [246, 564] on img at bounding box center [217, 575] width 208 height 56
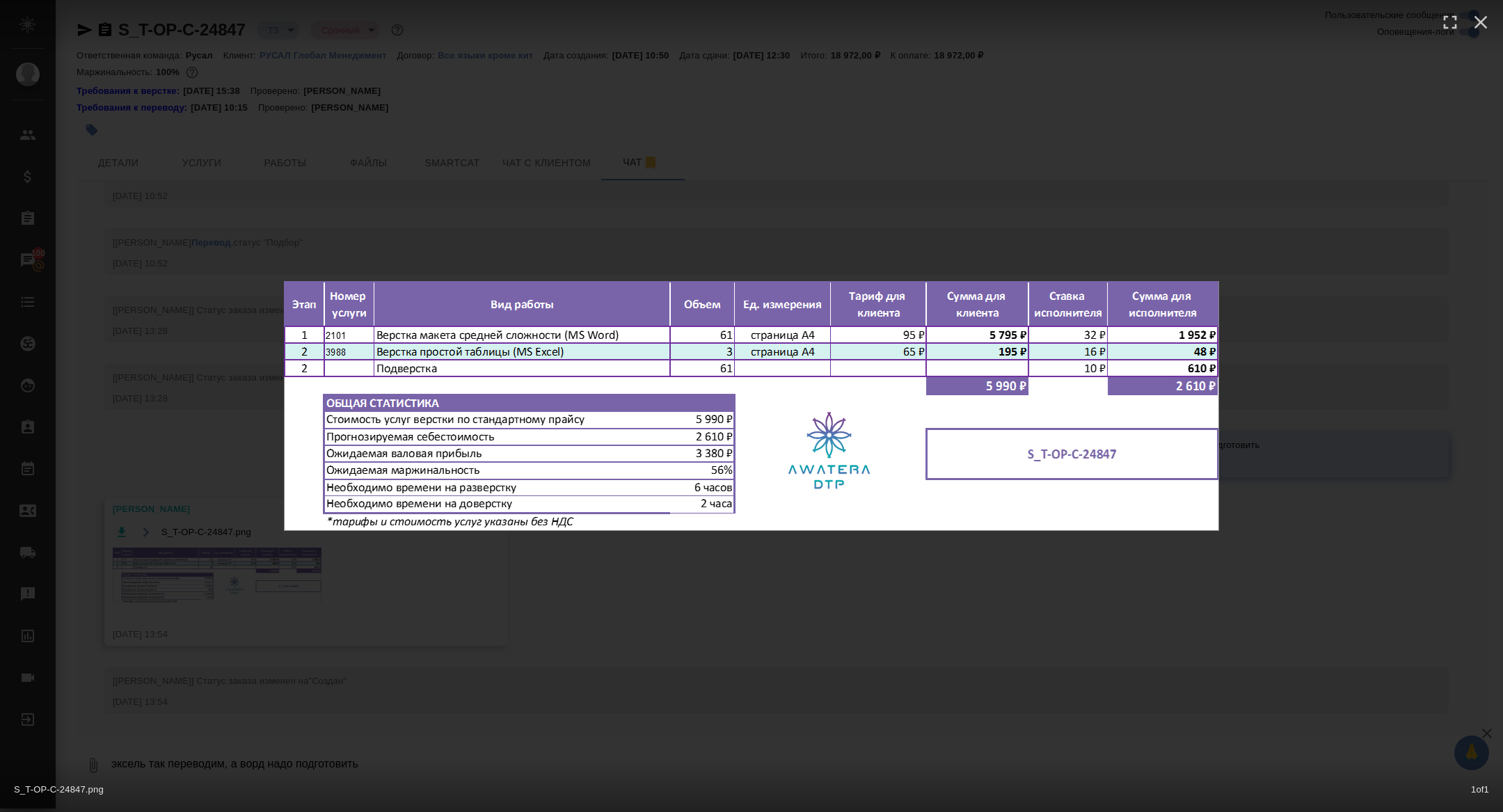
click at [206, 561] on div "S_T-OP-C-24847.png 1 of 1" at bounding box center [752, 406] width 1503 height 812
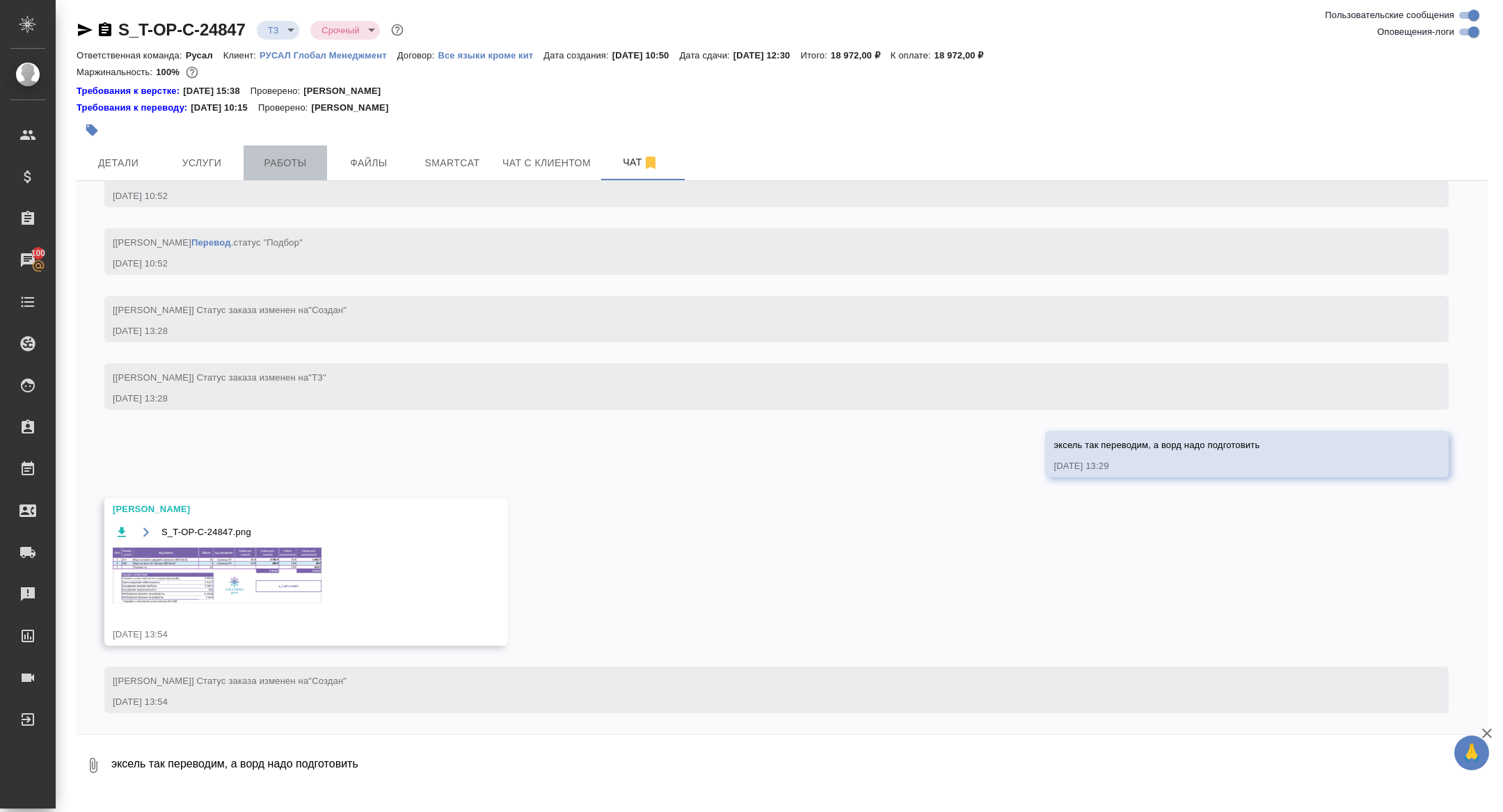
click at [297, 159] on span "Работы" at bounding box center [285, 163] width 66 height 17
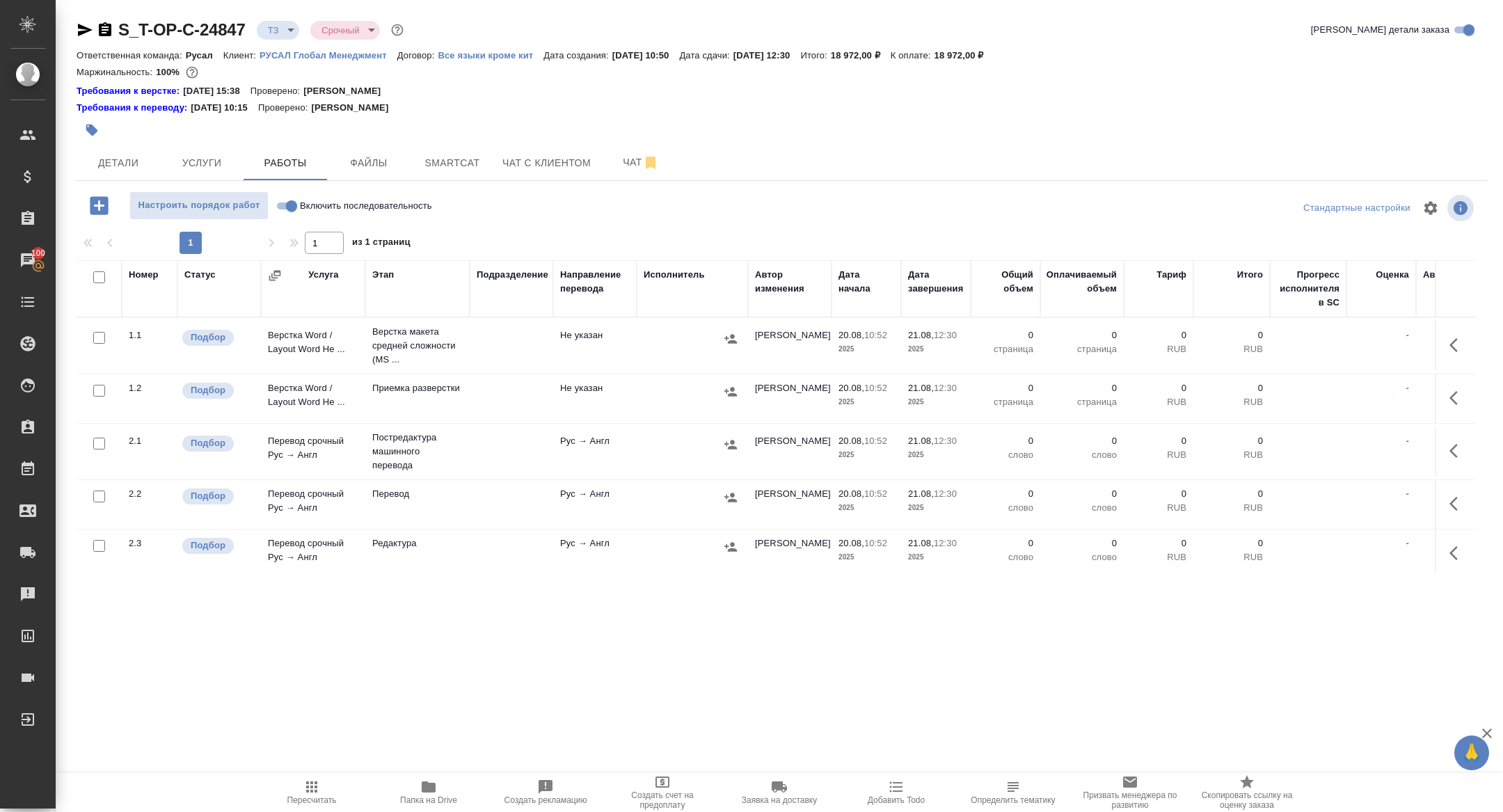
click at [1450, 345] on icon "button" at bounding box center [1458, 345] width 17 height 17
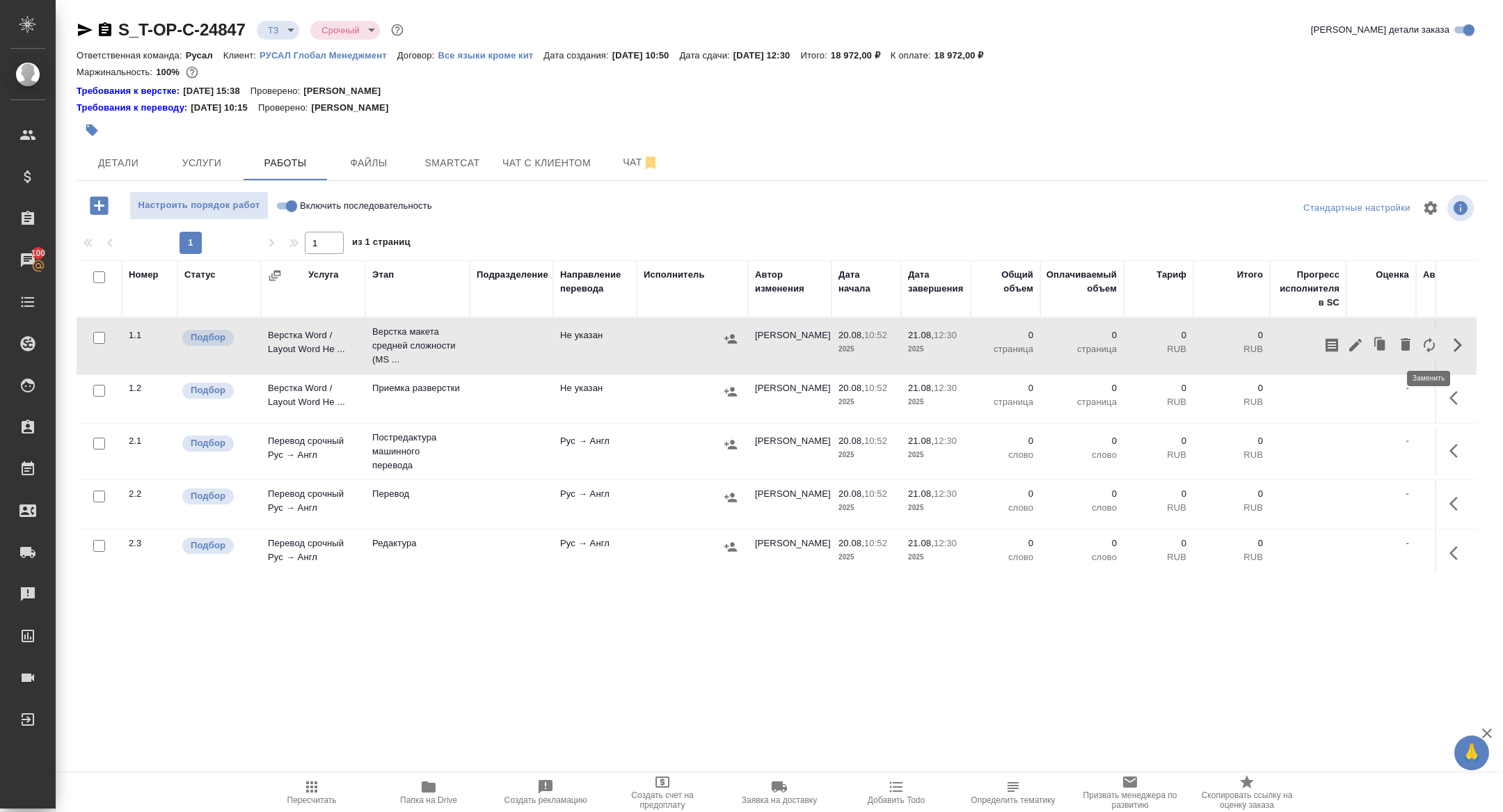
click at [1427, 342] on icon "button" at bounding box center [1429, 345] width 17 height 17
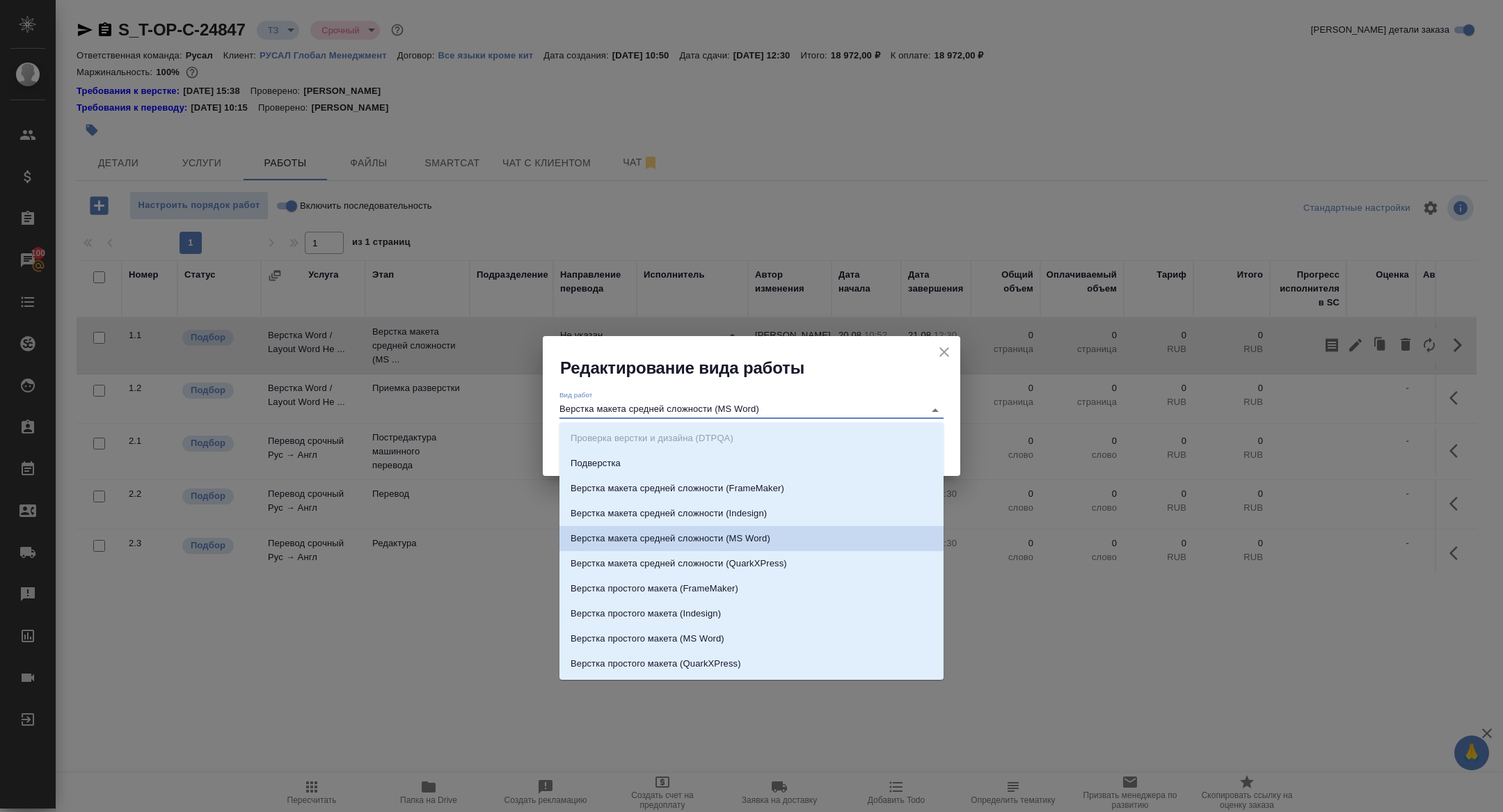
click at [647, 417] on input "Верстка макета средней сложности (MS Word)" at bounding box center [738, 410] width 358 height 17
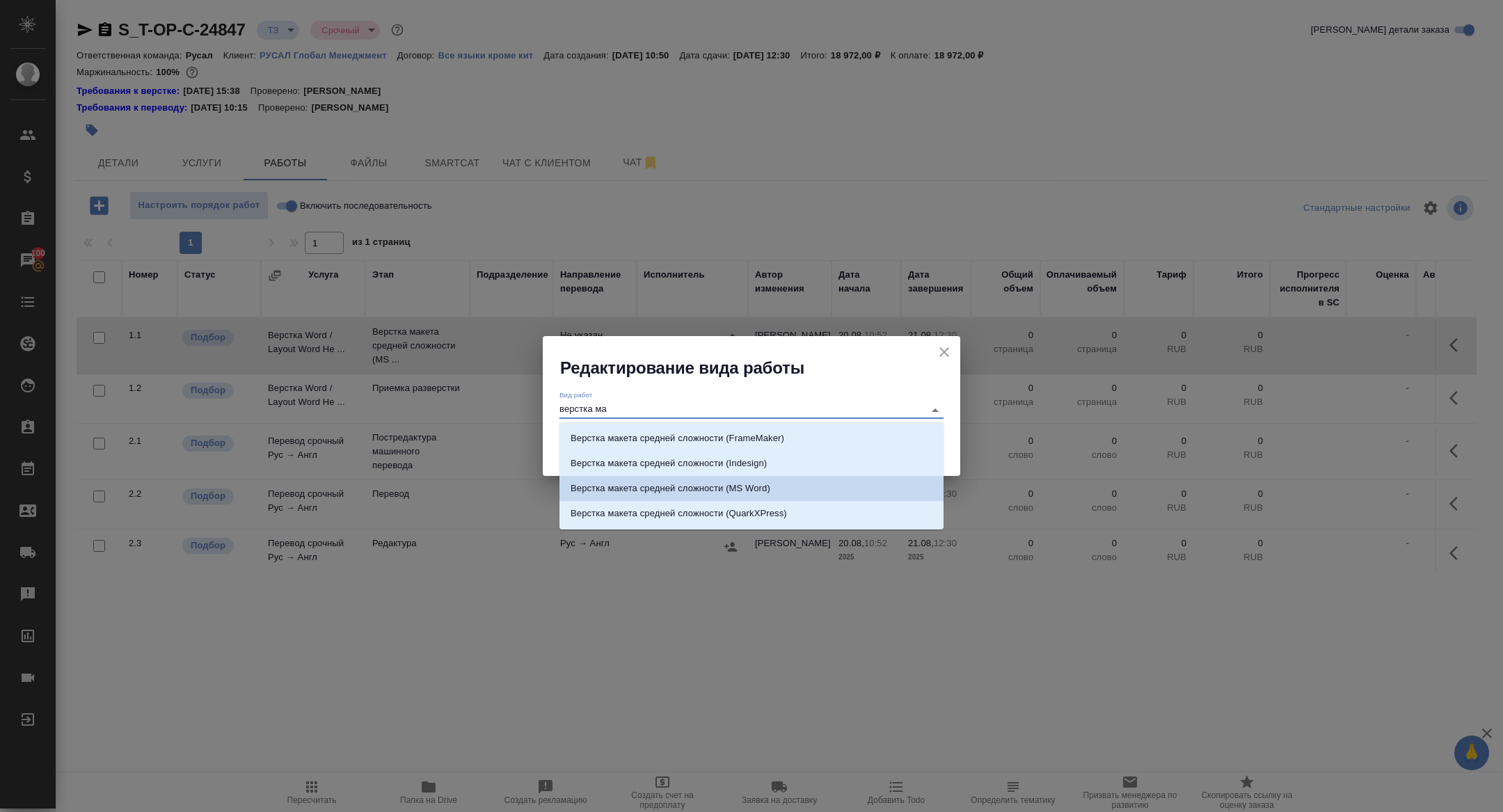
click at [751, 483] on p "Верстка макета средней сложности (MS Word)" at bounding box center [670, 488] width 200 height 14
type input "Верстка макета средней сложности (MS Word)"
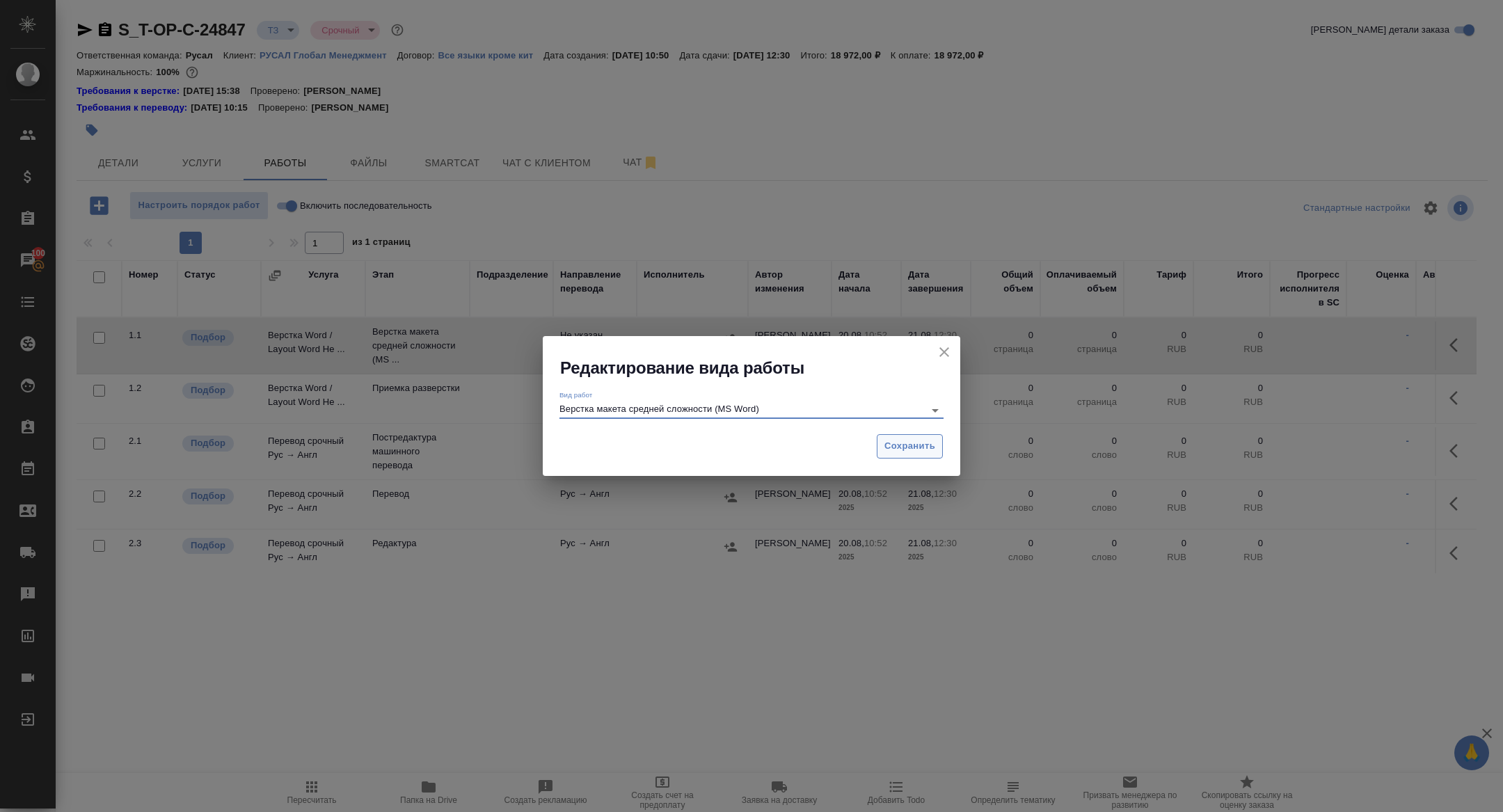
click at [913, 455] on button "Сохранить" at bounding box center [910, 446] width 66 height 24
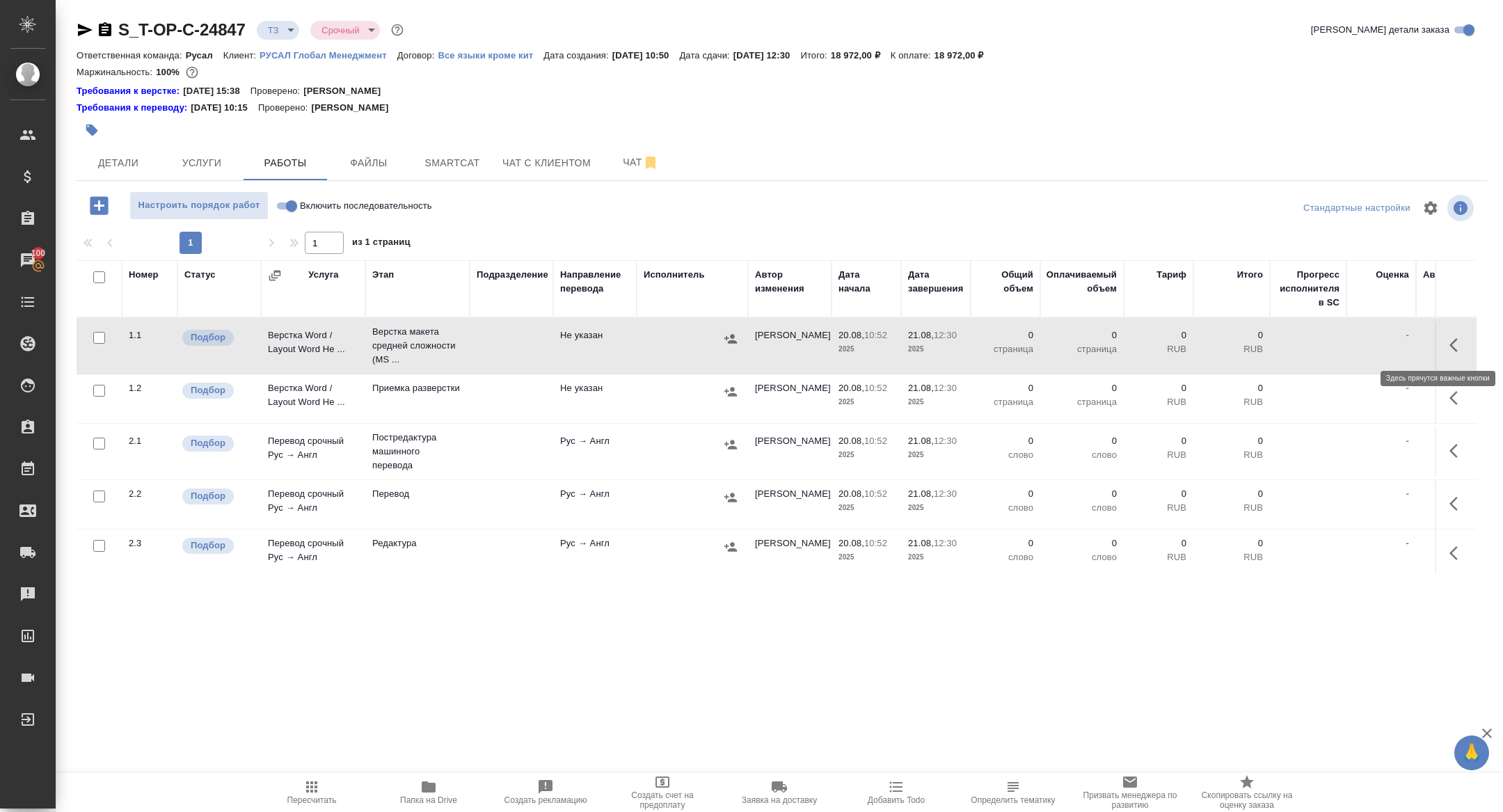
click at [1451, 350] on icon "button" at bounding box center [1458, 345] width 17 height 17
click at [1361, 346] on icon "button" at bounding box center [1356, 345] width 17 height 17
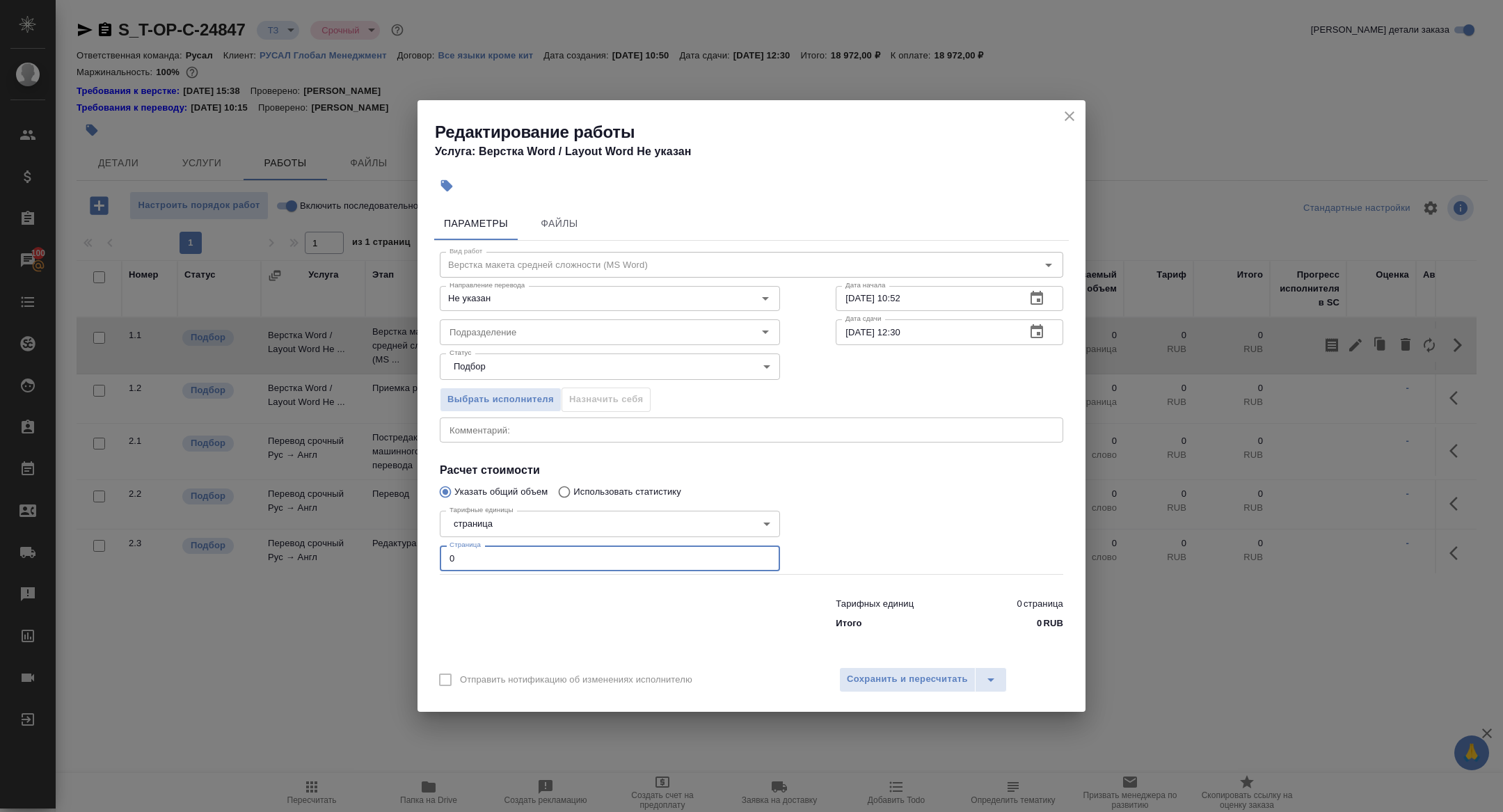
drag, startPoint x: 497, startPoint y: 553, endPoint x: 320, endPoint y: 553, distance: 177.0
click at [320, 553] on div "Редактирование работы Услуга: Верстка Word / Layout Word Не указан Параметры Фа…" at bounding box center [752, 406] width 1503 height 812
type input "61"
click at [1039, 342] on button "button" at bounding box center [1037, 332] width 33 height 33
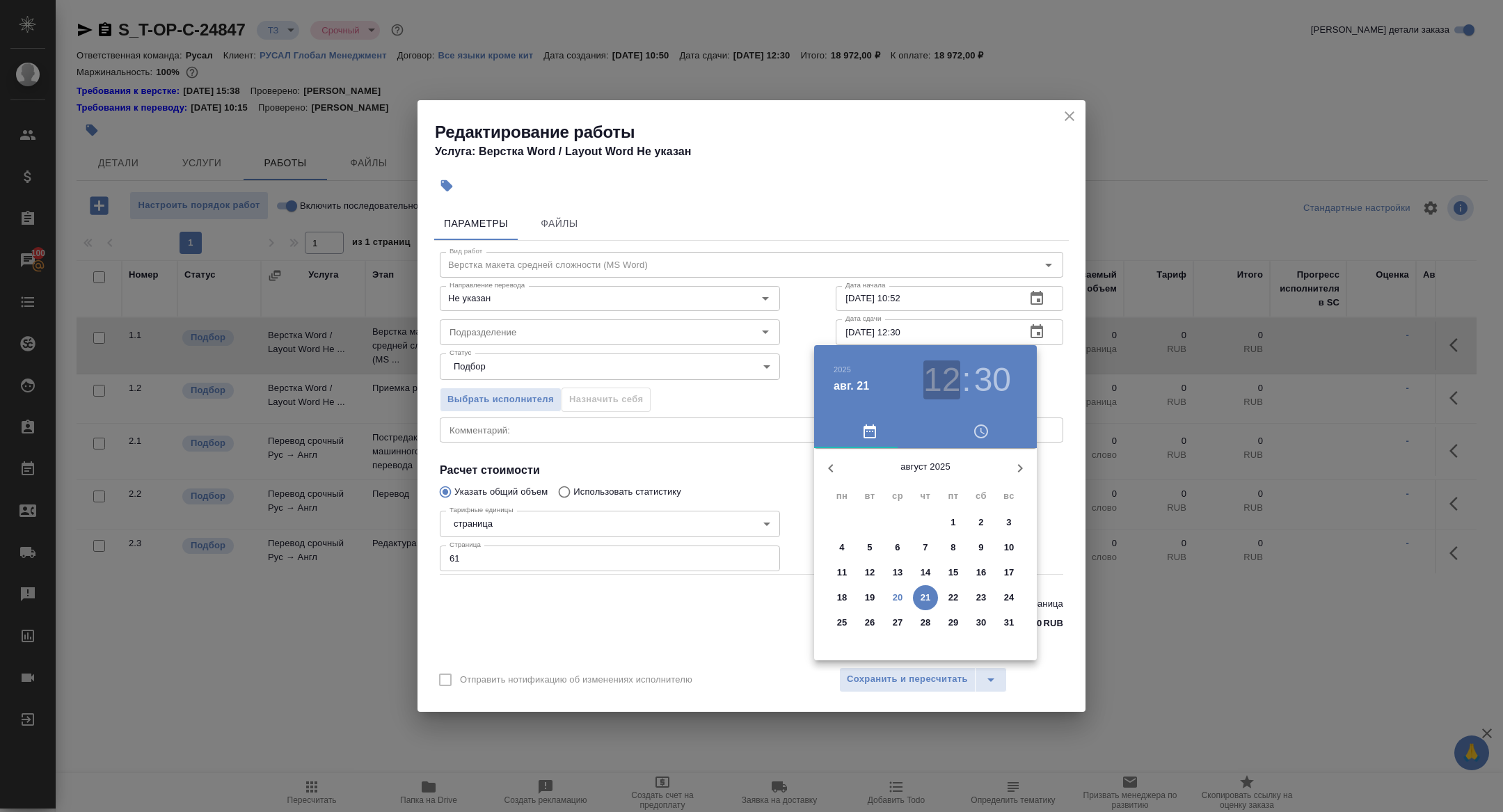
click at [944, 384] on h3 "12" at bounding box center [942, 379] width 37 height 39
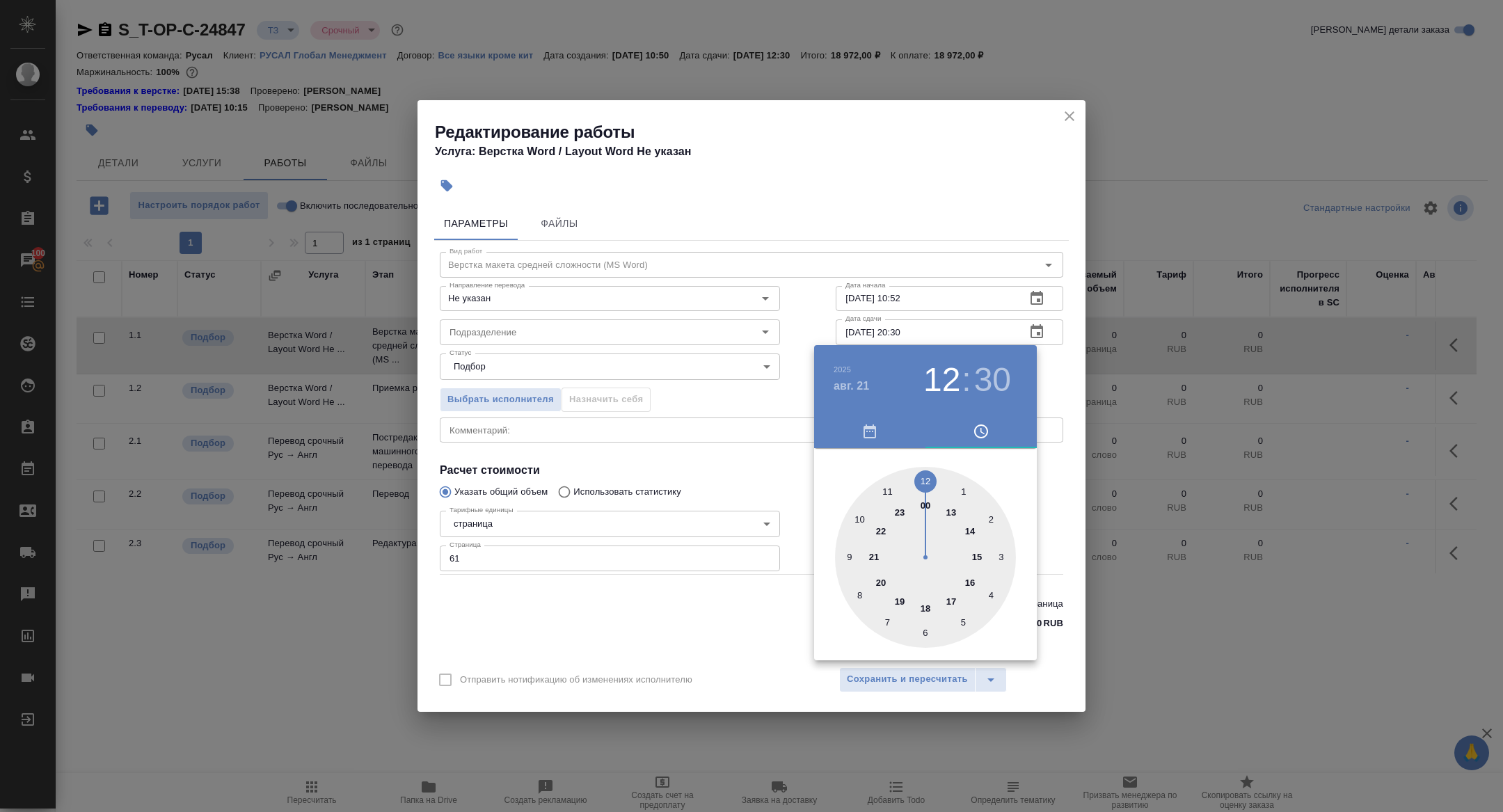
click at [884, 579] on div at bounding box center [926, 557] width 181 height 181
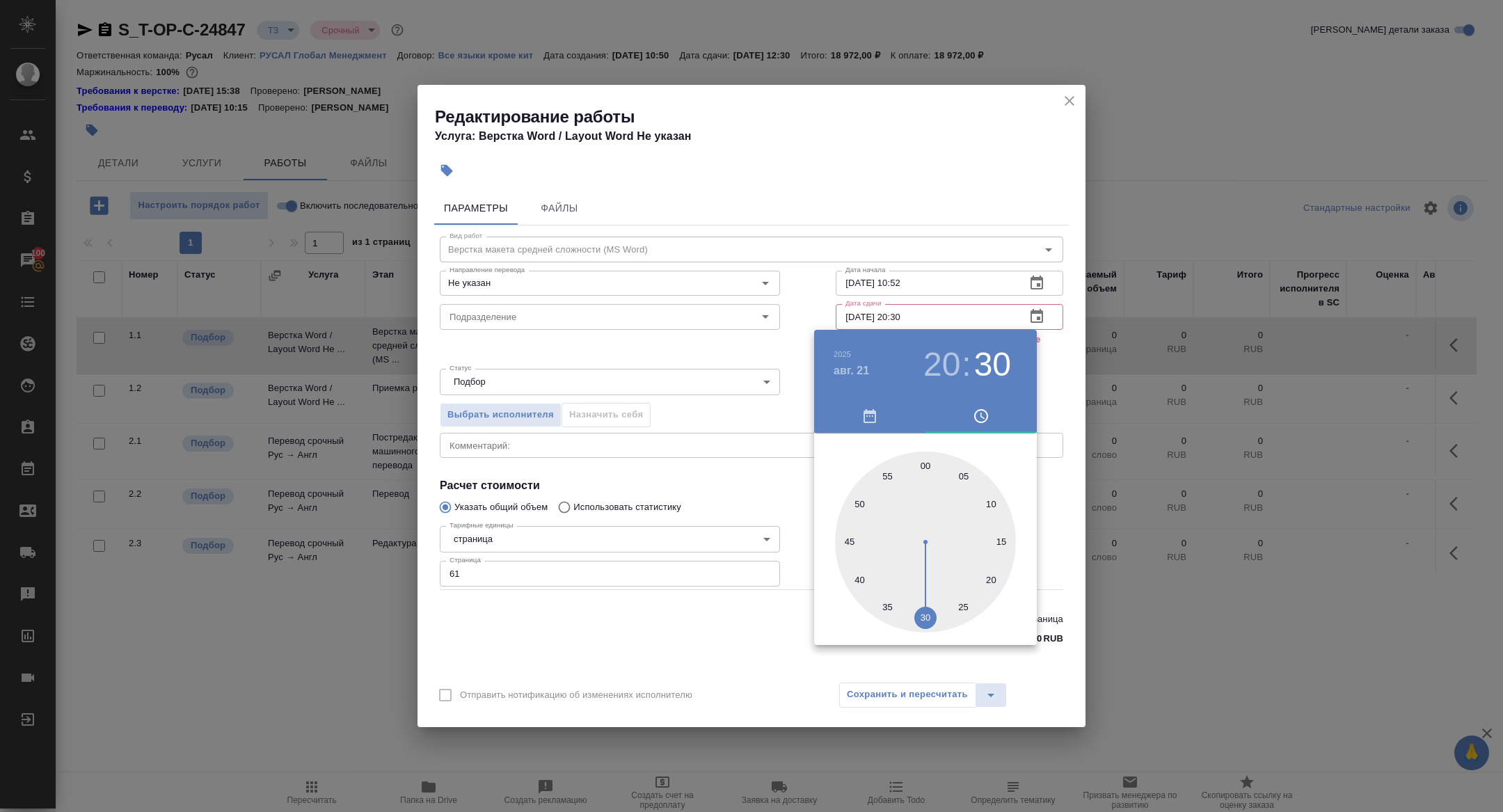
click at [926, 462] on div at bounding box center [926, 542] width 181 height 181
click at [647, 384] on div at bounding box center [752, 406] width 1503 height 812
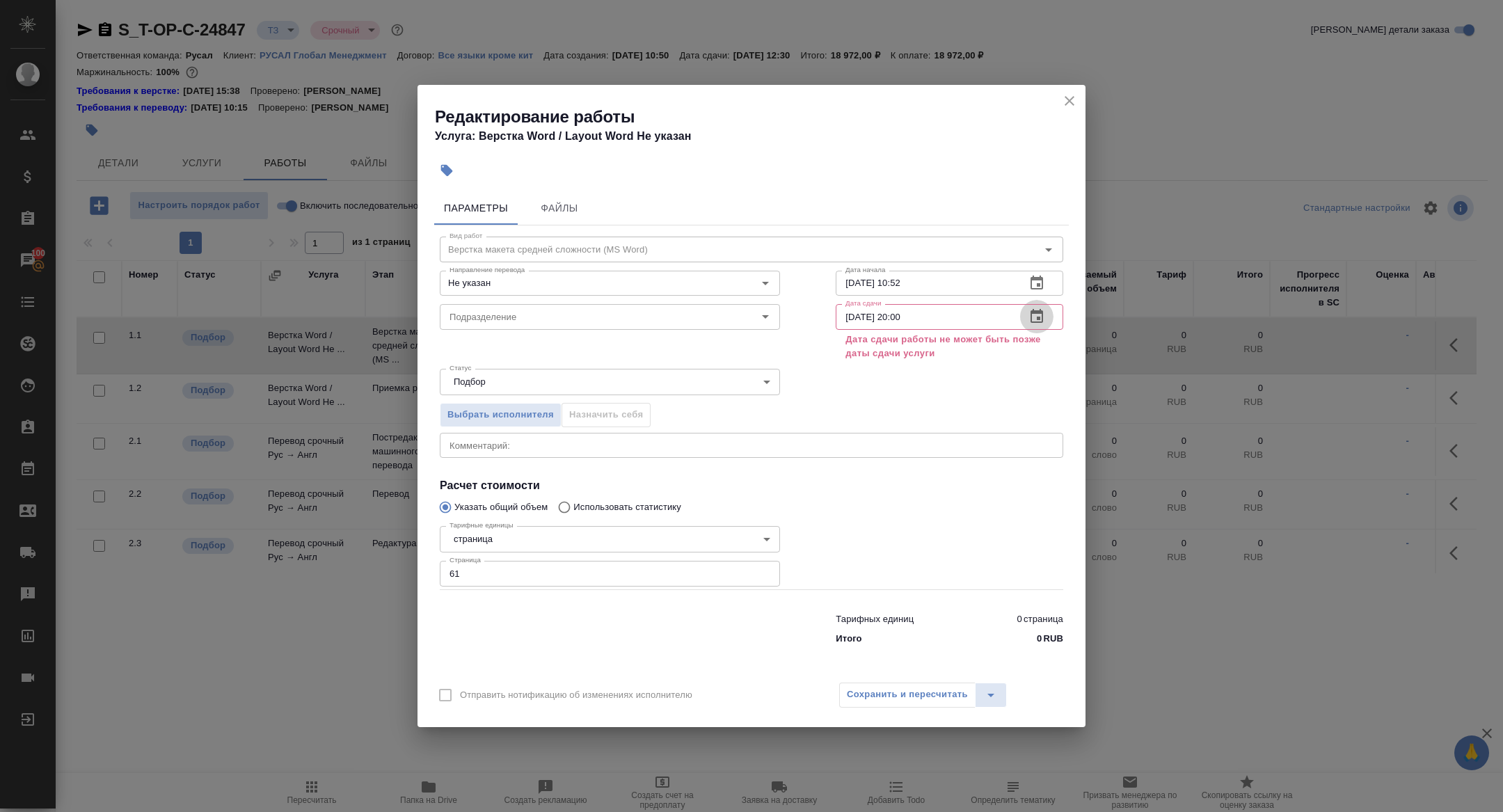
click at [1041, 316] on icon "button" at bounding box center [1037, 316] width 17 height 17
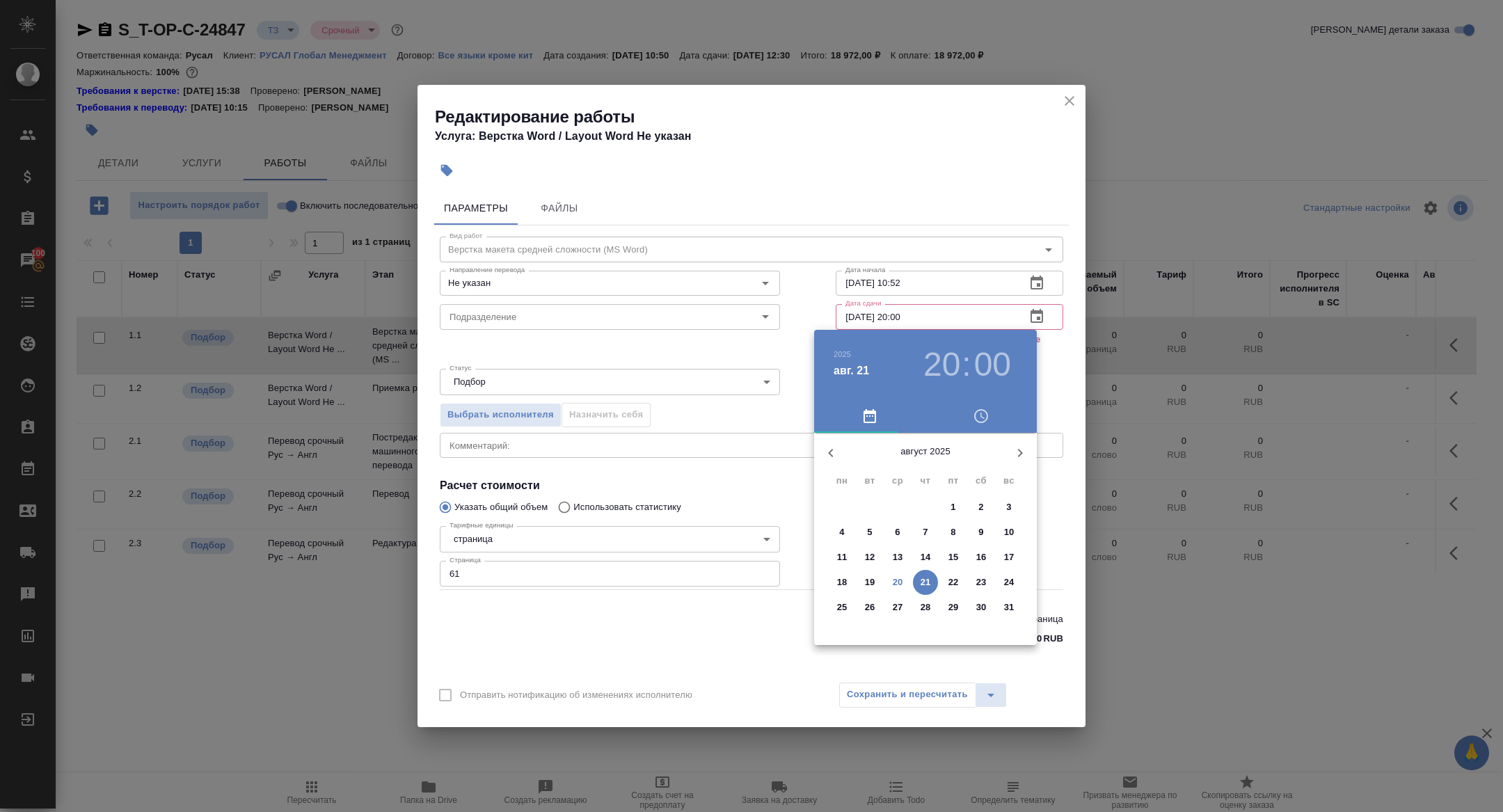
click at [898, 576] on p "20" at bounding box center [898, 582] width 11 height 14
type input "20.08.2025 20:00"
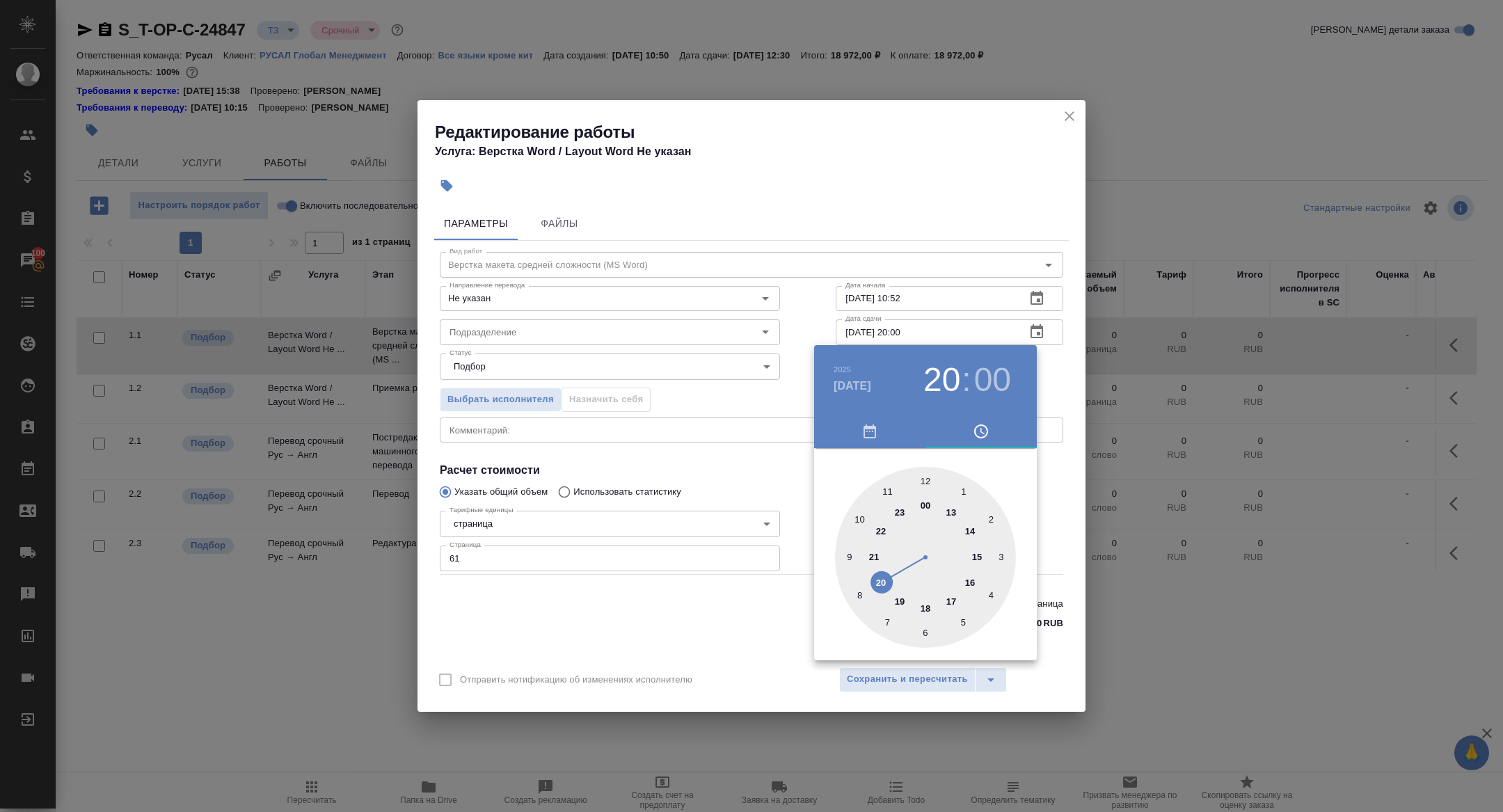
click at [776, 461] on div at bounding box center [752, 406] width 1503 height 812
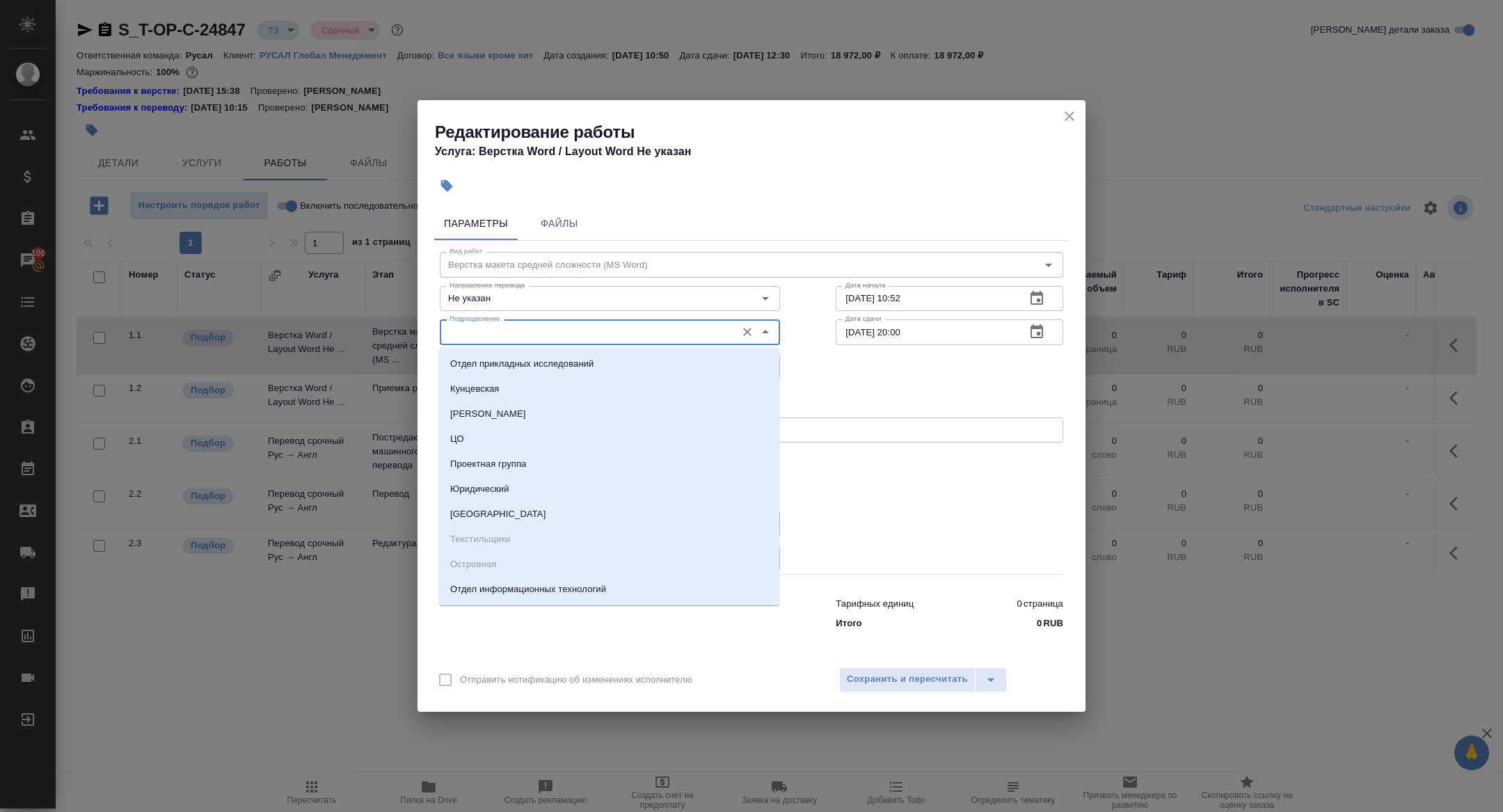
click at [513, 335] on input "Подразделение" at bounding box center [587, 332] width 286 height 17
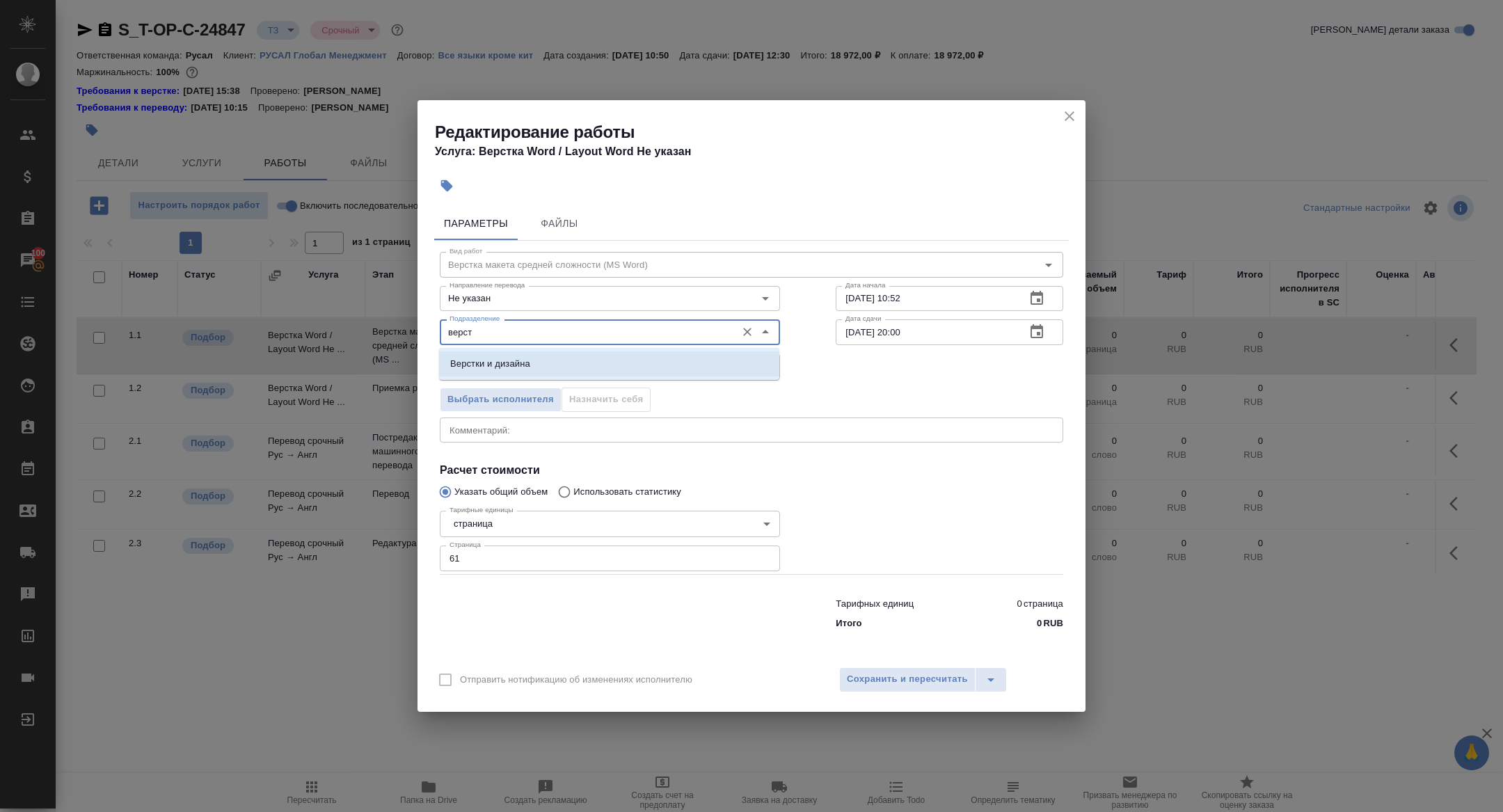
click at [540, 357] on li "Верстки и дизайна" at bounding box center [610, 364] width 340 height 25
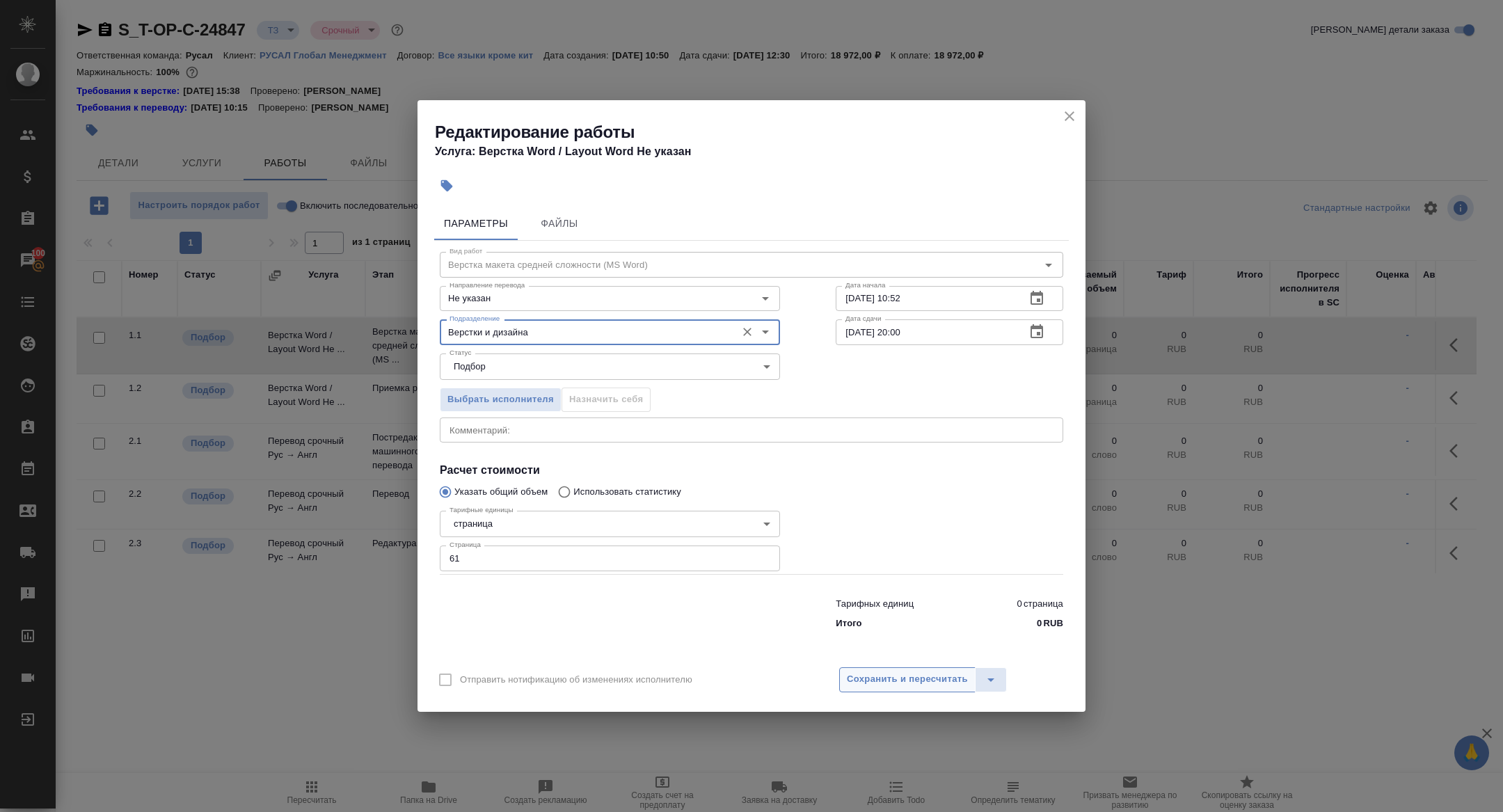
type input "Верстки и дизайна"
click at [879, 674] on span "Сохранить и пересчитать" at bounding box center [908, 679] width 121 height 16
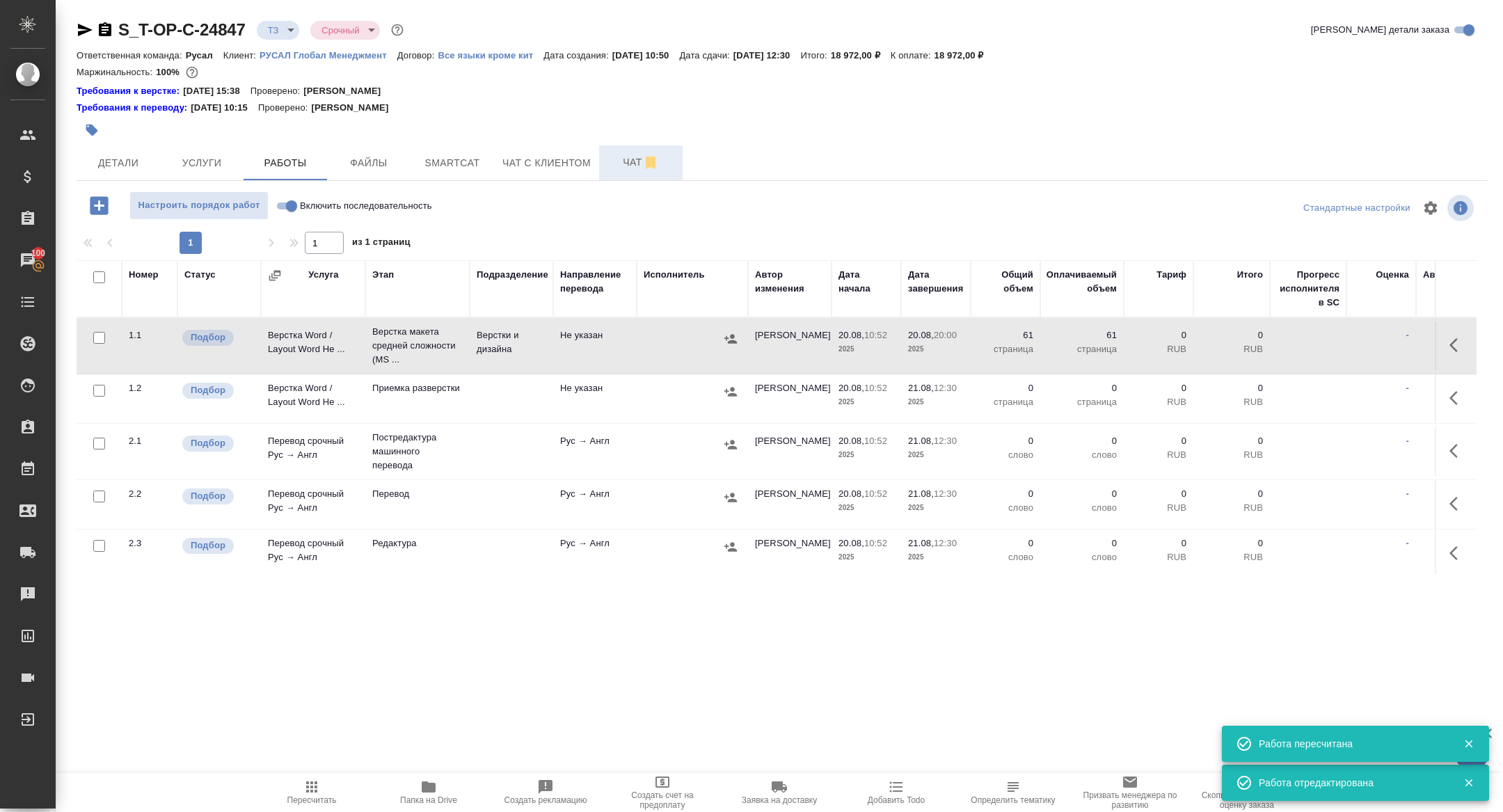
click at [630, 159] on span "Чат" at bounding box center [641, 162] width 66 height 17
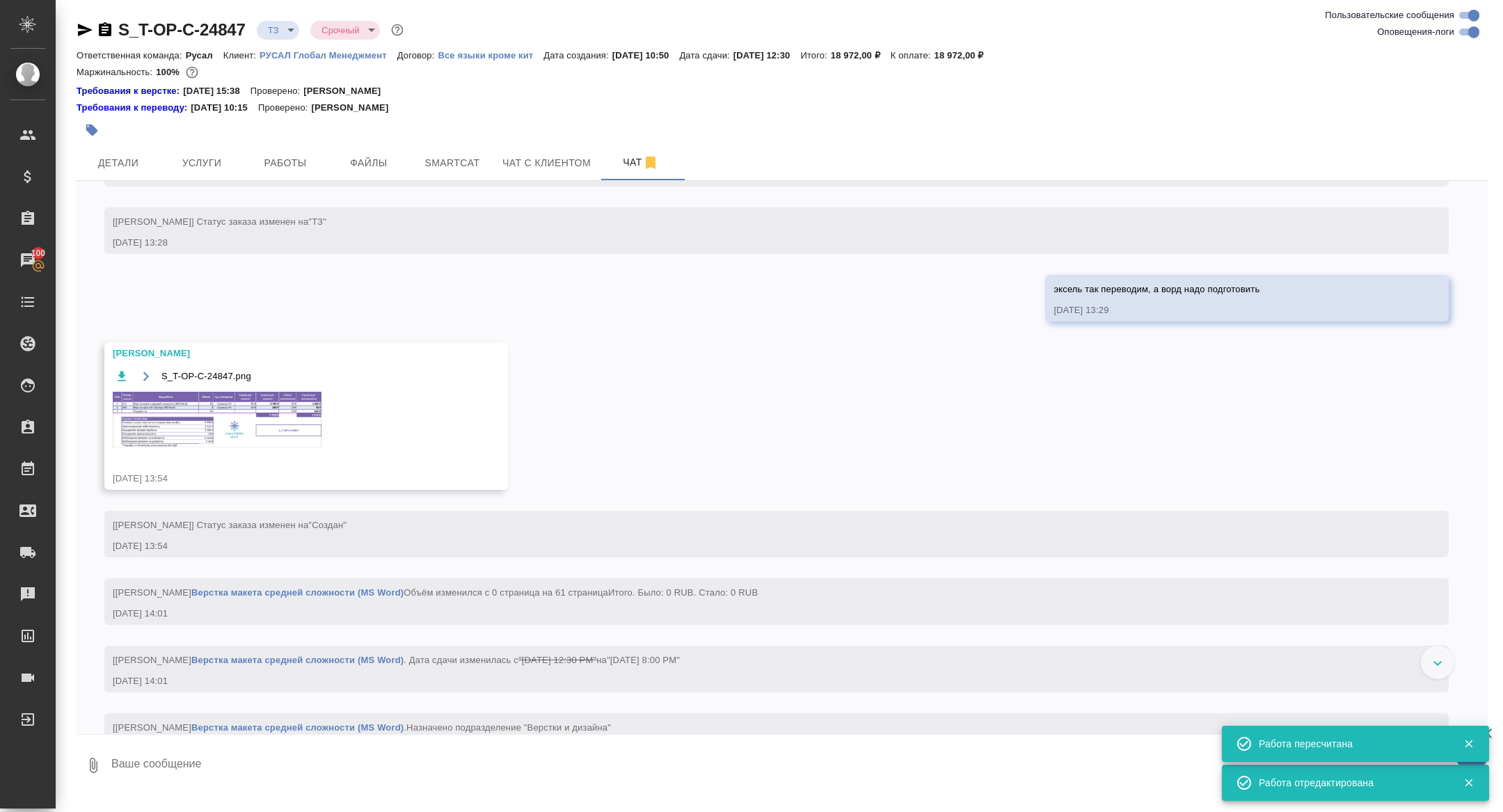
scroll to position [1190, 0]
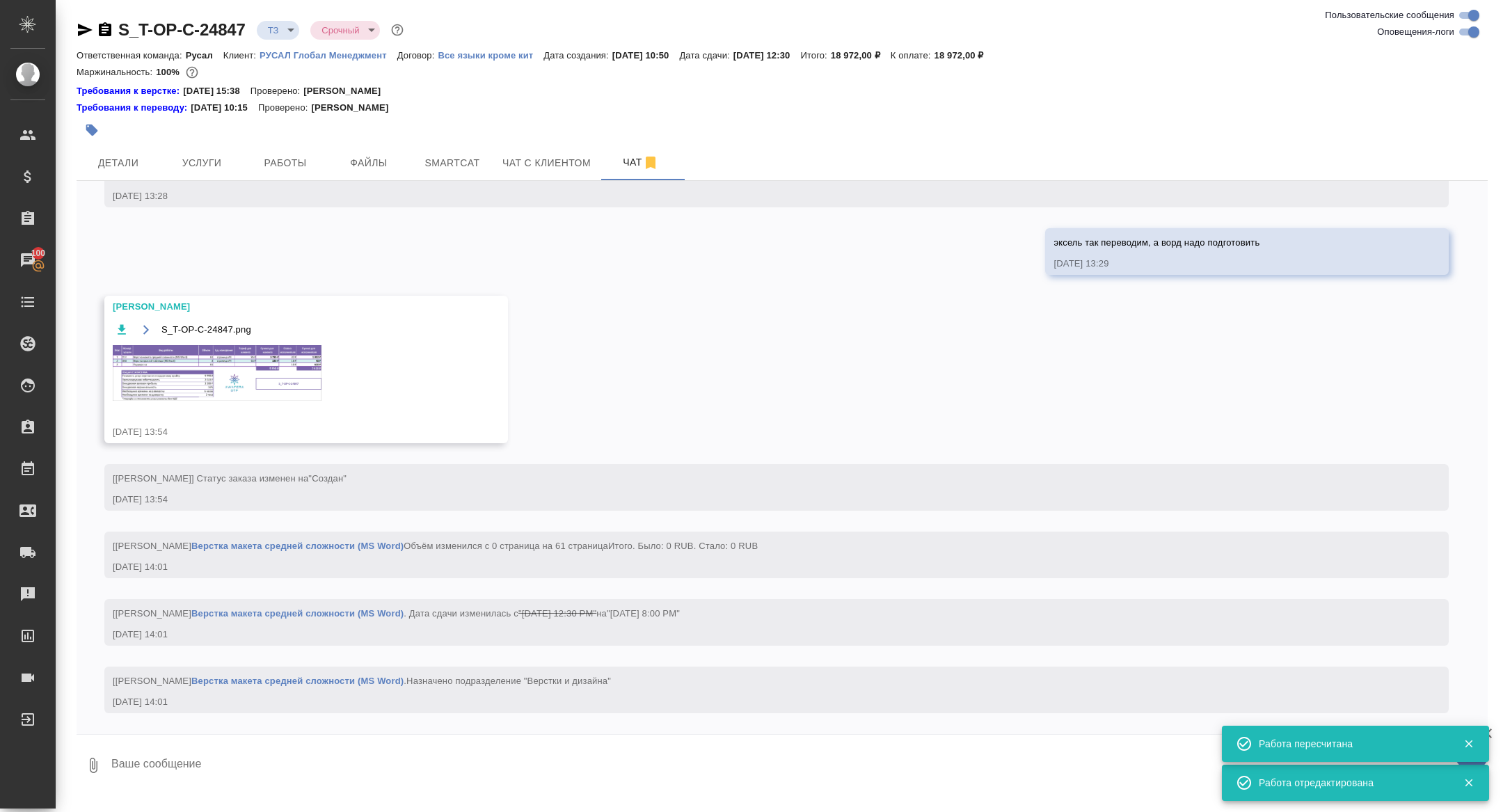
click at [259, 389] on div "S_T-OP-C-24847.png" at bounding box center [286, 369] width 346 height 97
click at [237, 369] on img at bounding box center [217, 373] width 208 height 56
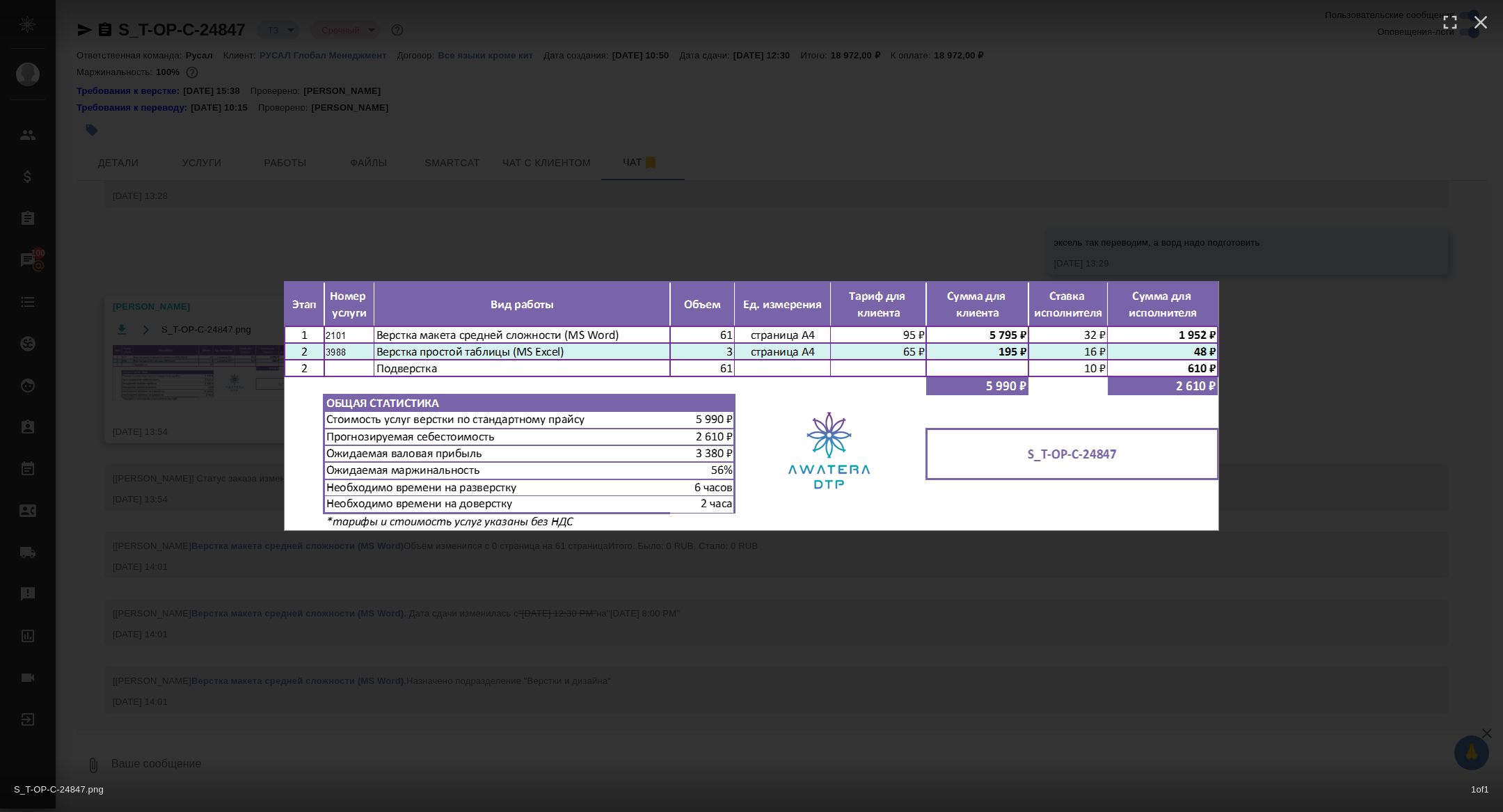
click at [242, 485] on div "S_T-OP-C-24847.png 1 of 1" at bounding box center [752, 406] width 1503 height 812
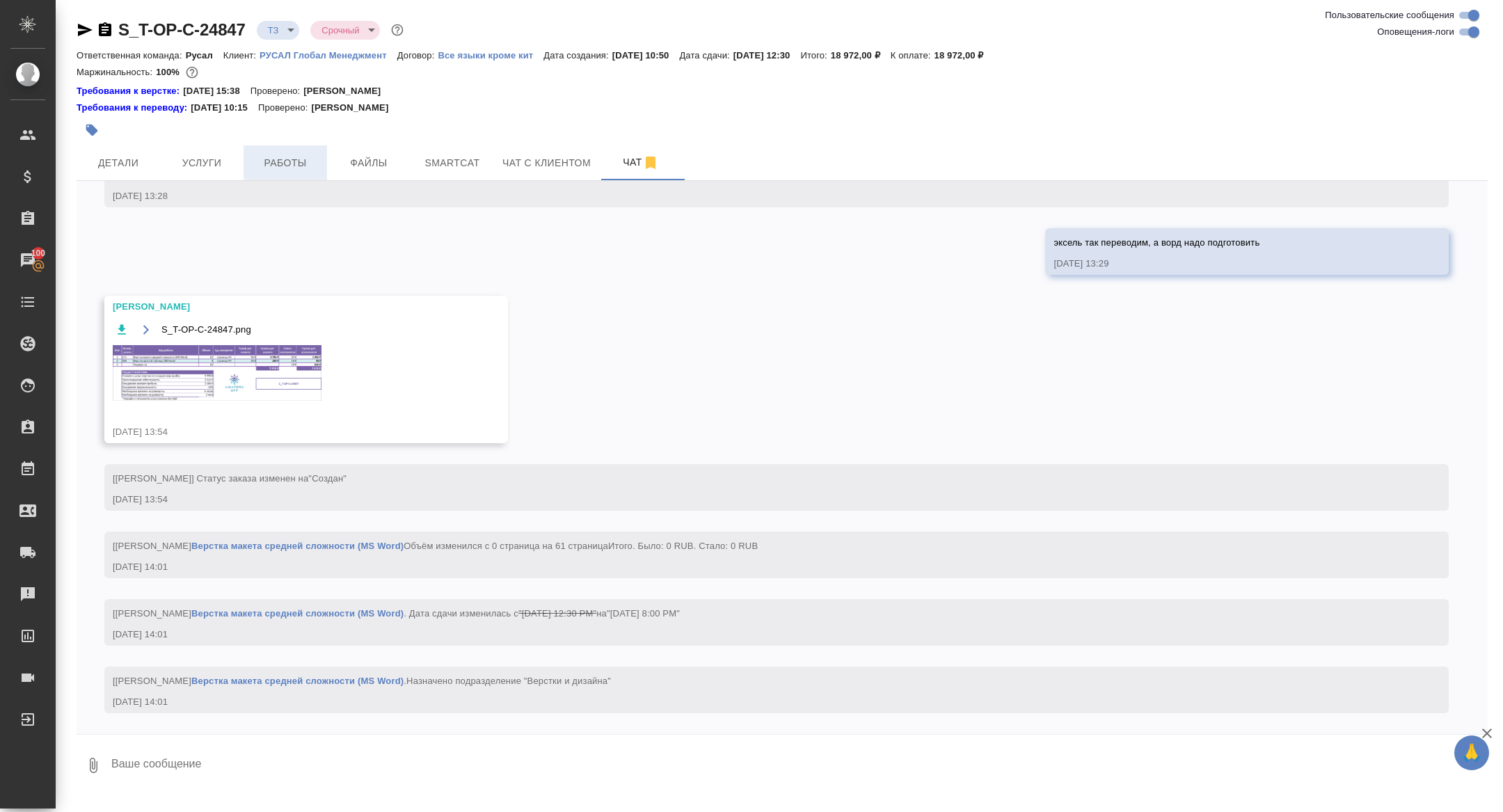
click at [282, 156] on span "Работы" at bounding box center [285, 163] width 66 height 17
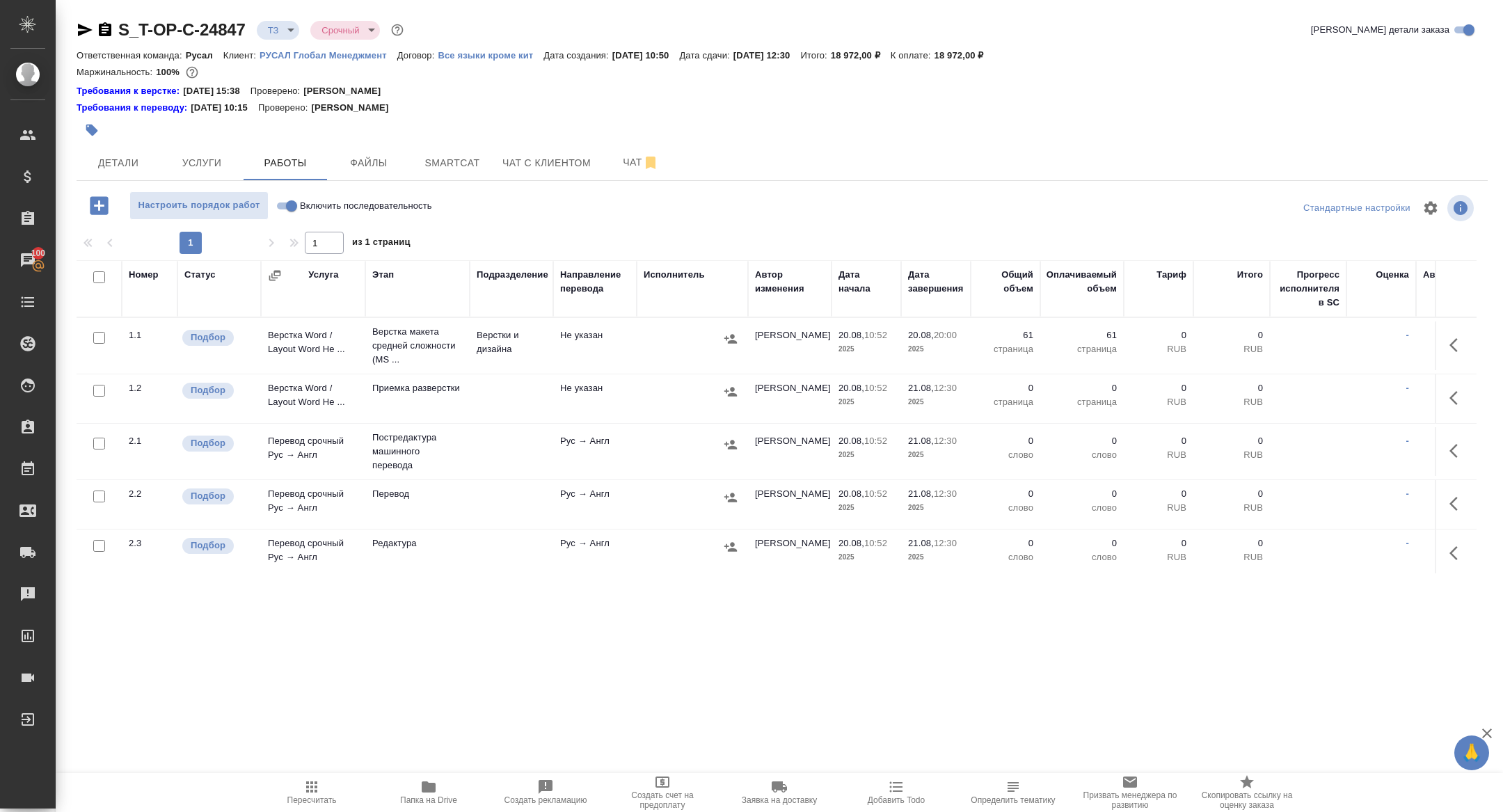
click at [290, 205] on input "Включить последовательность" at bounding box center [291, 206] width 50 height 17
checkbox input "true"
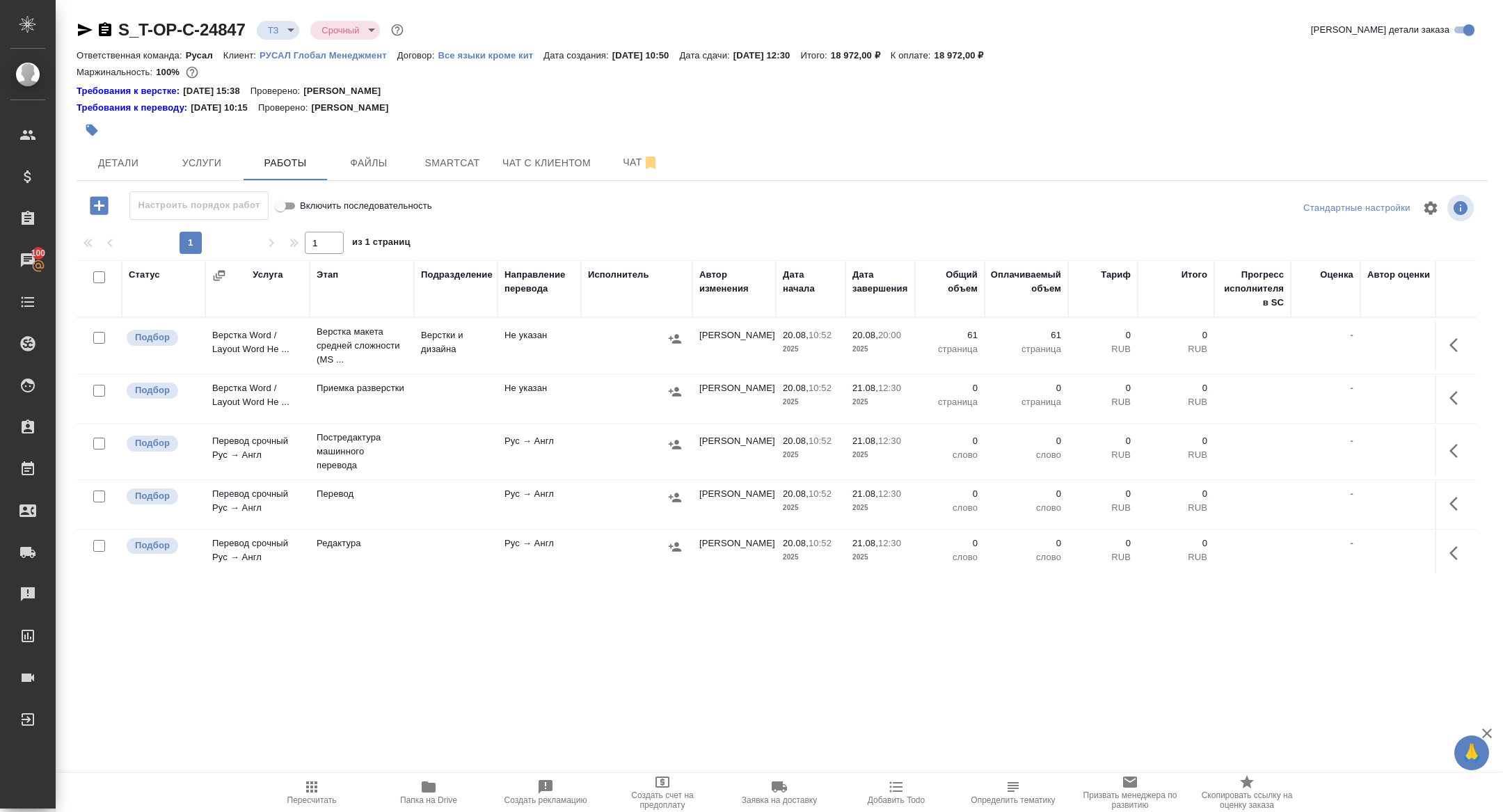
click at [99, 275] on input "checkbox" at bounding box center [99, 277] width 12 height 12
checkbox input "true"
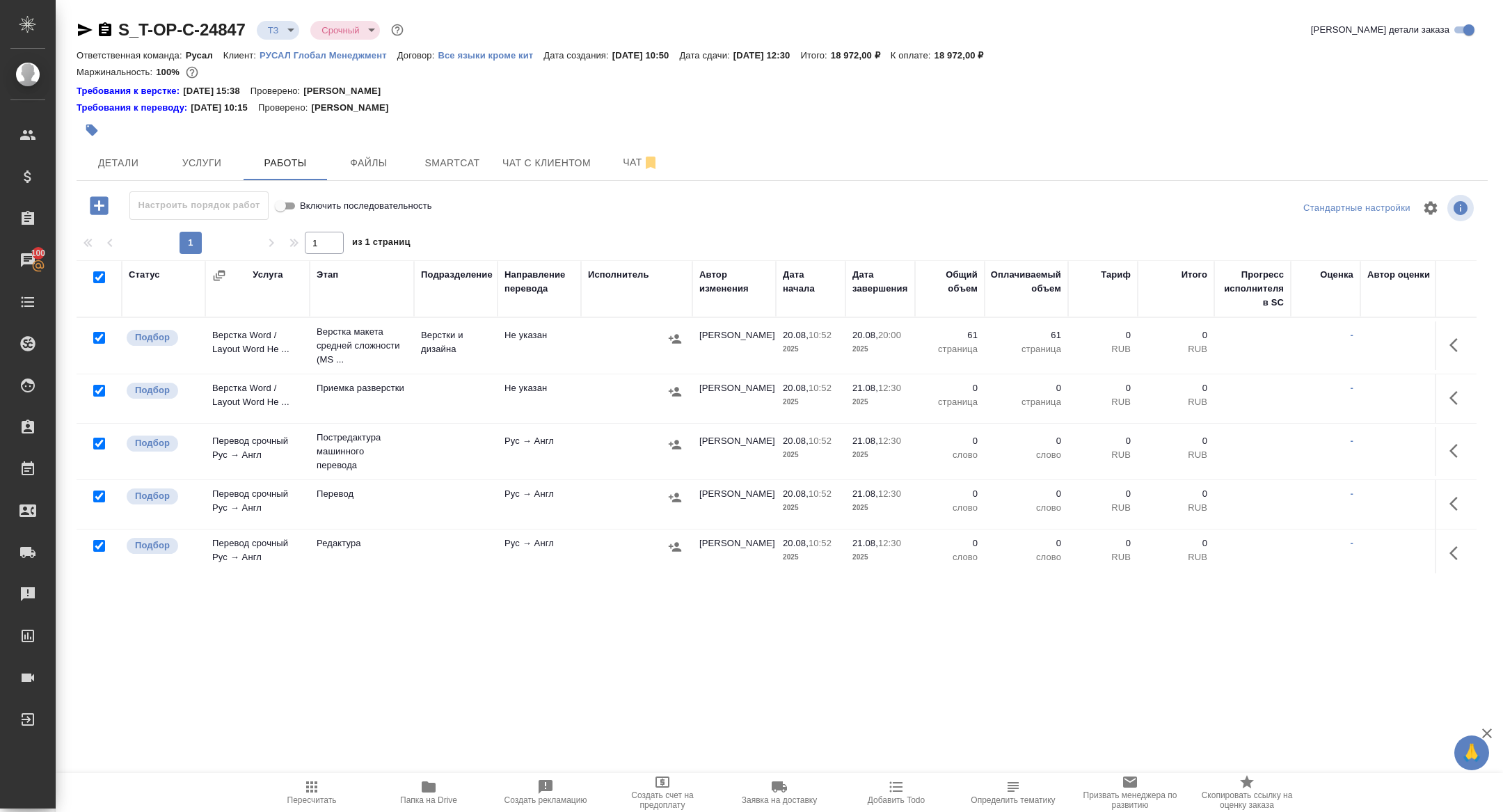
checkbox input "true"
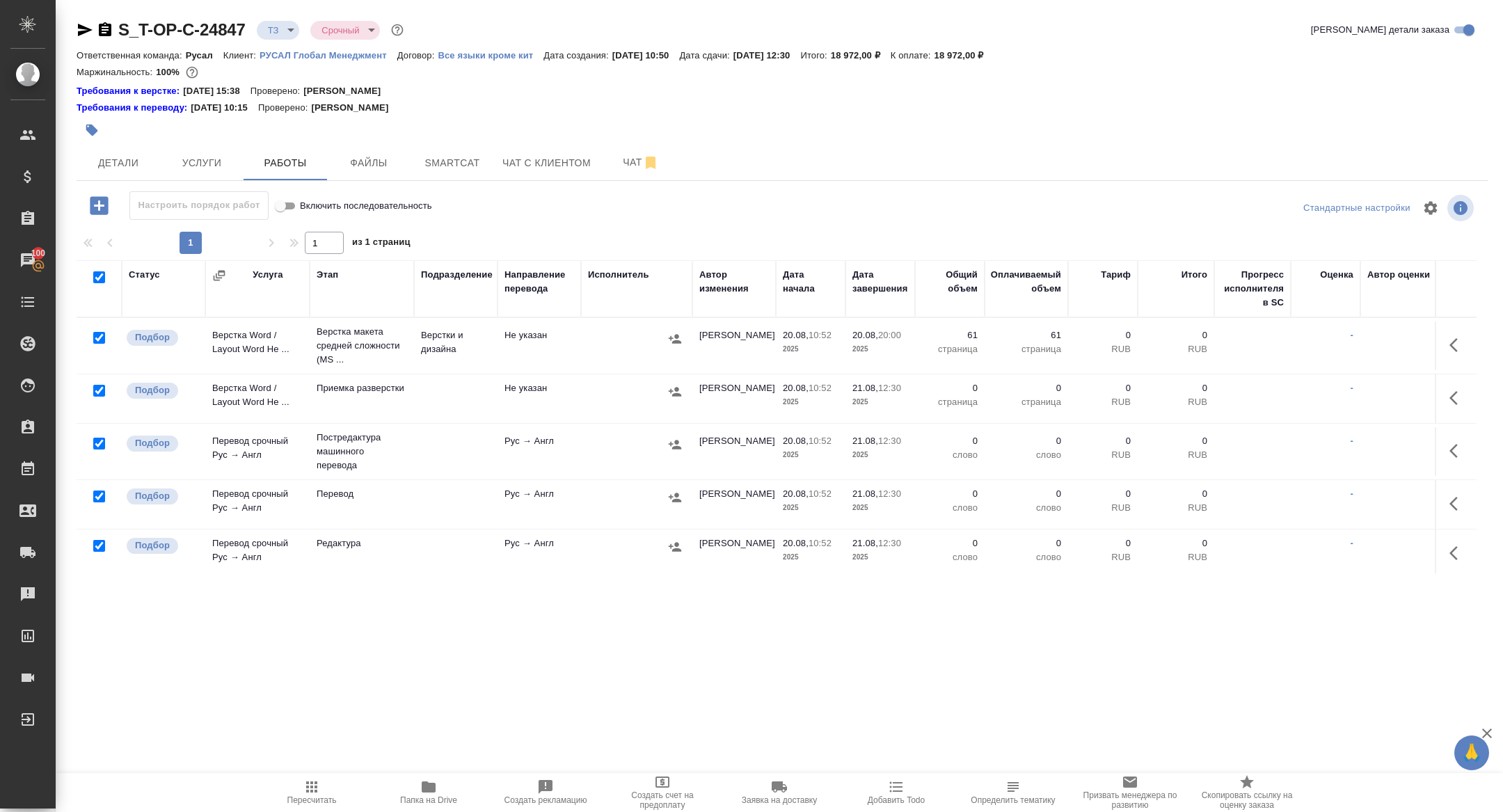
checkbox input "true"
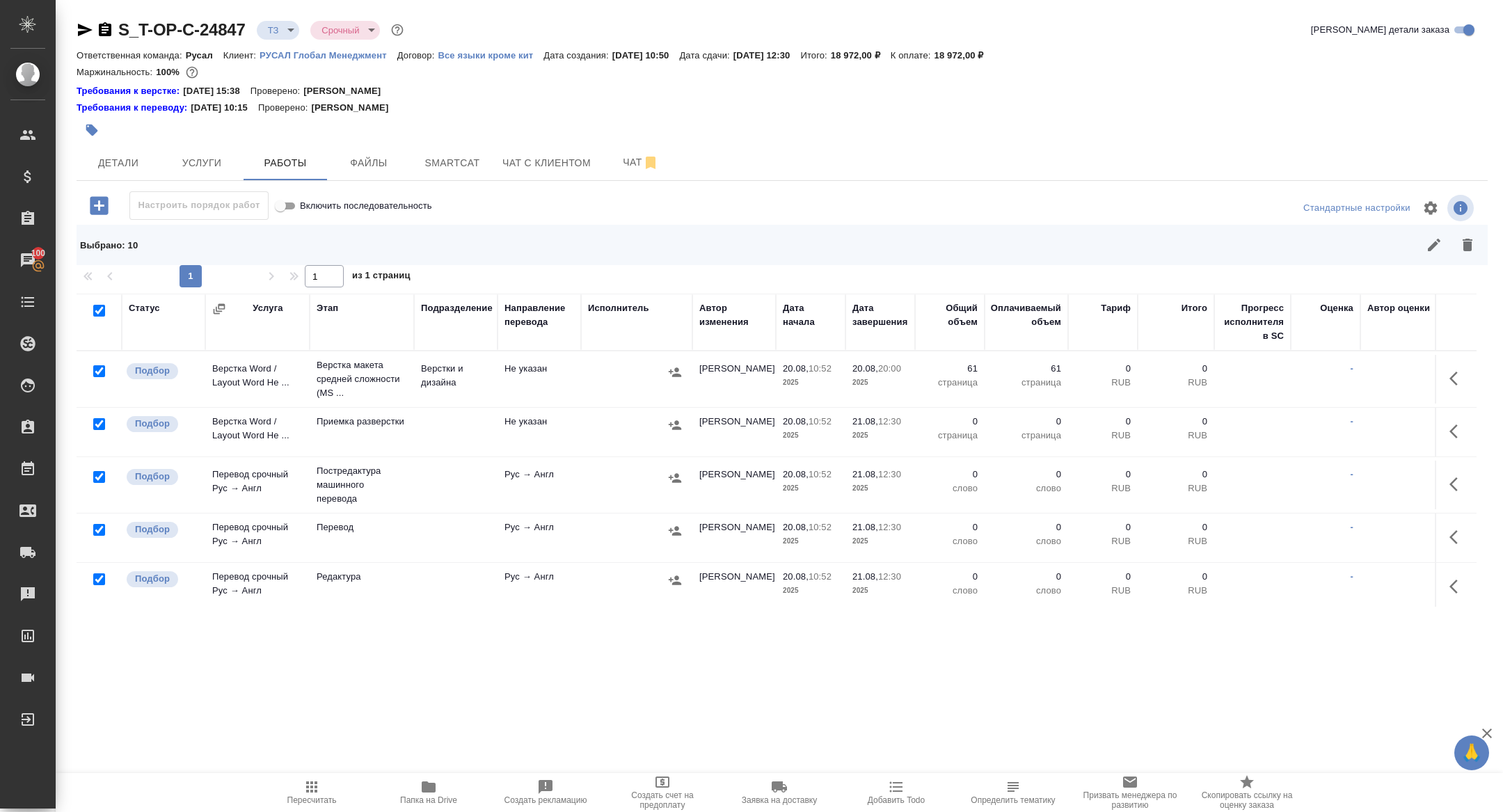
click at [101, 371] on input "checkbox" at bounding box center [99, 371] width 12 height 12
checkbox input "false"
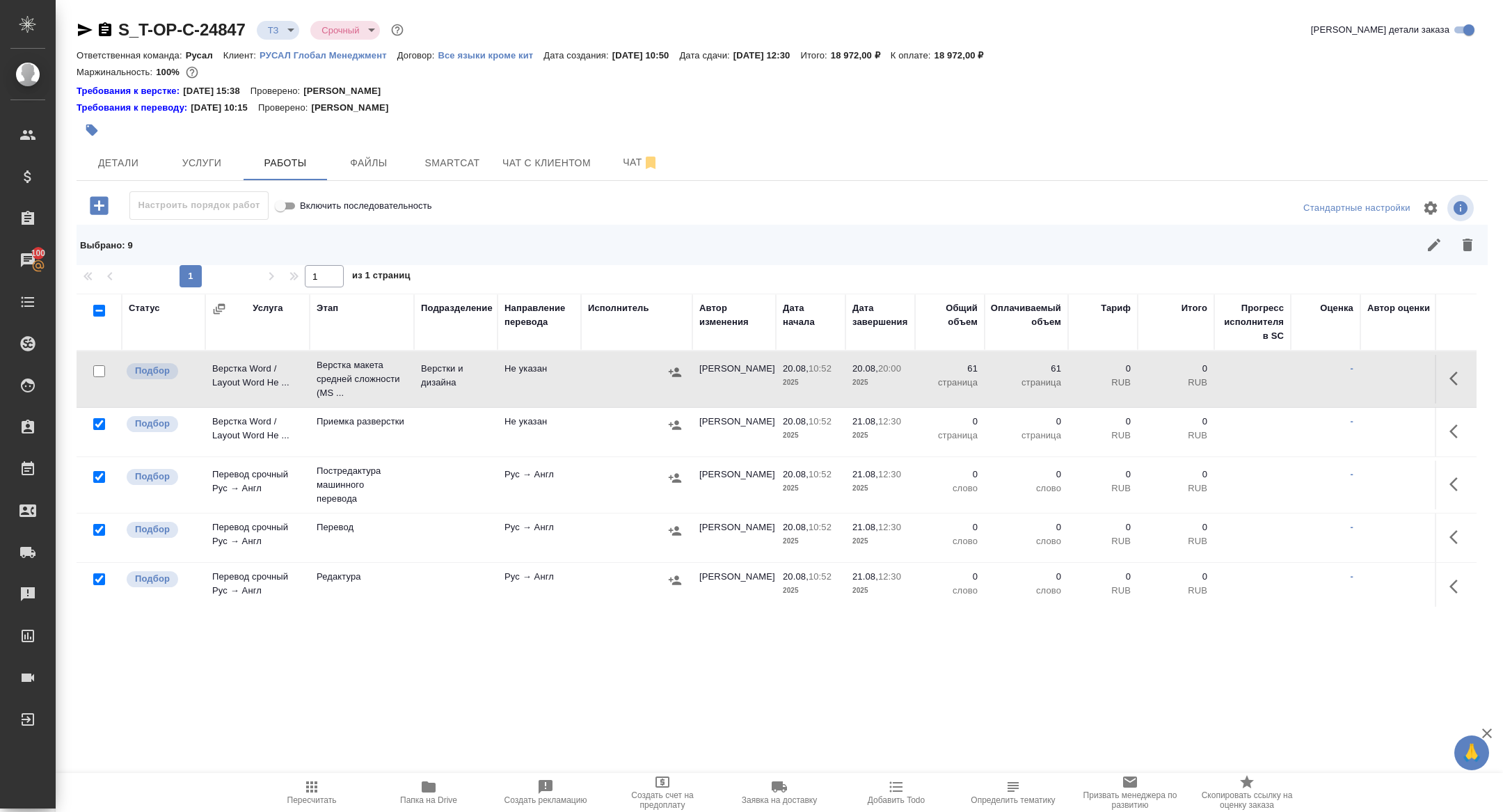
click at [99, 474] on input "checkbox" at bounding box center [99, 477] width 12 height 12
checkbox input "false"
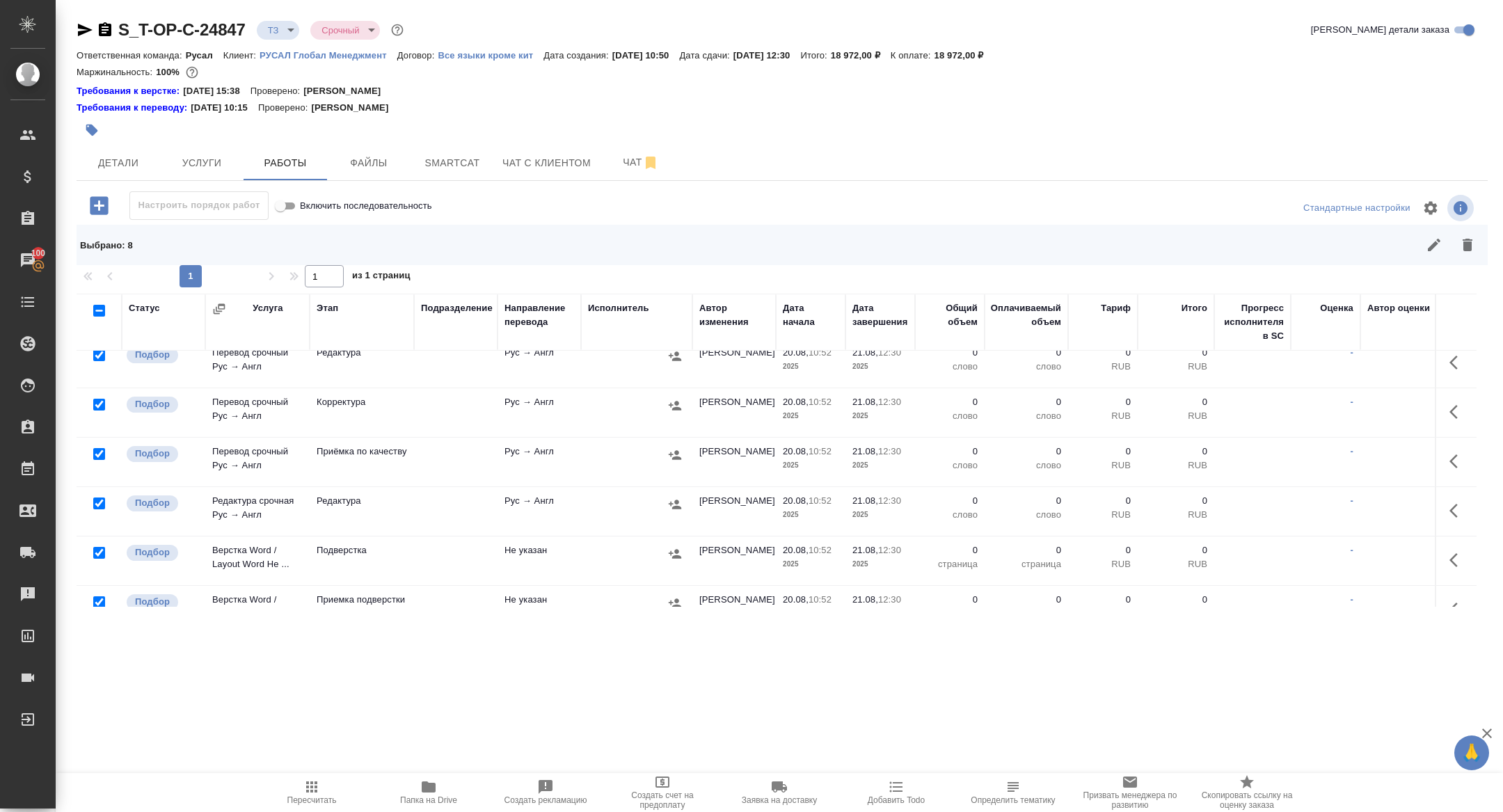
scroll to position [250, 0]
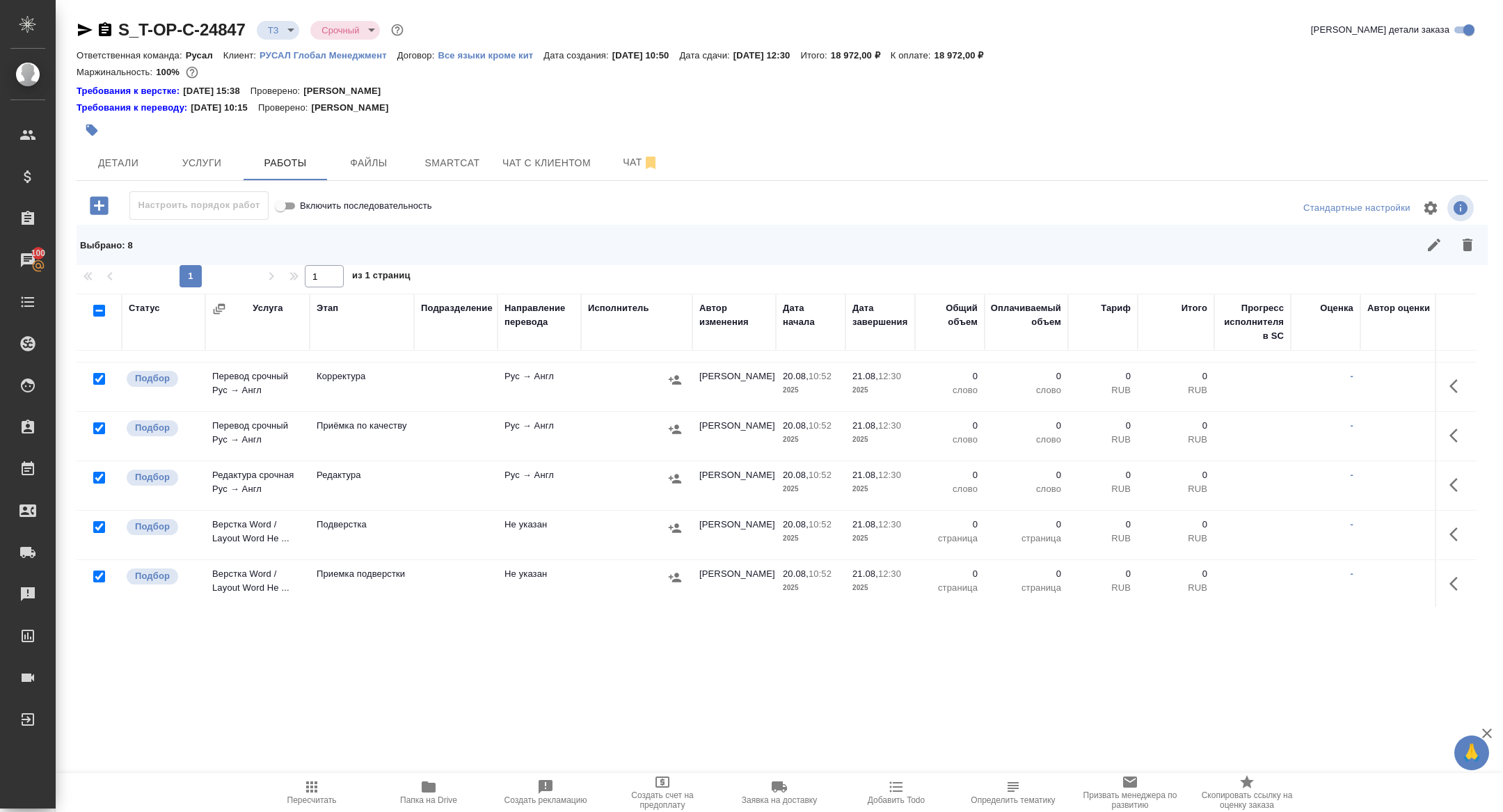
click at [104, 522] on input "checkbox" at bounding box center [99, 527] width 12 height 12
checkbox input "false"
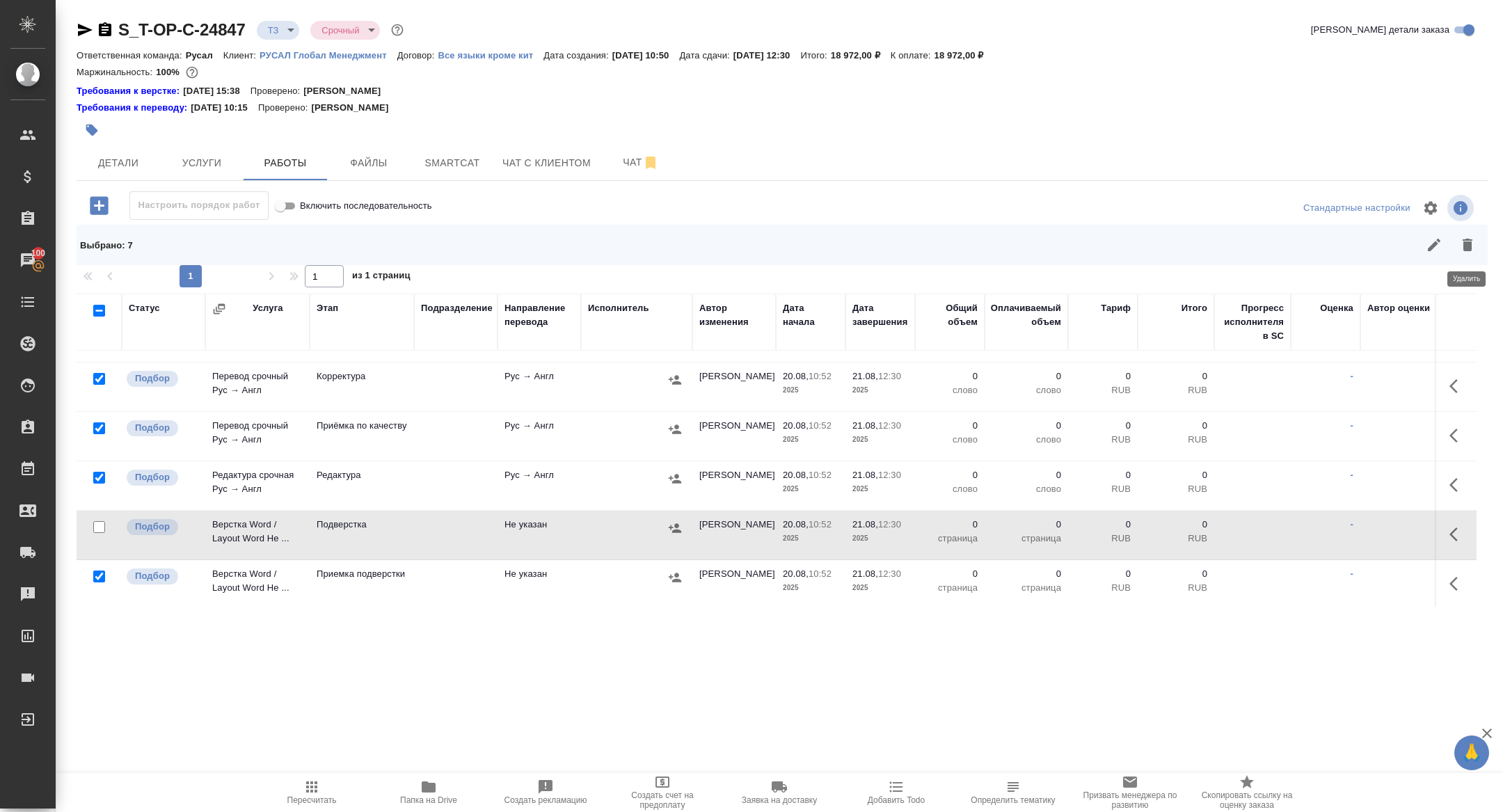
click at [1474, 243] on icon "button" at bounding box center [1468, 245] width 17 height 17
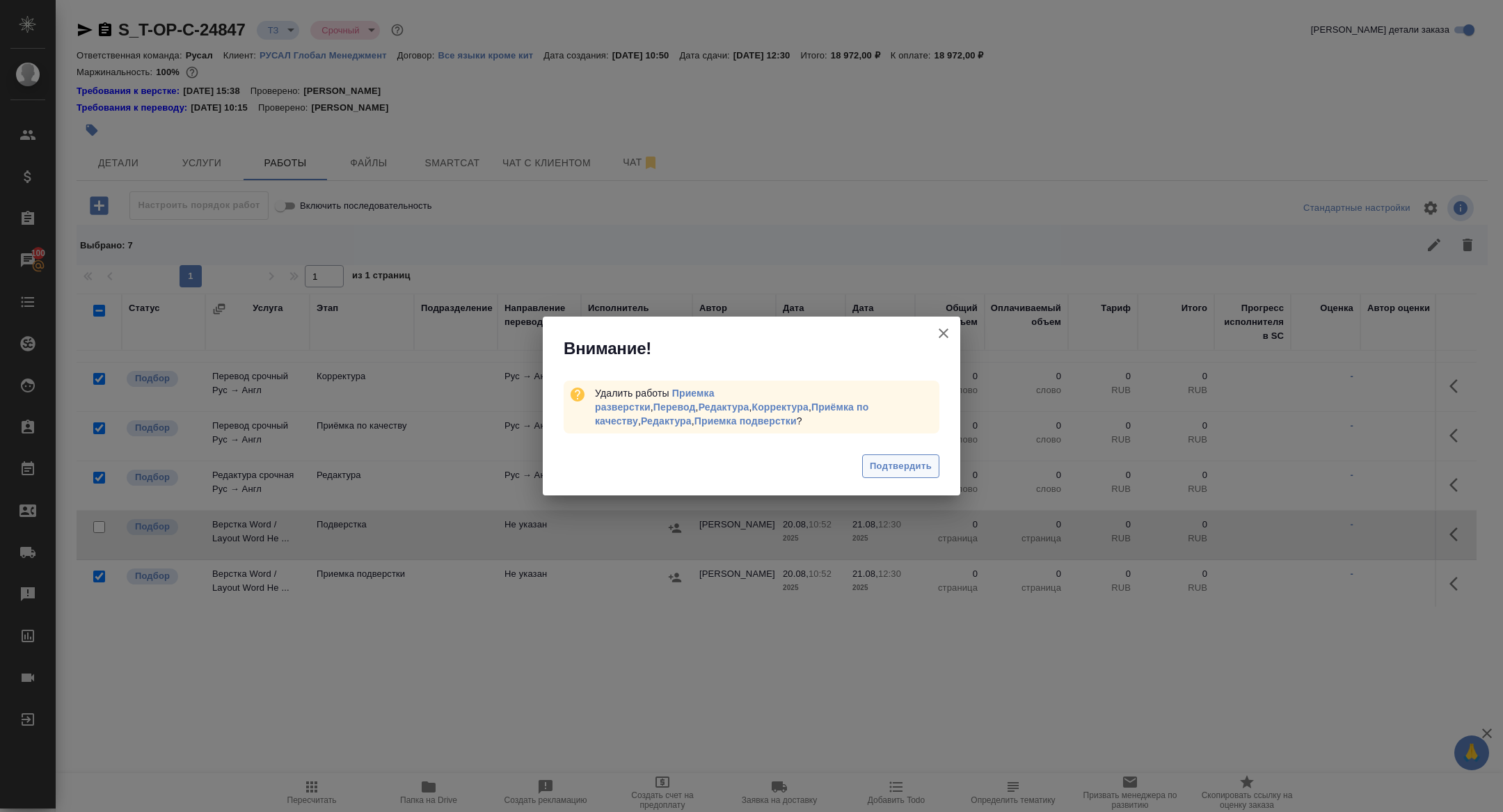
click at [901, 462] on span "Подтвердить" at bounding box center [901, 466] width 62 height 16
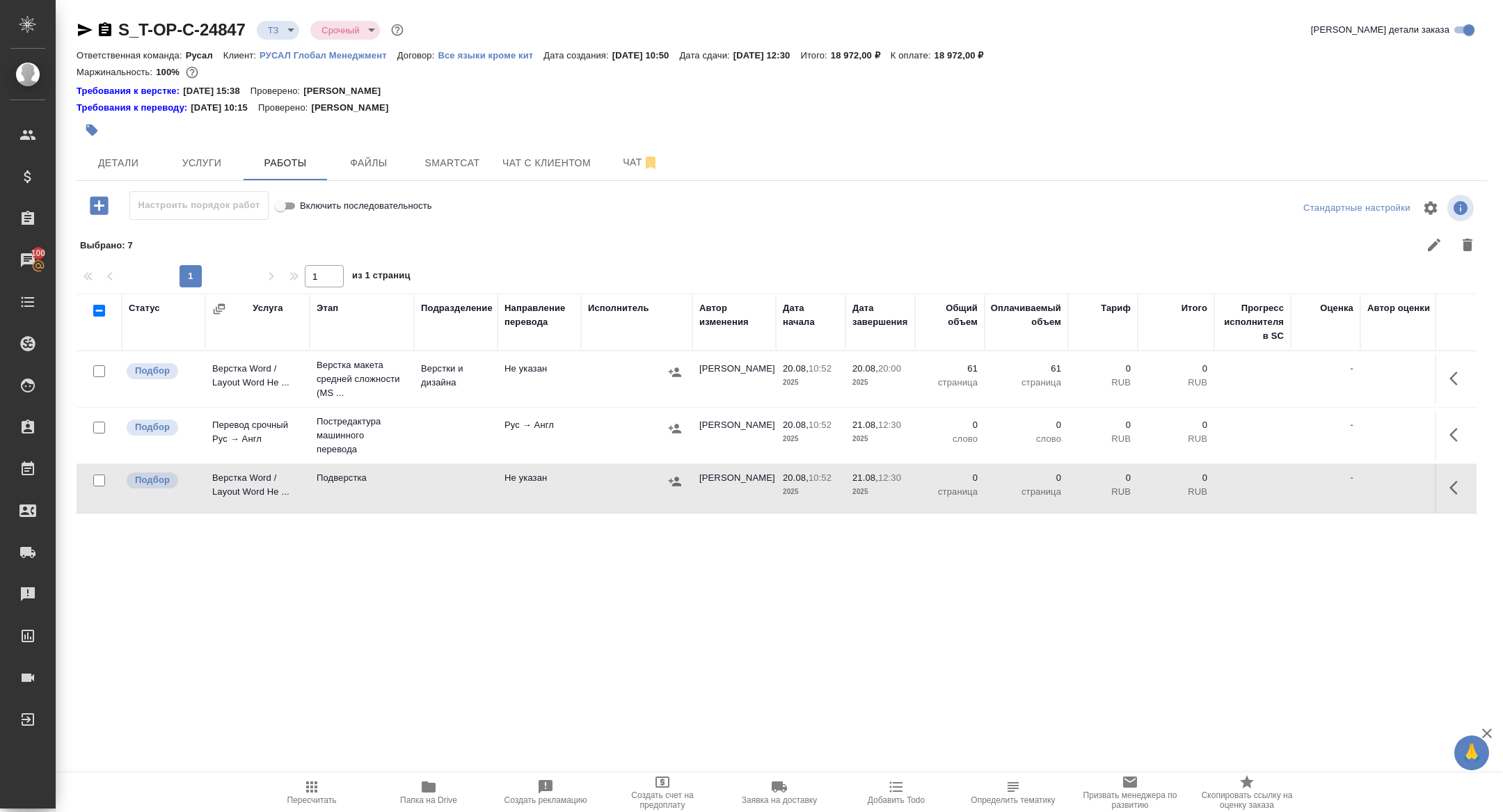
scroll to position [0, 0]
click at [629, 166] on span "Чат" at bounding box center [641, 162] width 66 height 17
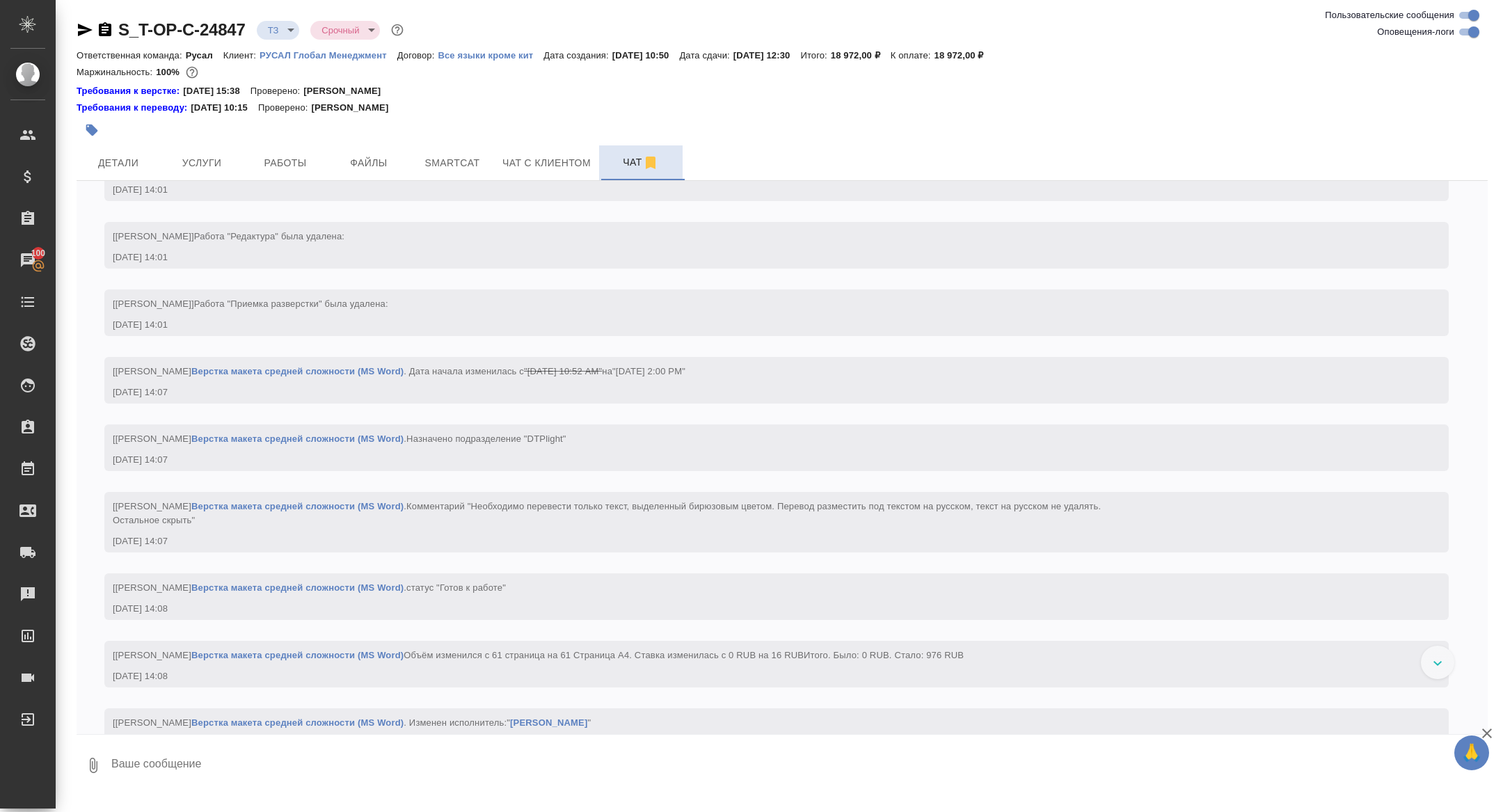
scroll to position [2230, 0]
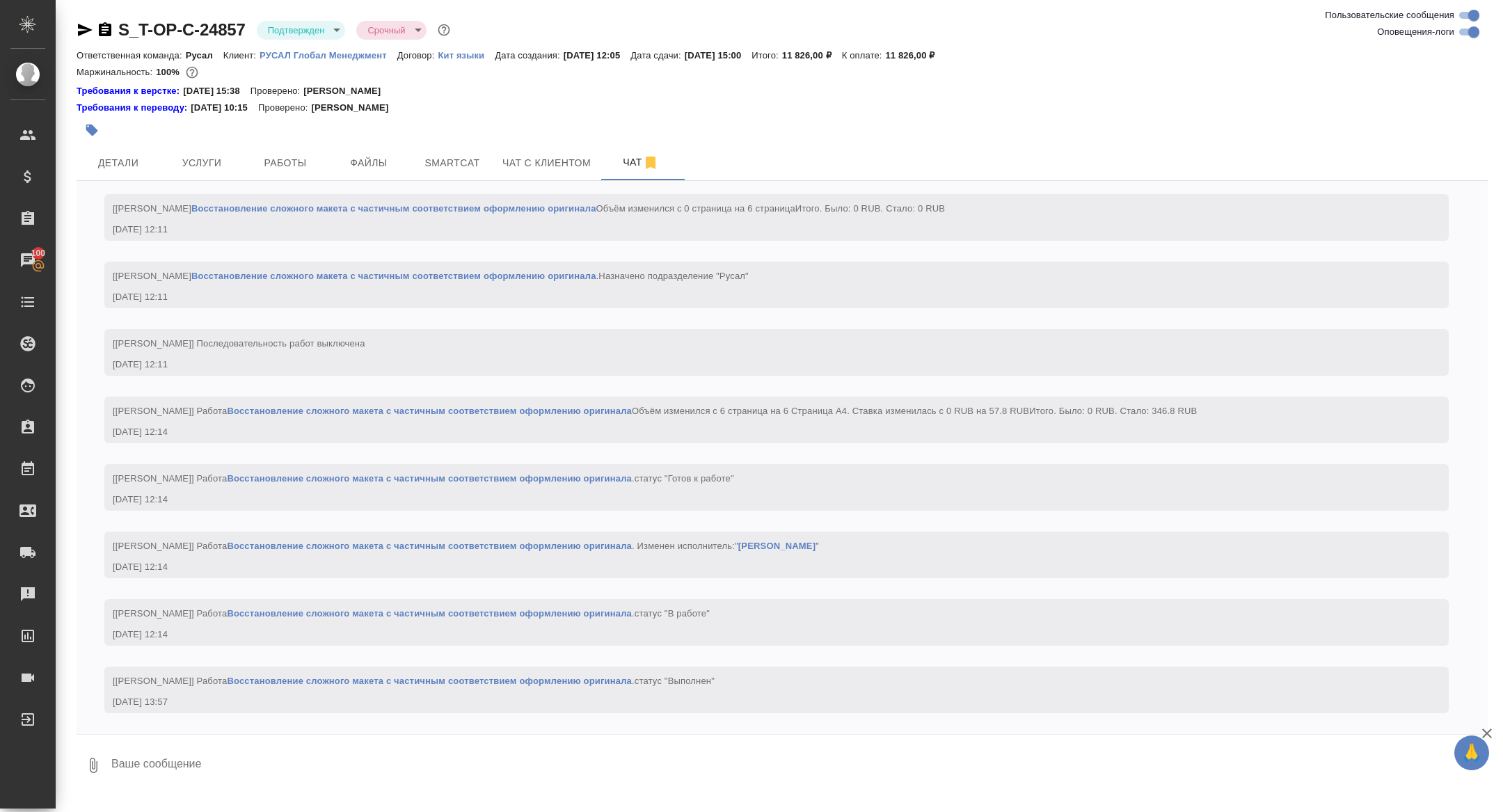
scroll to position [1238, 0]
click at [104, 163] on span "Детали" at bounding box center [118, 163] width 66 height 17
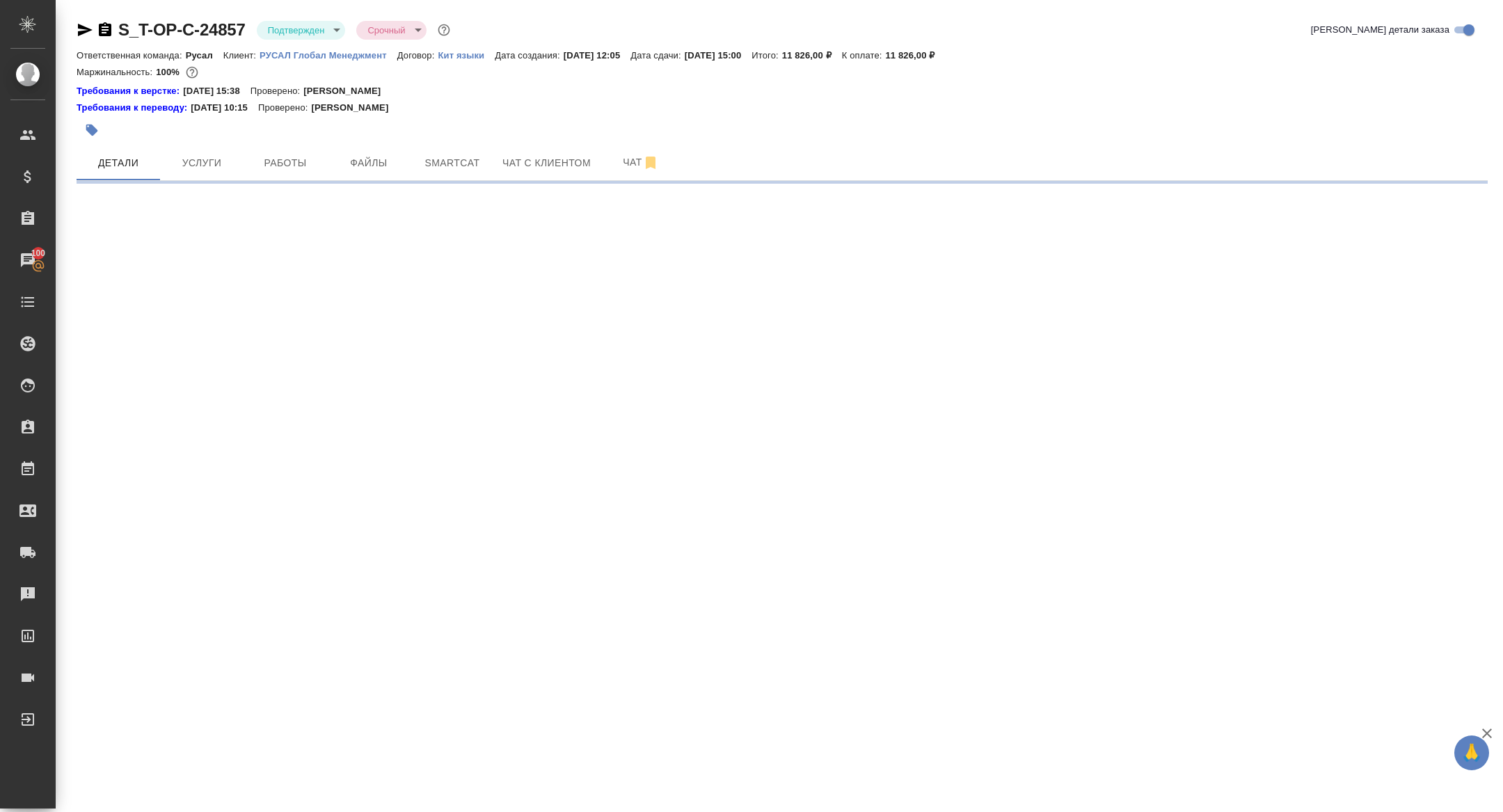
select select "RU"
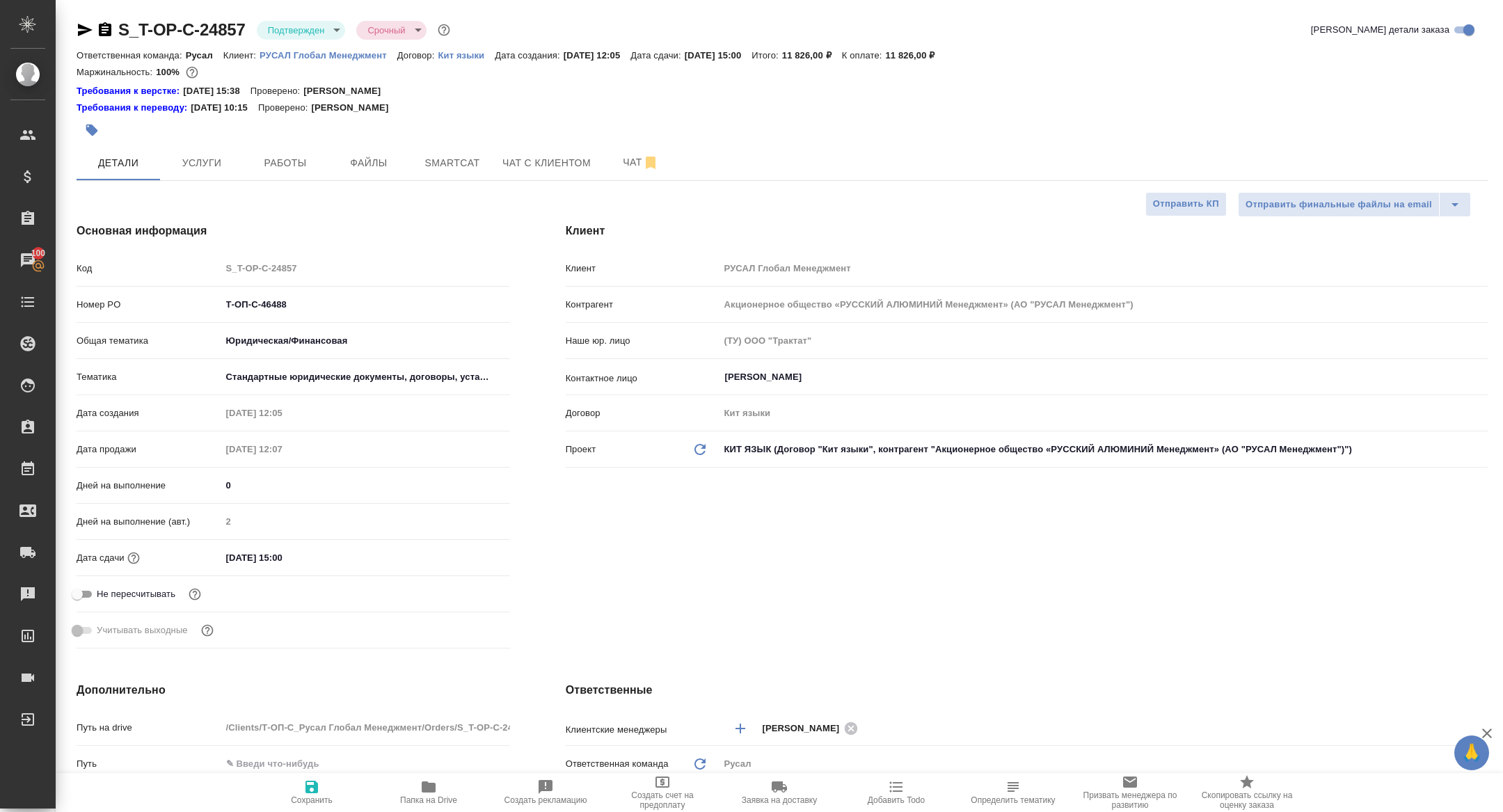
type textarea "x"
click at [446, 800] on span "Папка на Drive" at bounding box center [428, 800] width 57 height 10
type textarea "x"
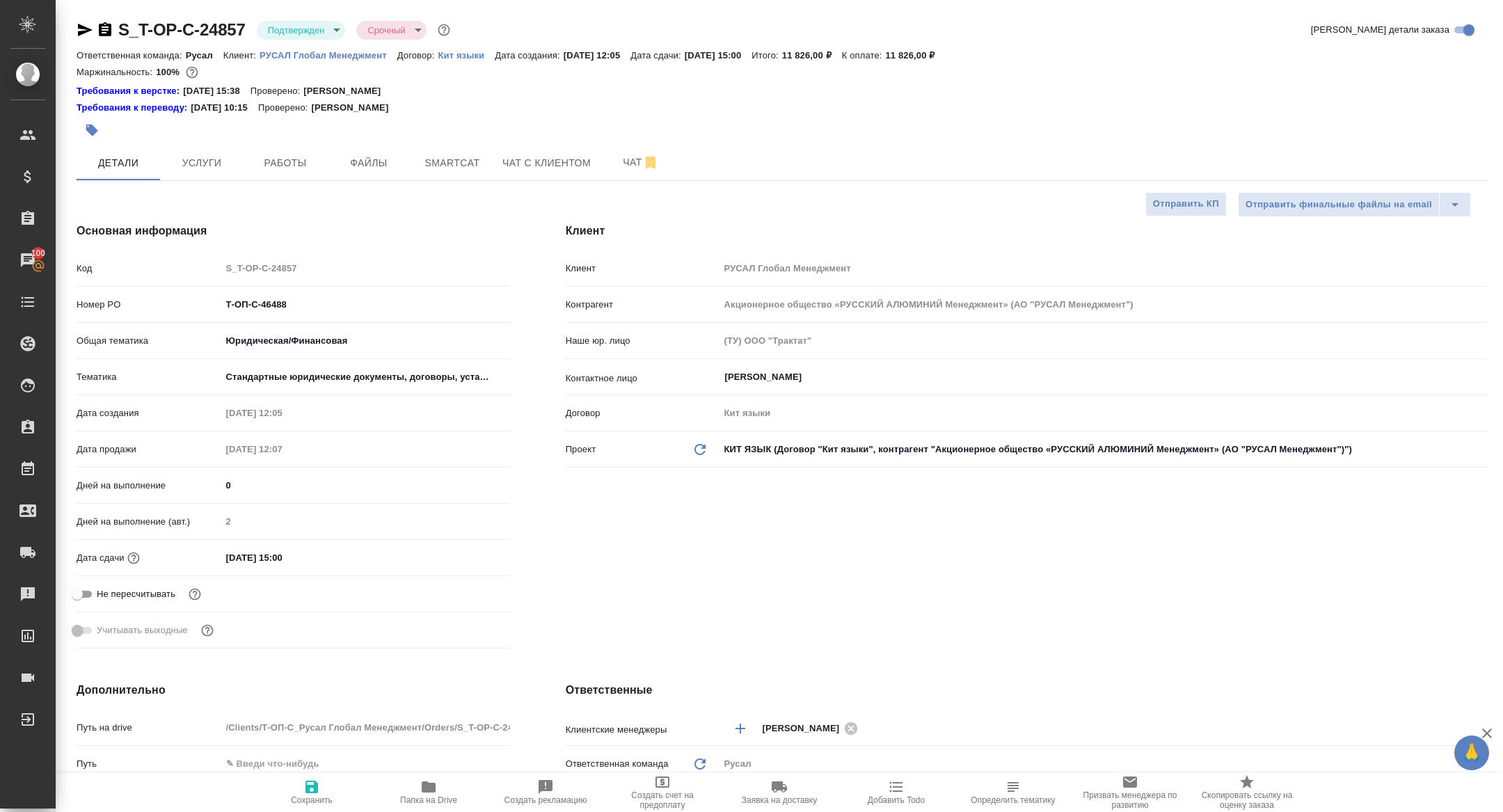
type textarea "x"
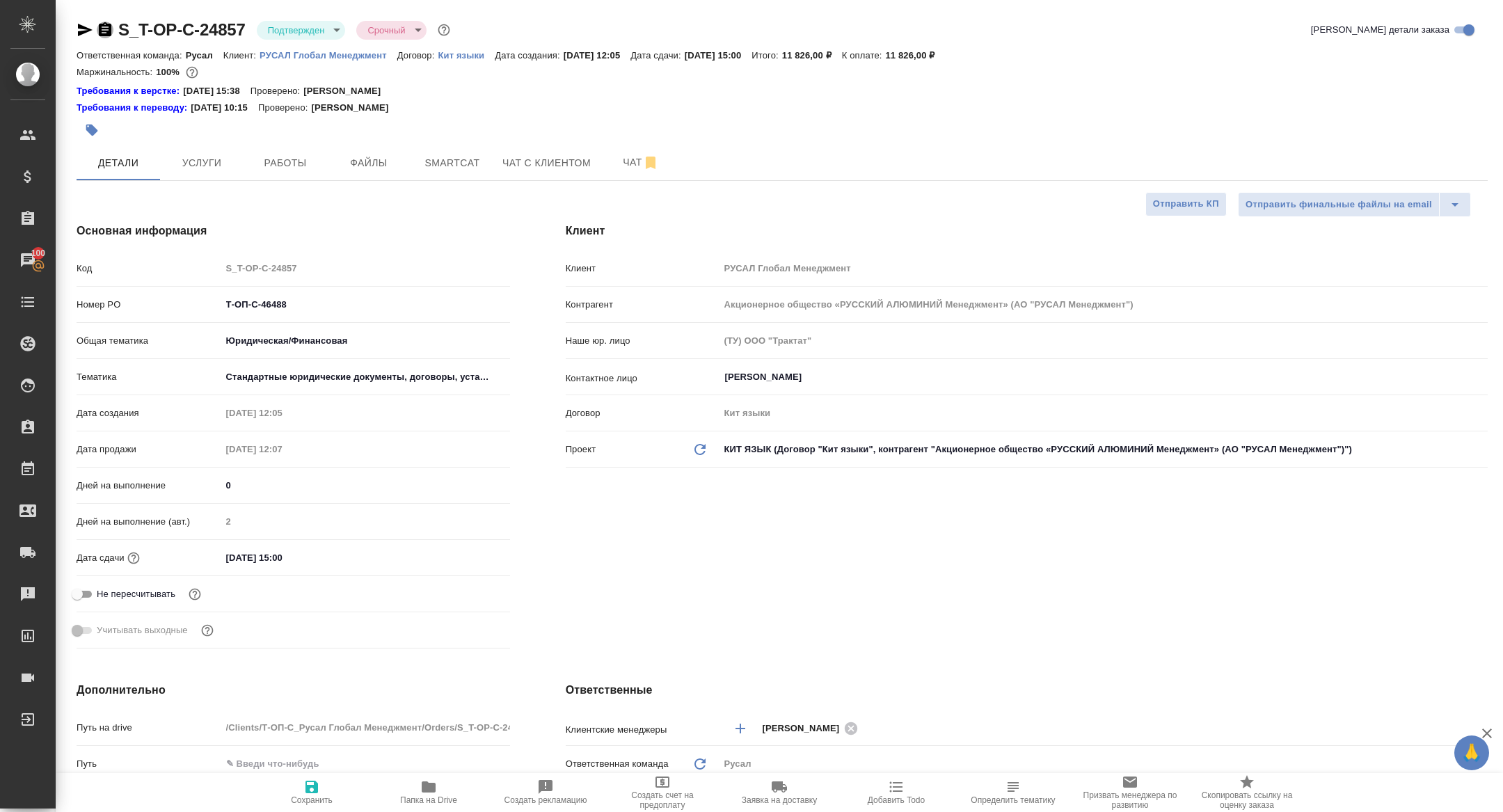
click at [113, 27] on icon "button" at bounding box center [105, 30] width 17 height 17
type textarea "x"
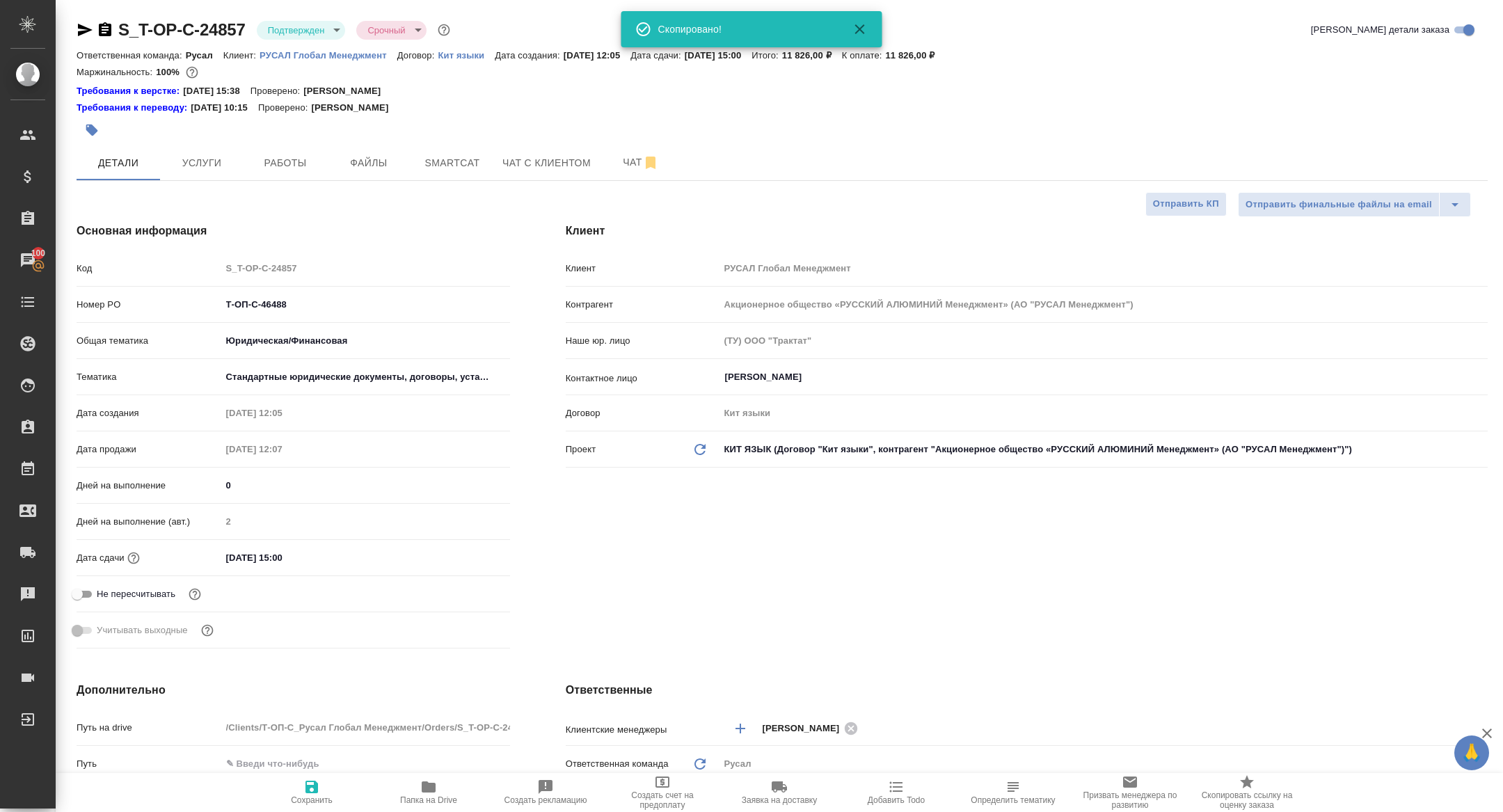
type textarea "x"
click at [215, 164] on span "Услуги" at bounding box center [202, 163] width 66 height 17
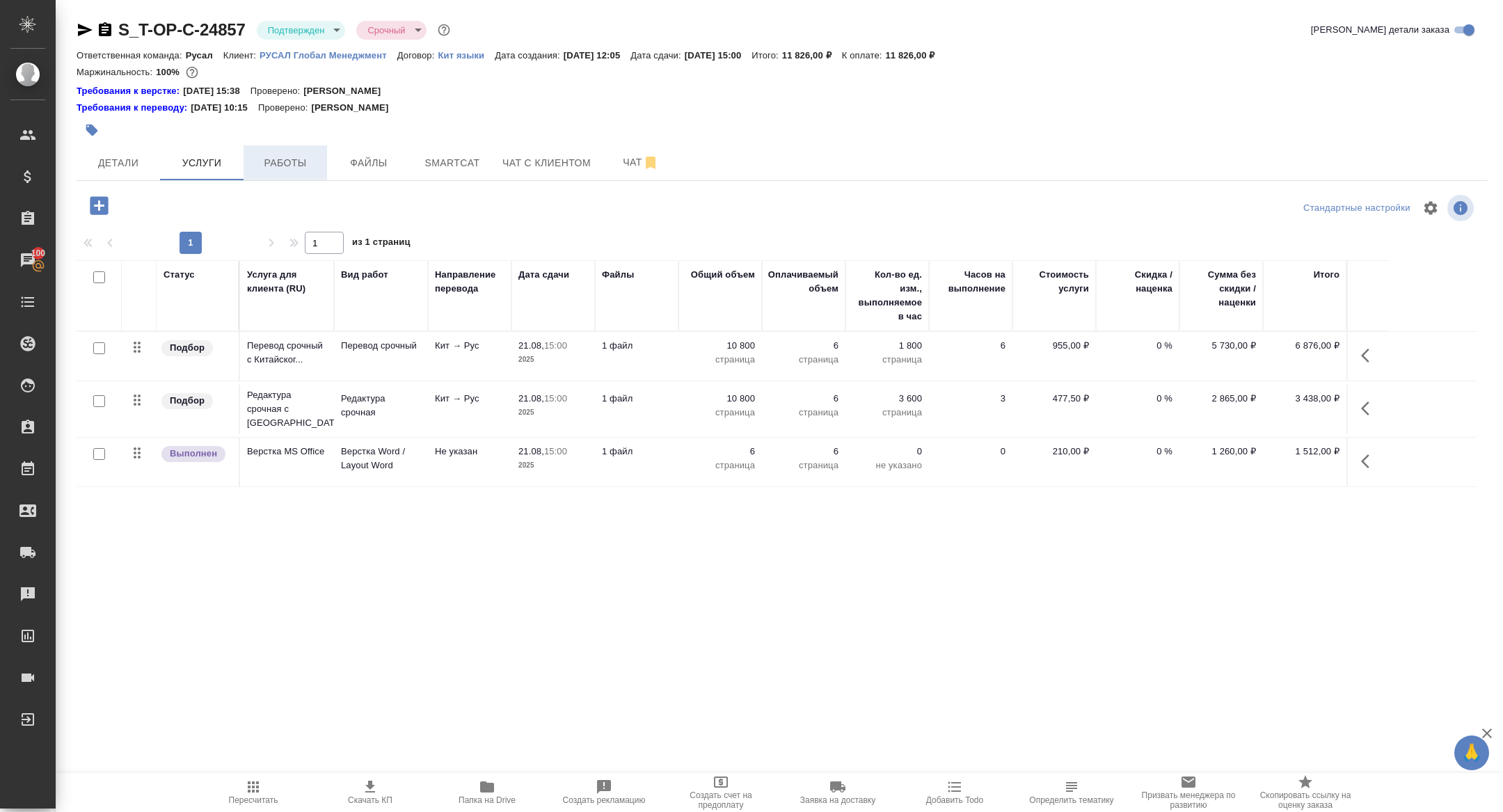
click at [269, 167] on span "Работы" at bounding box center [285, 163] width 66 height 17
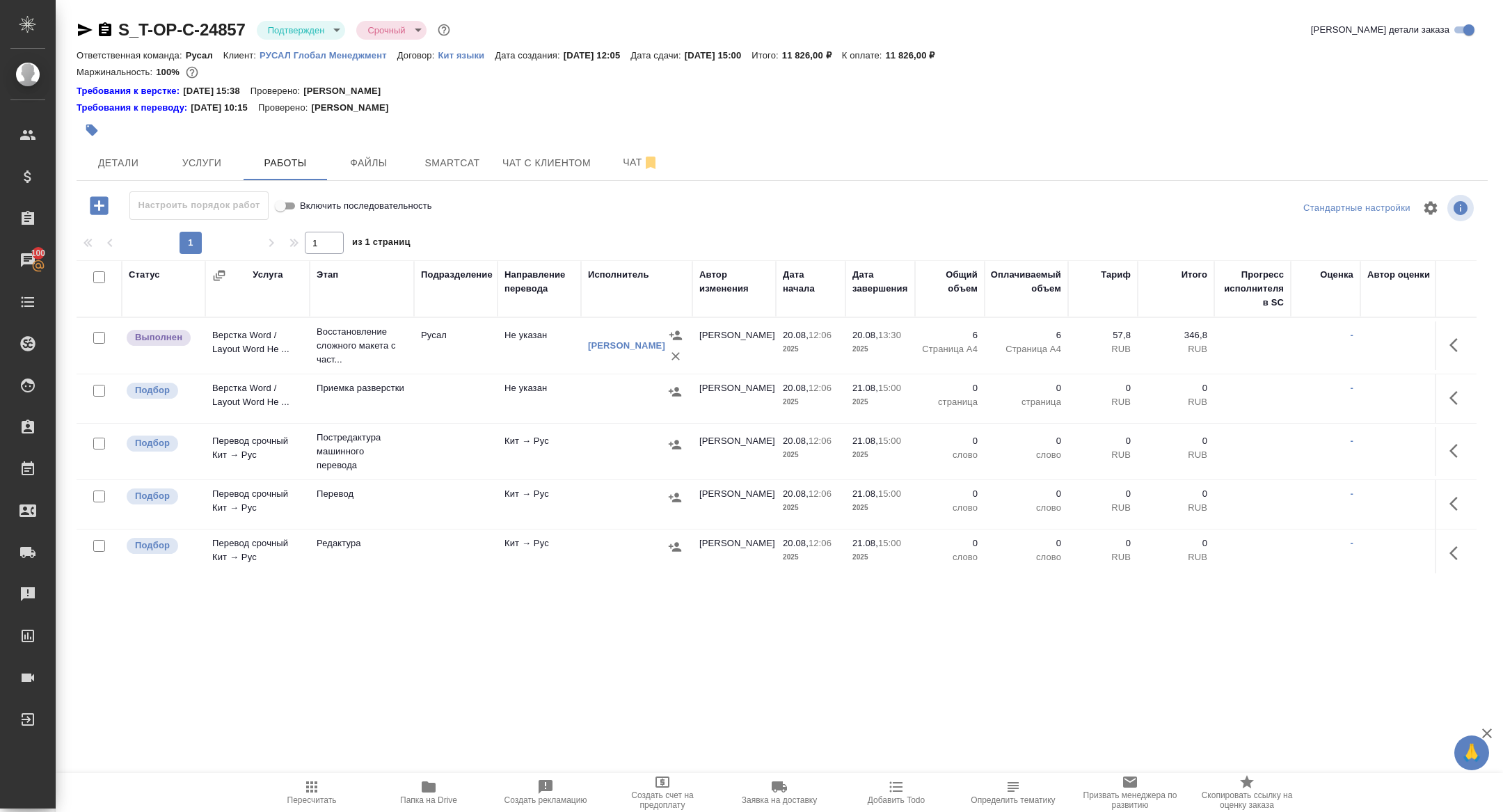
click at [99, 279] on input "checkbox" at bounding box center [99, 277] width 12 height 12
checkbox input "true"
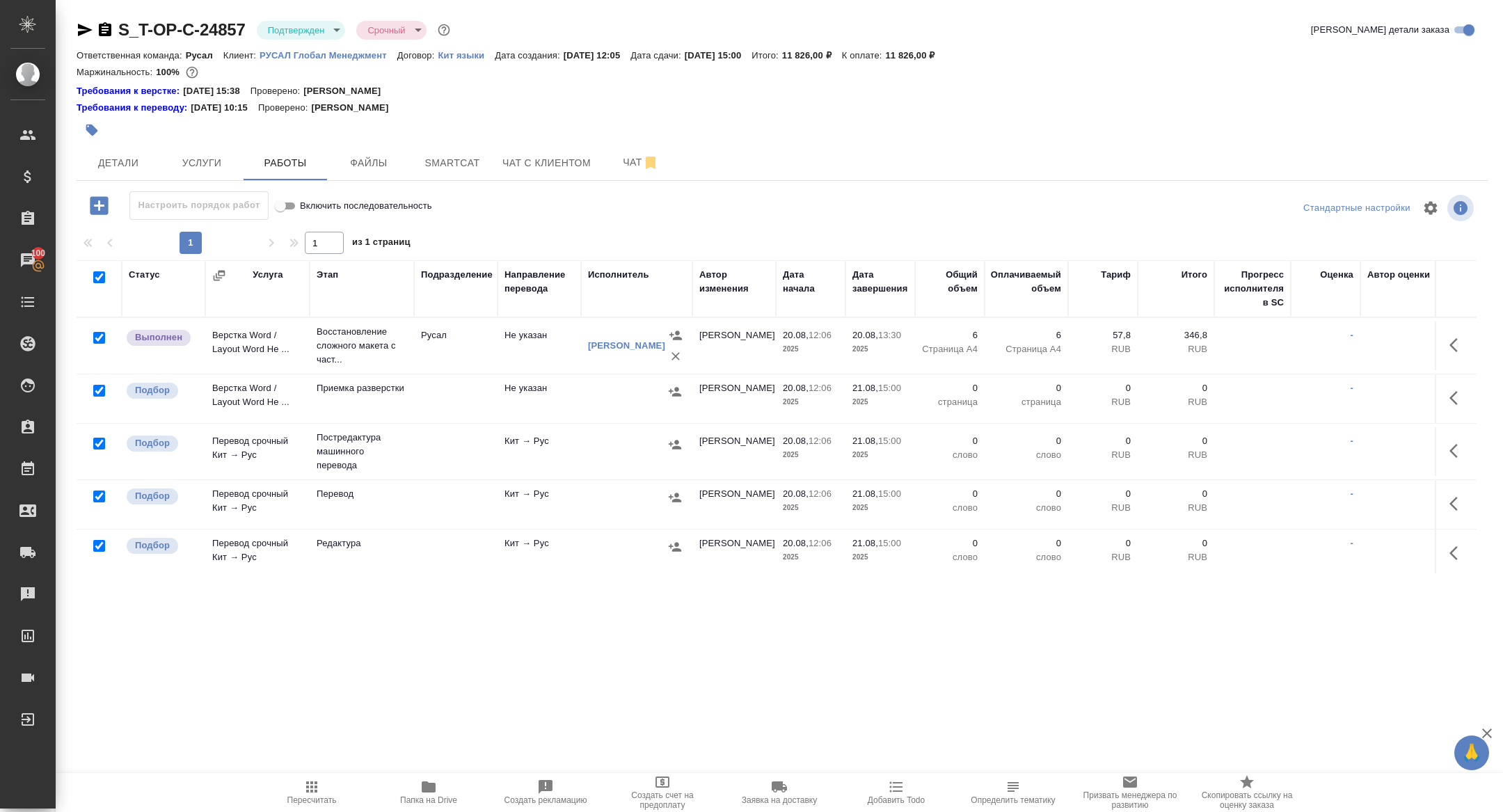
checkbox input "true"
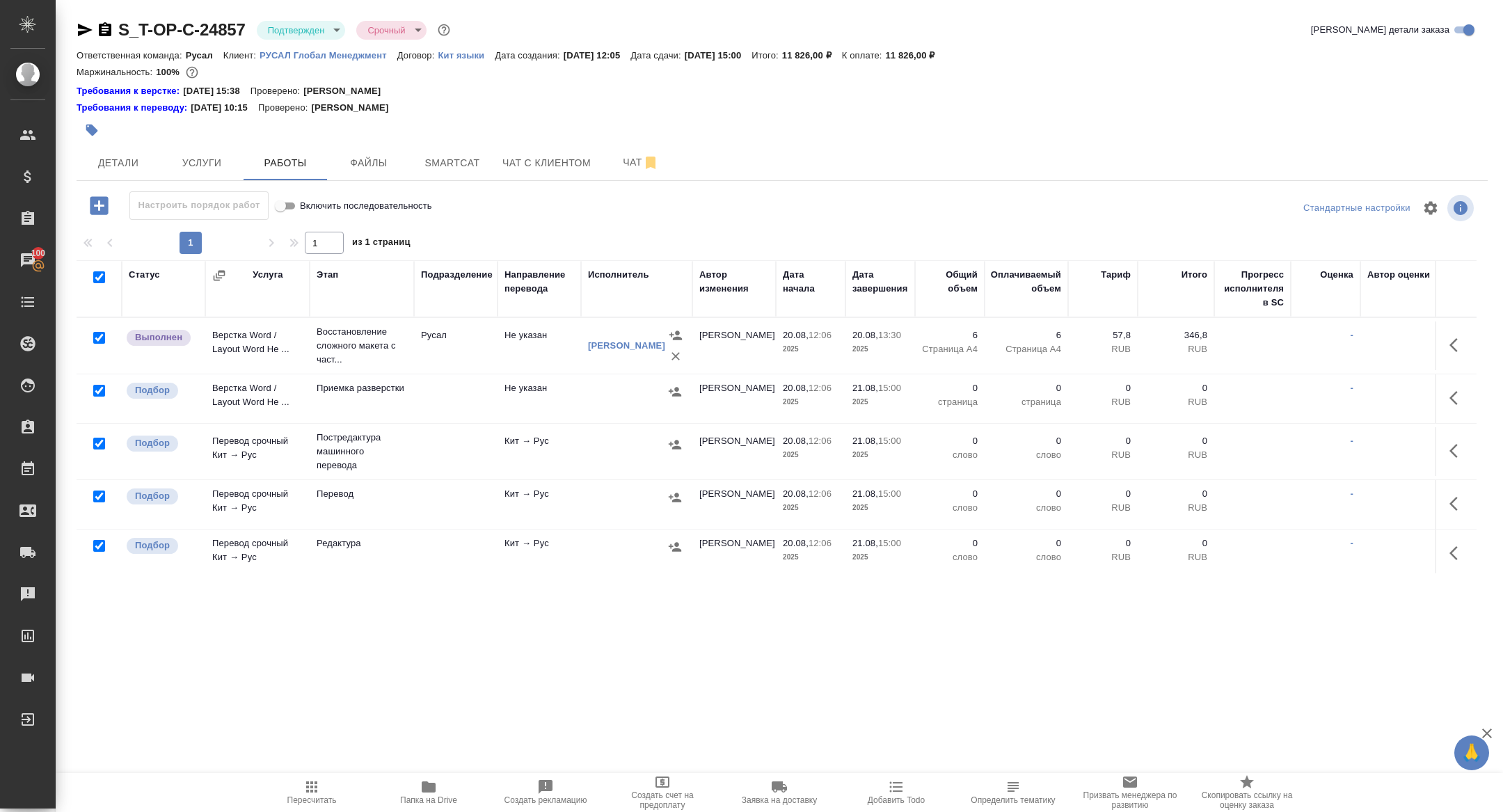
checkbox input "true"
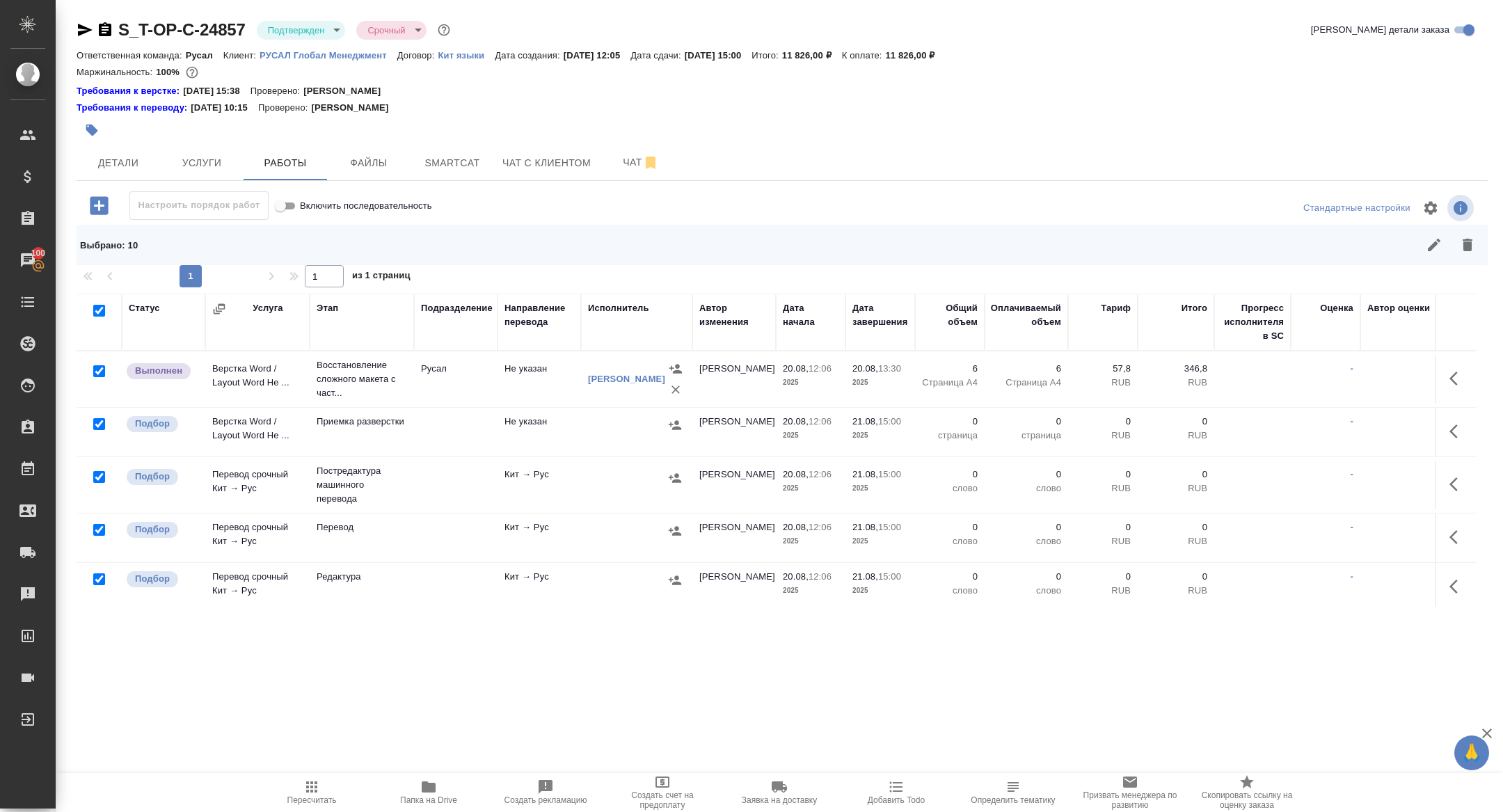
click at [100, 367] on input "checkbox" at bounding box center [99, 371] width 12 height 12
checkbox input "false"
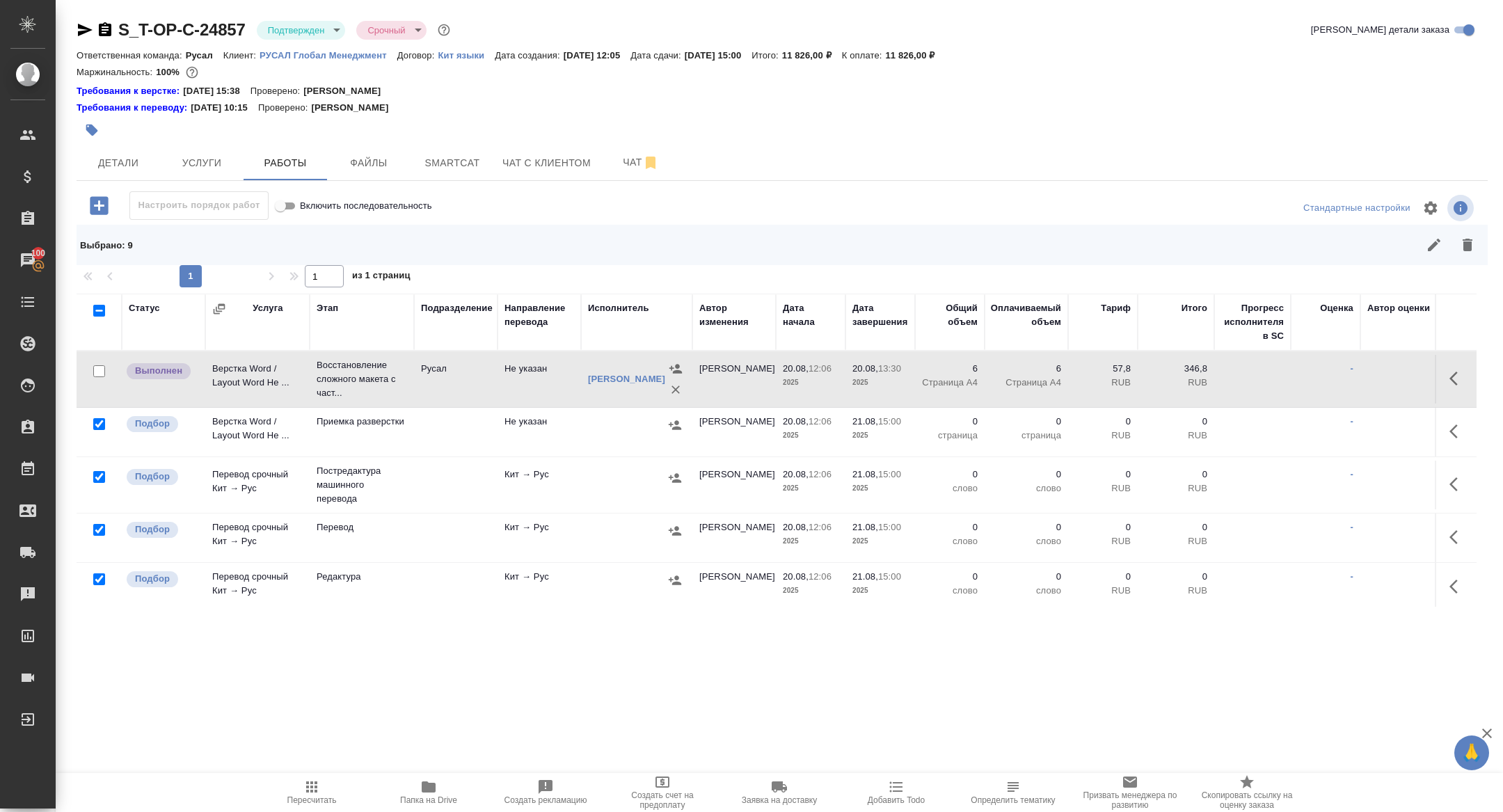
click at [95, 472] on input "checkbox" at bounding box center [99, 477] width 12 height 12
checkbox input "false"
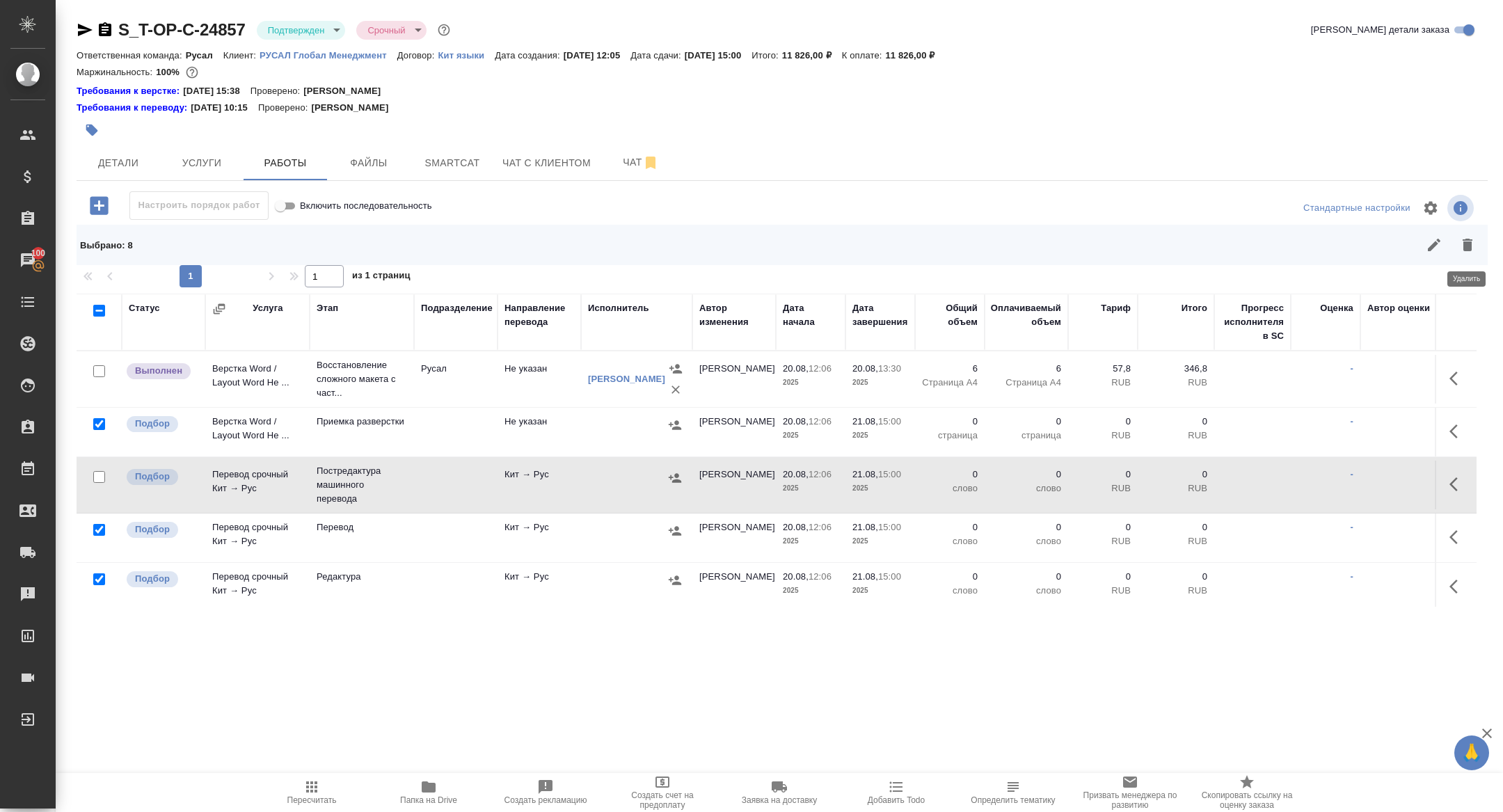
click at [1468, 242] on icon "button" at bounding box center [1468, 244] width 10 height 12
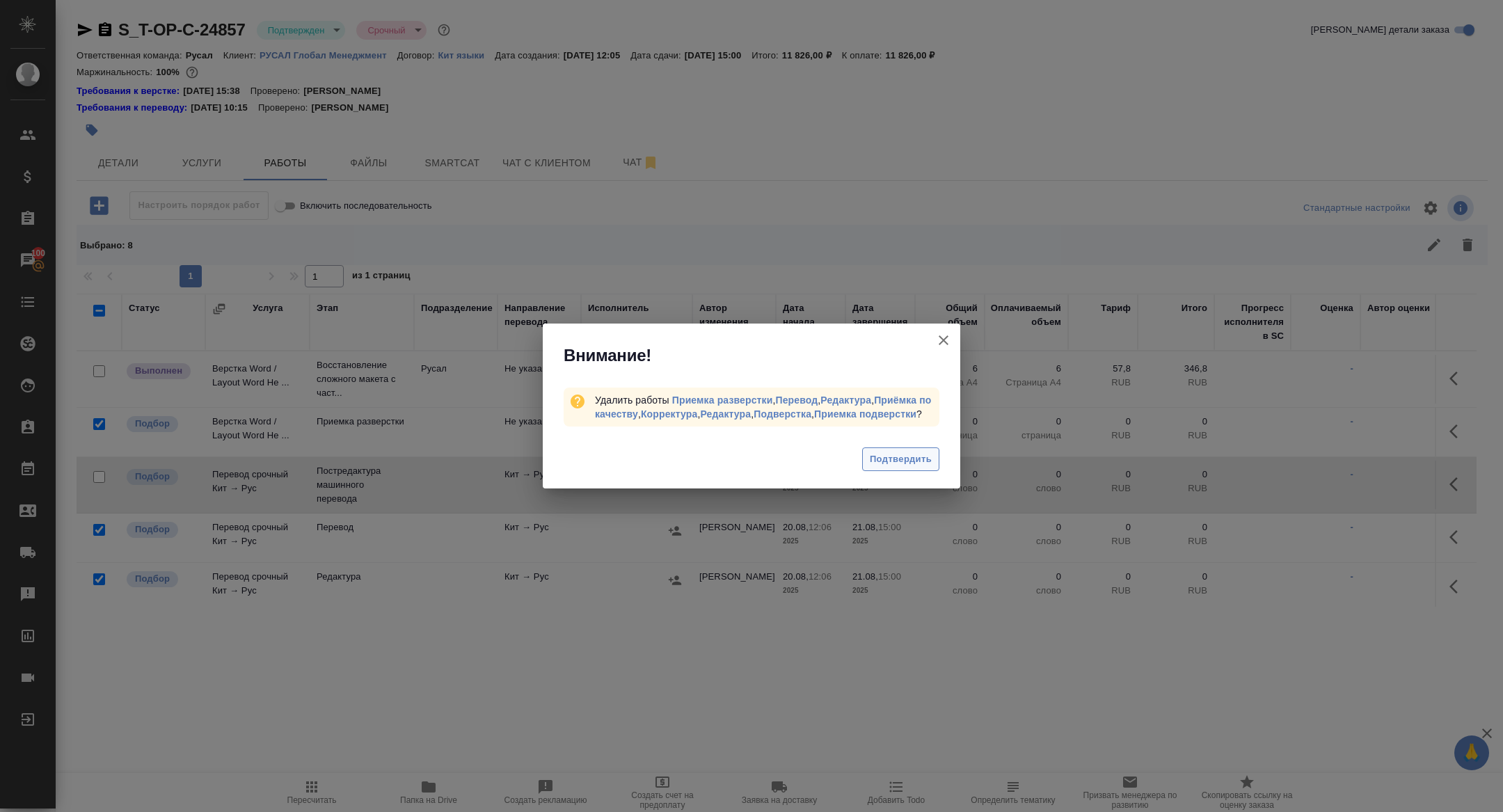
click at [881, 457] on button "Подтвердить" at bounding box center [900, 459] width 77 height 24
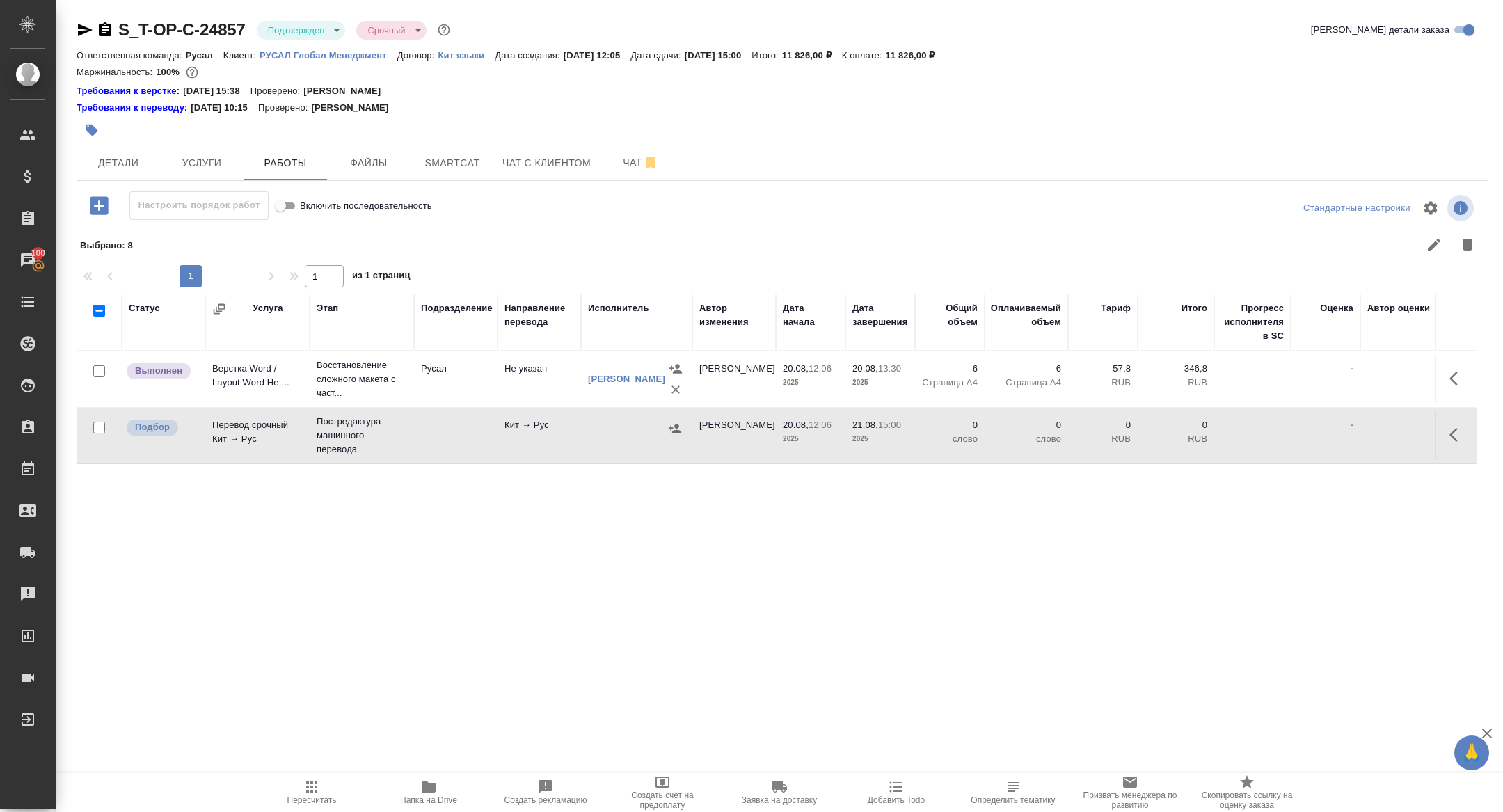
click at [1460, 432] on icon "button" at bounding box center [1458, 435] width 17 height 17
click at [1348, 435] on icon "button" at bounding box center [1356, 435] width 17 height 17
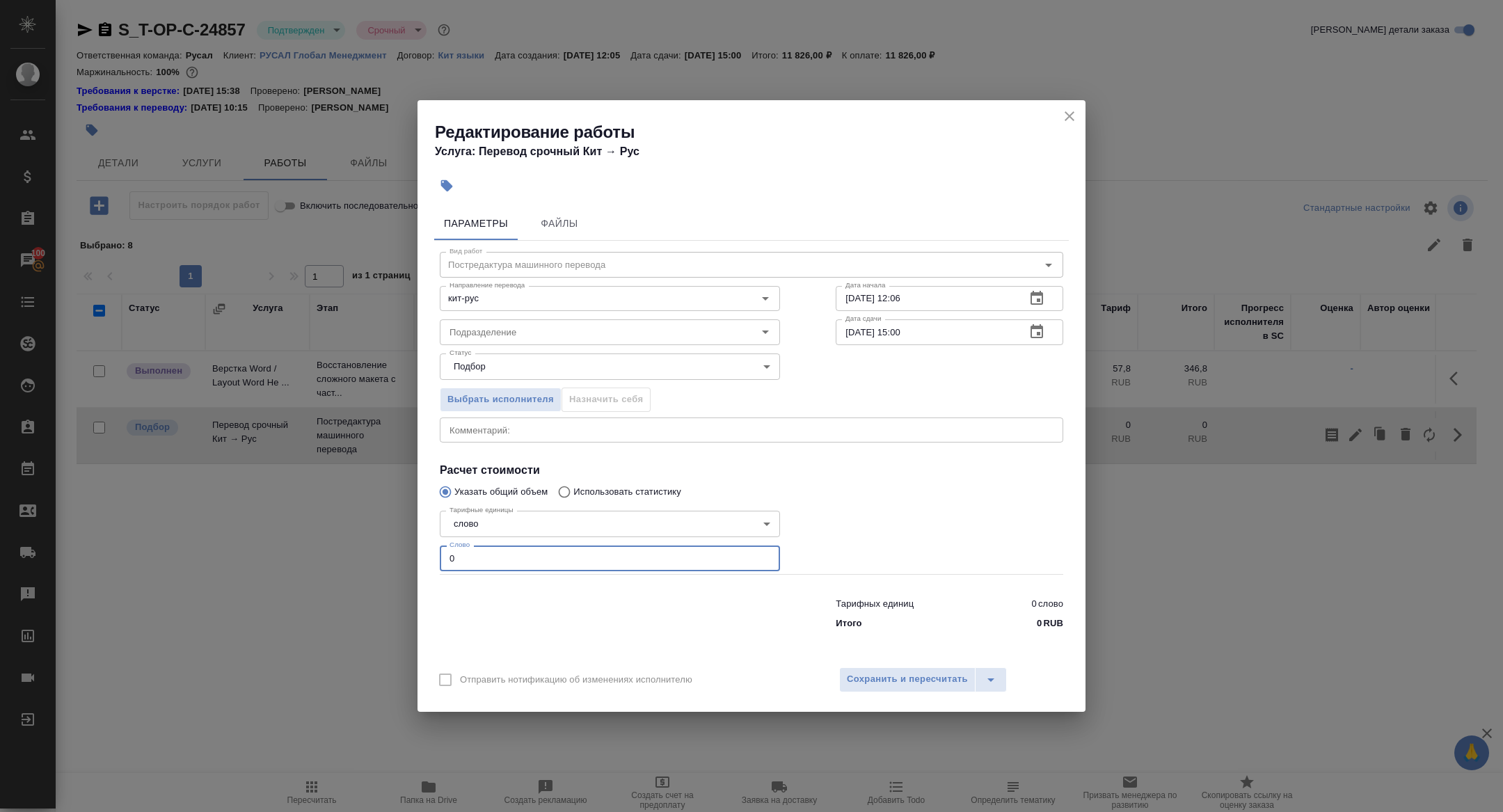
drag, startPoint x: 453, startPoint y: 560, endPoint x: 385, endPoint y: 546, distance: 69.4
click at [392, 547] on div "Редактирование работы Услуга: Перевод срочный Кит → Рус Параметры Файлы Вид раб…" at bounding box center [752, 406] width 1503 height 812
type input "1300"
click at [1036, 336] on icon "button" at bounding box center [1037, 332] width 17 height 17
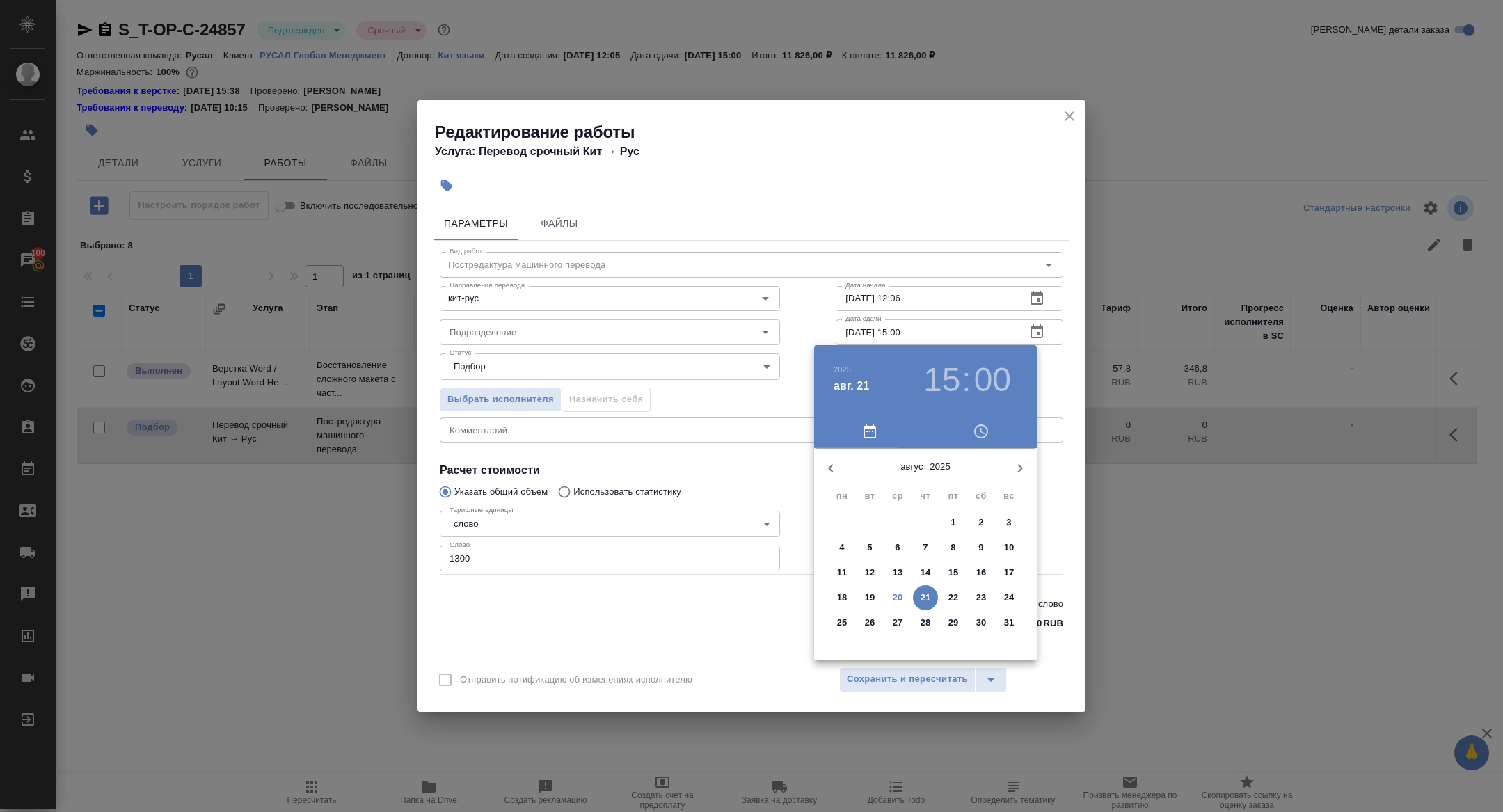
click at [933, 384] on h3 "15" at bounding box center [942, 379] width 37 height 39
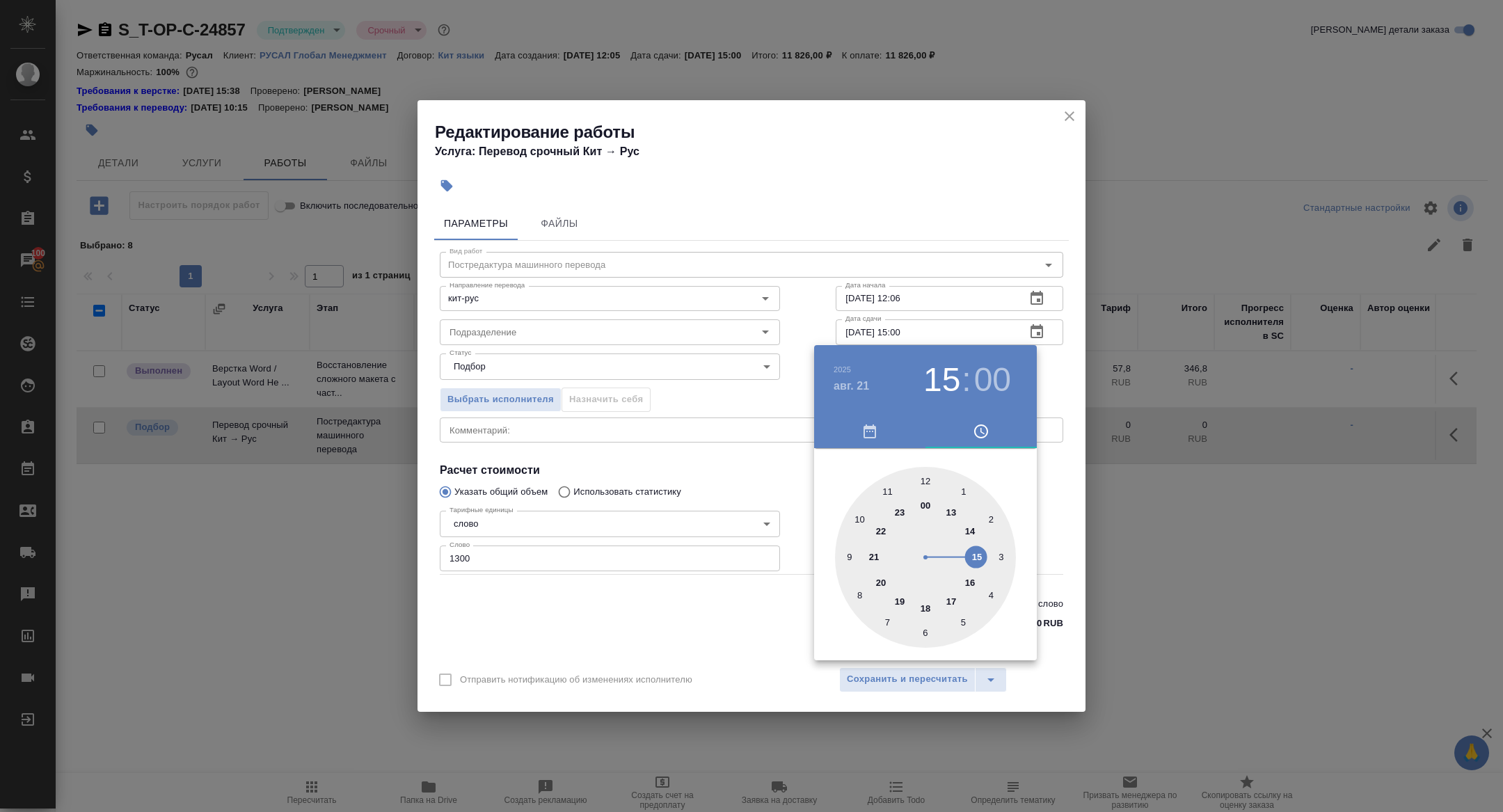
click at [946, 513] on div at bounding box center [926, 557] width 181 height 181
type input "21.08.2025 13:00"
drag, startPoint x: 779, startPoint y: 342, endPoint x: 779, endPoint y: 350, distance: 8.0
click at [779, 342] on div at bounding box center [752, 406] width 1503 height 812
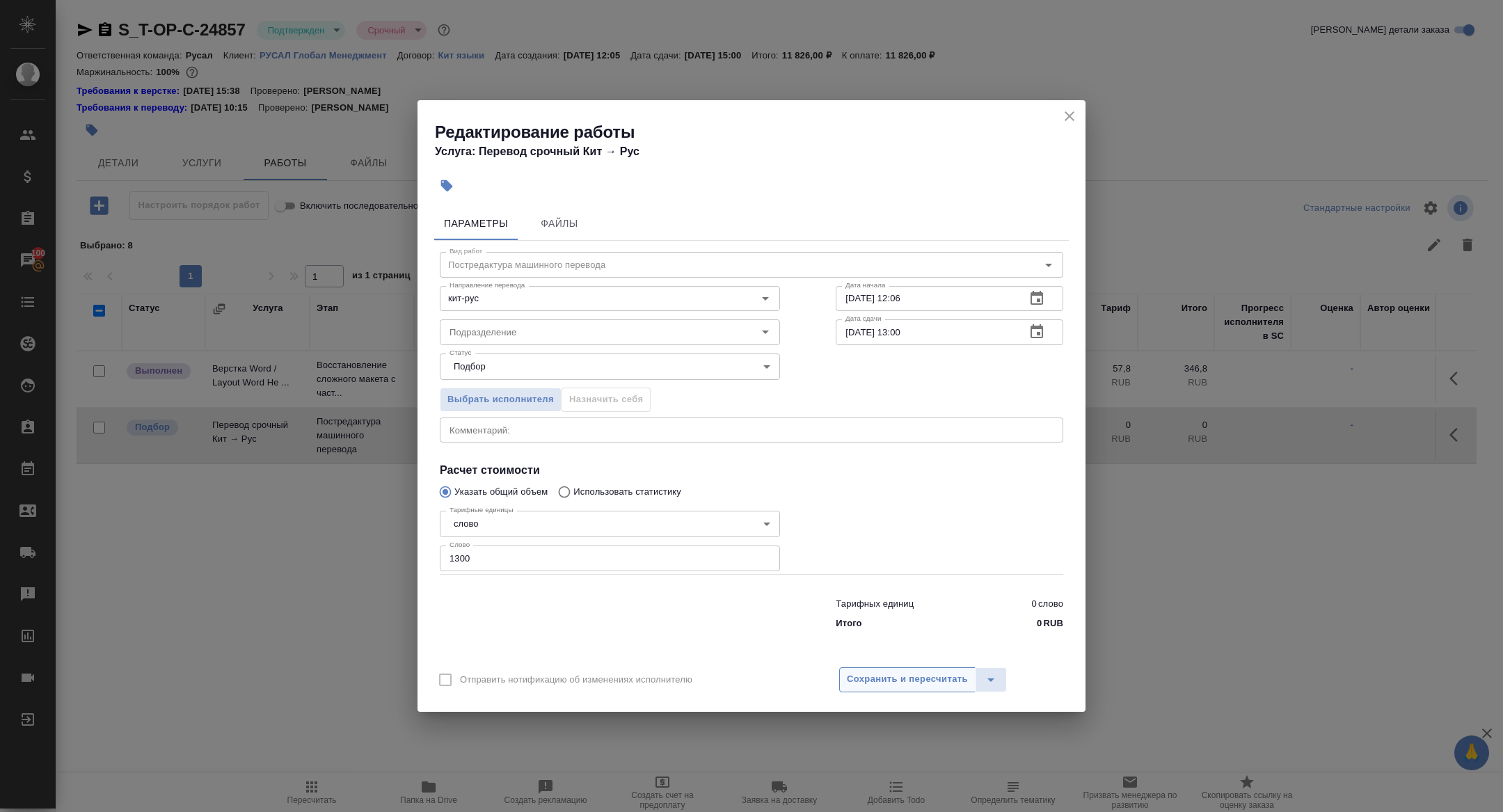
click at [886, 673] on span "Сохранить и пересчитать" at bounding box center [908, 679] width 121 height 16
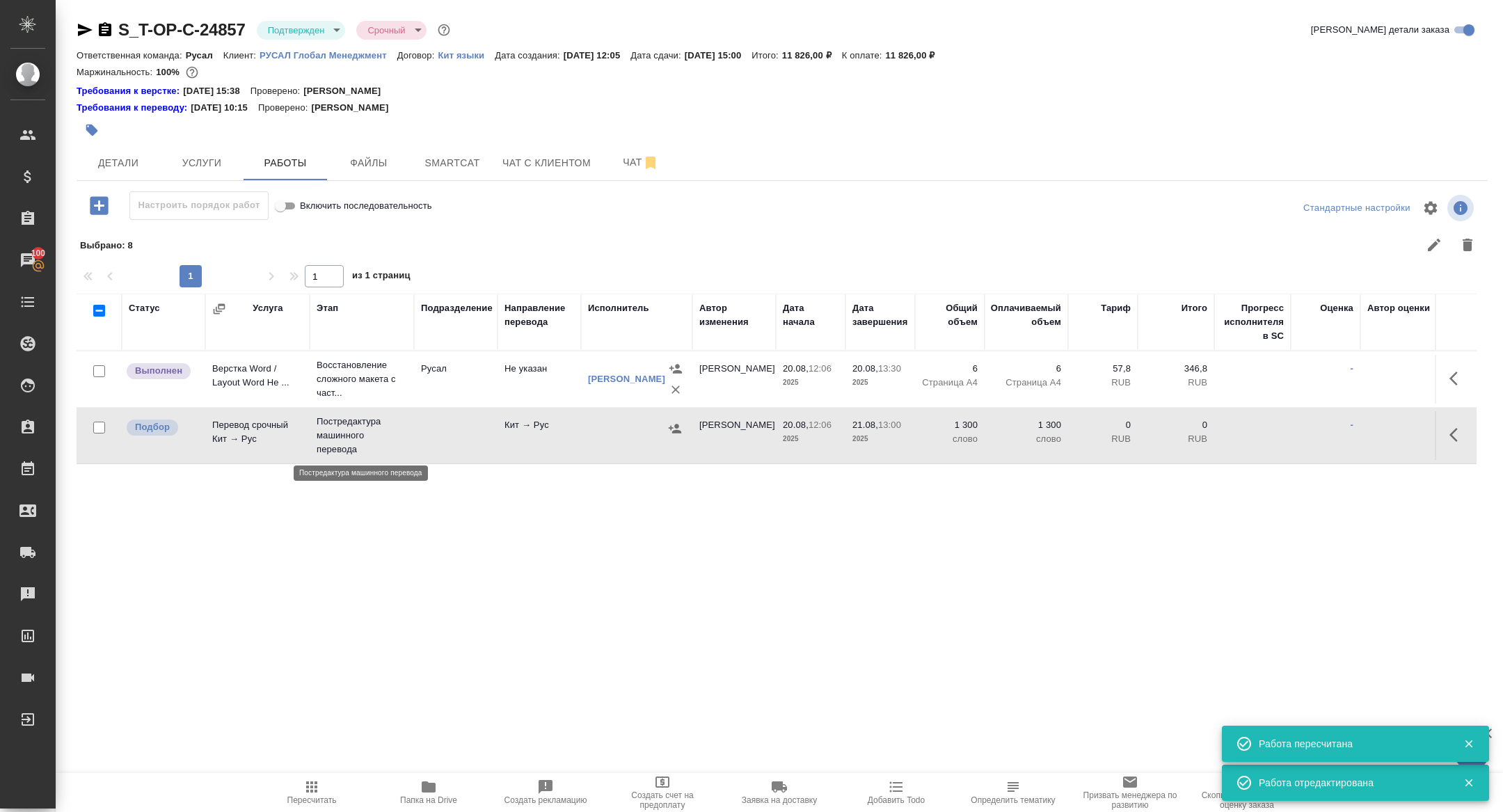
click at [347, 432] on p "Постредактура машинного перевода" at bounding box center [361, 436] width 91 height 42
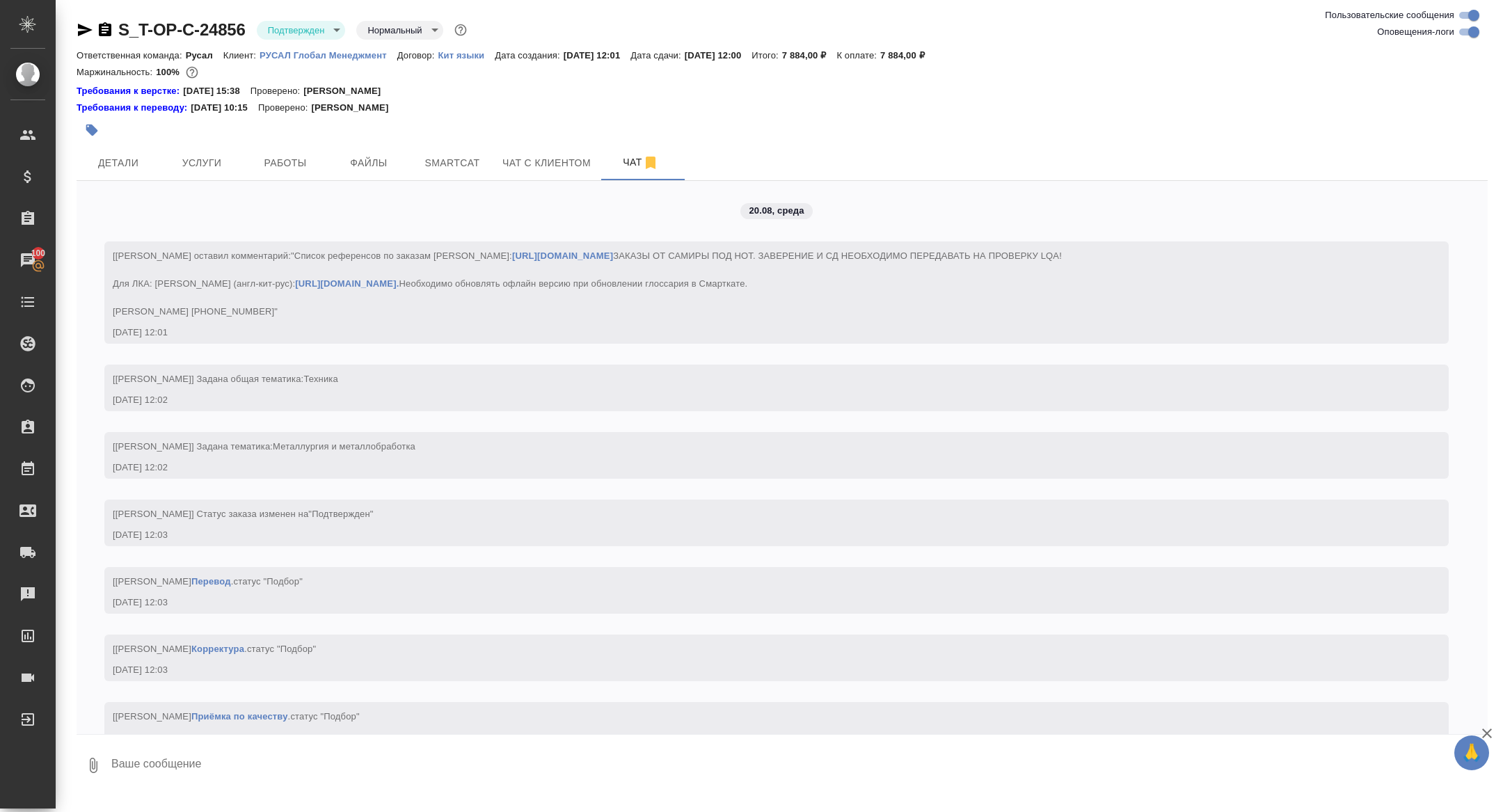
scroll to position [901, 0]
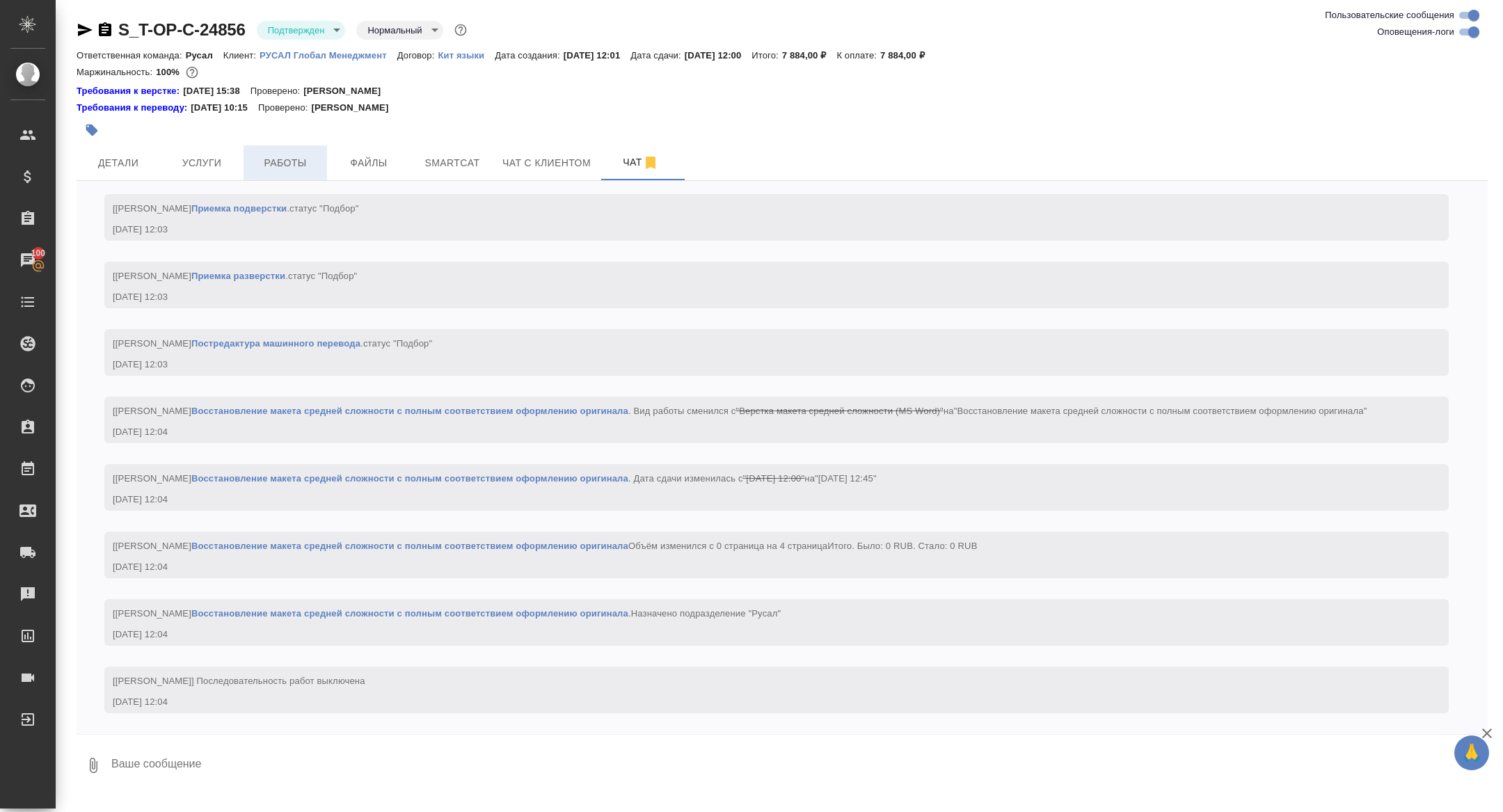
click at [271, 149] on button "Работы" at bounding box center [285, 163] width 84 height 35
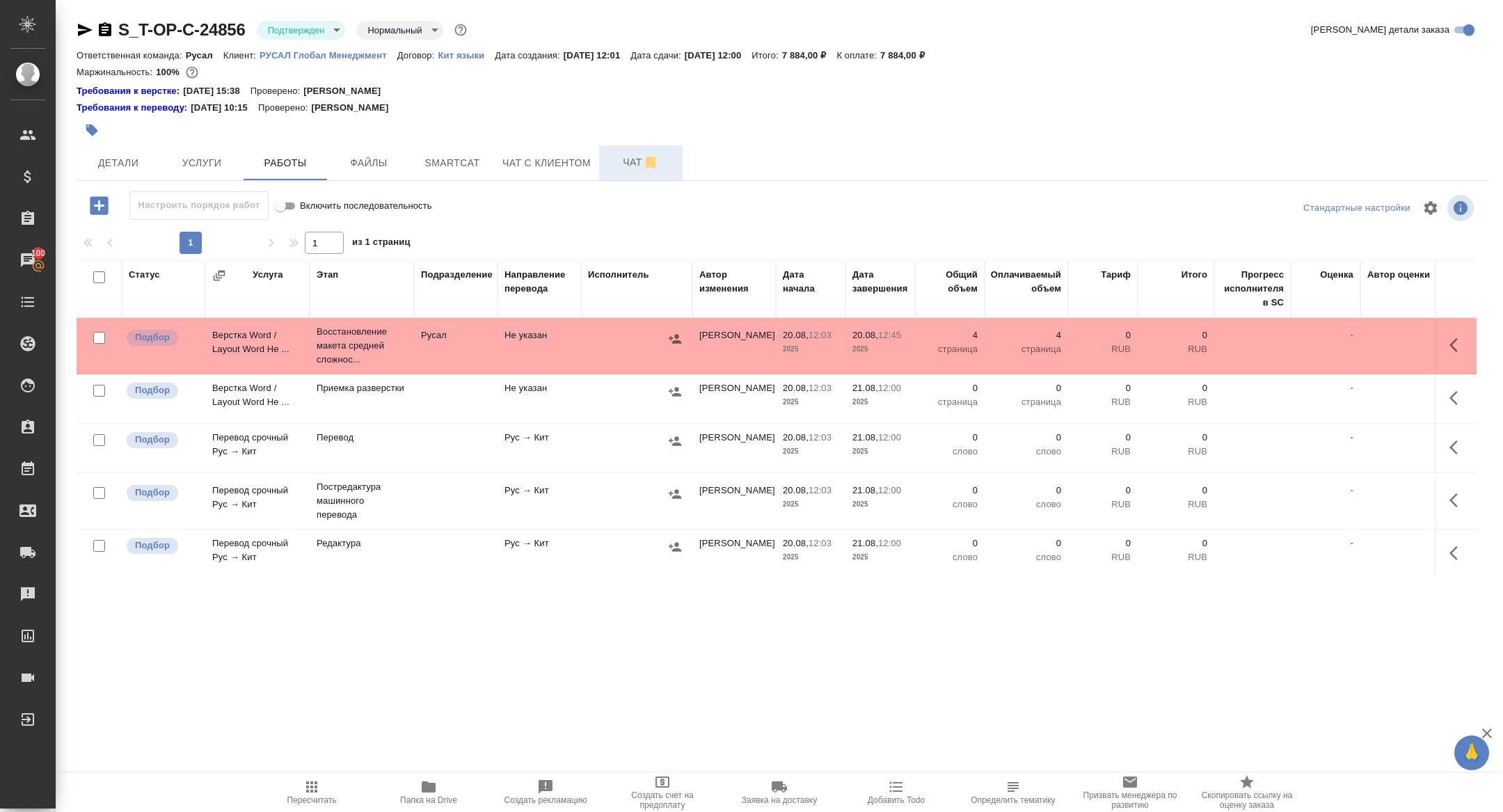
click at [629, 174] on button "Чат" at bounding box center [641, 163] width 84 height 35
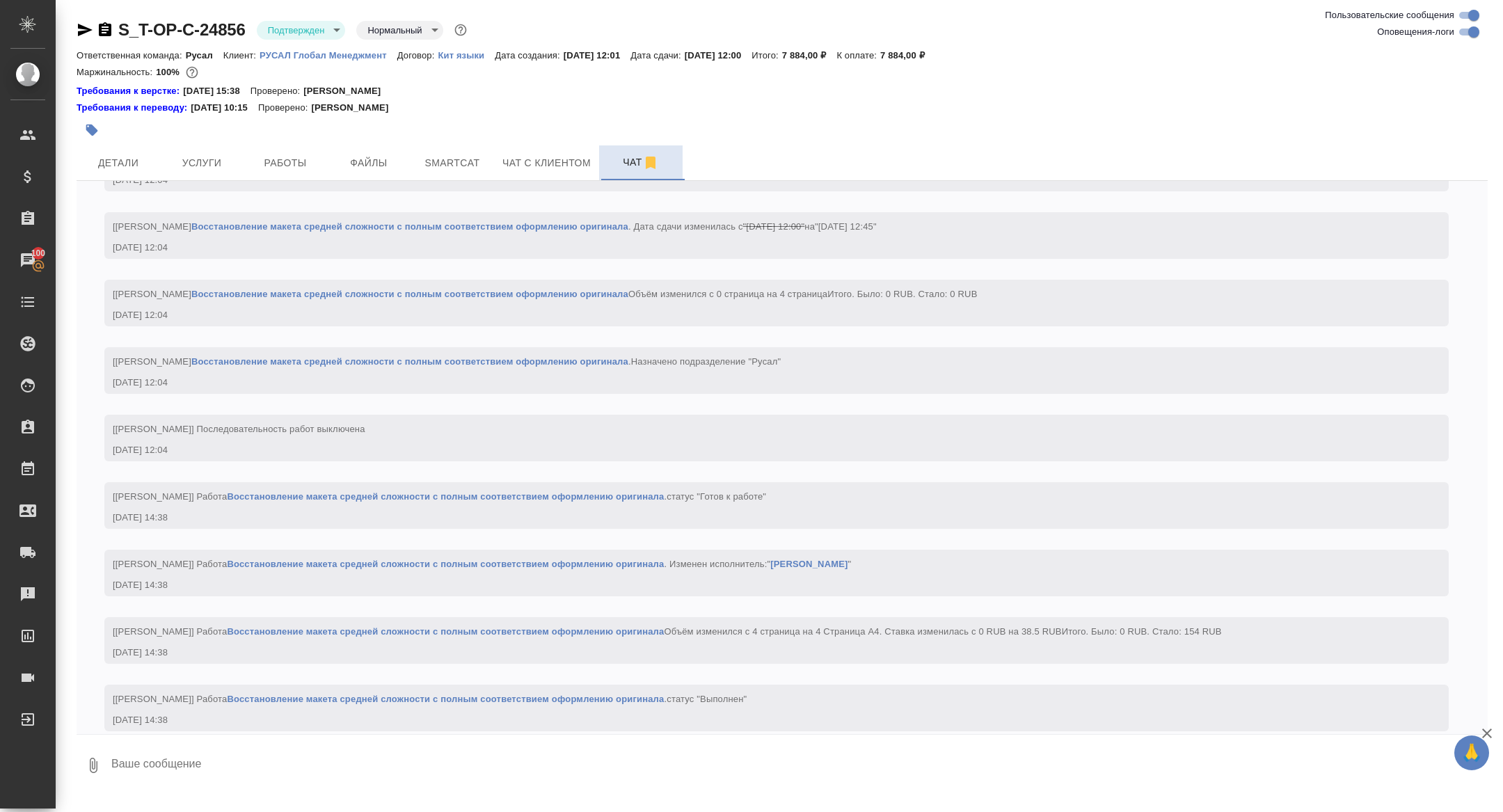
scroll to position [1184, 0]
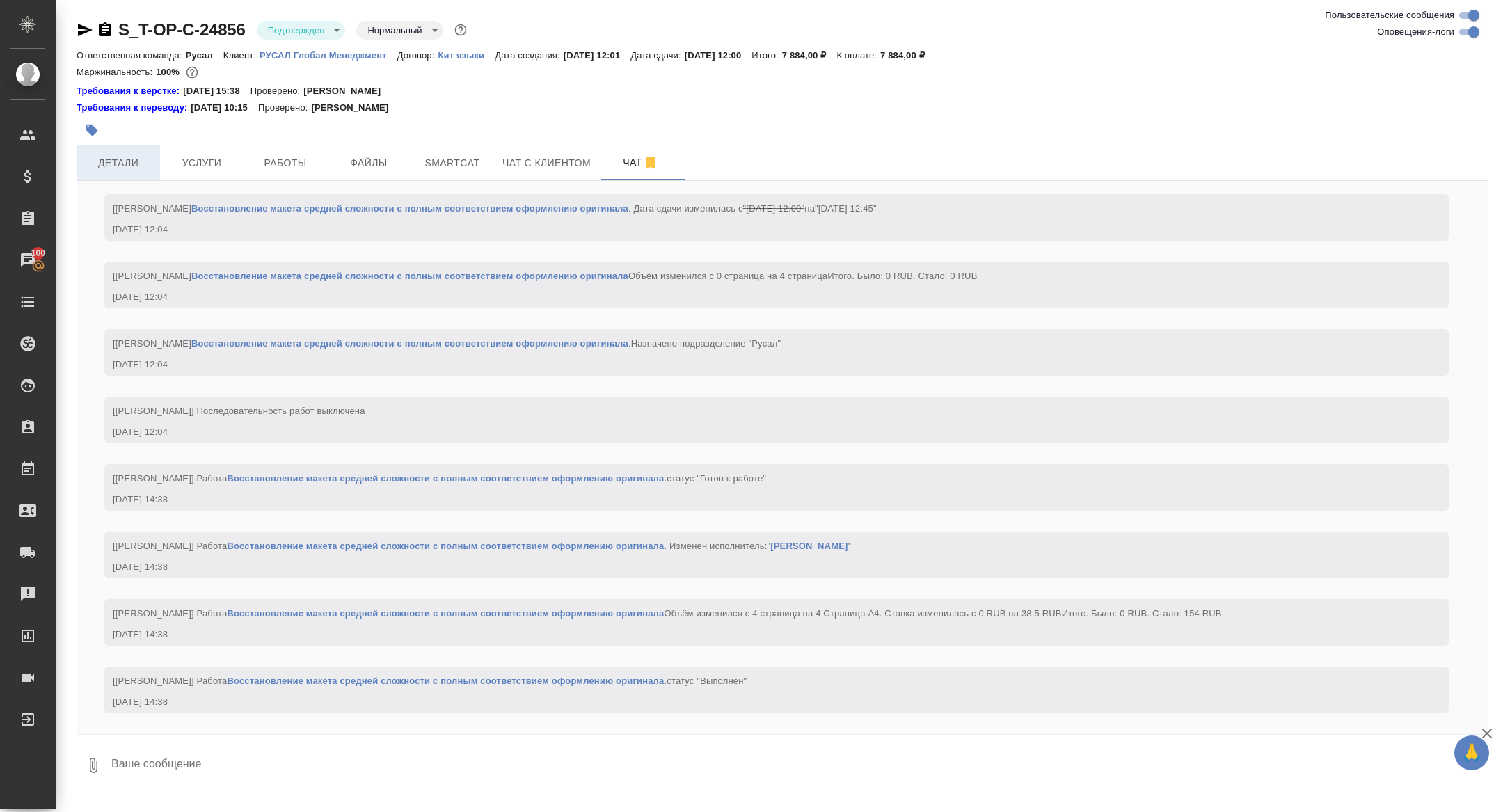
click at [124, 168] on span "Детали" at bounding box center [118, 163] width 66 height 17
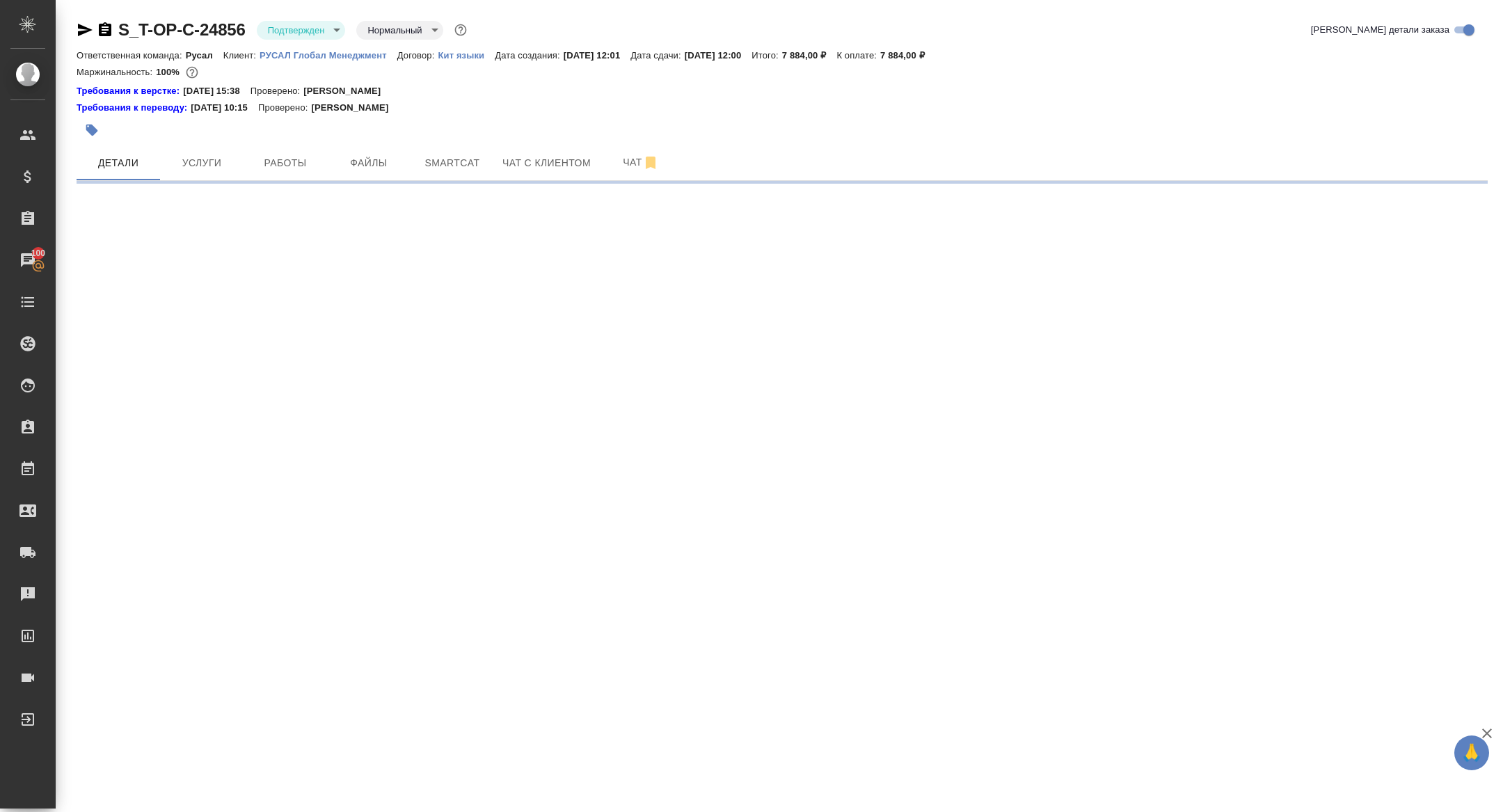
select select "RU"
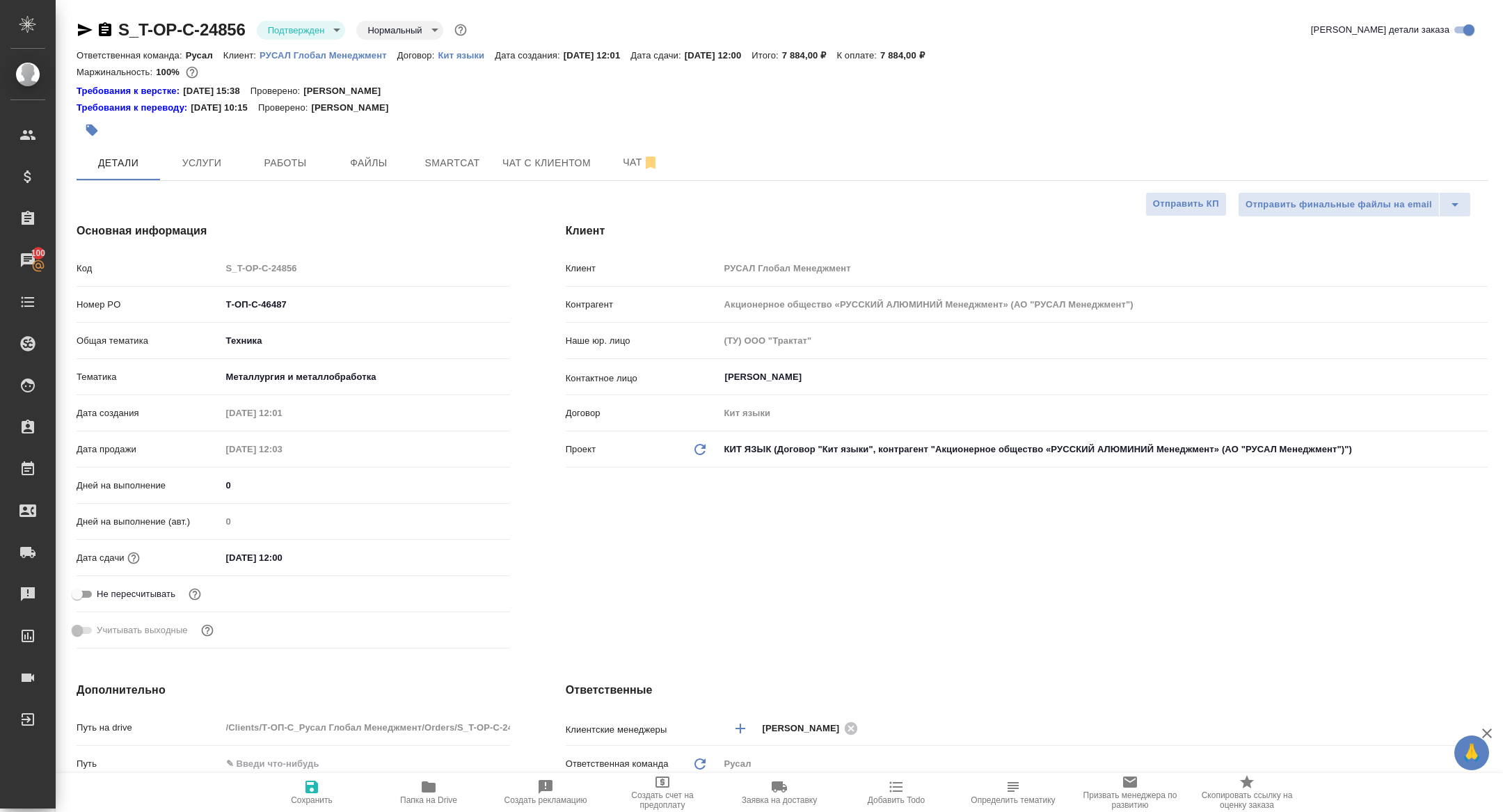
type textarea "x"
click at [449, 785] on span "Папка на Drive" at bounding box center [428, 792] width 100 height 27
type textarea "x"
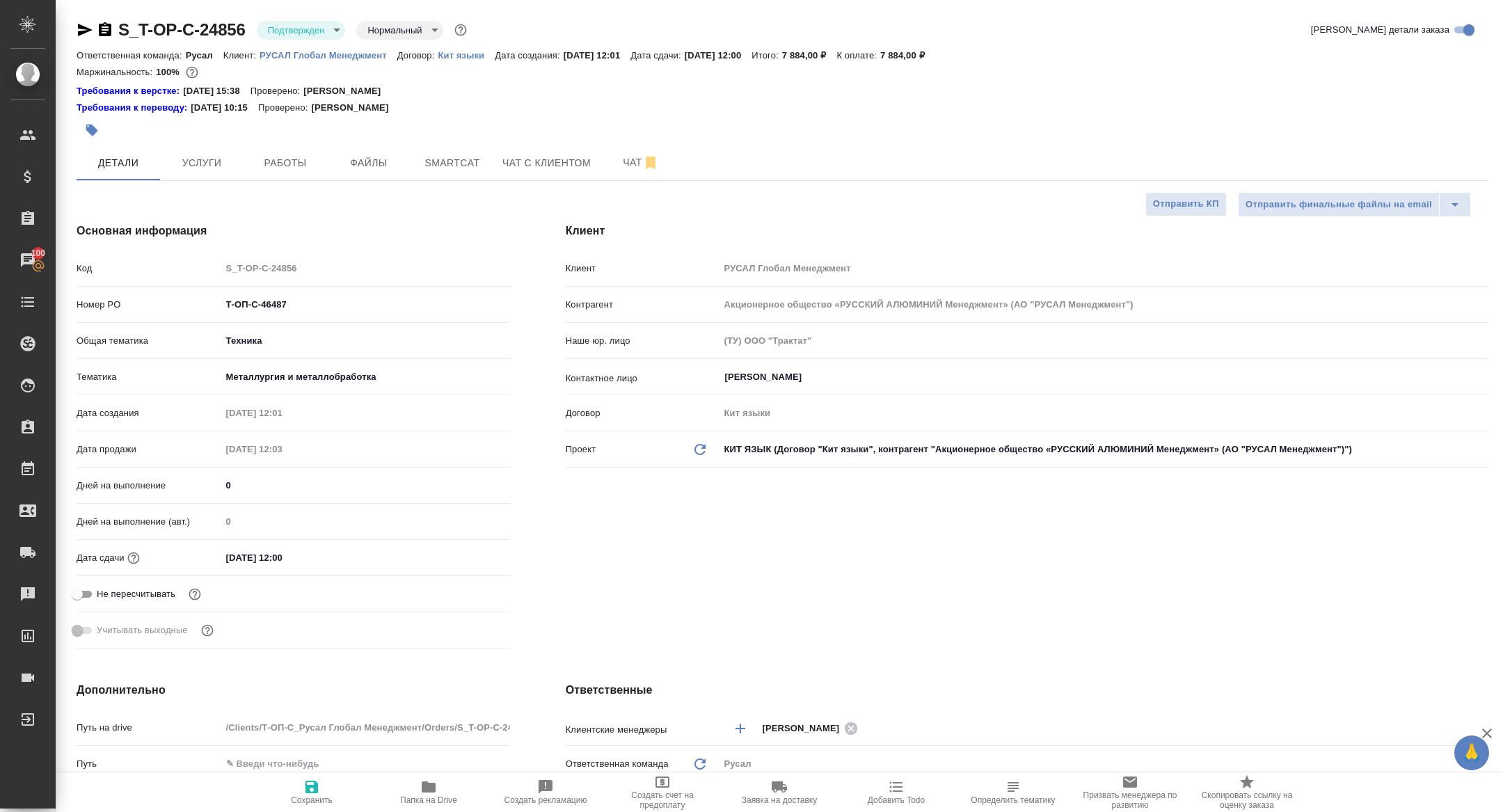
type textarea "x"
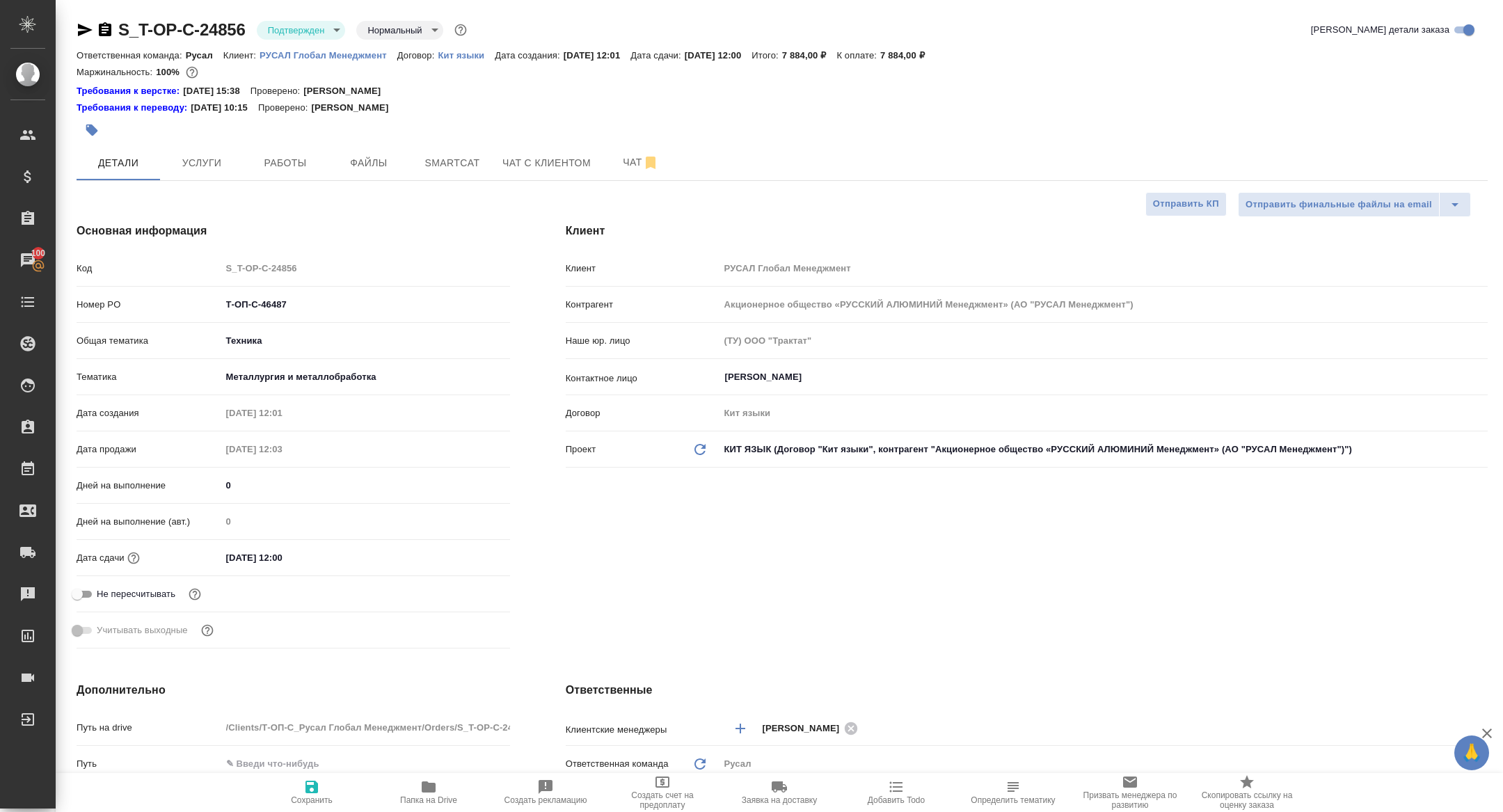
click at [97, 26] on icon "button" at bounding box center [105, 30] width 17 height 17
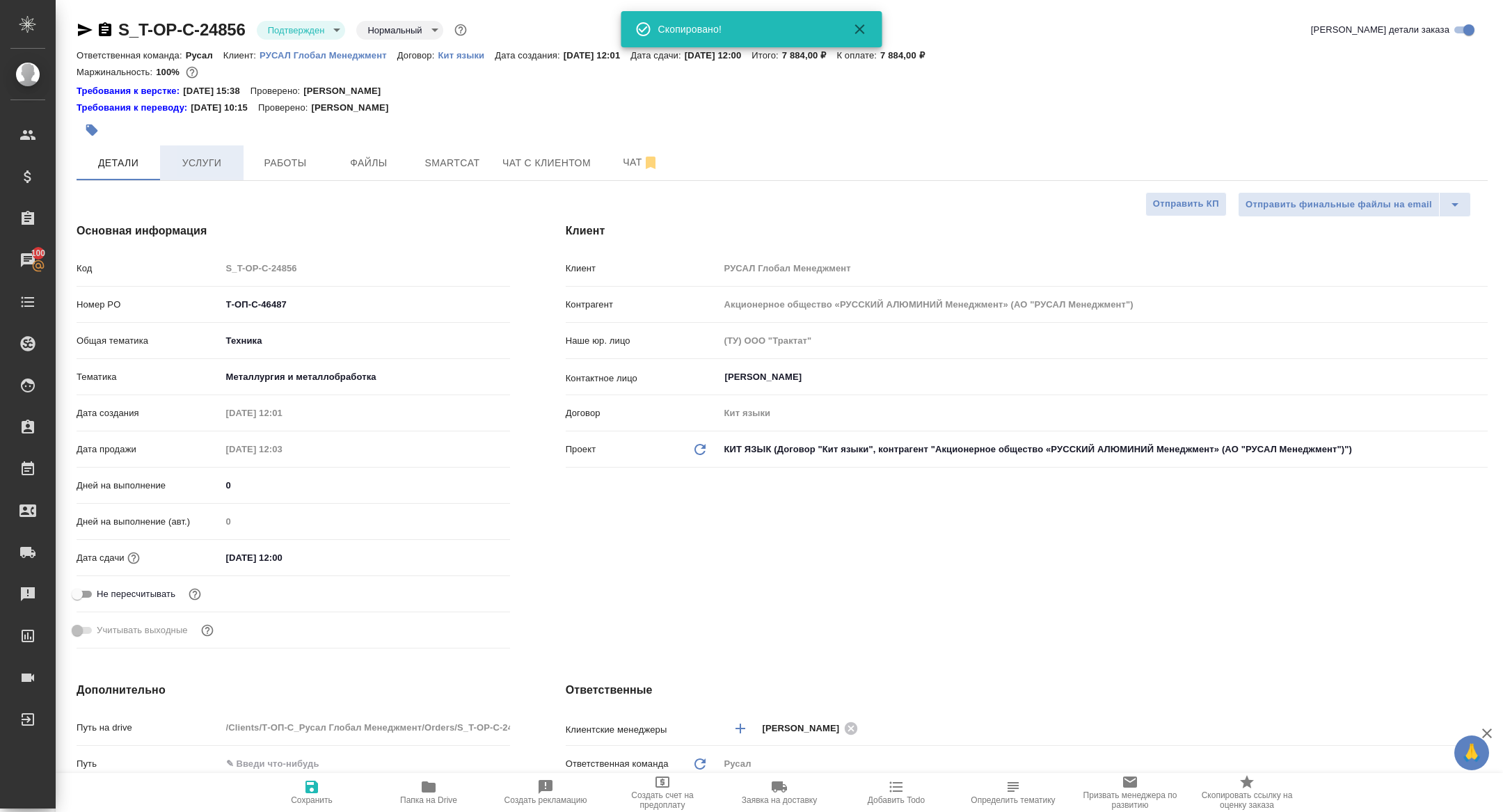
click at [194, 147] on button "Услуги" at bounding box center [202, 163] width 84 height 35
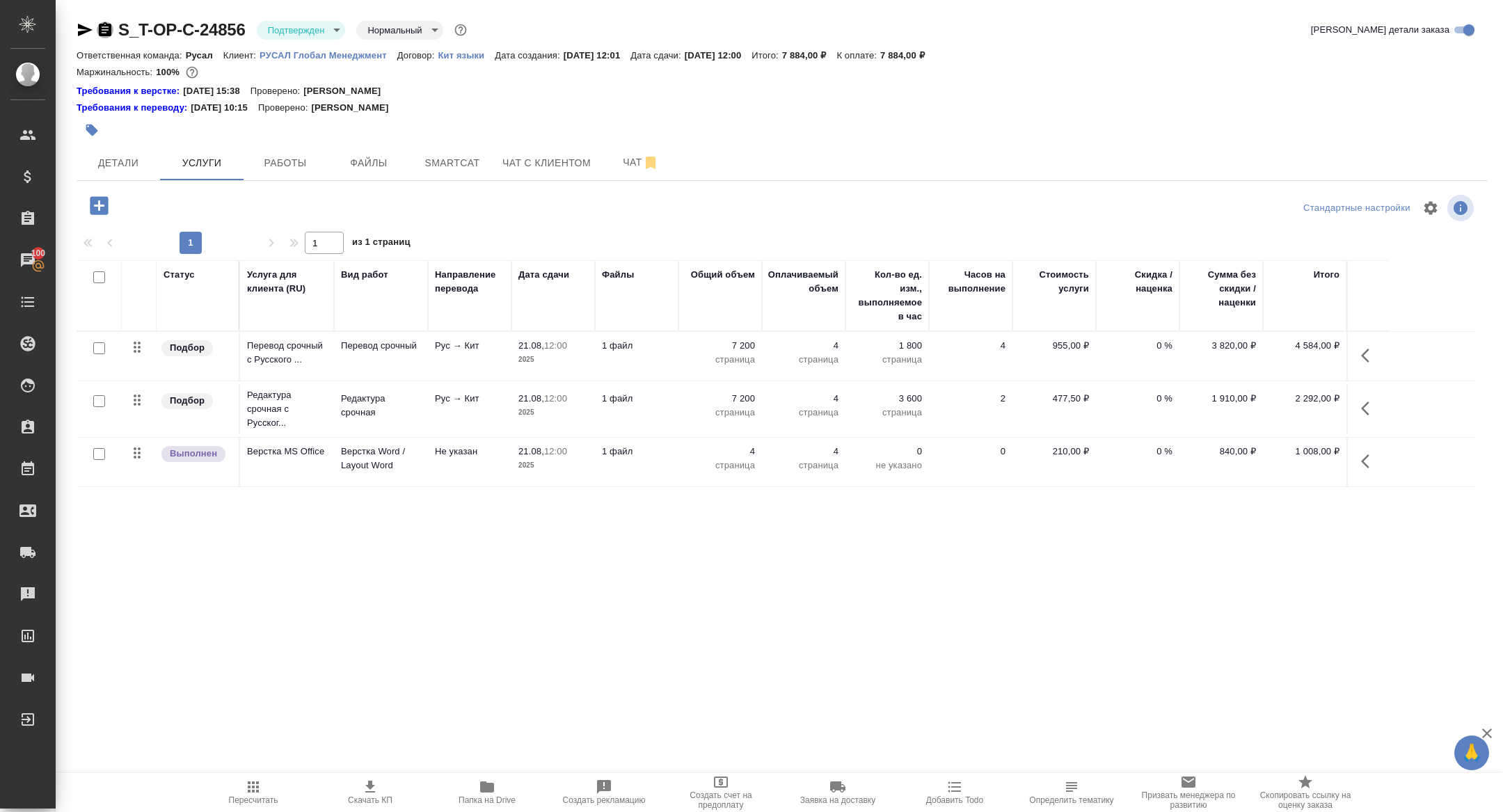
click at [105, 27] on icon "button" at bounding box center [105, 30] width 17 height 17
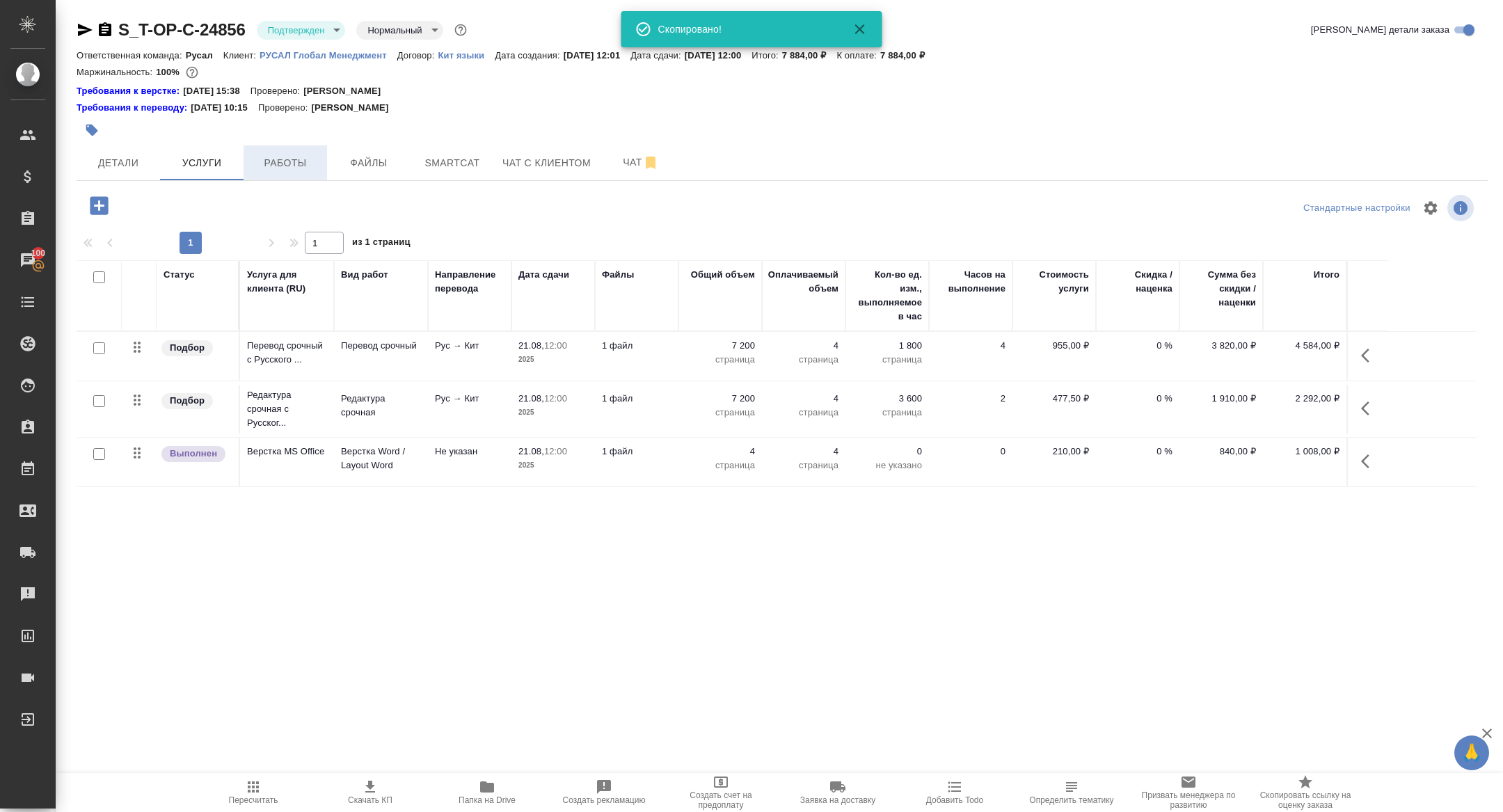
click at [281, 154] on button "Работы" at bounding box center [285, 163] width 84 height 35
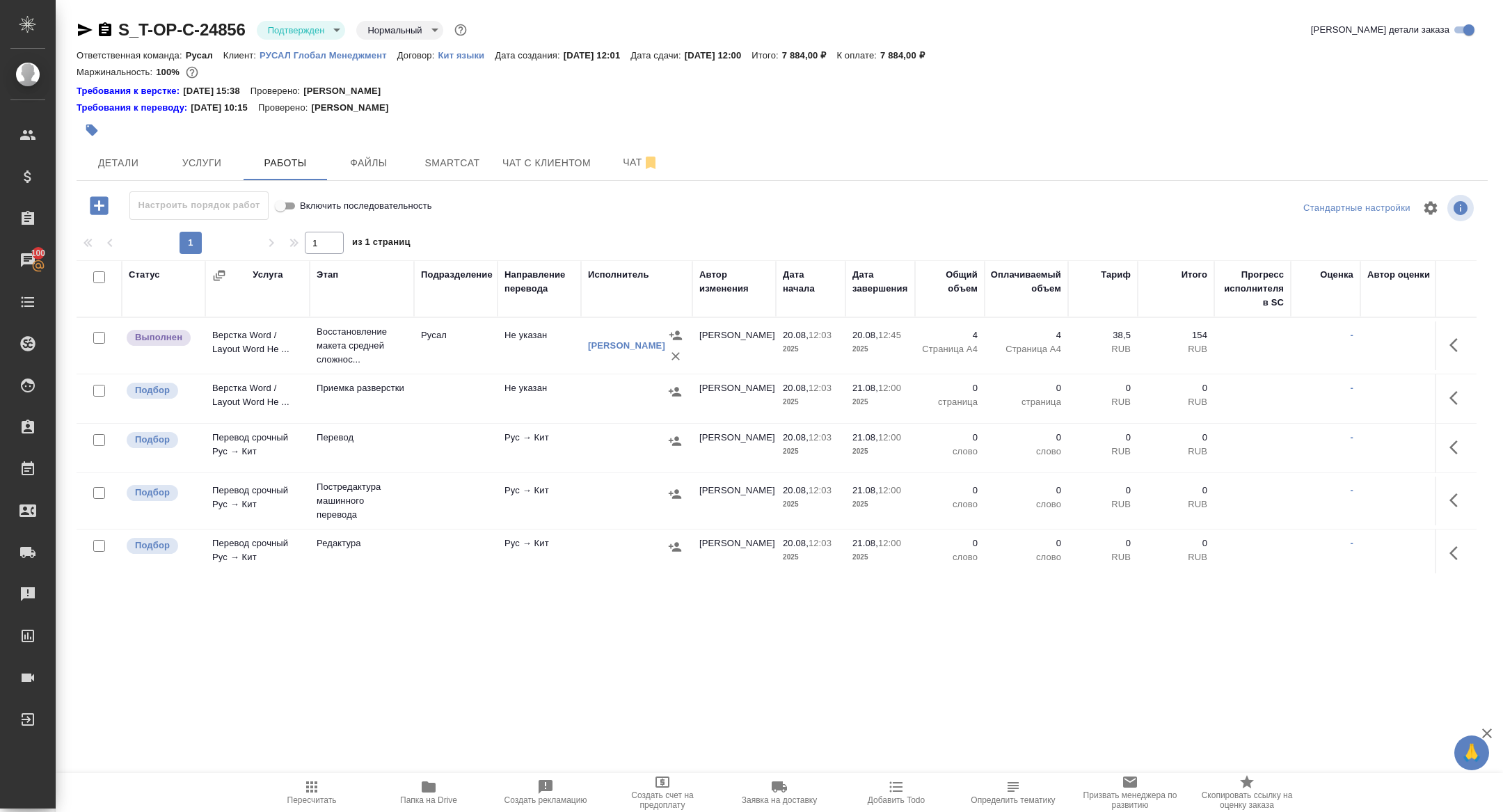
click at [100, 280] on input "checkbox" at bounding box center [99, 277] width 12 height 12
checkbox input "true"
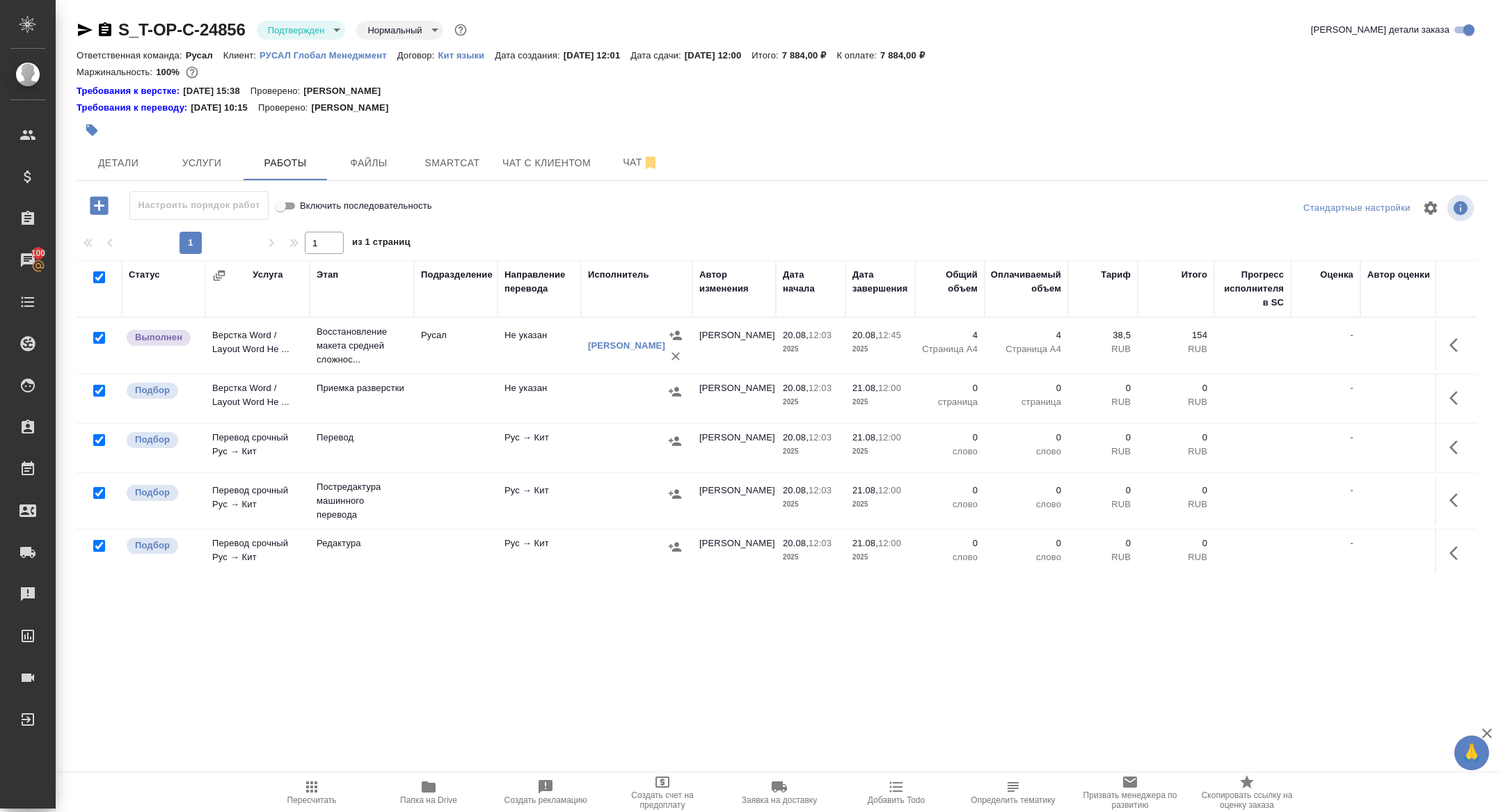
checkbox input "true"
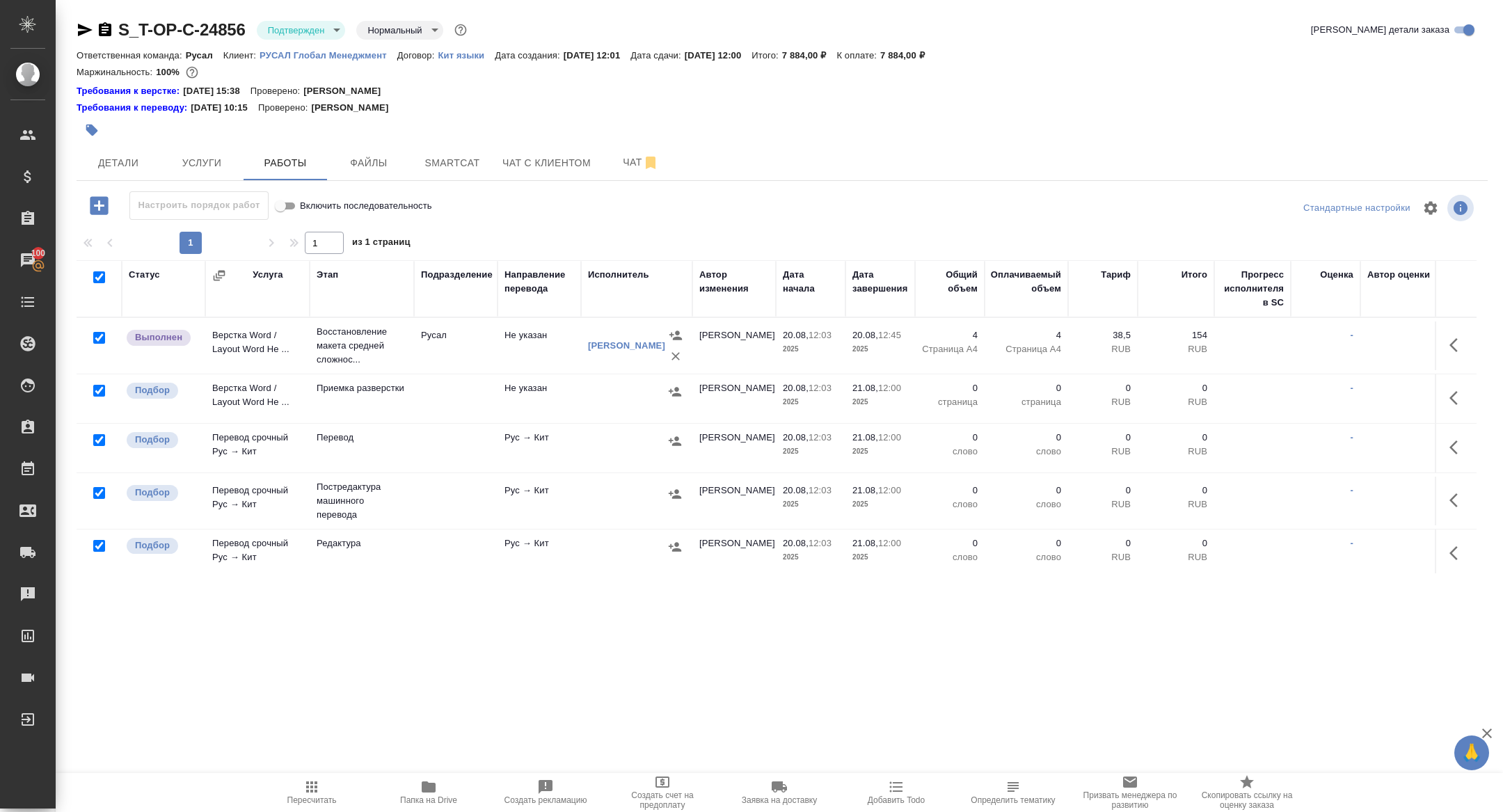
checkbox input "true"
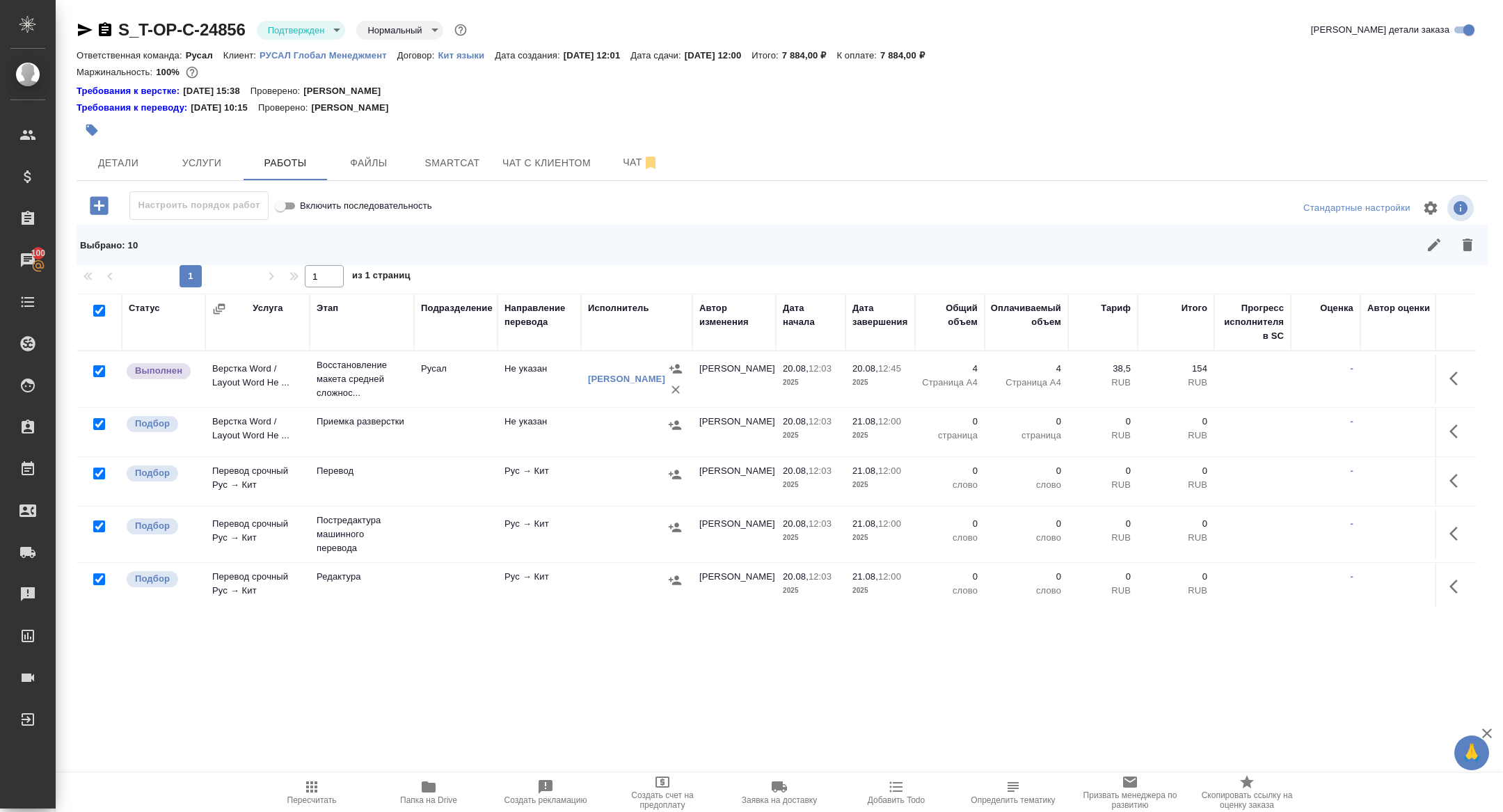
click at [97, 374] on input "checkbox" at bounding box center [99, 371] width 12 height 12
checkbox input "false"
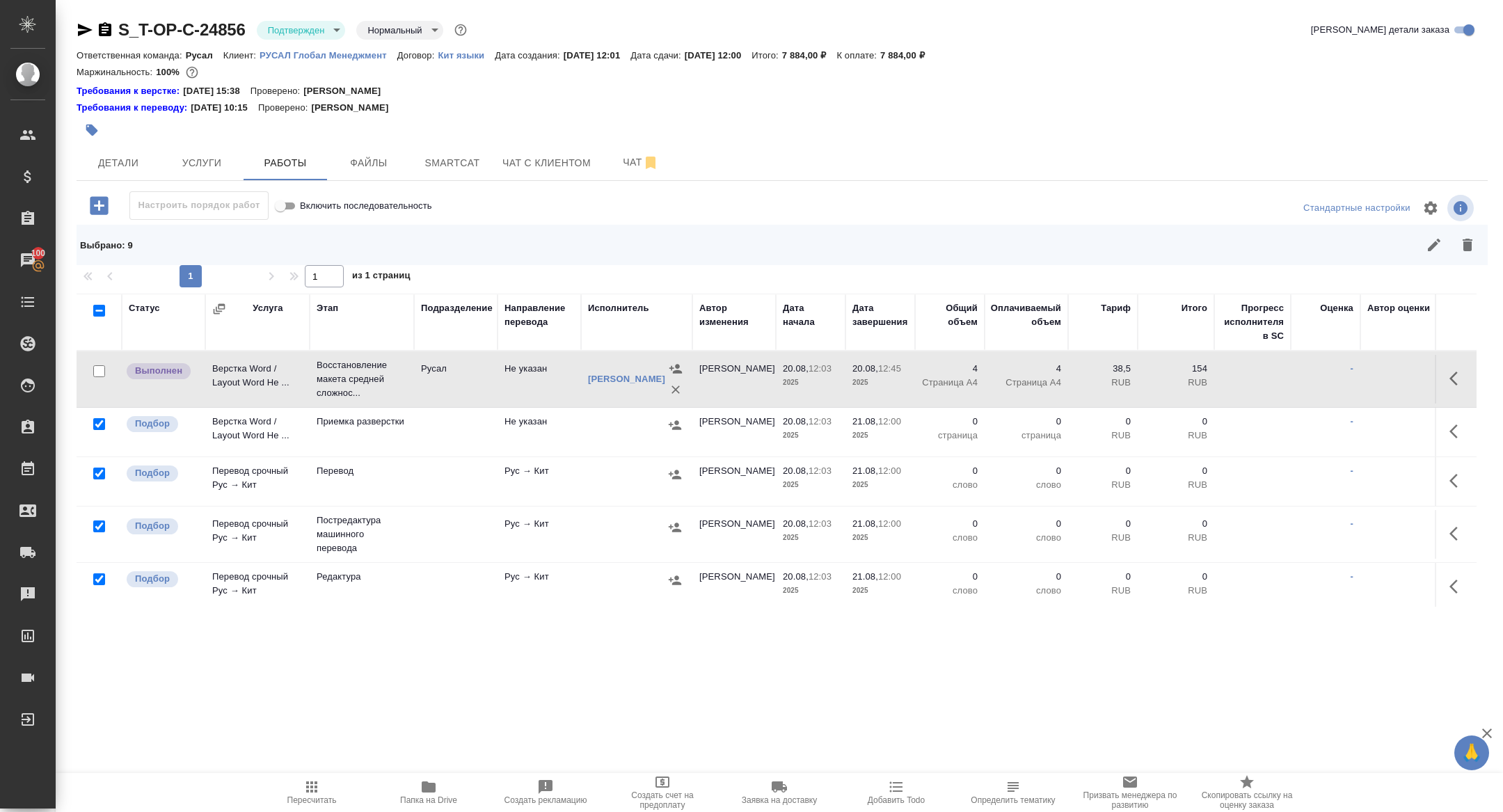
click at [102, 523] on input "checkbox" at bounding box center [99, 526] width 12 height 12
checkbox input "false"
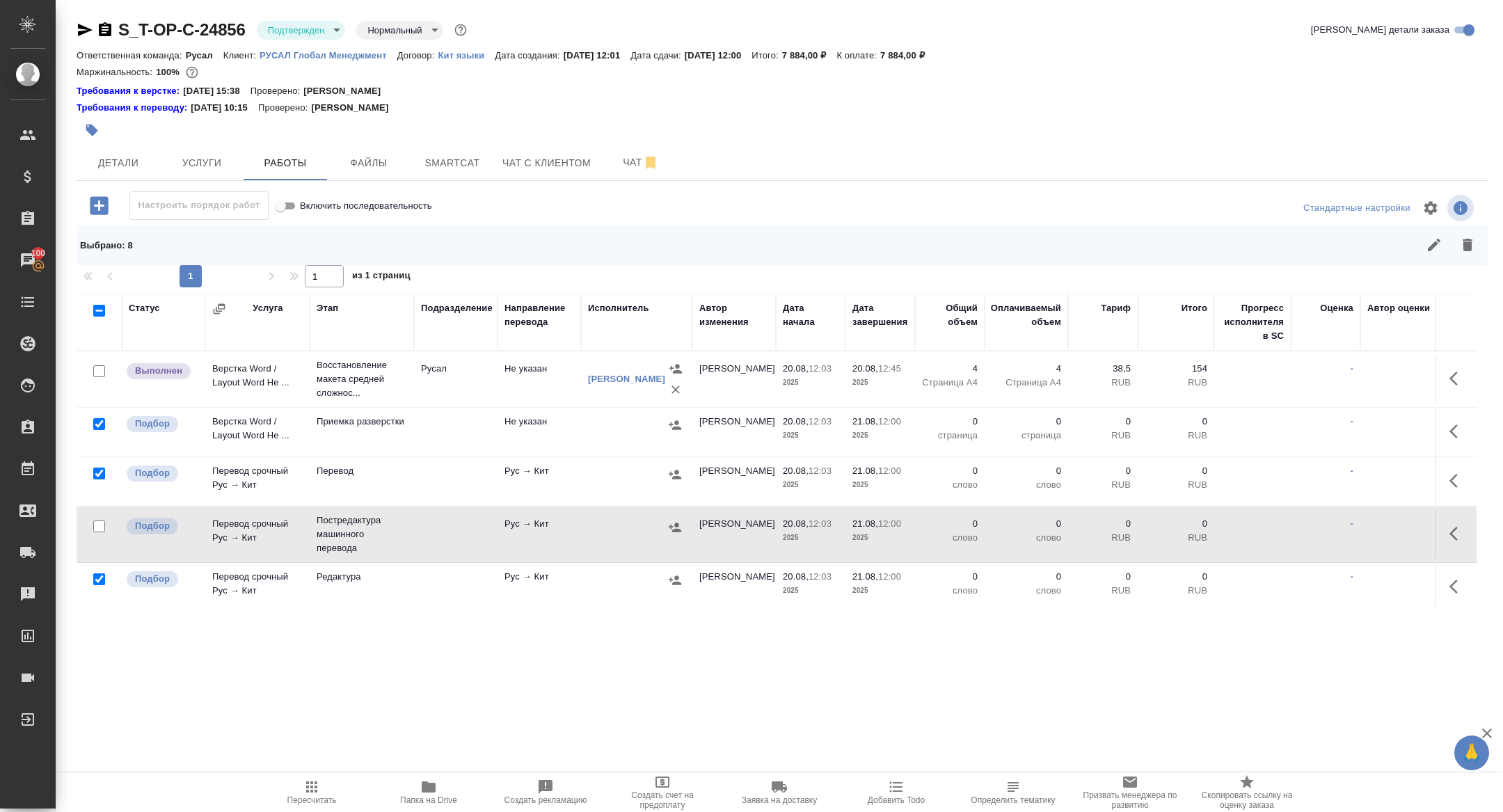
click at [1471, 238] on icon "button" at bounding box center [1468, 245] width 17 height 17
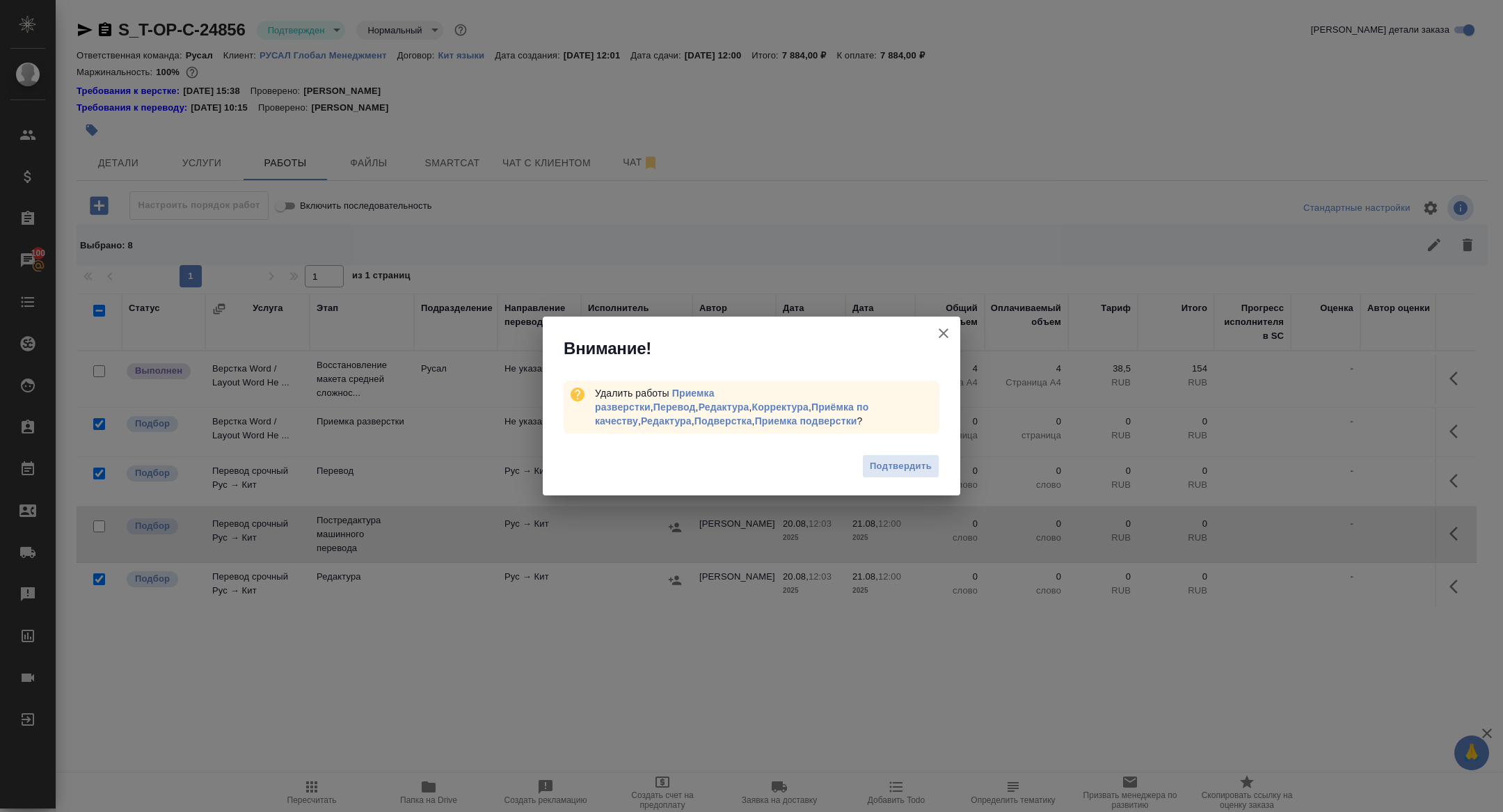
click at [870, 464] on span "Подтвердить" at bounding box center [901, 466] width 62 height 16
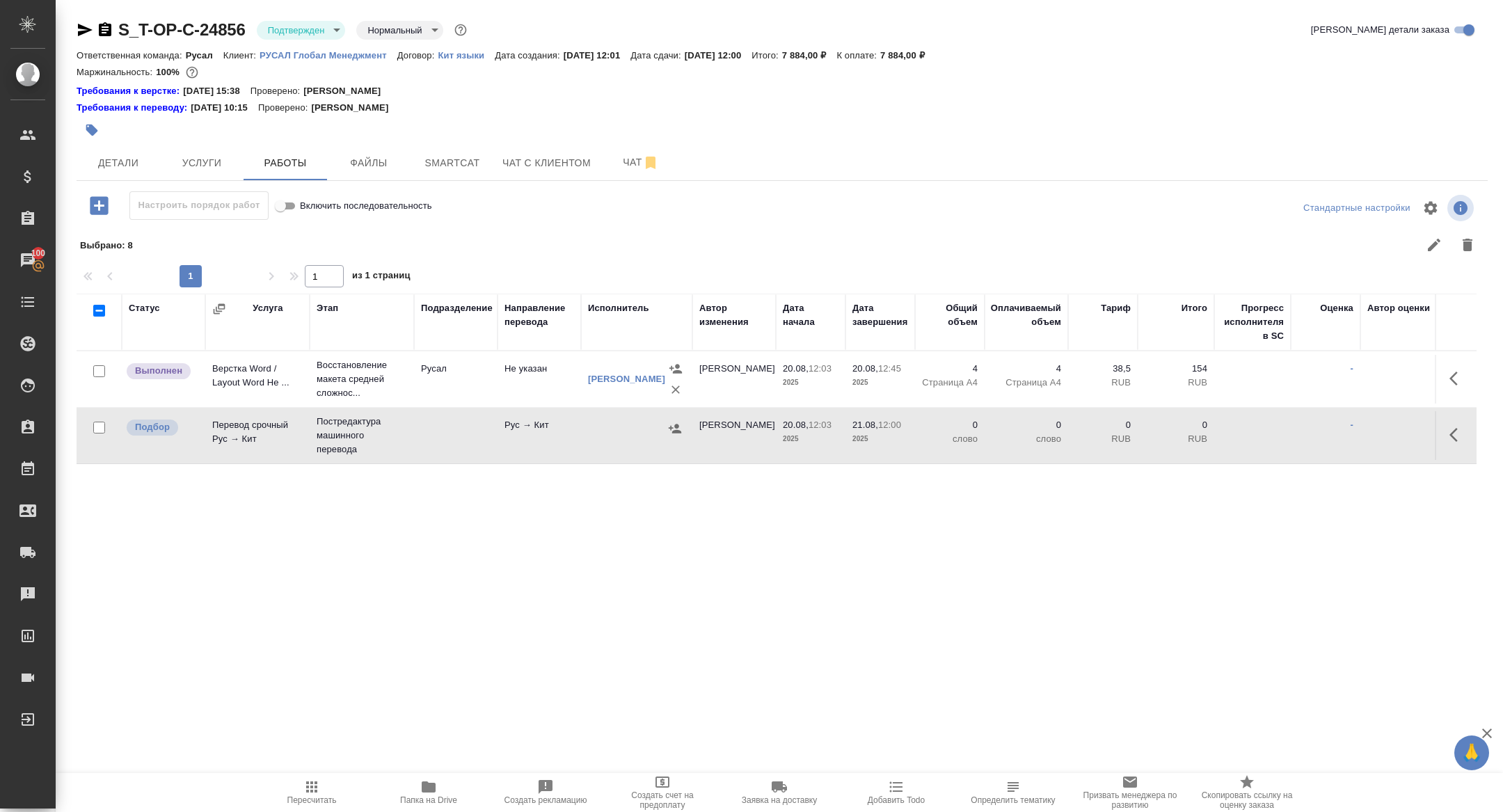
click at [1450, 441] on icon "button" at bounding box center [1458, 435] width 17 height 17
click at [1355, 436] on icon "button" at bounding box center [1355, 434] width 12 height 12
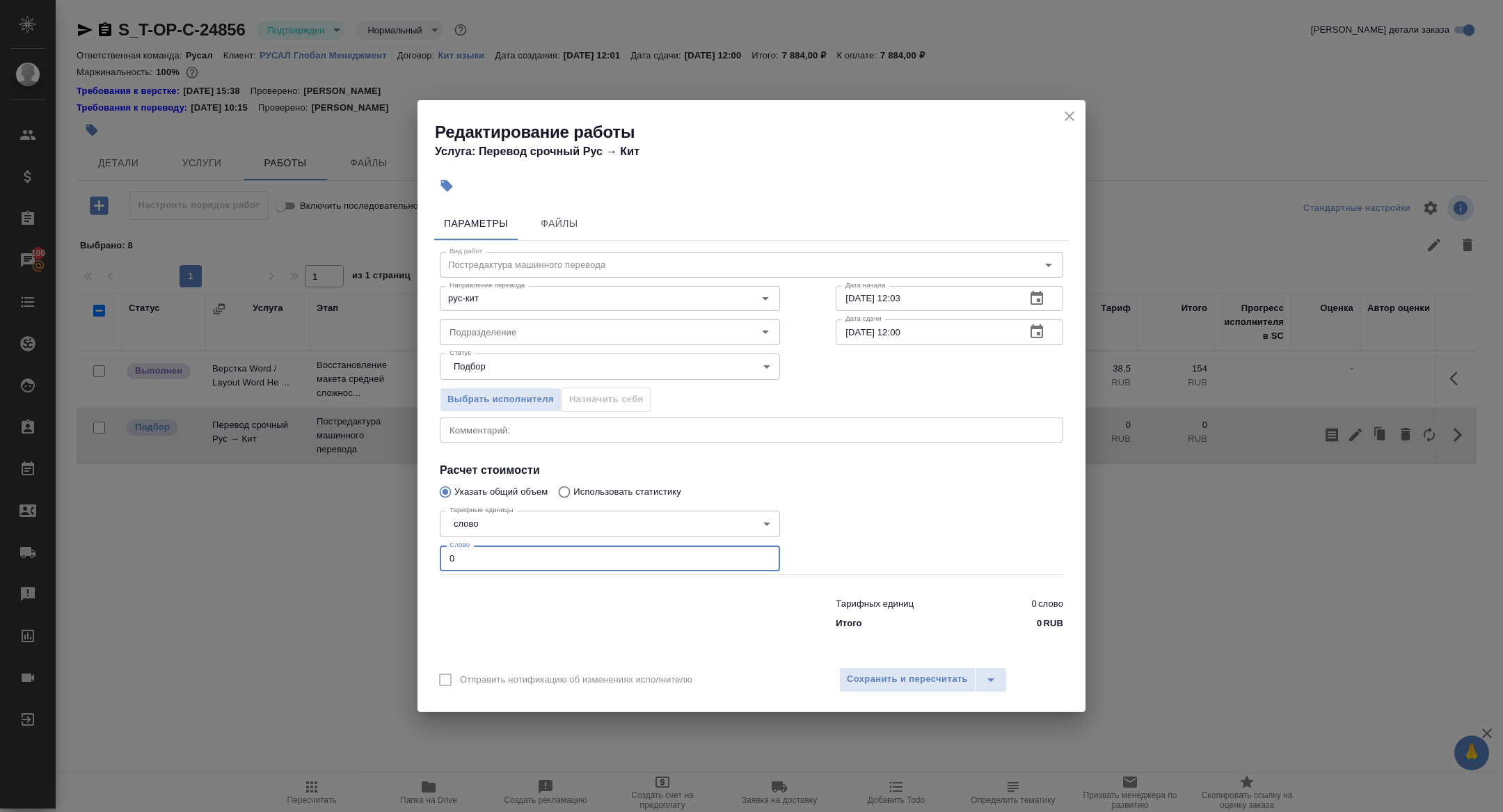
drag, startPoint x: 468, startPoint y: 560, endPoint x: 366, endPoint y: 543, distance: 103.4
click at [369, 544] on div "Редактирование работы Услуга: Перевод срочный Рус → Кит Параметры Файлы Вид раб…" at bounding box center [752, 406] width 1503 height 812
type input "700"
click at [898, 677] on span "Сохранить и пересчитать" at bounding box center [908, 679] width 121 height 16
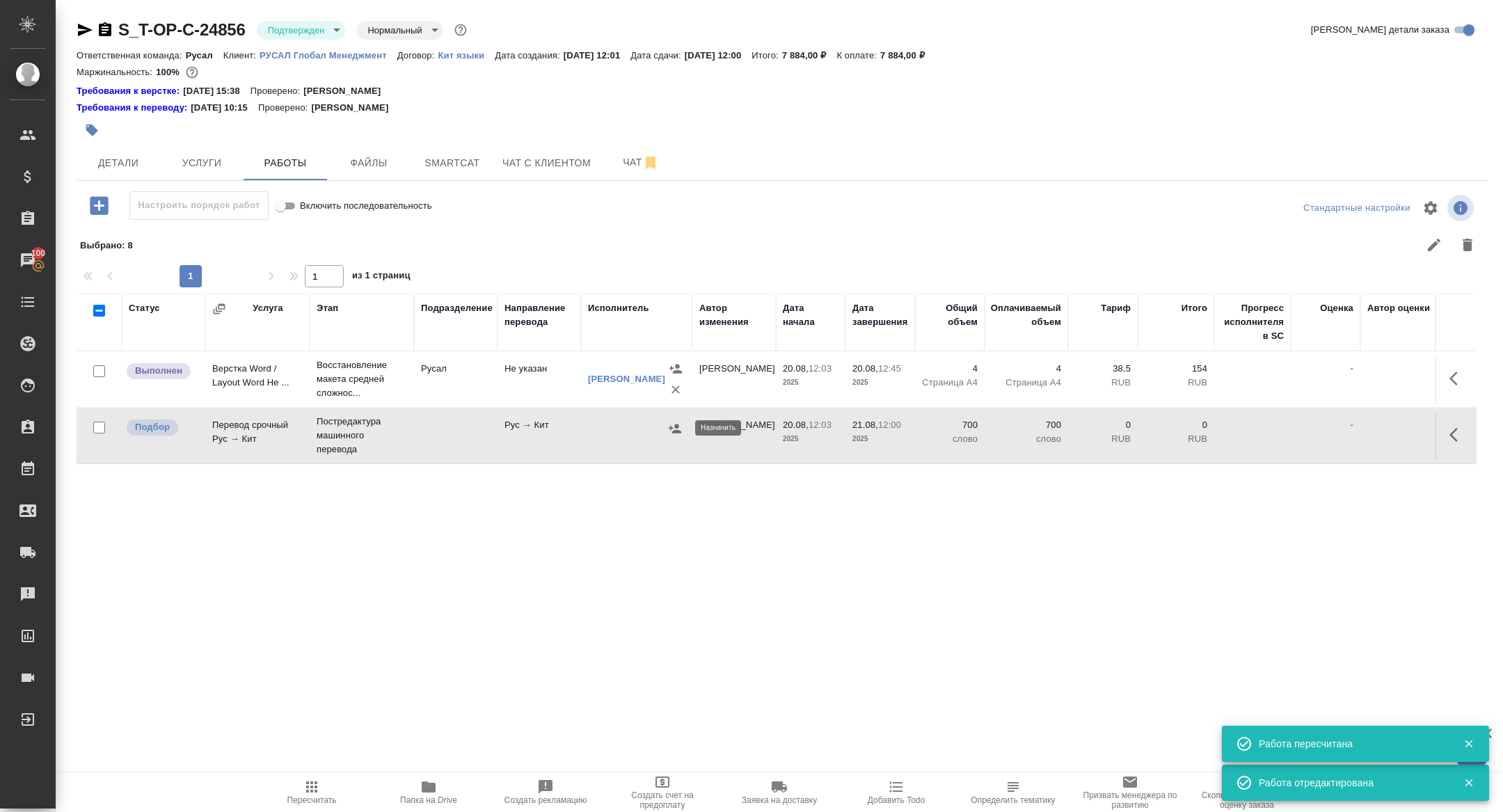
click at [673, 428] on icon "button" at bounding box center [675, 428] width 14 height 14
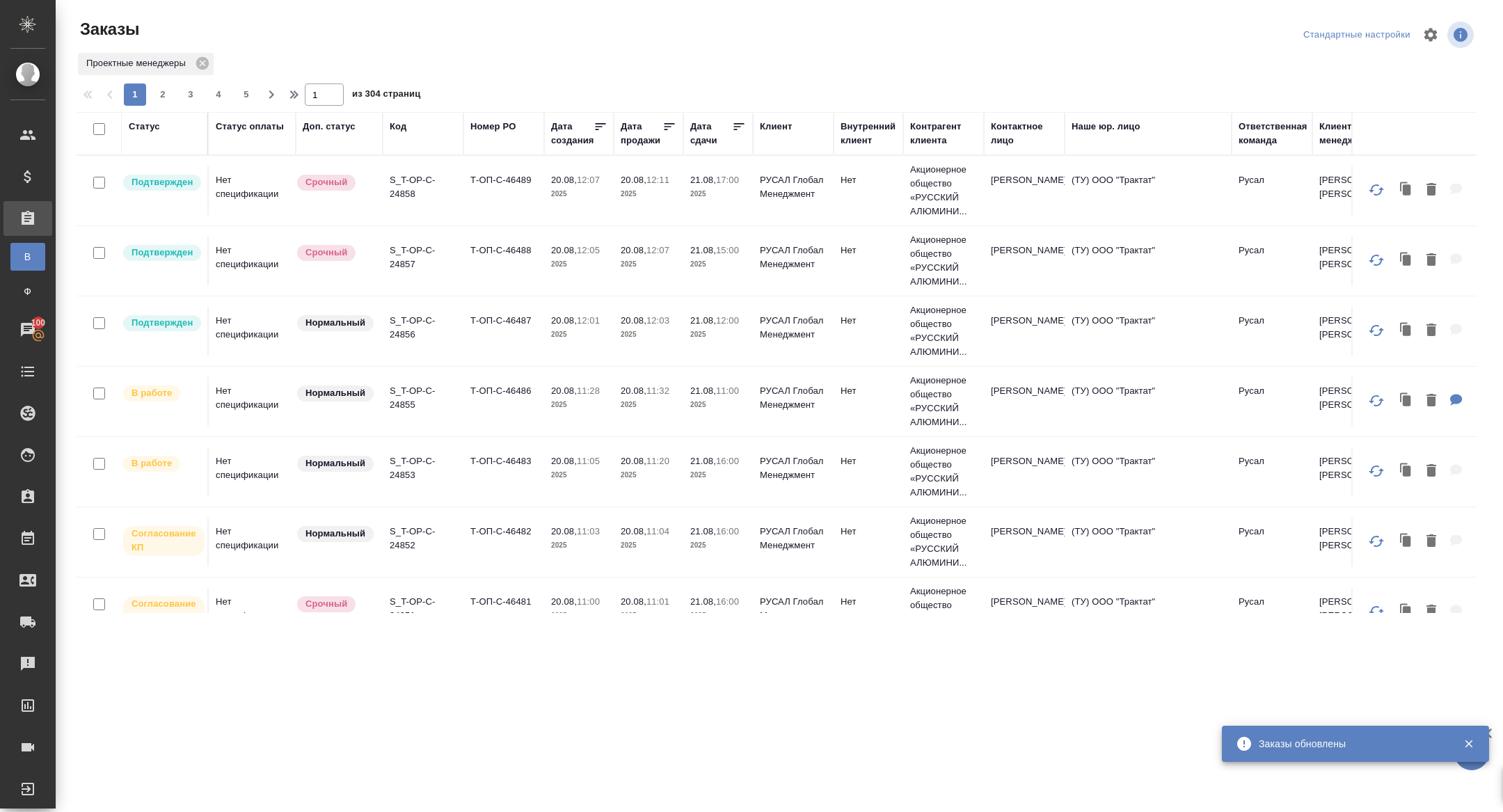
click at [699, 135] on div "Дата сдачи" at bounding box center [711, 134] width 42 height 28
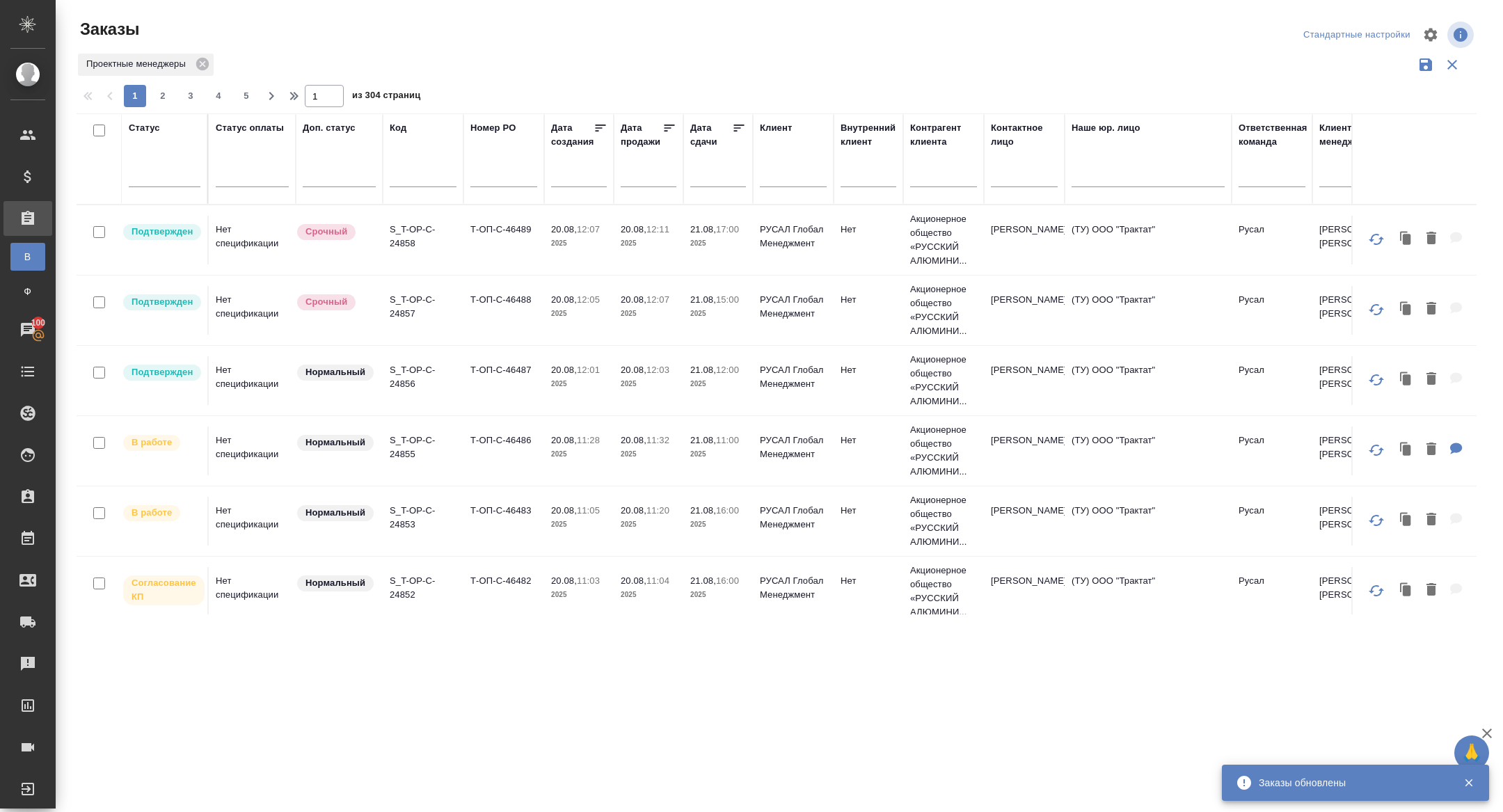
click at [712, 174] on input "text" at bounding box center [722, 174] width 47 height 19
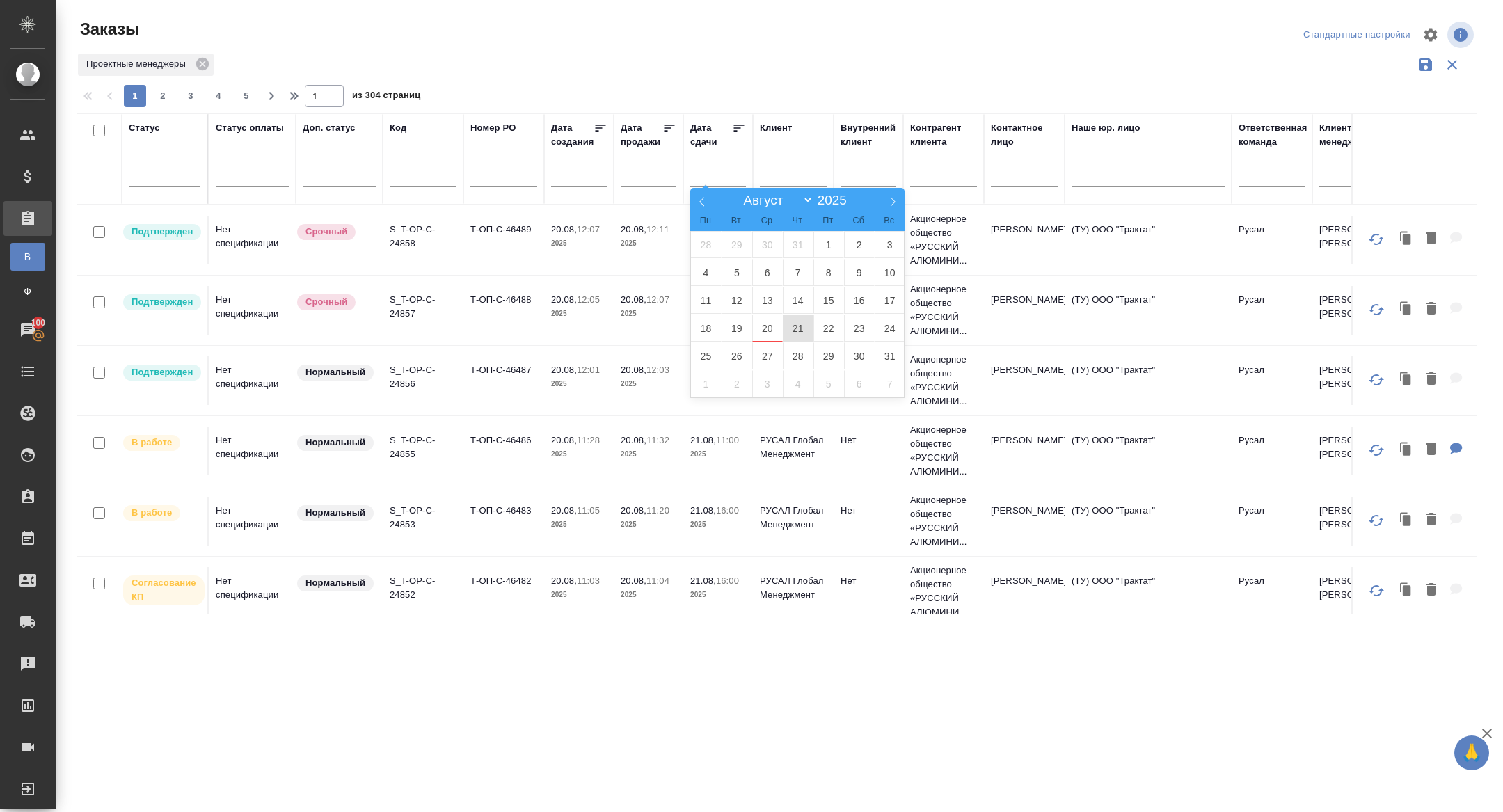
click at [802, 324] on span "21" at bounding box center [798, 328] width 31 height 27
type div "[DATE]T21:00:00.000Z"
click at [771, 324] on span "20" at bounding box center [767, 328] width 31 height 27
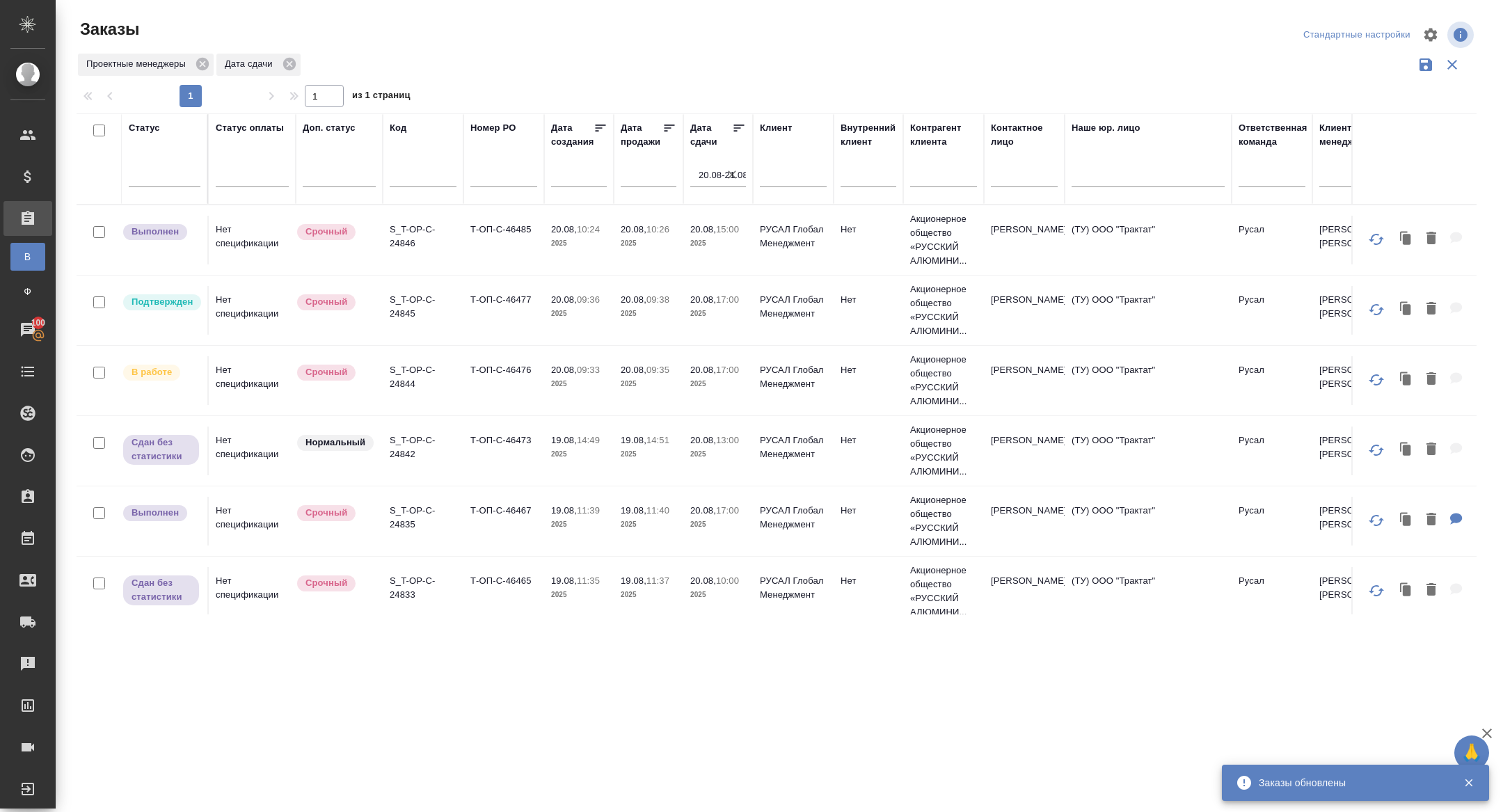
click at [740, 129] on icon at bounding box center [739, 128] width 14 height 14
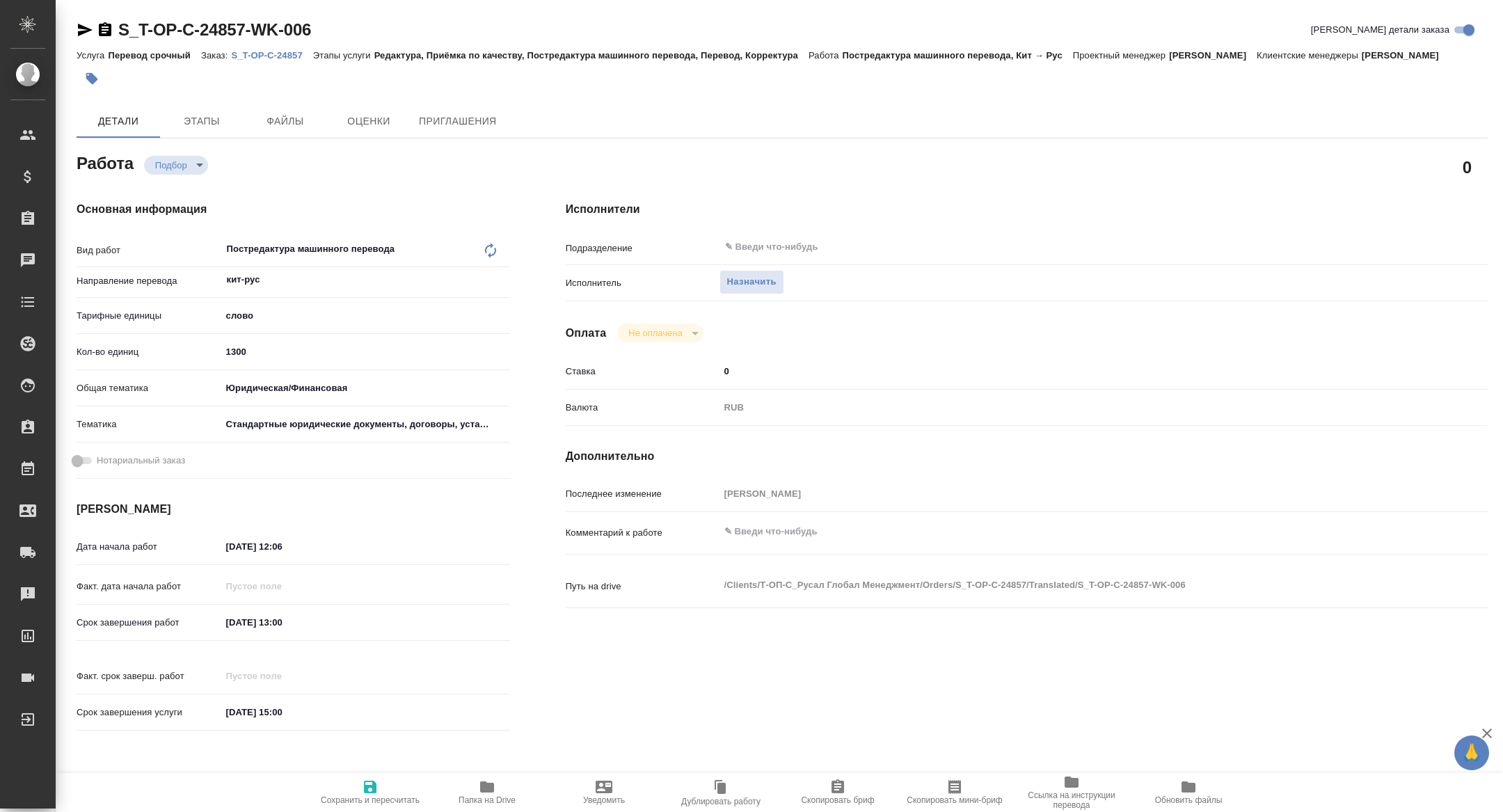
type textarea "x"
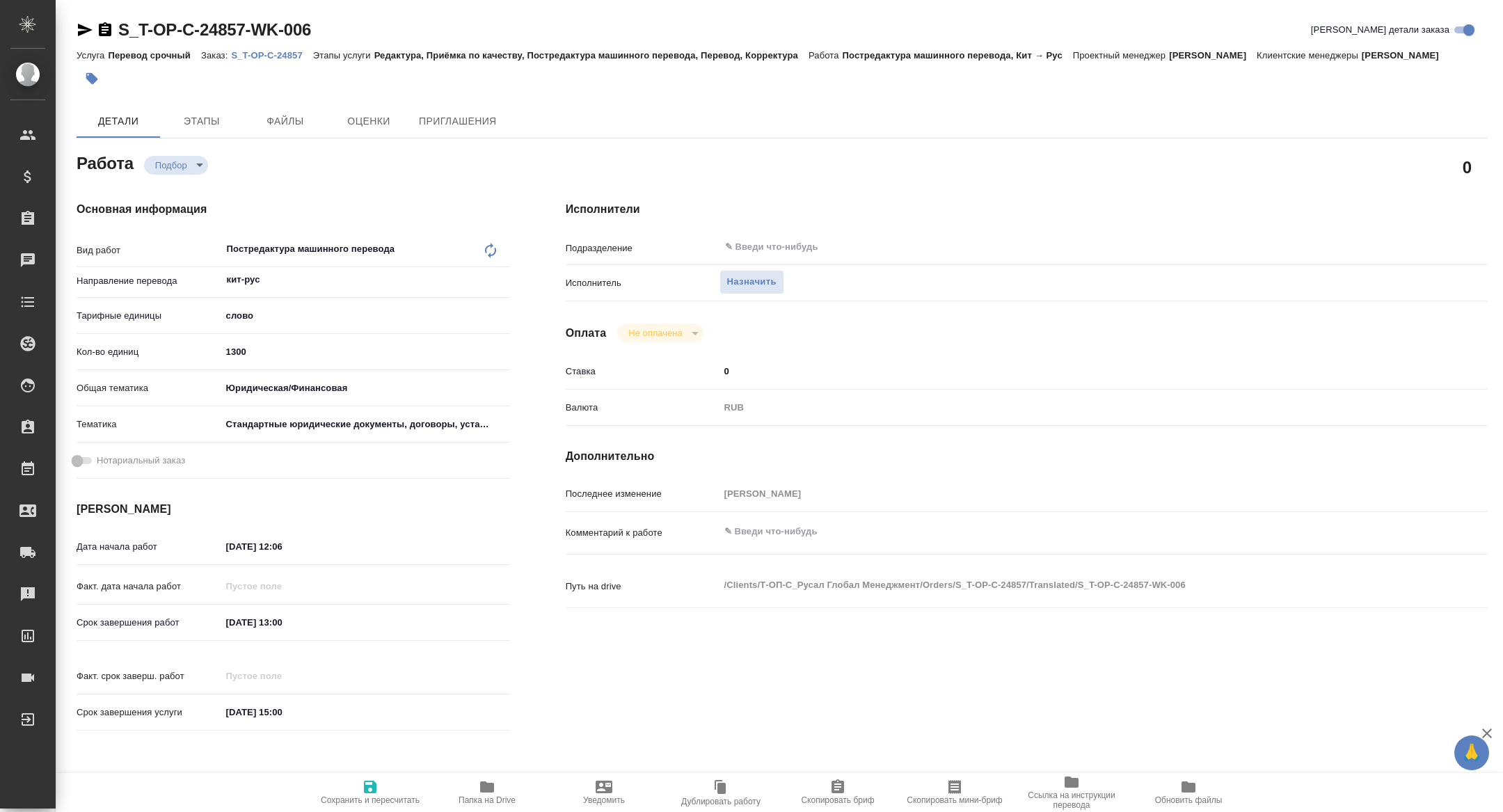
type textarea "x"
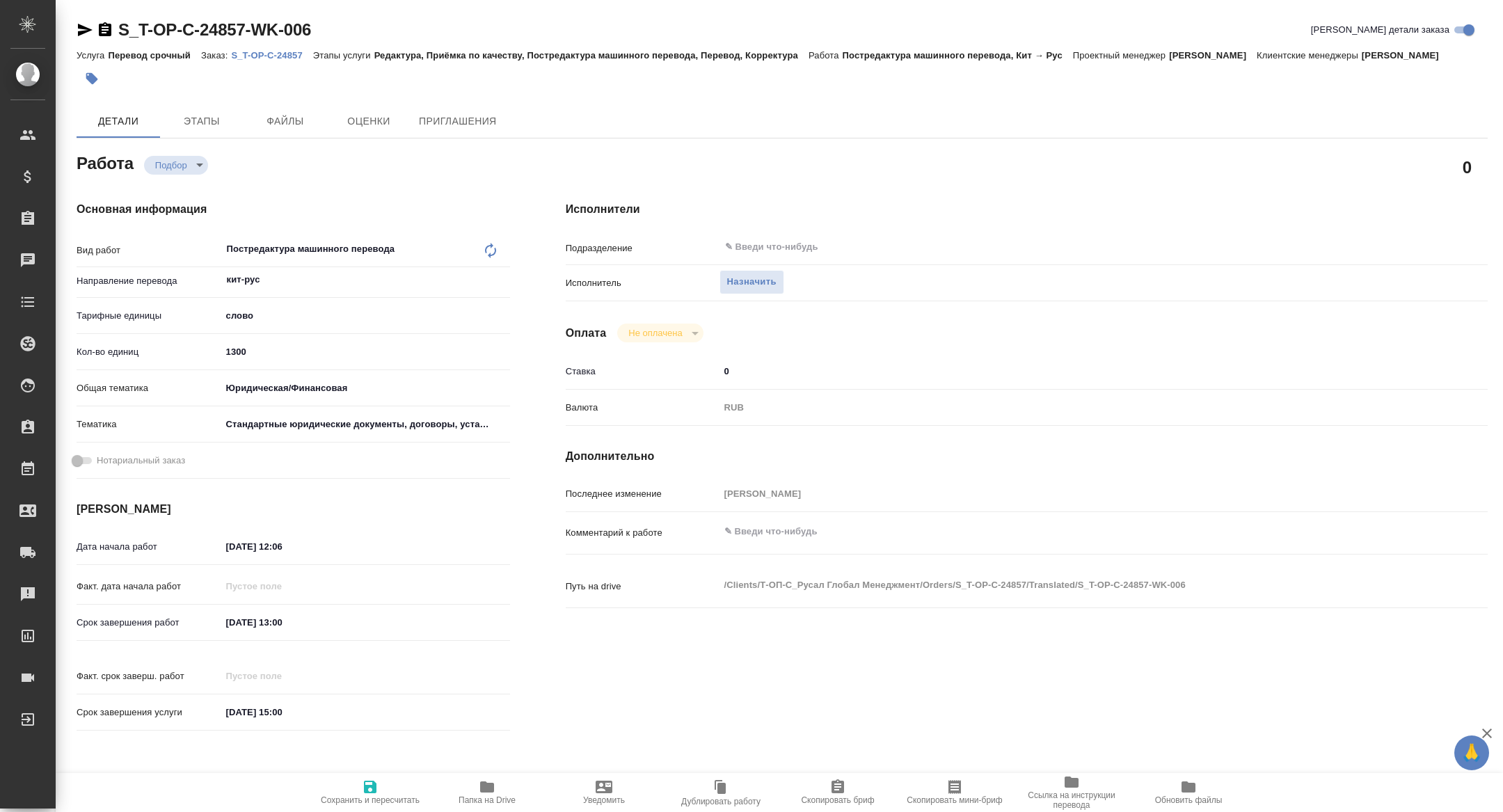
type textarea "x"
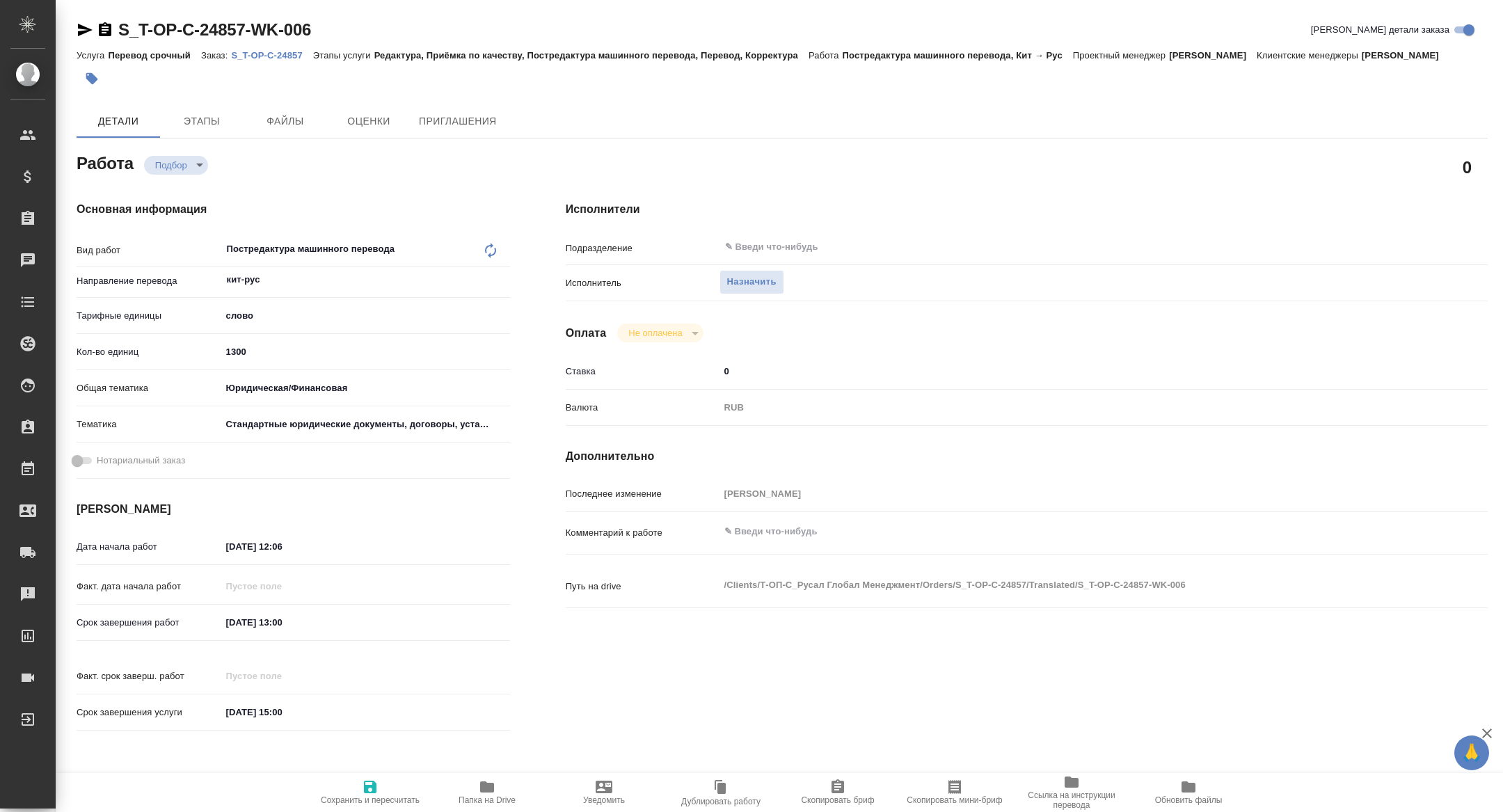
type textarea "x"
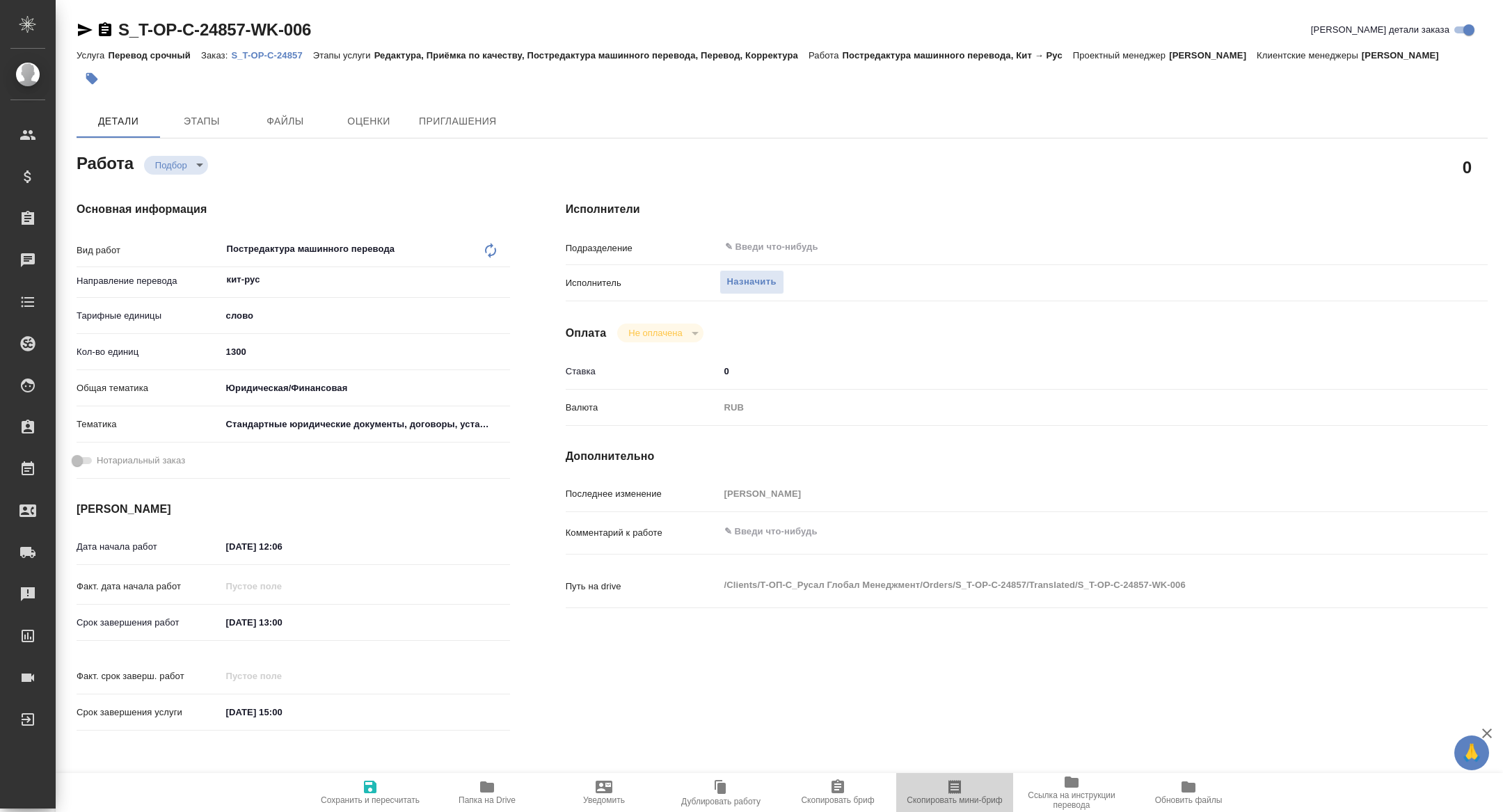
click at [978, 794] on span "Скопировать мини-бриф" at bounding box center [955, 792] width 100 height 27
type textarea "x"
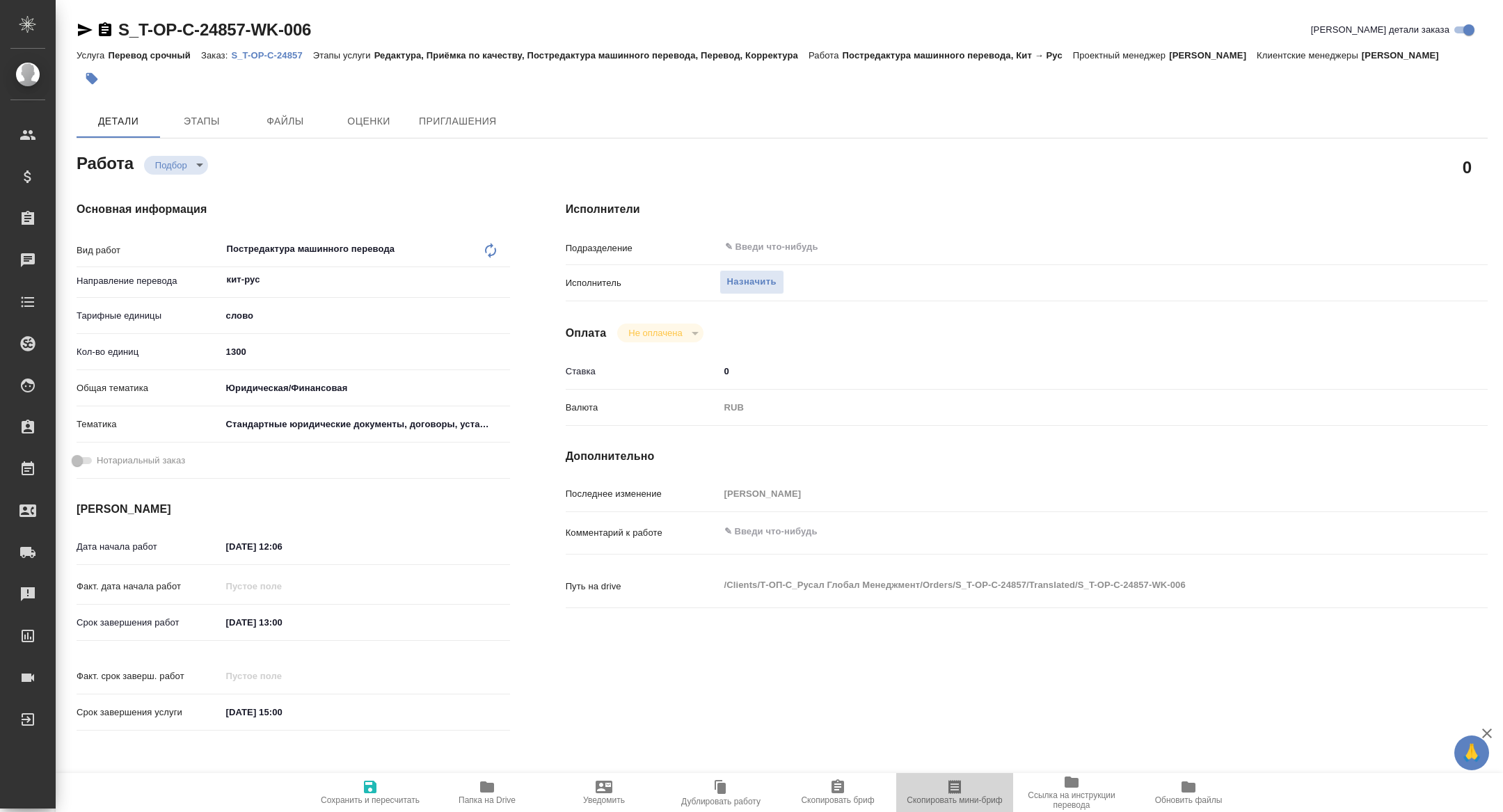
type textarea "x"
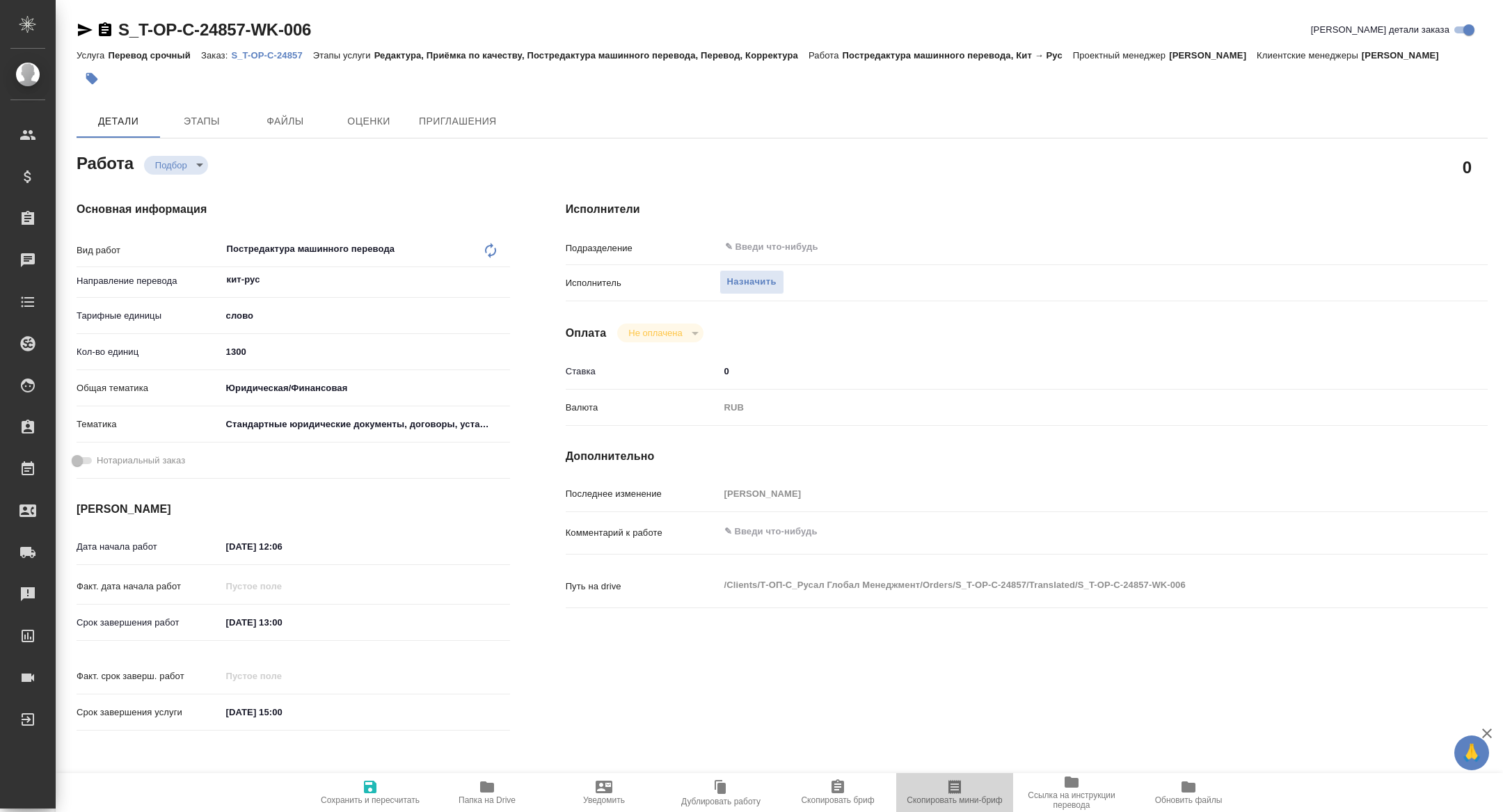
type textarea "x"
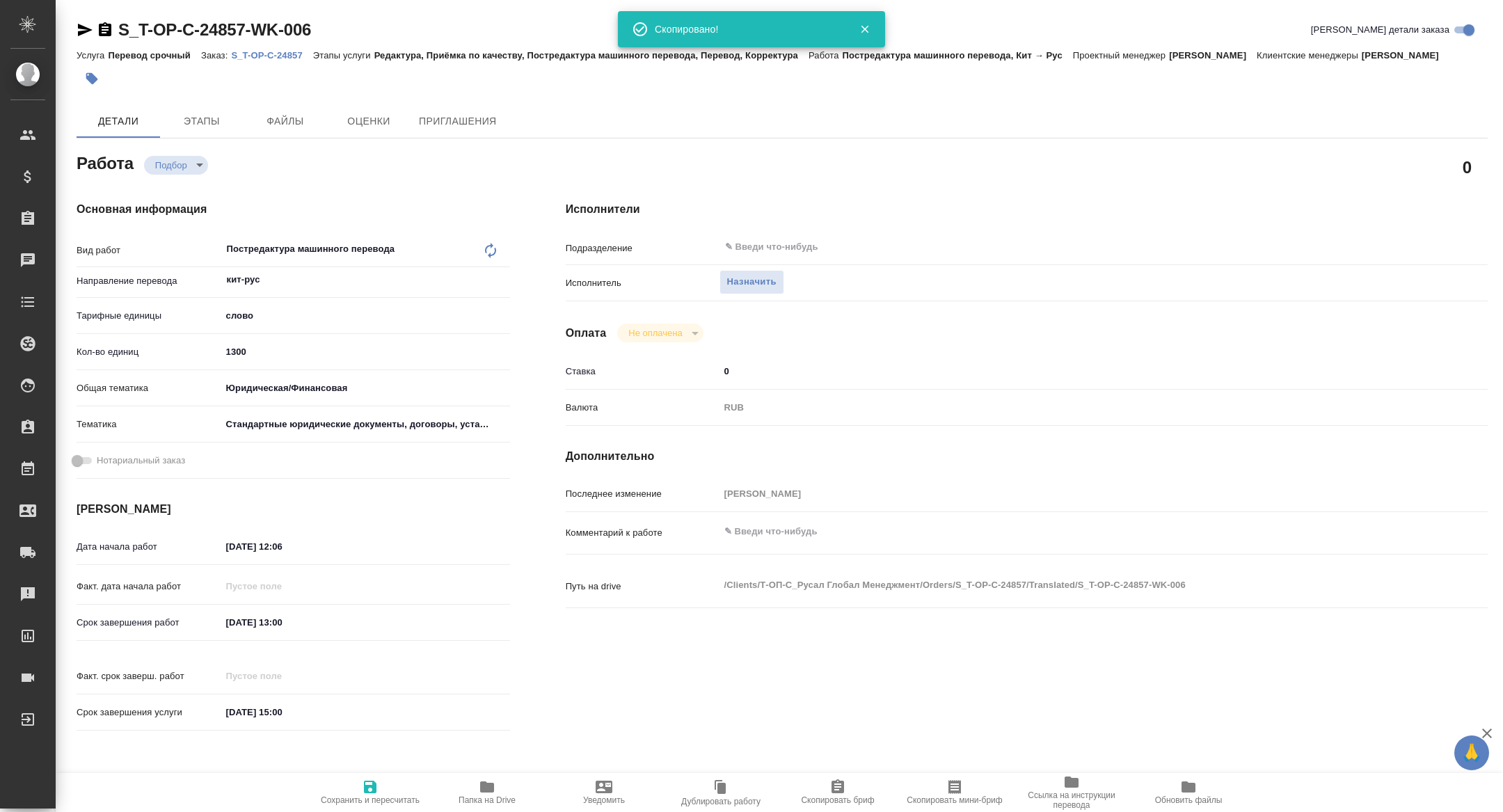
type textarea "x"
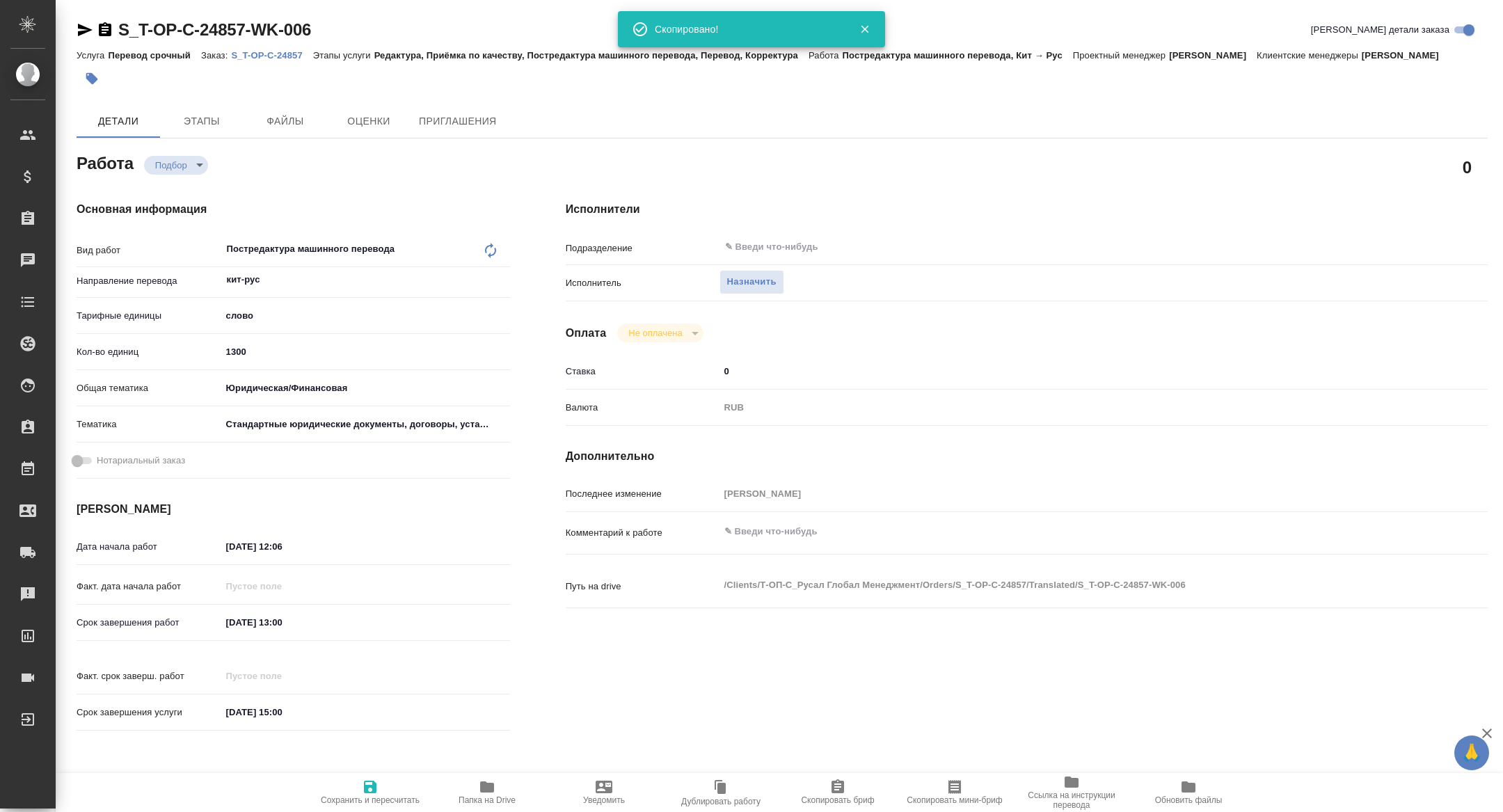
type textarea "x"
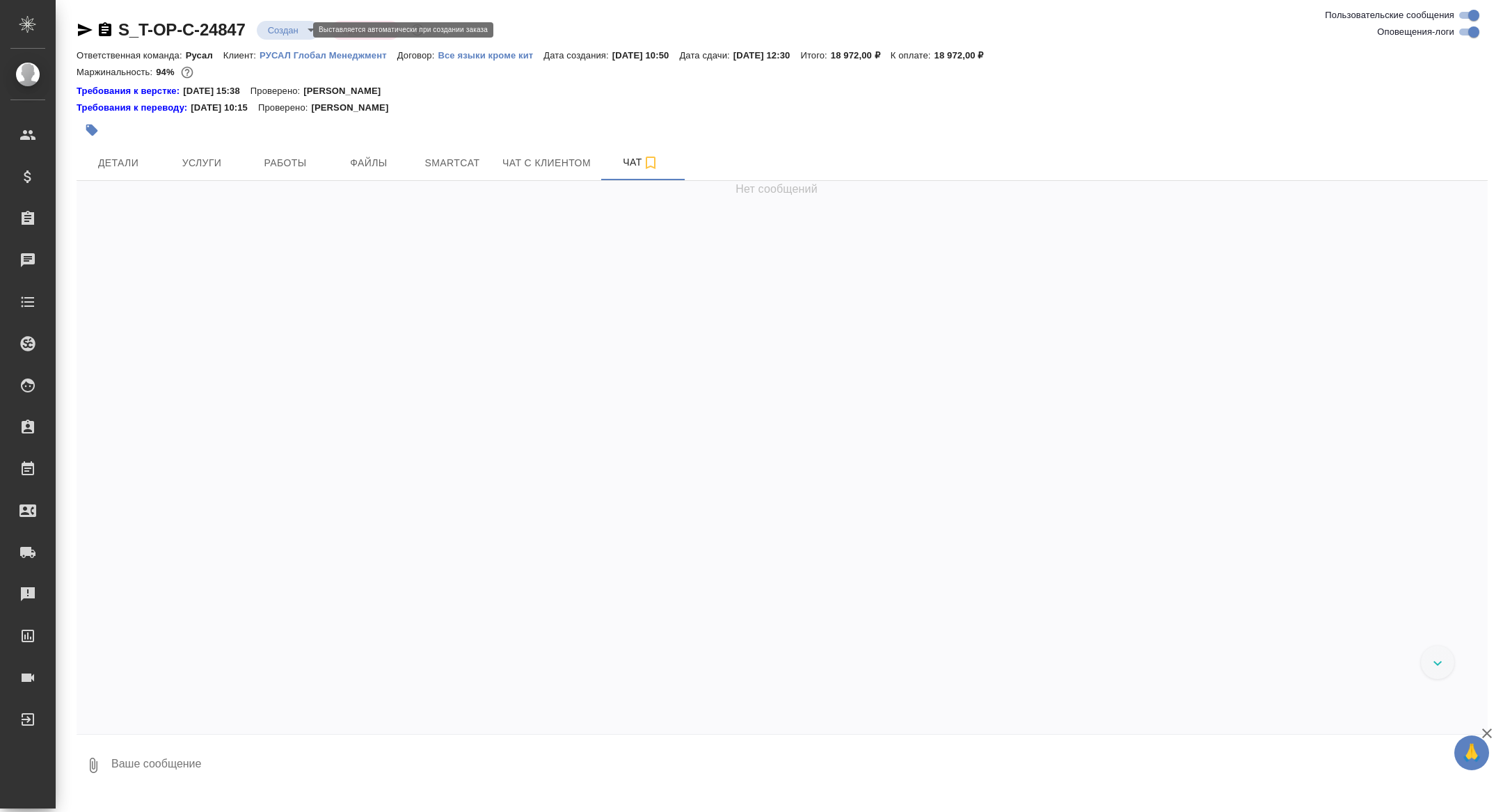
click at [273, 32] on body "🙏 .cls-1 fill:#fff; AWATERA [PERSON_NAME] Спецификации Заказы Чаты Todo Проекты…" at bounding box center [752, 406] width 1503 height 812
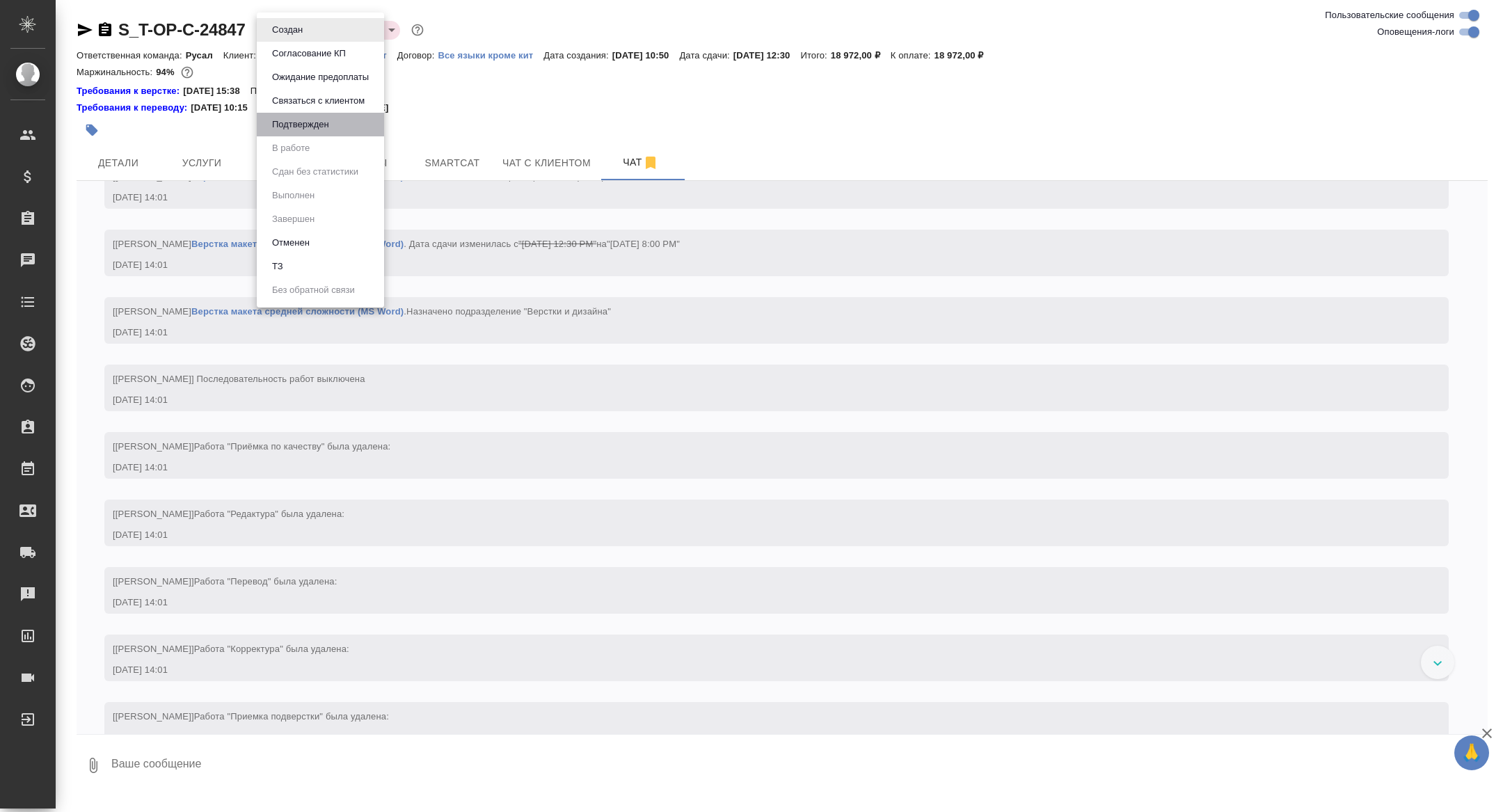
click at [294, 134] on li "Подтвержден" at bounding box center [320, 125] width 127 height 23
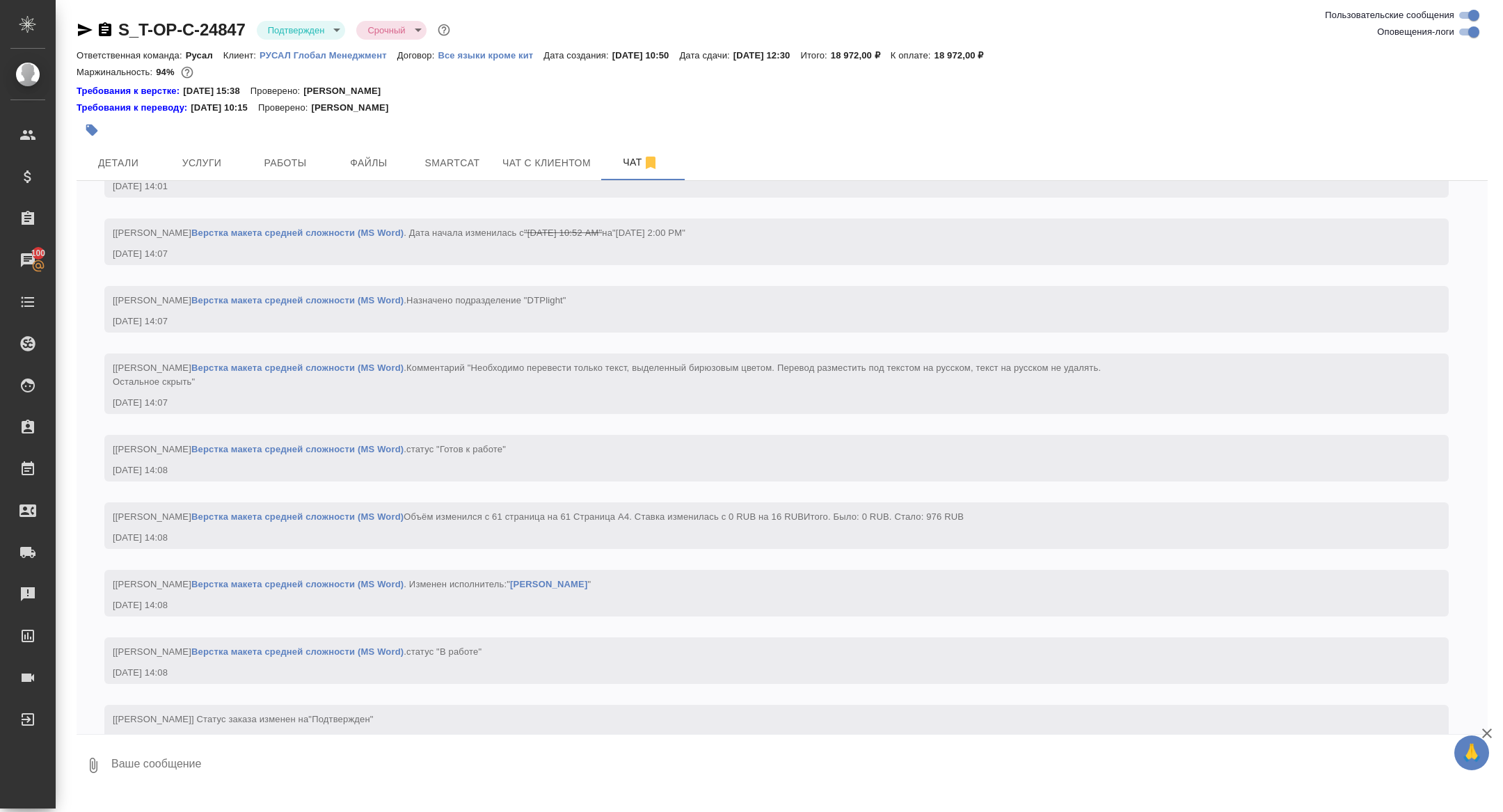
scroll to position [2298, 0]
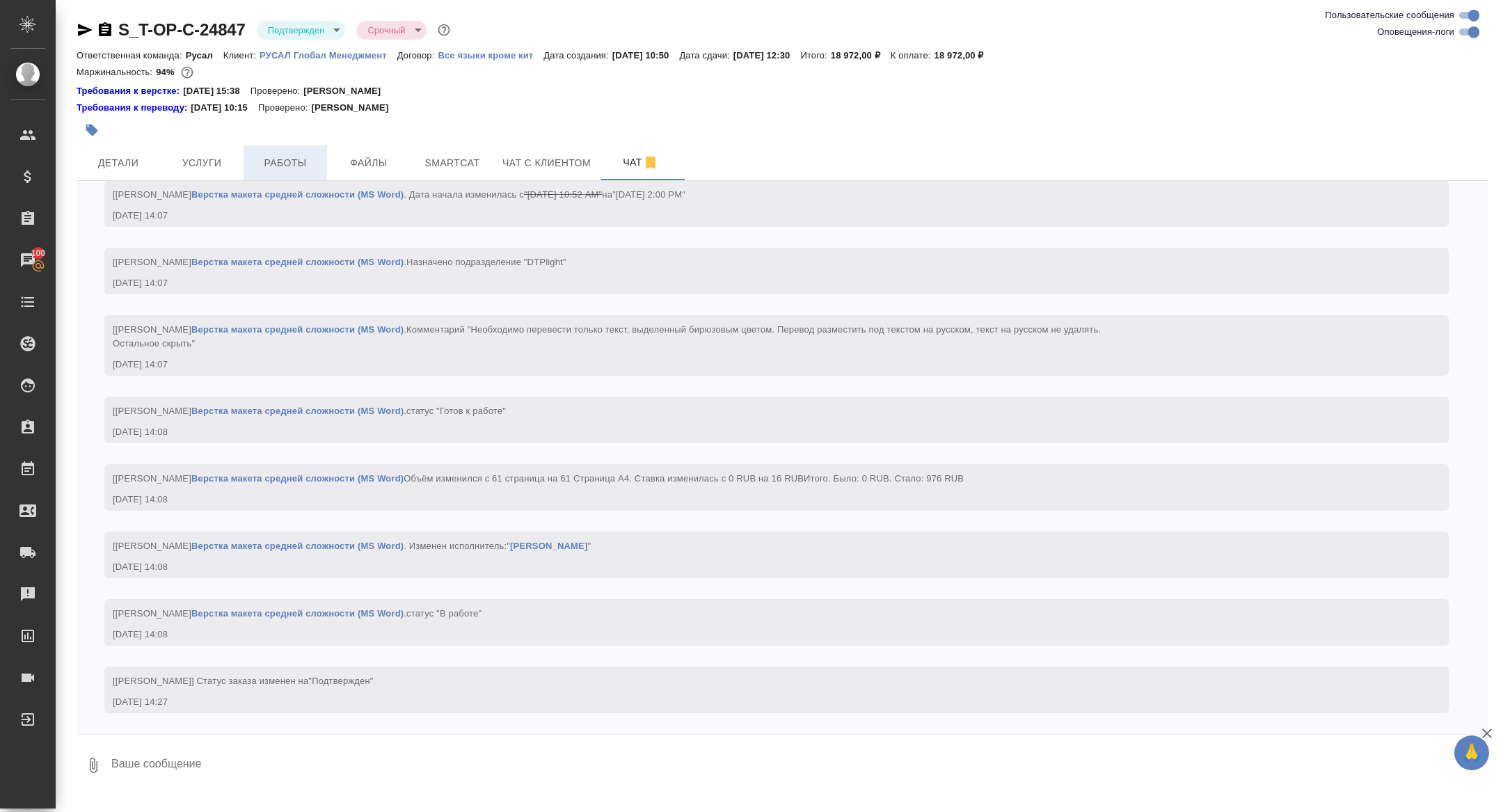
click at [289, 155] on span "Работы" at bounding box center [285, 163] width 66 height 17
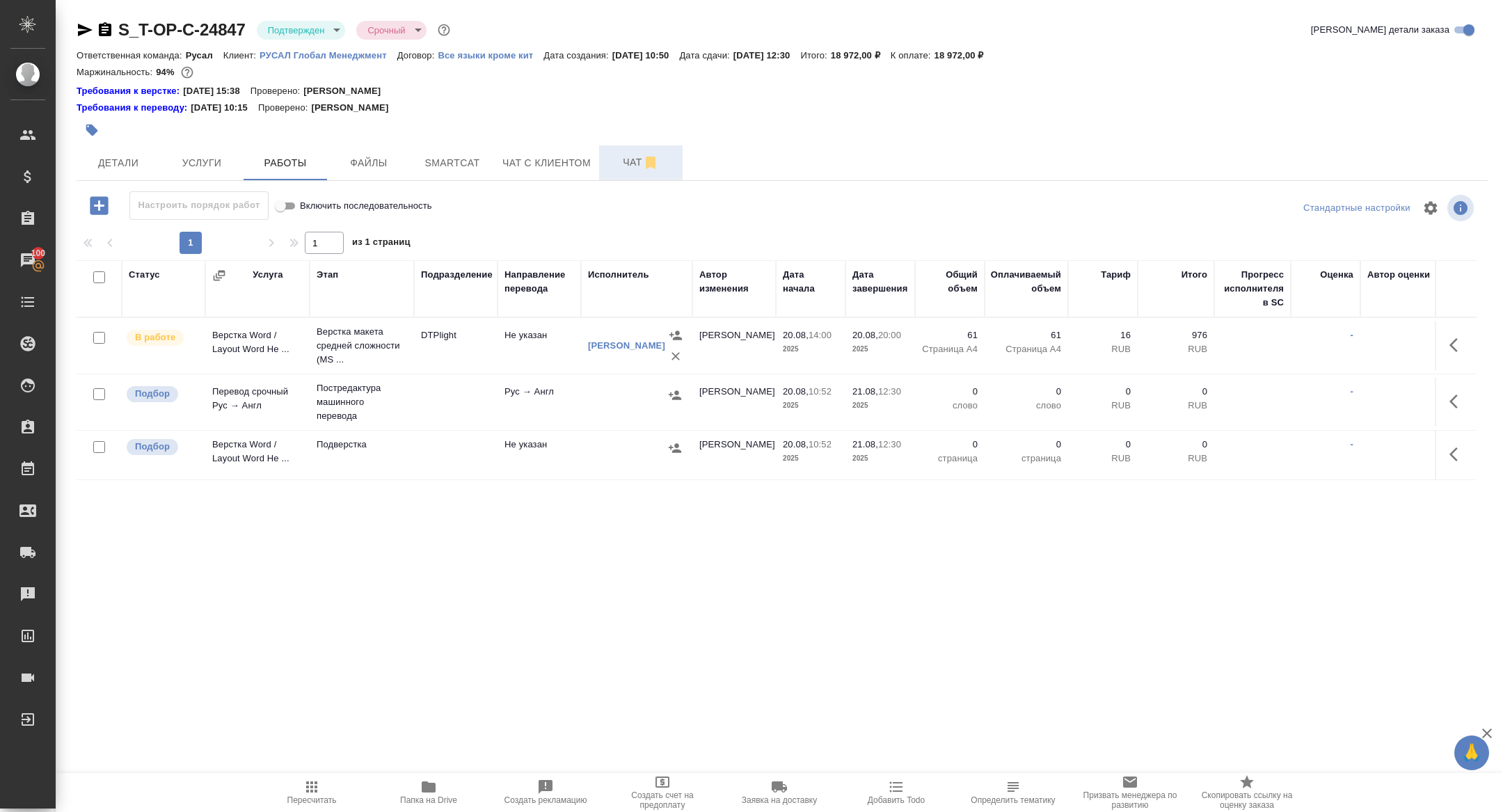
click at [606, 169] on button "Чат" at bounding box center [641, 163] width 84 height 35
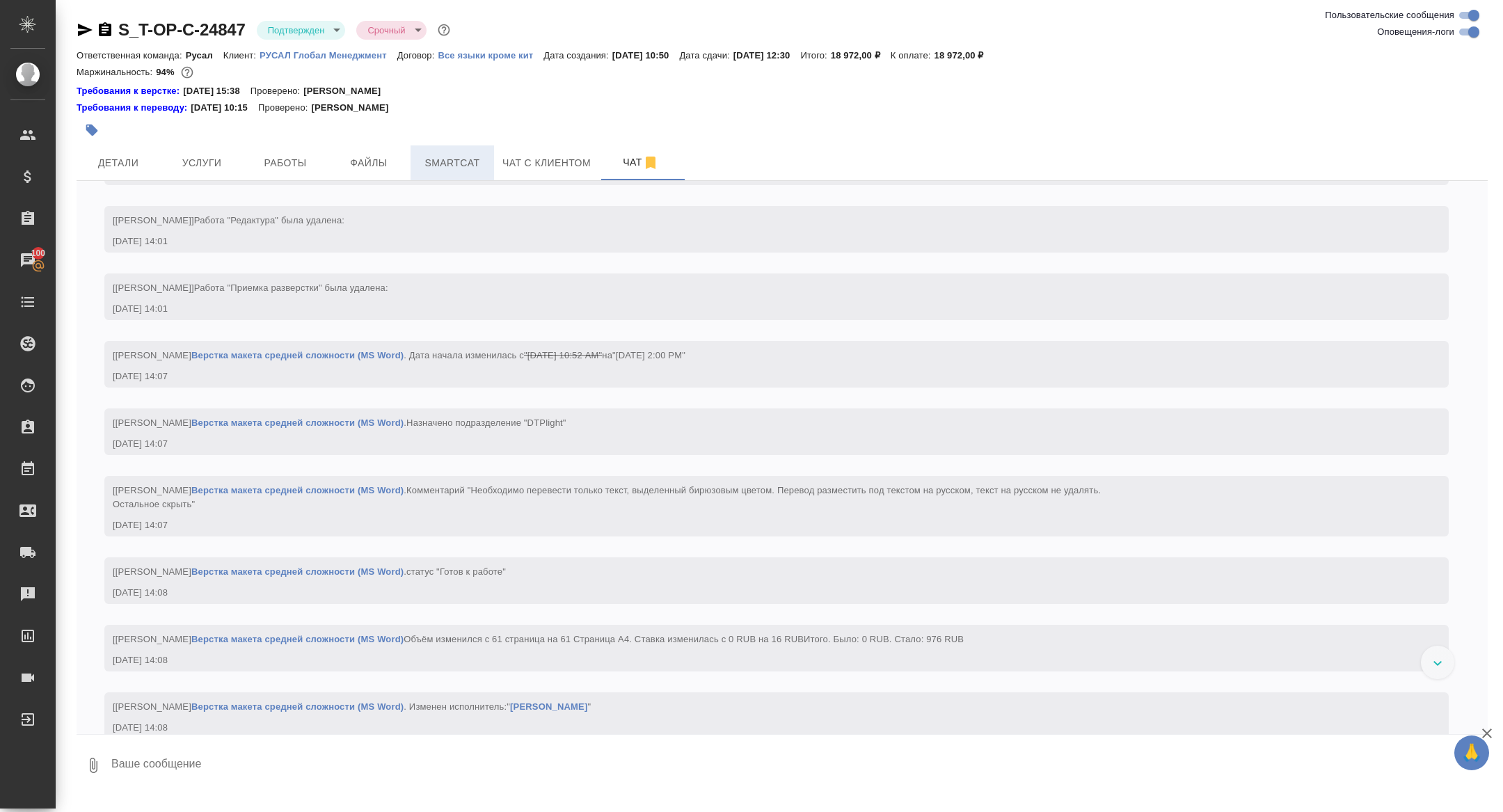
scroll to position [2298, 0]
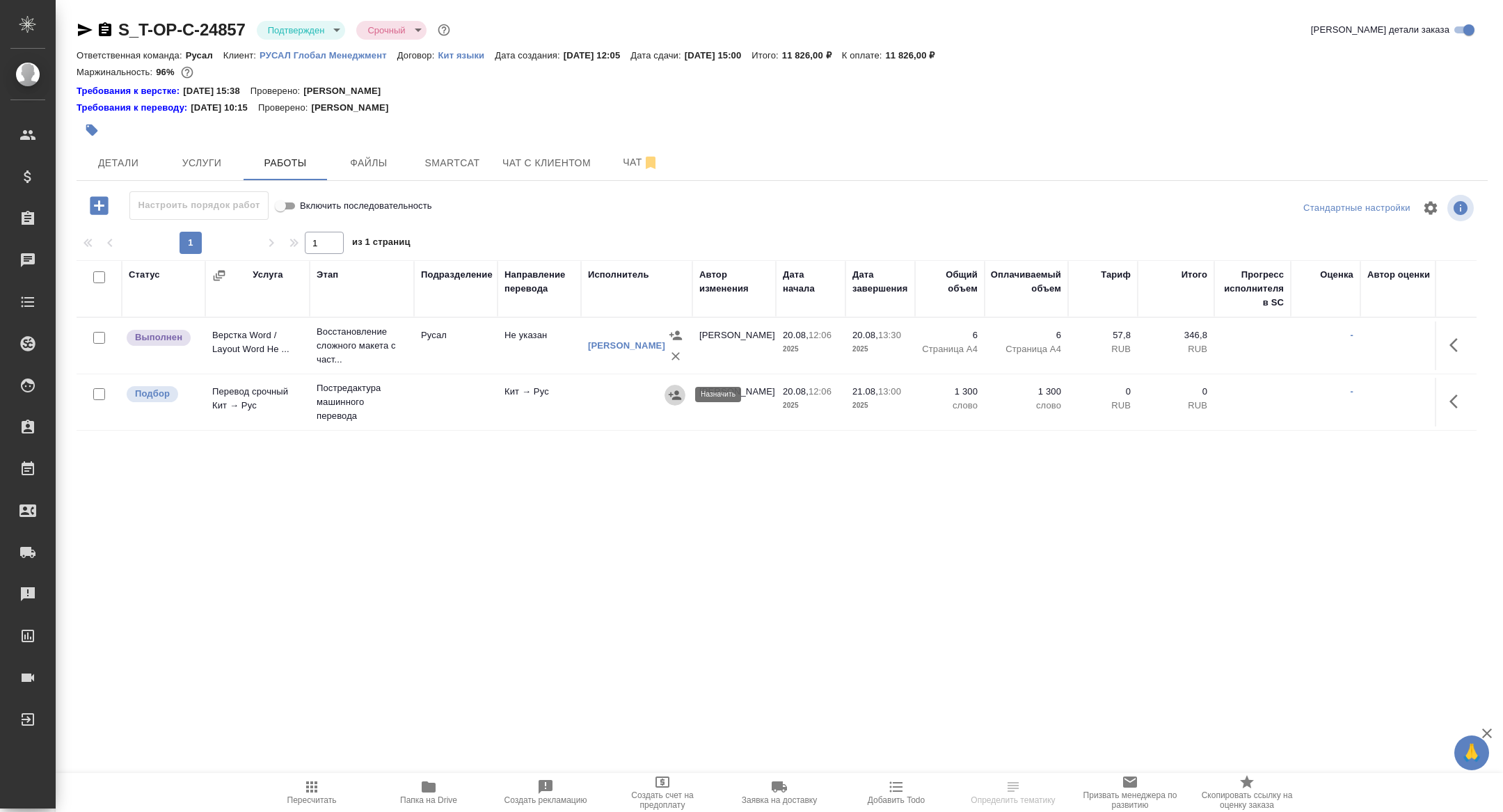
click at [673, 389] on icon "button" at bounding box center [675, 395] width 14 height 14
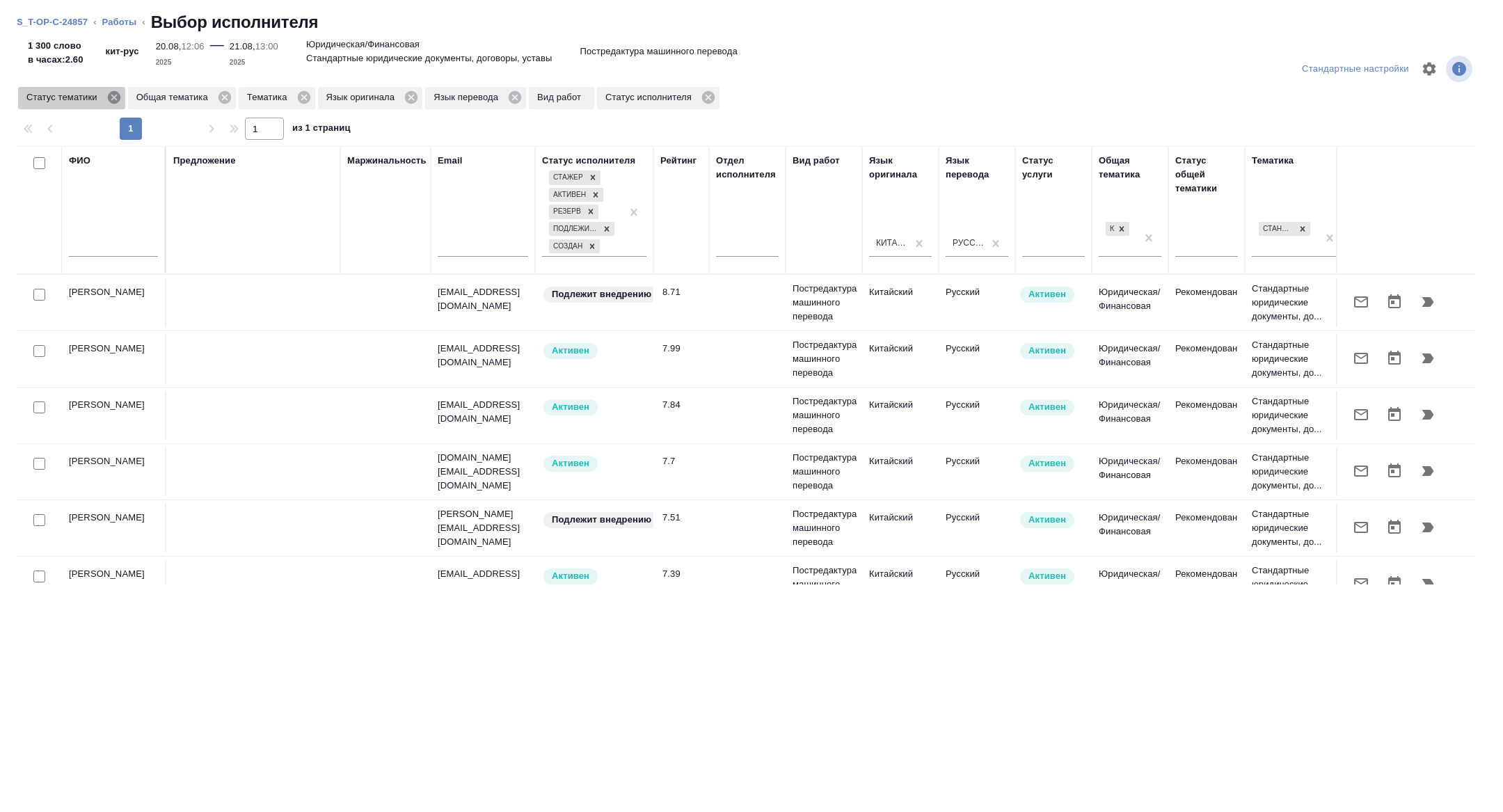
click at [115, 92] on icon at bounding box center [113, 97] width 12 height 12
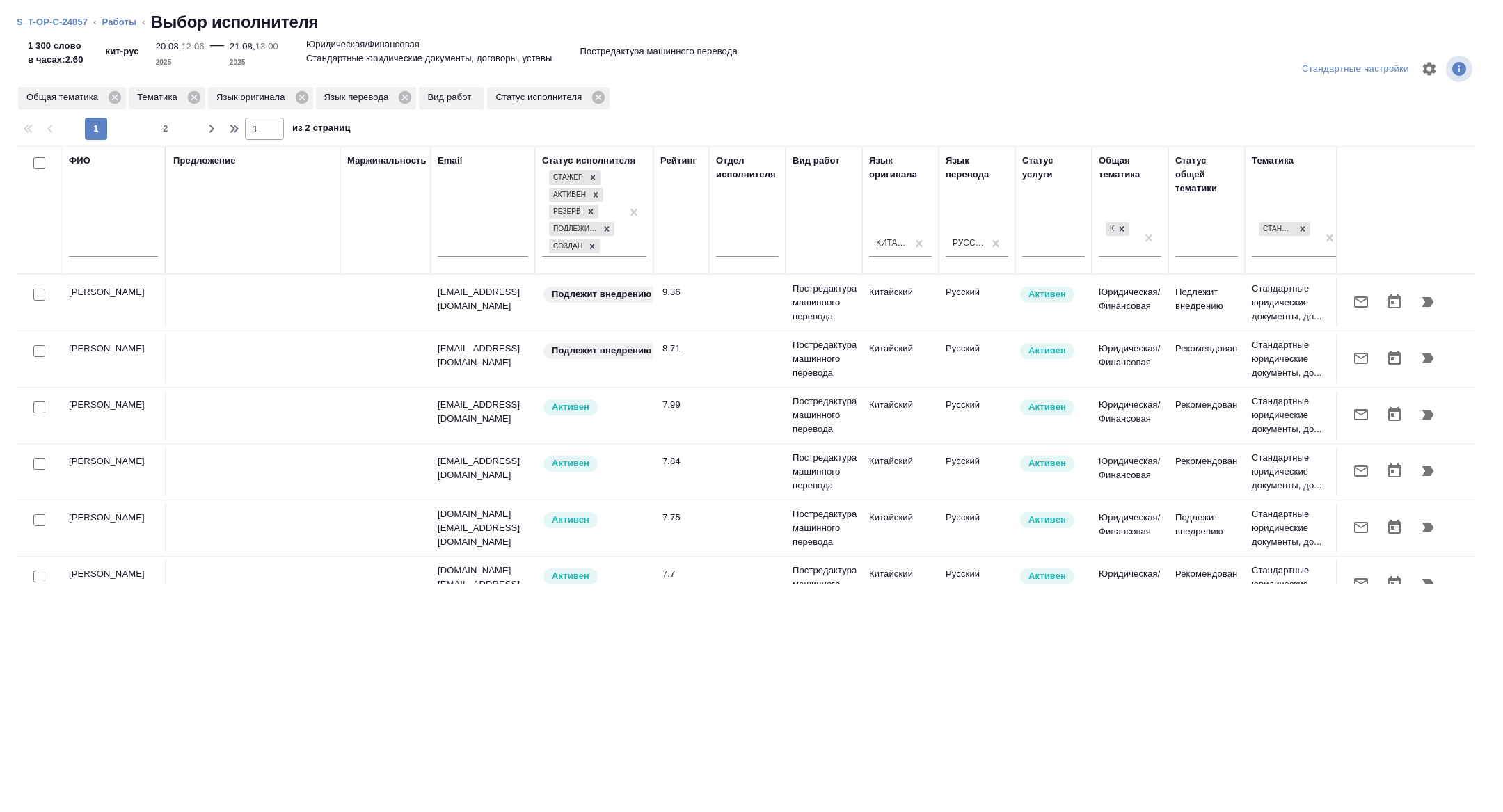
scroll to position [0, 562]
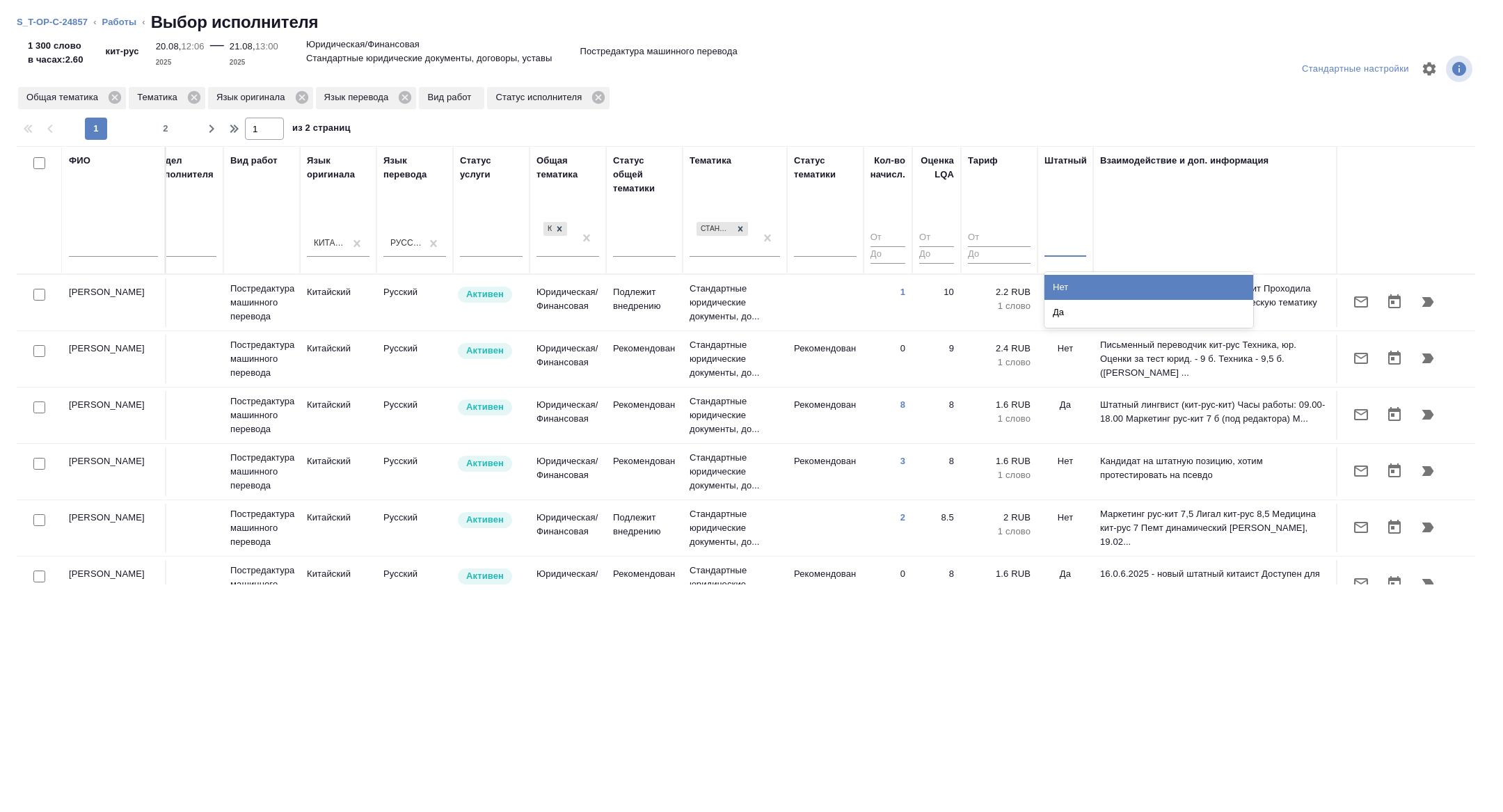
click at [1060, 292] on div "Нет" at bounding box center [1148, 287] width 208 height 25
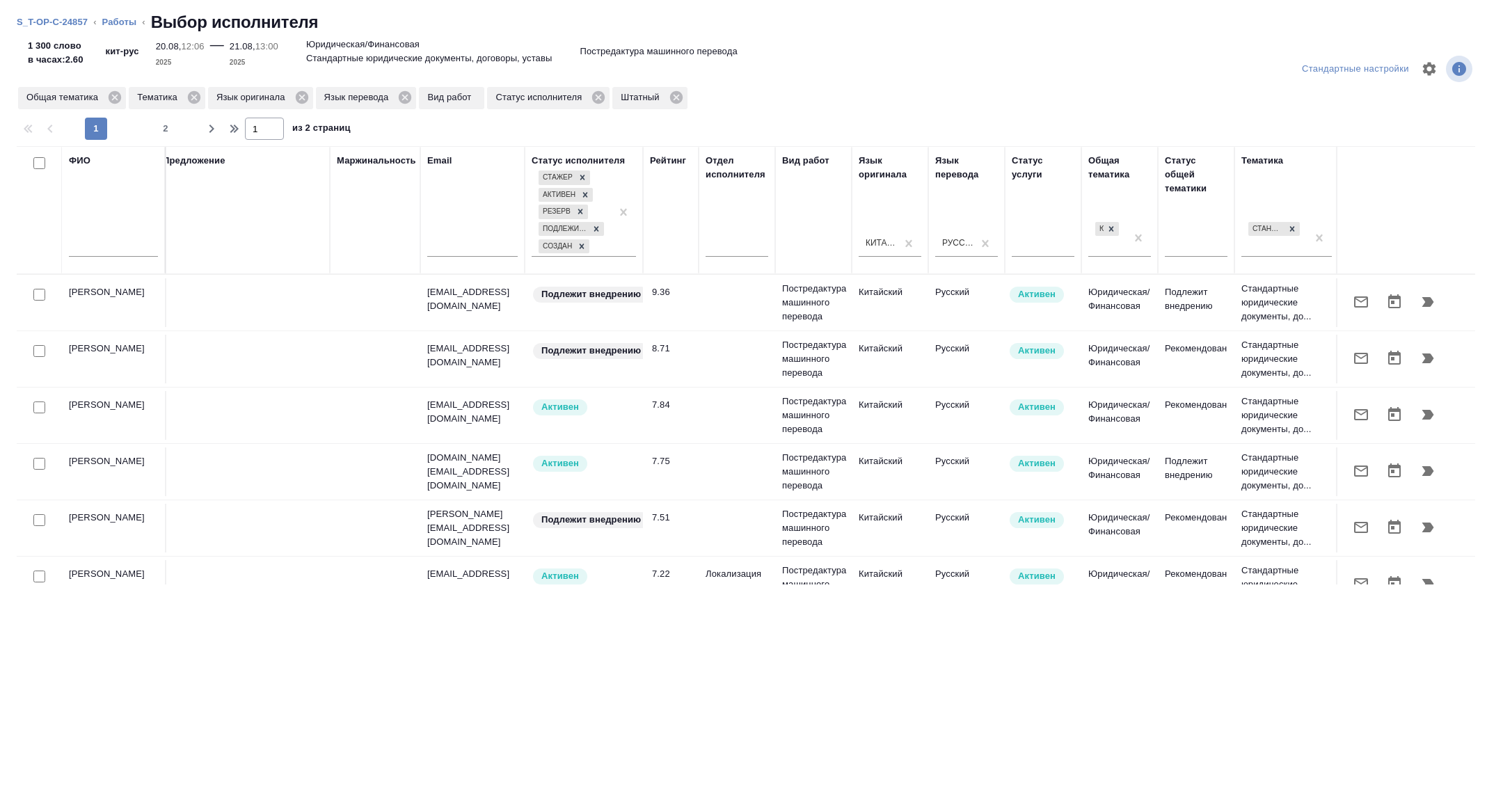
scroll to position [0, 0]
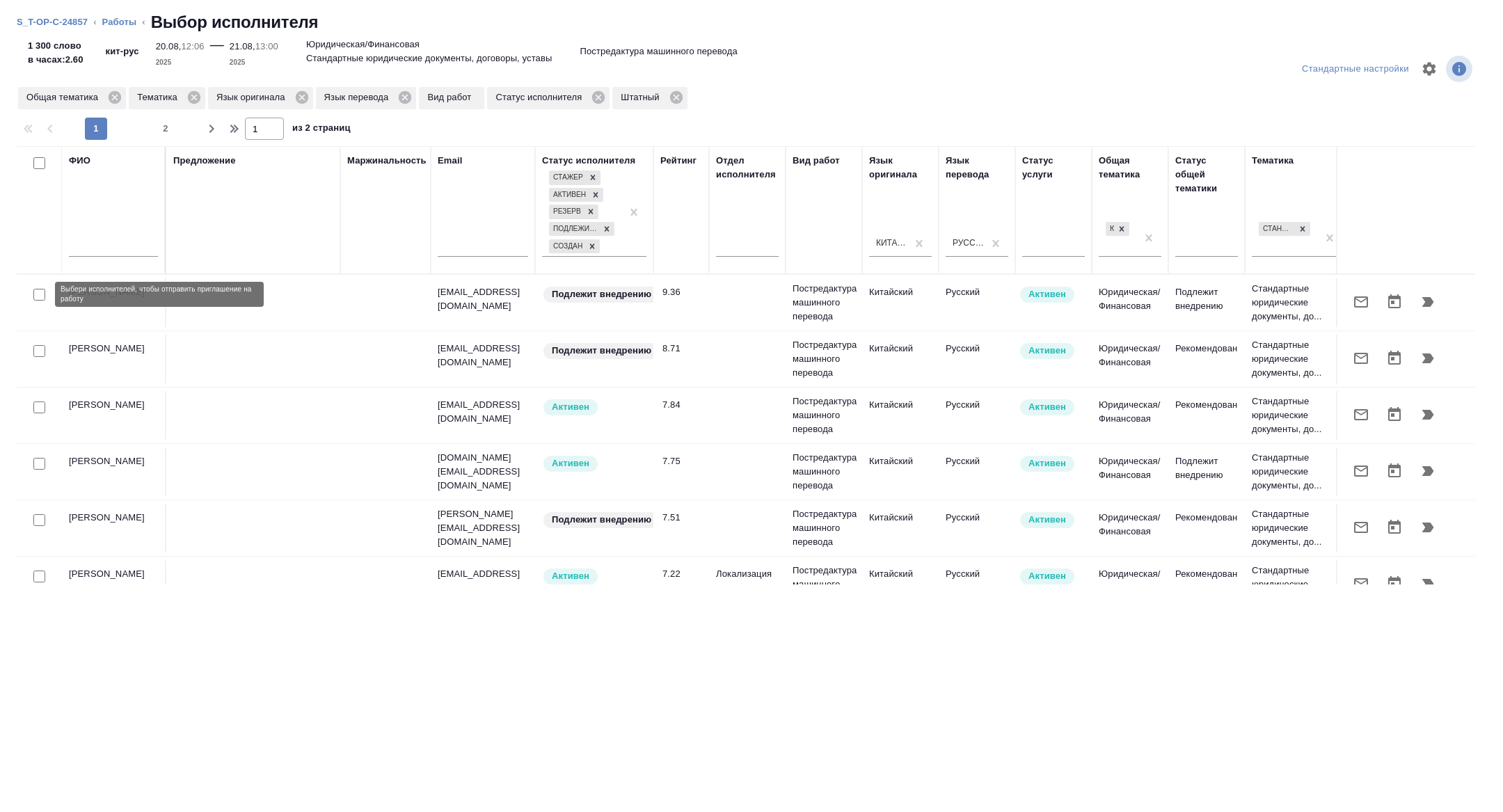
click at [38, 292] on input "checkbox" at bounding box center [39, 295] width 12 height 12
checkbox input "true"
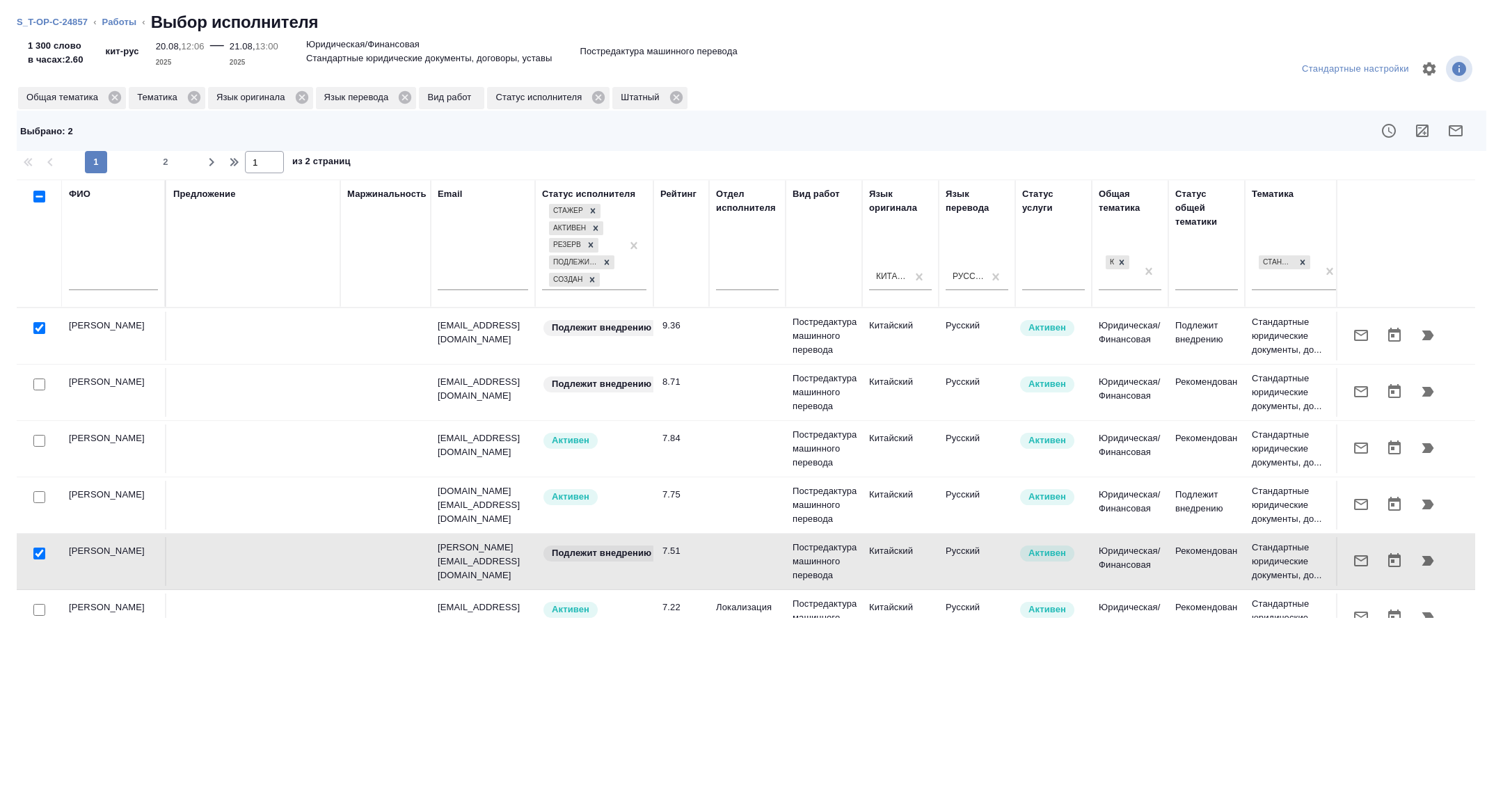
drag, startPoint x: 40, startPoint y: 391, endPoint x: 1456, endPoint y: 135, distance: 1439.0
click at [1456, 135] on icon "button" at bounding box center [1456, 130] width 14 height 11
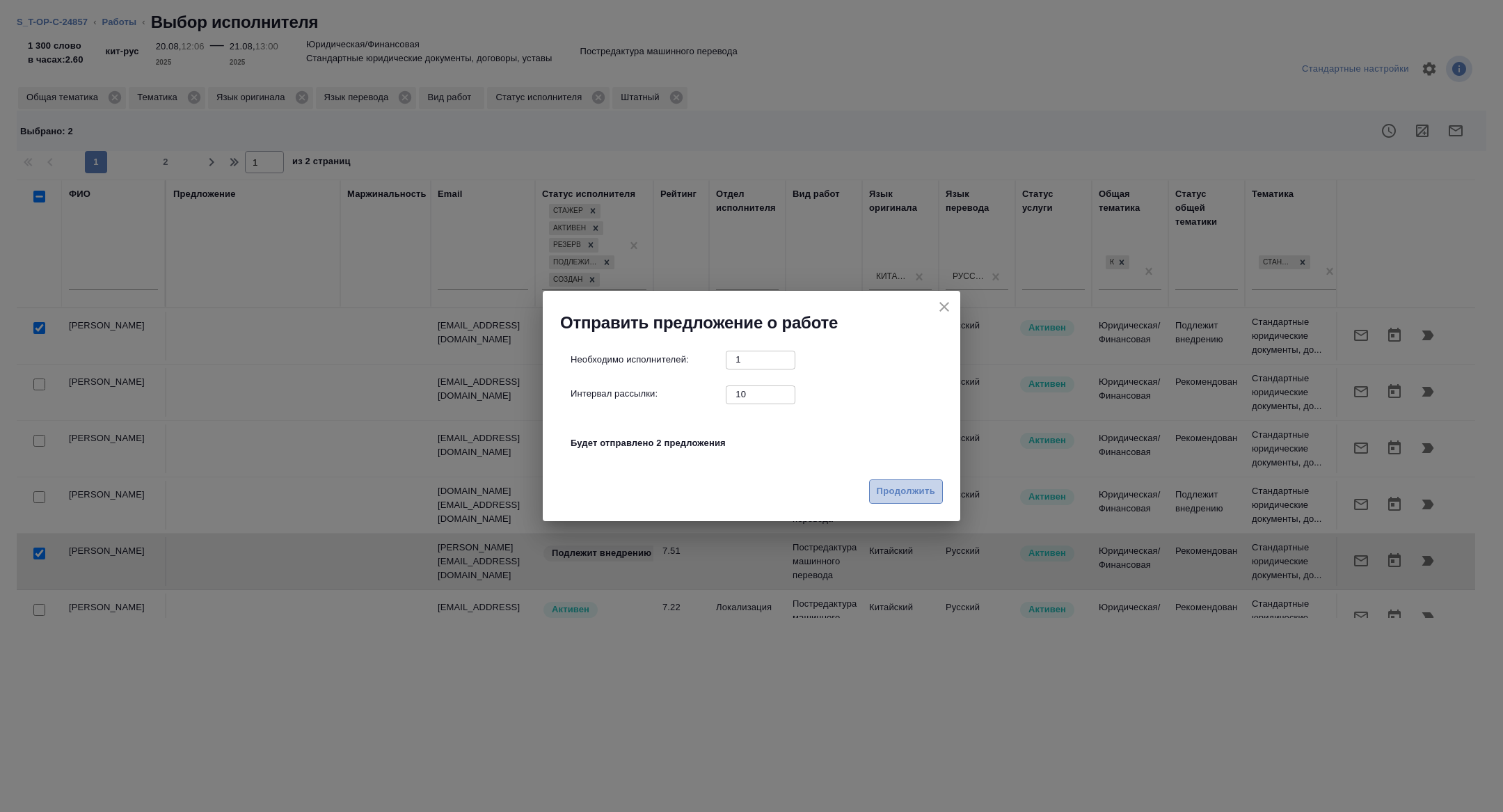
click at [913, 481] on button "Продолжить" at bounding box center [906, 491] width 74 height 24
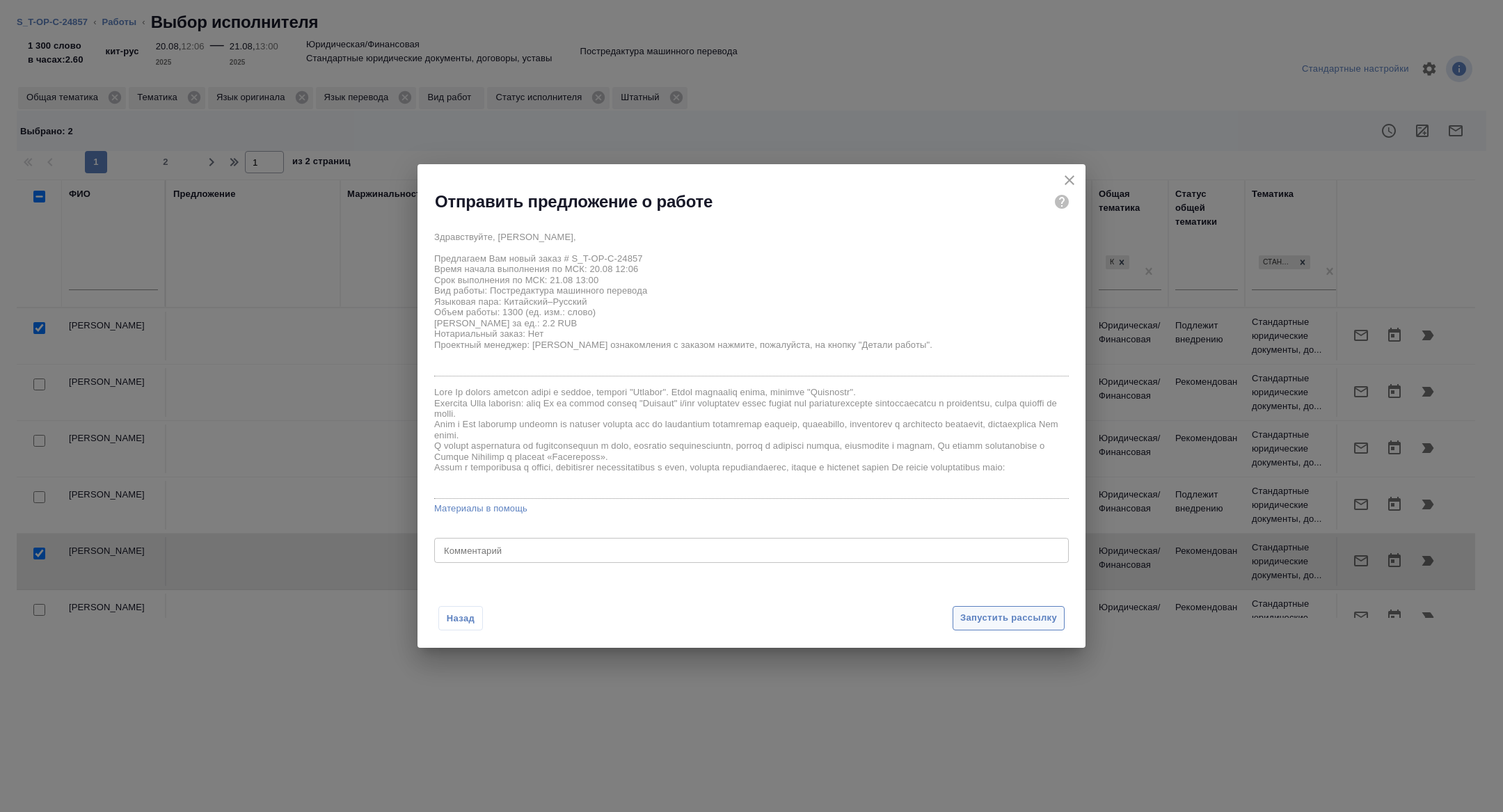
click at [1013, 621] on span "Запустить рассылку" at bounding box center [1009, 618] width 96 height 16
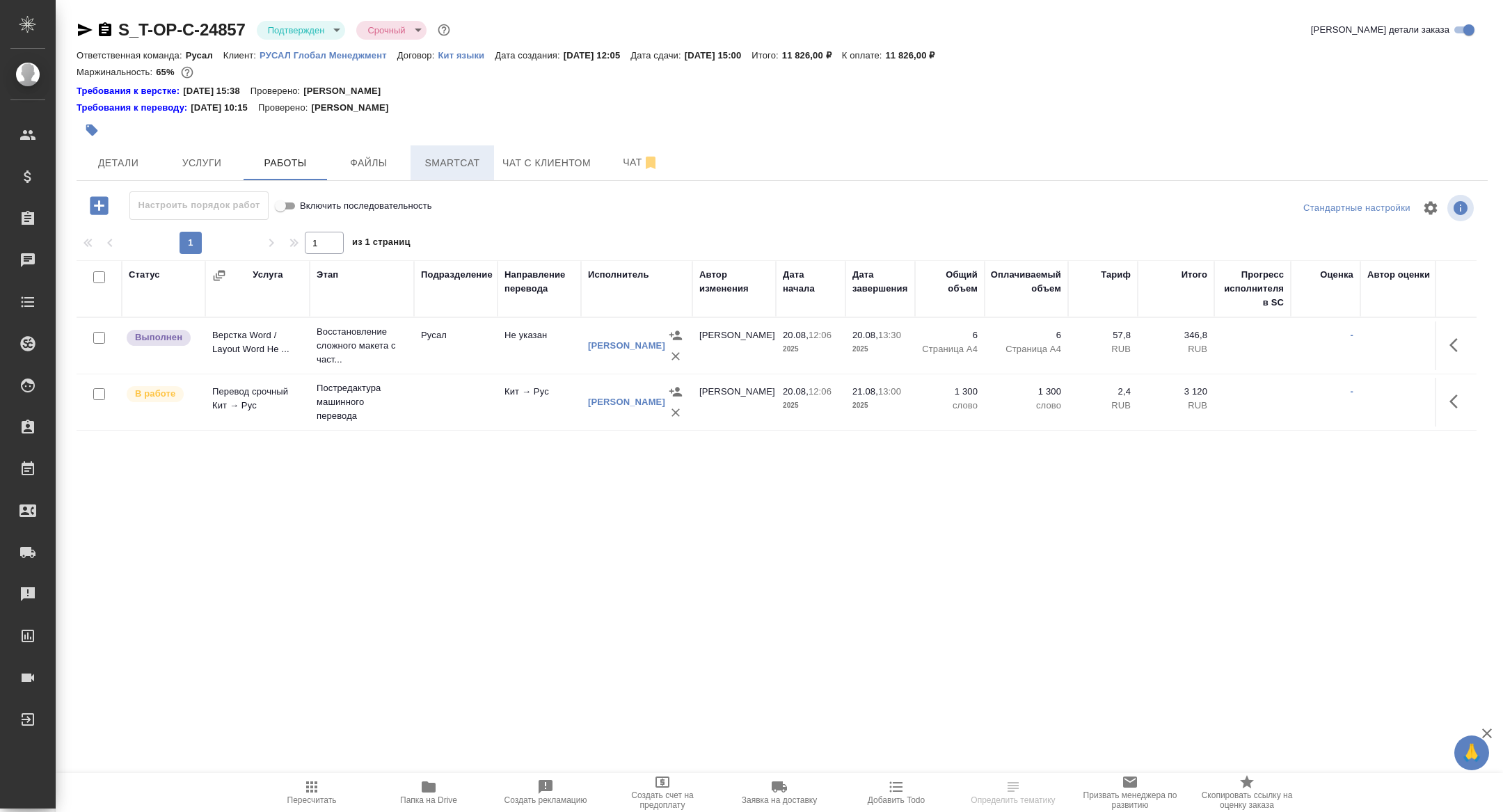
click at [442, 162] on span "Smartcat" at bounding box center [453, 163] width 66 height 17
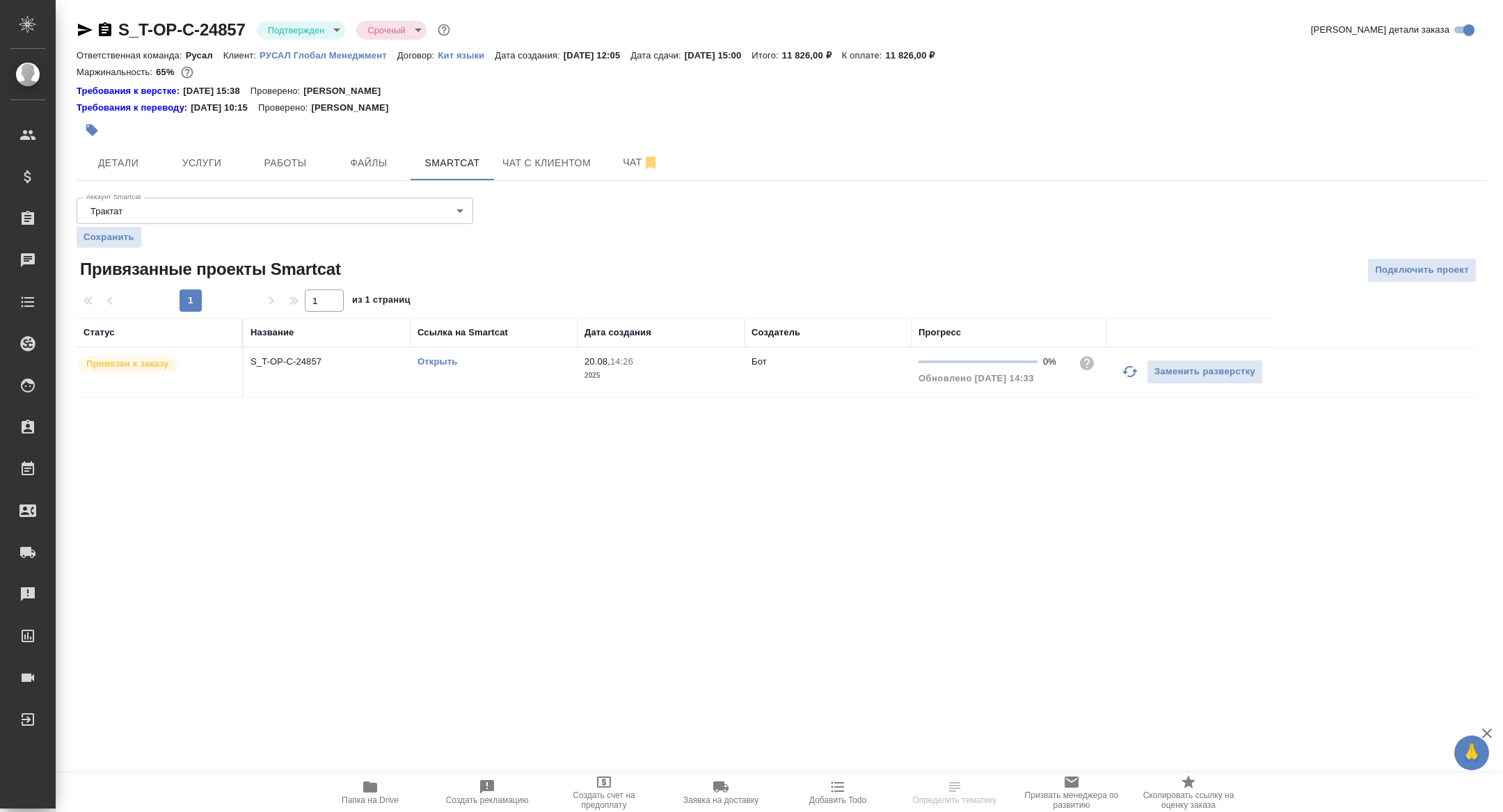
click at [436, 363] on link "Открыть" at bounding box center [438, 361] width 40 height 11
click at [277, 167] on span "Работы" at bounding box center [285, 163] width 66 height 17
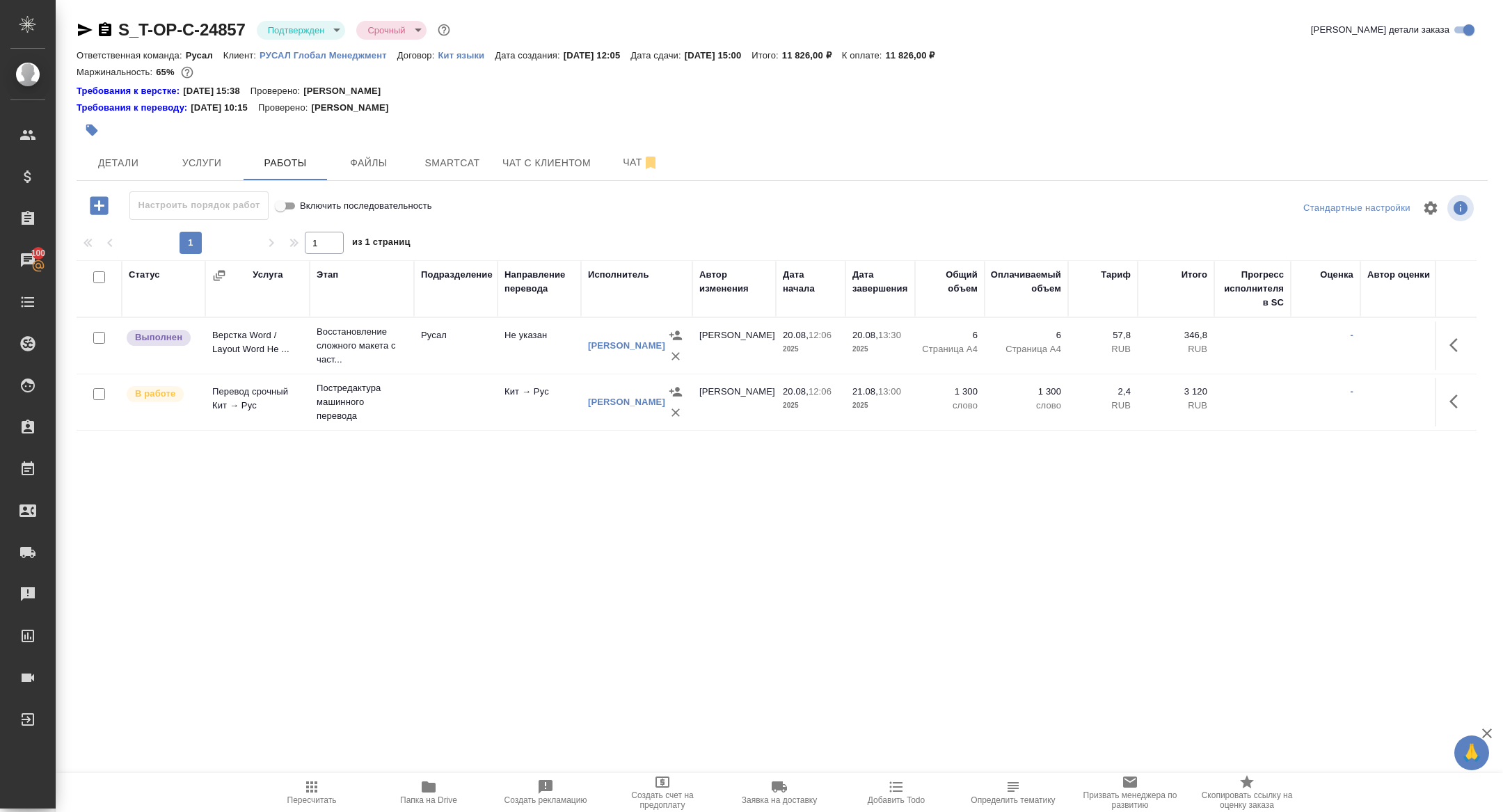
click at [100, 216] on icon "button" at bounding box center [99, 205] width 24 height 24
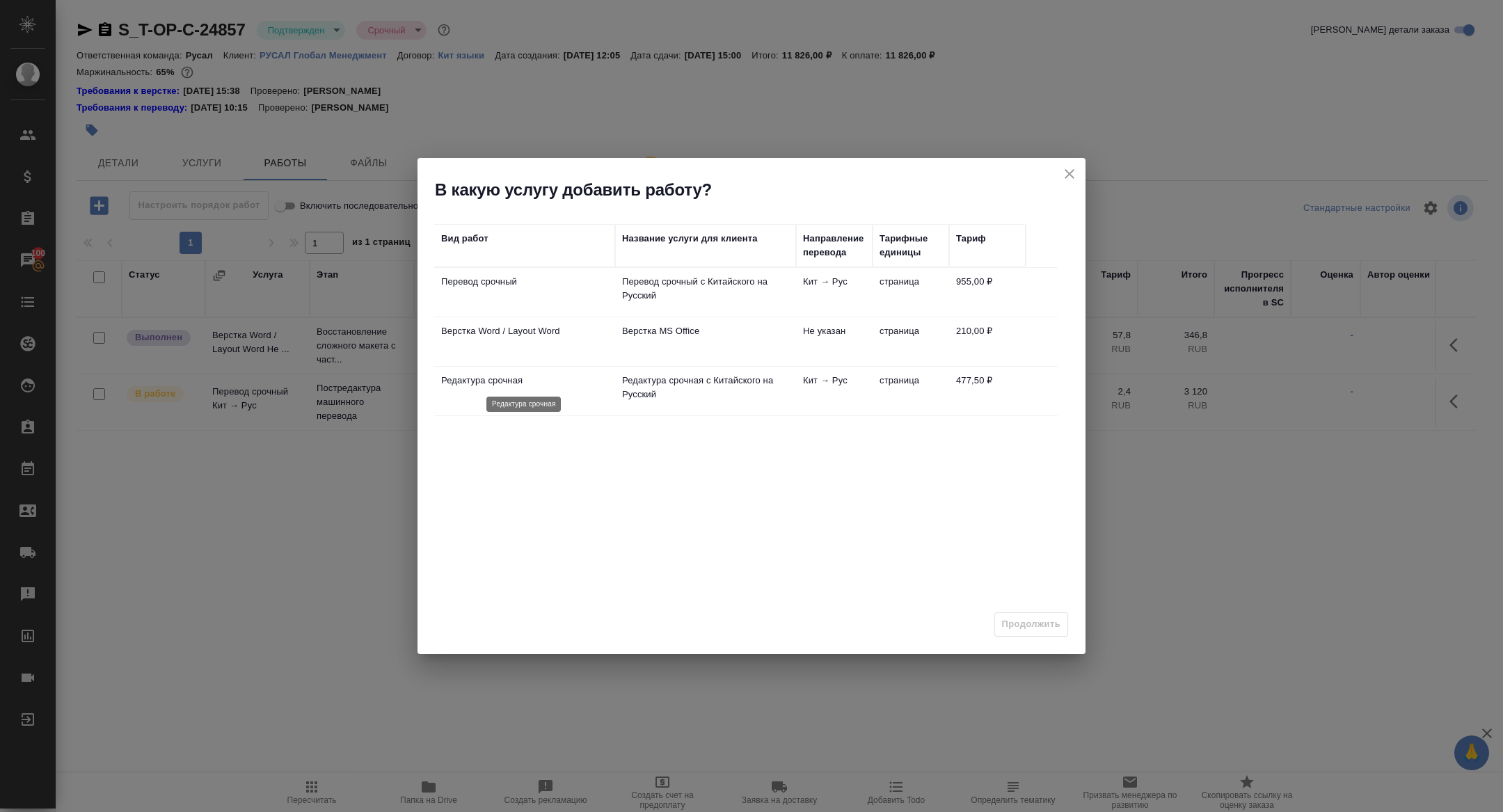
click at [492, 384] on p "Редактура срочная" at bounding box center [524, 380] width 167 height 14
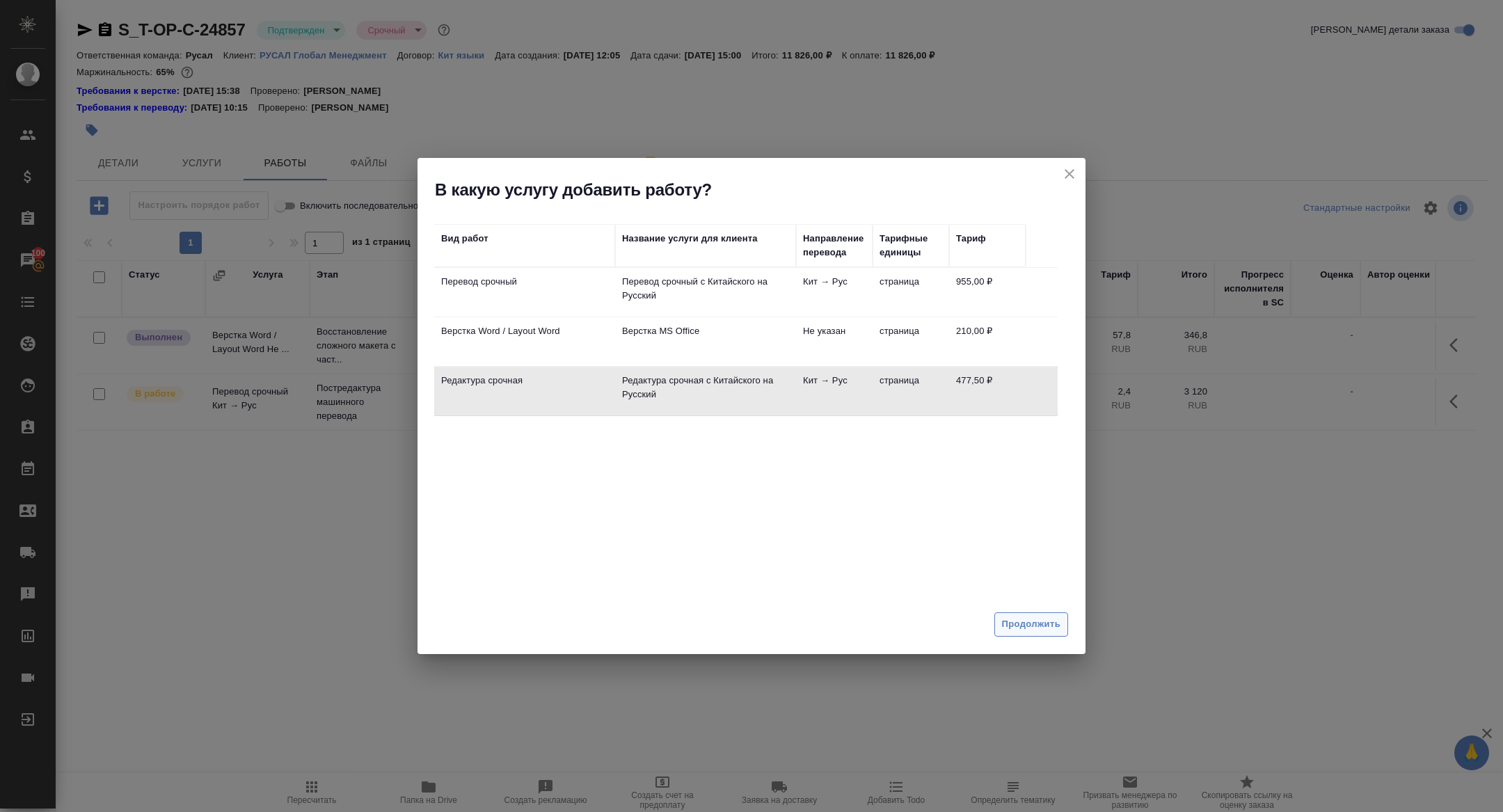
click at [1036, 627] on span "Продолжить" at bounding box center [1031, 624] width 58 height 16
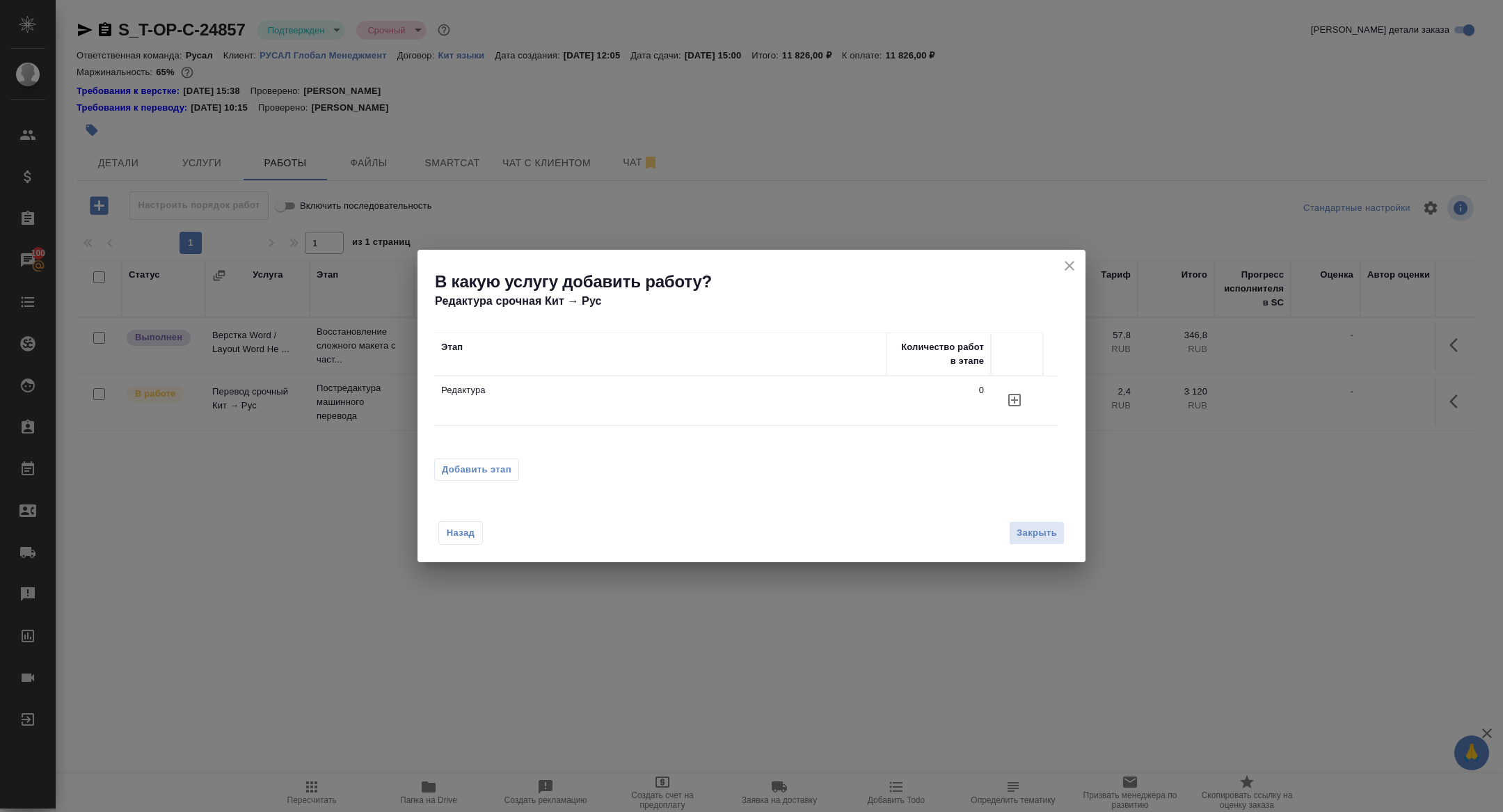
click at [1014, 384] on button "button" at bounding box center [1015, 400] width 33 height 33
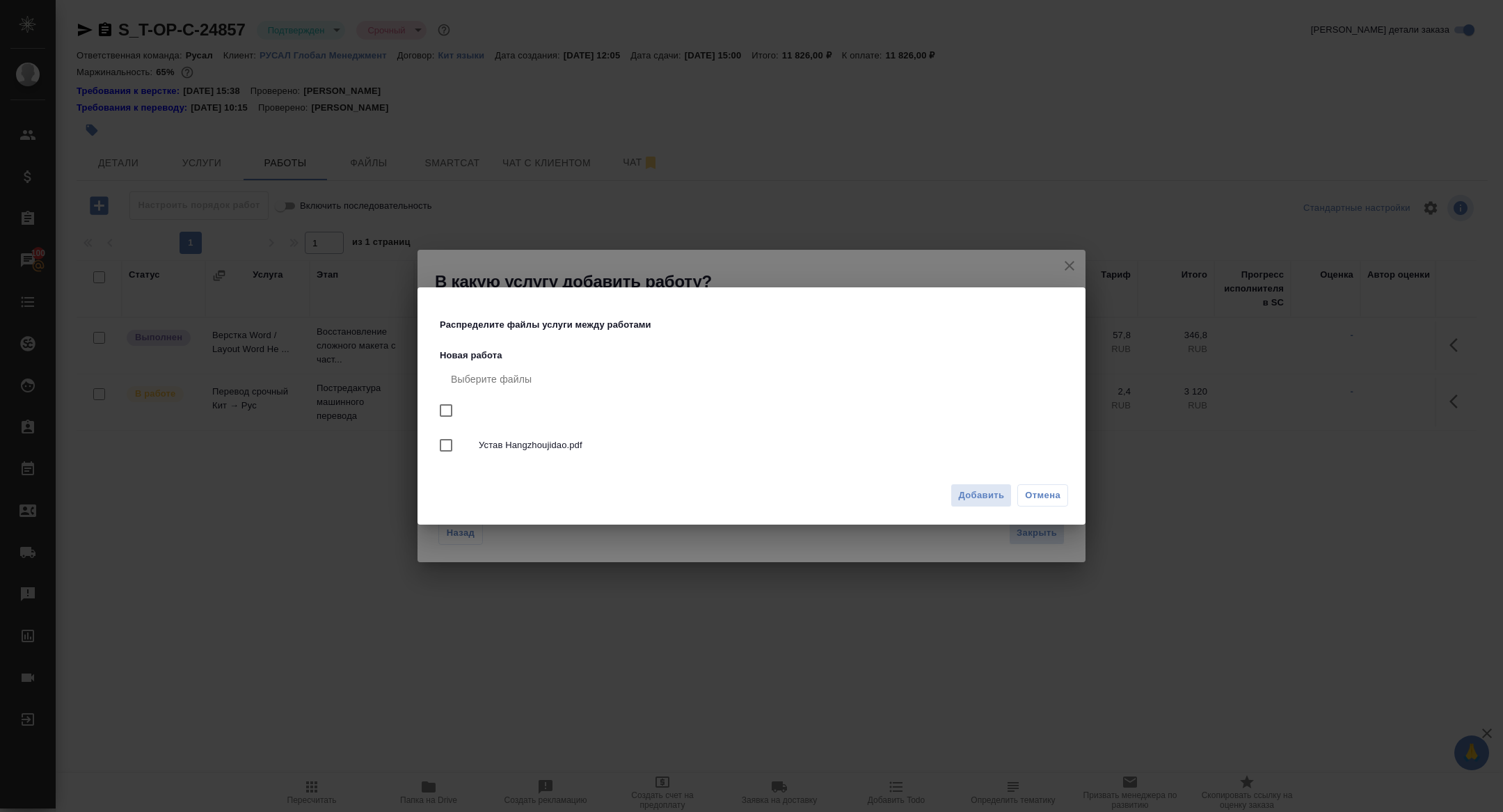
click at [994, 509] on div "Добавить Отмена" at bounding box center [752, 501] width 668 height 49
click at [981, 493] on span "Добавить" at bounding box center [981, 496] width 46 height 16
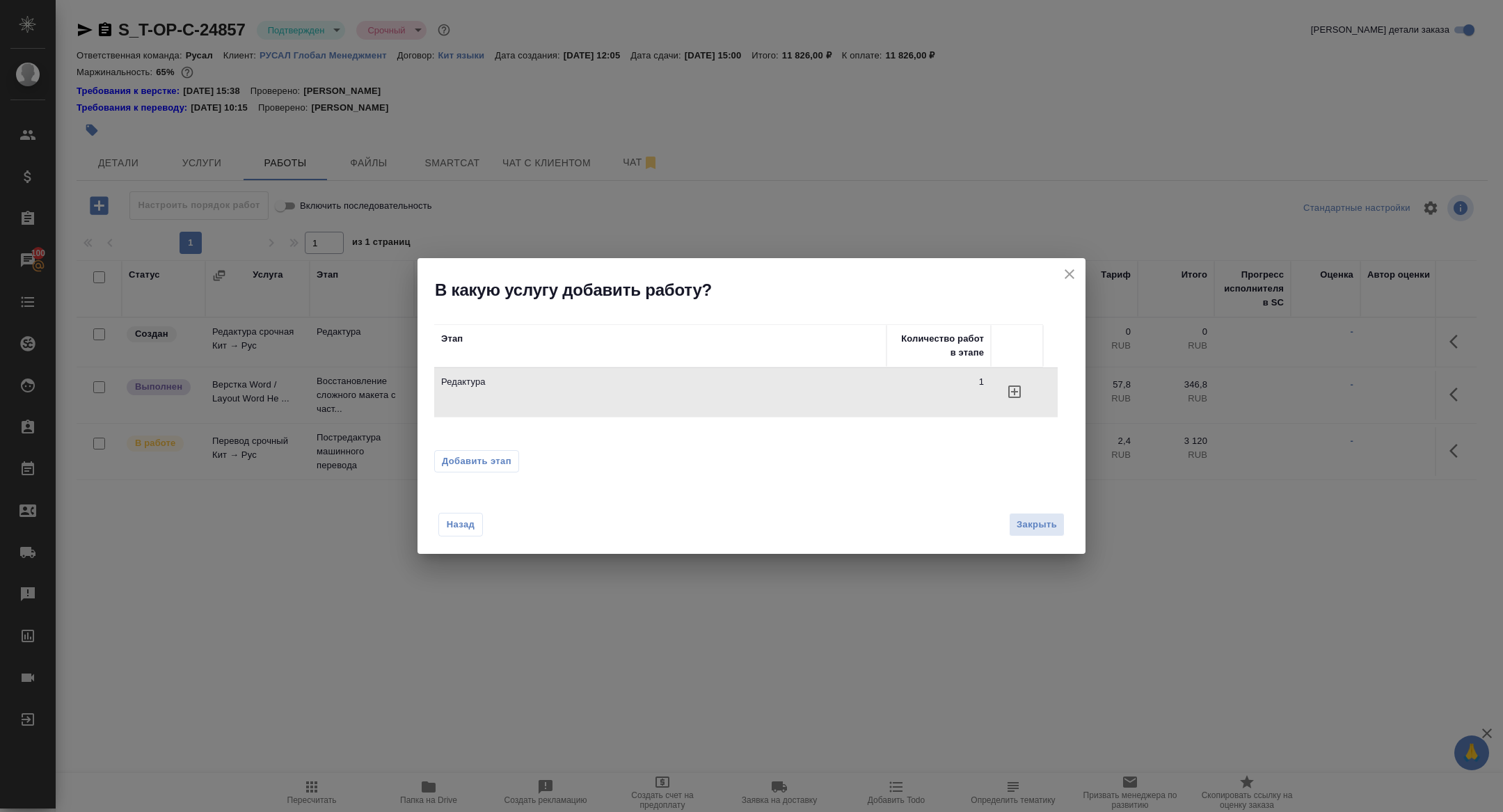
click at [1061, 273] on icon "close" at bounding box center [1070, 274] width 17 height 17
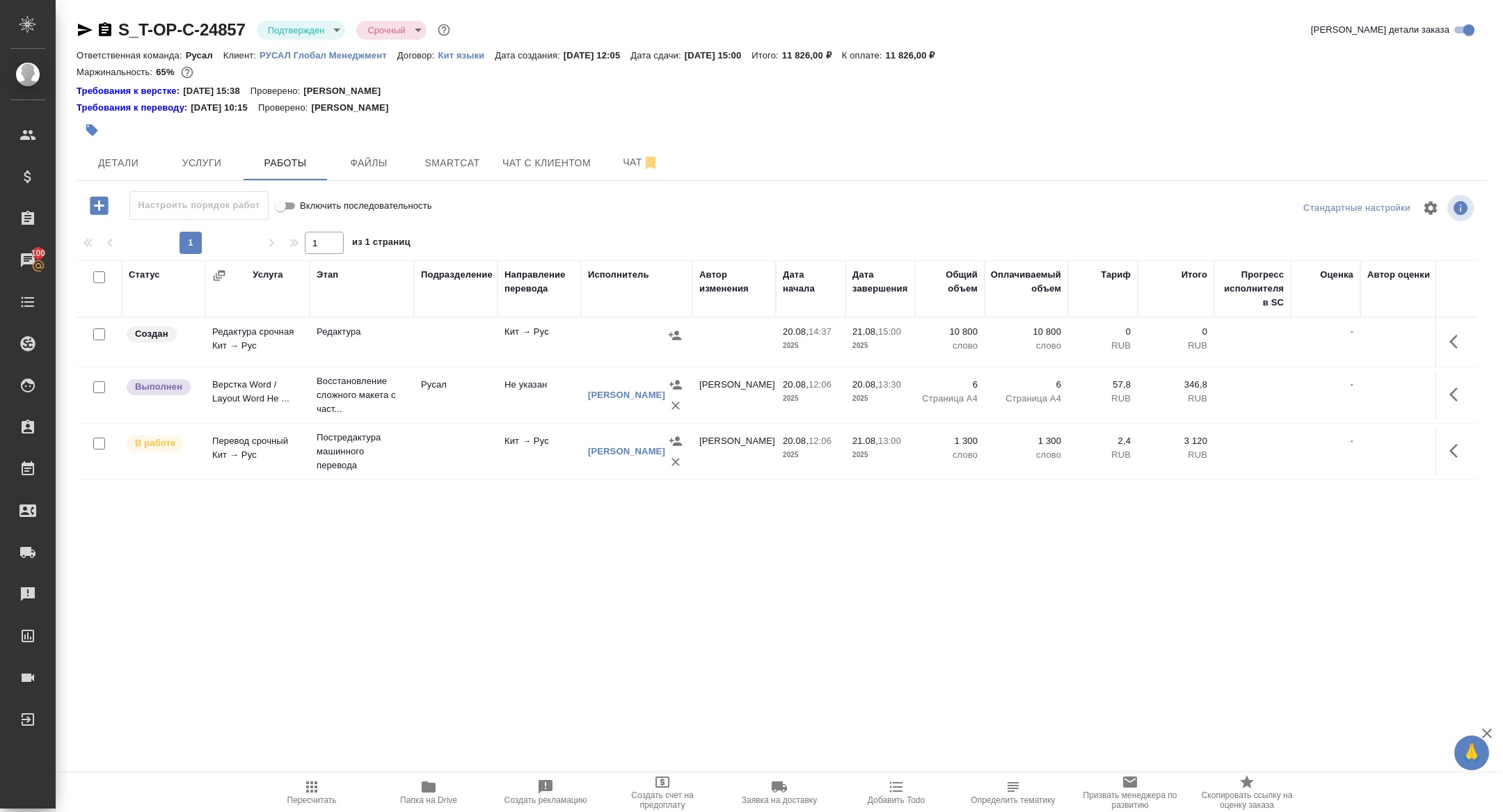
click at [1453, 340] on icon "button" at bounding box center [1458, 341] width 17 height 17
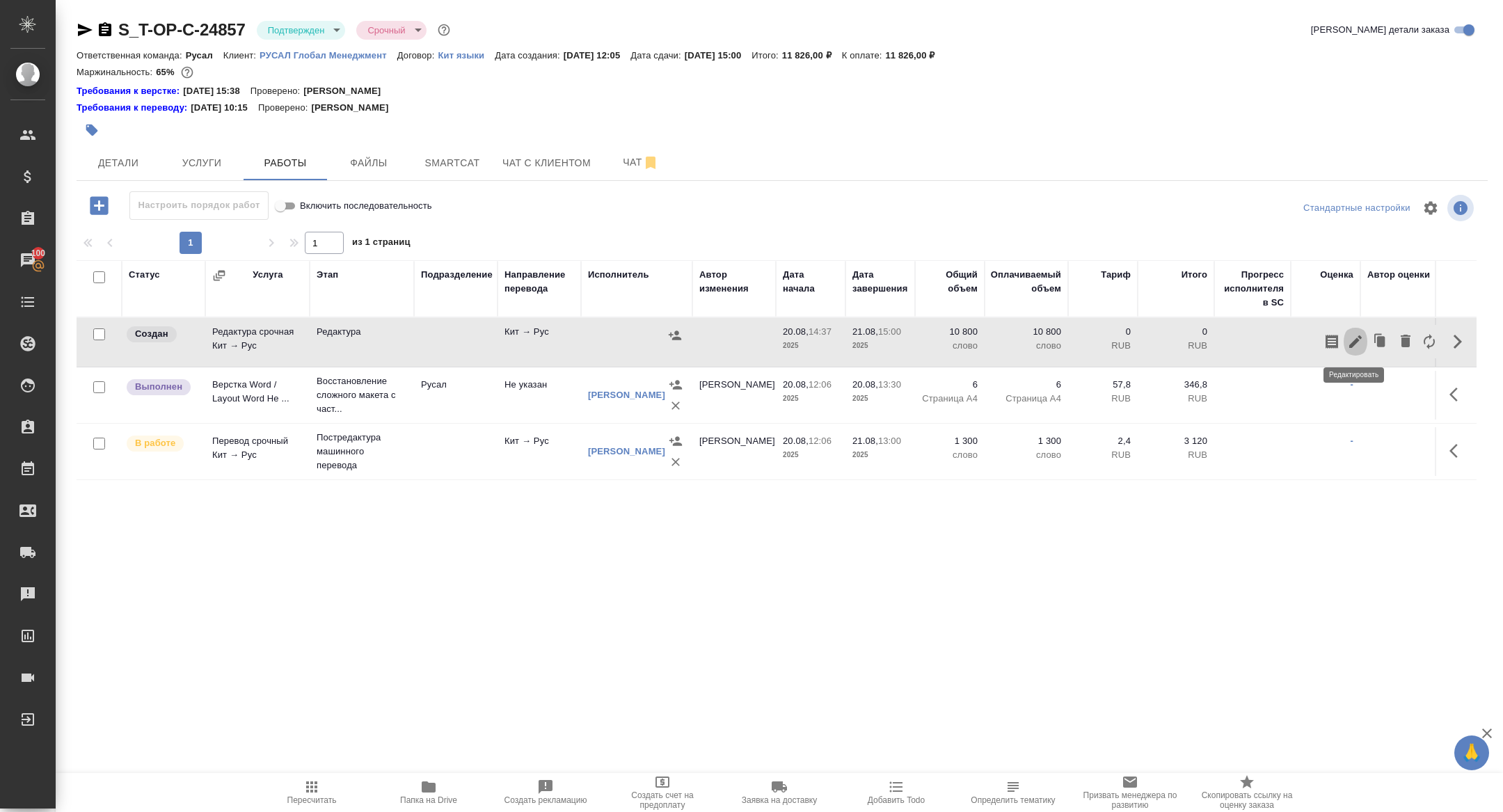
click at [1349, 341] on icon "button" at bounding box center [1356, 341] width 17 height 17
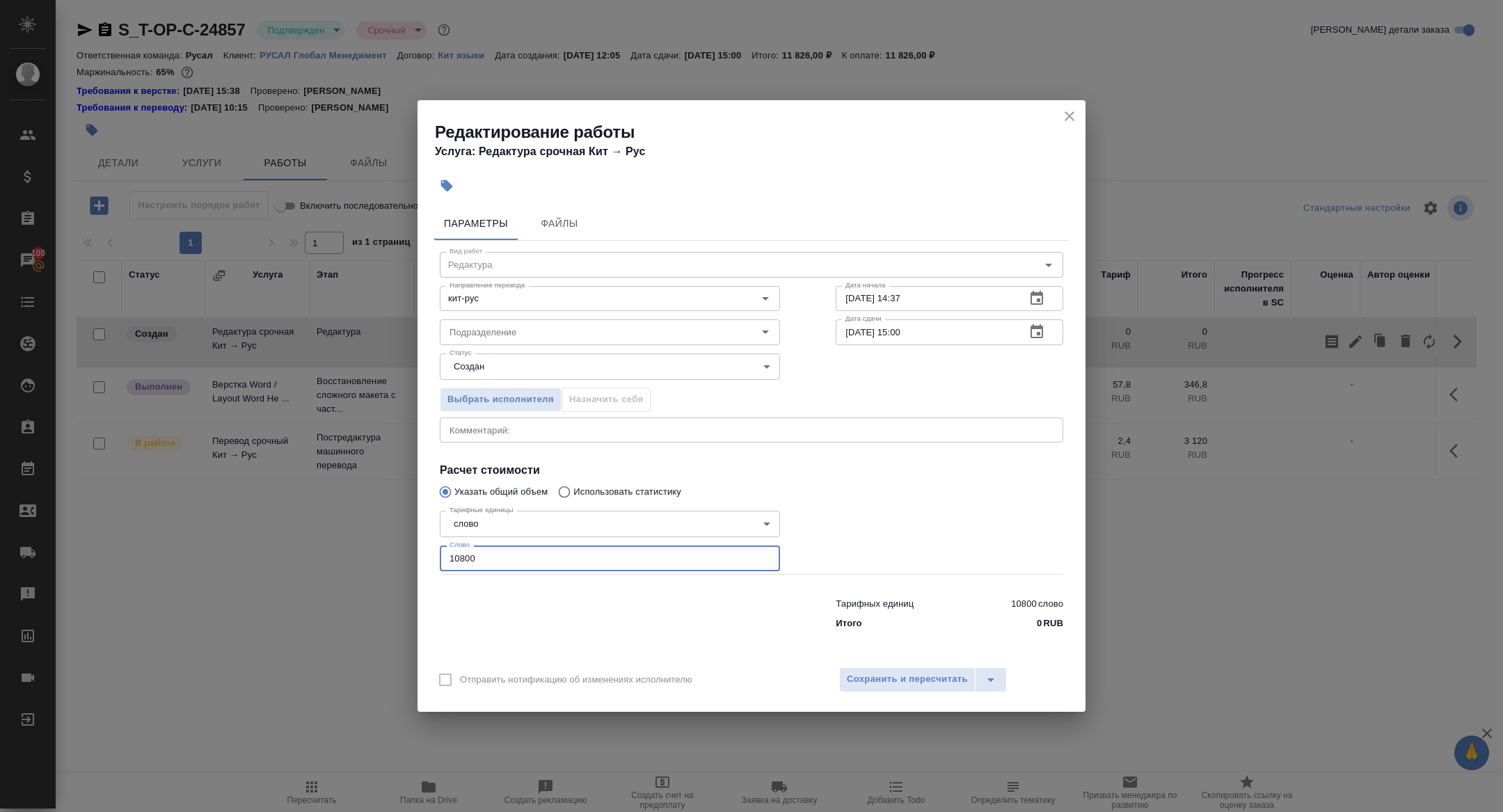
drag, startPoint x: 487, startPoint y: 562, endPoint x: 378, endPoint y: 548, distance: 109.9
click at [379, 549] on div "Редактирование работы Услуга: Редактура срочная Кит → Рус Параметры Файлы Вид р…" at bounding box center [752, 406] width 1503 height 812
type input "3000"
click at [924, 678] on span "Сохранить и пересчитать" at bounding box center [908, 679] width 121 height 16
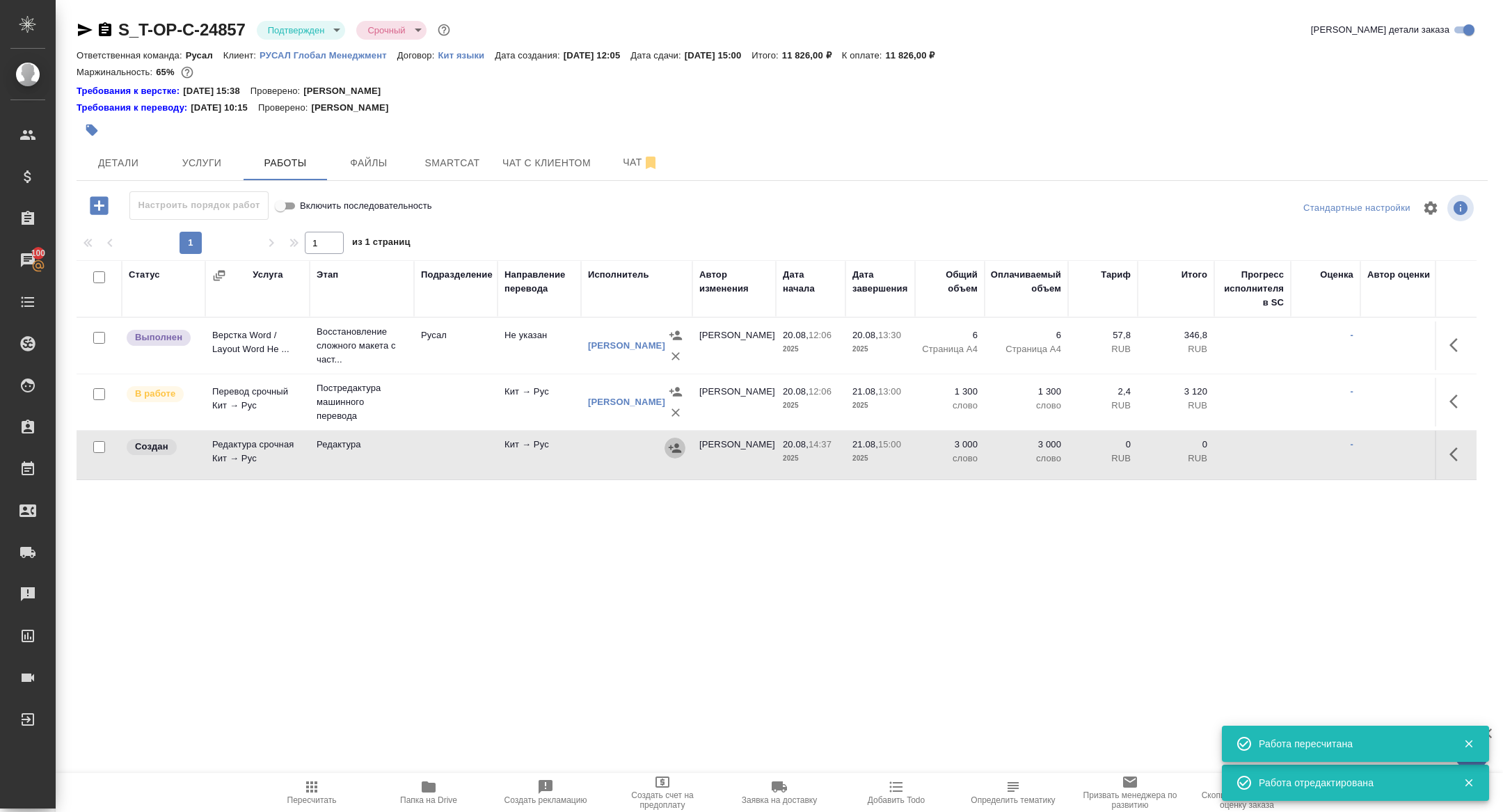
click at [673, 452] on icon "button" at bounding box center [675, 448] width 14 height 14
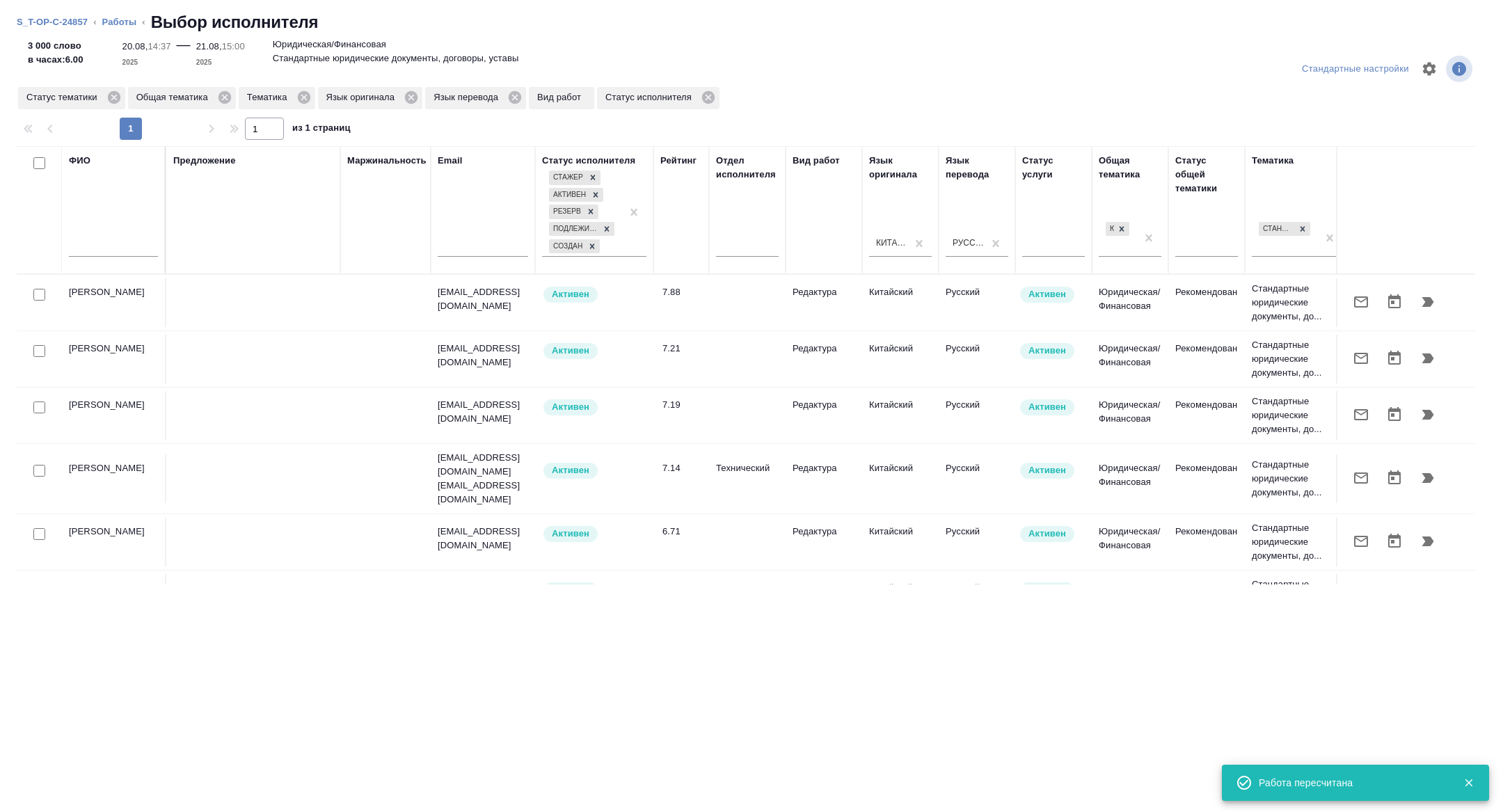
click at [114, 261] on div at bounding box center [113, 249] width 89 height 34
click at [114, 243] on input "text" at bounding box center [113, 247] width 89 height 17
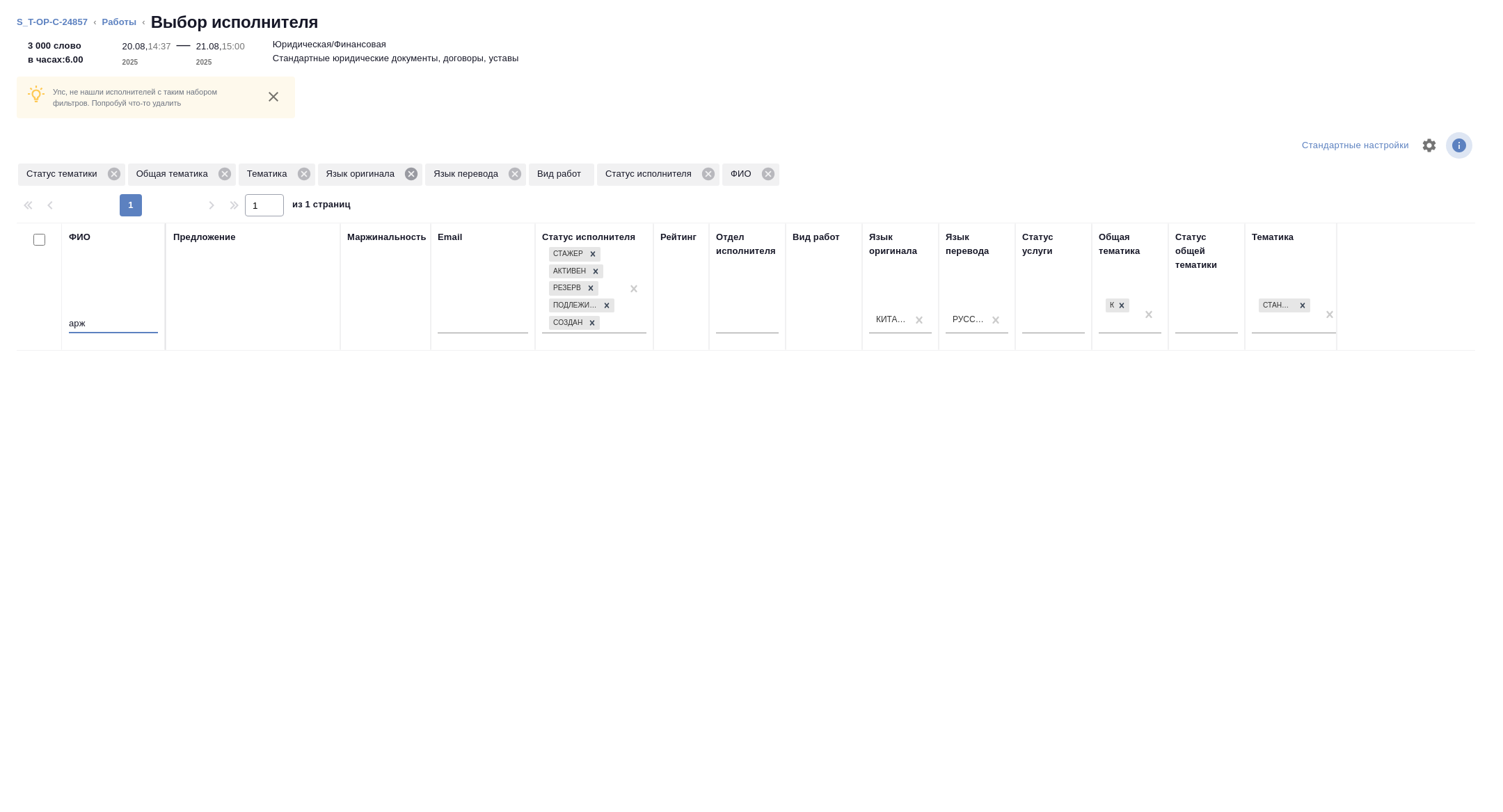
type input "арж"
click at [418, 175] on icon at bounding box center [411, 174] width 12 height 12
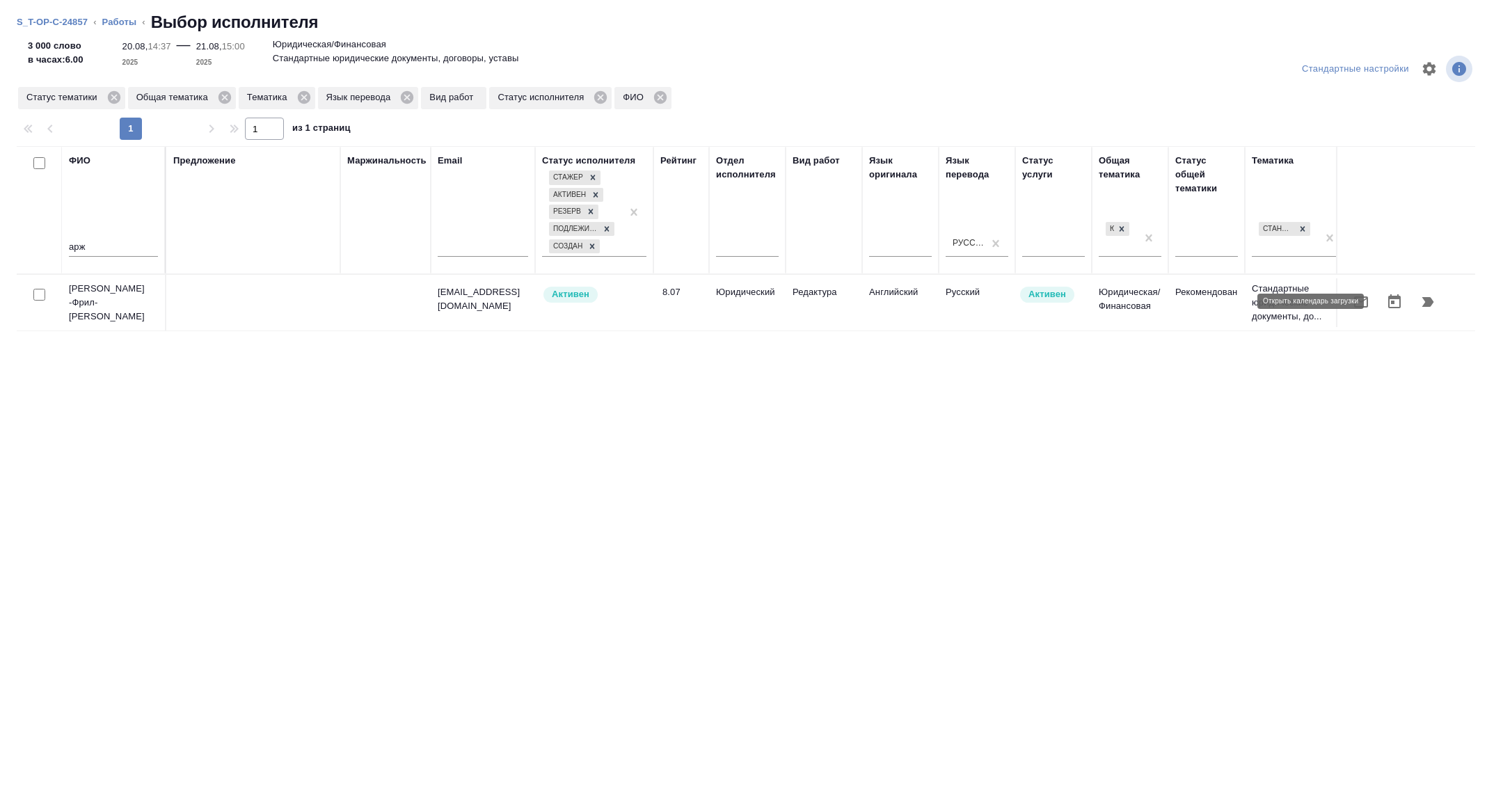
click at [1365, 305] on icon "button" at bounding box center [1361, 302] width 17 height 17
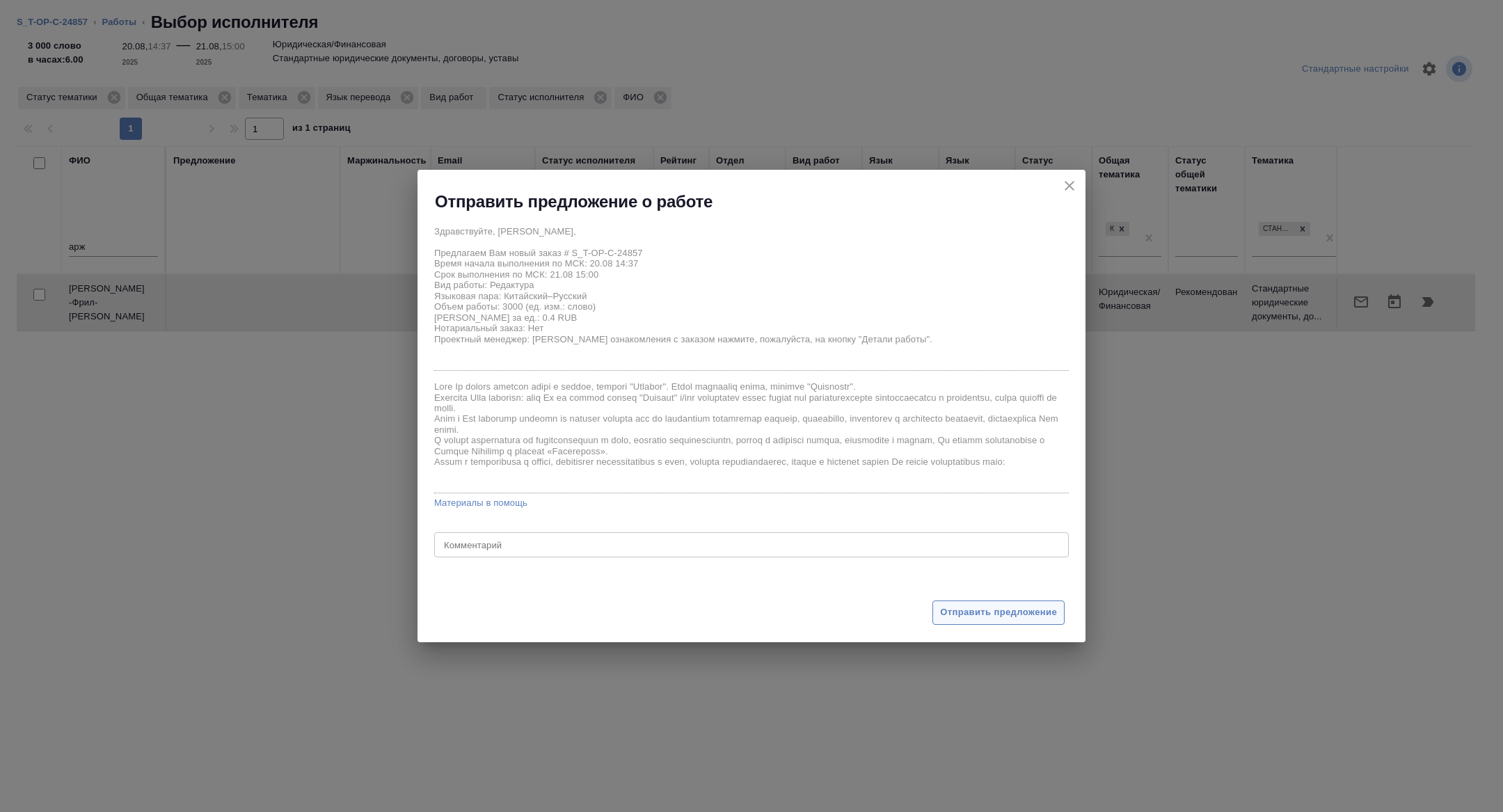
click at [957, 613] on span "Отправить предложение" at bounding box center [998, 612] width 117 height 16
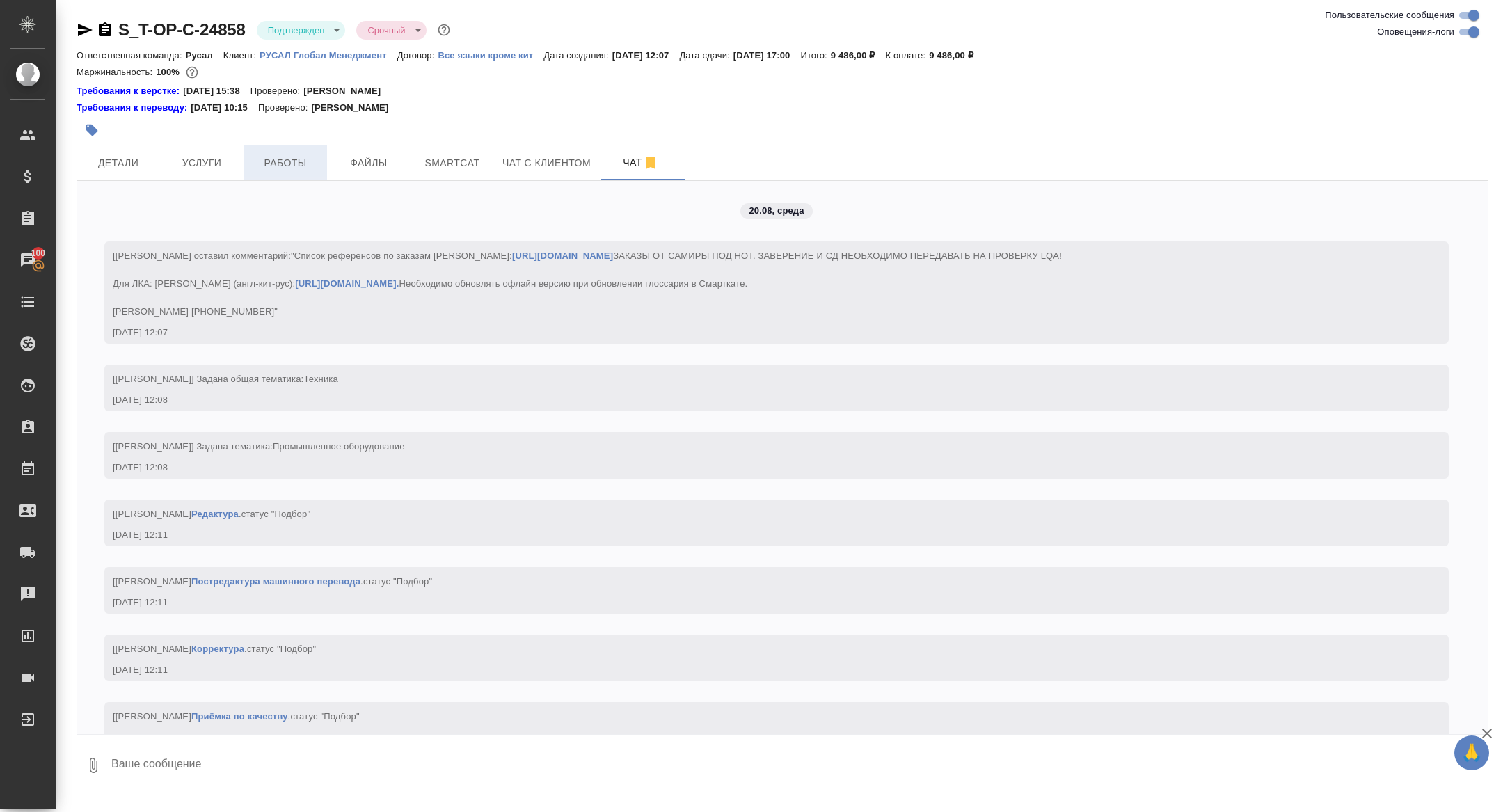
click at [292, 165] on span "Работы" at bounding box center [285, 163] width 66 height 17
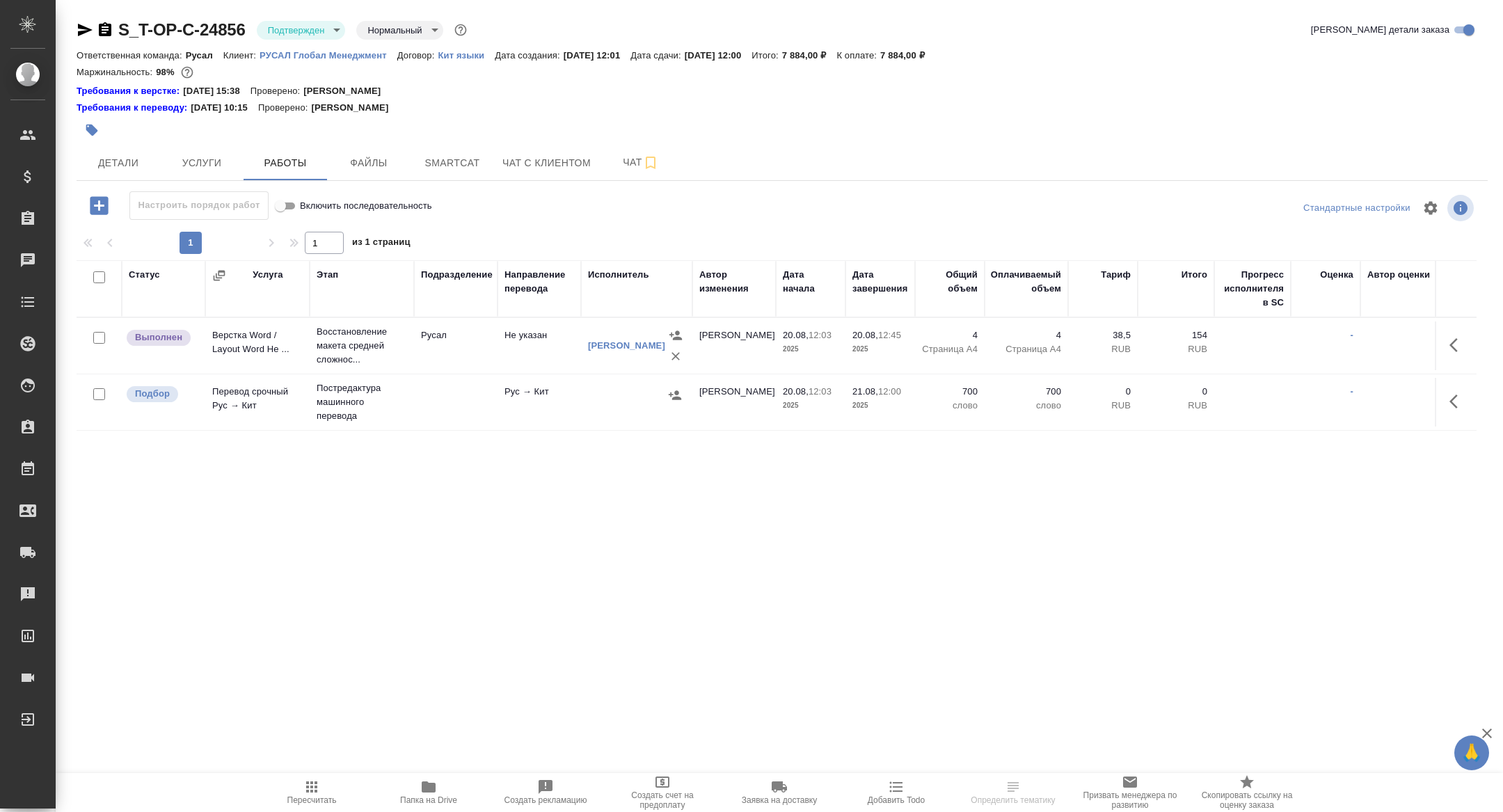
click at [329, 367] on p "Постредактура машинного перевода" at bounding box center [361, 345] width 91 height 42
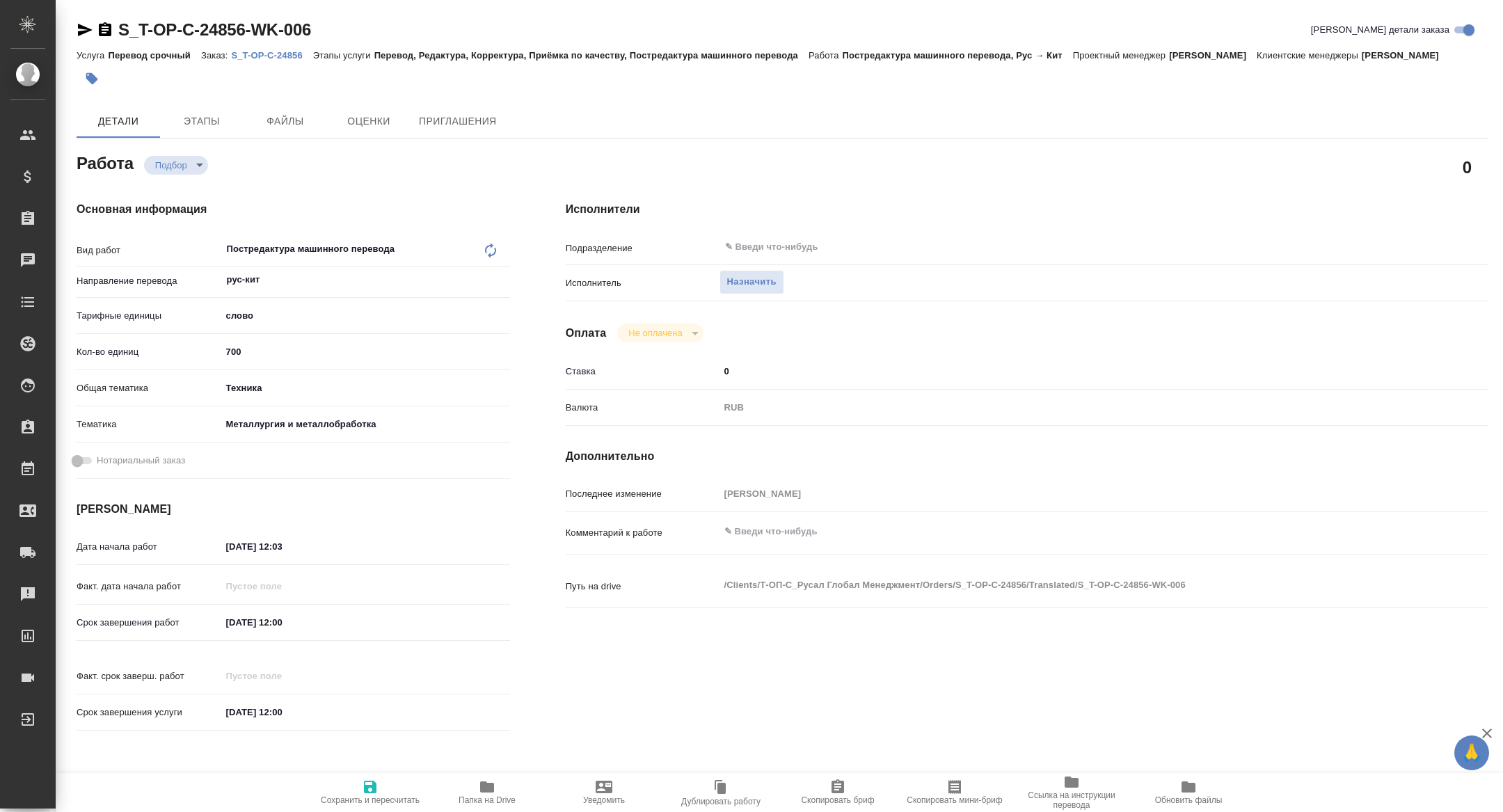
type textarea "x"
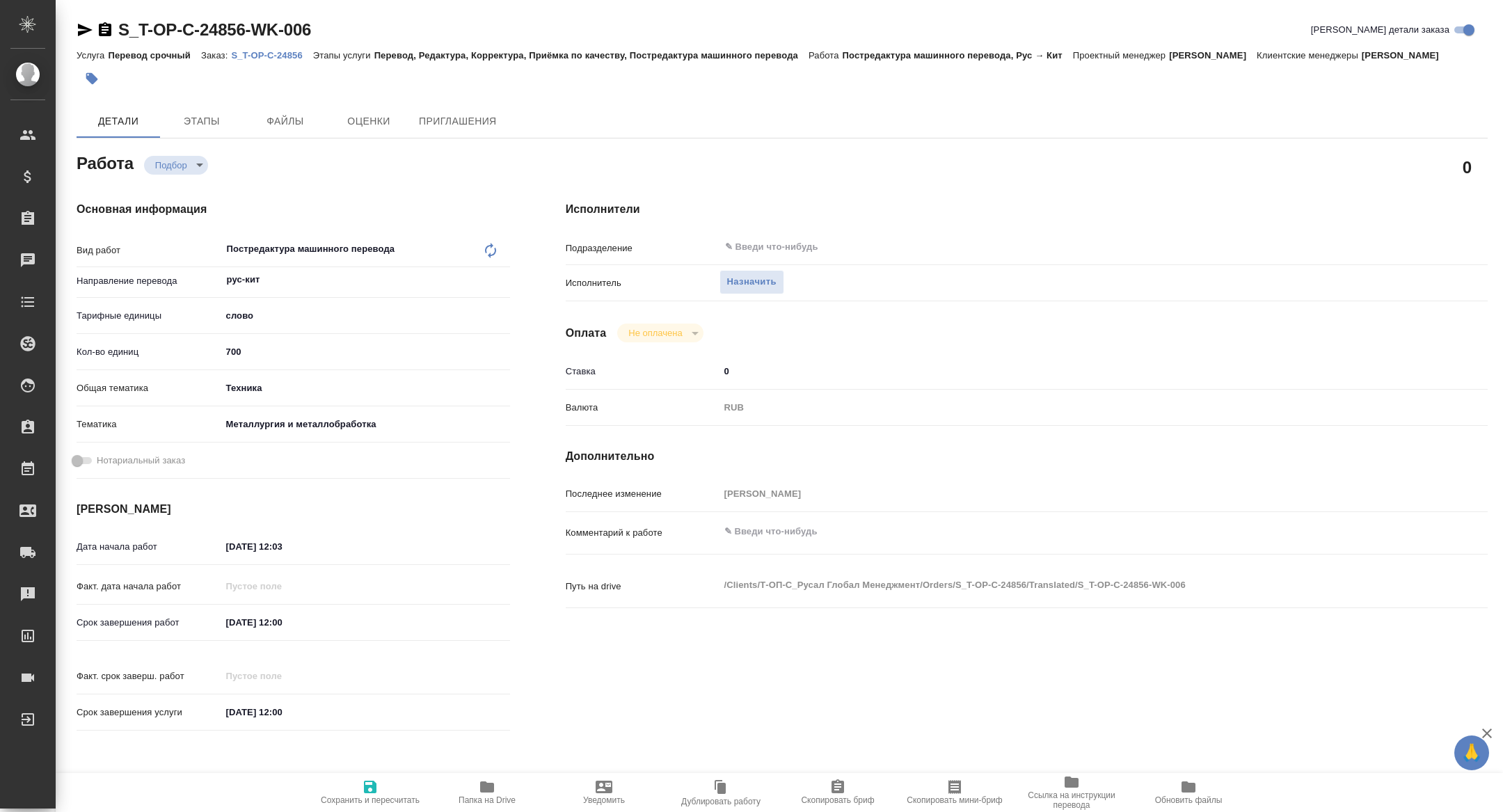
type textarea "x"
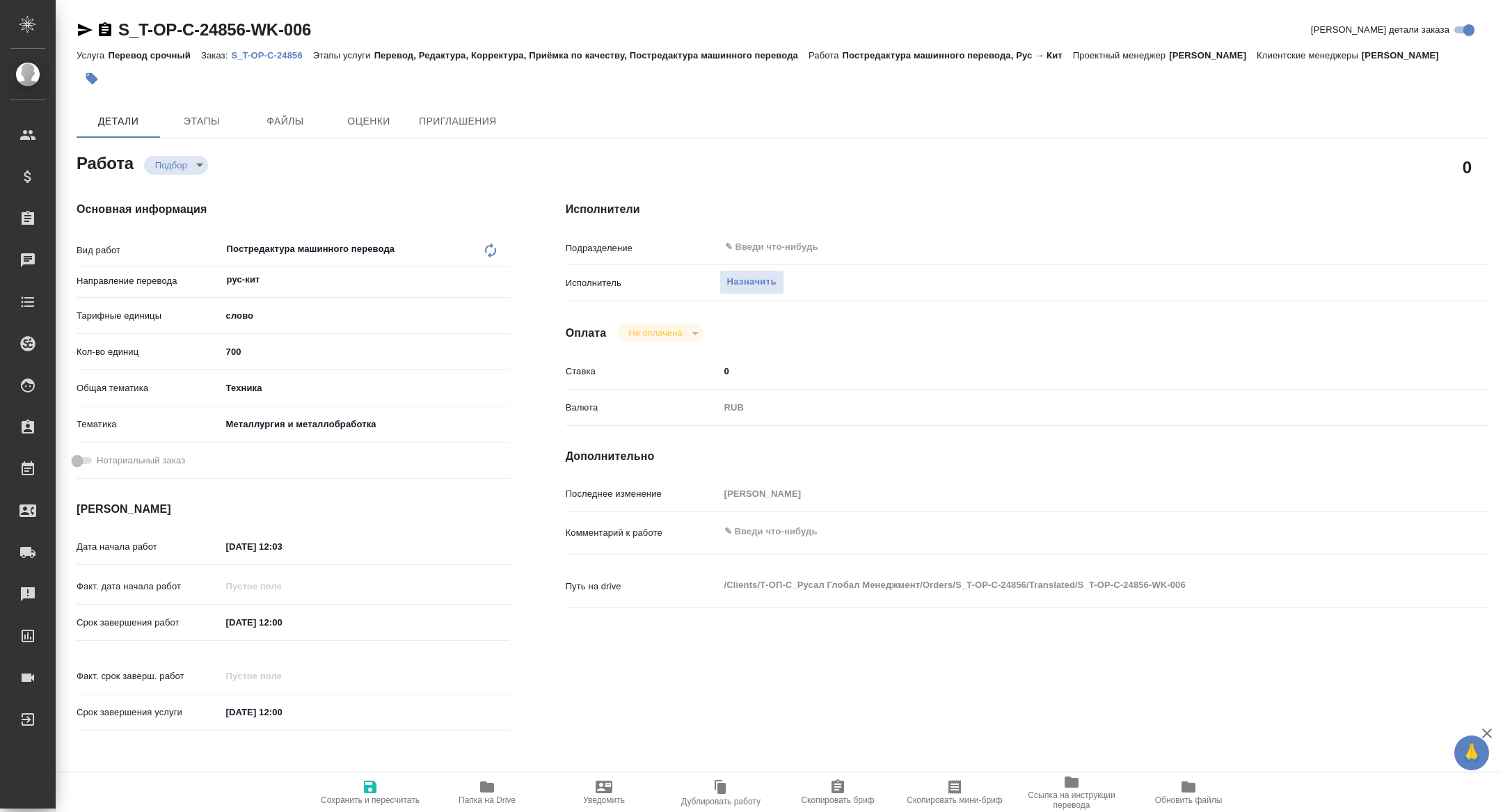
type textarea "x"
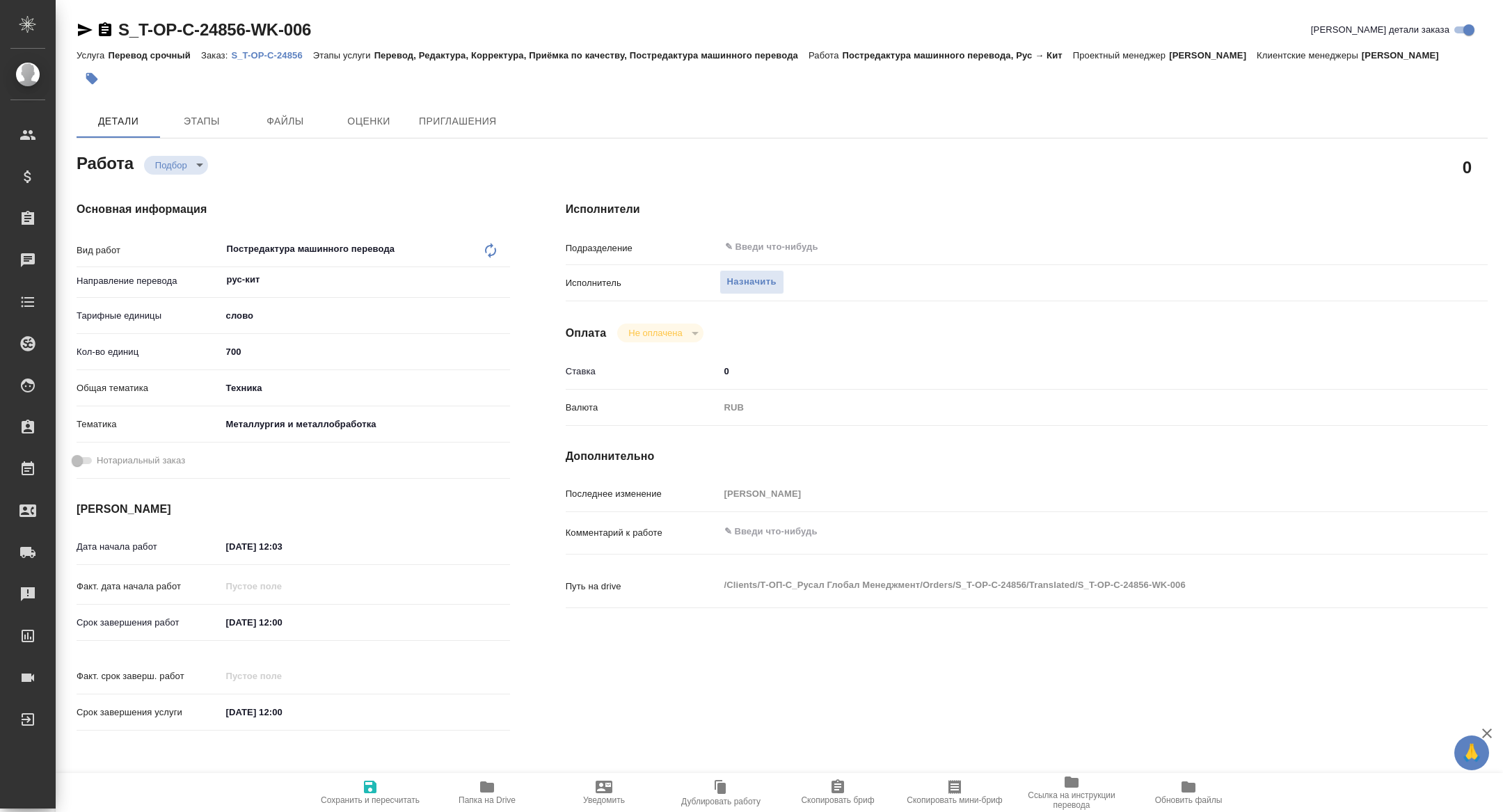
type textarea "x"
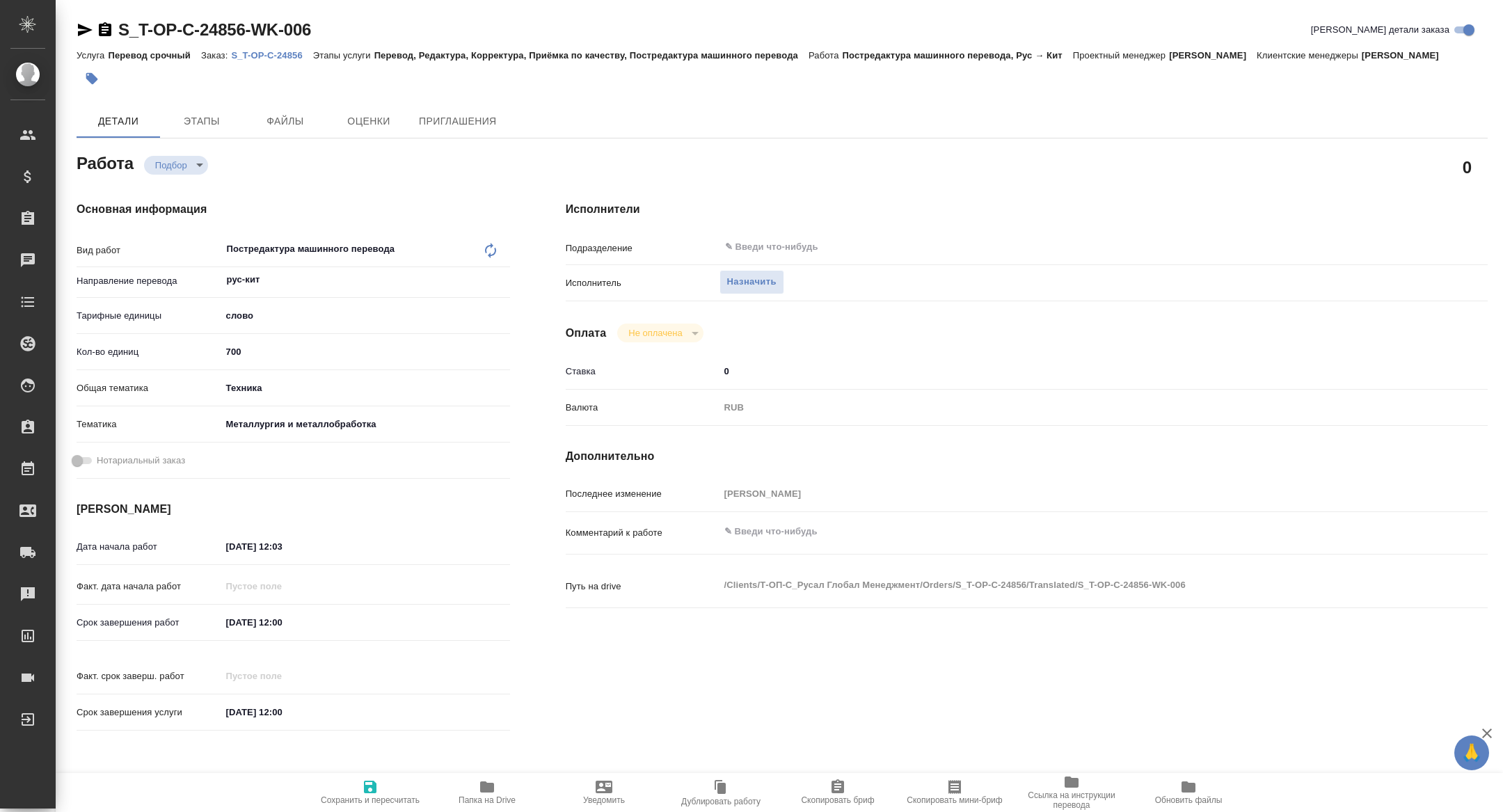
click at [953, 794] on icon "button" at bounding box center [955, 787] width 17 height 17
type textarea "x"
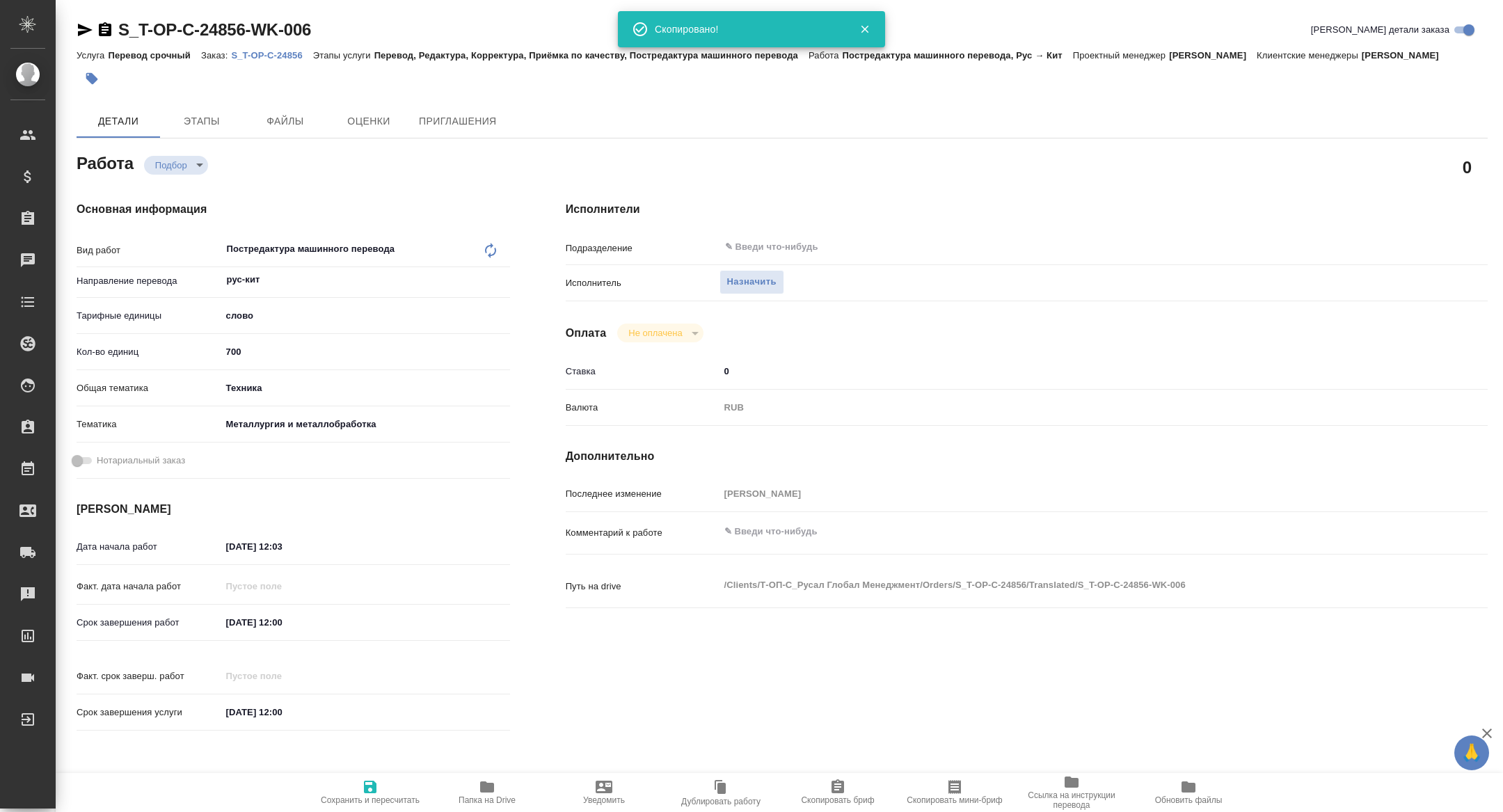
type textarea "x"
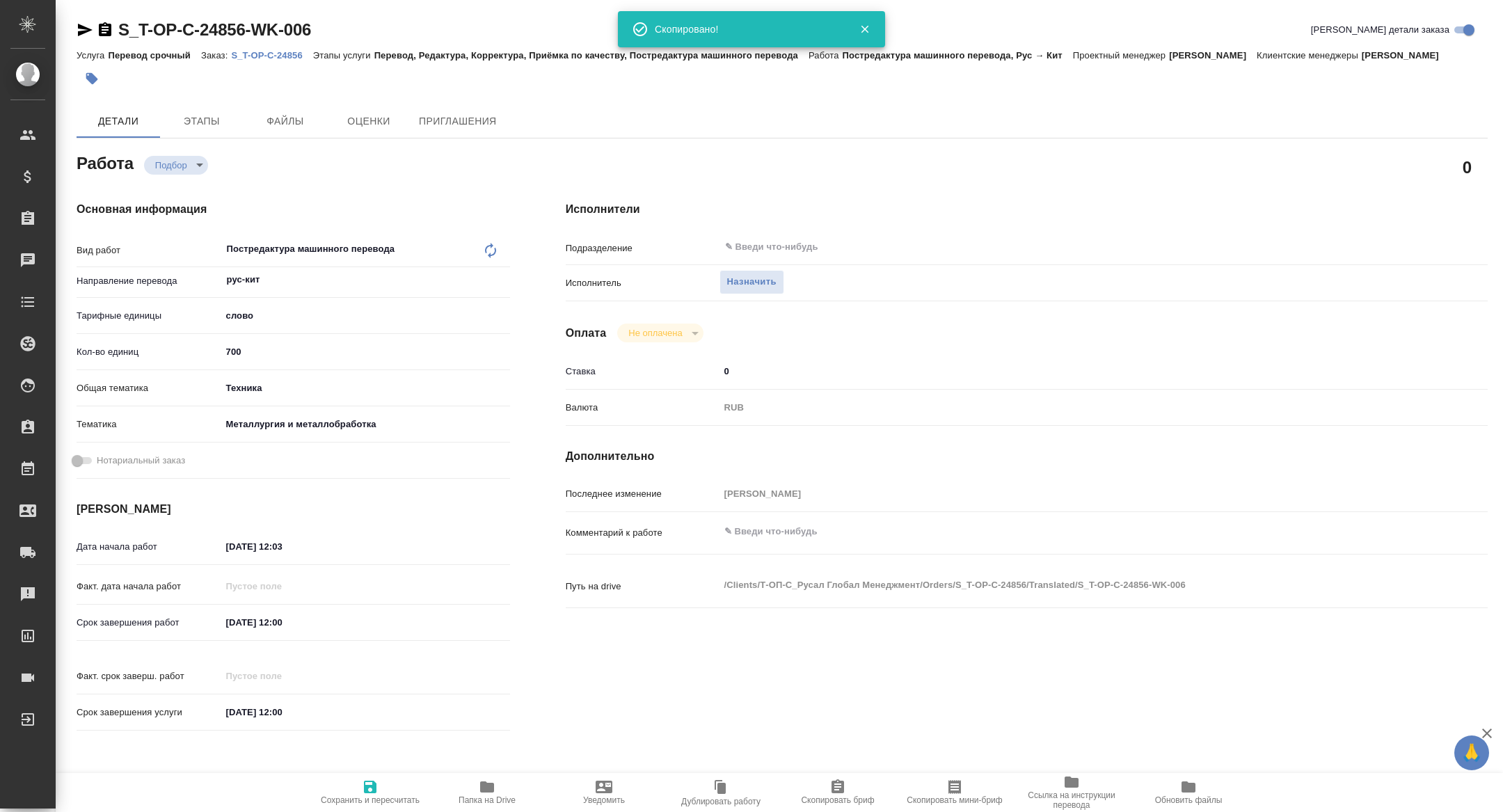
type textarea "x"
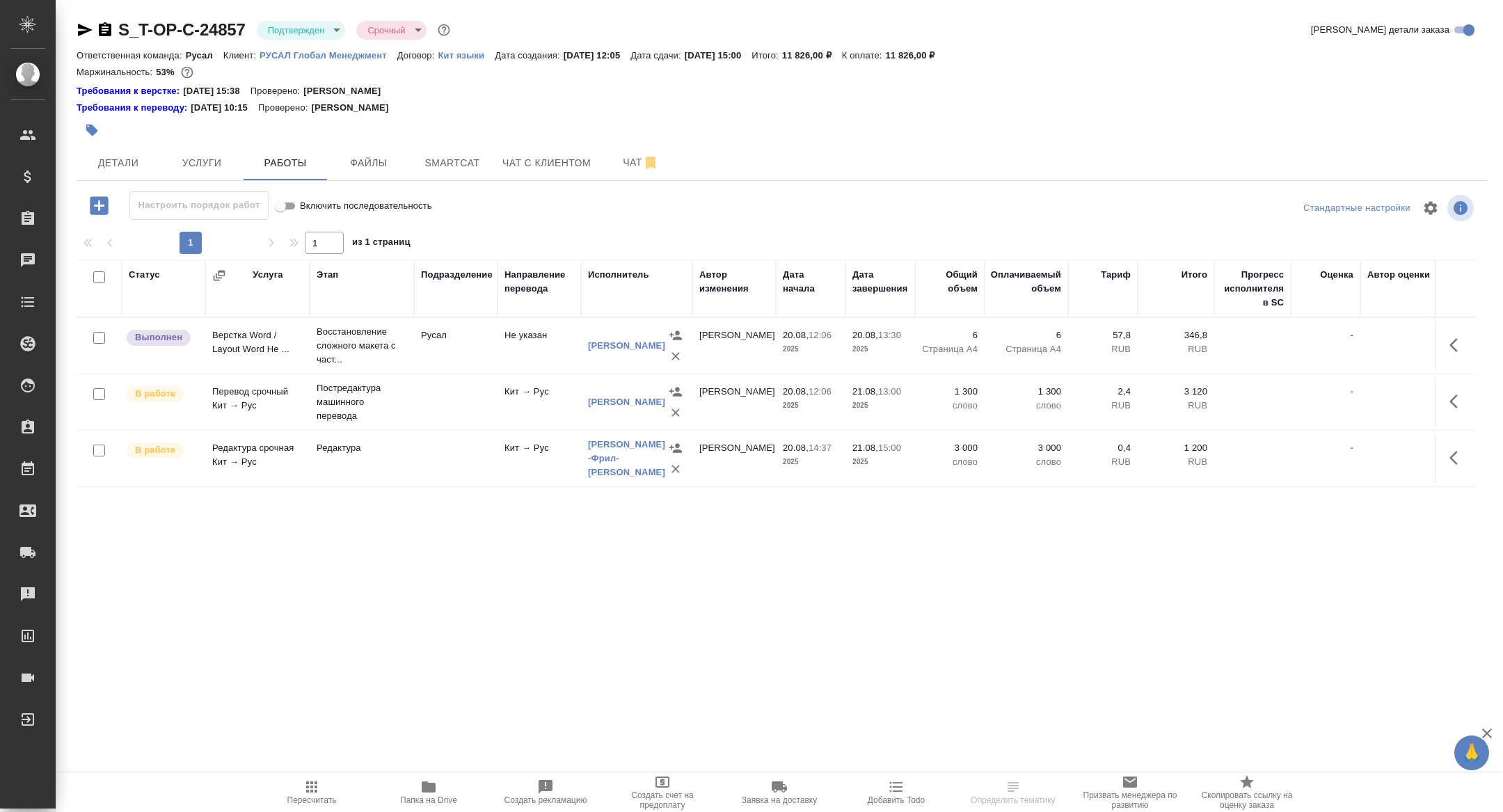
click at [314, 32] on body "🙏 .cls-1 fill:#fff; AWATERA [PERSON_NAME] Спецификации Заказы Чаты Todo Проекты…" at bounding box center [752, 406] width 1503 height 812
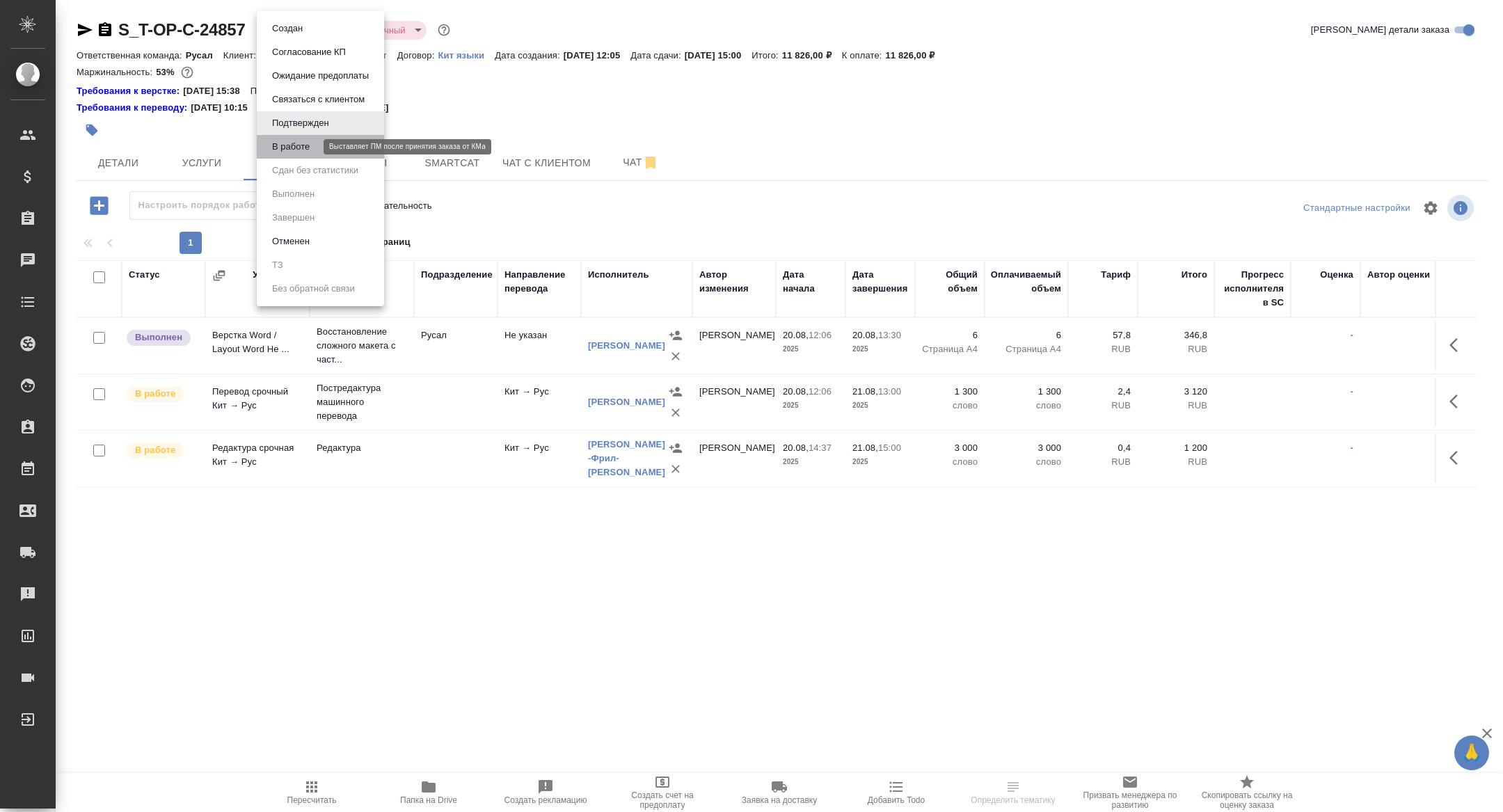
click at [307, 146] on button "В работе" at bounding box center [291, 147] width 46 height 15
